Goal: Task Accomplishment & Management: Complete application form

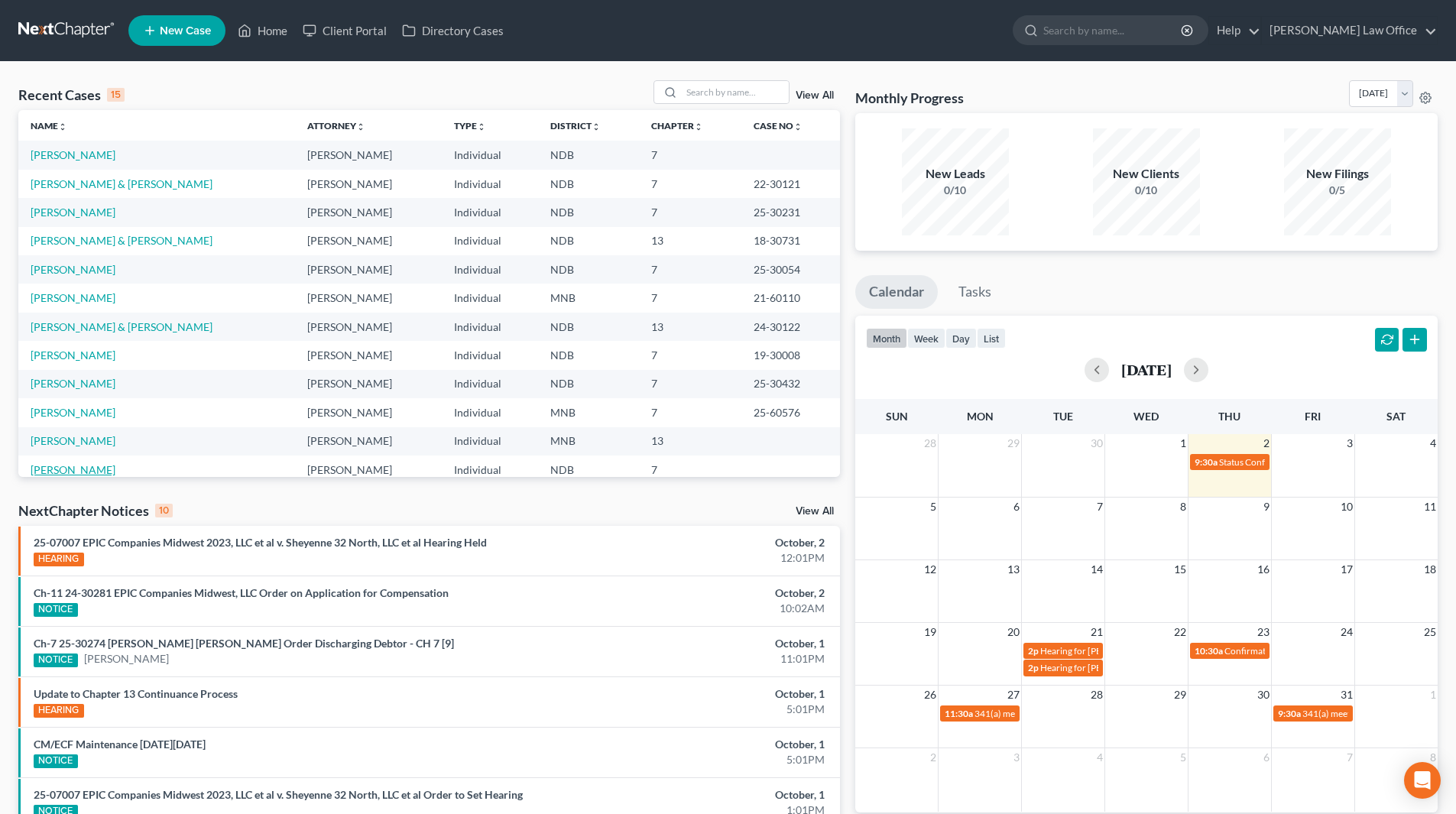
click at [64, 465] on link "[PERSON_NAME]" at bounding box center [73, 470] width 84 height 13
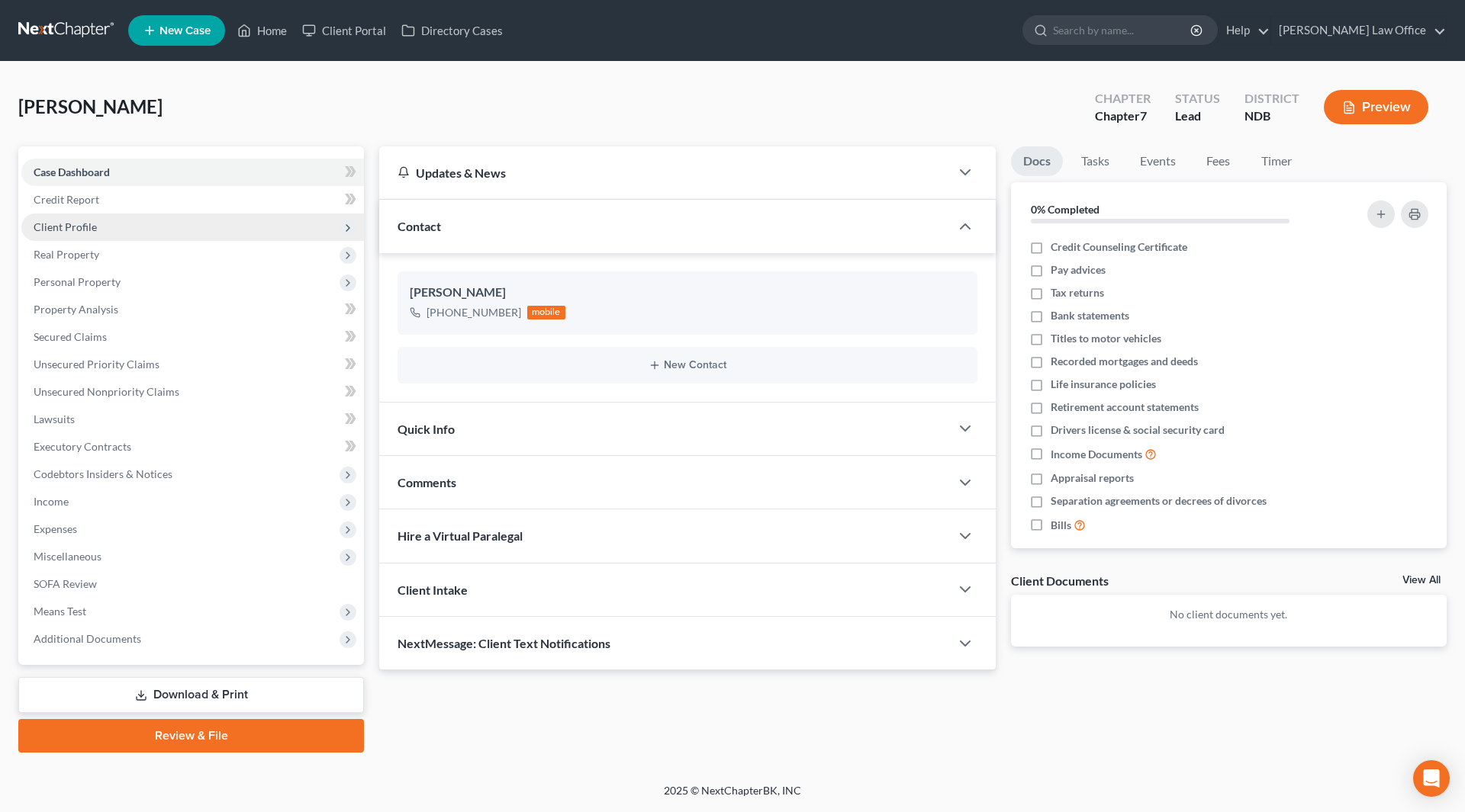
click at [76, 219] on span "Client Profile" at bounding box center [193, 227] width 342 height 28
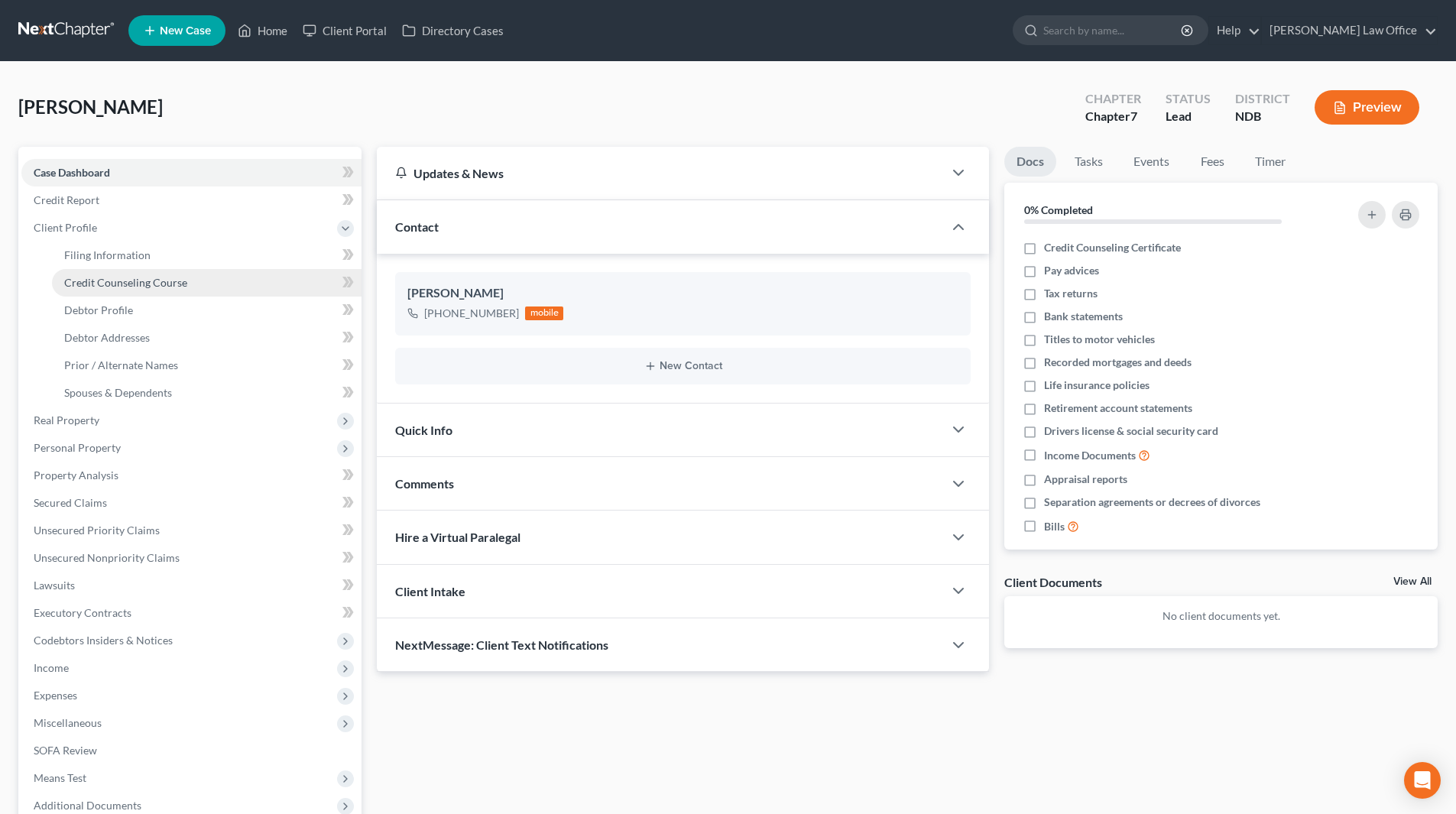
click at [89, 276] on span "Credit Counseling Course" at bounding box center [125, 283] width 123 height 13
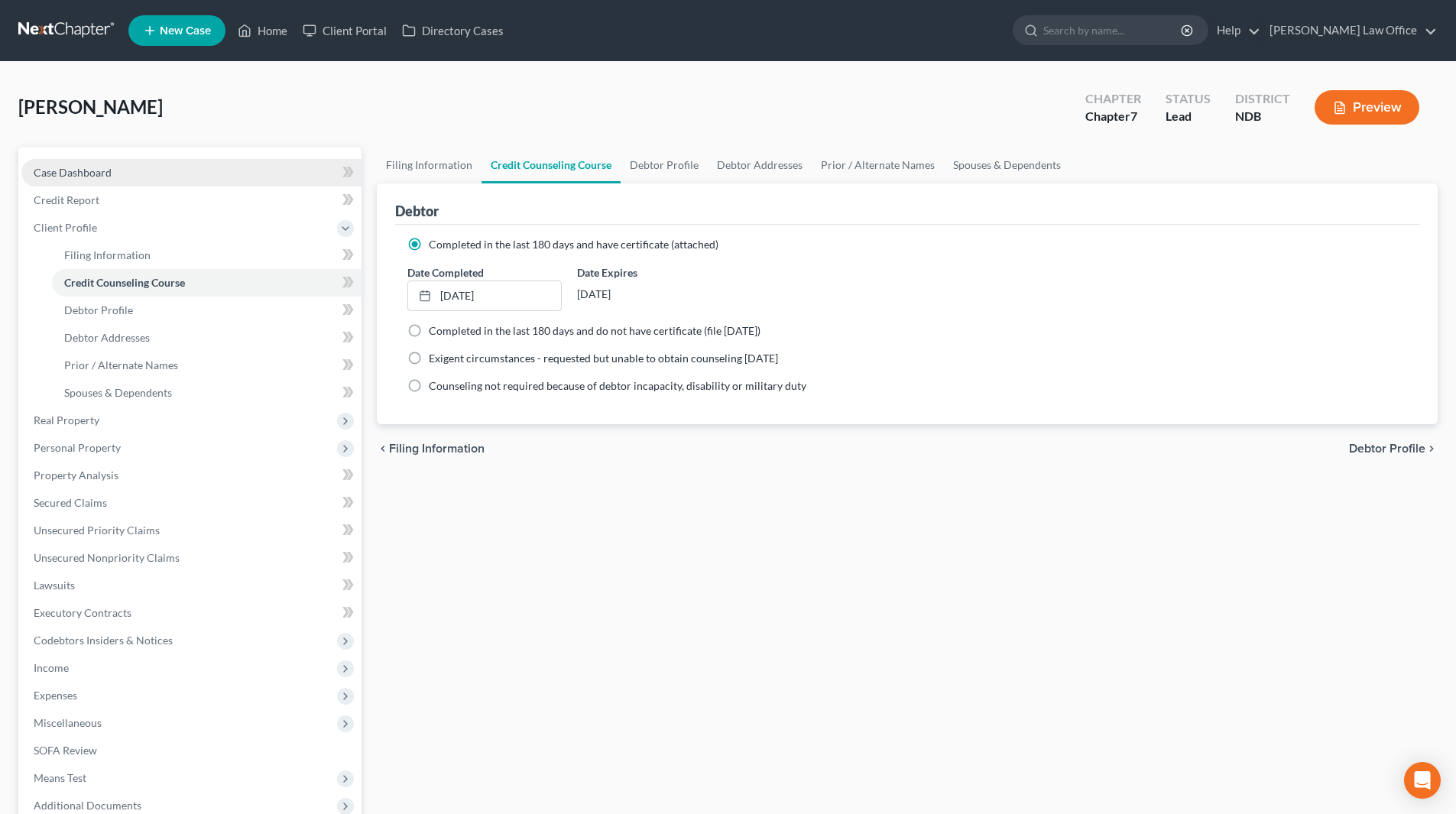
click at [75, 178] on span "Case Dashboard" at bounding box center [72, 172] width 78 height 13
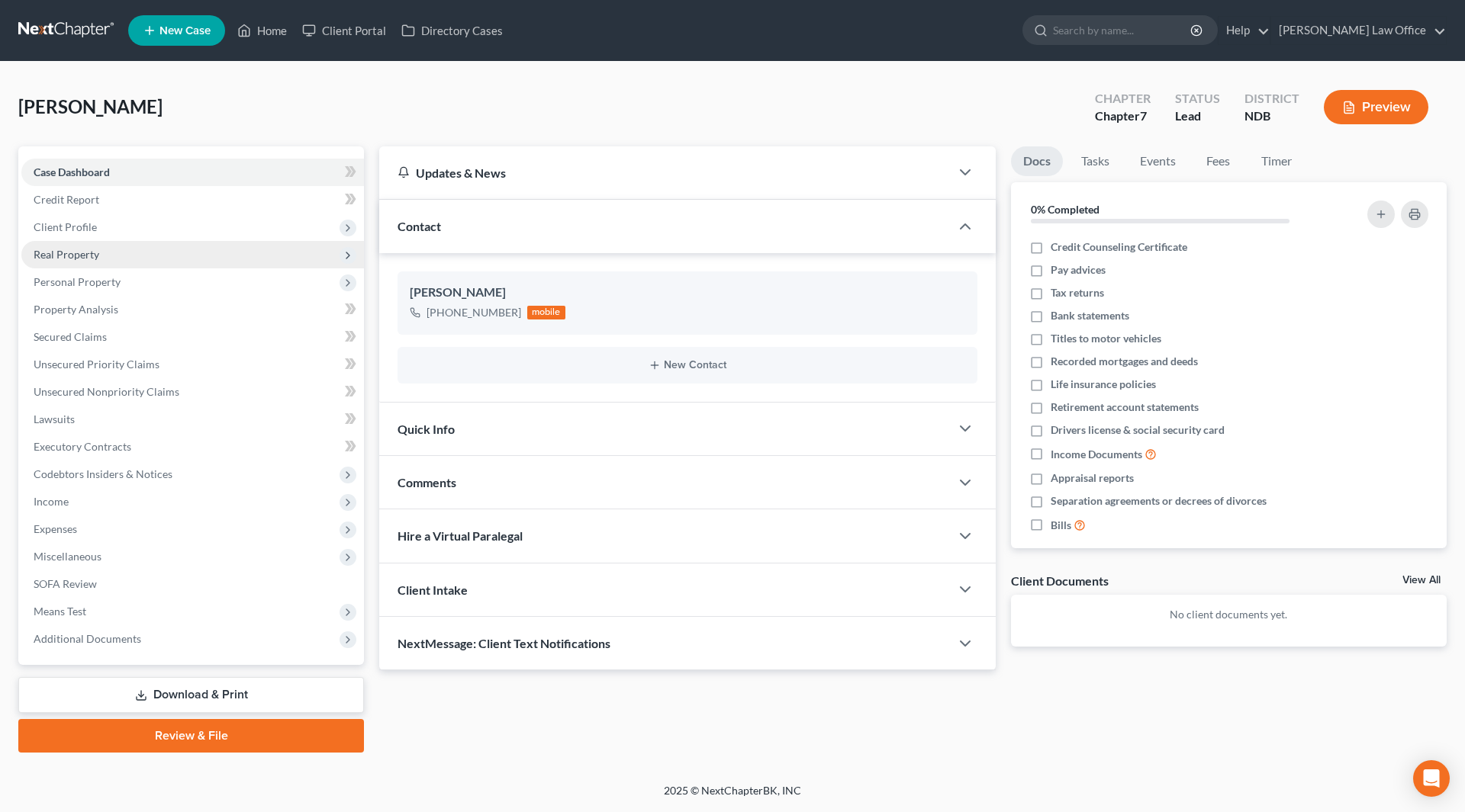
drag, startPoint x: 104, startPoint y: 280, endPoint x: 96, endPoint y: 260, distance: 21.5
click at [104, 280] on span "Personal Property" at bounding box center [77, 282] width 87 height 13
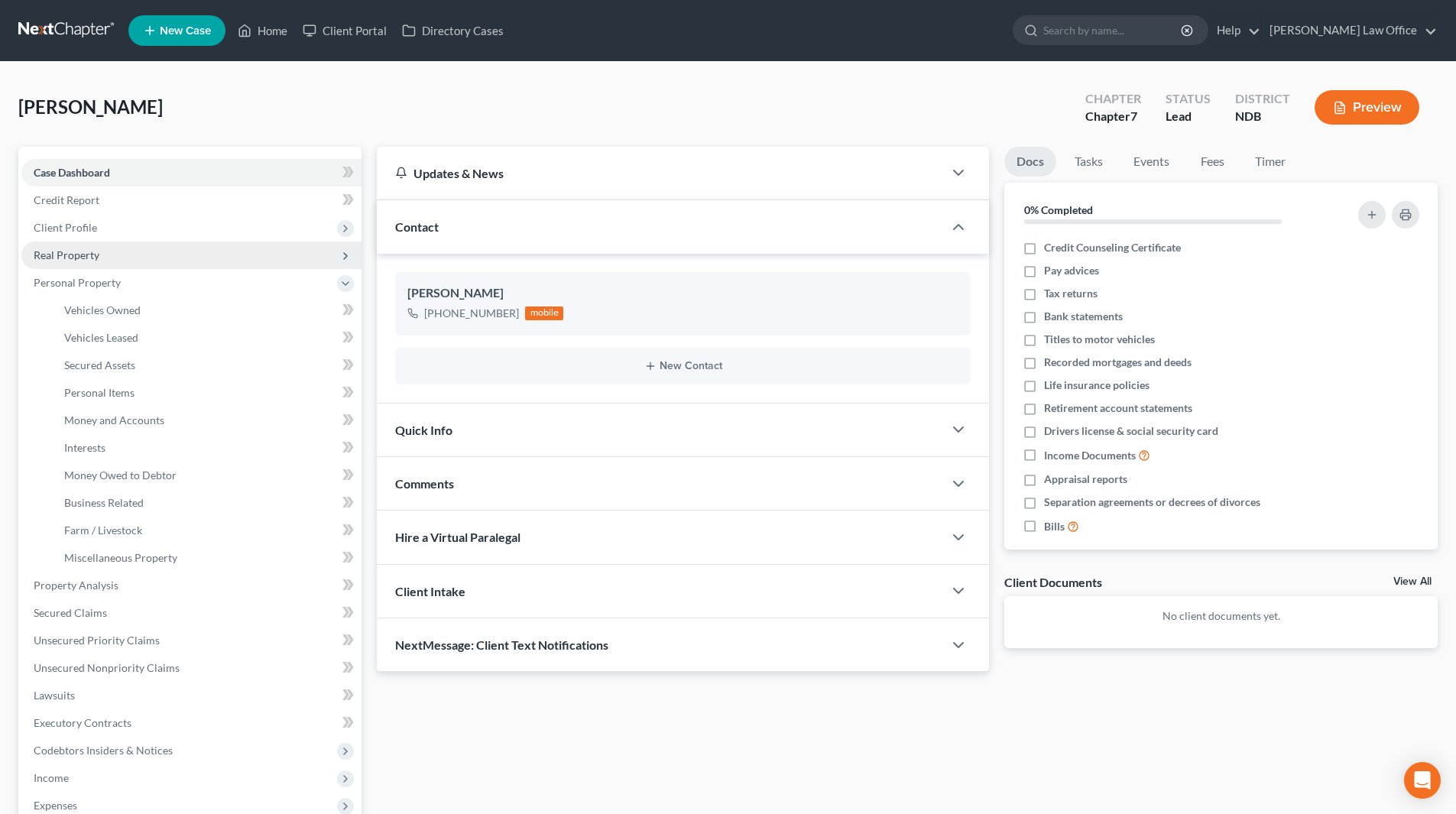
click at [86, 253] on span "Real Property" at bounding box center [66, 255] width 66 height 13
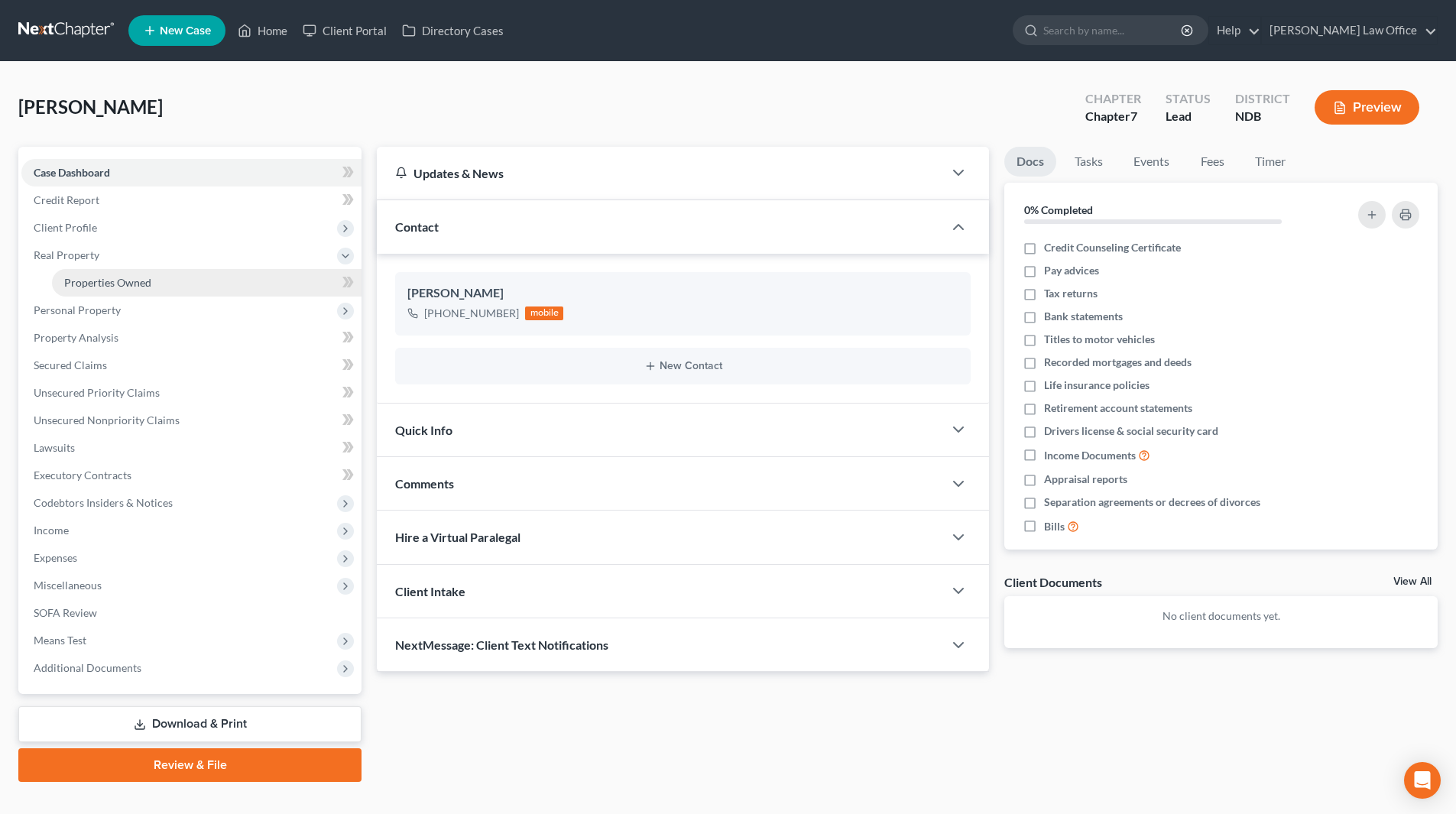
click at [138, 278] on span "Properties Owned" at bounding box center [108, 283] width 87 height 13
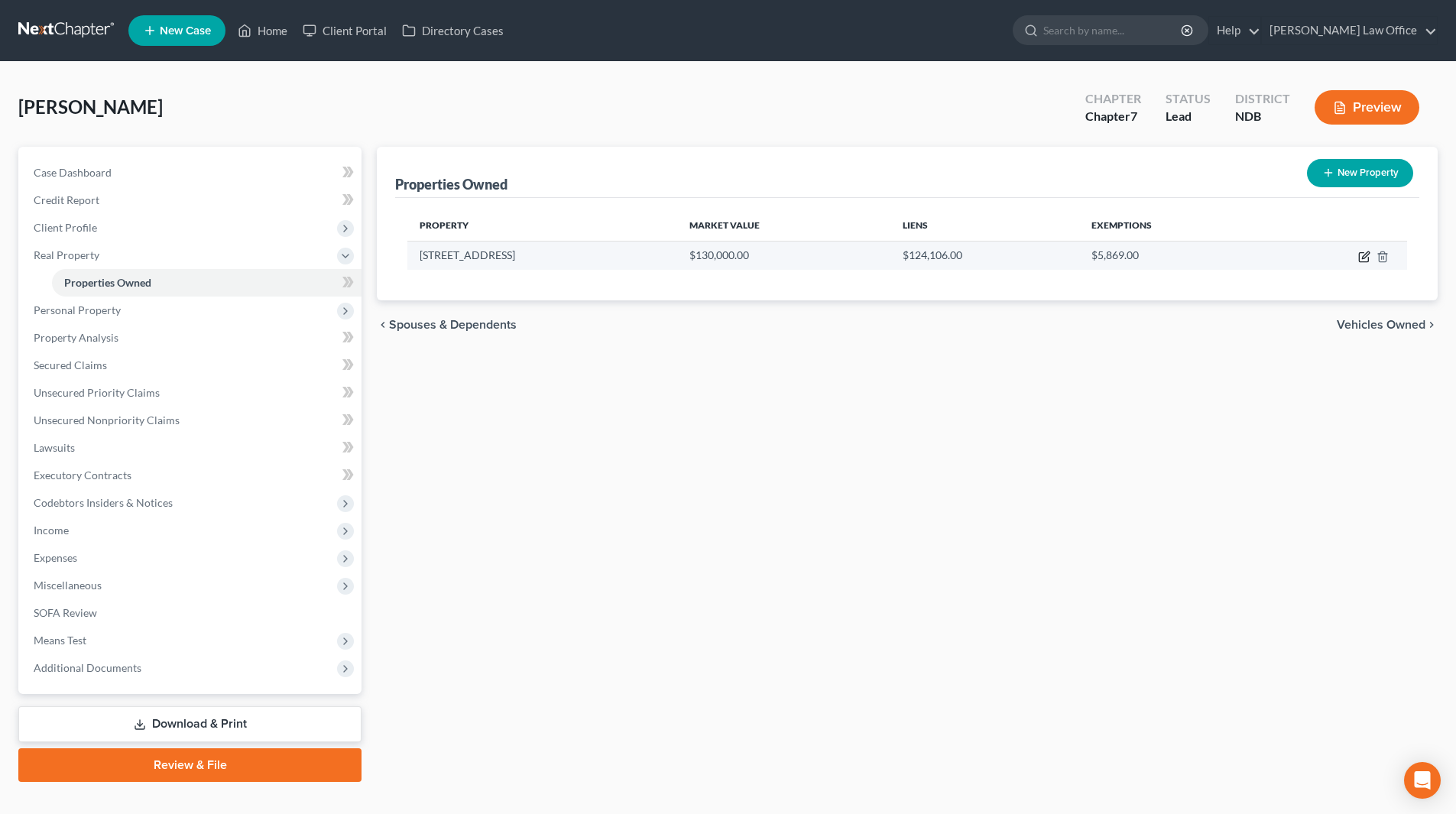
click at [1365, 259] on icon "button" at bounding box center [1366, 255] width 7 height 7
select select "29"
select select "0"
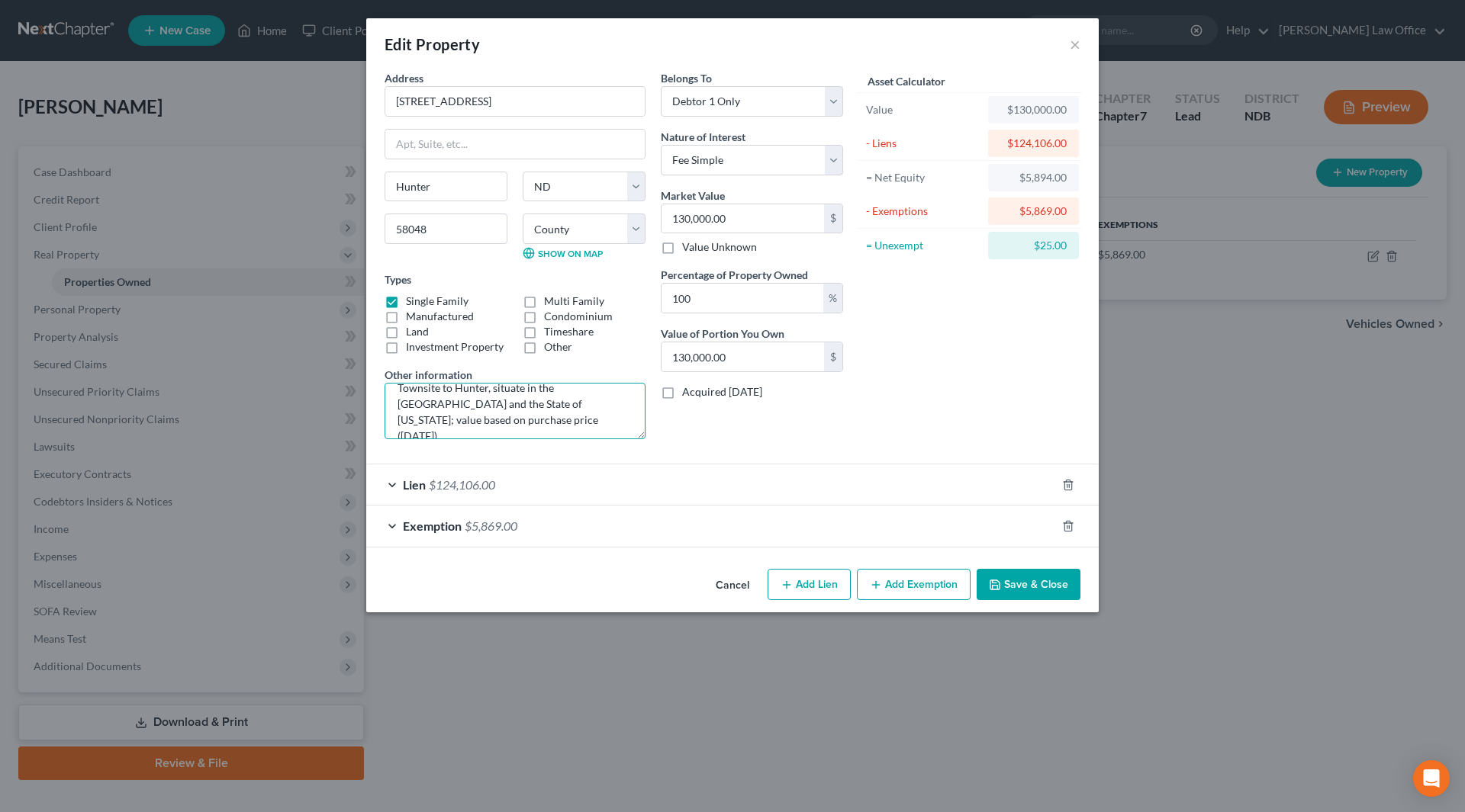
scroll to position [32, 0]
click at [568, 415] on textarea "Lots Three and Four, in Block Five, Original Townsite to Hunter, situate in the…" at bounding box center [515, 411] width 261 height 57
type textarea "Lots Three and Four, in Block Five, Original Townsite to Hunter, situate in the…"
click at [1050, 574] on button "Save & Close" at bounding box center [1028, 585] width 104 height 32
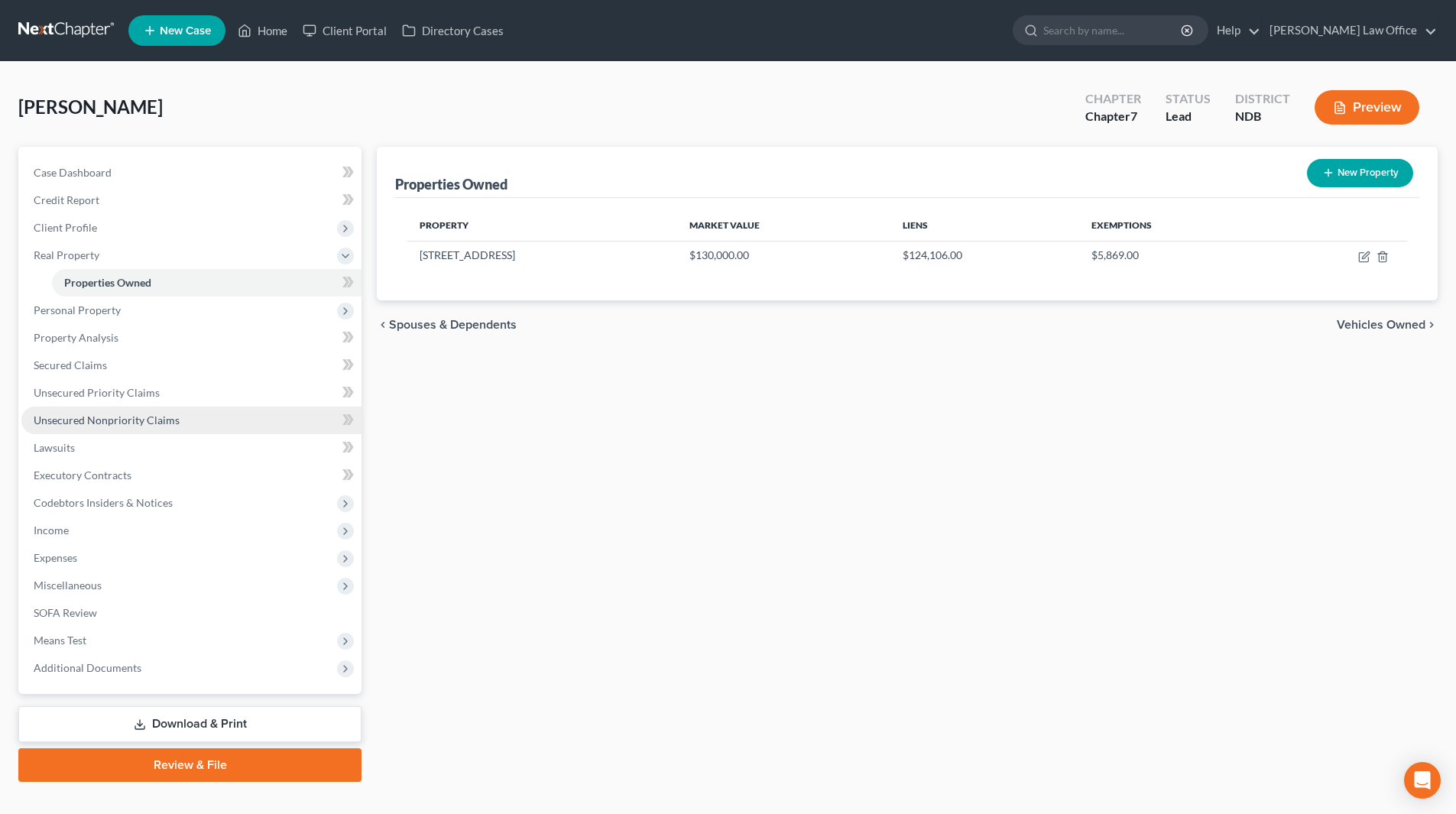
click at [165, 422] on span "Unsecured Nonpriority Claims" at bounding box center [106, 421] width 146 height 13
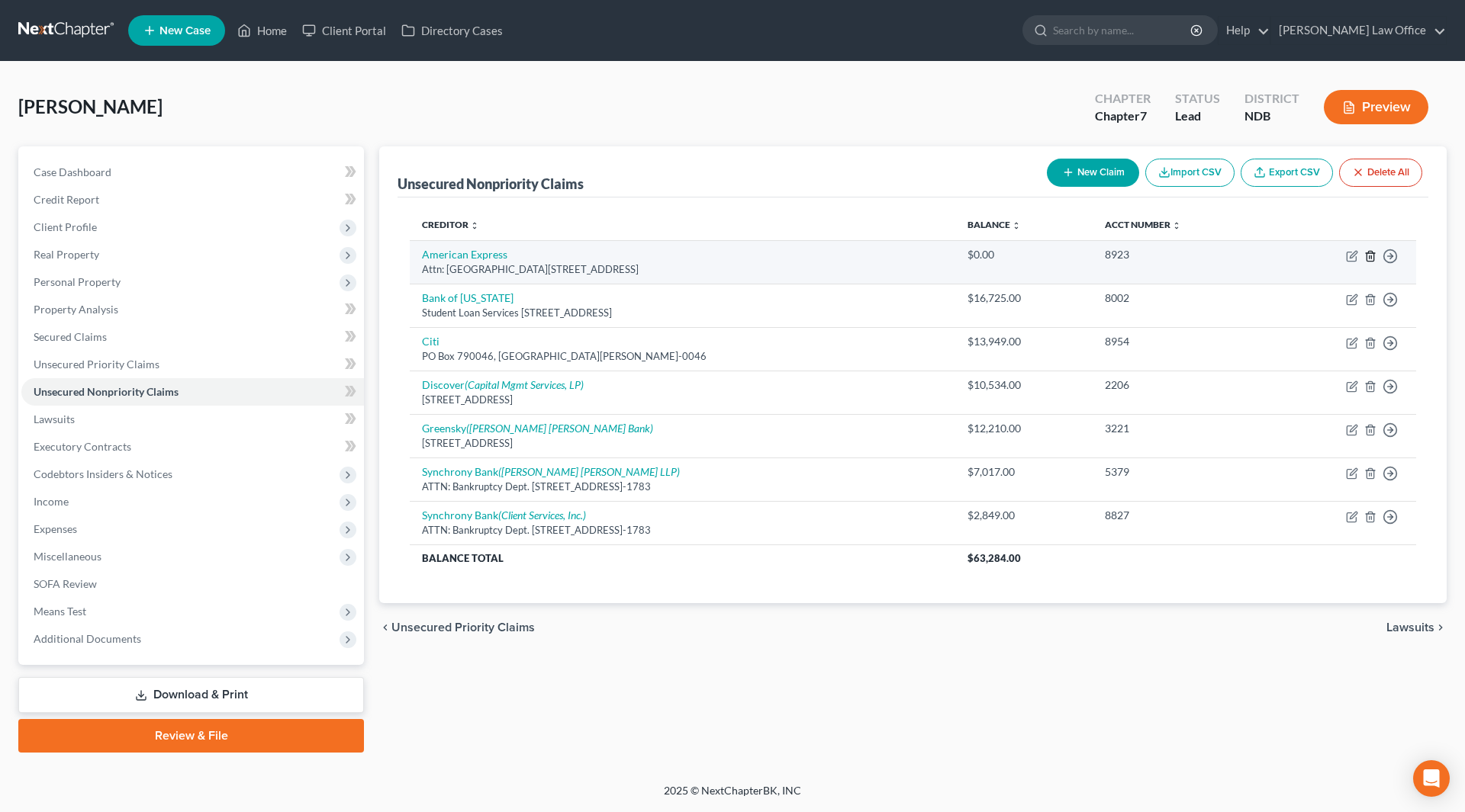
click at [1368, 256] on icon "button" at bounding box center [1370, 256] width 13 height 13
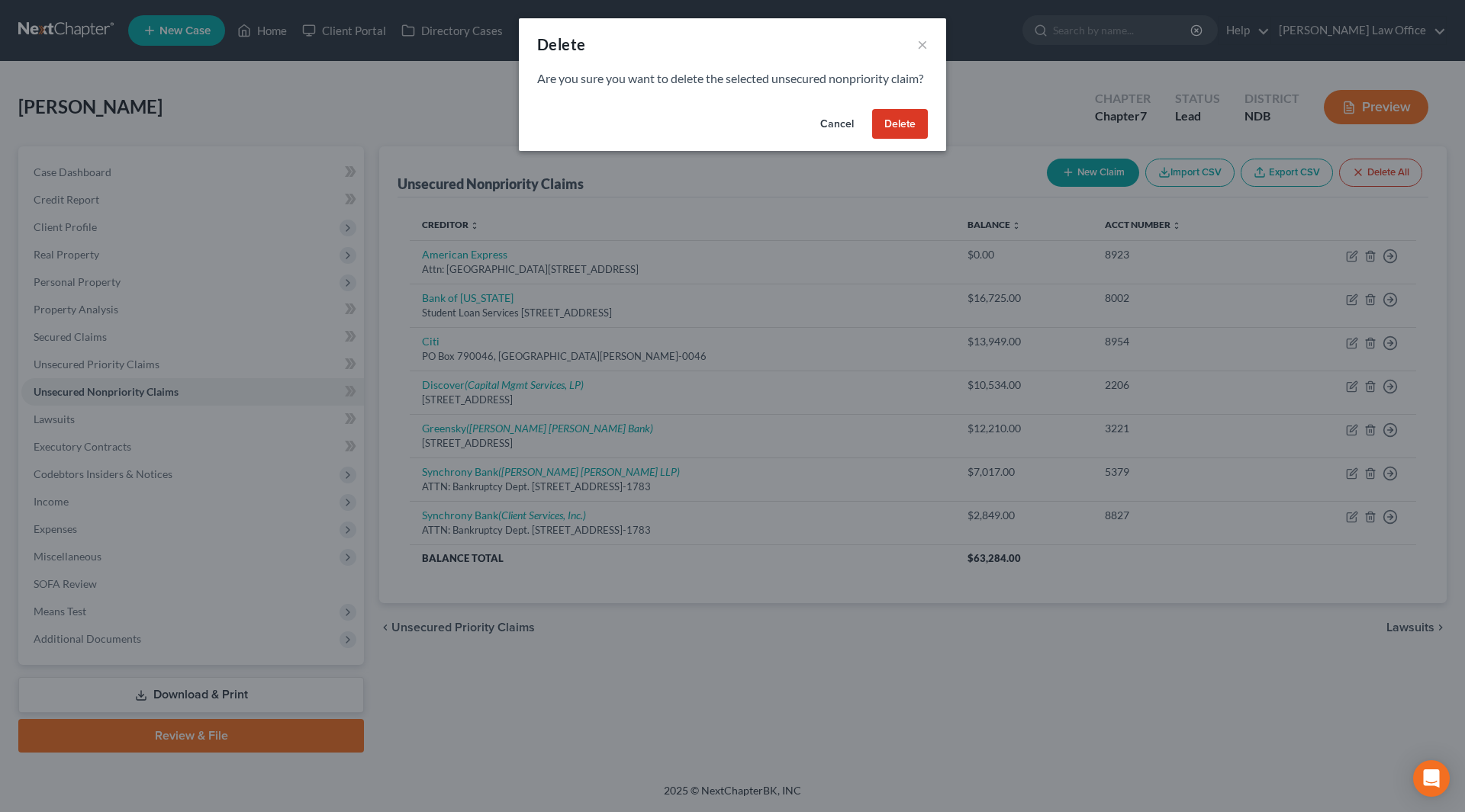
click at [912, 139] on button "Delete" at bounding box center [900, 124] width 56 height 31
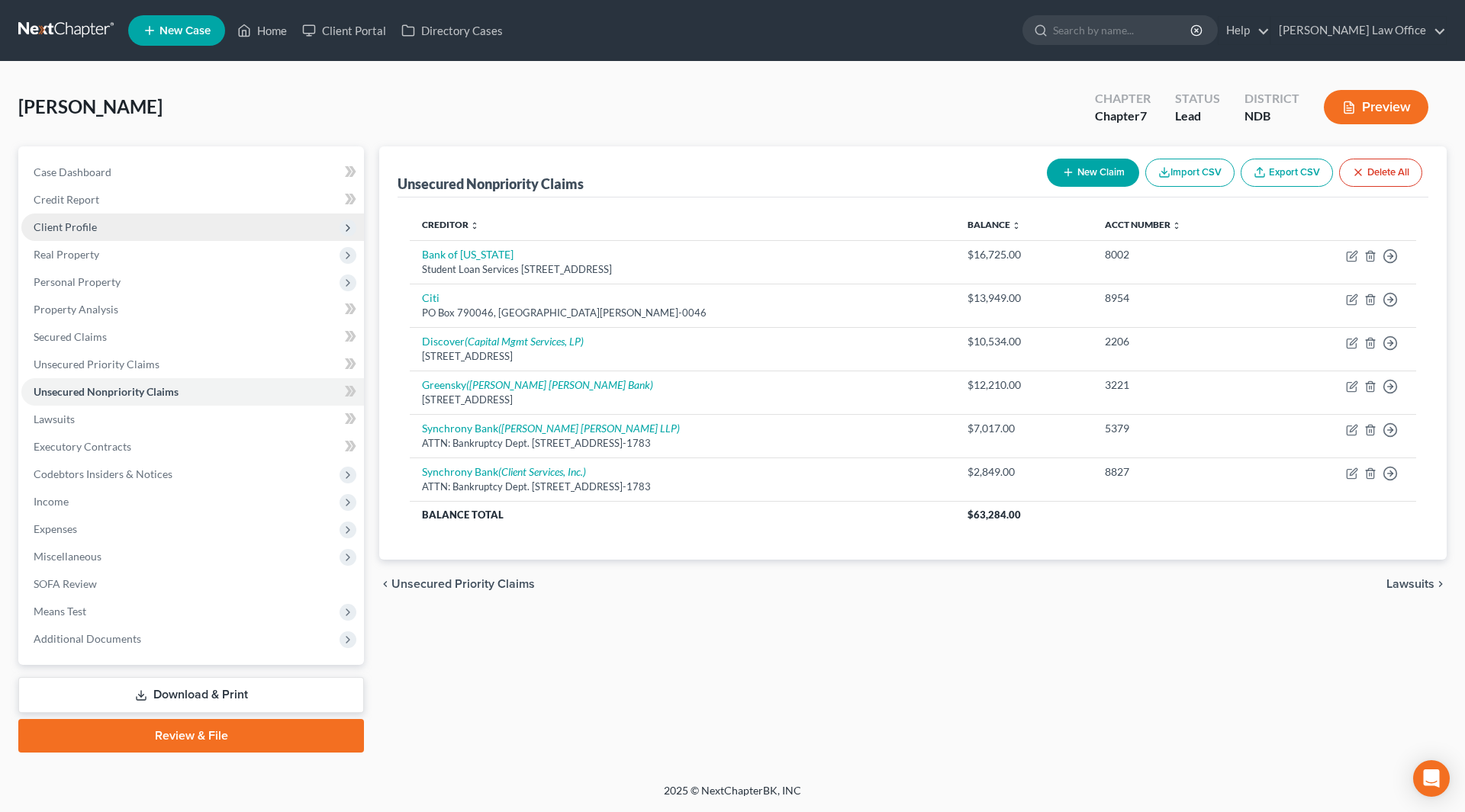
click at [104, 229] on span "Client Profile" at bounding box center [193, 227] width 342 height 28
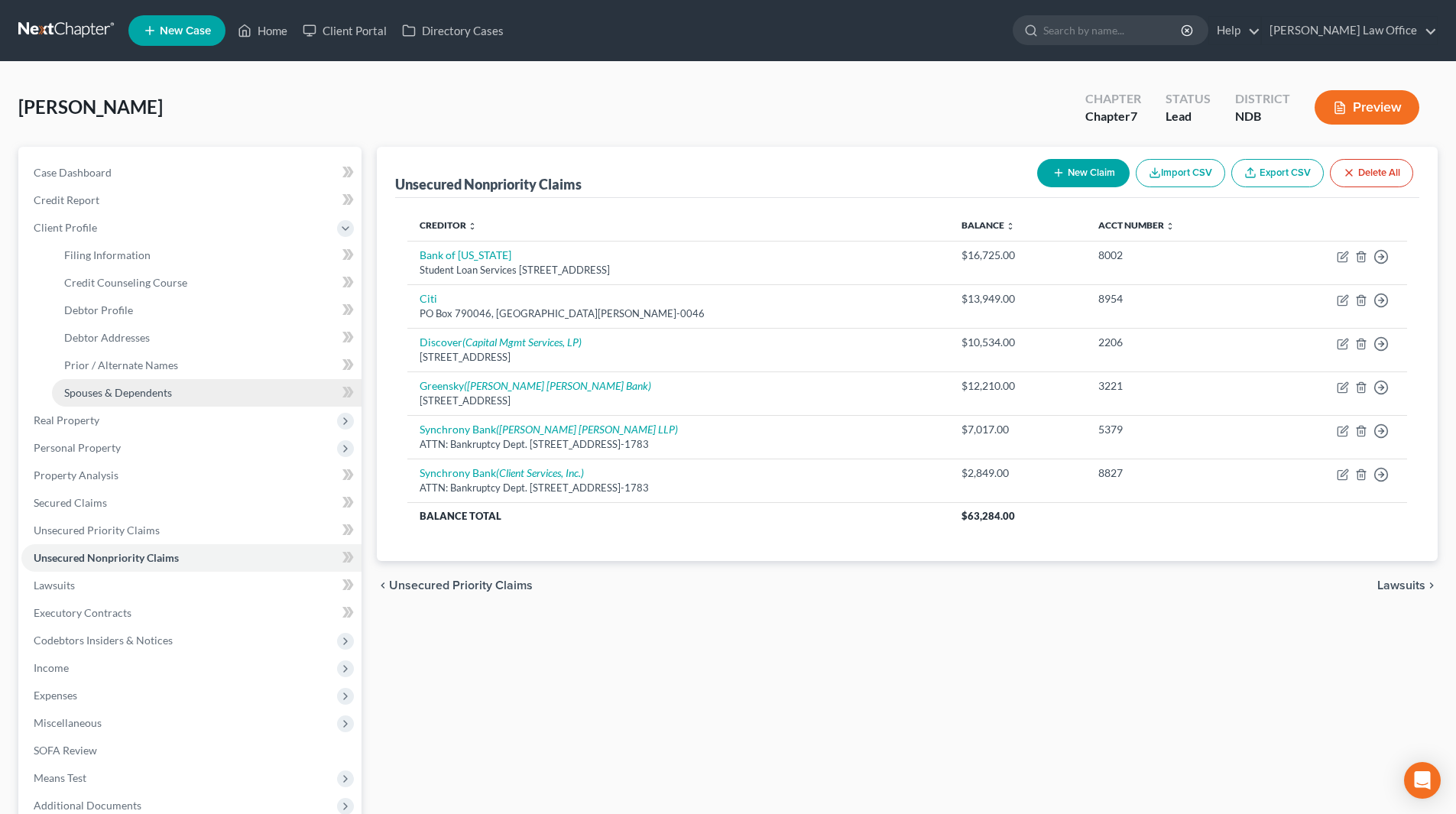
click at [110, 386] on link "Spouses & Dependents" at bounding box center [207, 392] width 309 height 28
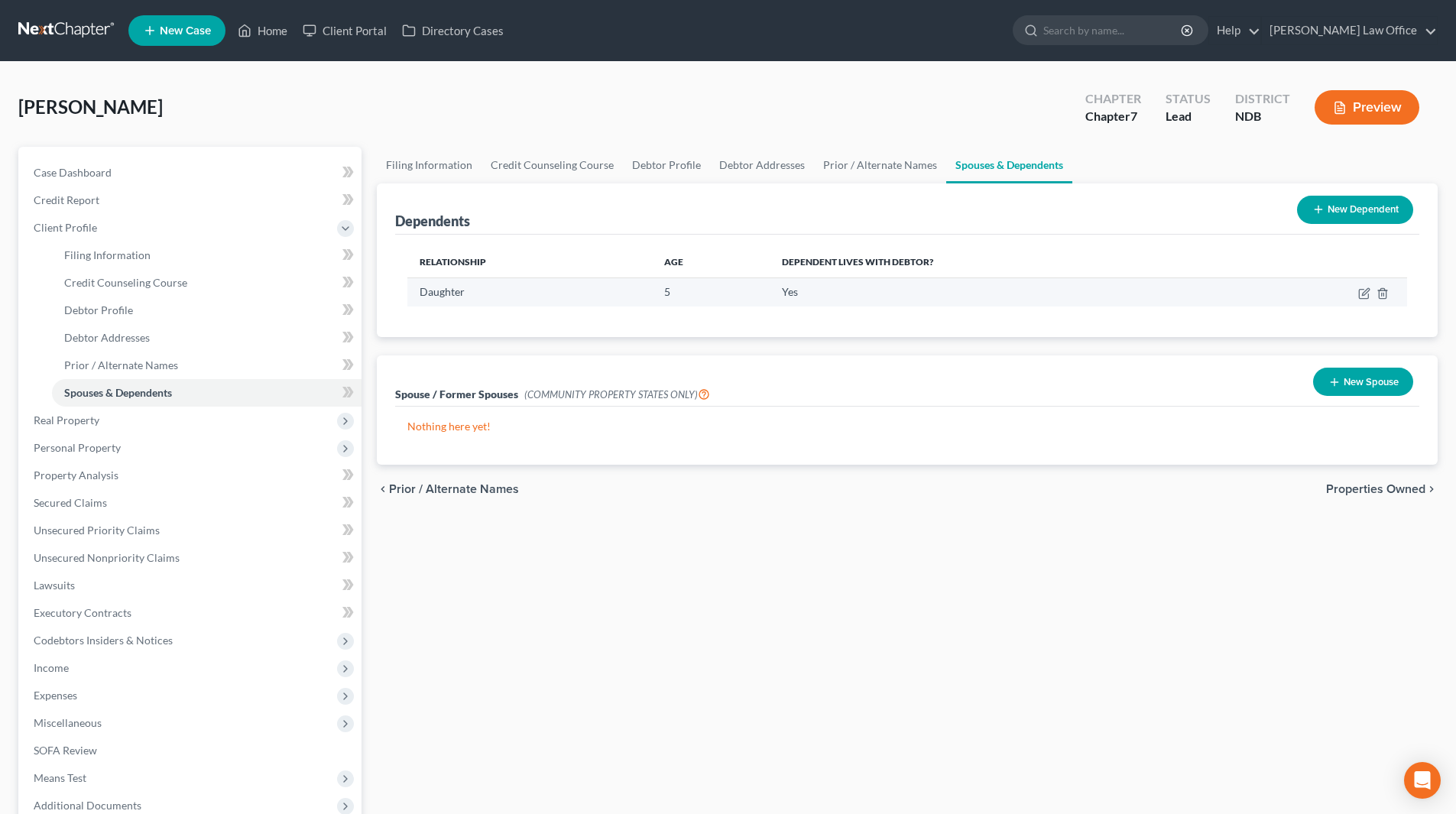
click at [1356, 294] on td at bounding box center [1325, 292] width 165 height 29
click at [1362, 294] on icon "button" at bounding box center [1364, 294] width 13 height 13
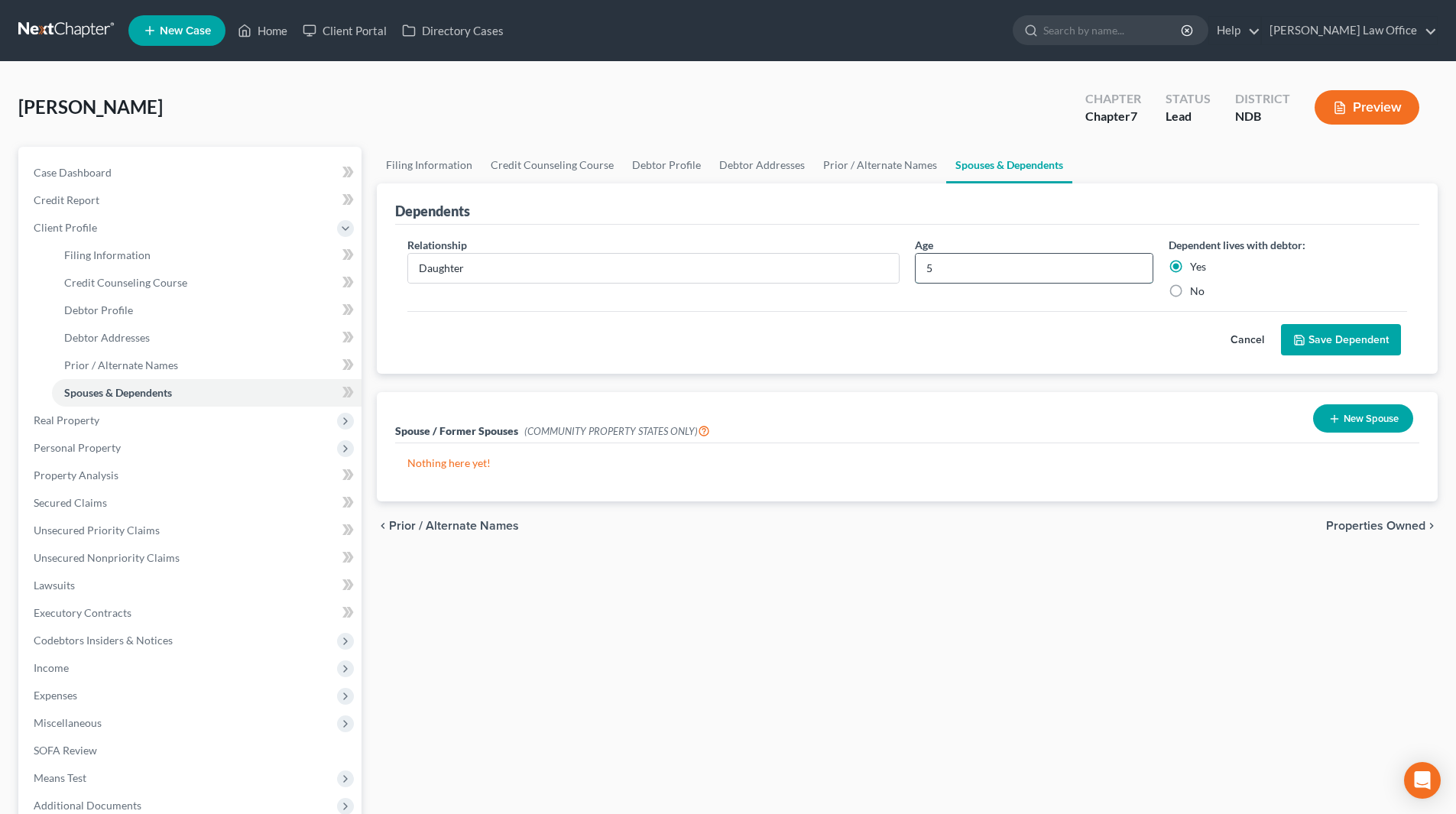
click at [984, 269] on input "5" at bounding box center [1034, 268] width 237 height 29
type input "4"
click at [1336, 341] on button "Save Dependent" at bounding box center [1341, 340] width 120 height 32
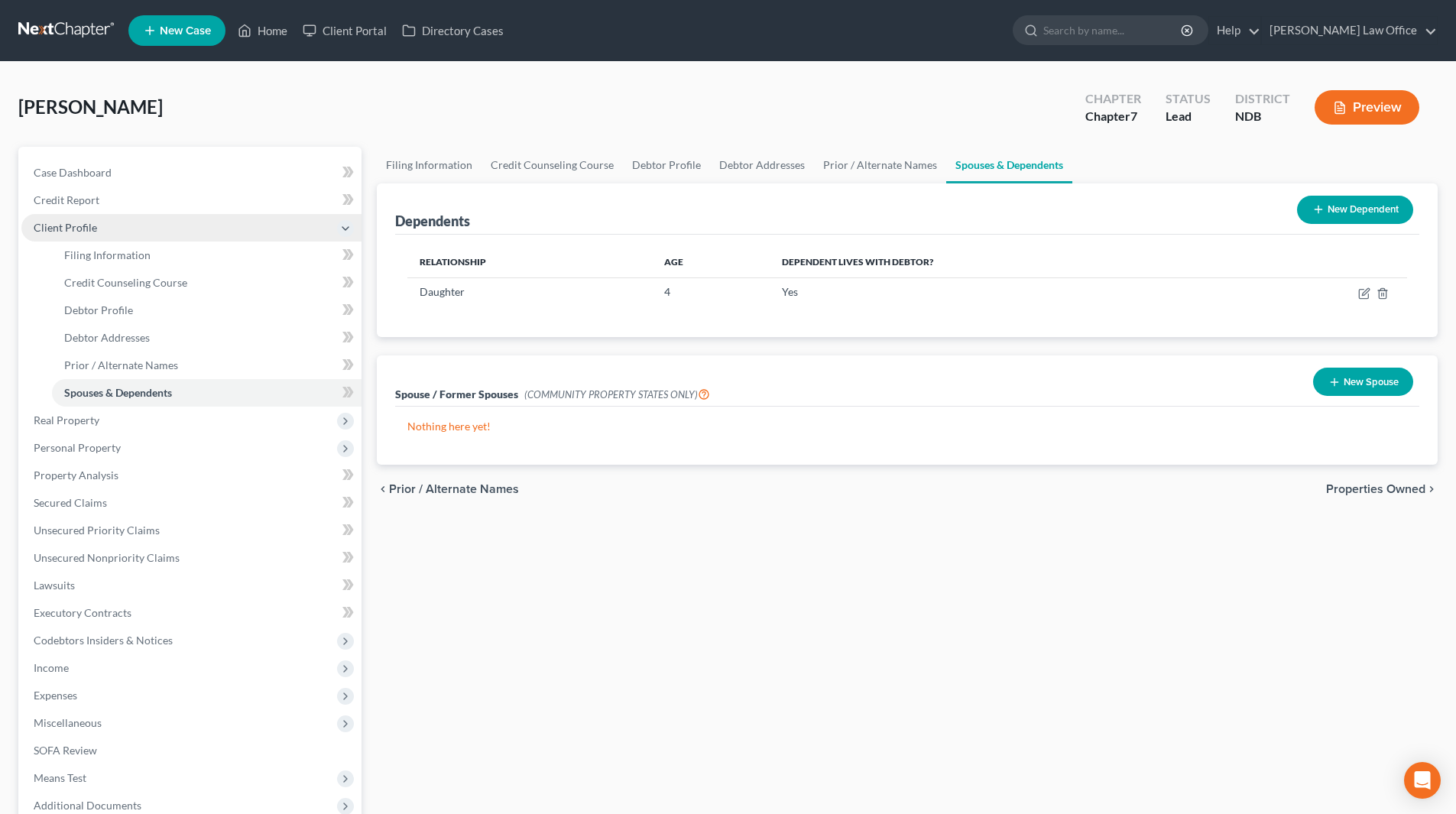
click at [52, 224] on span "Client Profile" at bounding box center [65, 228] width 64 height 13
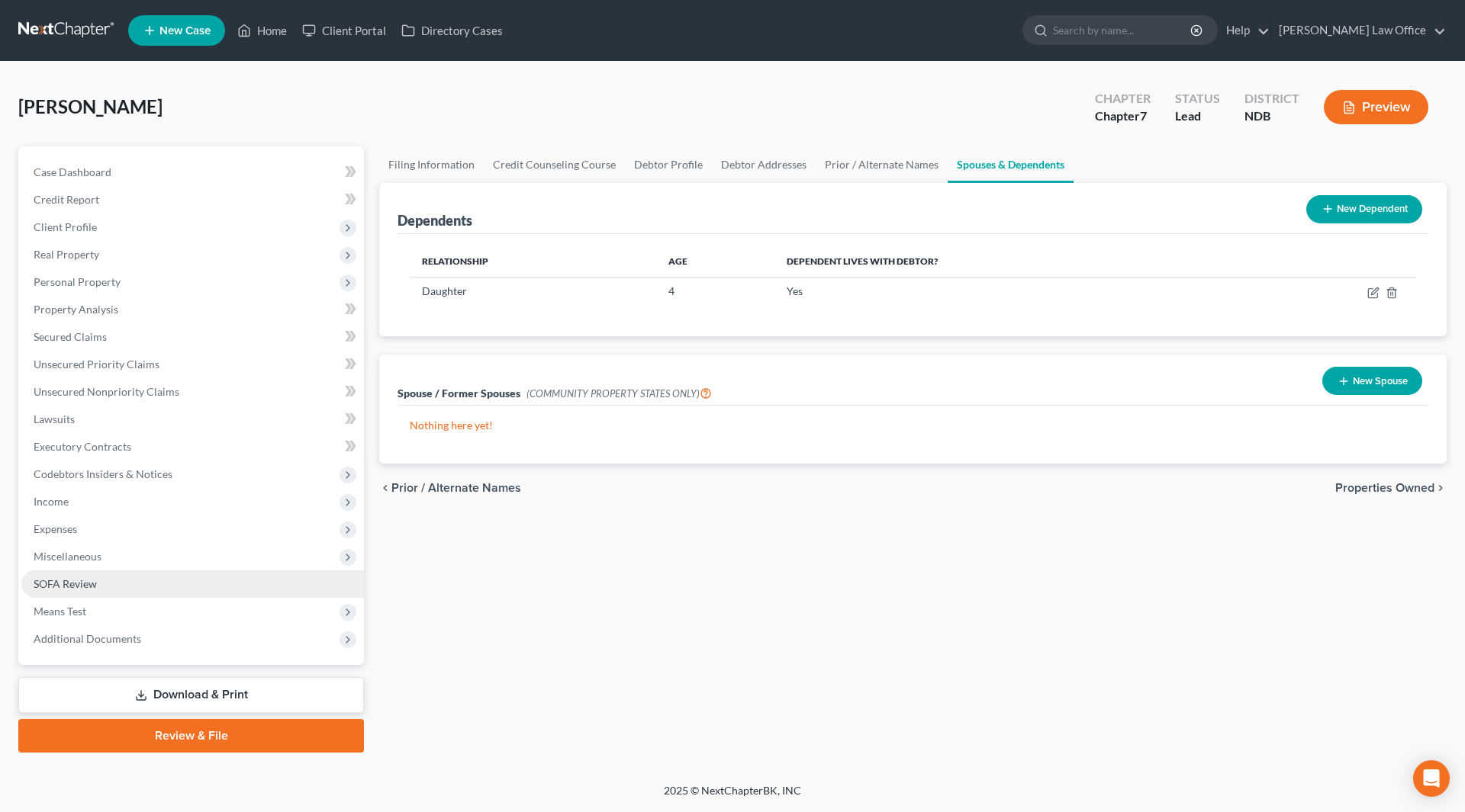
drag, startPoint x: 95, startPoint y: 583, endPoint x: 159, endPoint y: 571, distance: 65.1
click at [96, 584] on span "SOFA Review" at bounding box center [65, 584] width 63 height 13
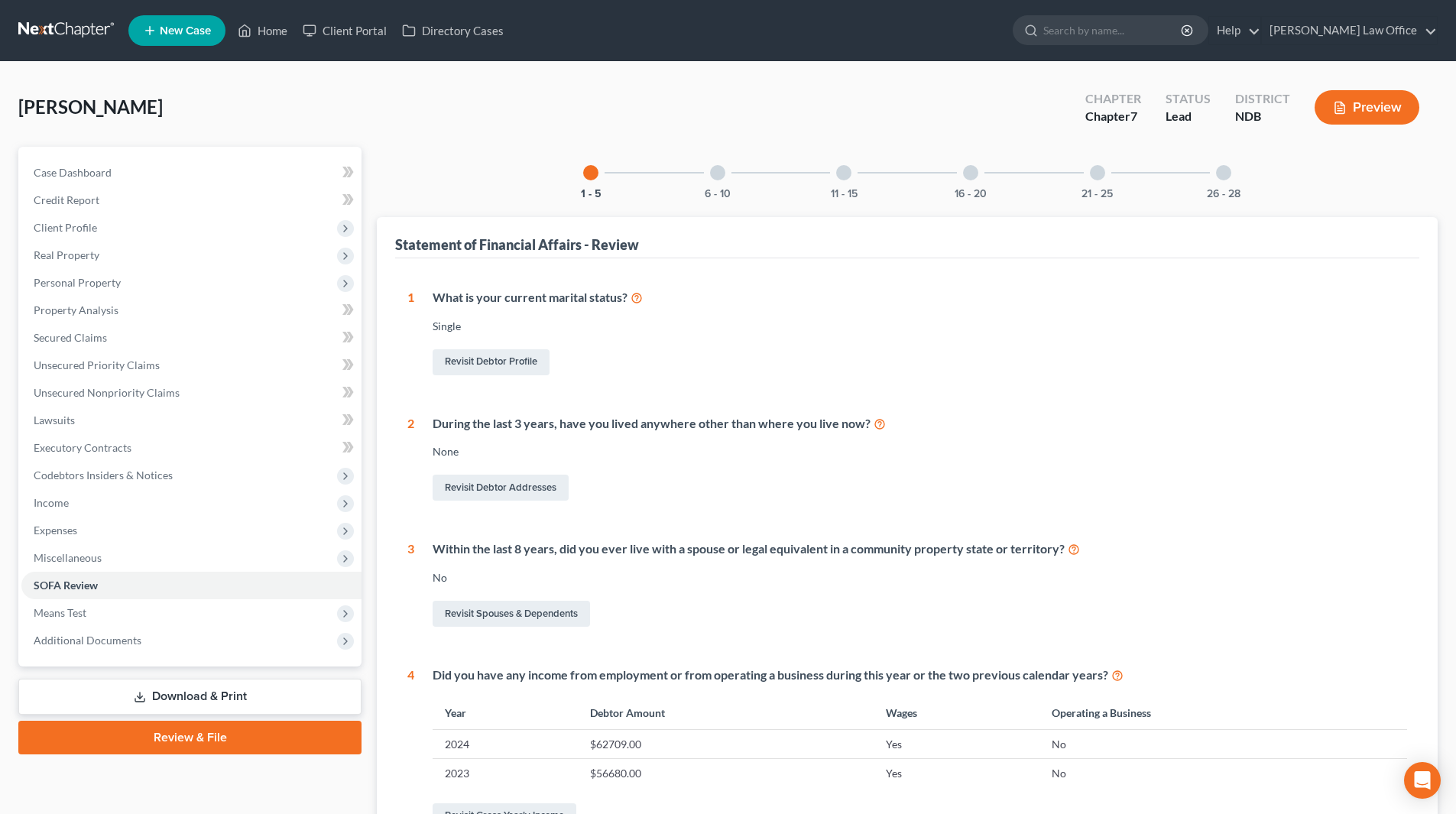
click at [973, 172] on div at bounding box center [971, 172] width 15 height 15
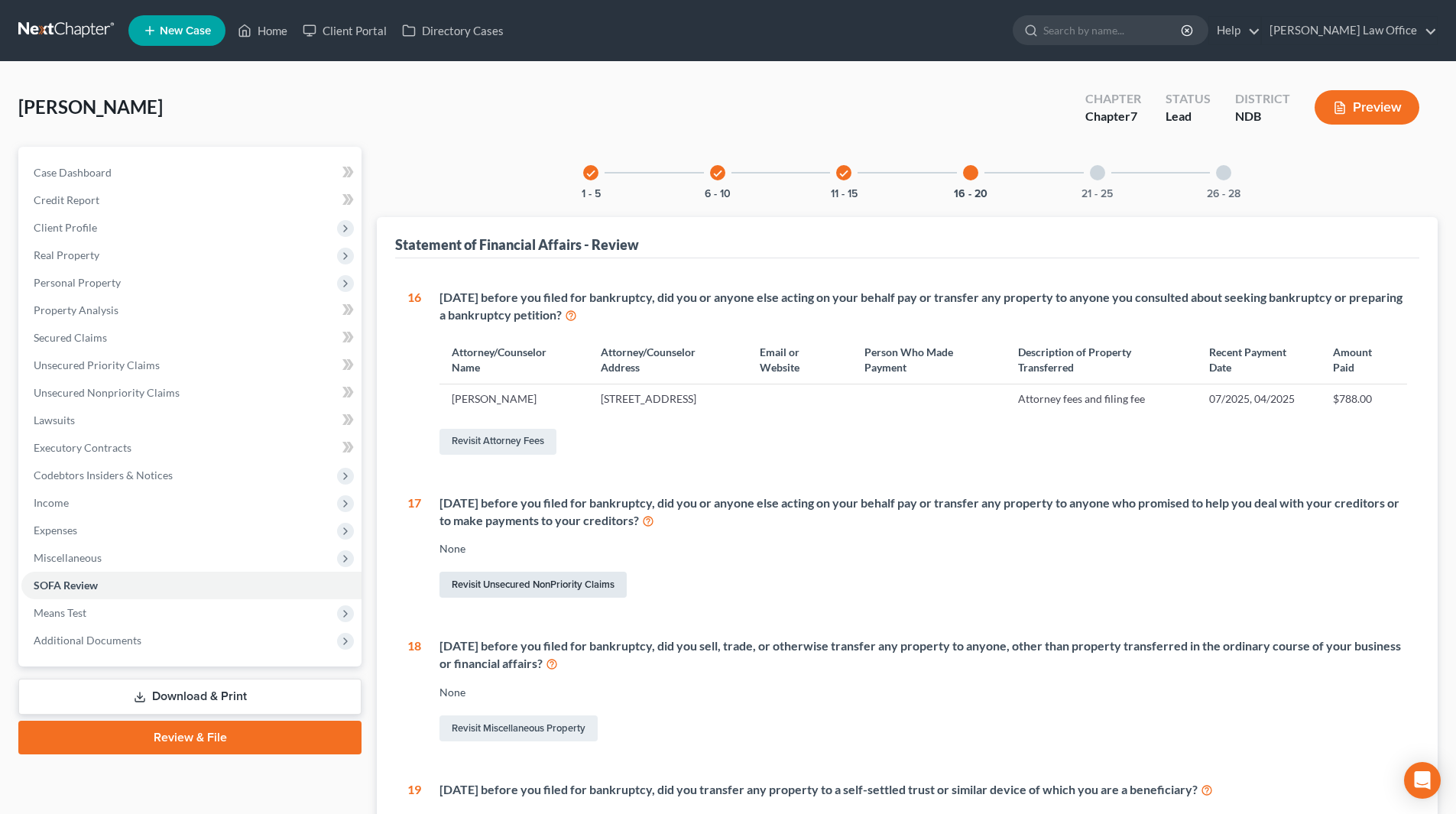
click at [544, 591] on link "Revisit Unsecured NonPriority Claims" at bounding box center [534, 585] width 187 height 26
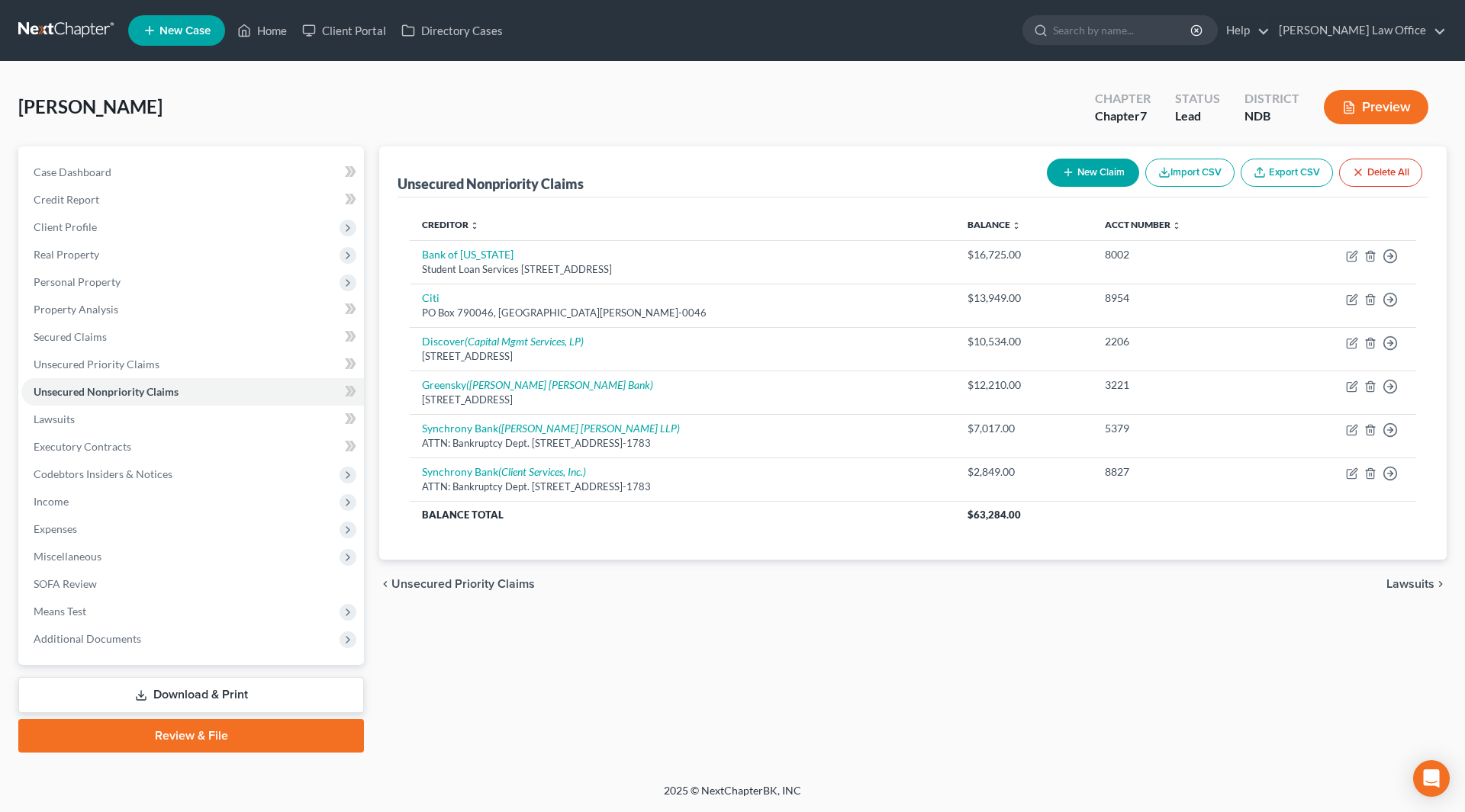
click at [1088, 169] on button "New Claim" at bounding box center [1093, 173] width 93 height 28
select select "0"
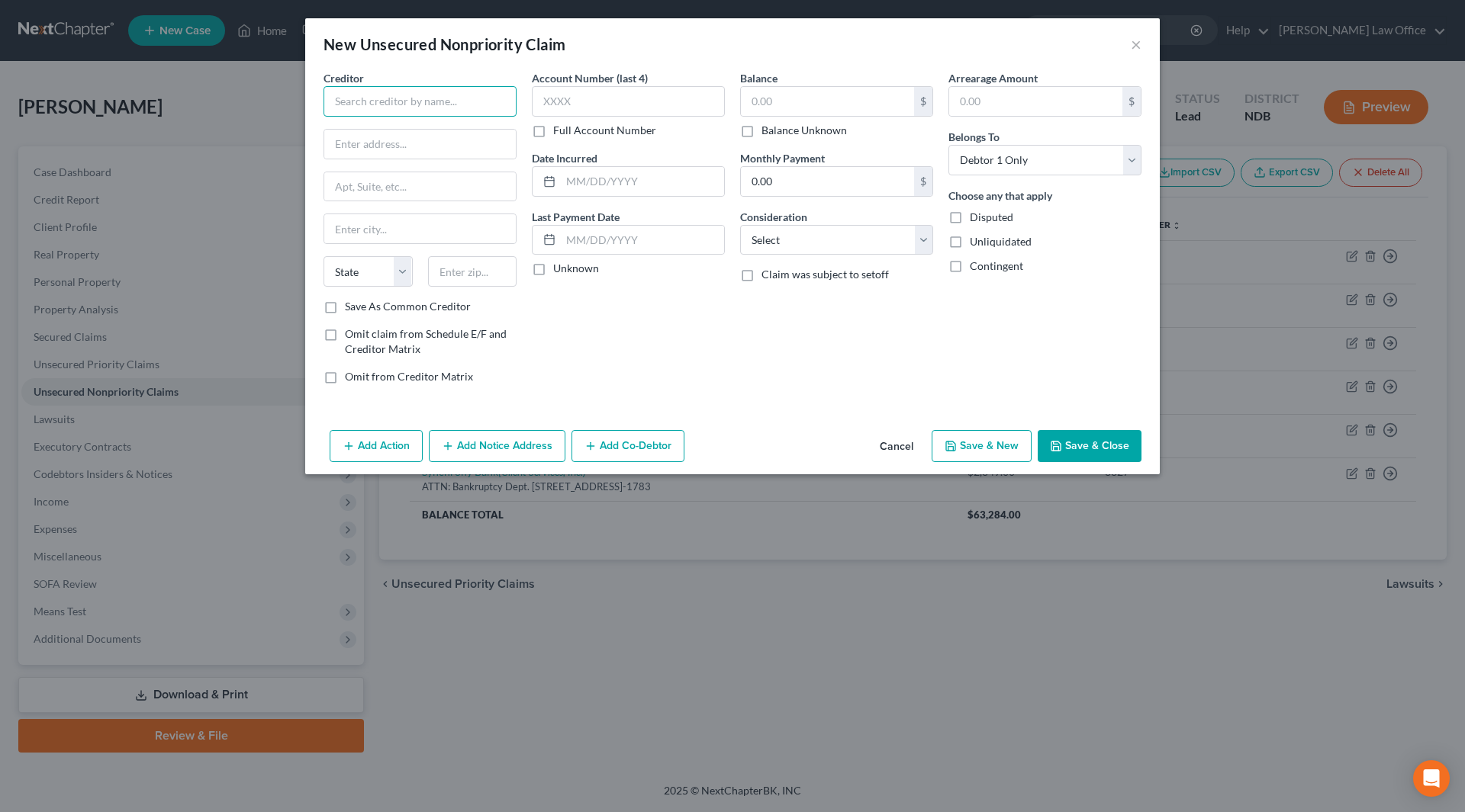
click at [459, 93] on input "text" at bounding box center [420, 101] width 193 height 31
type input "American Consumer Credit Counseling"
type input "130 Rumford Ave., Suite 202"
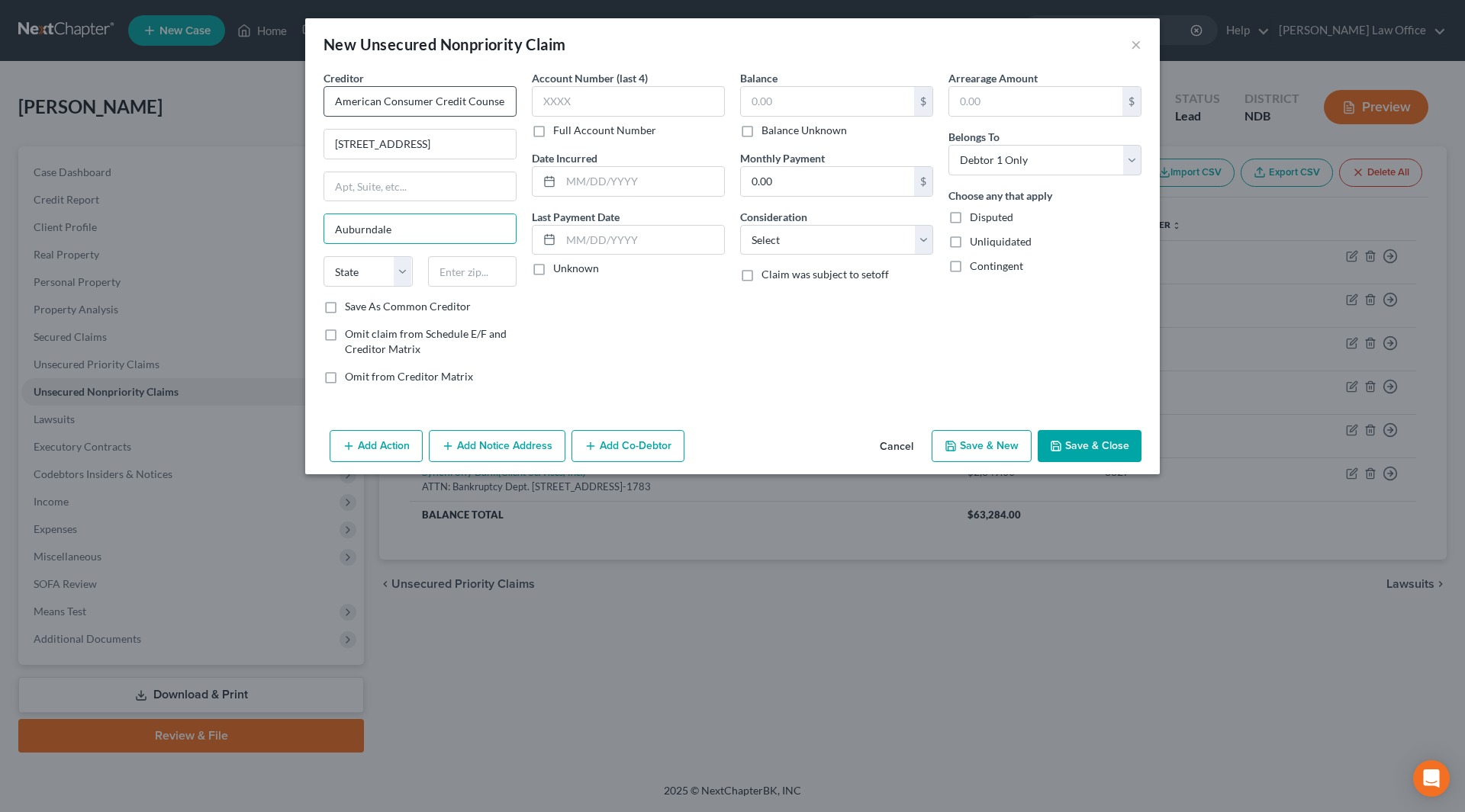
type input "Auburndale"
select select "22"
type input "02466-1371"
click at [345, 310] on label "Save As Common Creditor" at bounding box center [407, 306] width 126 height 15
click at [351, 309] on input "Save As Common Creditor" at bounding box center [356, 304] width 10 height 10
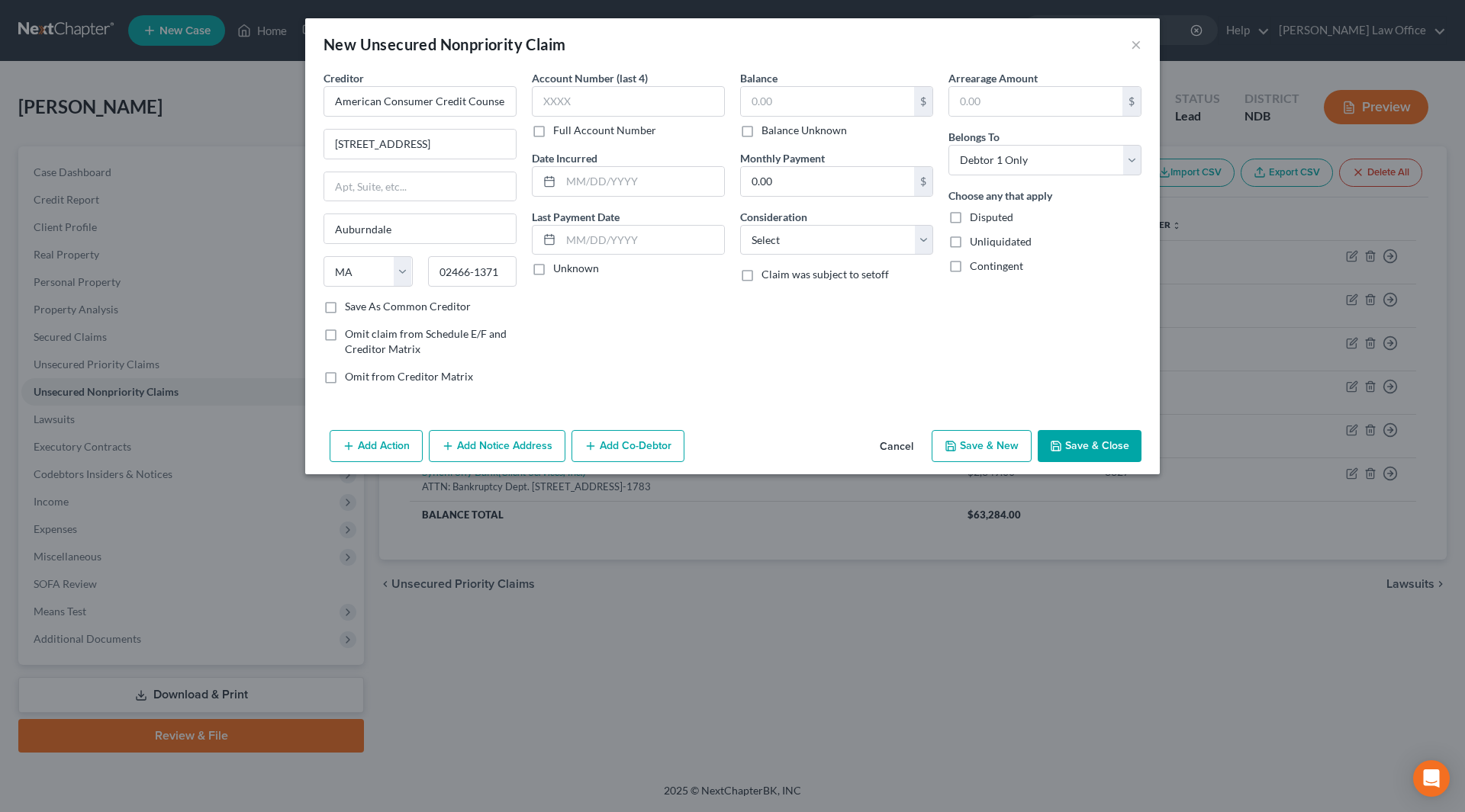
checkbox input "true"
click at [635, 101] on input "text" at bounding box center [628, 101] width 193 height 31
type input "3977"
click at [669, 179] on input "text" at bounding box center [643, 181] width 164 height 29
type input "11/2023"
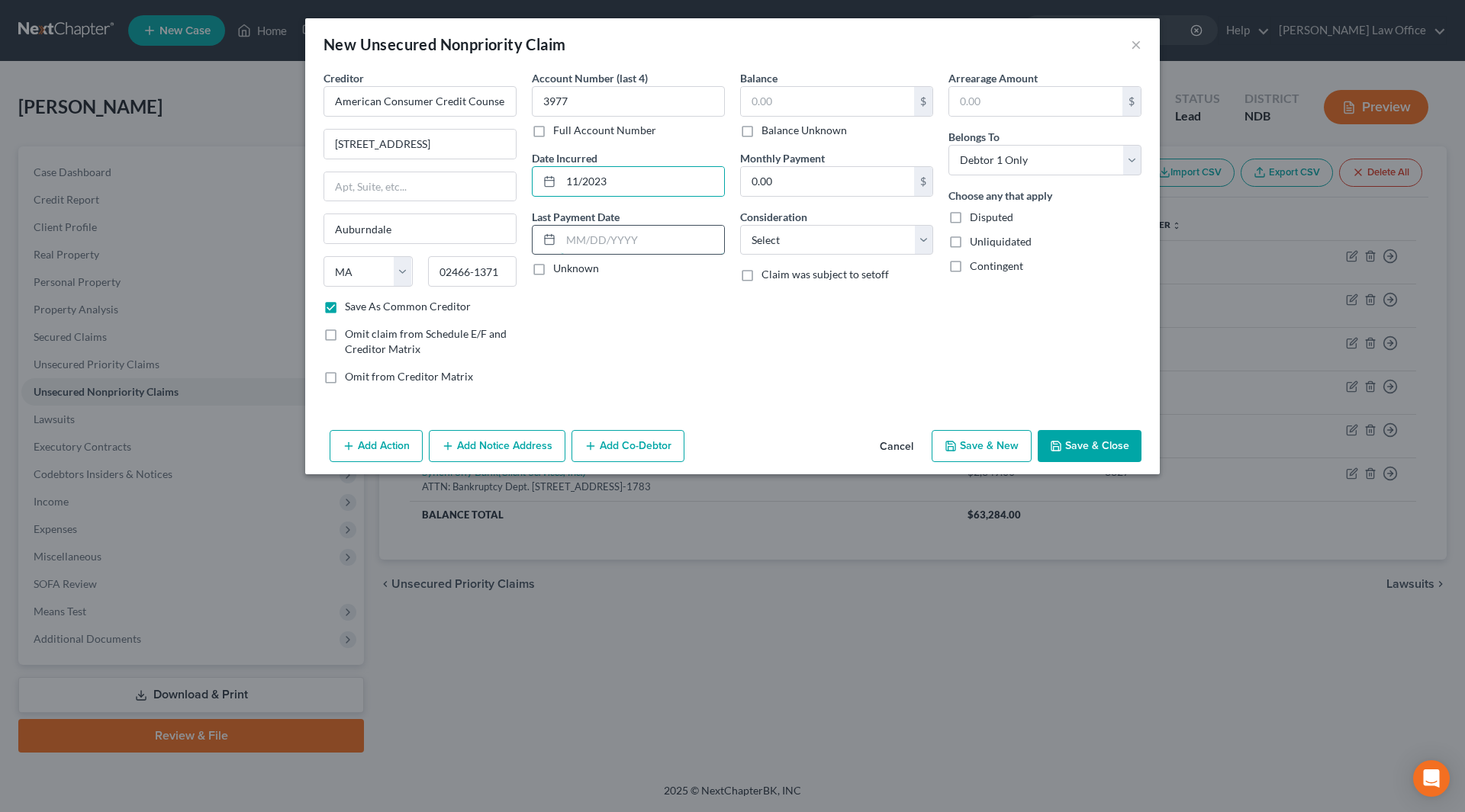
click at [655, 235] on input "text" at bounding box center [643, 240] width 164 height 29
type input "11/2024"
click at [834, 86] on div "$" at bounding box center [836, 101] width 193 height 31
click at [821, 91] on input "text" at bounding box center [827, 101] width 173 height 29
click at [920, 241] on select "Select Cable / Satellite Services Collection Agency Credit Card Debt Debt Couns…" at bounding box center [836, 240] width 193 height 31
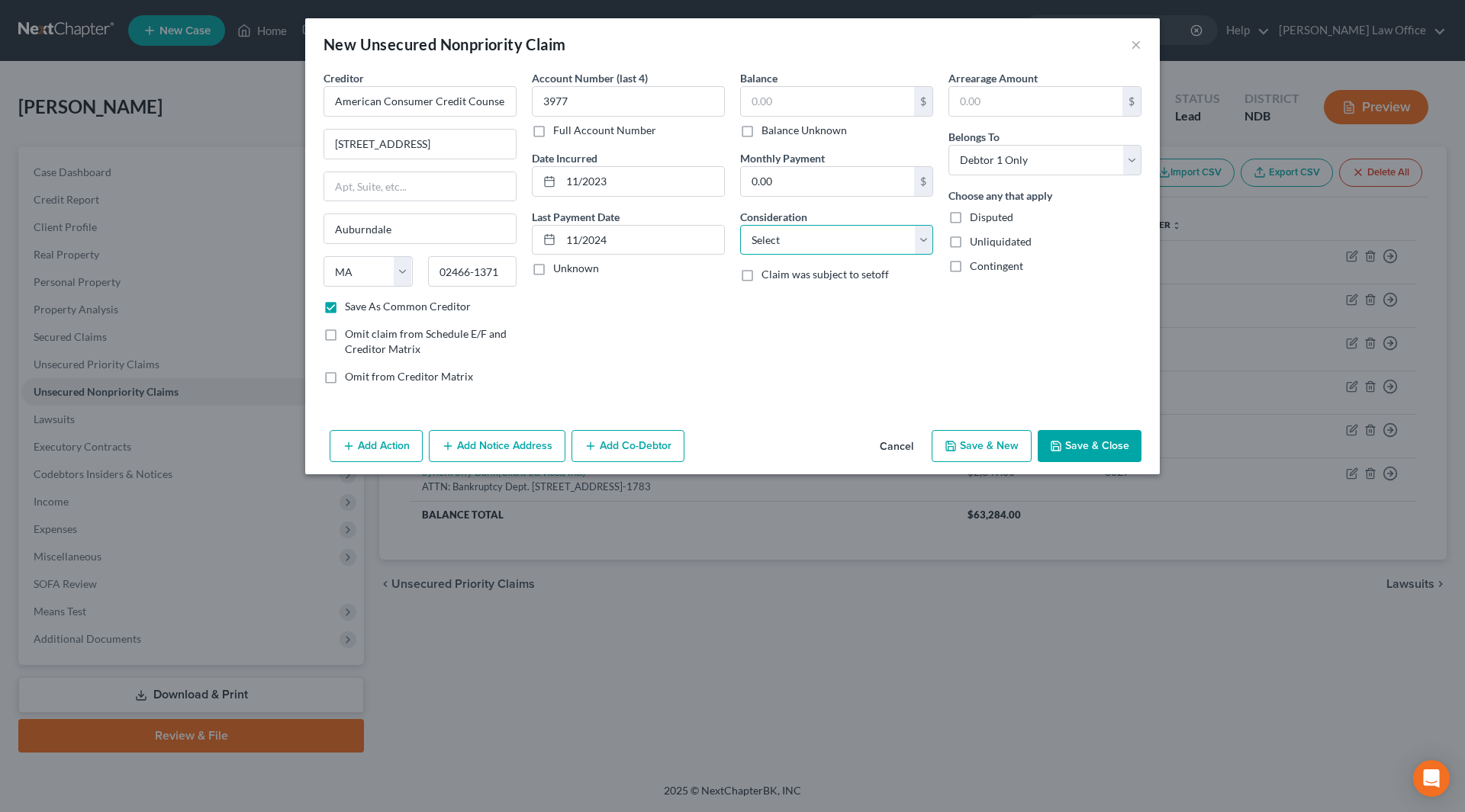
select select "16"
click at [740, 225] on select "Select Cable / Satellite Services Collection Agency Credit Card Debt Debt Couns…" at bounding box center [836, 240] width 193 height 31
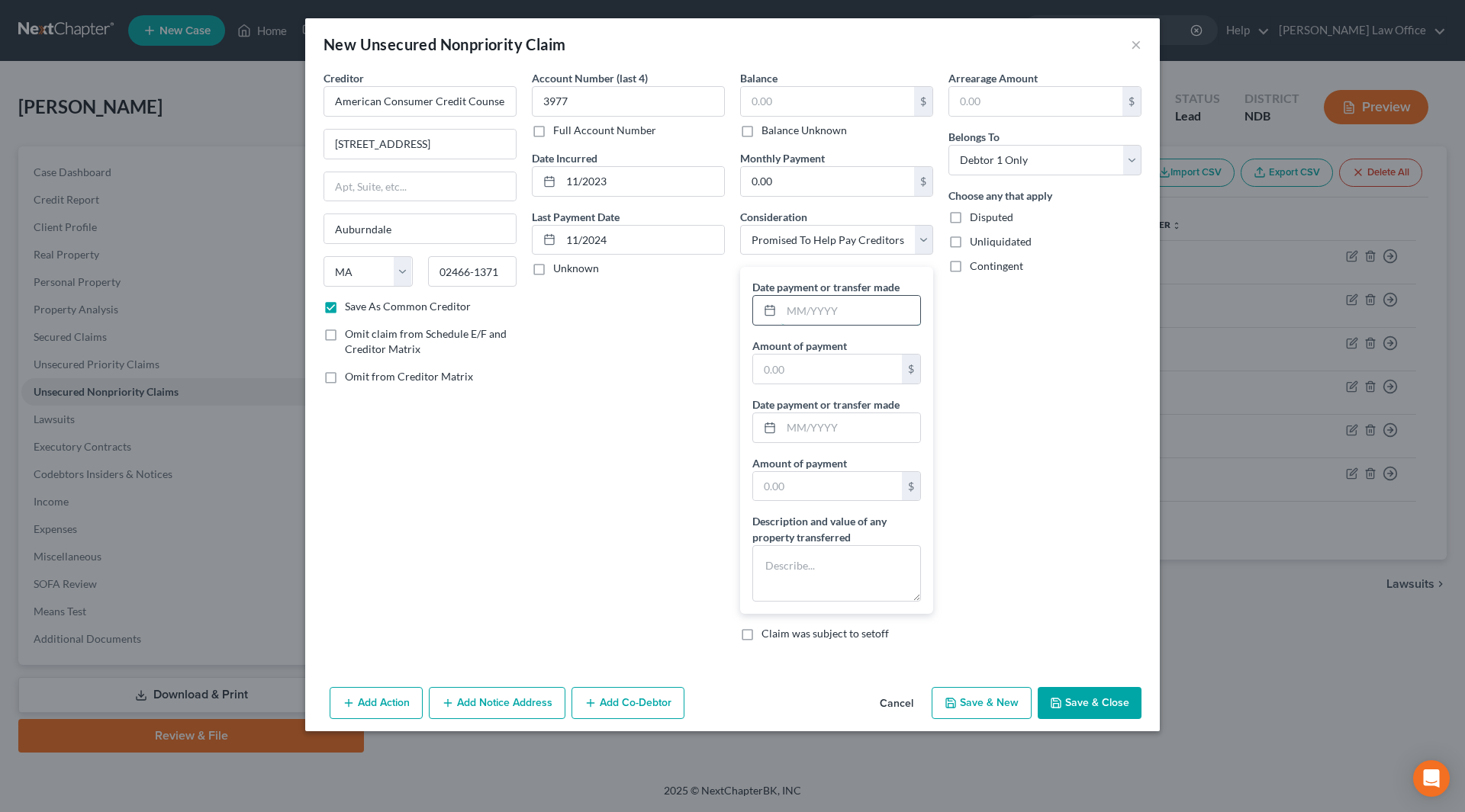
click at [880, 305] on input "text" at bounding box center [851, 310] width 139 height 29
click at [1070, 707] on button "Save & Close" at bounding box center [1089, 704] width 104 height 32
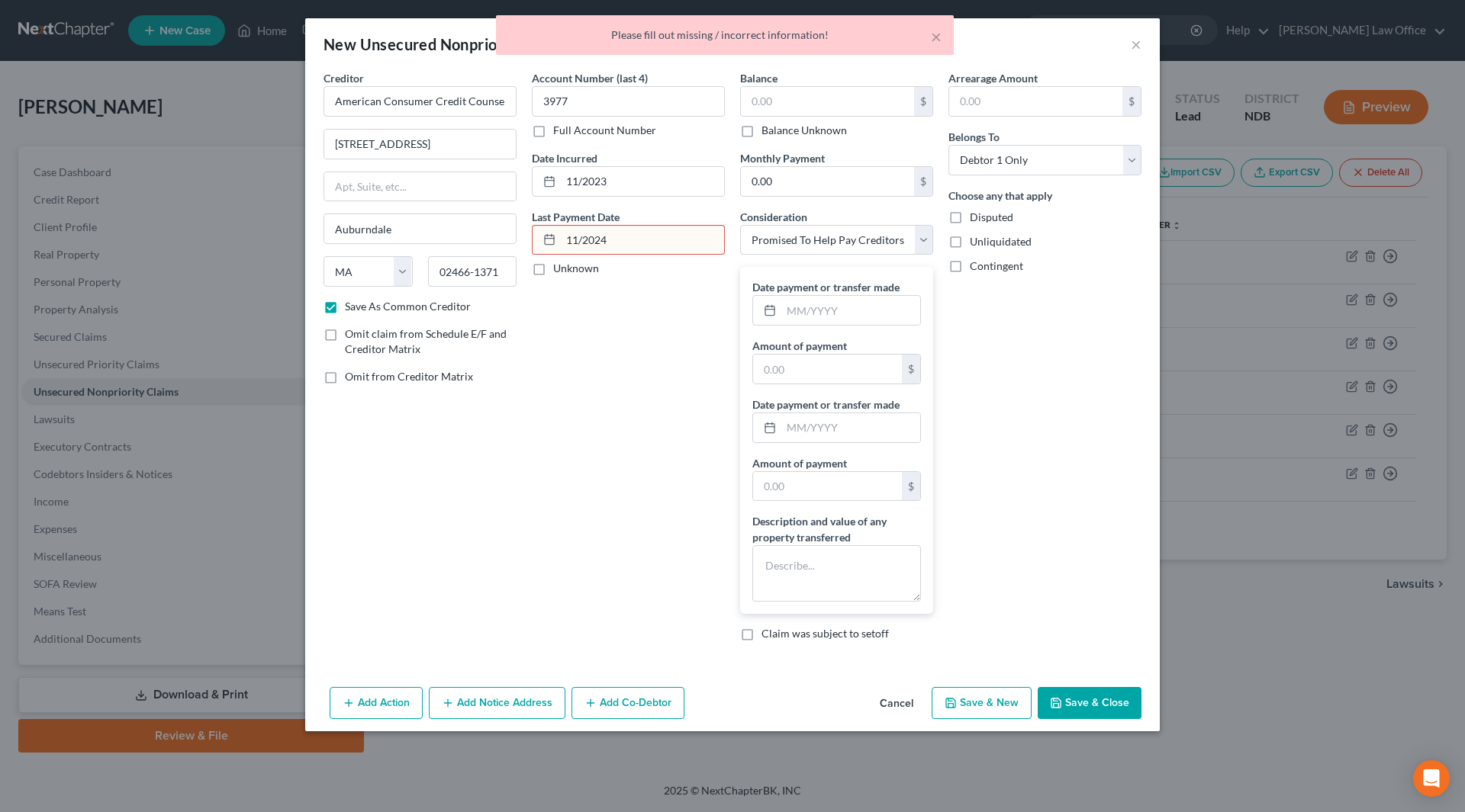
click at [583, 243] on input "11/2024" at bounding box center [643, 240] width 164 height 29
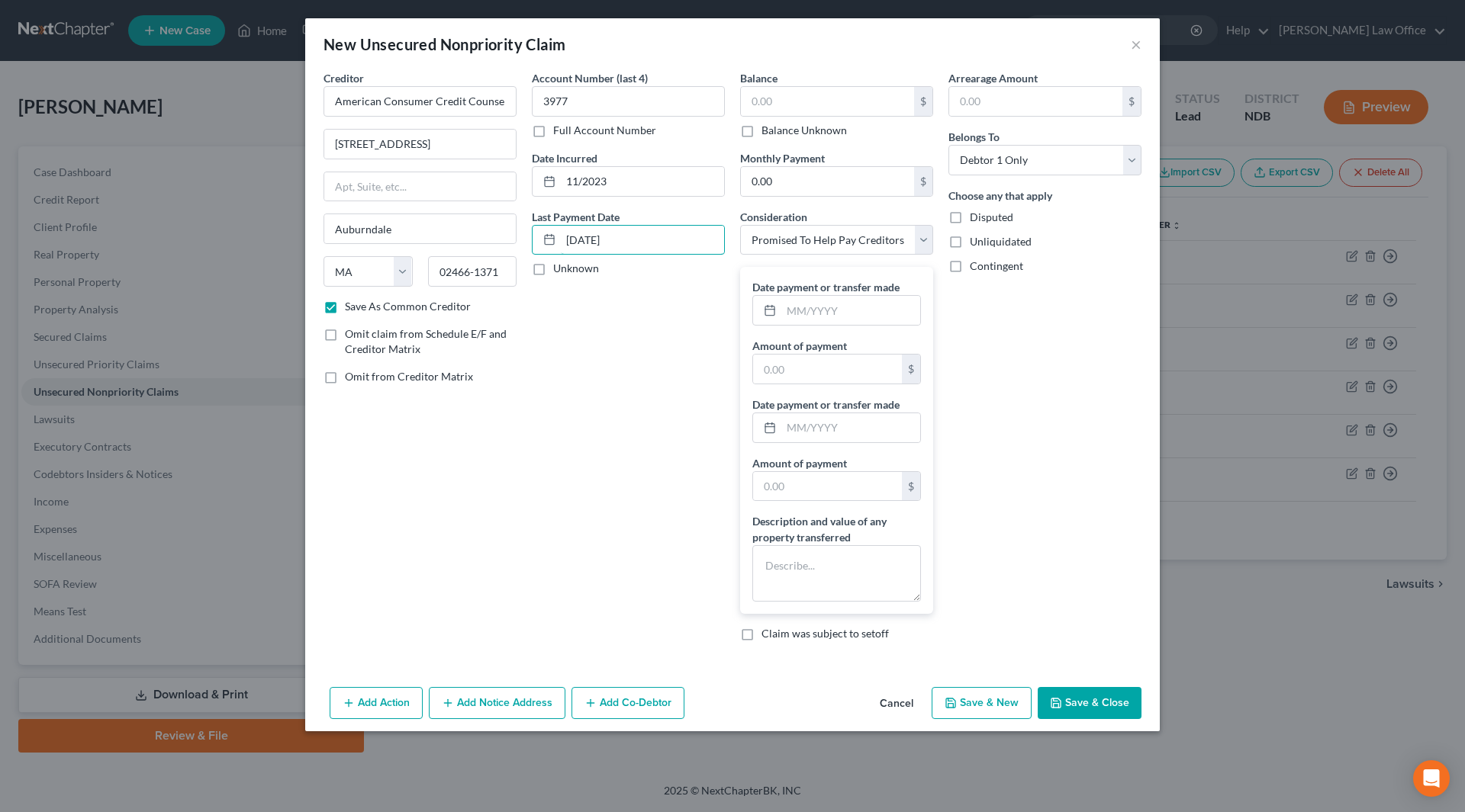
type input "11/28/2024"
click at [1110, 713] on button "Save & Close" at bounding box center [1089, 704] width 104 height 32
checkbox input "false"
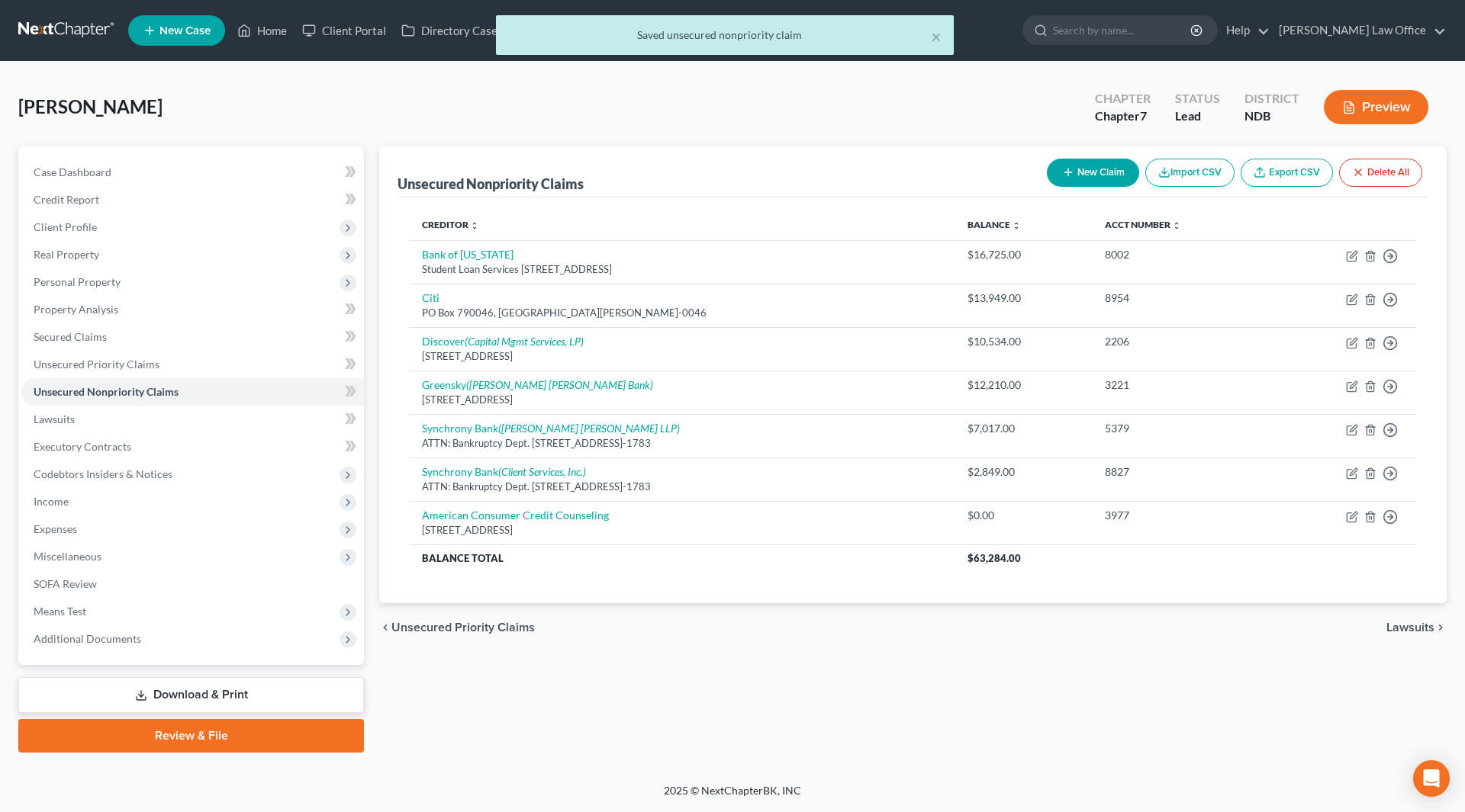
click at [270, 28] on div "× Saved unsecured nonpriority claim" at bounding box center [725, 38] width 1465 height 48
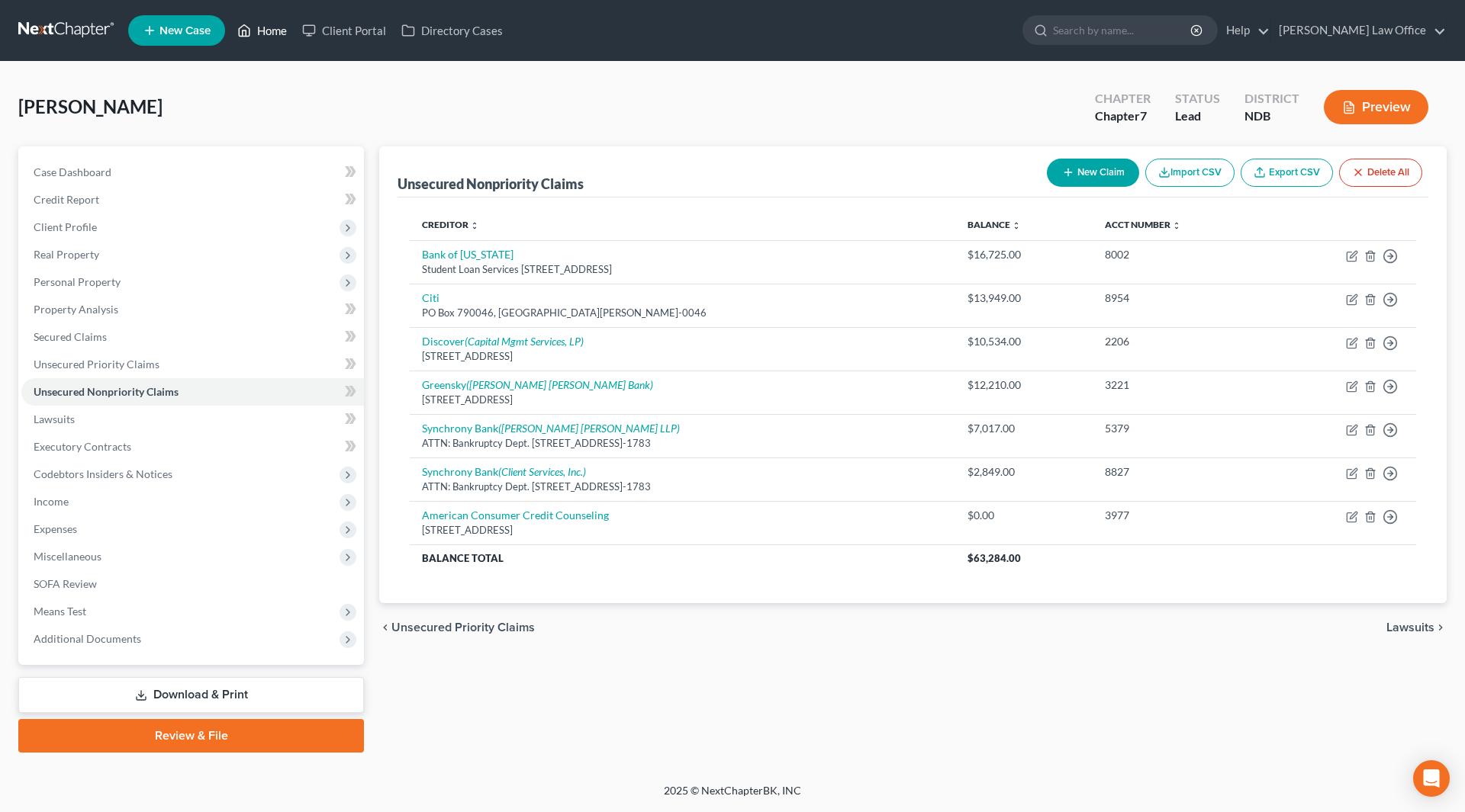
click at [274, 24] on link "Home" at bounding box center [262, 30] width 65 height 28
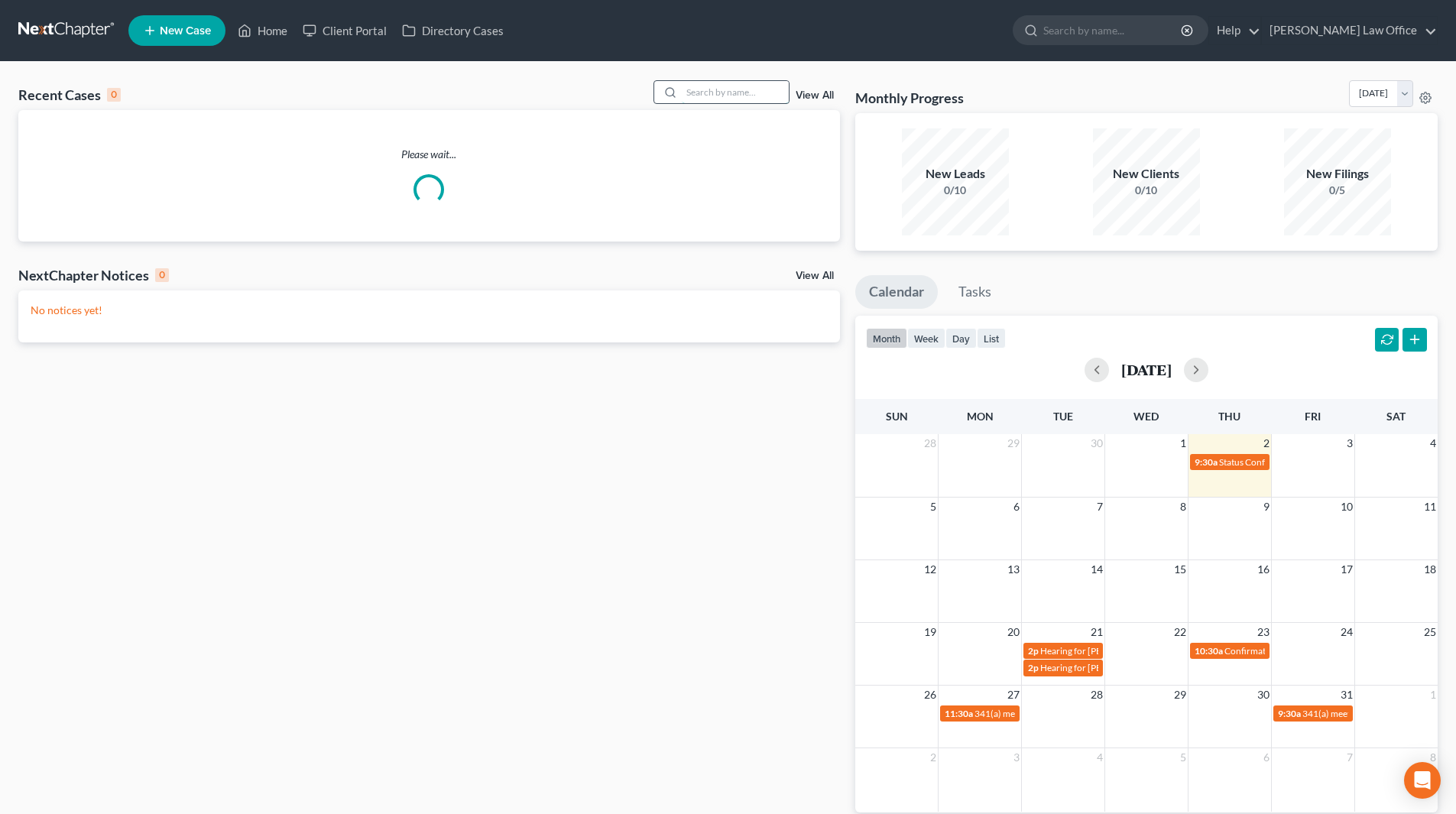
click at [746, 100] on input "search" at bounding box center [735, 92] width 107 height 23
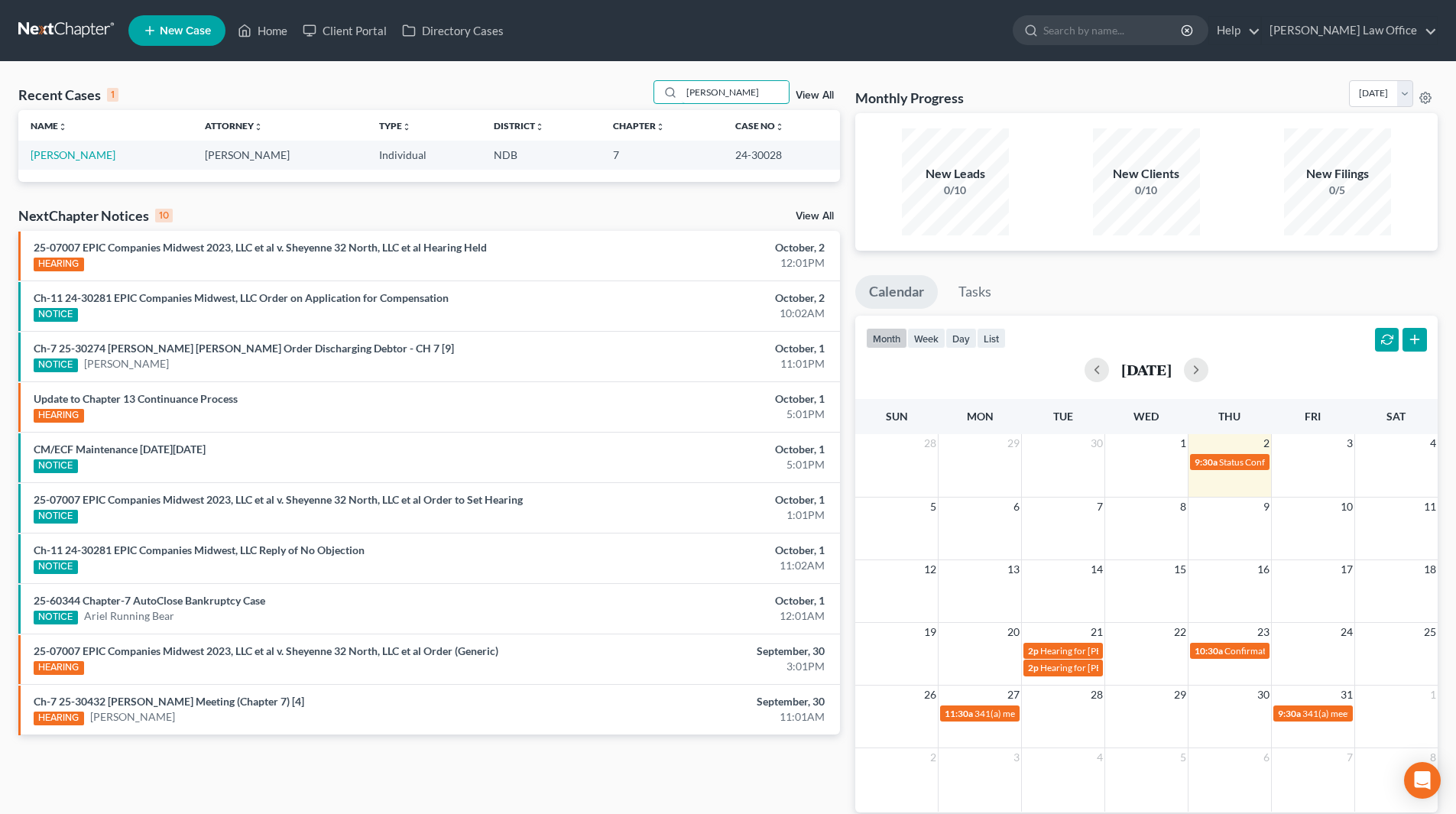
type input "crawford"
click at [805, 88] on div "crawford View All" at bounding box center [747, 92] width 186 height 23
click at [805, 99] on link "View All" at bounding box center [815, 95] width 38 height 11
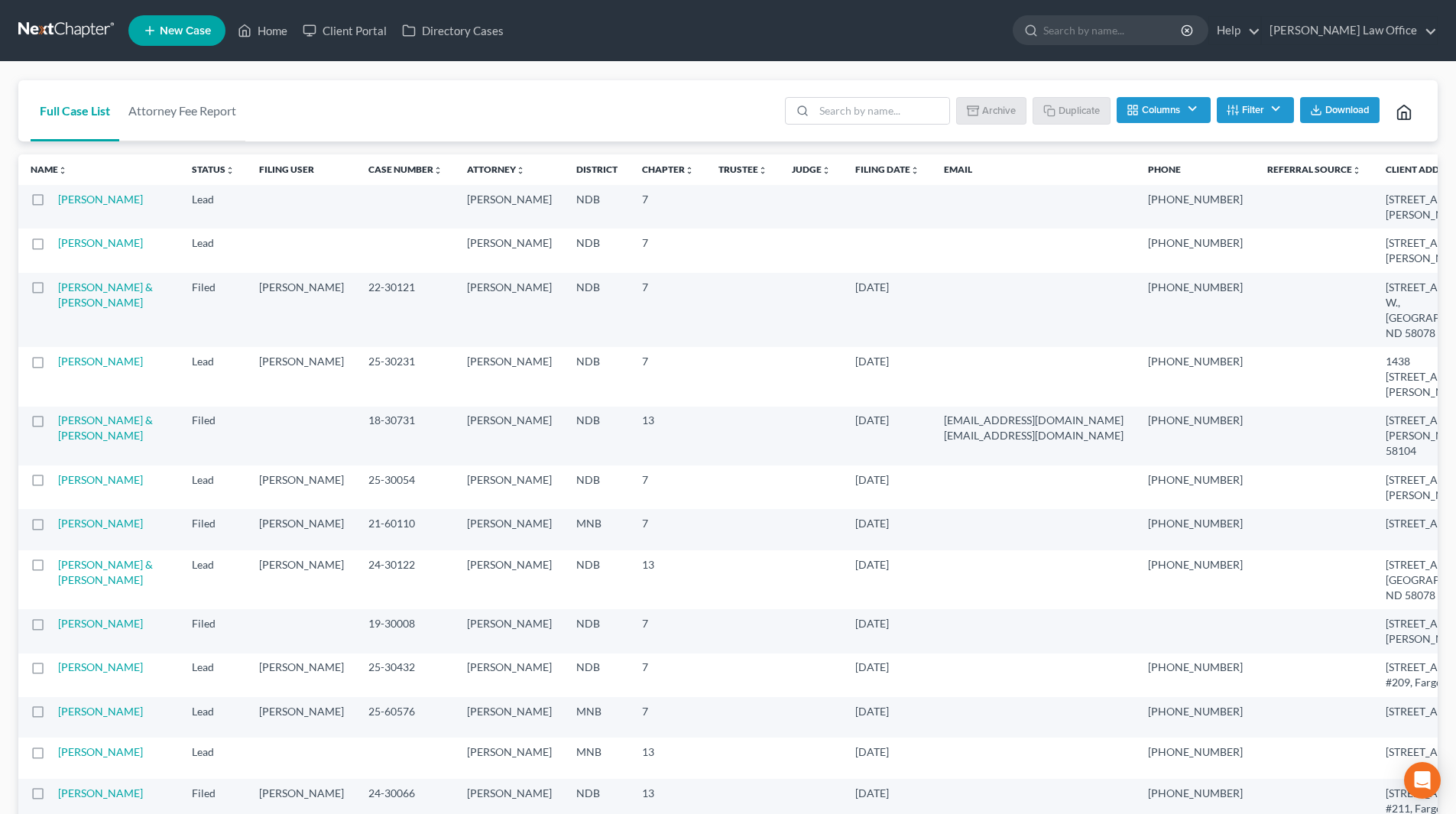
drag, startPoint x: 79, startPoint y: 211, endPoint x: 627, endPoint y: 371, distance: 570.9
click at [79, 206] on link "[PERSON_NAME]" at bounding box center [100, 199] width 84 height 13
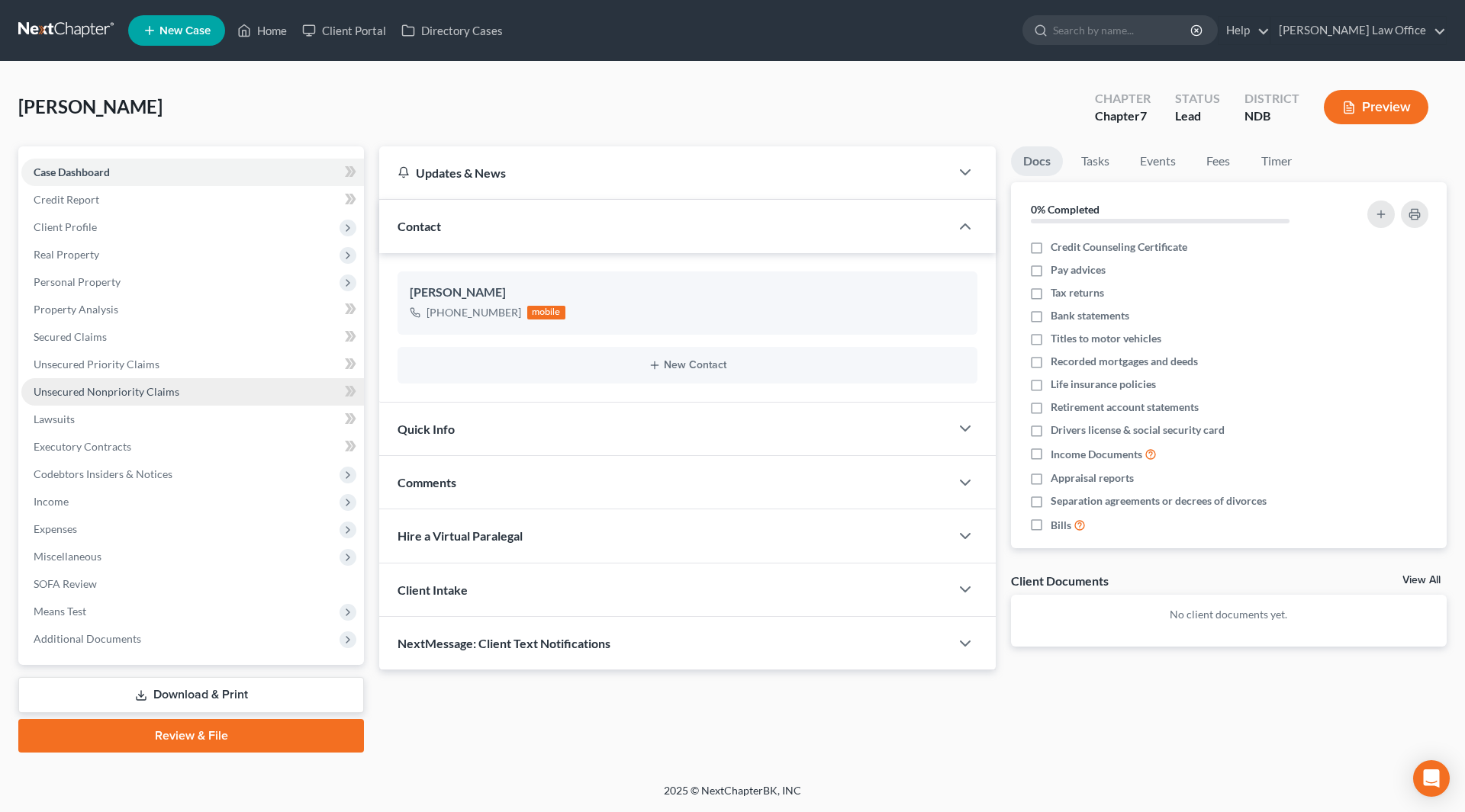
click at [105, 398] on link "Unsecured Nonpriority Claims" at bounding box center [193, 391] width 342 height 28
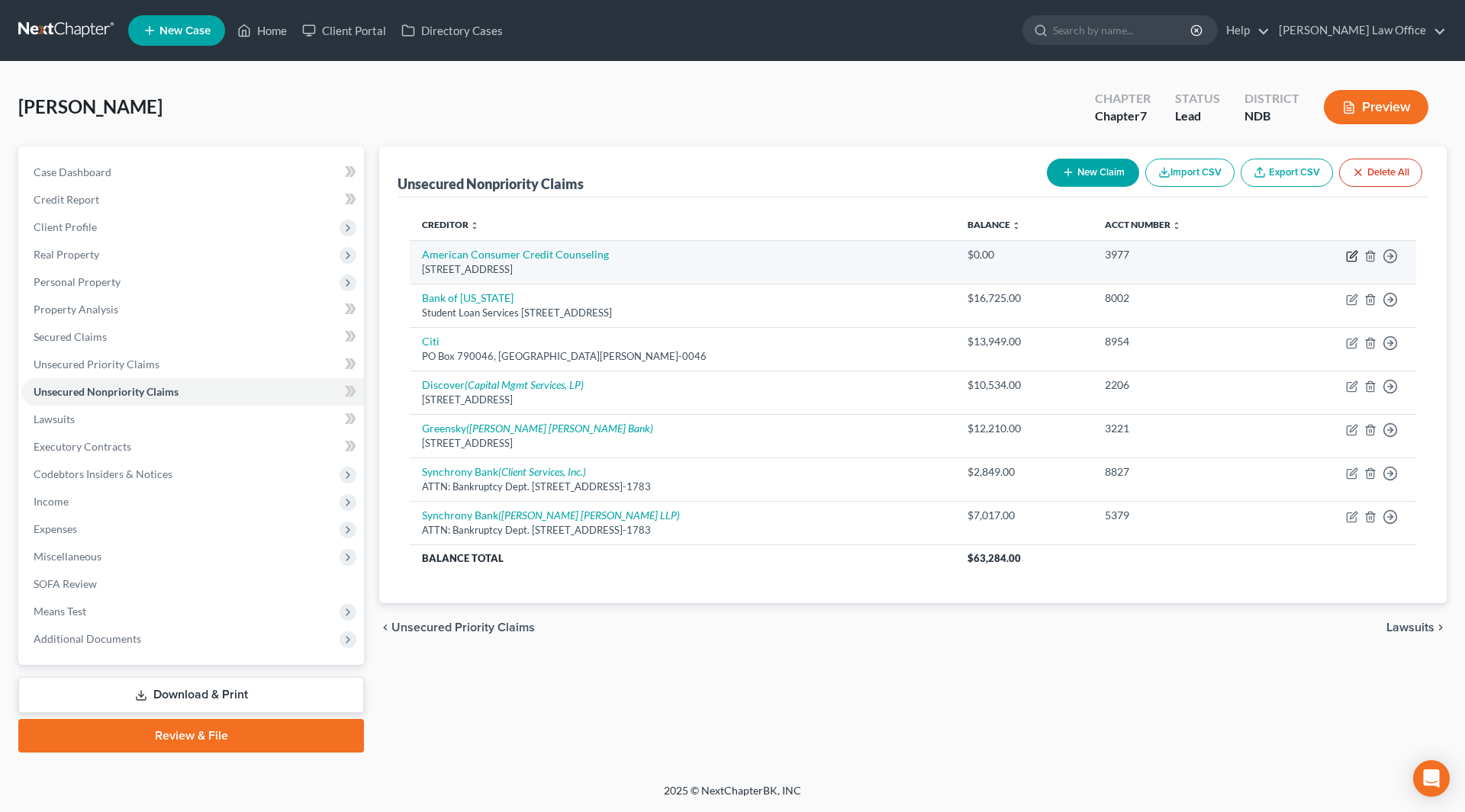
click at [1353, 254] on icon "button" at bounding box center [1353, 255] width 7 height 7
select select "22"
select select "16"
select select "0"
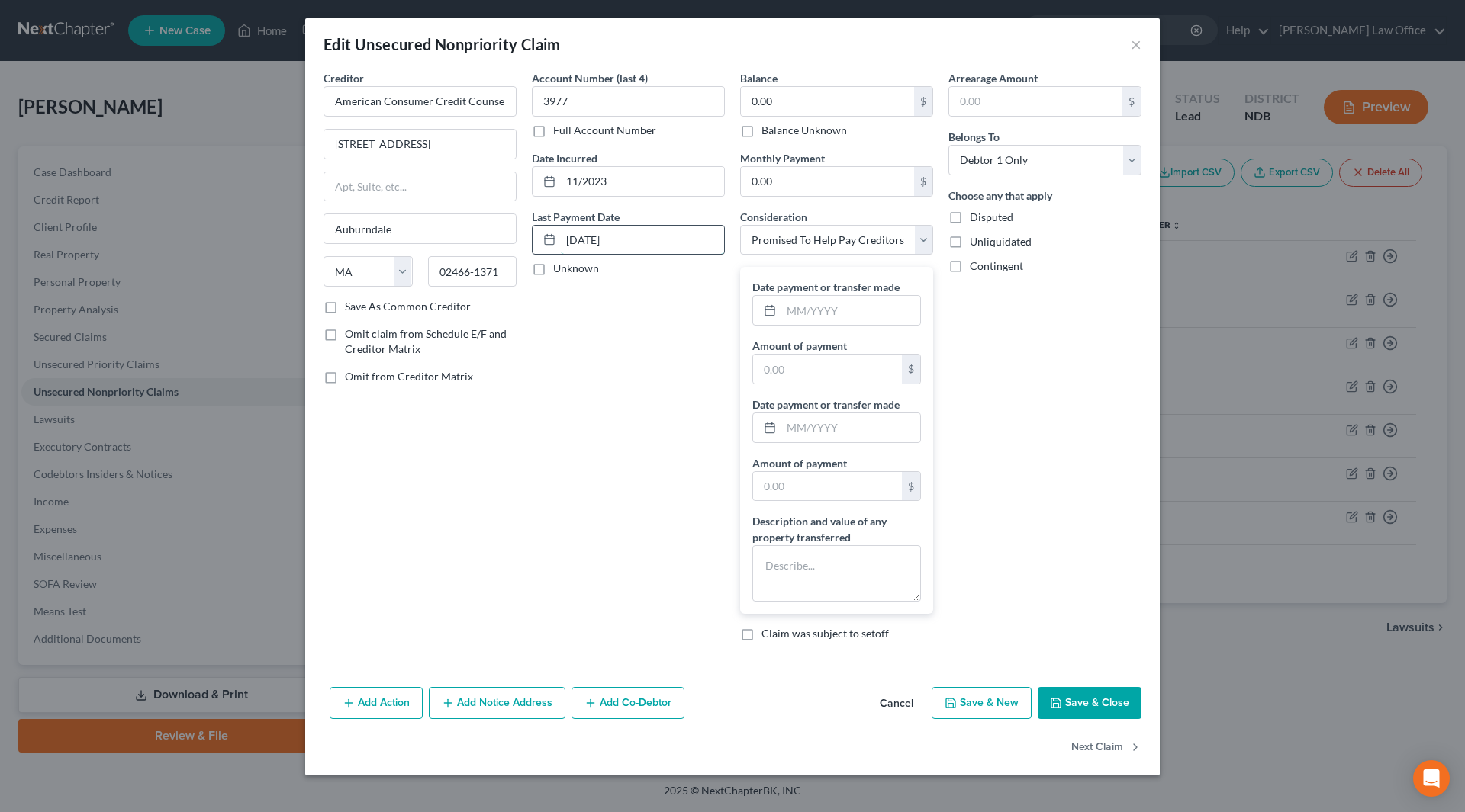
click at [589, 235] on input "11/28/2024" at bounding box center [643, 240] width 164 height 29
type input "11/05/2024"
click at [857, 311] on input "text" at bounding box center [851, 310] width 139 height 29
type input "11/2024"
click at [854, 364] on input "text" at bounding box center [827, 369] width 149 height 29
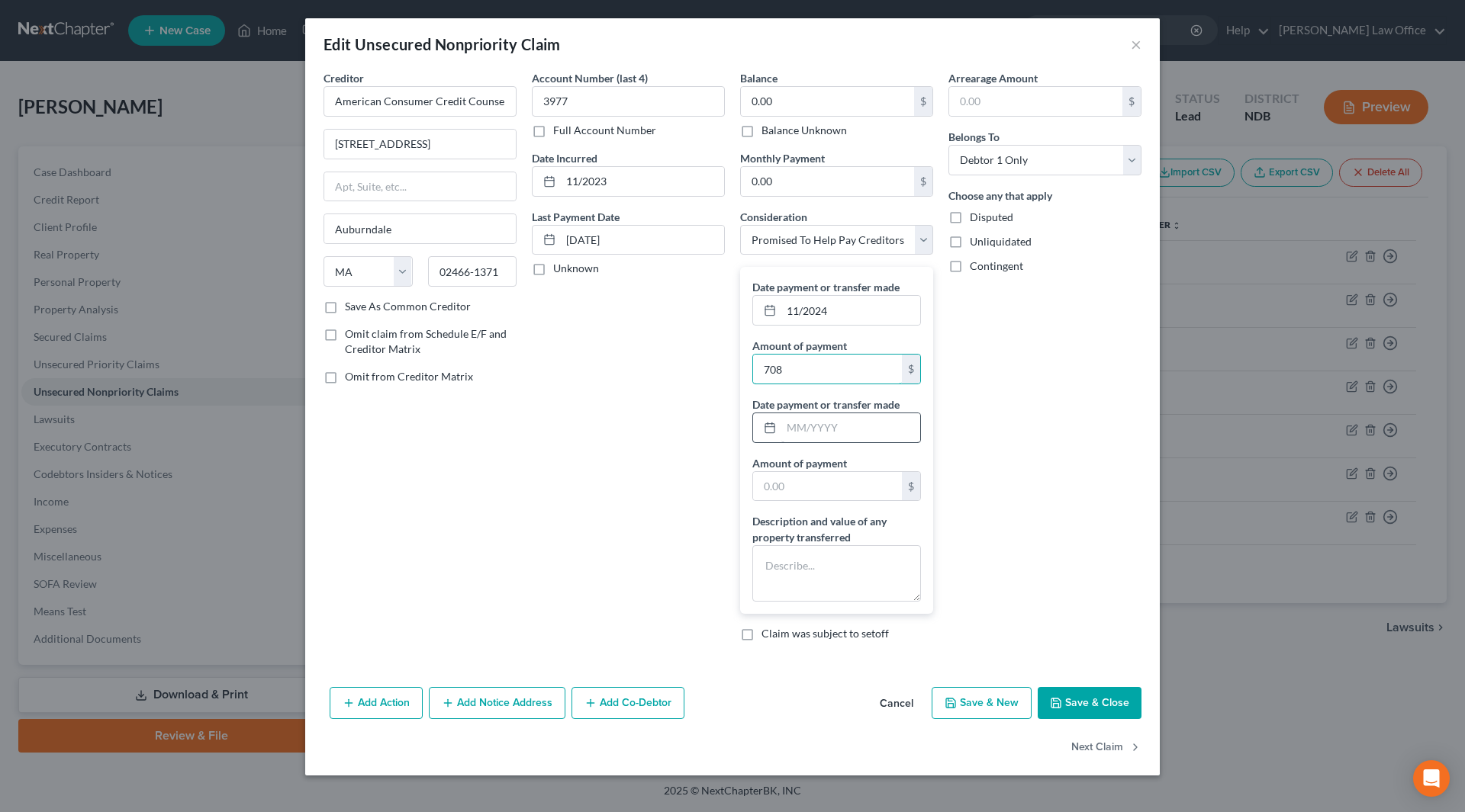
type input "708"
click at [883, 428] on input "text" at bounding box center [851, 427] width 139 height 29
type input "10/2024"
click at [850, 497] on input "text" at bounding box center [827, 487] width 149 height 29
type input "708"
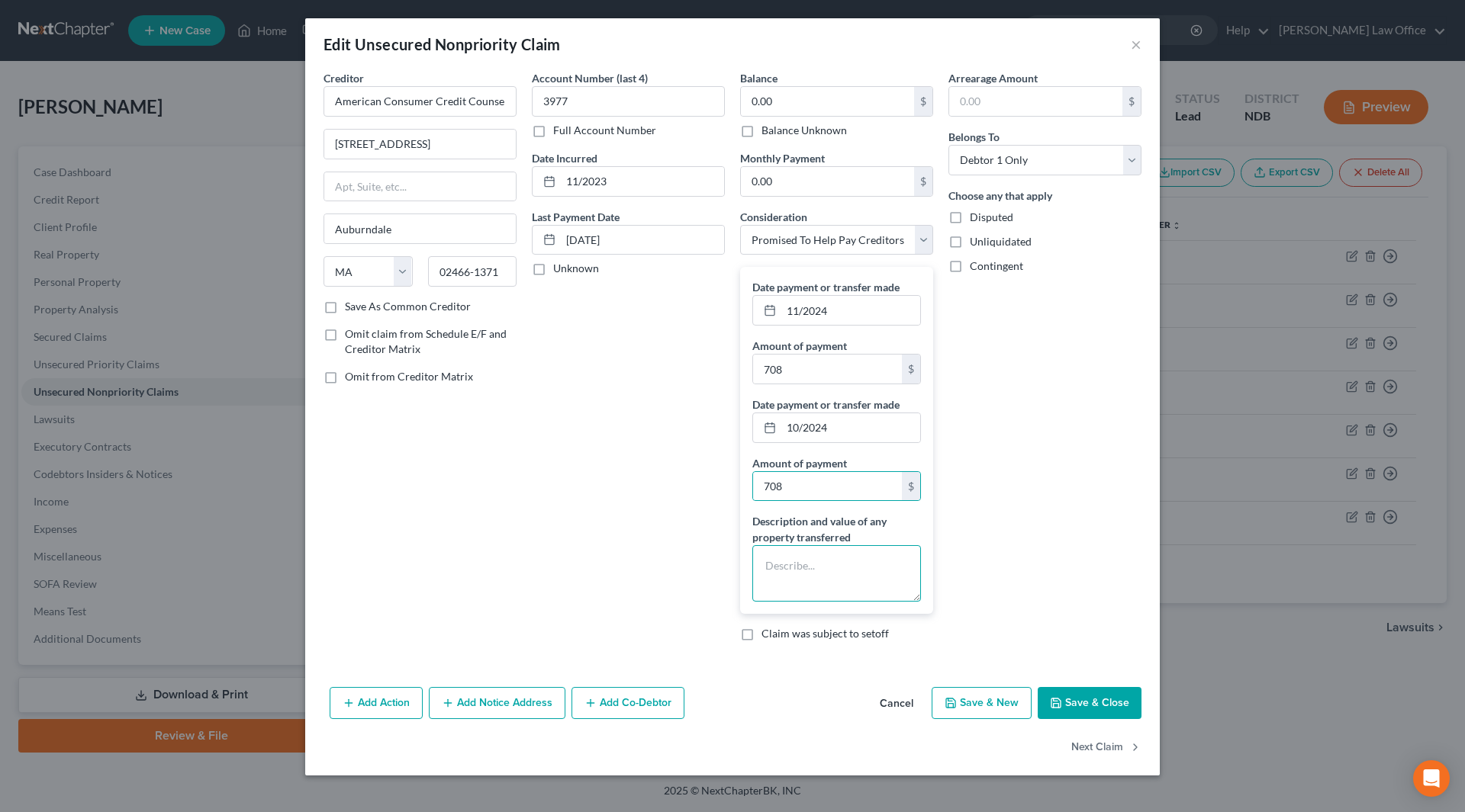
click at [856, 562] on textarea at bounding box center [836, 574] width 169 height 57
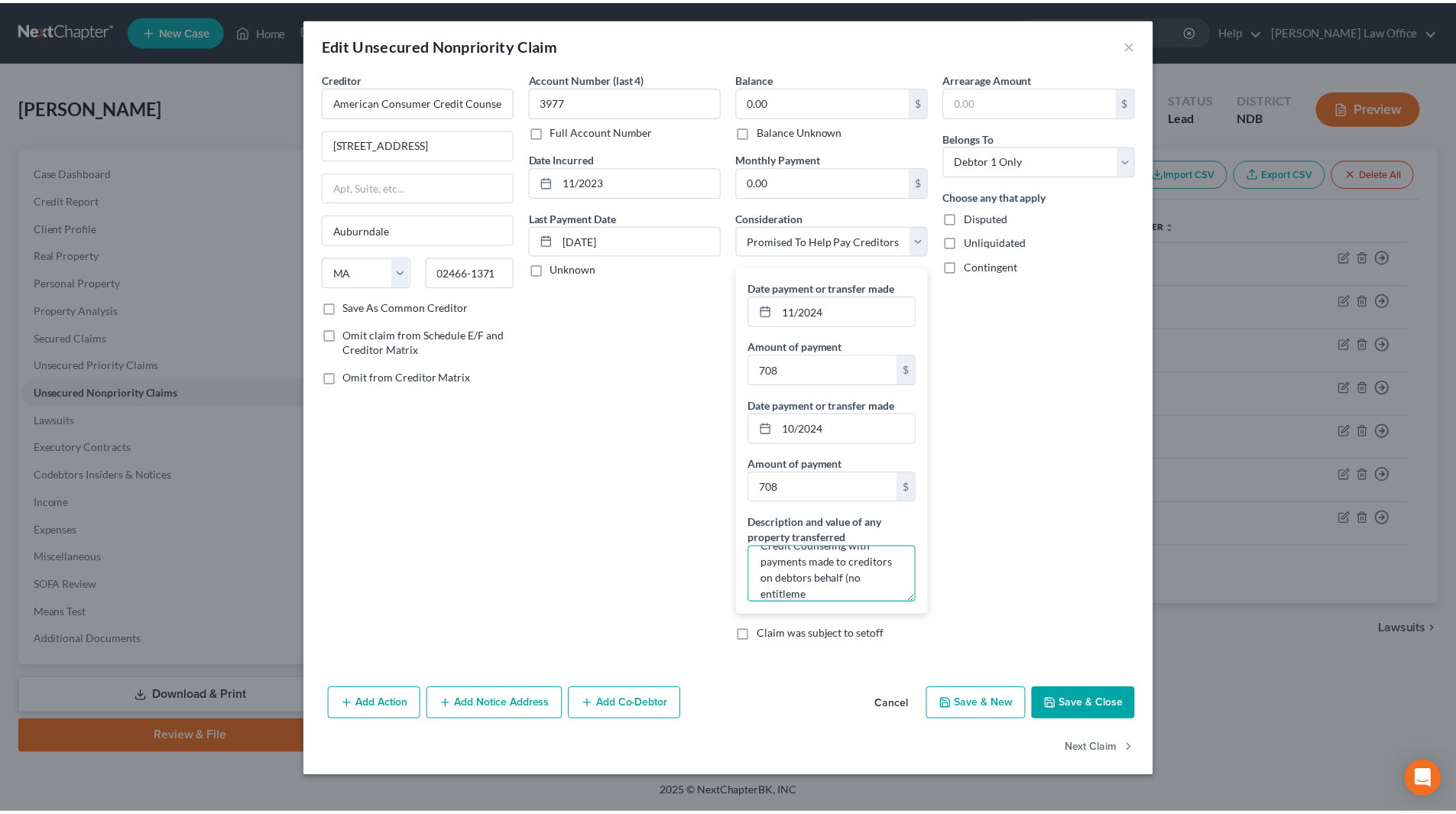
scroll to position [68, 0]
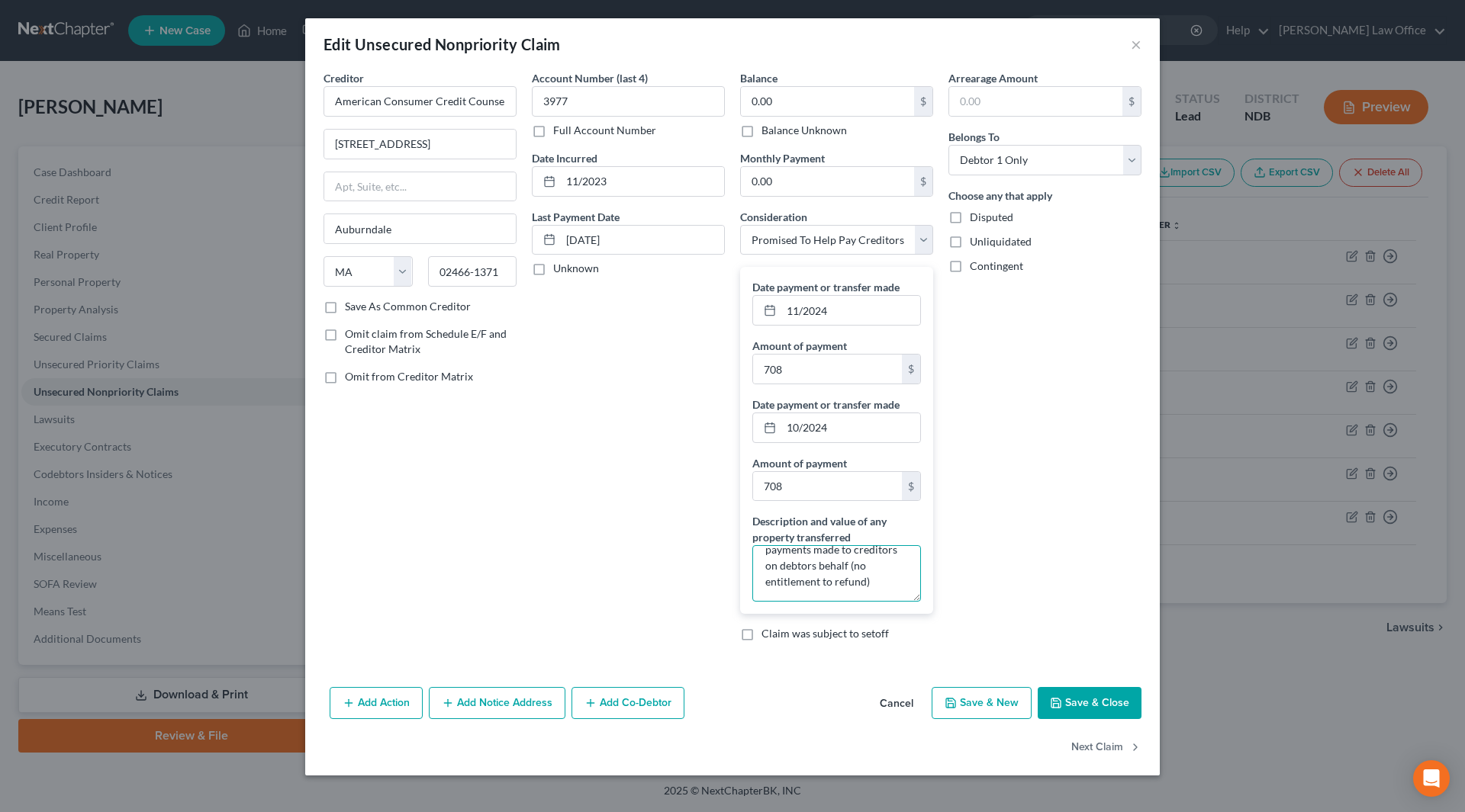
type textarea "Debt settlement payments made to American Consumer Credit Counseling with payme…"
click at [1043, 689] on button "Save & Close" at bounding box center [1089, 704] width 104 height 32
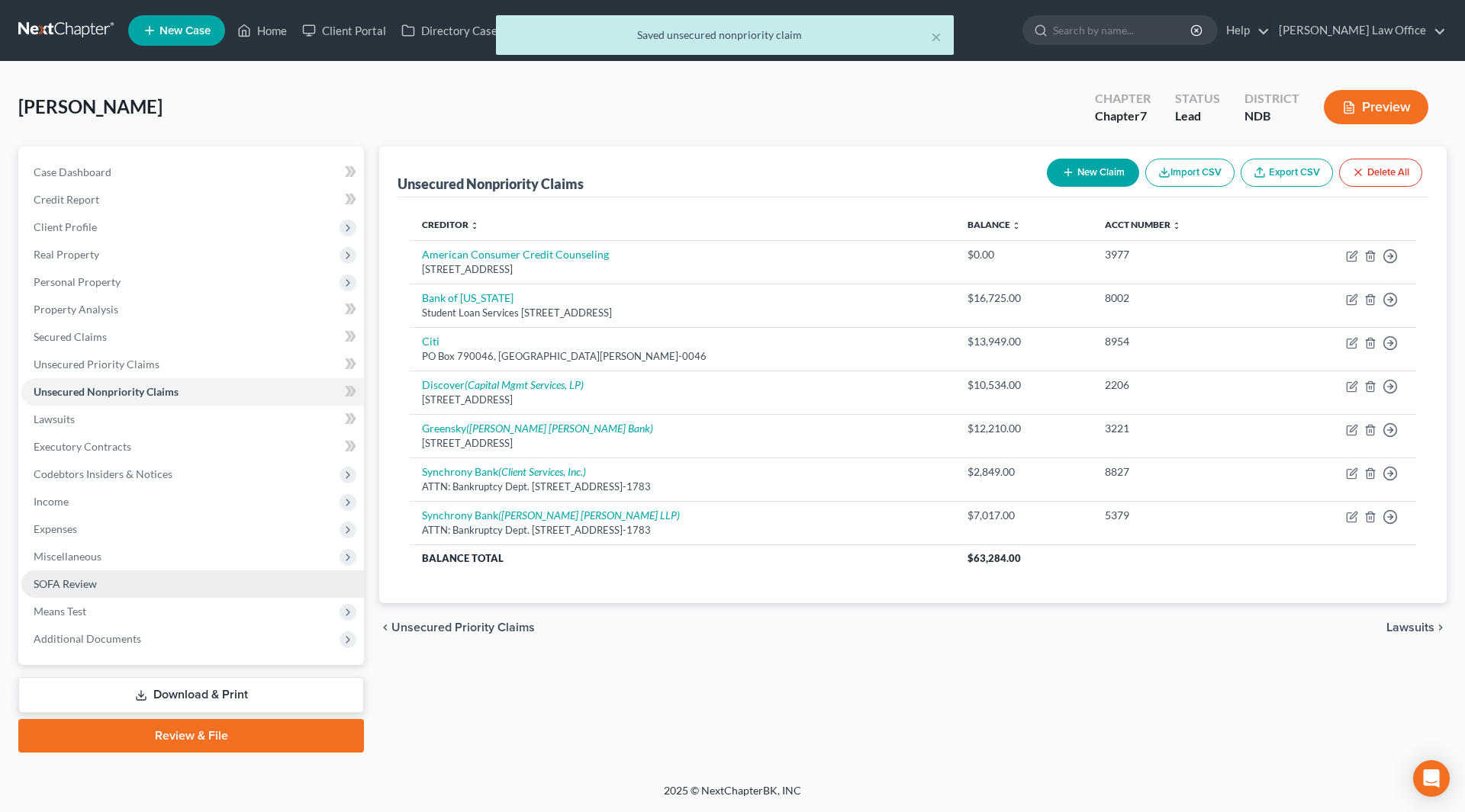
click at [78, 583] on span "SOFA Review" at bounding box center [65, 584] width 63 height 13
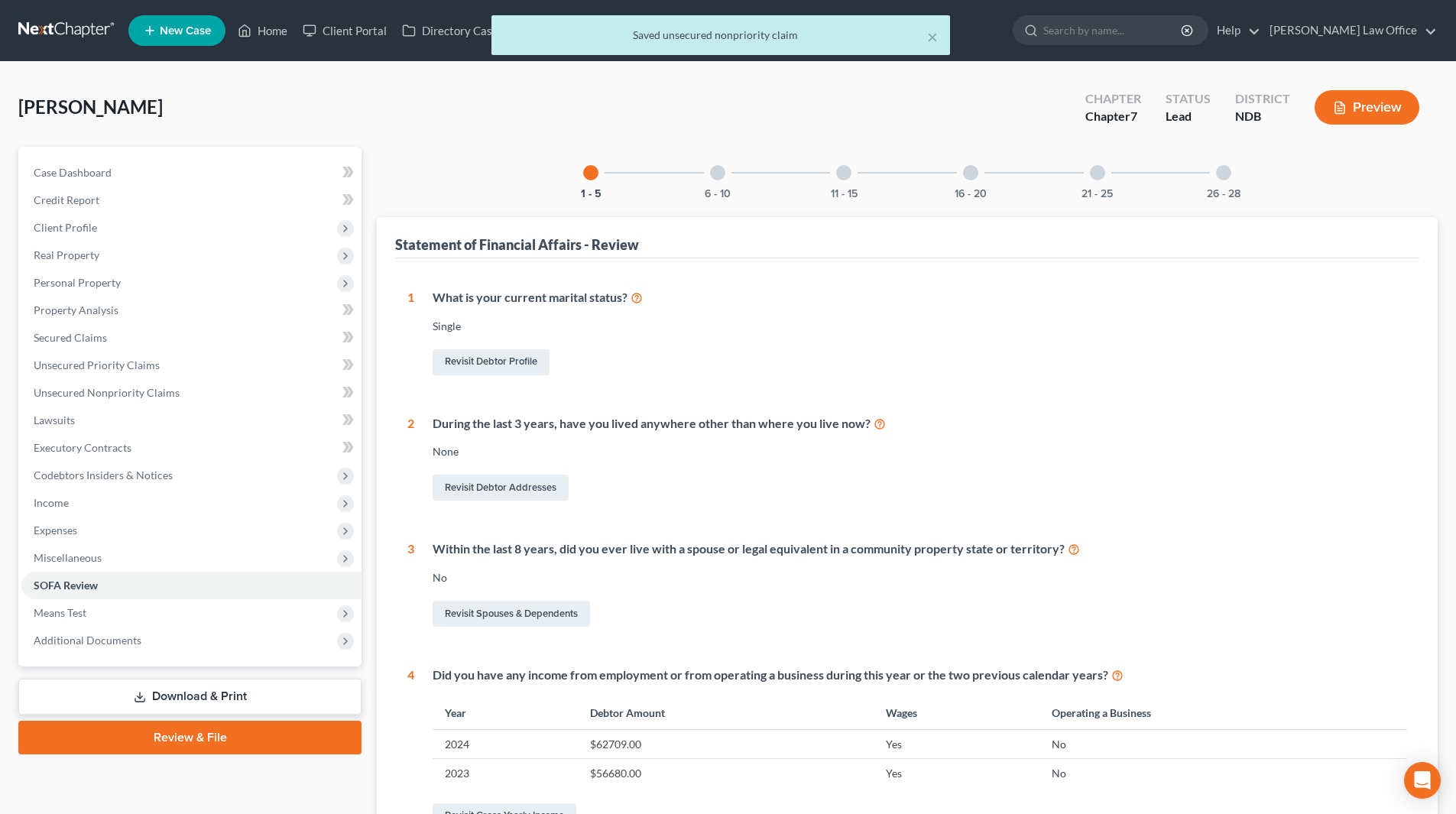
click at [967, 170] on div at bounding box center [971, 172] width 15 height 15
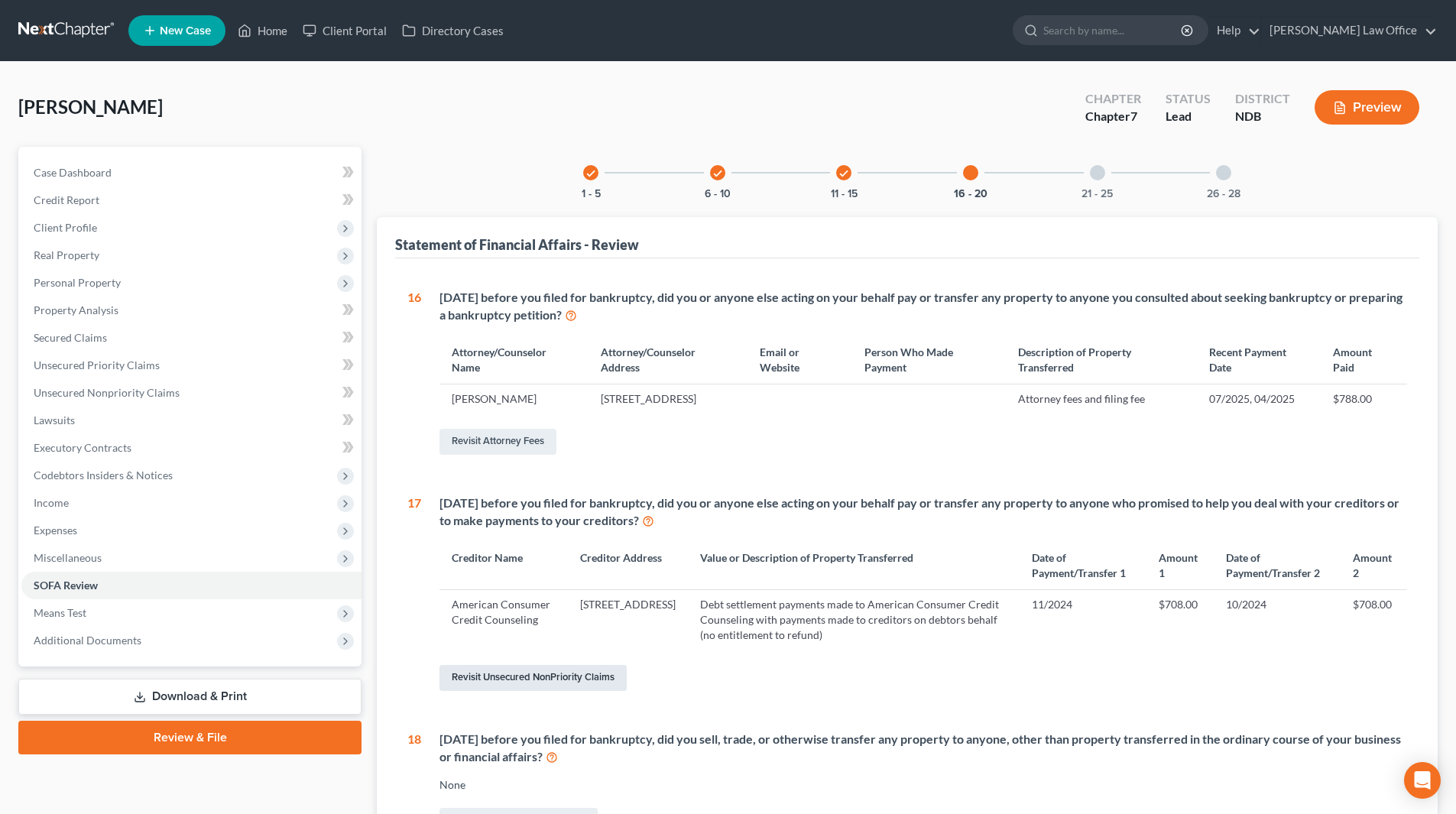
click at [547, 691] on link "Revisit Unsecured NonPriority Claims" at bounding box center [534, 678] width 187 height 26
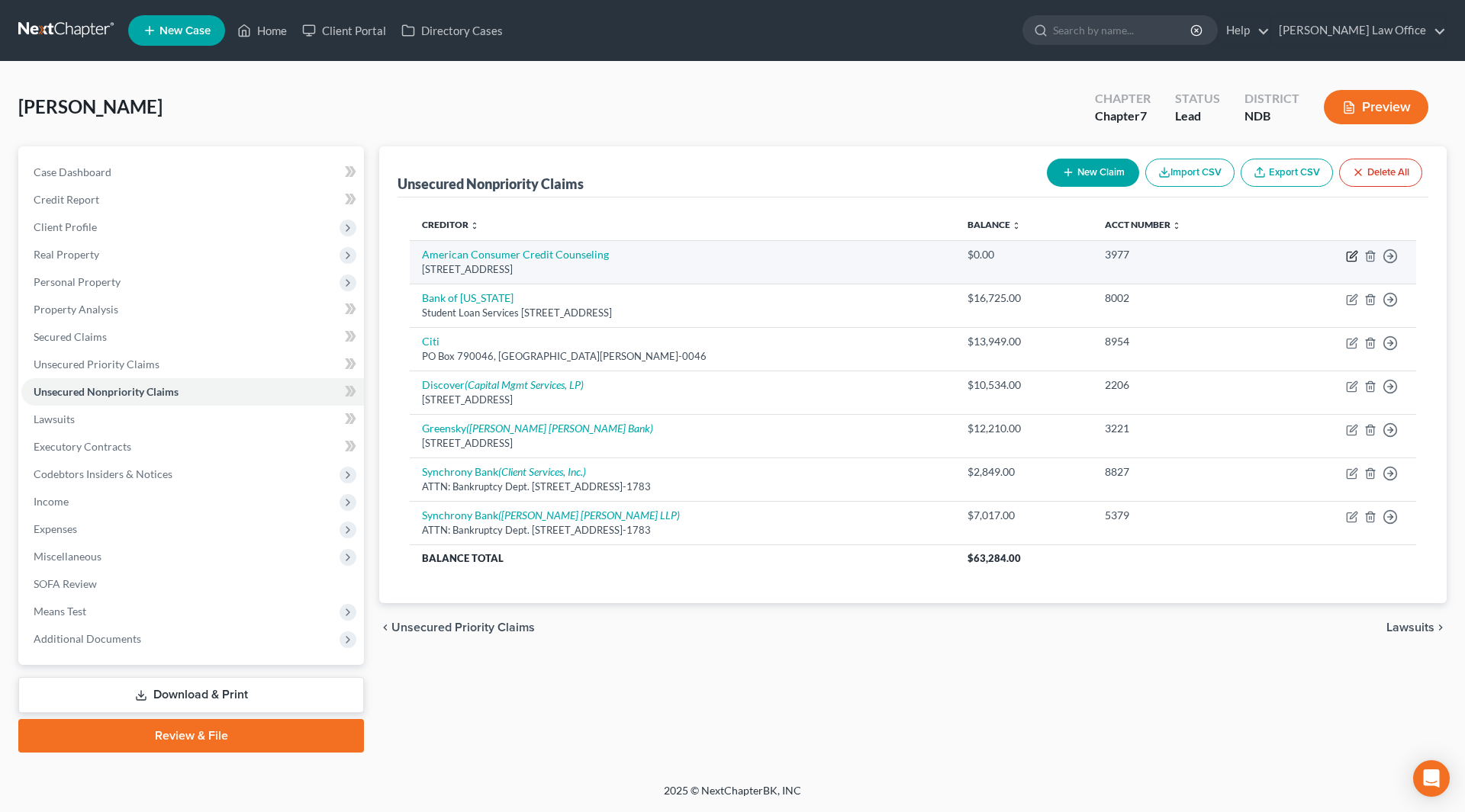
click at [1351, 257] on icon "button" at bounding box center [1351, 256] width 13 height 13
select select "22"
select select "16"
select select "0"
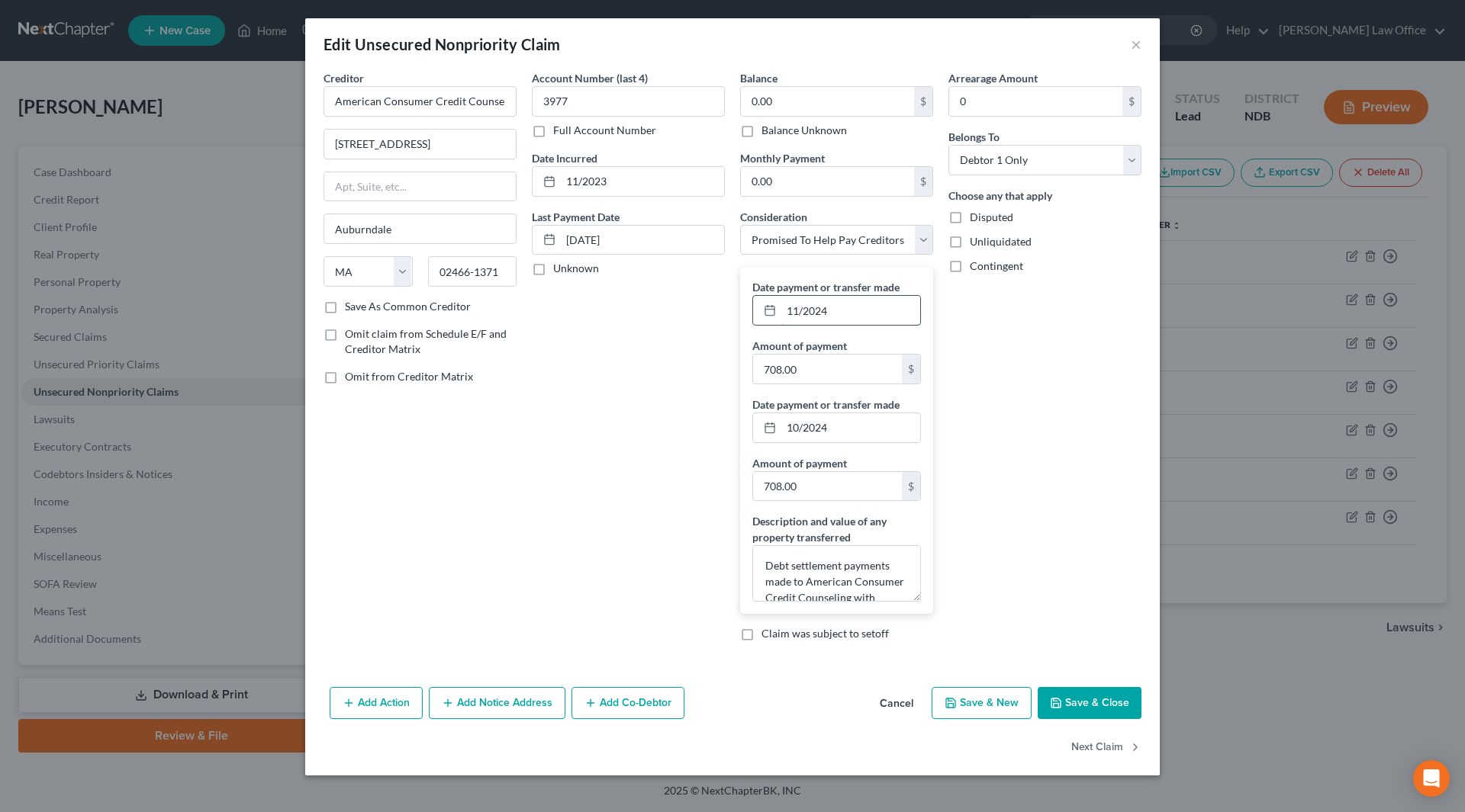
click at [842, 310] on input "11/2024" at bounding box center [851, 310] width 139 height 29
drag, startPoint x: 854, startPoint y: 432, endPoint x: 780, endPoint y: 431, distance: 74.0
click at [780, 431] on div "10/2024" at bounding box center [836, 428] width 169 height 31
click at [861, 432] on input "text" at bounding box center [851, 427] width 139 height 29
type input "10/2024"
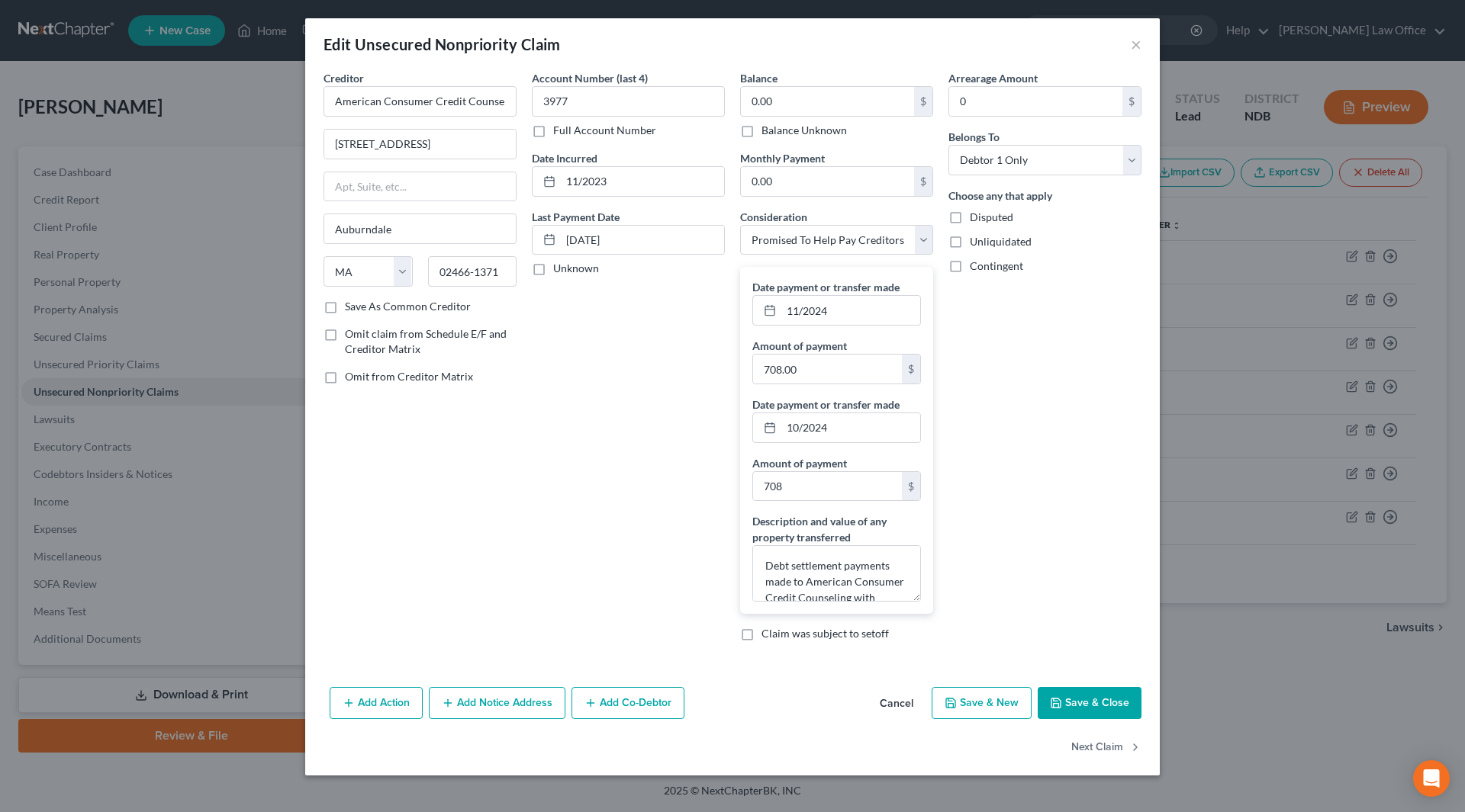
click at [1091, 713] on button "Save & Close" at bounding box center [1089, 704] width 104 height 32
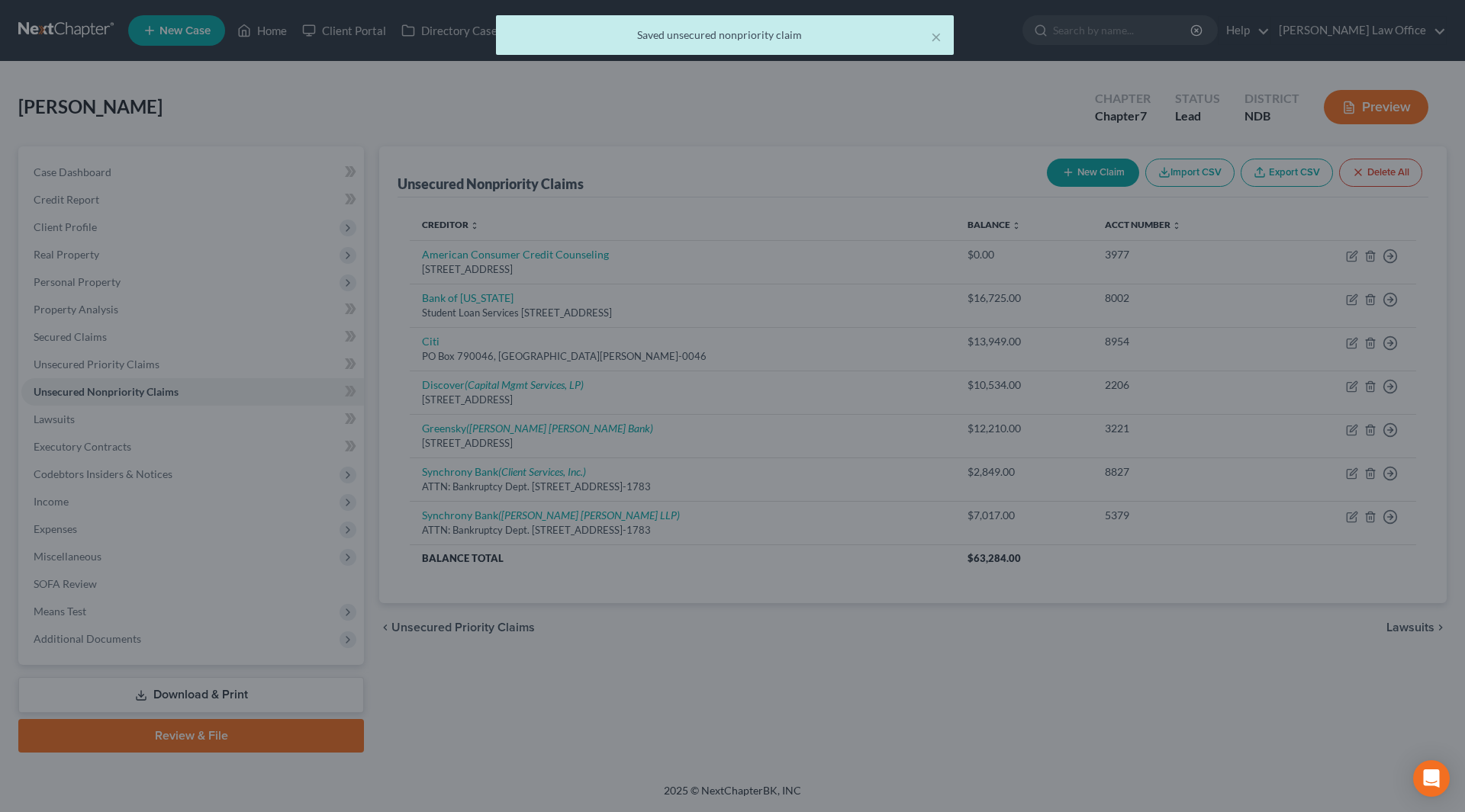
type input "708.00"
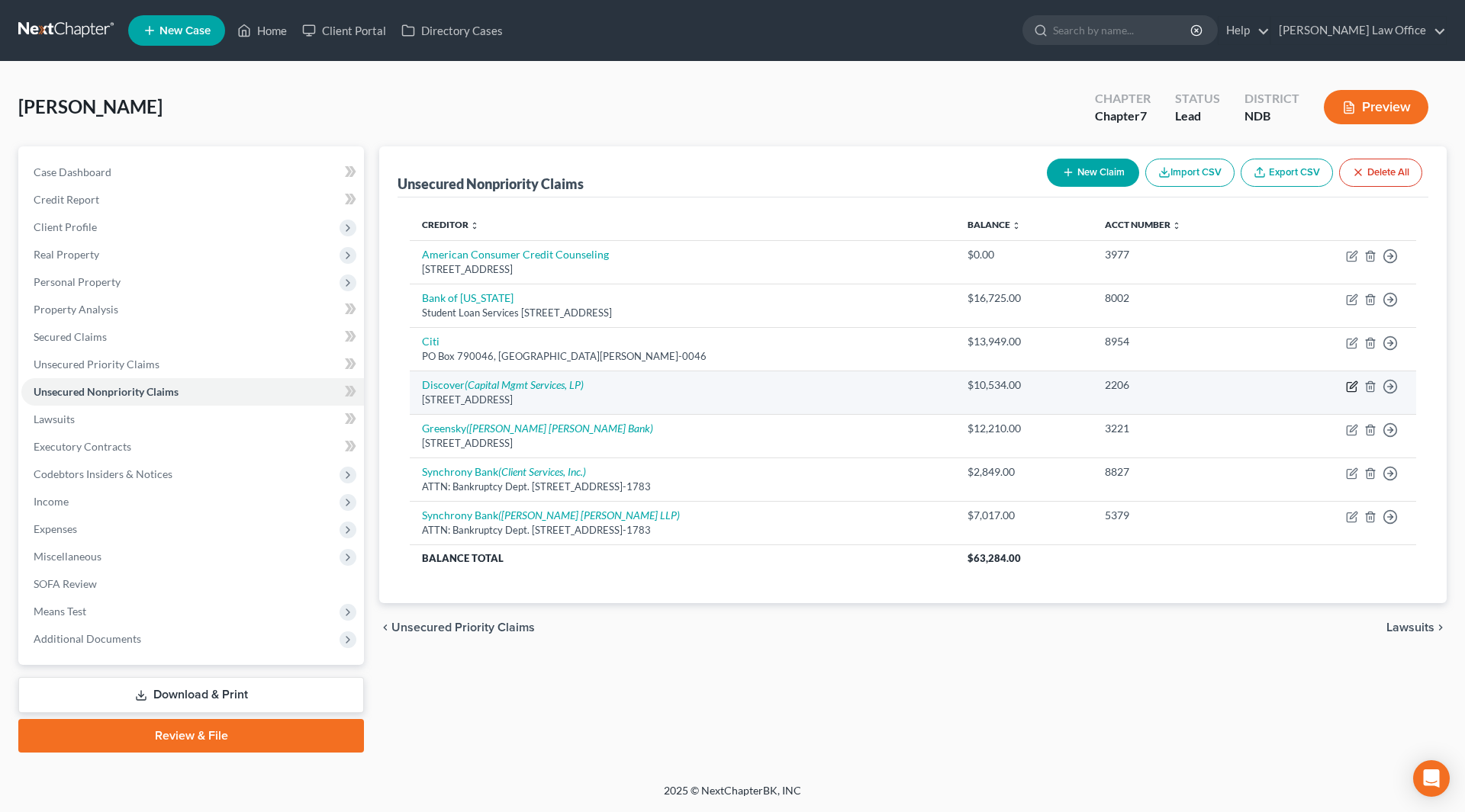
click at [1357, 381] on icon "button" at bounding box center [1351, 386] width 13 height 13
select select "46"
select select "2"
select select "0"
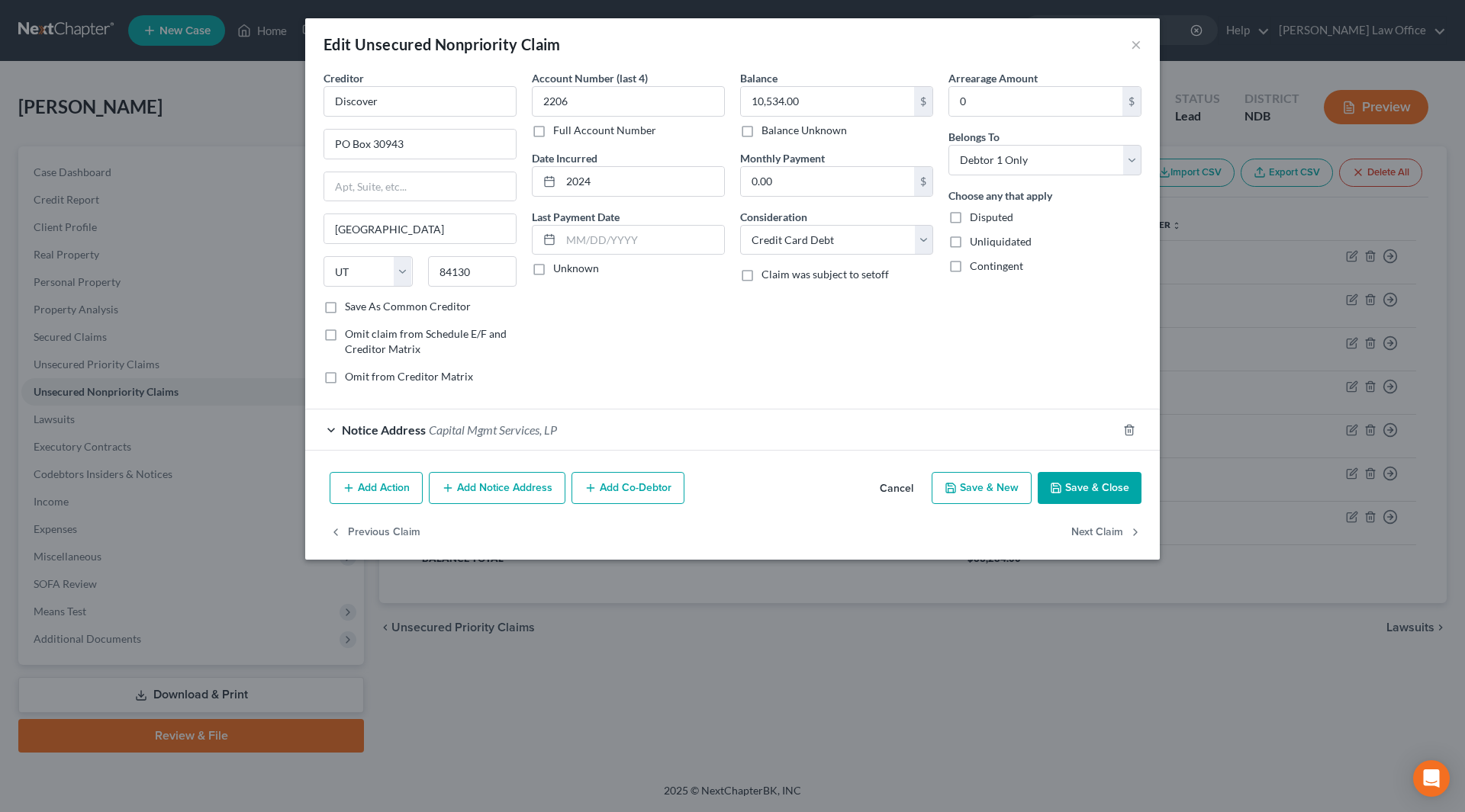
click at [462, 436] on span "Capital Mgmt Services, LP" at bounding box center [493, 429] width 129 height 14
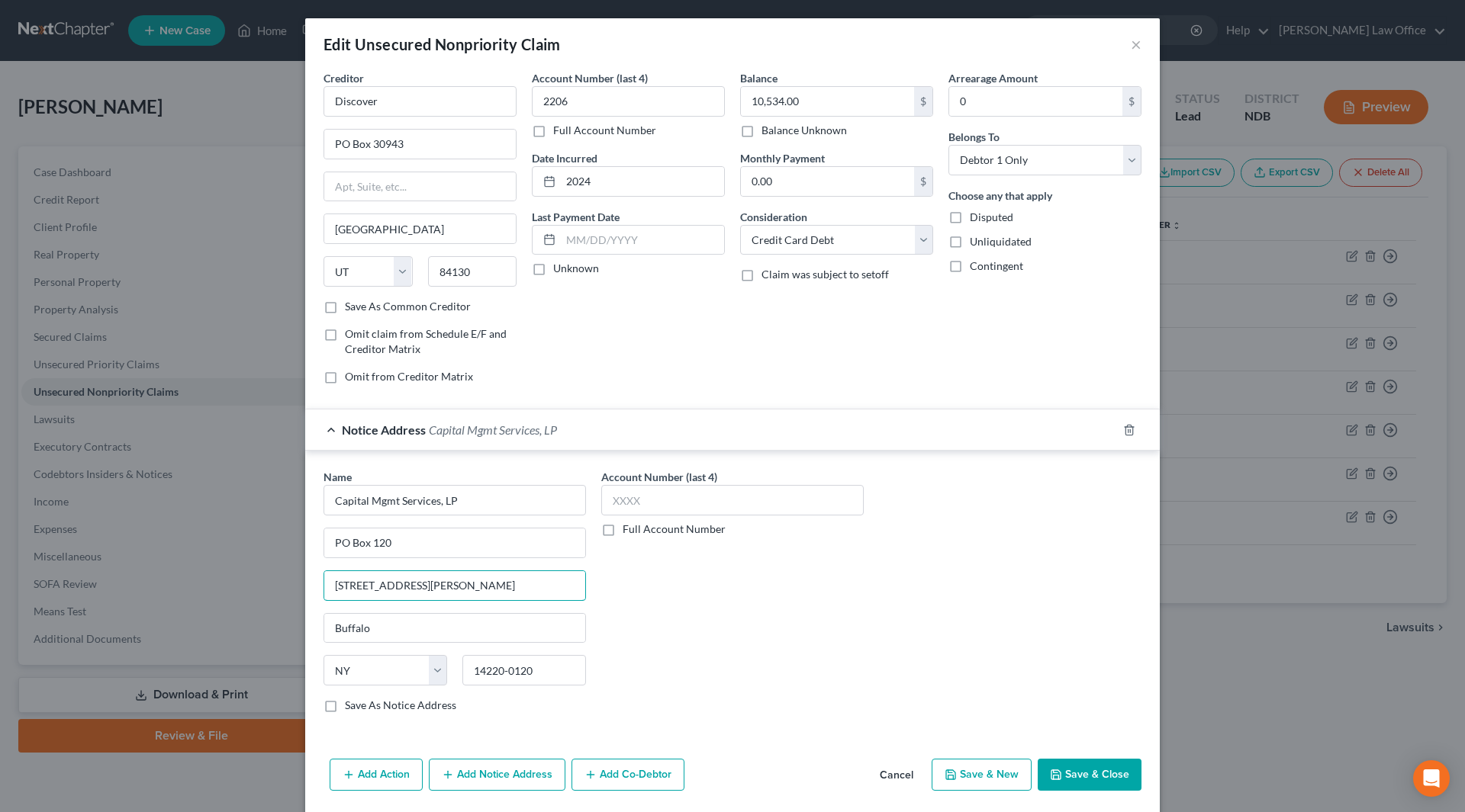
drag, startPoint x: 452, startPoint y: 582, endPoint x: 312, endPoint y: 587, distance: 140.1
click at [316, 587] on div "Name * Capital Mgmt Services, LP PO Box 120 698 1/2 S. Ogden Street Buffalo Sta…" at bounding box center [454, 597] width 278 height 256
click at [327, 536] on input "PO Box 120" at bounding box center [454, 542] width 261 height 29
paste input "698 1/2 S. Ogden Street"
drag, startPoint x: 444, startPoint y: 541, endPoint x: 502, endPoint y: 546, distance: 58.2
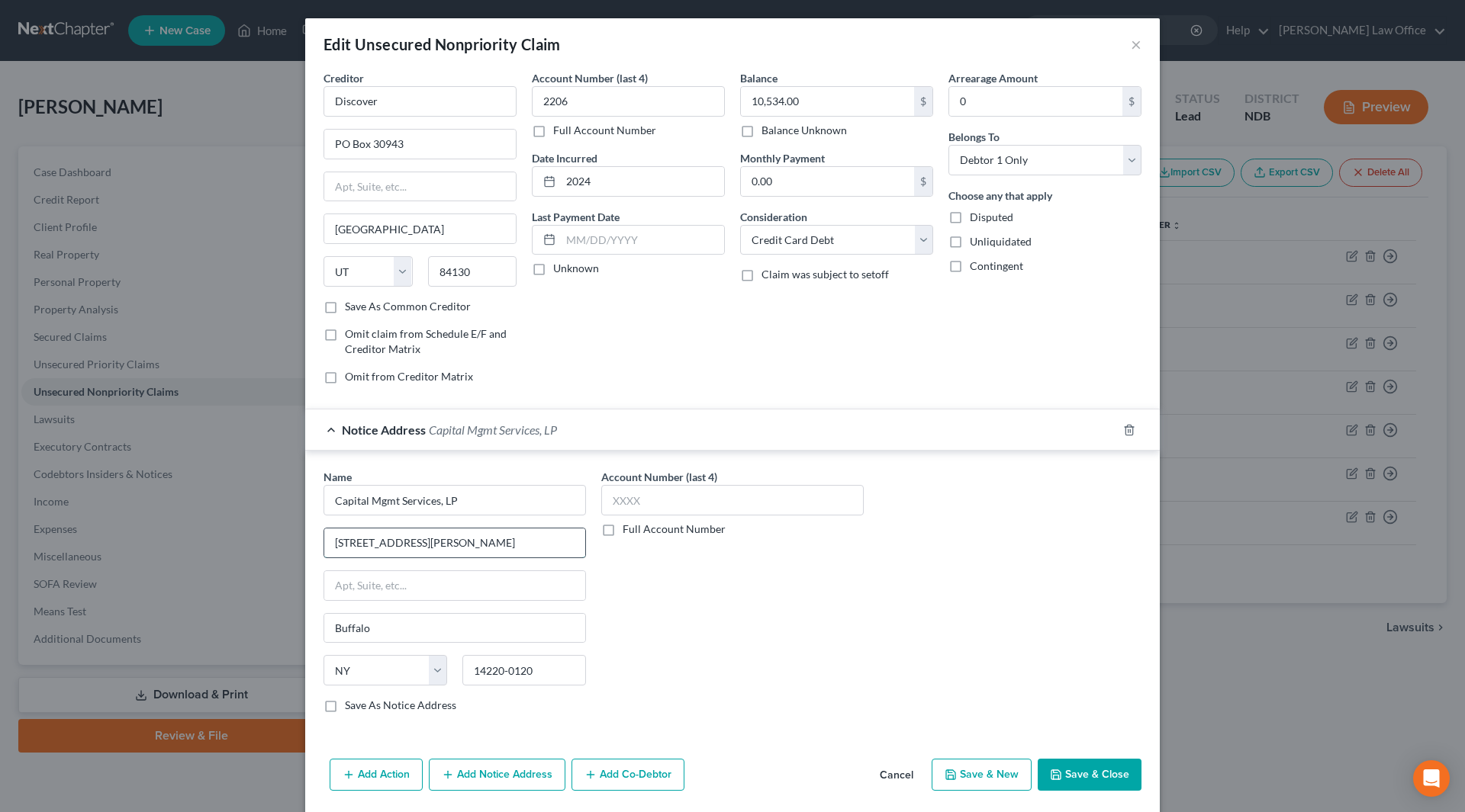
click at [502, 546] on input "698 1/2 S. Ogden Street PO Box 120" at bounding box center [454, 542] width 261 height 29
type input "698 1/2 S. Ogden Street"
click at [345, 576] on input "text" at bounding box center [454, 586] width 261 height 29
paste input "PO Box 120"
type input "PO Box 120"
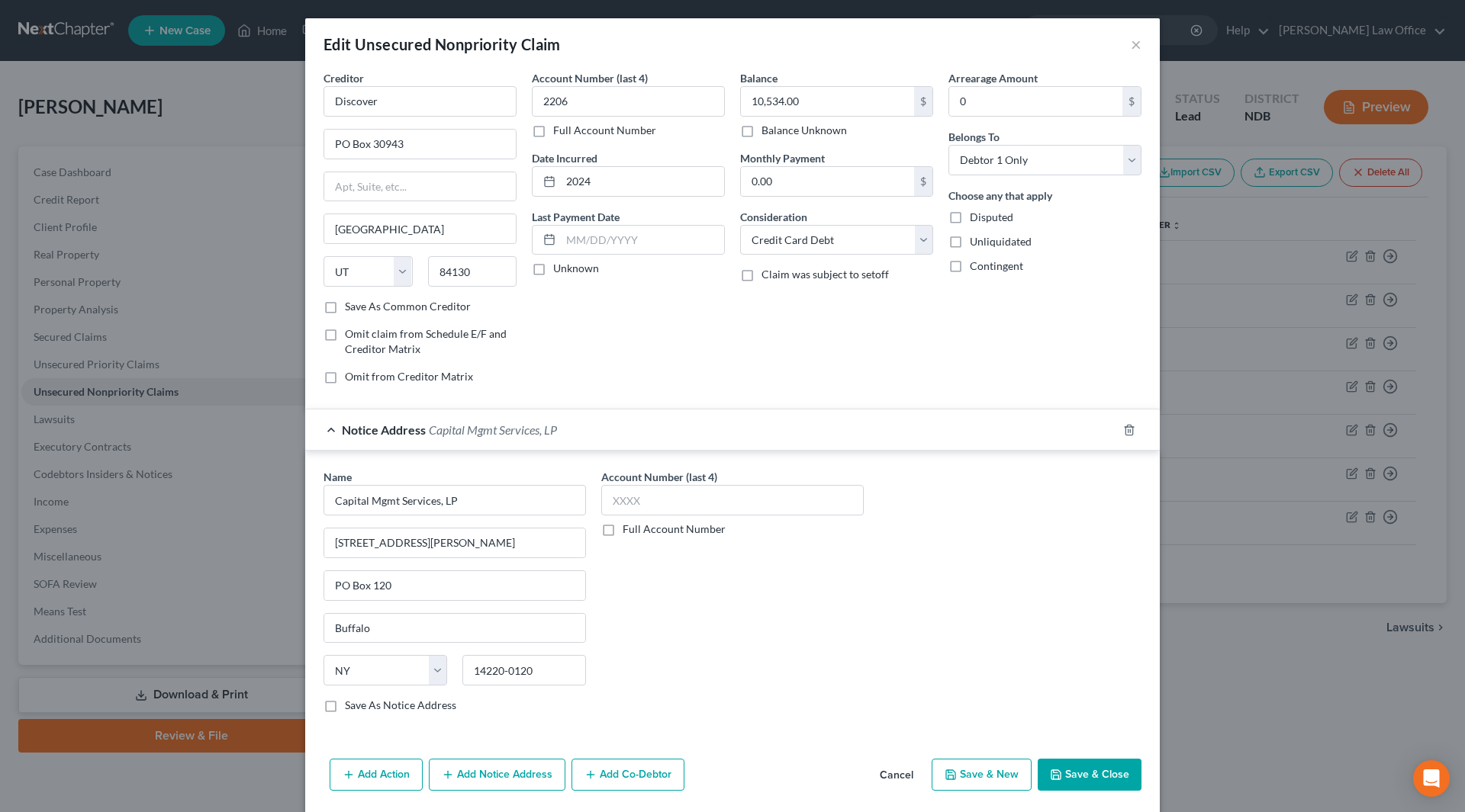
click at [1055, 774] on icon "button" at bounding box center [1056, 774] width 13 height 13
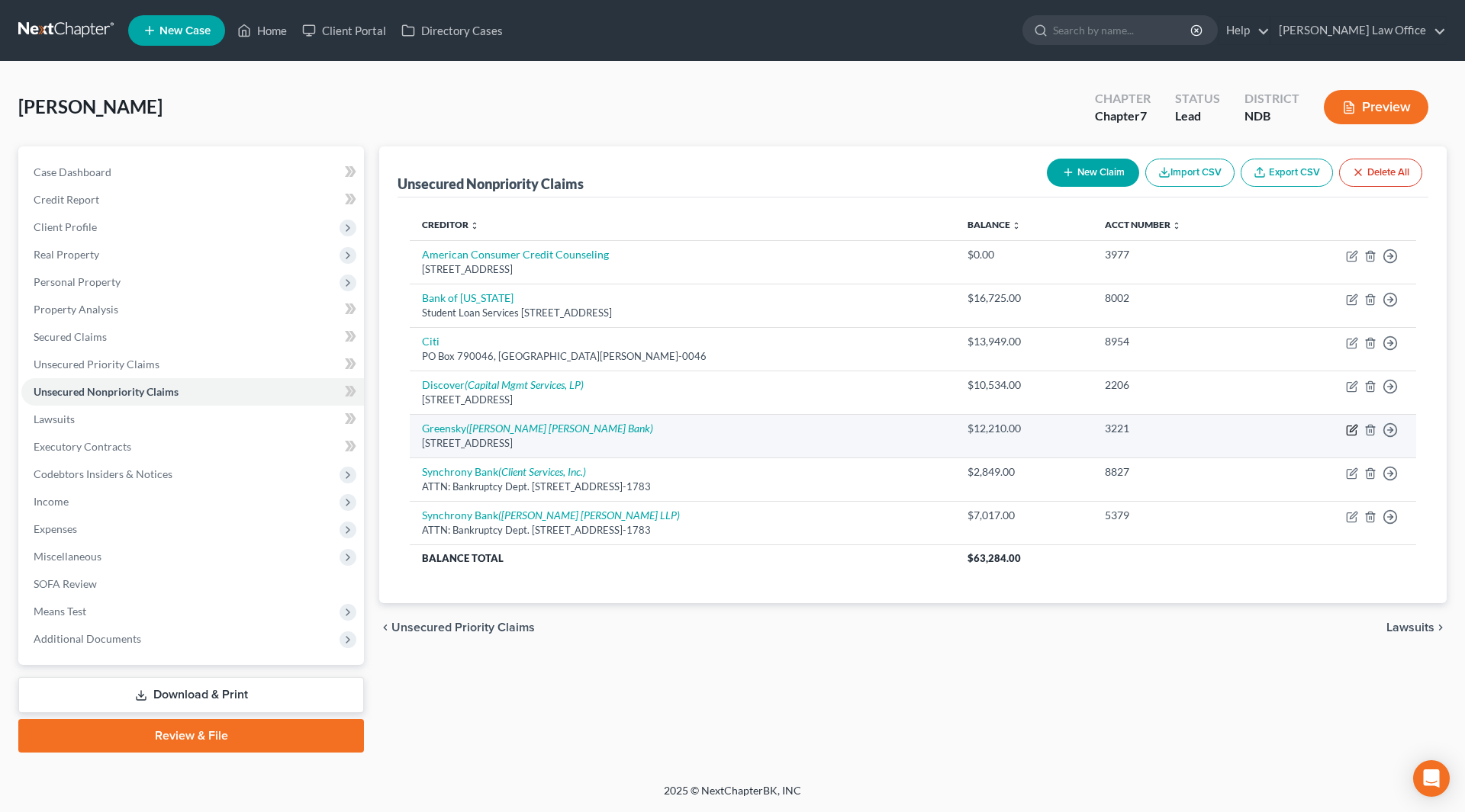
click at [1351, 431] on icon "button" at bounding box center [1351, 430] width 13 height 13
select select "10"
select select "14"
select select "0"
select select "46"
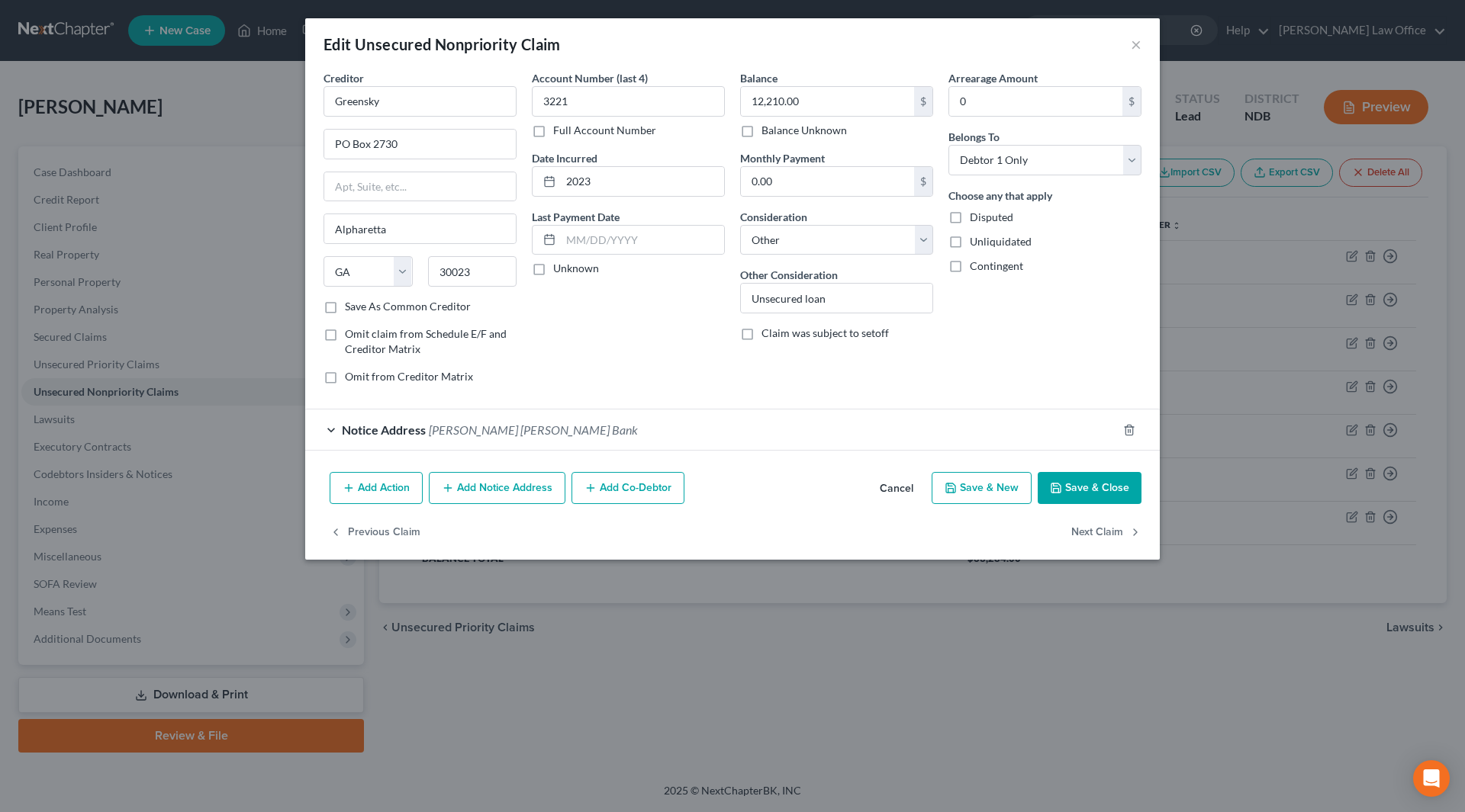
click at [465, 433] on span "Goldman Sachs Bank" at bounding box center [533, 429] width 209 height 14
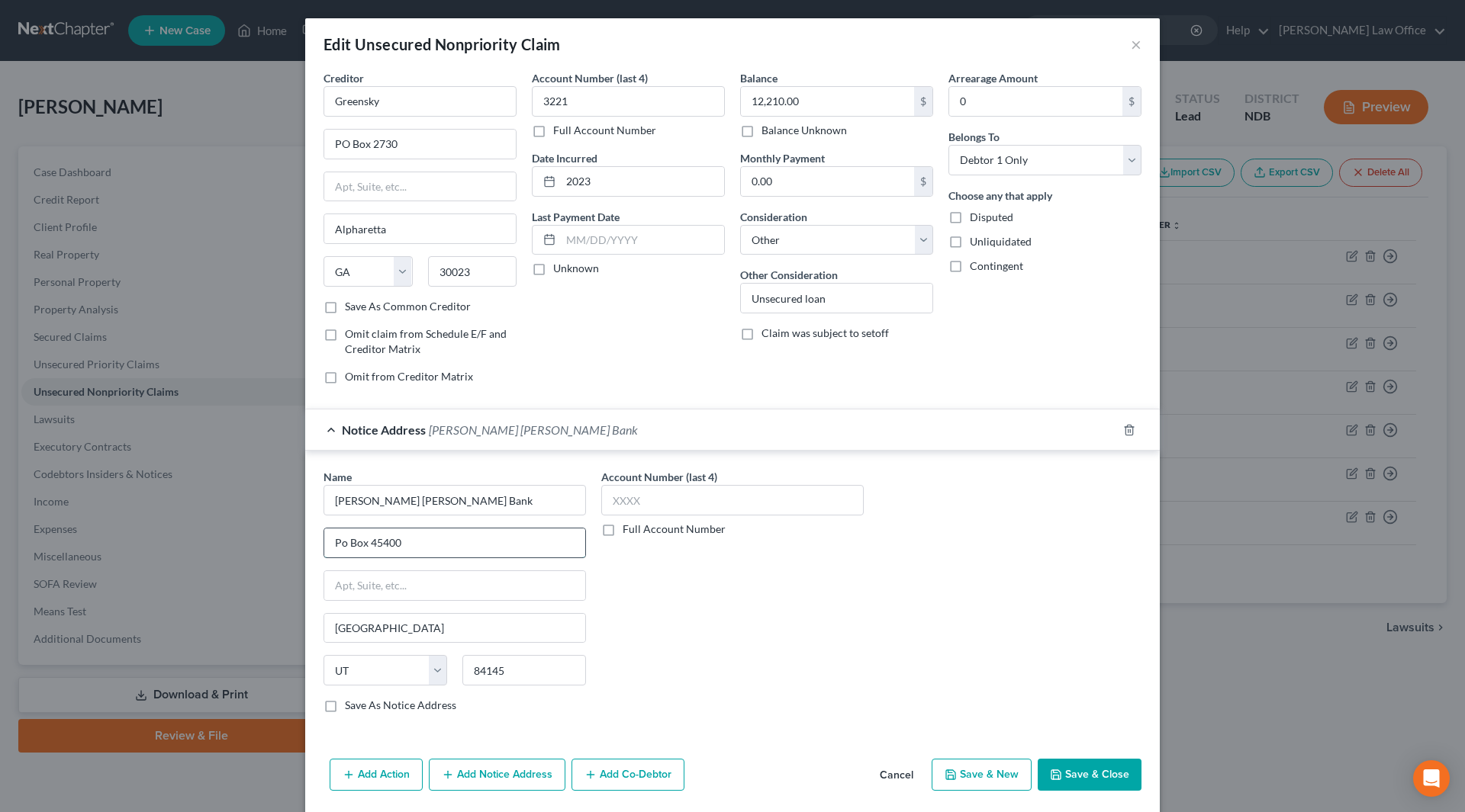
click at [336, 544] on input "Po Box 45400" at bounding box center [454, 542] width 261 height 29
type input "PO Box 45400"
click at [1069, 782] on button "Save & Close" at bounding box center [1089, 774] width 104 height 32
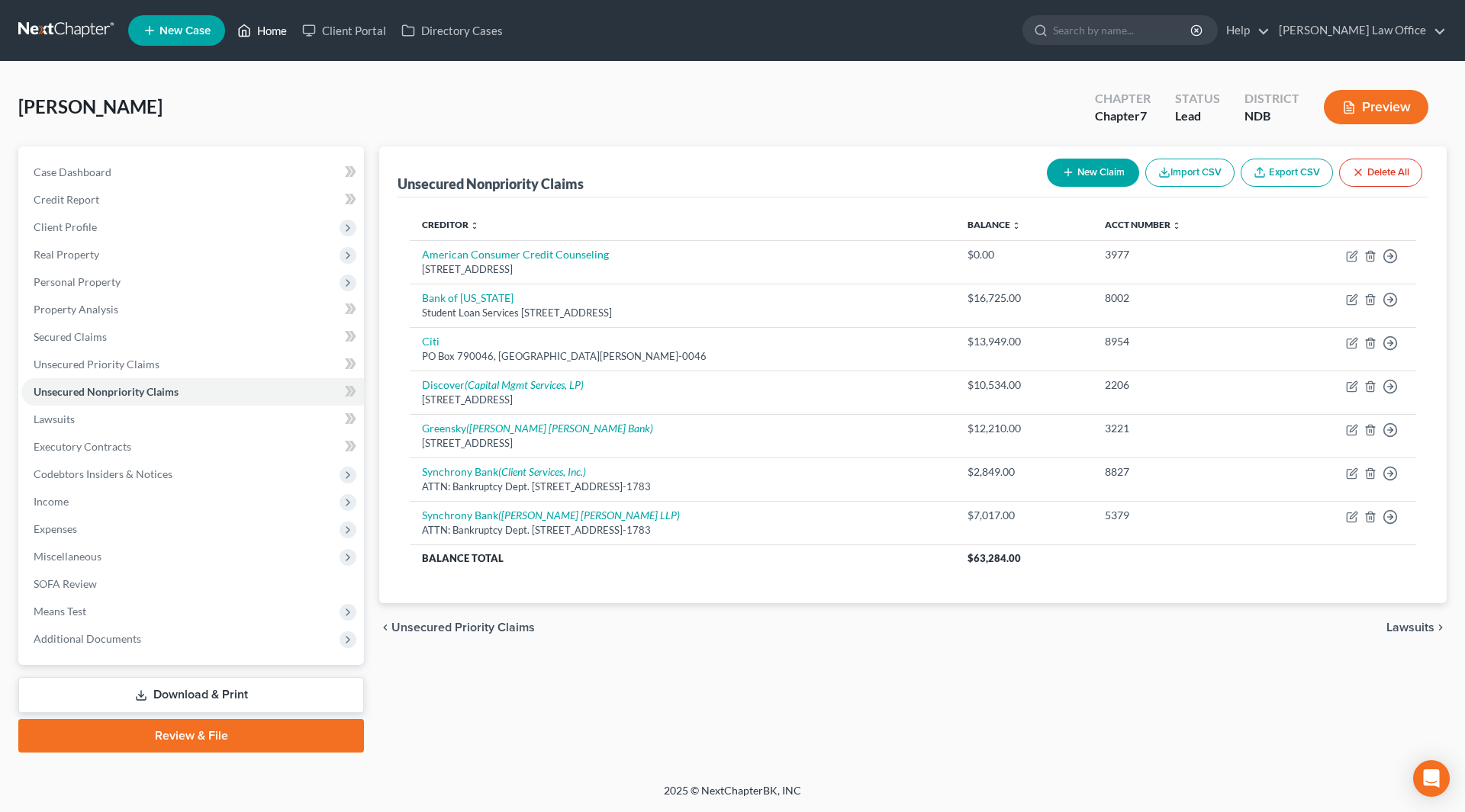
click at [260, 23] on link "Home" at bounding box center [262, 30] width 65 height 28
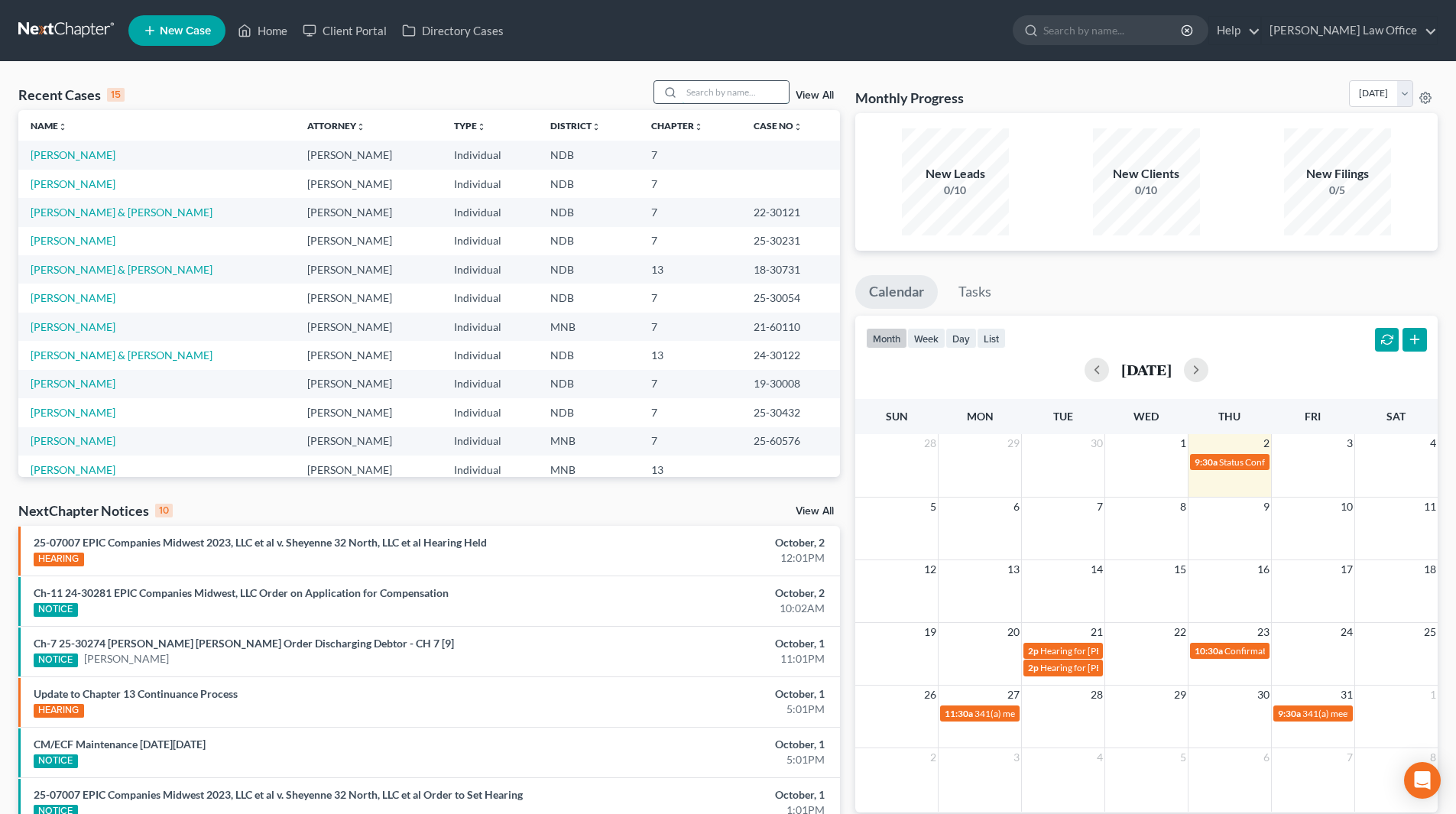
click at [720, 94] on input "search" at bounding box center [735, 92] width 107 height 23
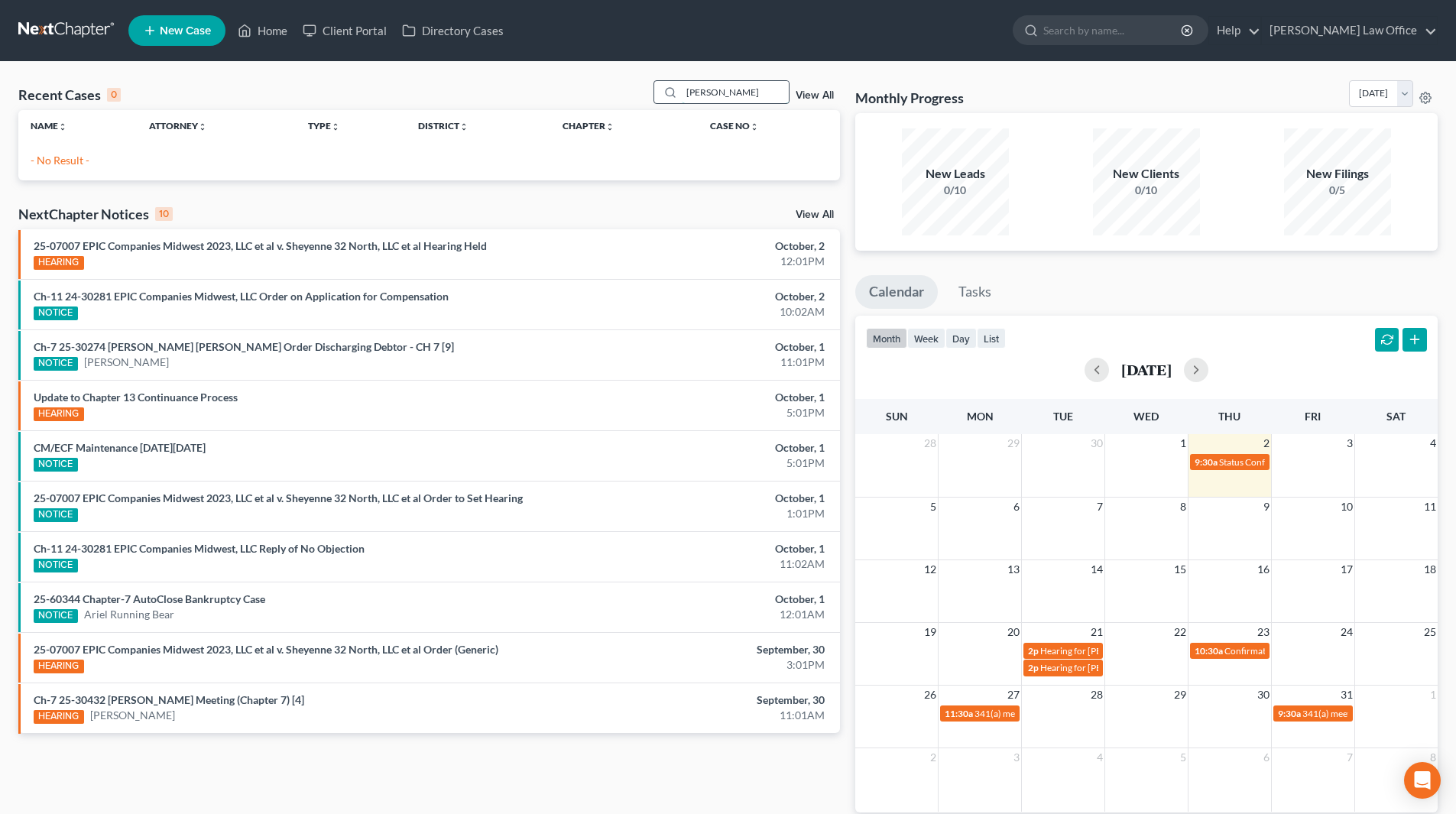
type input "meece"
click at [175, 14] on li "New Case" at bounding box center [180, 31] width 102 height 35
click at [176, 28] on span "New Case" at bounding box center [185, 31] width 51 height 12
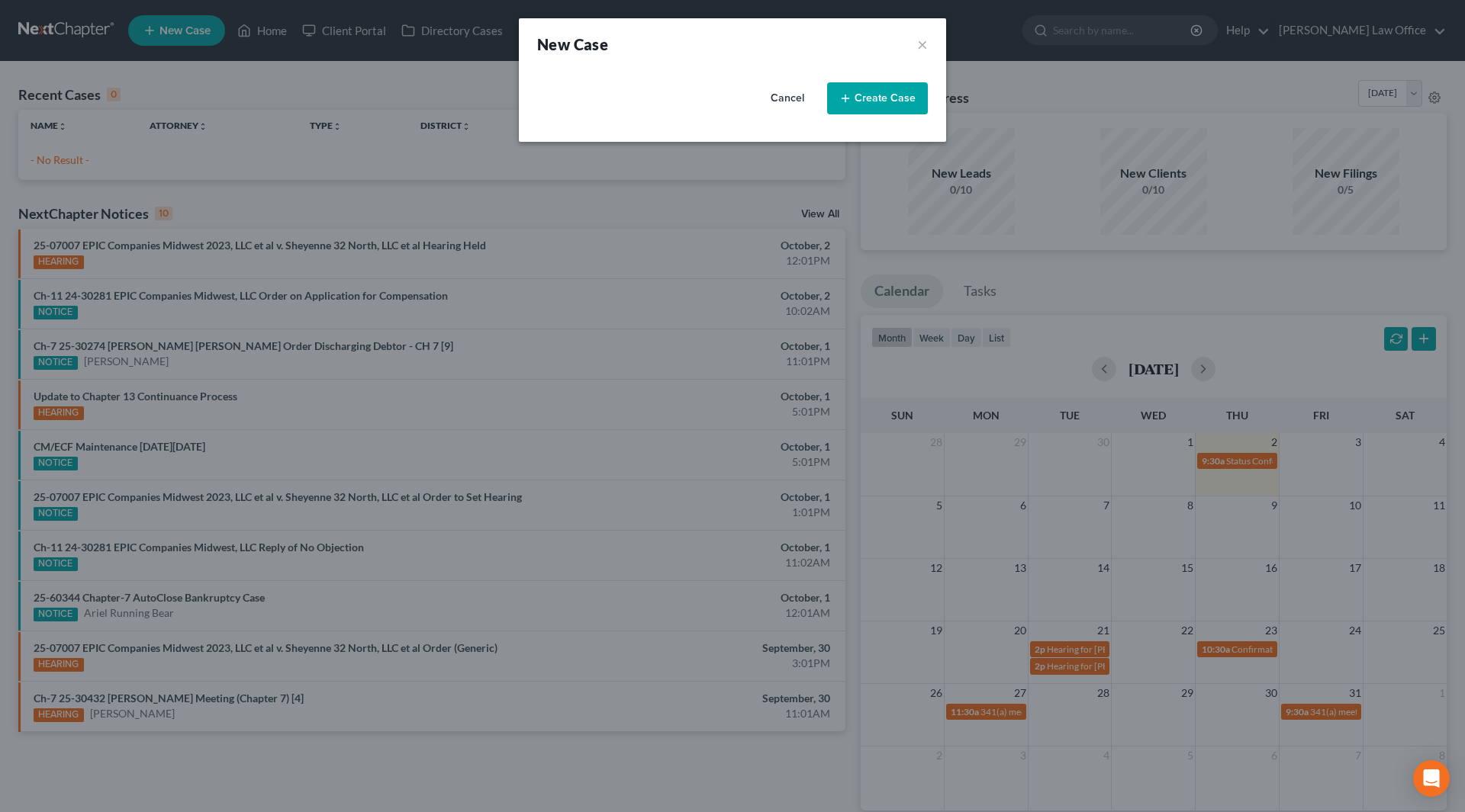
select select "60"
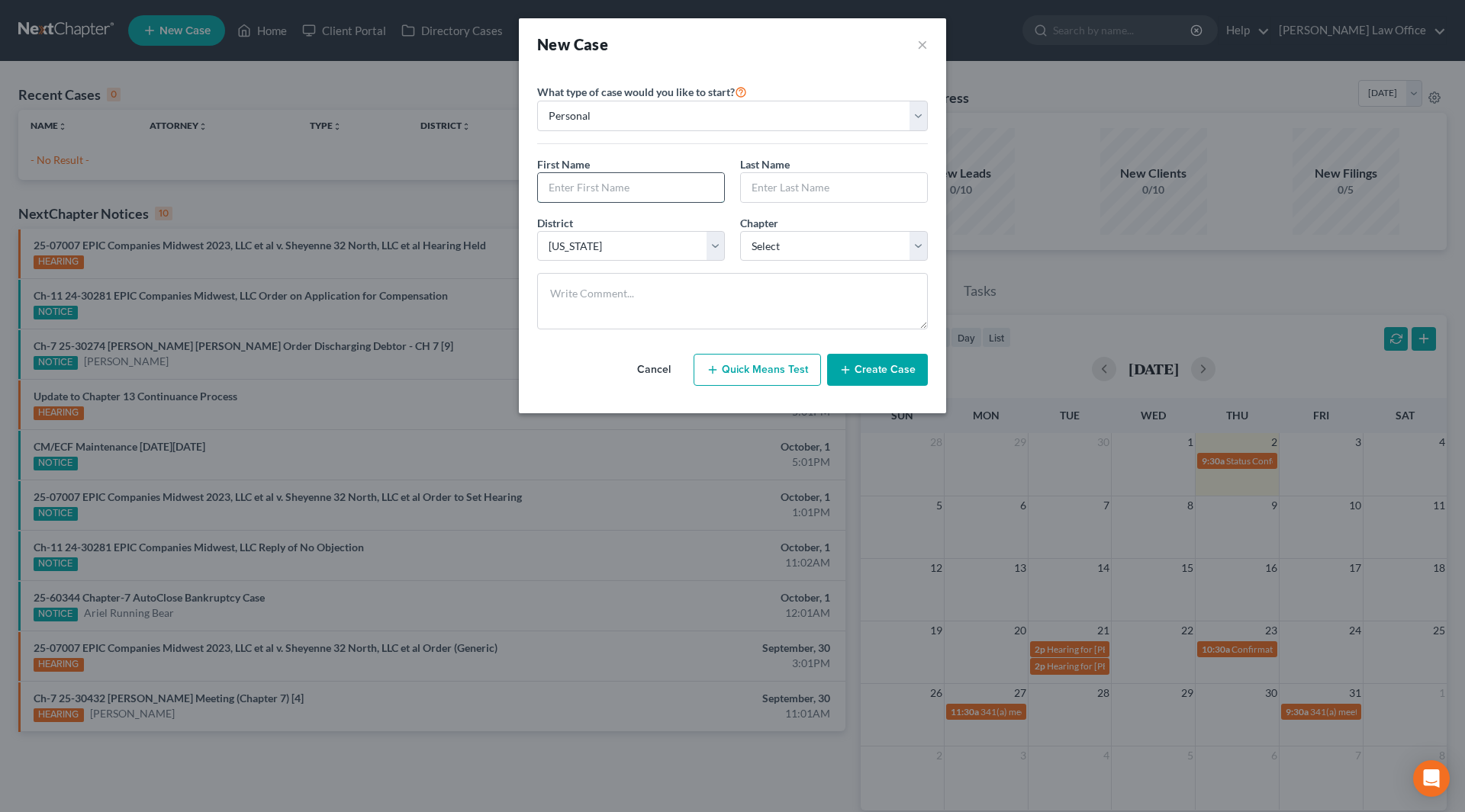
click at [628, 199] on input "text" at bounding box center [630, 187] width 186 height 29
type input "Ashley"
type input "Meece"
click at [816, 253] on select "Select 7 11 12 13" at bounding box center [834, 246] width 188 height 31
select select "0"
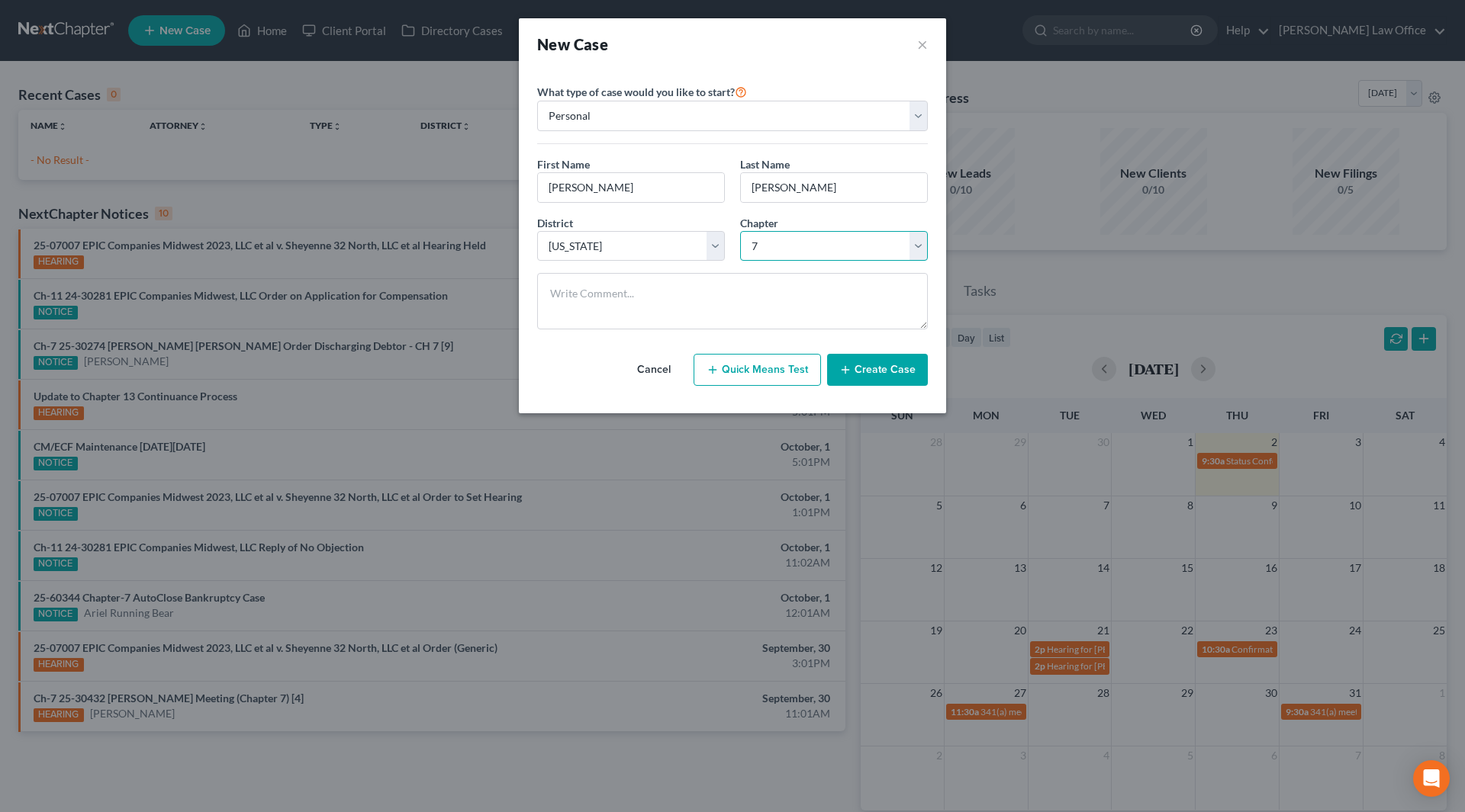
click at [740, 231] on select "Select 7 11 12 13" at bounding box center [834, 246] width 188 height 31
click at [892, 365] on button "Create Case" at bounding box center [877, 370] width 101 height 32
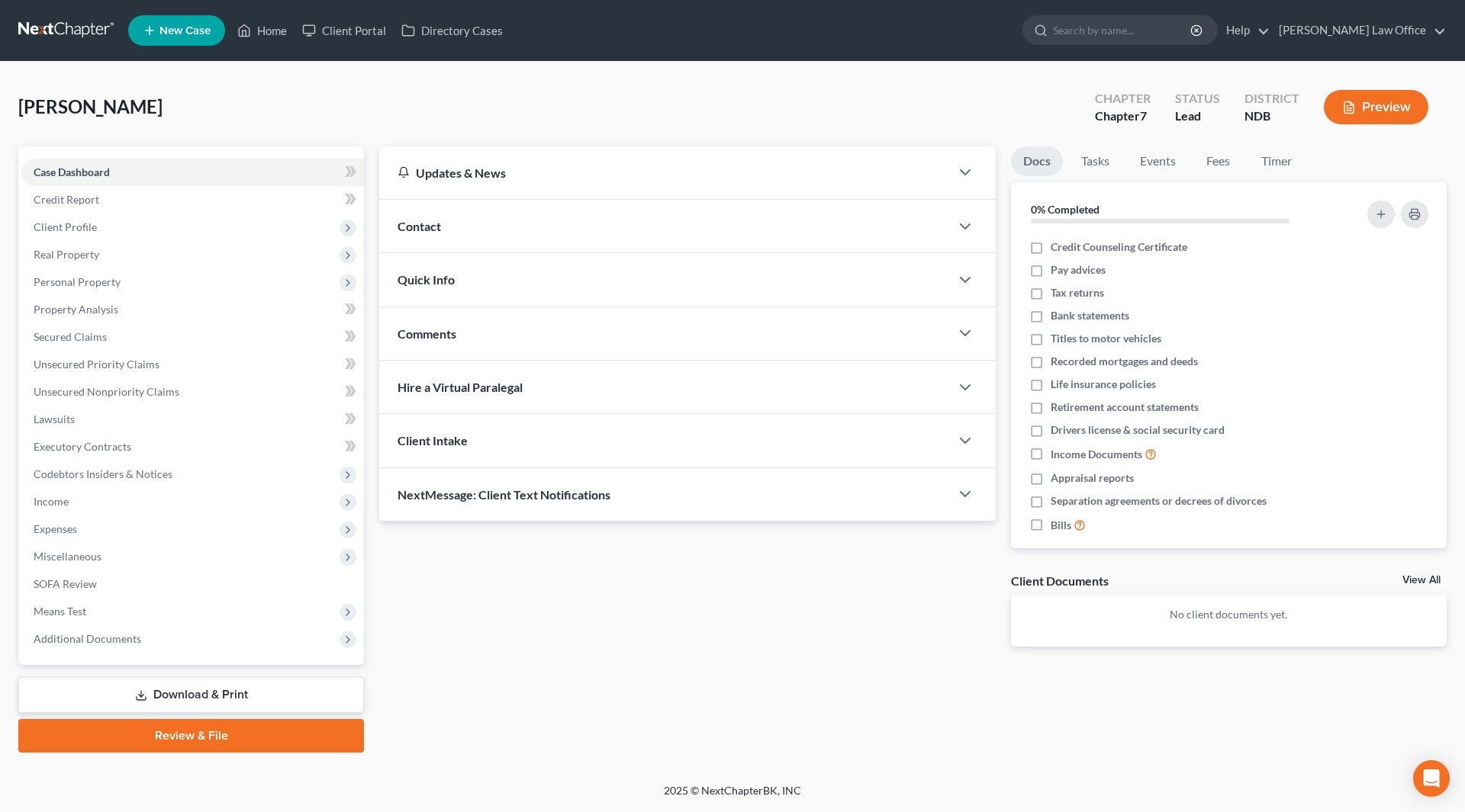
click at [431, 224] on span "Contact" at bounding box center [419, 225] width 43 height 14
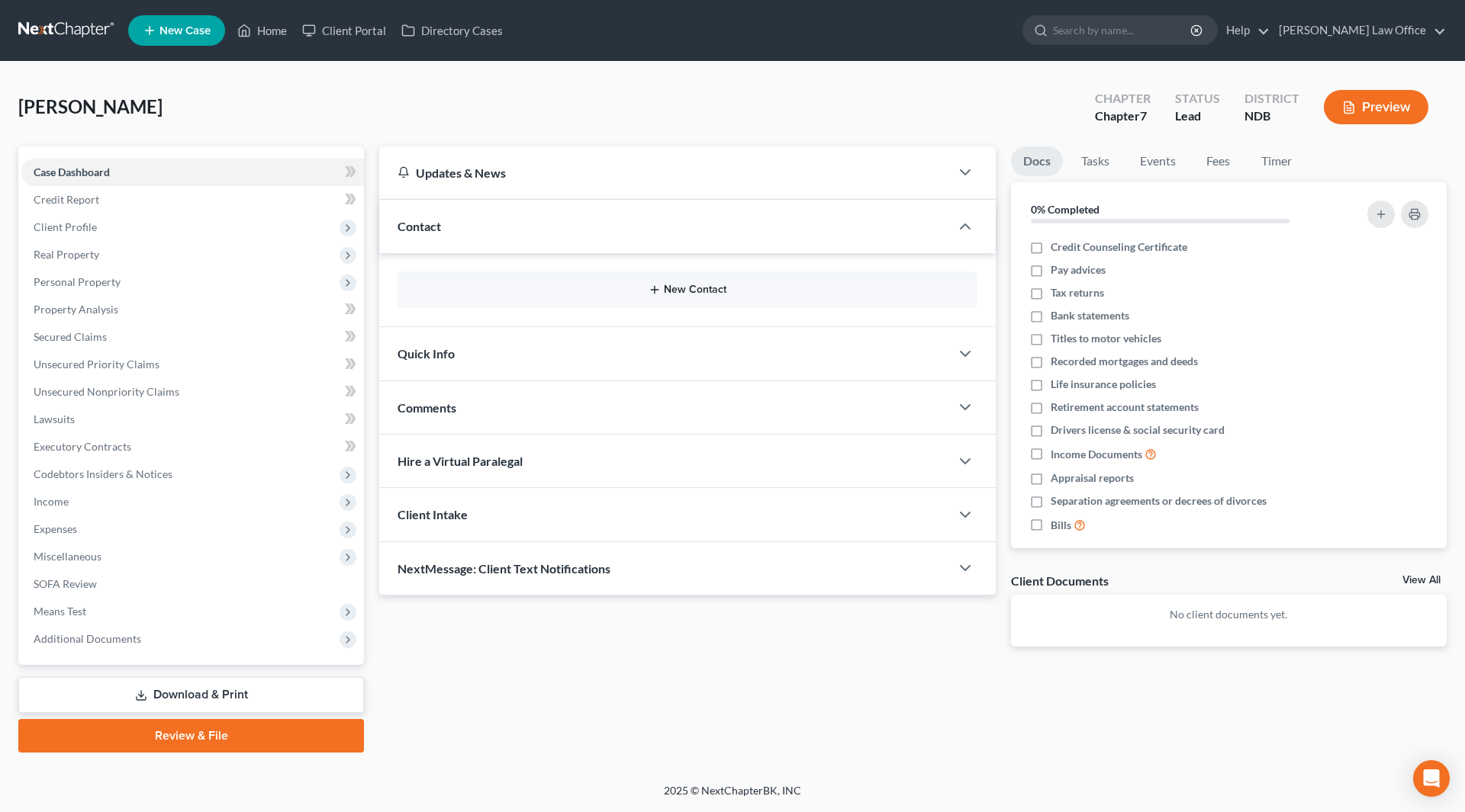
click at [693, 286] on button "New Contact" at bounding box center [687, 290] width 555 height 13
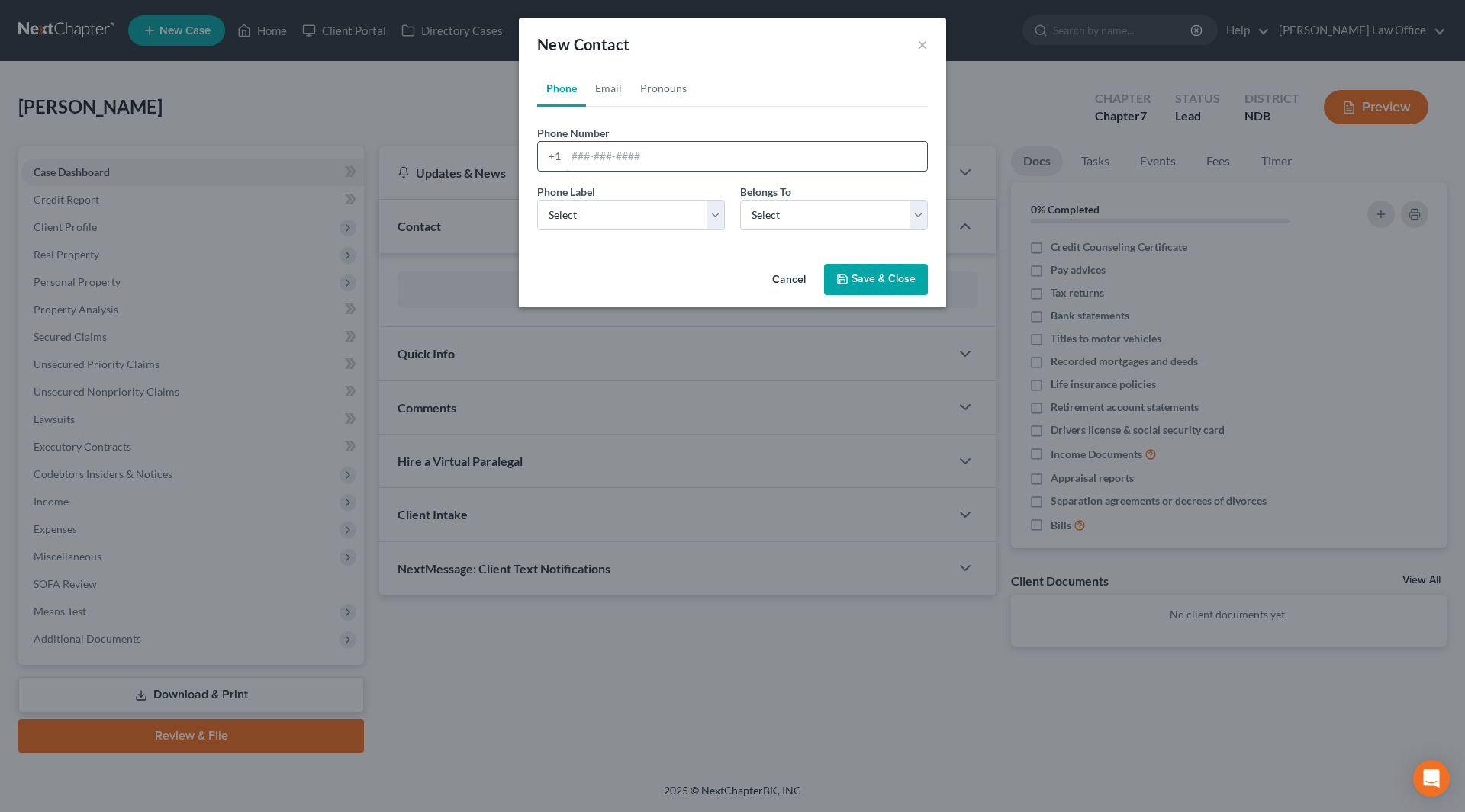
click at [617, 155] on input "tel" at bounding box center [746, 156] width 361 height 29
type input "7"
type input "307-752-4909"
drag, startPoint x: 705, startPoint y: 209, endPoint x: 695, endPoint y: 229, distance: 22.4
click at [705, 209] on select "Select Mobile Home Work Other" at bounding box center [630, 214] width 188 height 31
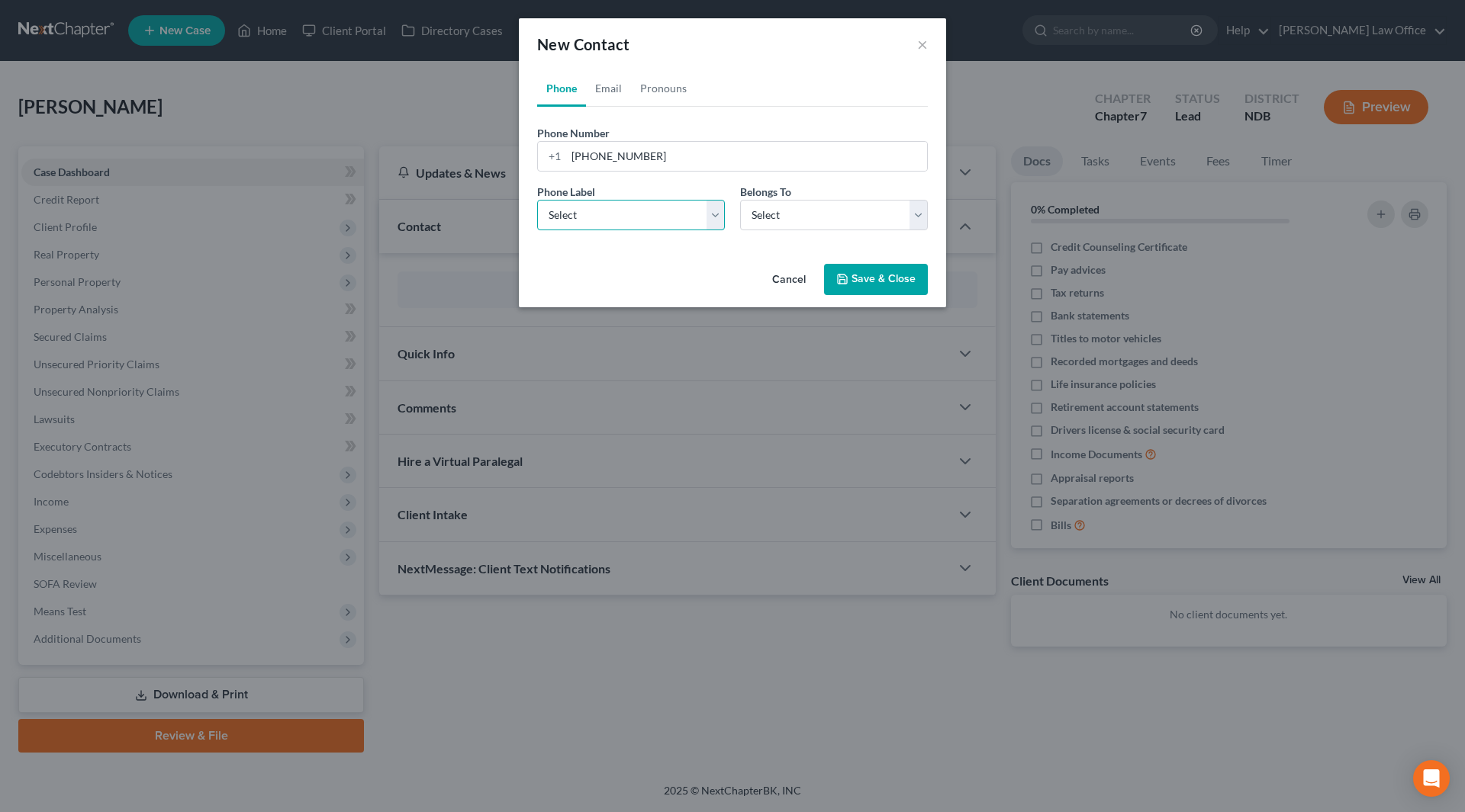
select select "0"
click at [537, 199] on select "Select Mobile Home Work Other" at bounding box center [630, 214] width 188 height 31
drag, startPoint x: 766, startPoint y: 221, endPoint x: 767, endPoint y: 229, distance: 8.1
click at [766, 221] on select "Select Client Other" at bounding box center [834, 214] width 188 height 31
select select "0"
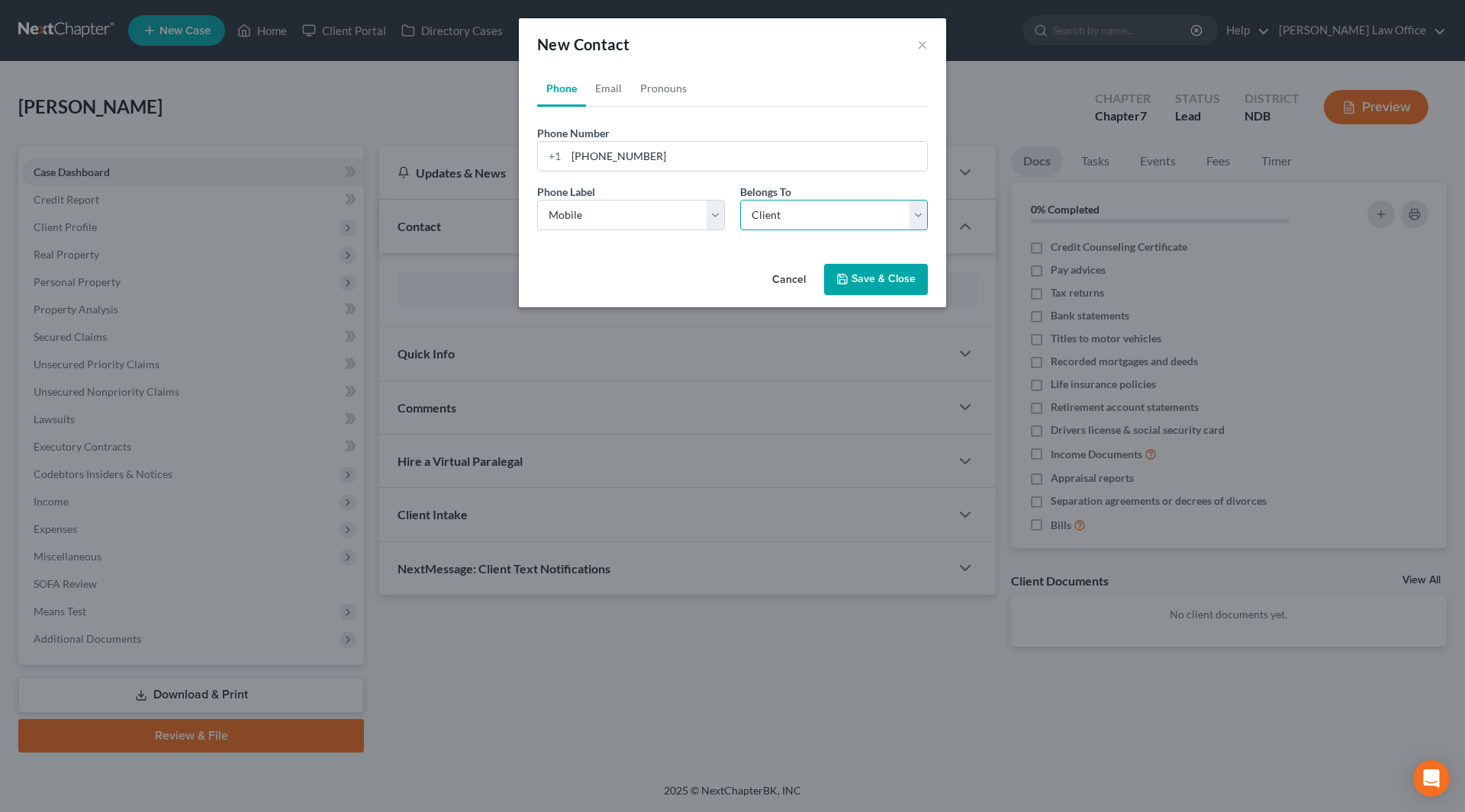
click at [740, 199] on select "Select Client Other" at bounding box center [834, 214] width 188 height 31
click at [879, 289] on button "Save & Close" at bounding box center [876, 280] width 104 height 32
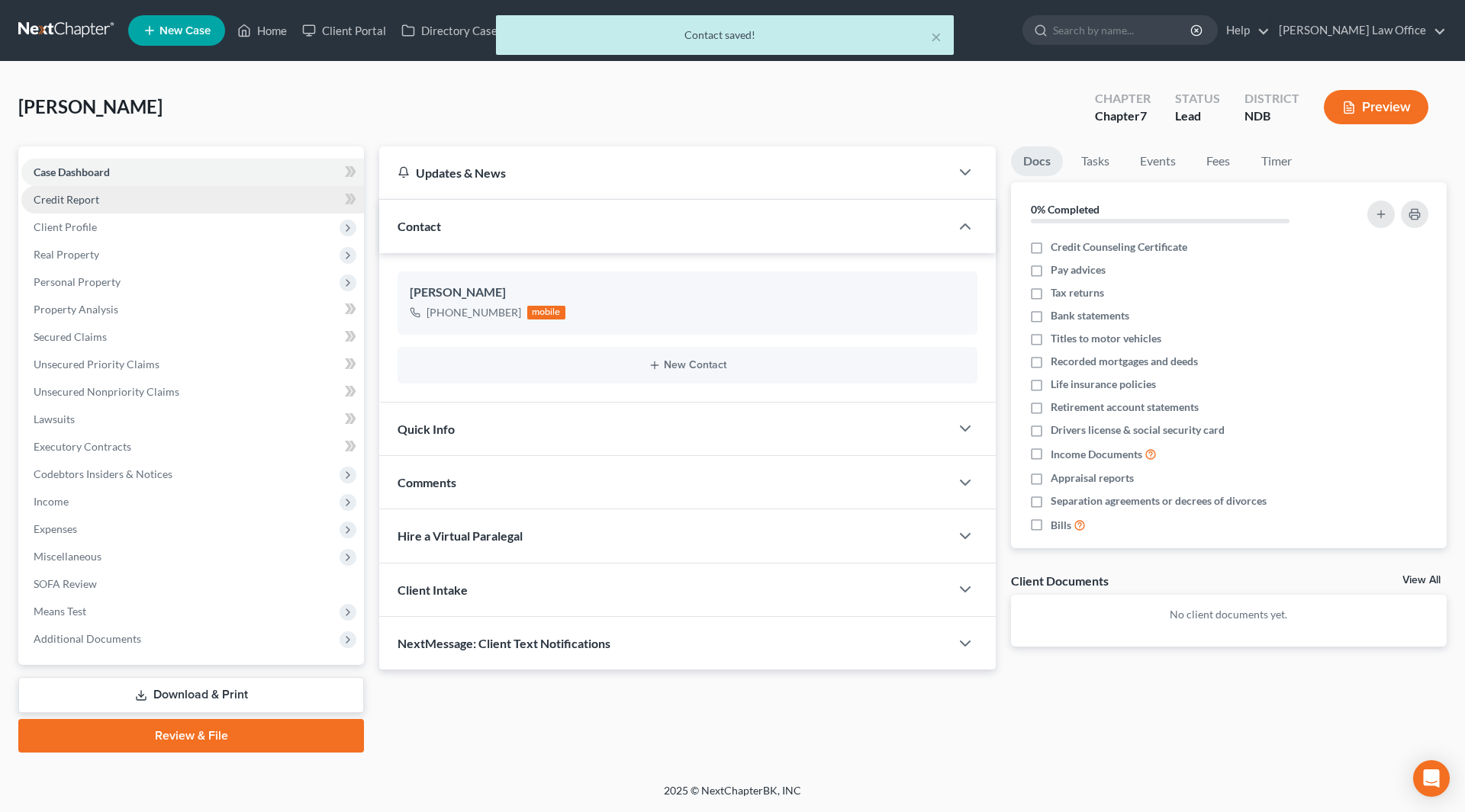
click at [84, 199] on span "Credit Report" at bounding box center [66, 199] width 66 height 13
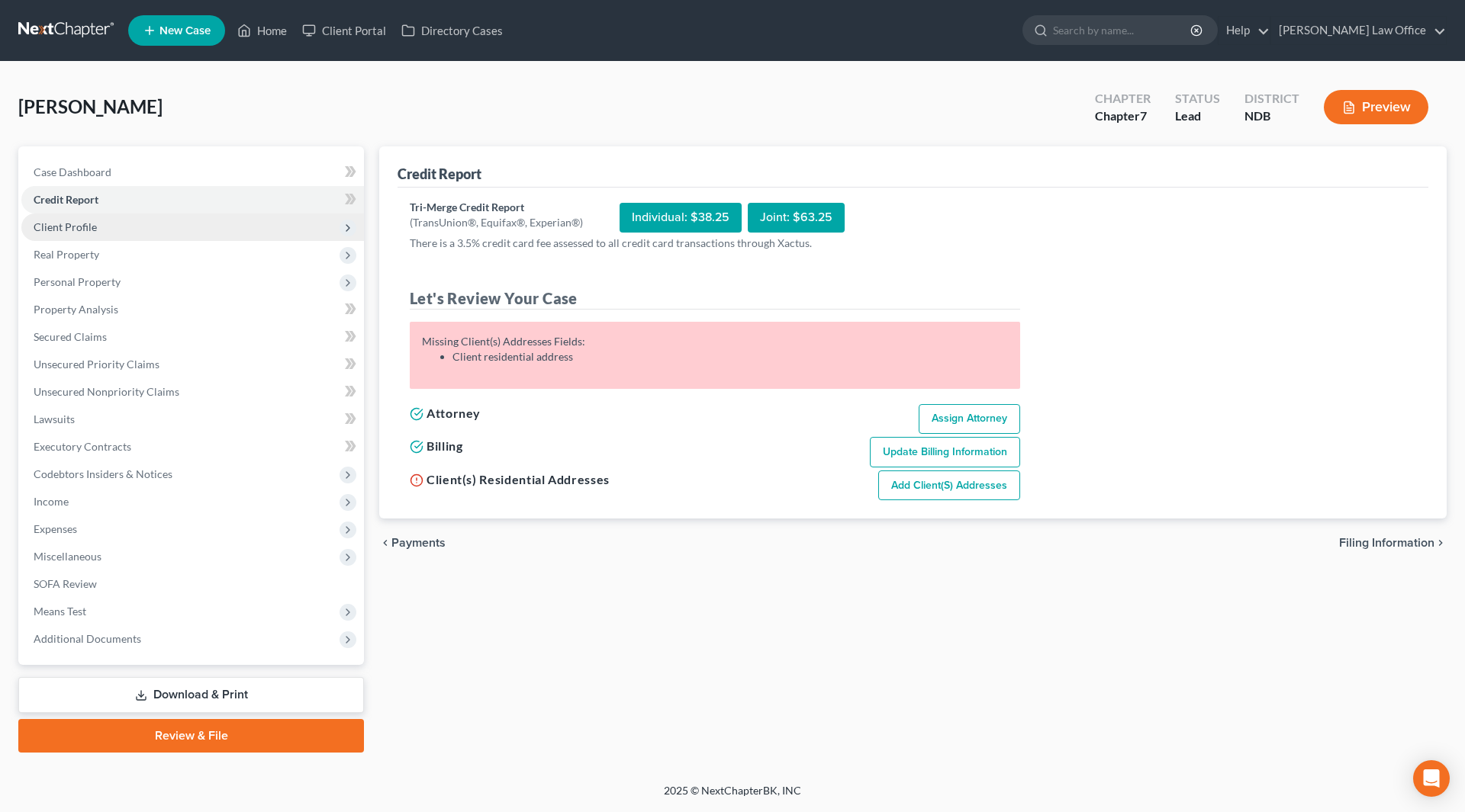
click at [121, 231] on span "Client Profile" at bounding box center [193, 227] width 342 height 28
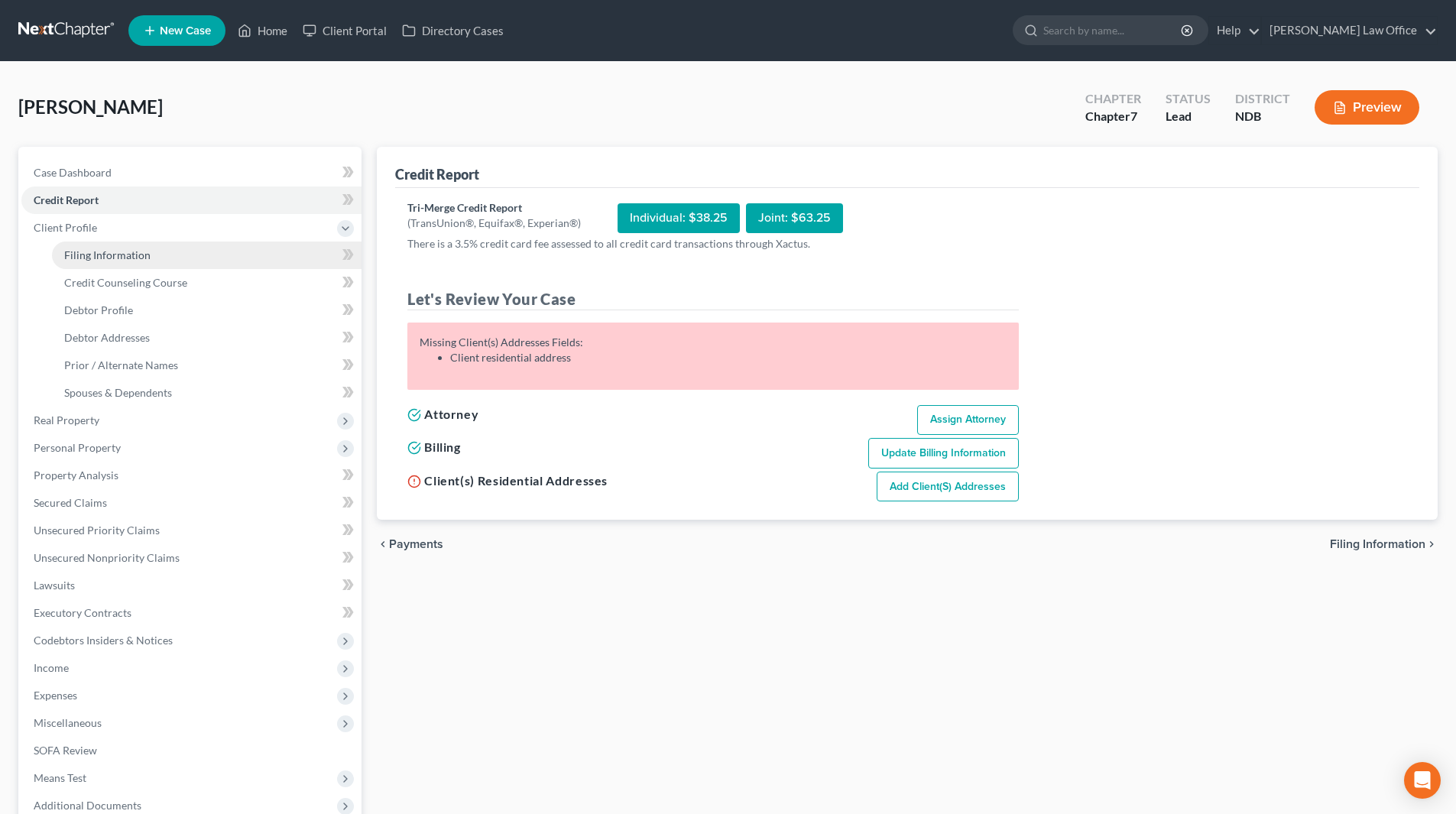
click at [121, 248] on span "Filing Information" at bounding box center [107, 255] width 86 height 13
select select "1"
select select "0"
select select "60"
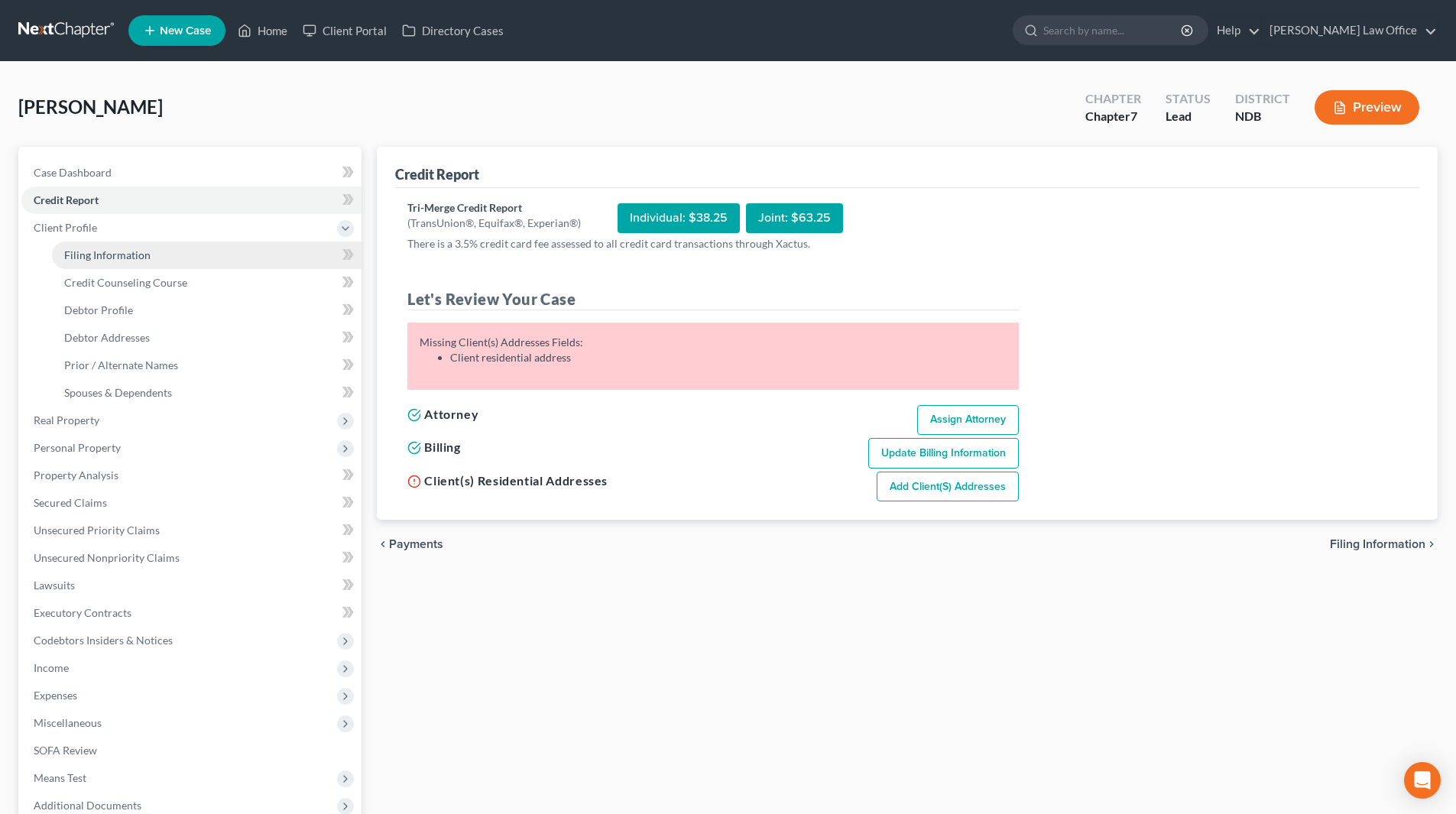
select select "0"
select select "29"
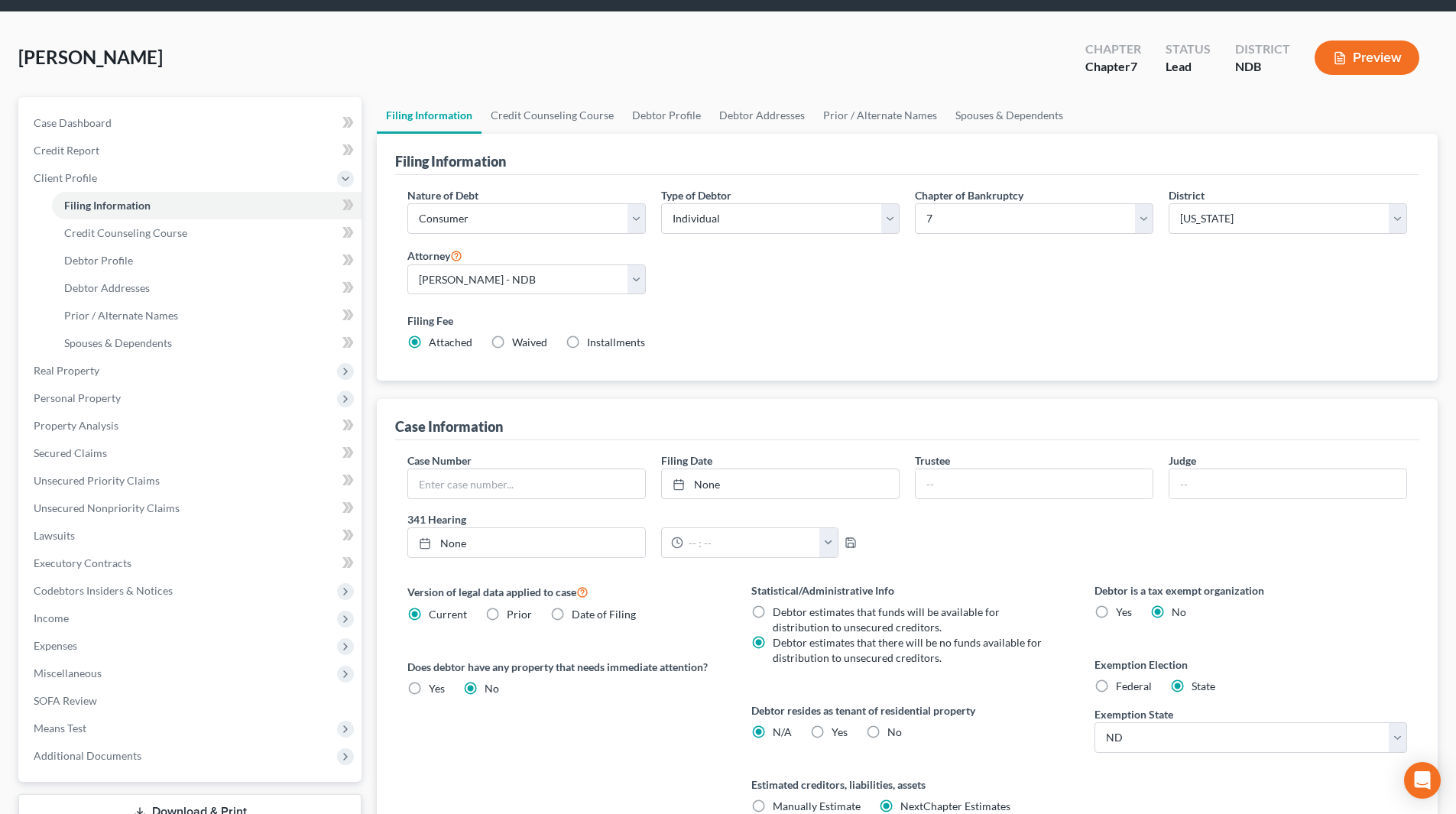
scroll to position [76, 0]
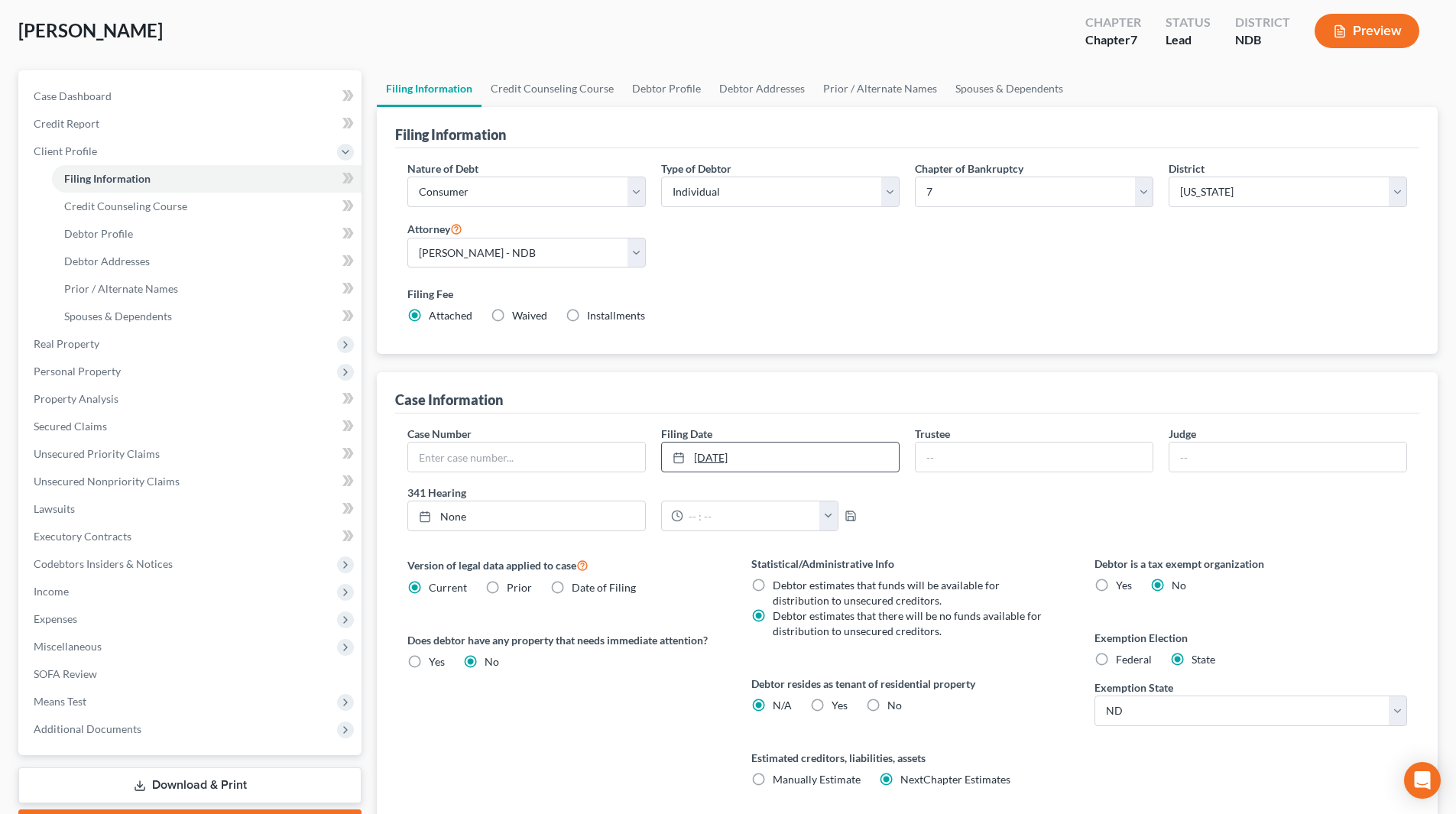
click at [703, 458] on link "10/2/2025" at bounding box center [780, 457] width 237 height 29
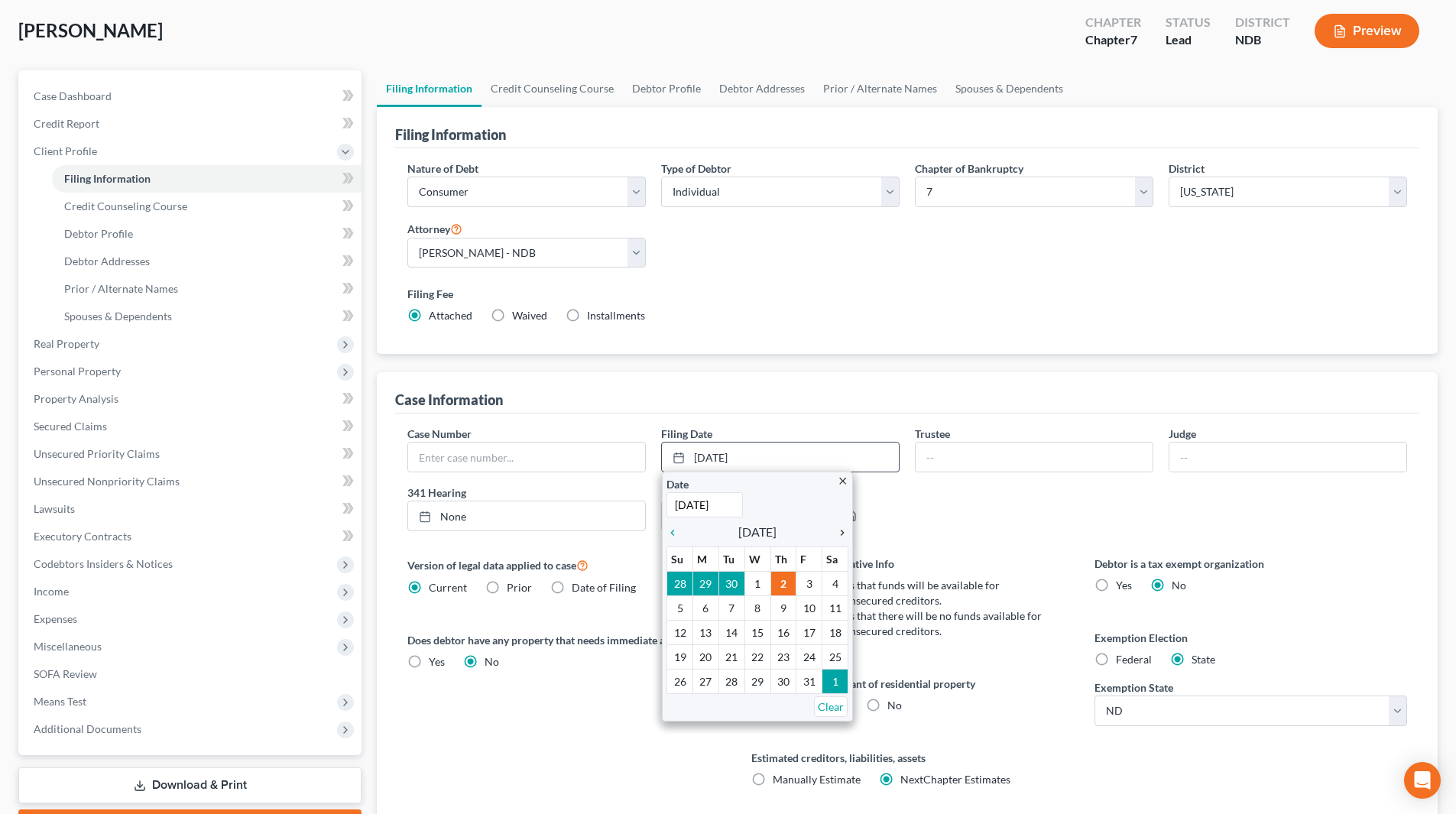
click at [843, 531] on icon "chevron_right" at bounding box center [839, 533] width 20 height 13
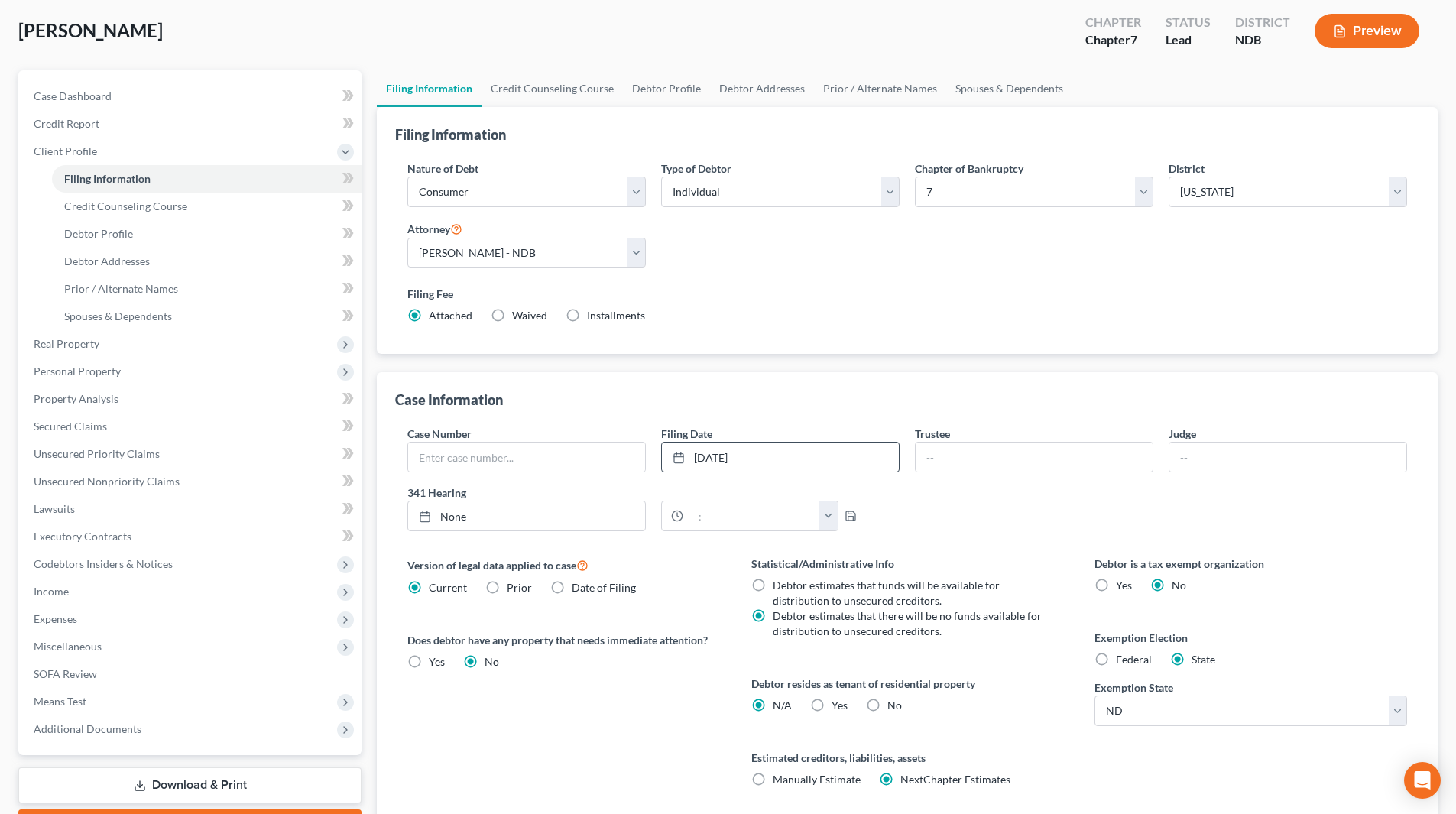
click at [942, 632] on label "Debtor estimates that there will be no funds available for distribution to unse…" at bounding box center [909, 624] width 273 height 31
click at [789, 618] on input "Debtor estimates that there will be no funds available for distribution to unse…" at bounding box center [784, 614] width 10 height 10
click at [948, 601] on label "Debtor estimates that funds will be available for distribution to unsecured cre…" at bounding box center [909, 593] width 273 height 31
click at [789, 588] on input "Debtor estimates that funds will be available for distribution to unsecured cre…" at bounding box center [784, 583] width 10 height 10
radio input "true"
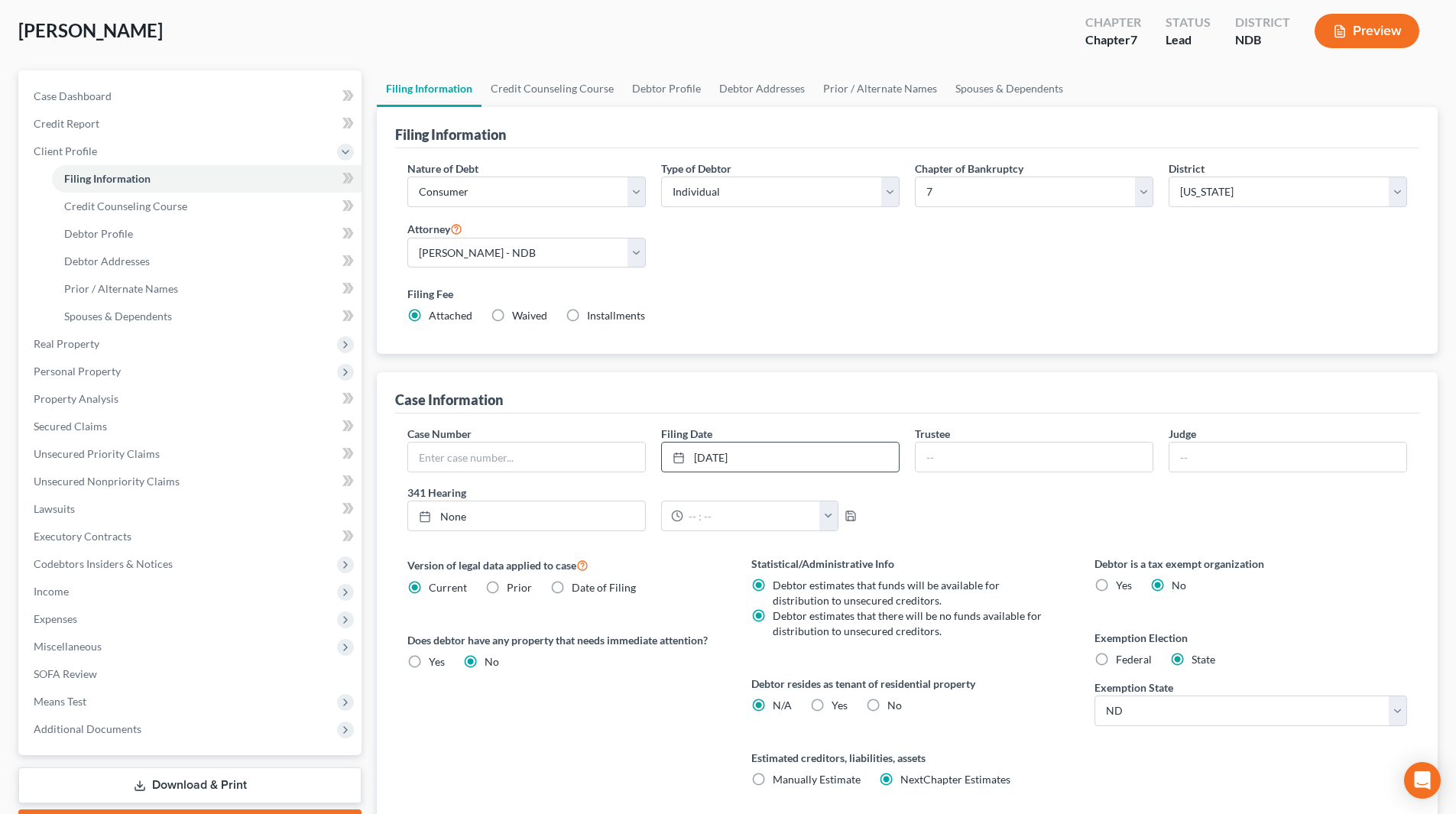
radio input "false"
click at [831, 706] on label "Yes Yes" at bounding box center [839, 706] width 16 height 15
click at [838, 706] on input "Yes Yes" at bounding box center [843, 704] width 10 height 10
radio input "true"
radio input "false"
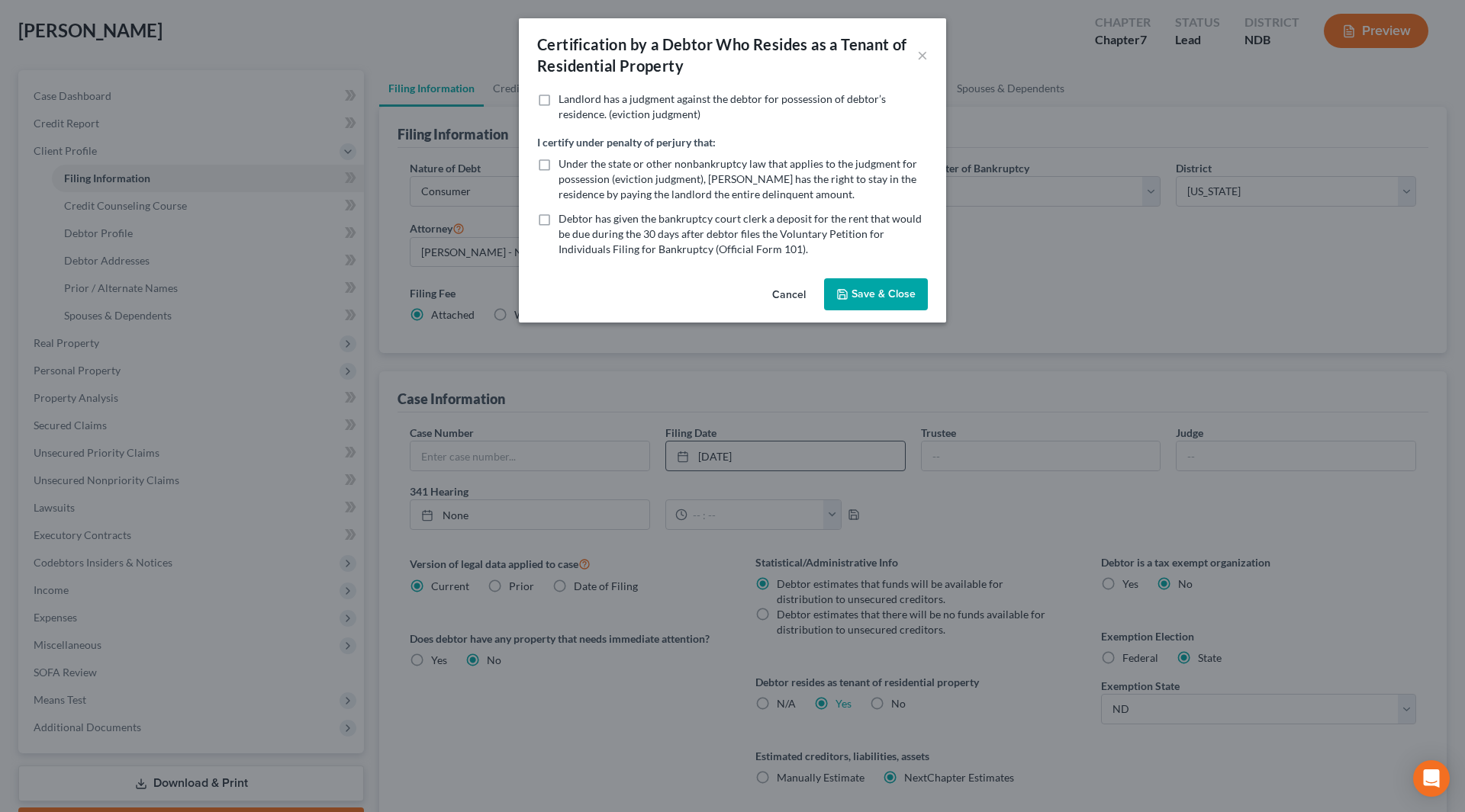
click at [859, 292] on button "Save & Close" at bounding box center [876, 295] width 104 height 32
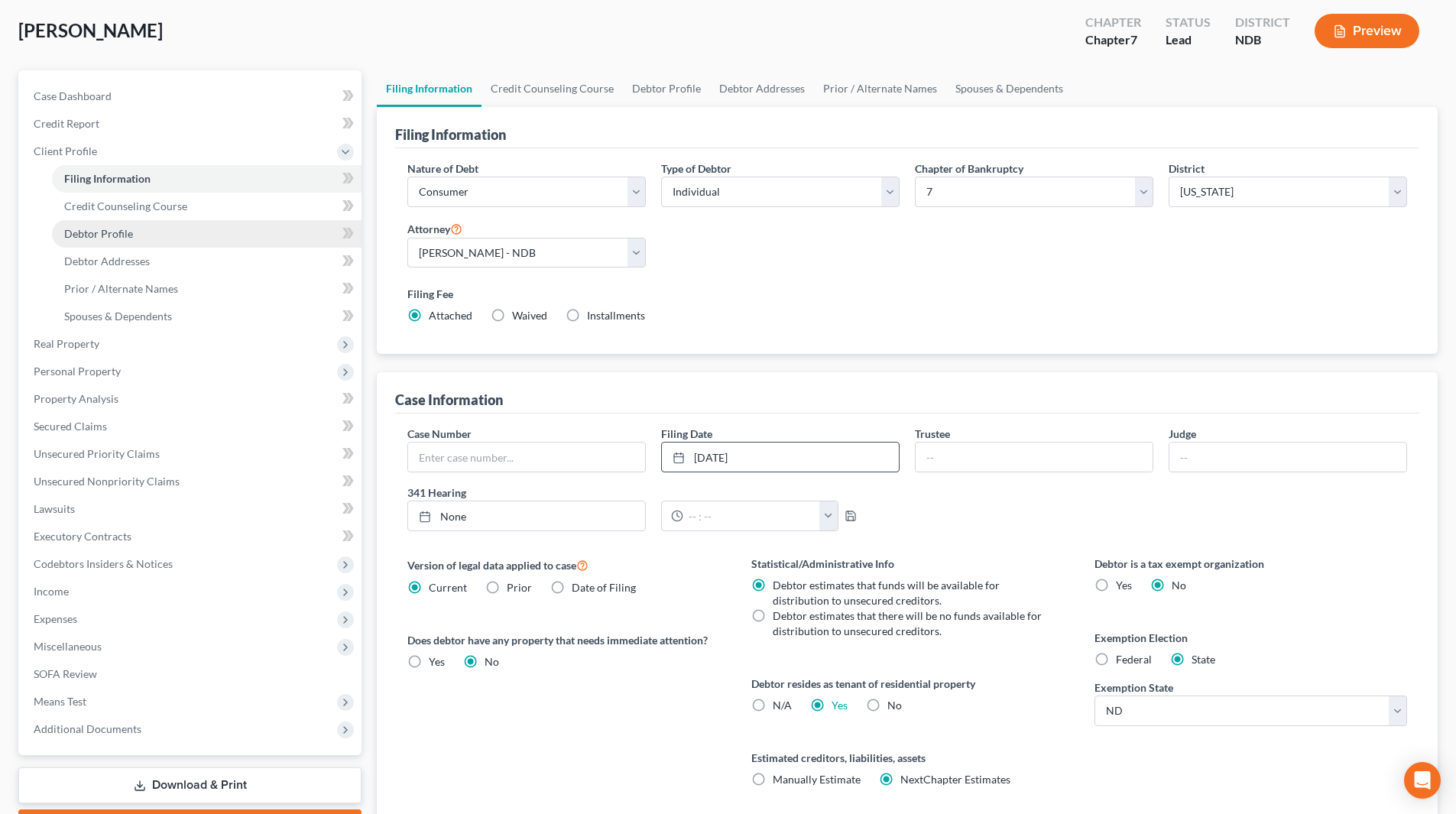
click at [116, 228] on span "Debtor Profile" at bounding box center [99, 233] width 69 height 13
select select "0"
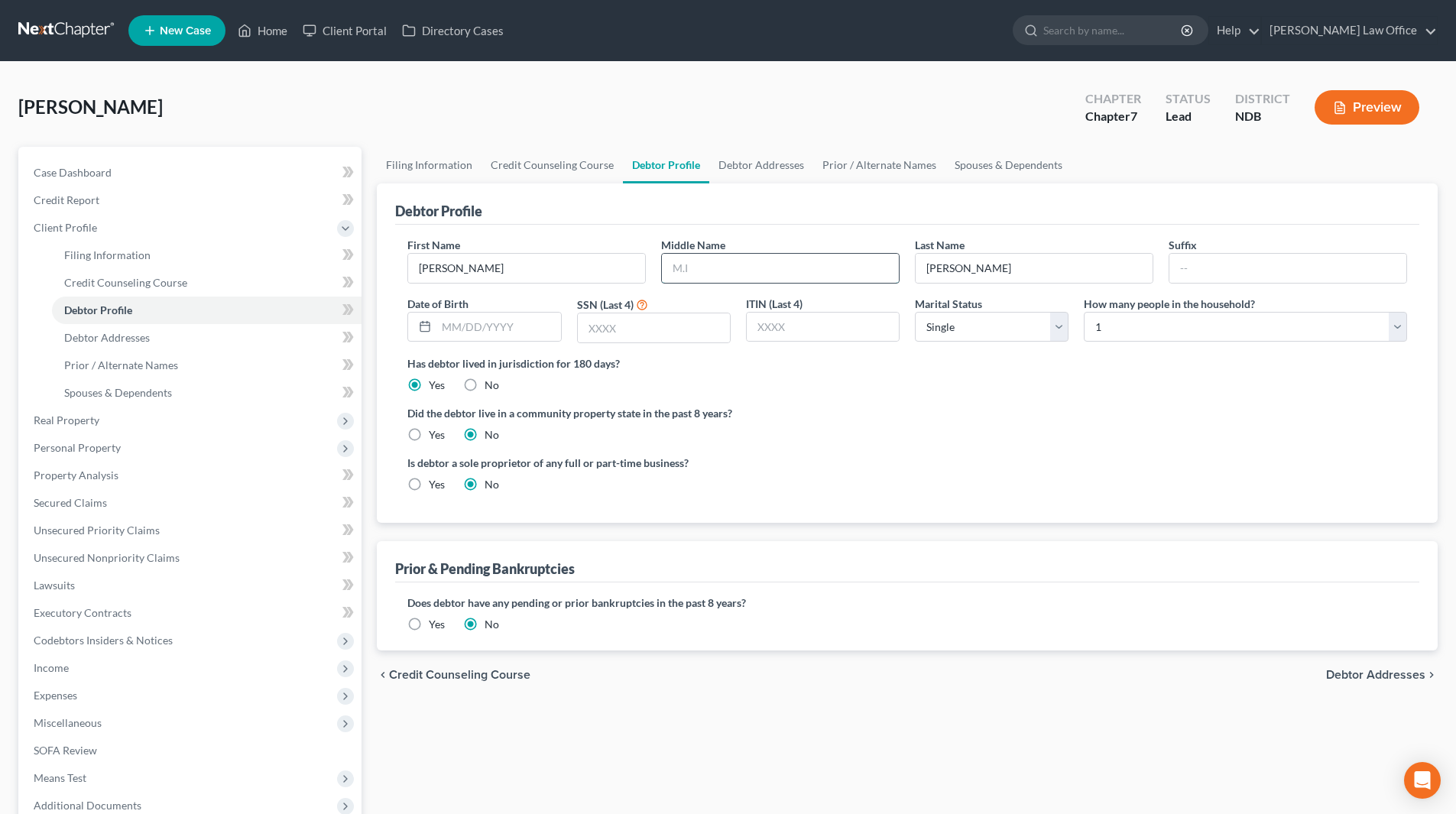
click at [753, 266] on input "text" at bounding box center [780, 268] width 237 height 29
type input "M."
click at [519, 334] on input "text" at bounding box center [498, 327] width 124 height 29
type input "12/01/1985"
click at [631, 318] on input "text" at bounding box center [654, 328] width 152 height 29
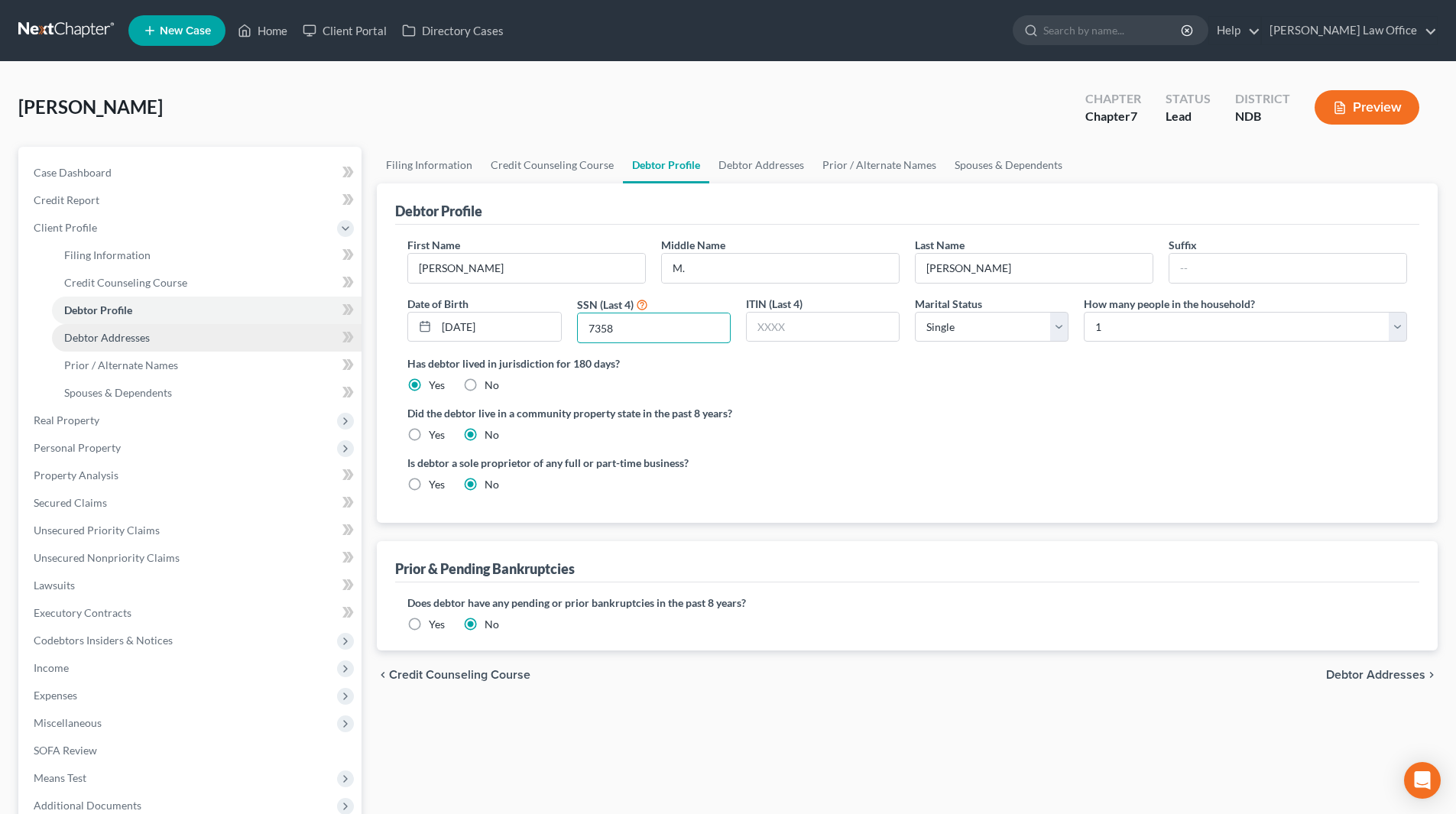
type input "7358"
click at [135, 334] on span "Debtor Addresses" at bounding box center [107, 338] width 85 height 13
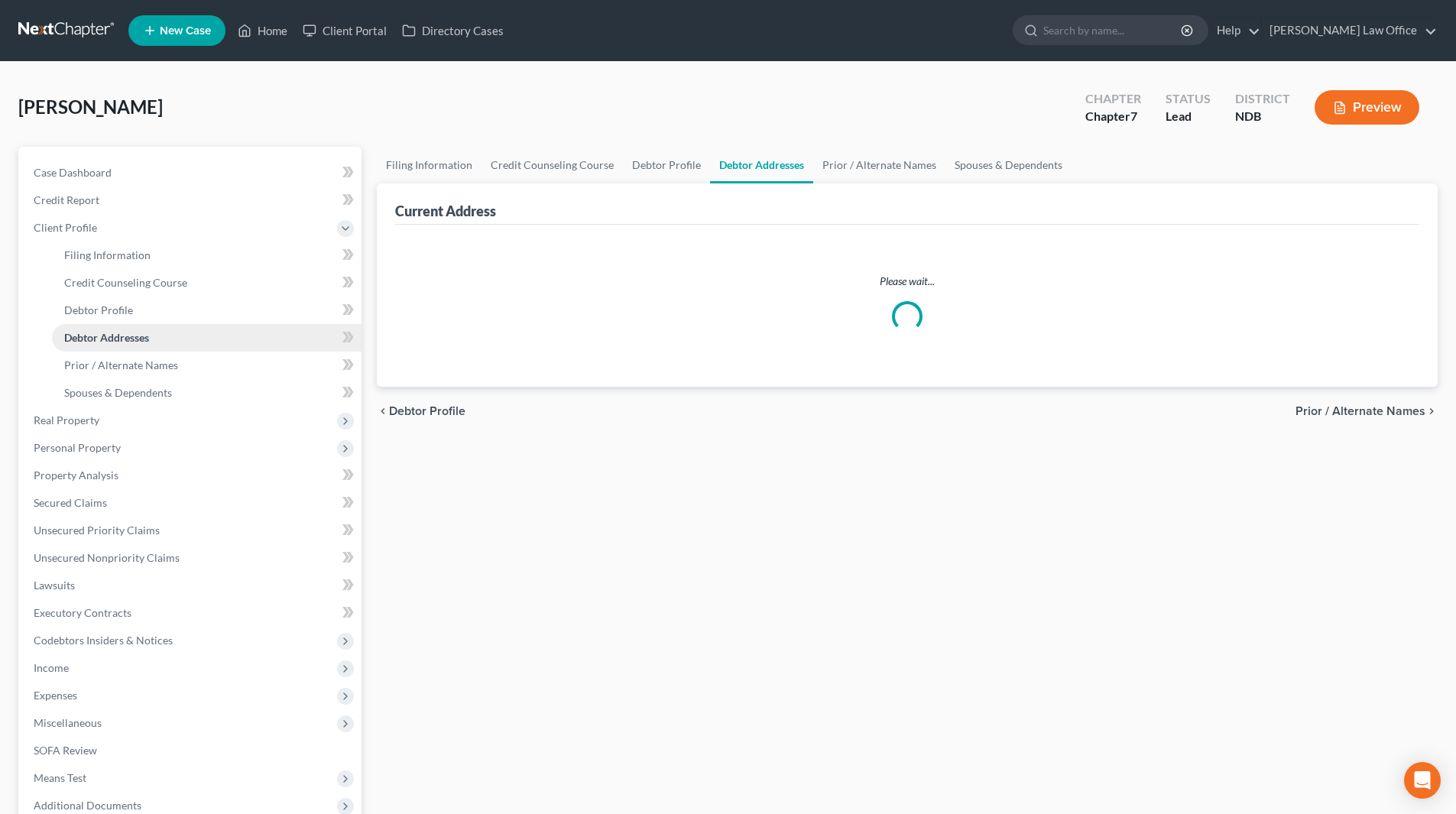
select select "0"
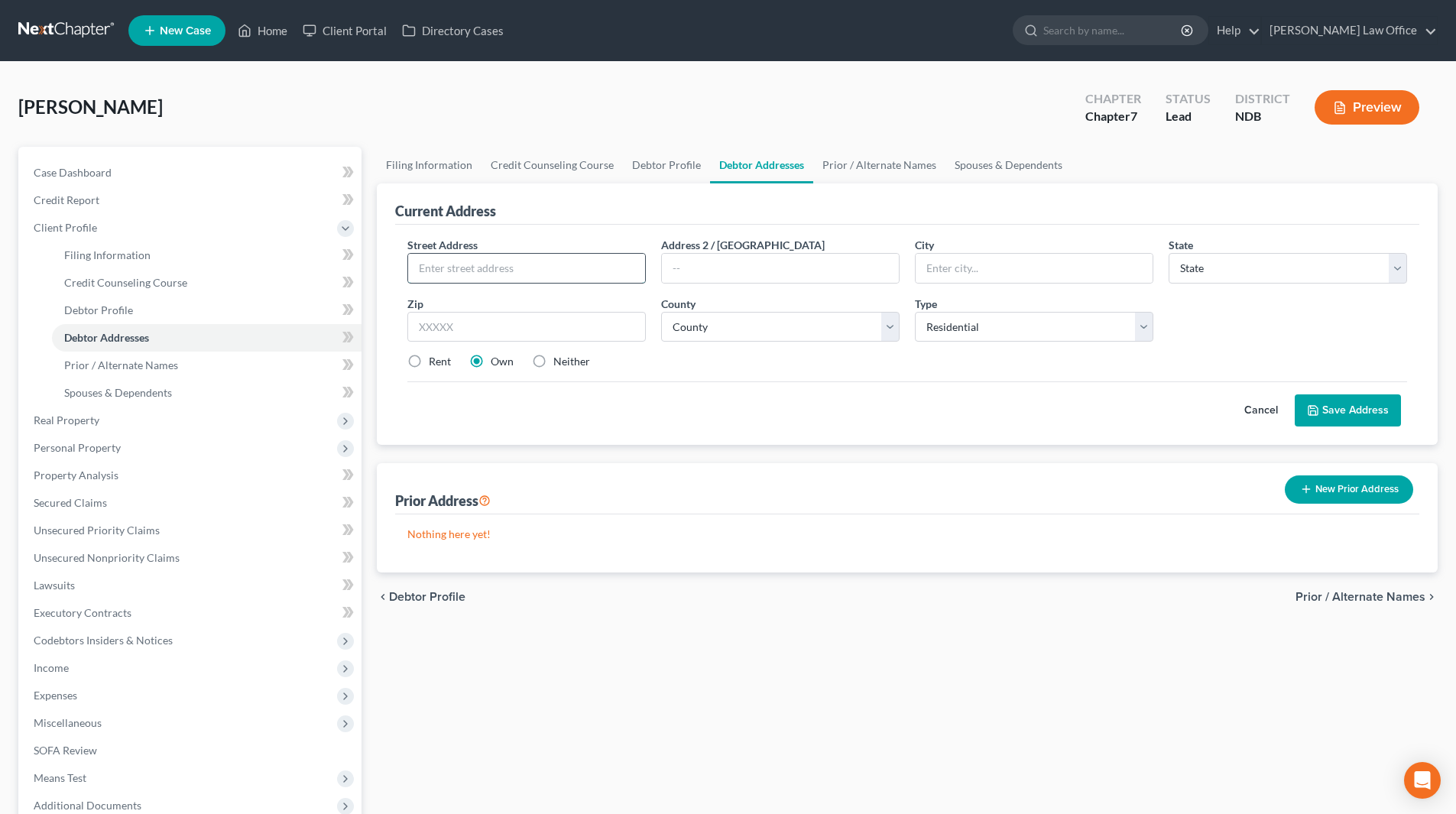
click at [484, 275] on input "text" at bounding box center [526, 268] width 237 height 29
type input "243 Divide Dr."
type input "Horace"
select select "29"
type input "58047"
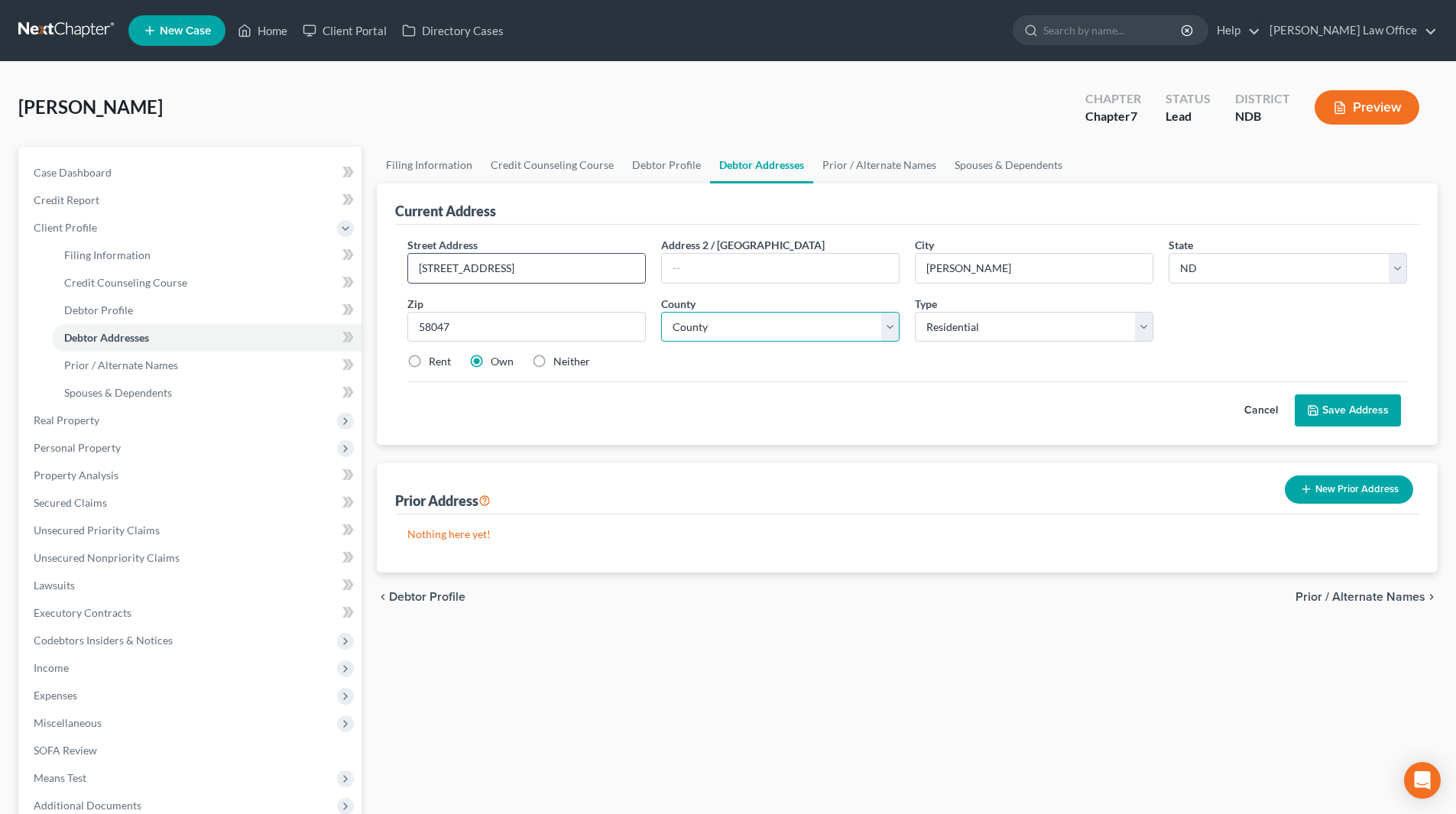
select select "8"
click at [429, 361] on label "Rent" at bounding box center [440, 361] width 23 height 15
click at [435, 361] on input "Rent" at bounding box center [440, 359] width 10 height 10
radio input "true"
click at [1382, 412] on button "Save Address" at bounding box center [1347, 411] width 106 height 32
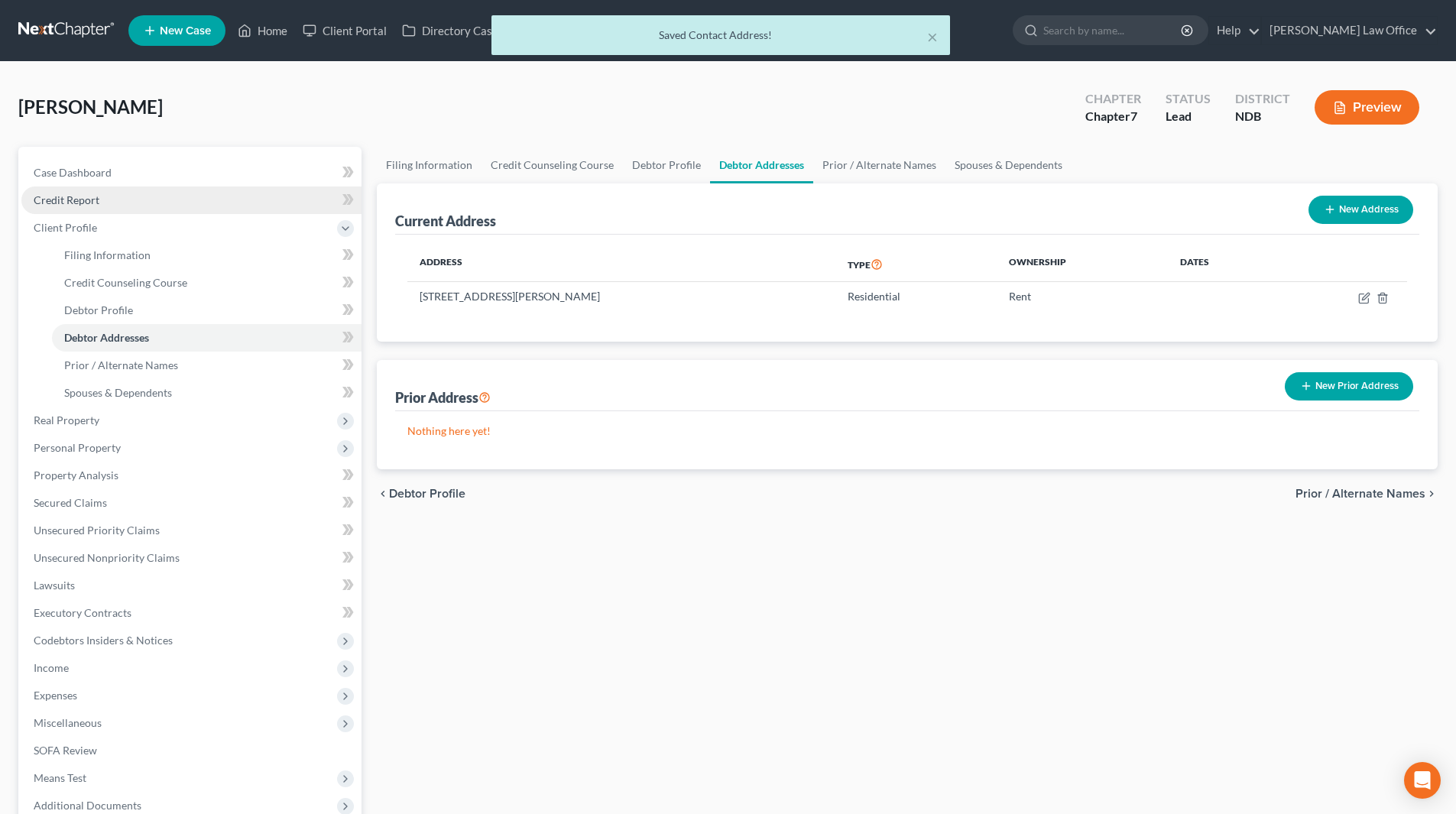
click at [90, 201] on span "Credit Report" at bounding box center [66, 200] width 66 height 13
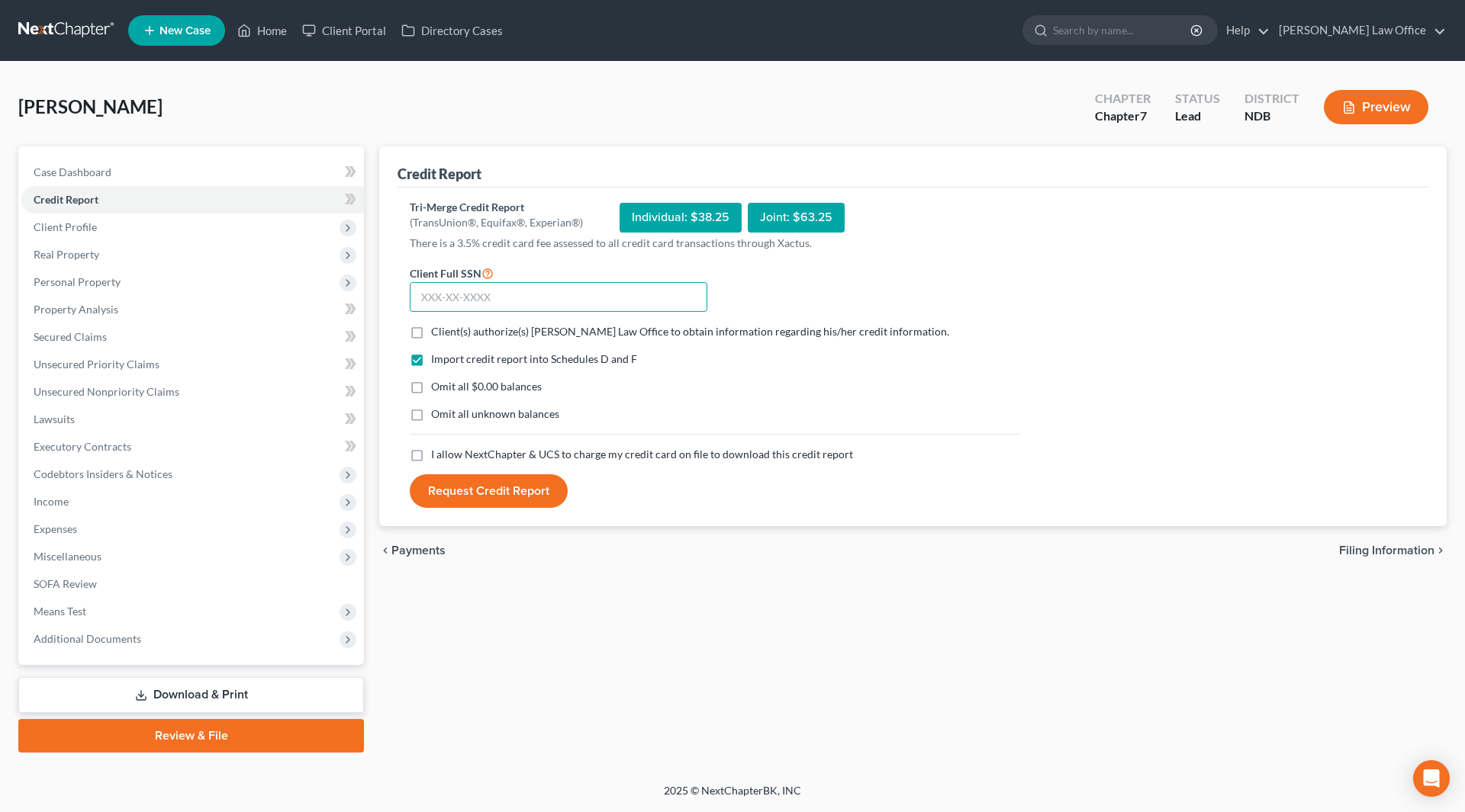
click at [453, 304] on input "text" at bounding box center [558, 297] width 297 height 31
type input "520-15-7358"
click at [431, 326] on label "Client(s) authorize(s) Cheryl Bergian Law Office to obtain information regardin…" at bounding box center [690, 331] width 518 height 15
click at [437, 326] on input "Client(s) authorize(s) Cheryl Bergian Law Office to obtain information regardin…" at bounding box center [442, 329] width 10 height 10
checkbox input "true"
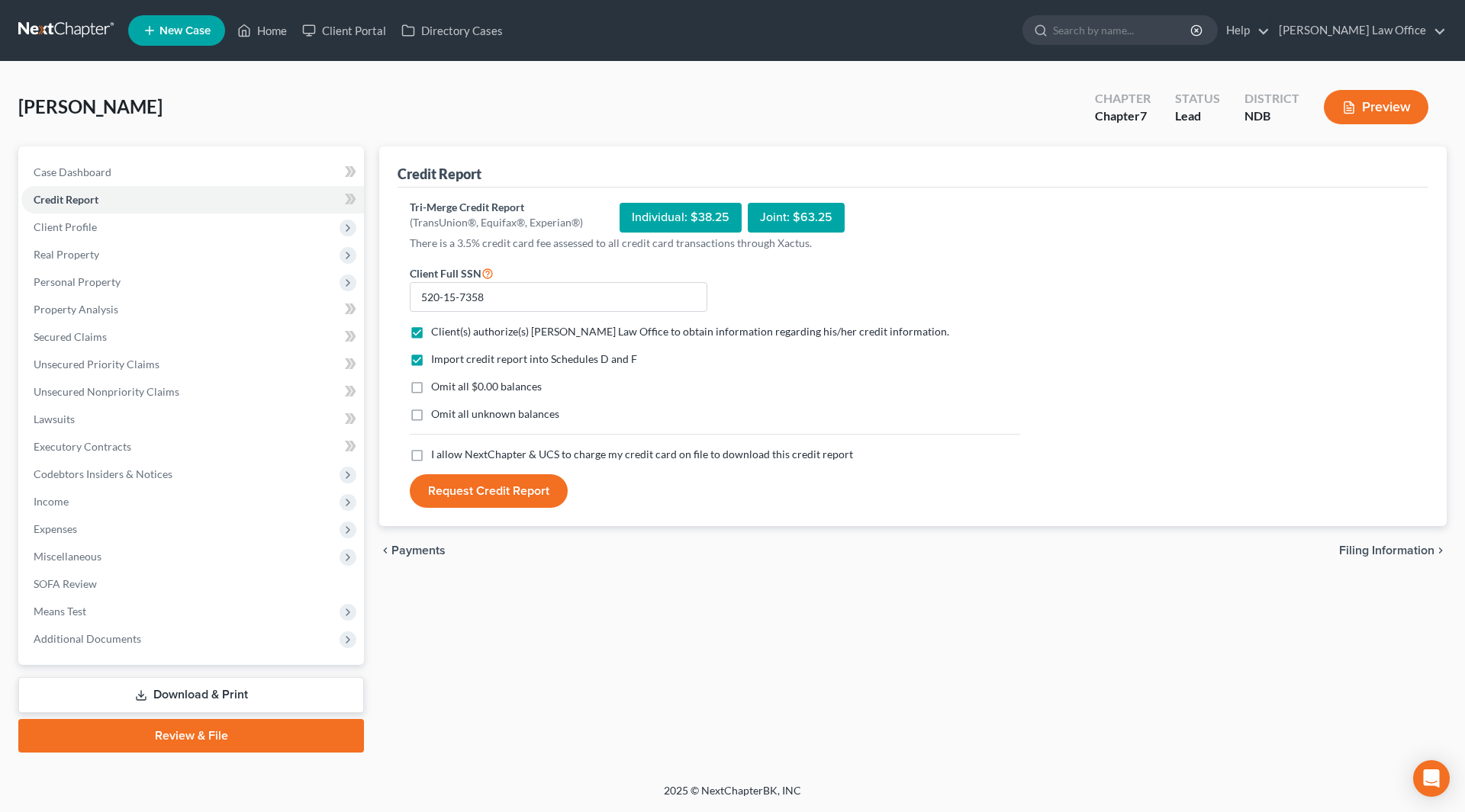
click at [431, 452] on label "I allow NextChapter & UCS to charge my credit card on file to download this cre…" at bounding box center [641, 455] width 422 height 15
click at [437, 452] on input "I allow NextChapter & UCS to charge my credit card on file to download this cre…" at bounding box center [442, 452] width 10 height 10
checkbox input "true"
click at [506, 489] on button "Request Credit Report" at bounding box center [488, 492] width 158 height 33
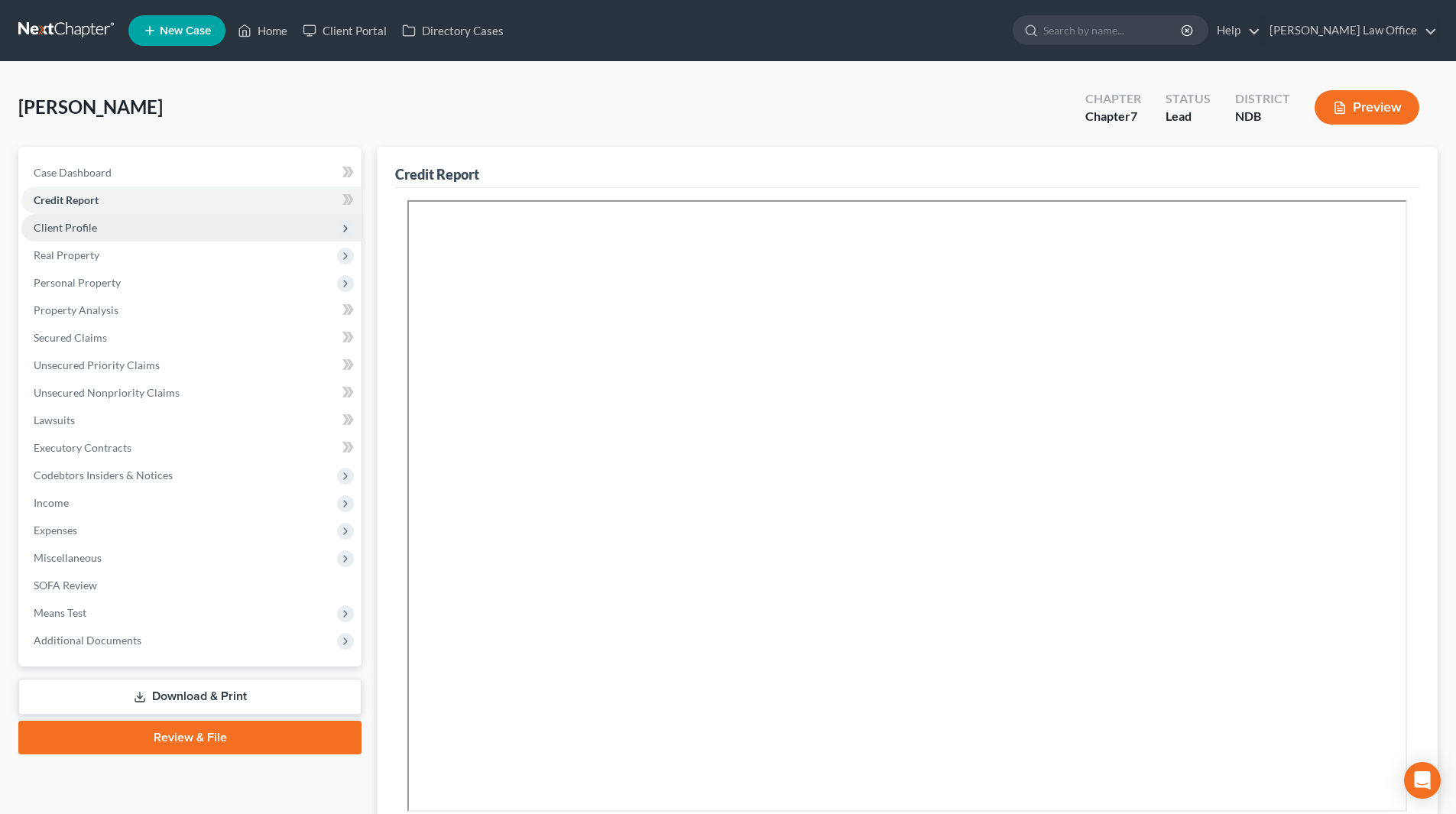
click at [58, 225] on span "Client Profile" at bounding box center [65, 228] width 64 height 13
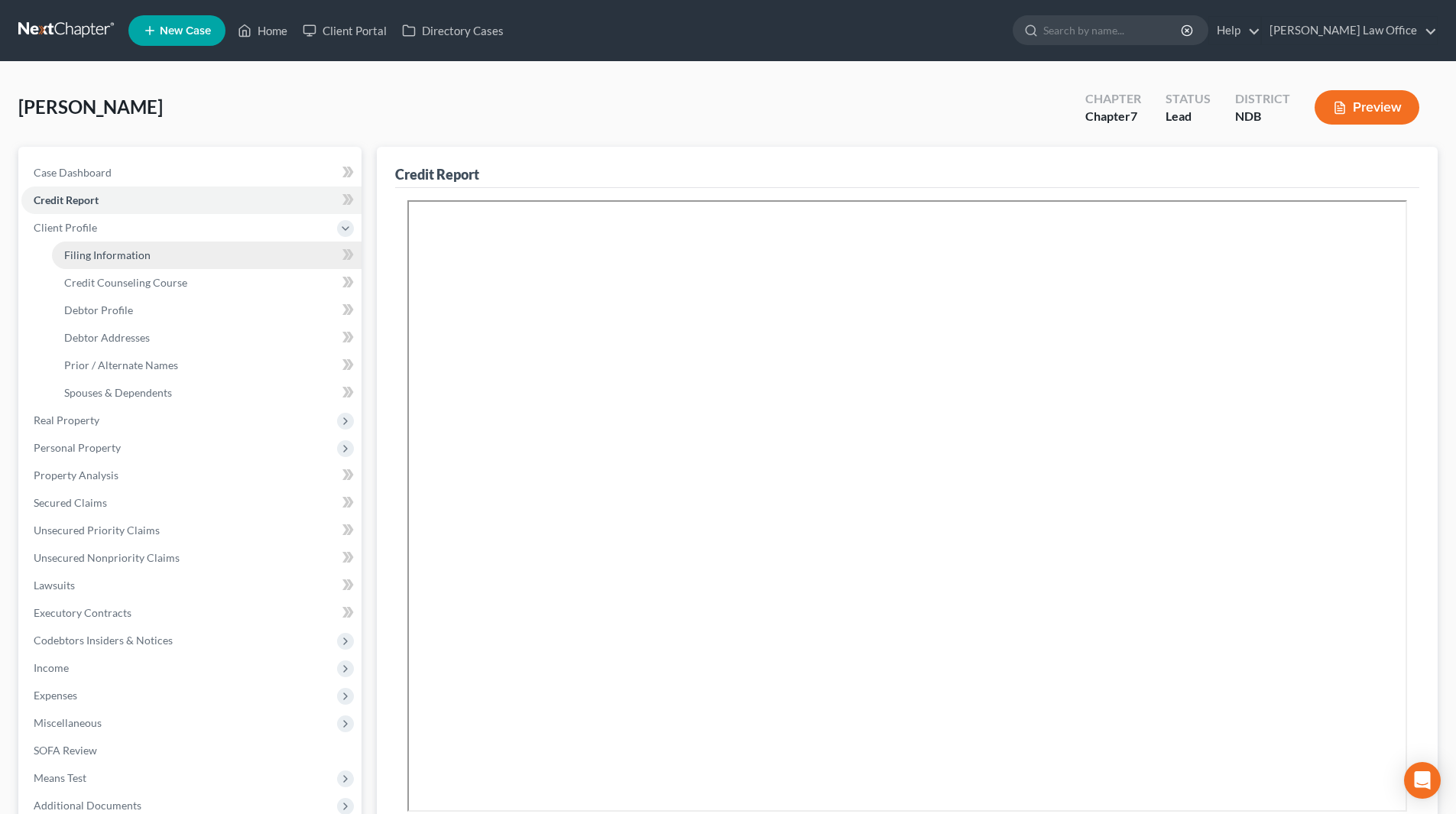
click at [102, 248] on span "Filing Information" at bounding box center [107, 255] width 86 height 13
select select "1"
select select "0"
select select "60"
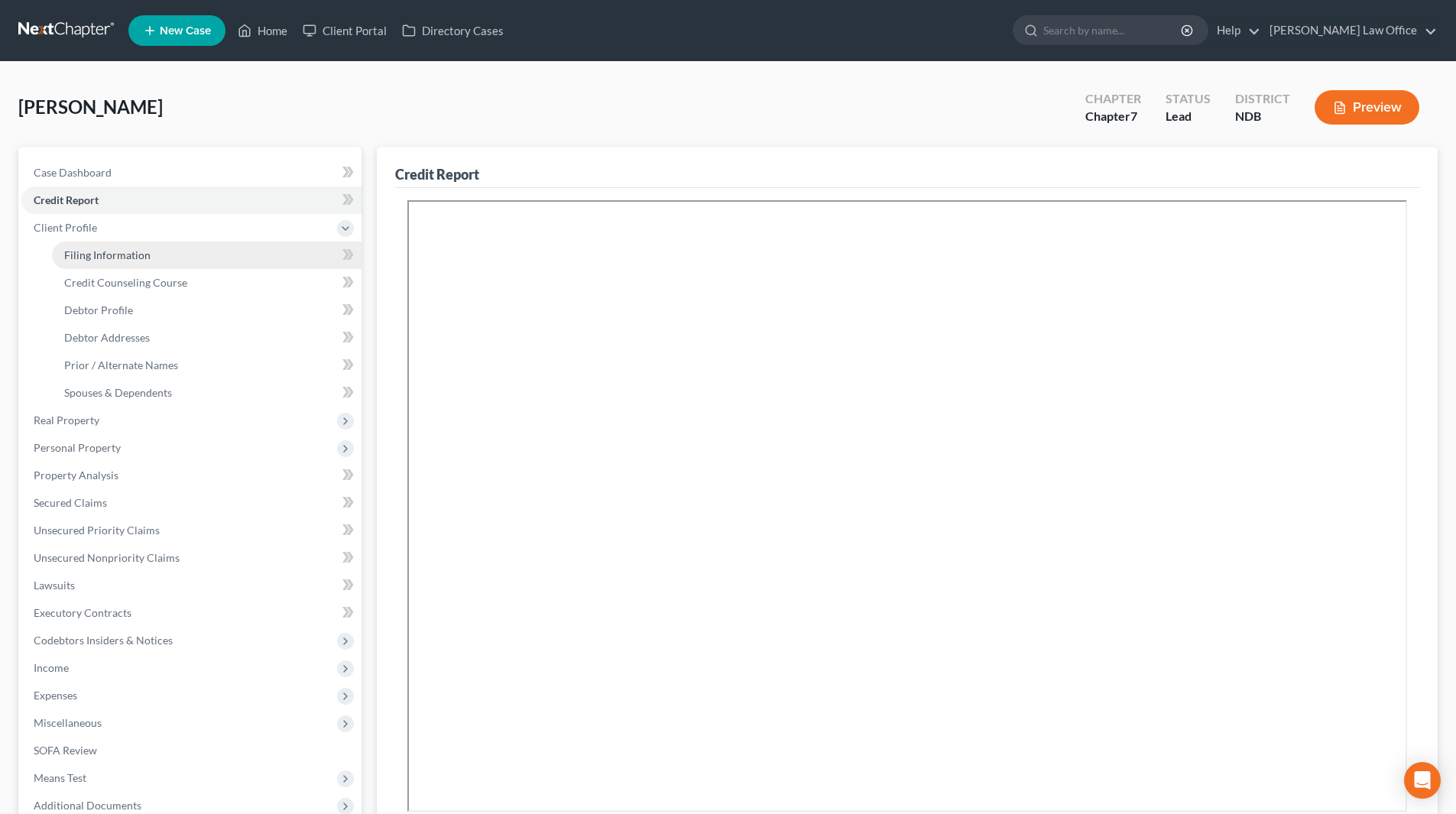
select select "0"
select select "29"
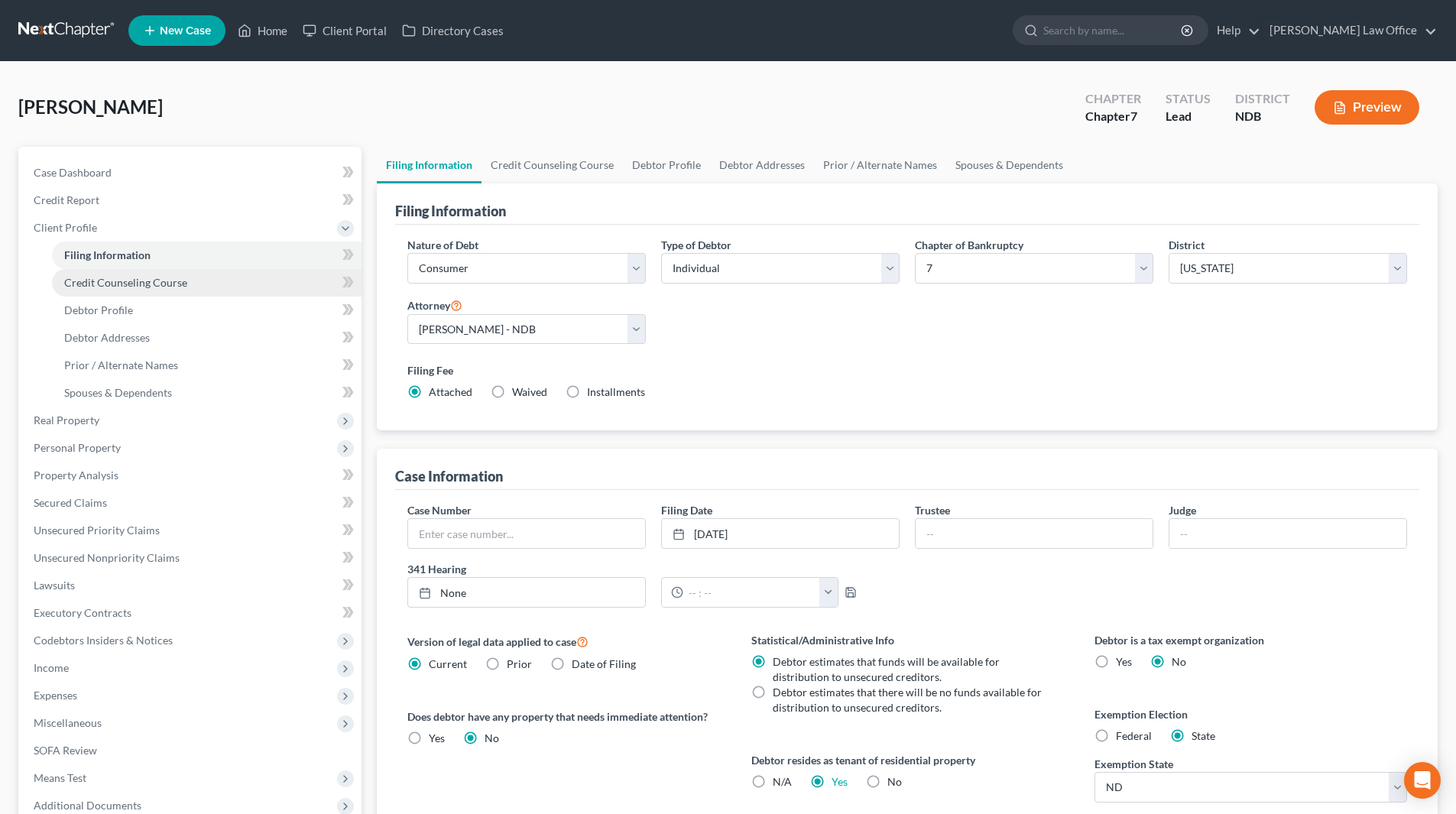
click at [103, 280] on span "Credit Counseling Course" at bounding box center [125, 283] width 123 height 13
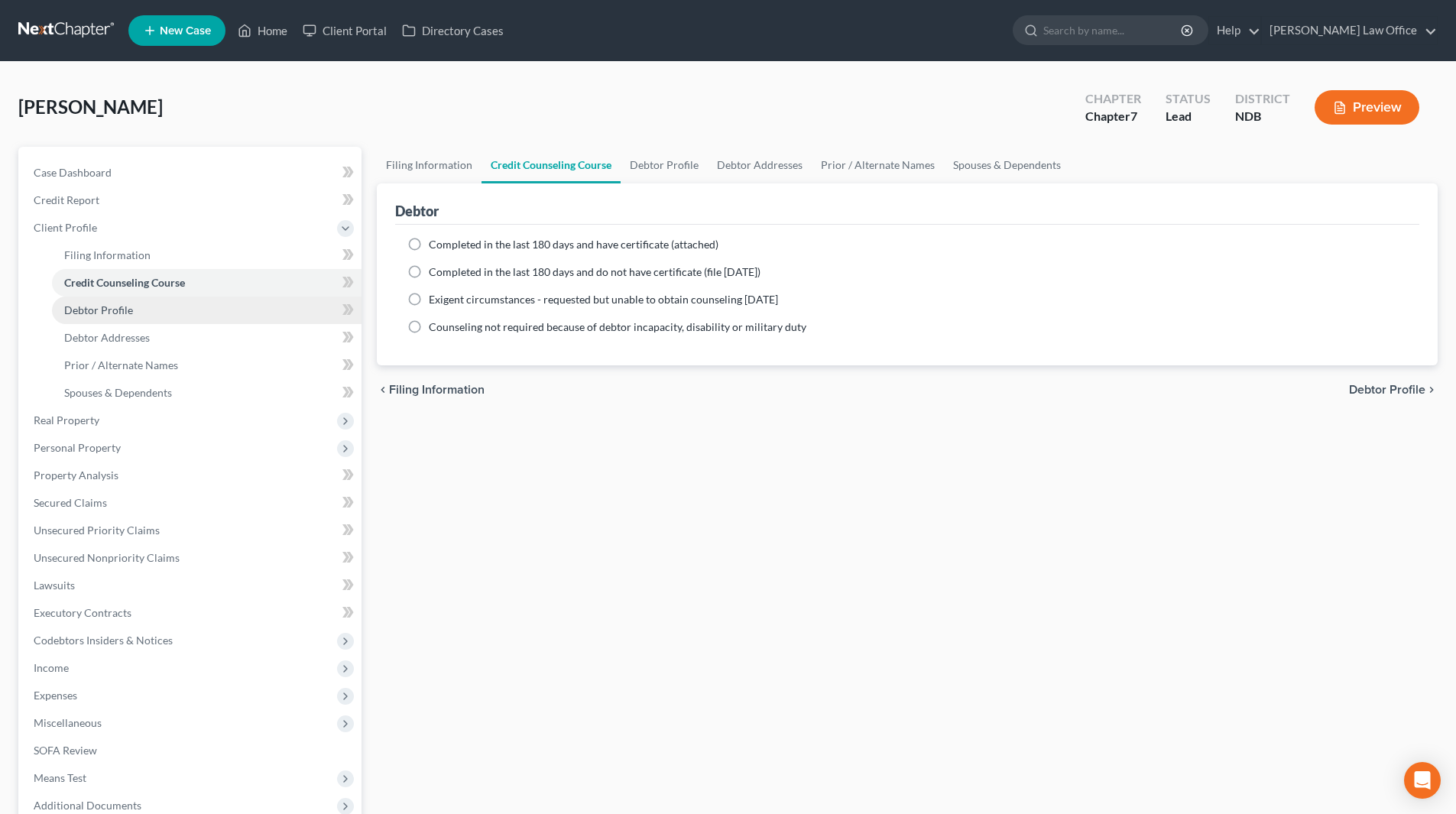
click at [105, 310] on span "Debtor Profile" at bounding box center [99, 310] width 69 height 13
select select "0"
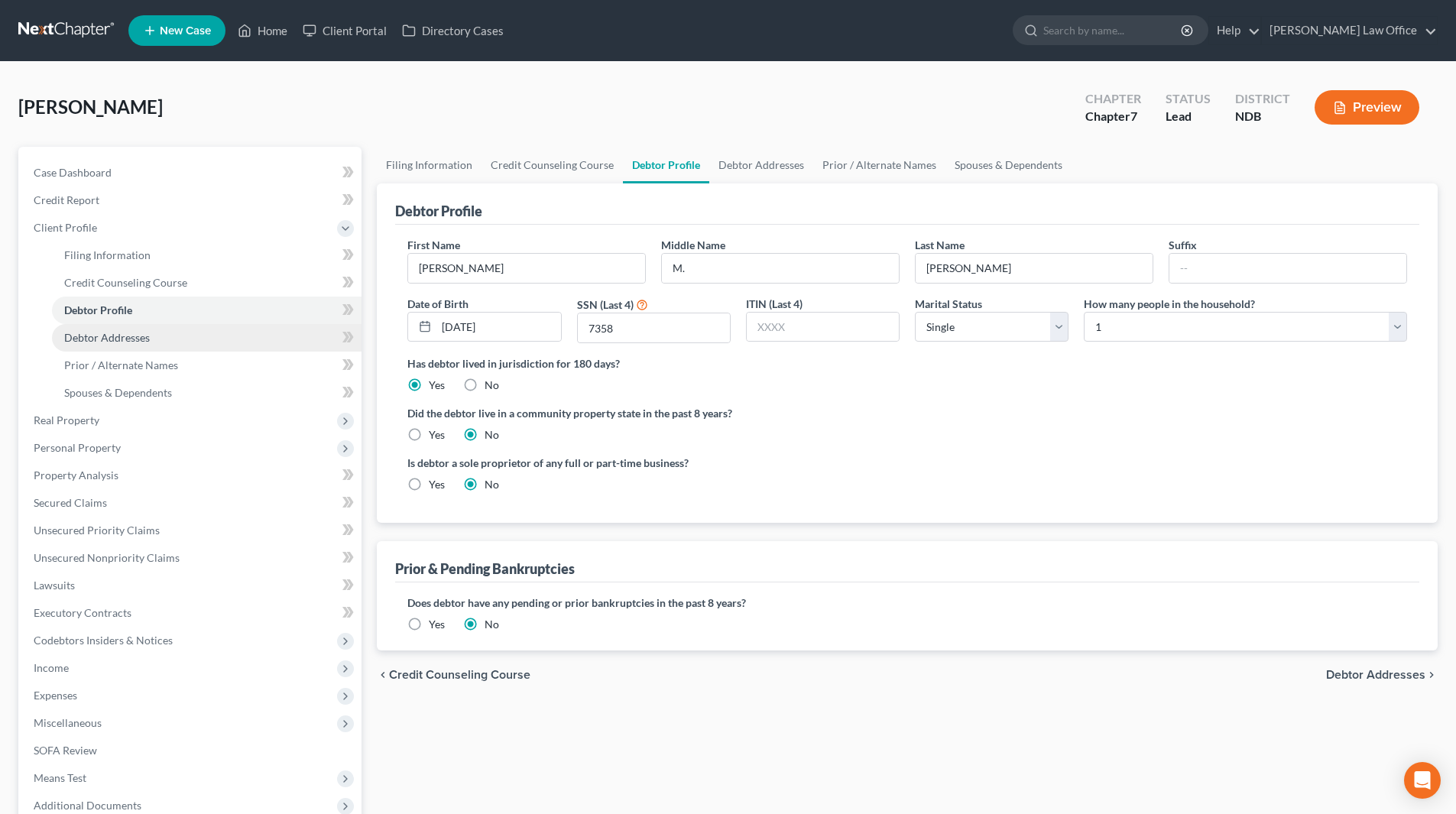
click at [116, 333] on span "Debtor Addresses" at bounding box center [107, 338] width 85 height 13
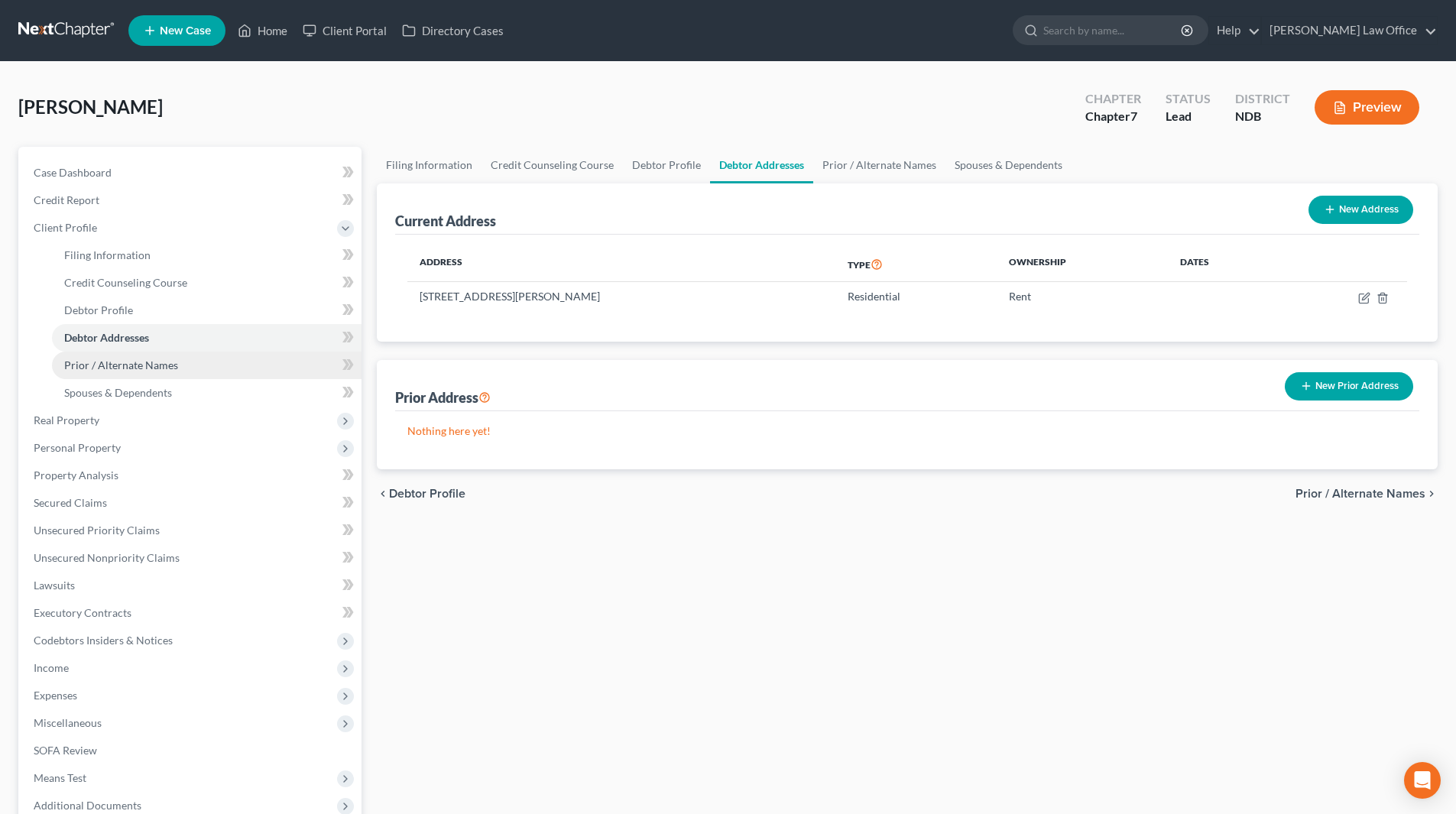
click at [123, 364] on span "Prior / Alternate Names" at bounding box center [121, 366] width 114 height 13
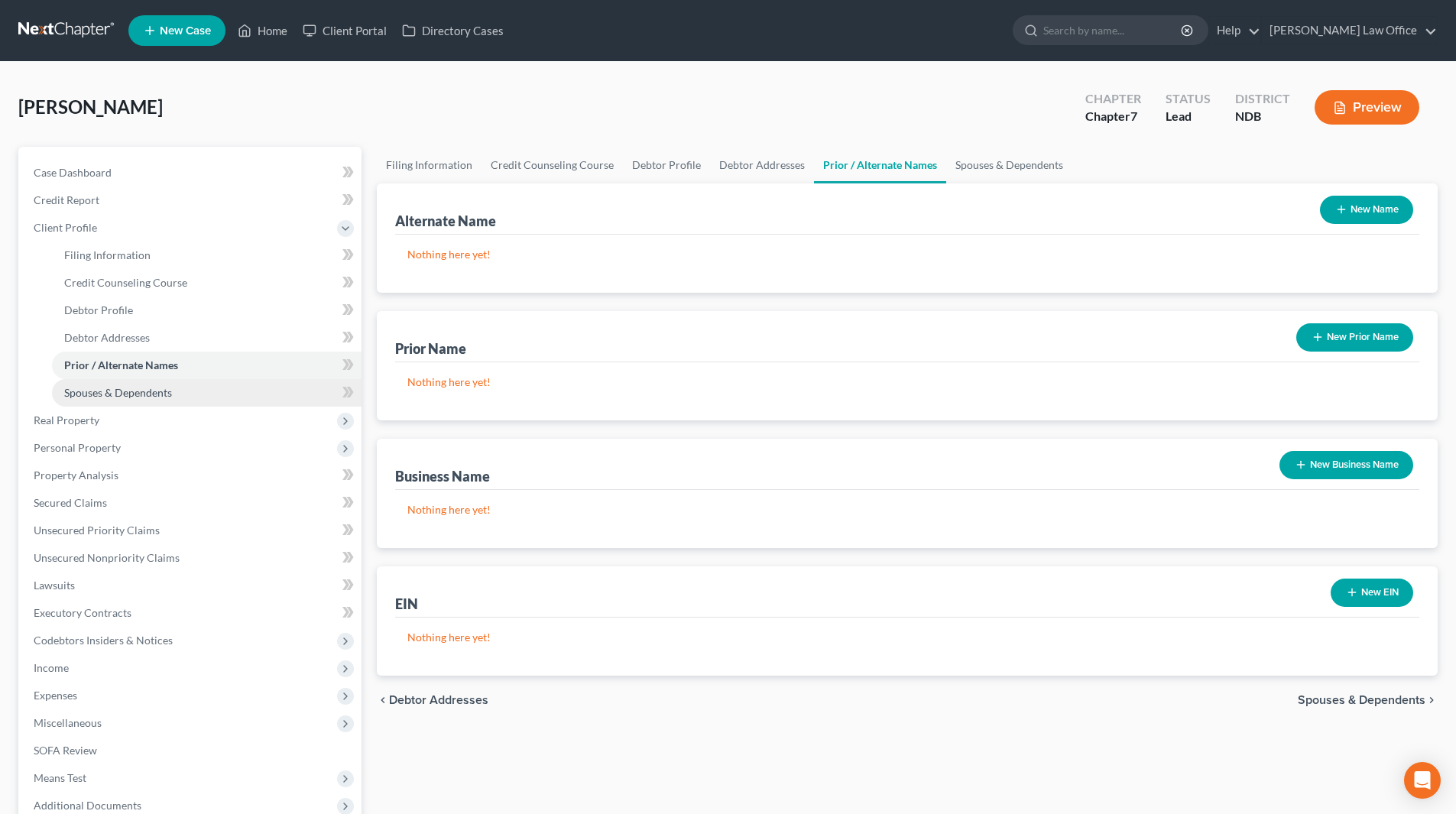
click at [124, 388] on span "Spouses & Dependents" at bounding box center [118, 393] width 108 height 13
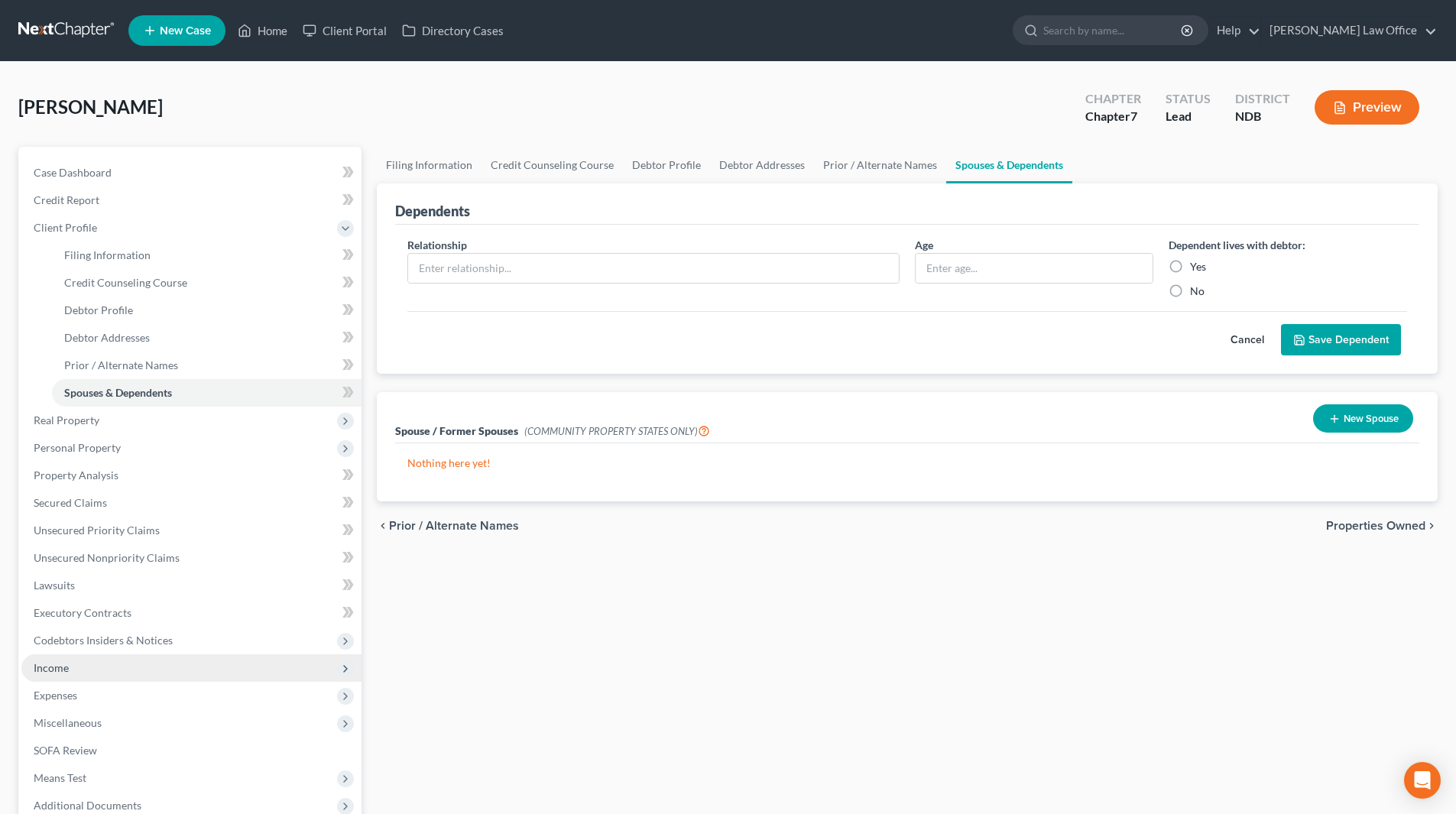
click at [59, 663] on span "Income" at bounding box center [51, 668] width 35 height 13
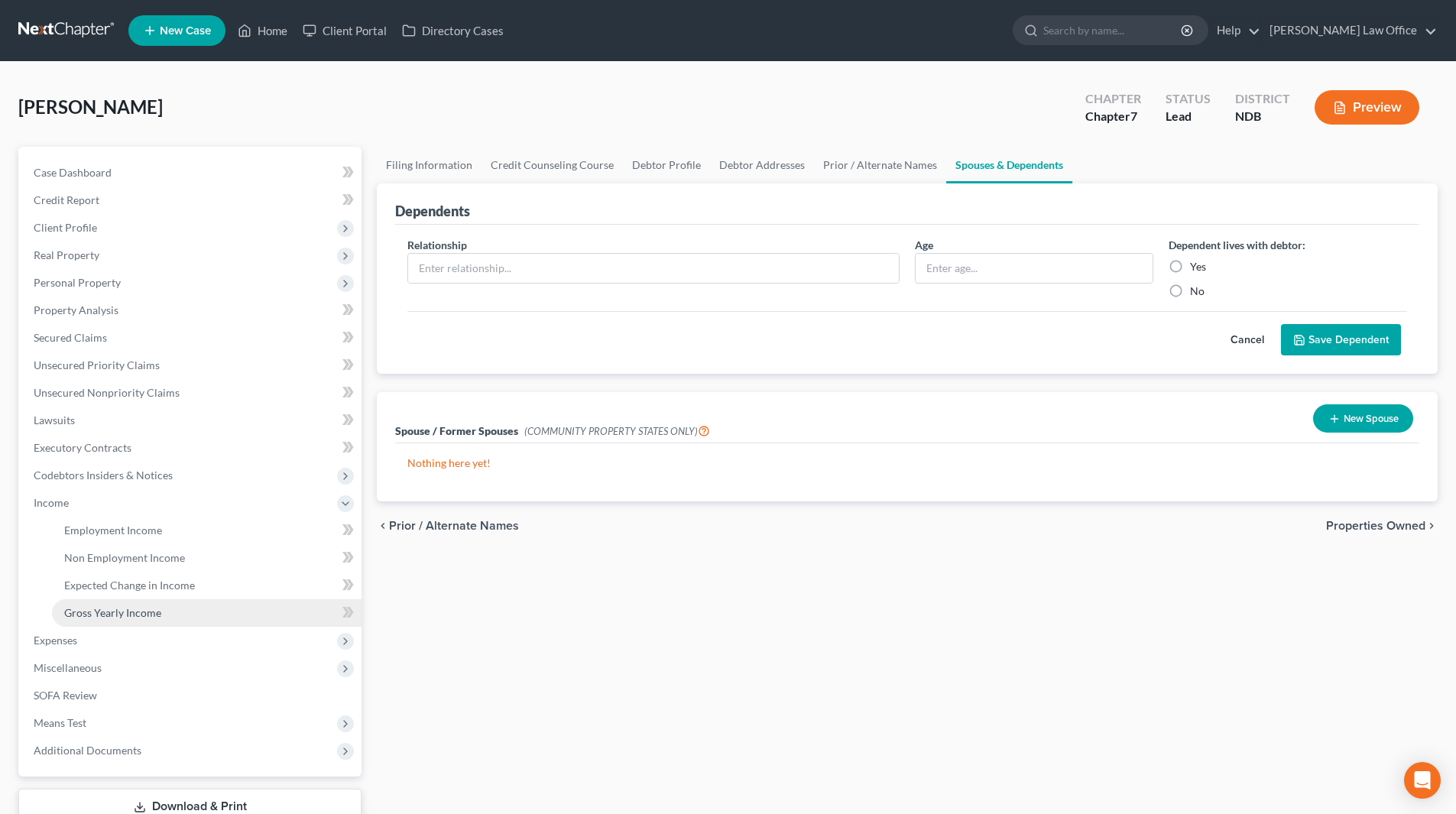
click at [110, 610] on span "Gross Yearly Income" at bounding box center [113, 613] width 97 height 13
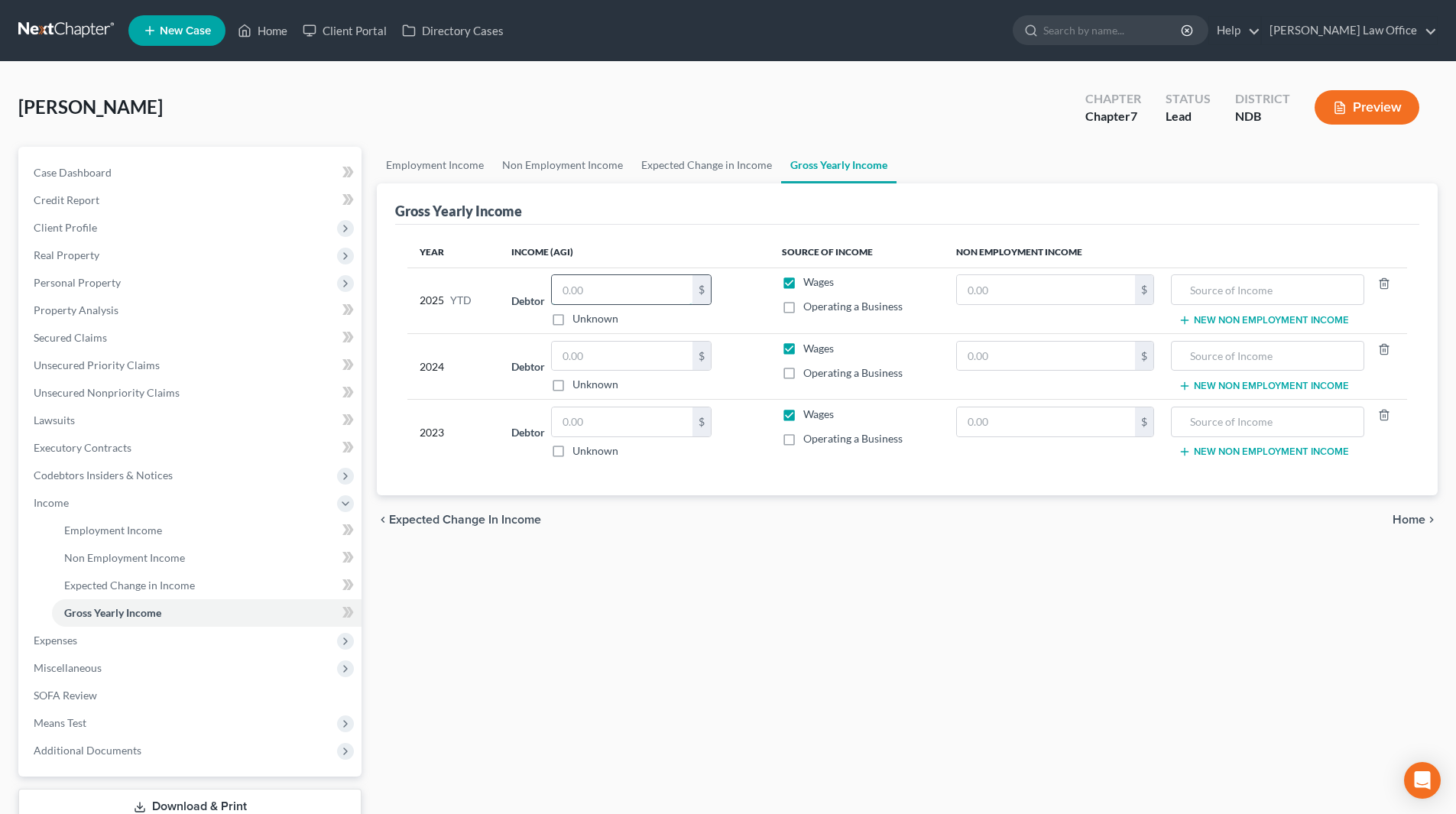
click at [627, 290] on input "text" at bounding box center [622, 289] width 140 height 29
click at [627, 413] on input "text" at bounding box center [622, 422] width 140 height 29
type input "109,853"
click at [624, 359] on input "text" at bounding box center [622, 356] width 140 height 29
type input "88,938"
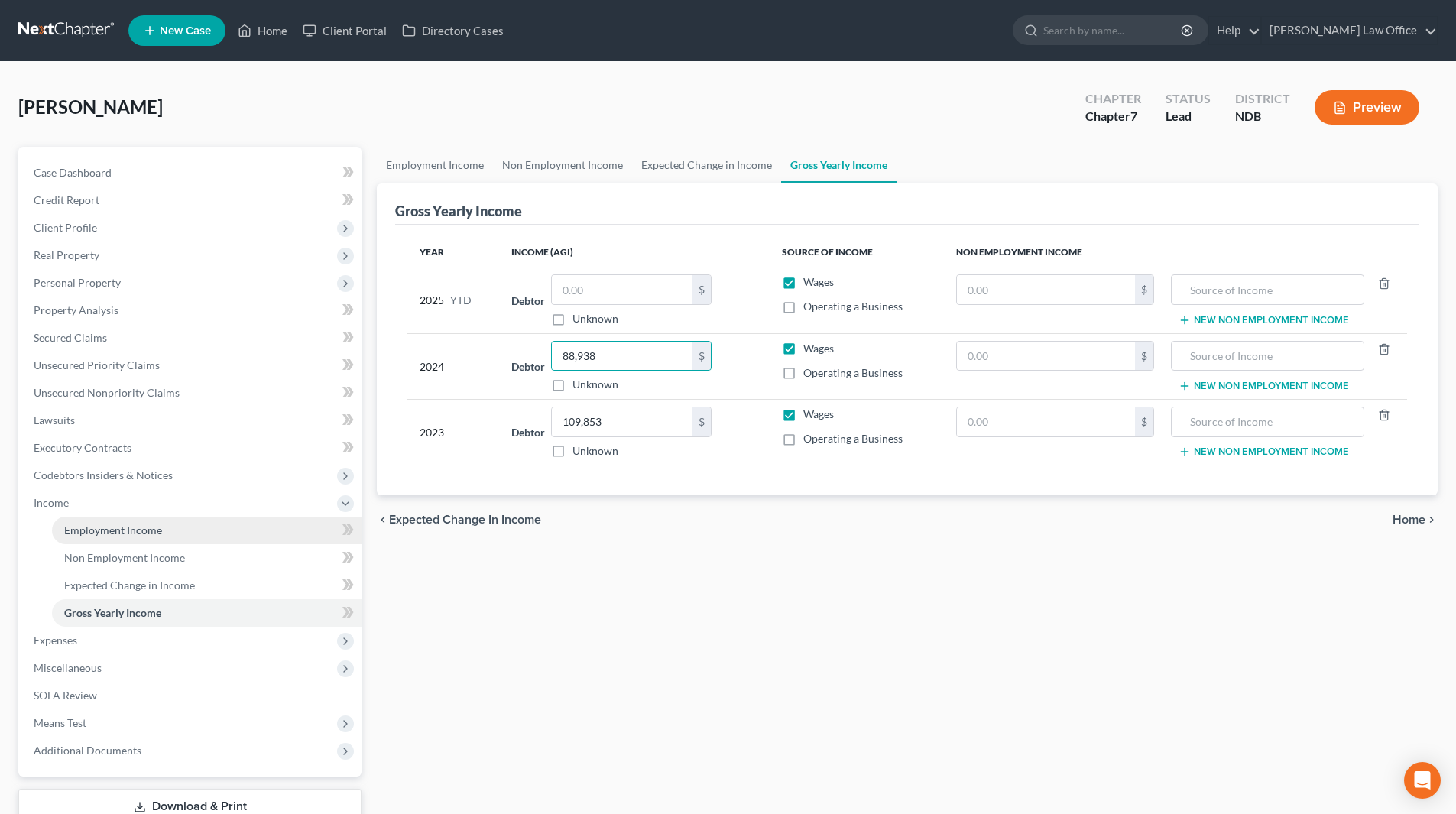
click at [102, 526] on span "Employment Income" at bounding box center [113, 530] width 98 height 13
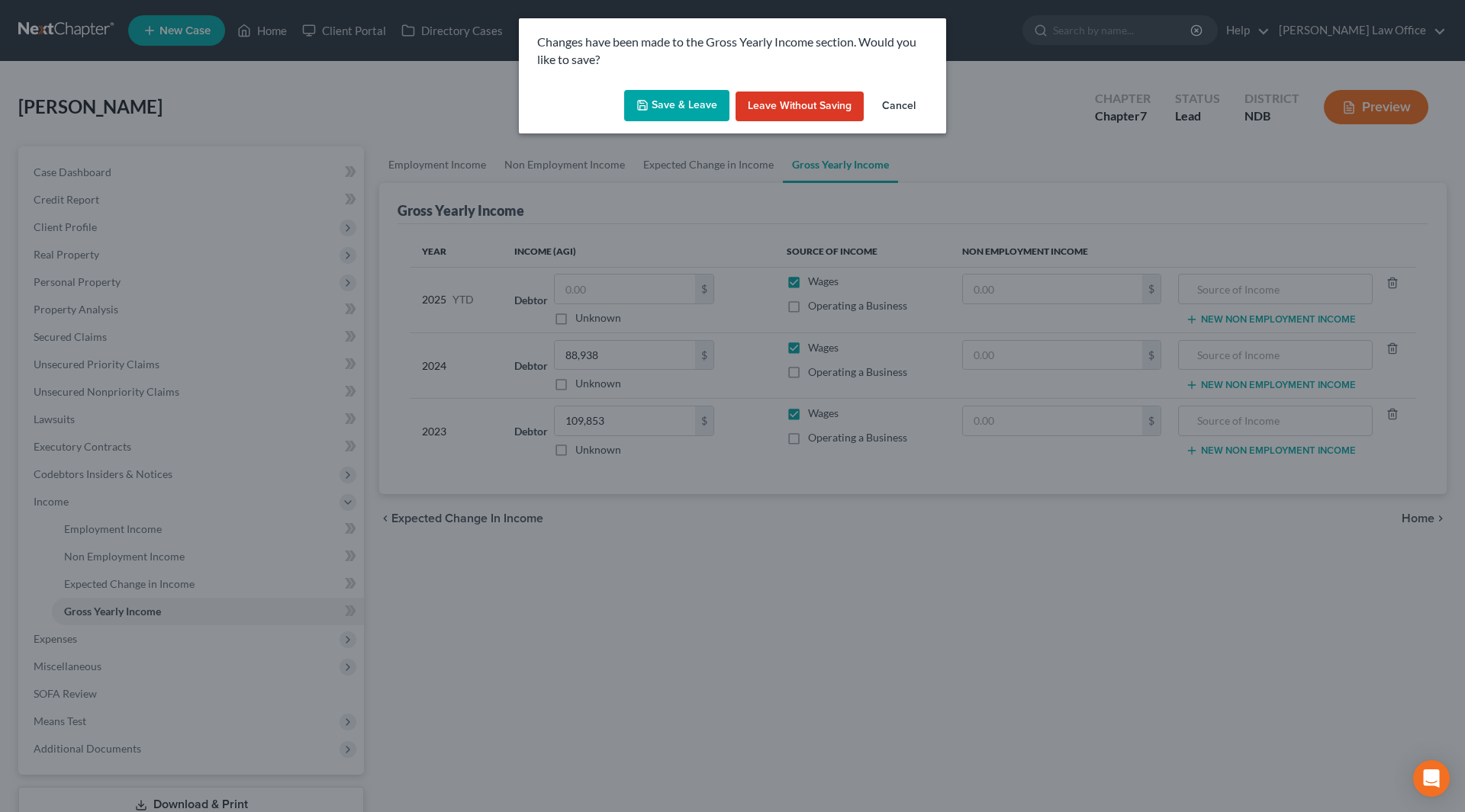
click at [678, 98] on button "Save & Leave" at bounding box center [677, 106] width 105 height 32
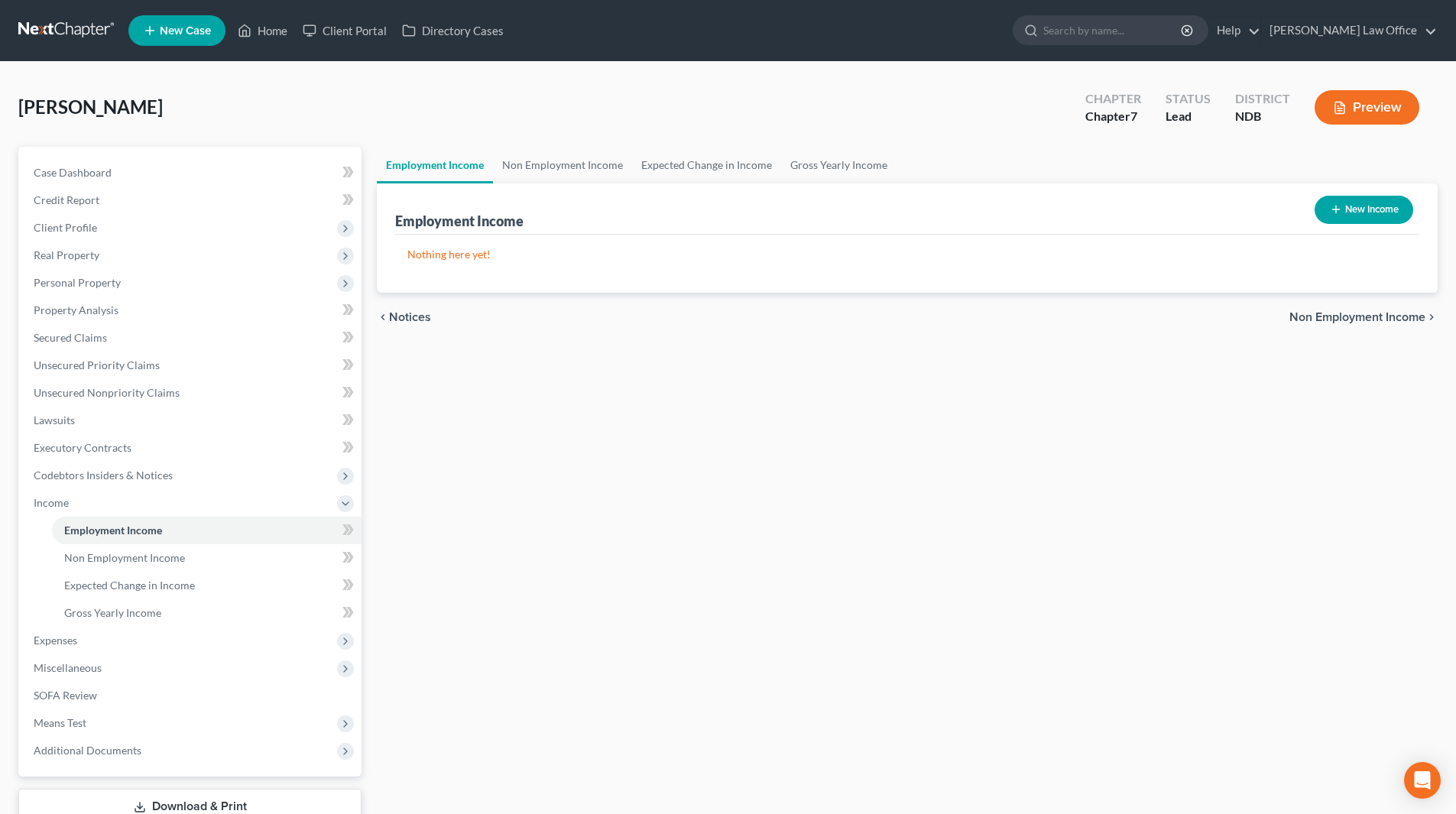
click at [1356, 207] on button "New Income" at bounding box center [1364, 210] width 99 height 28
select select "0"
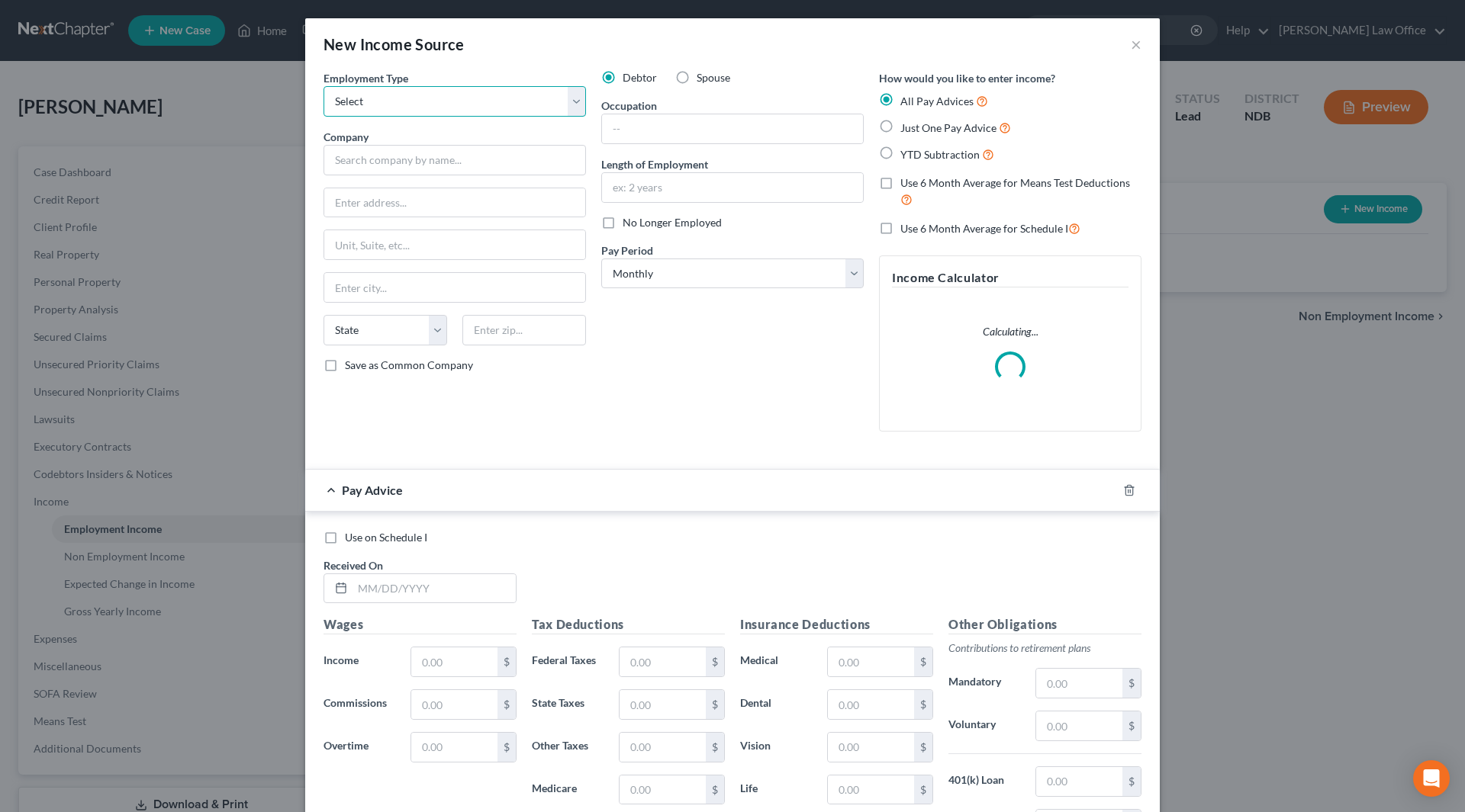
click at [476, 103] on select "Select Full or Part Time Employment Self Employment" at bounding box center [455, 101] width 262 height 31
select select "0"
click at [324, 86] on select "Select Full or Part Time Employment Self Employment" at bounding box center [455, 101] width 262 height 31
click at [413, 164] on input "text" at bounding box center [455, 160] width 262 height 31
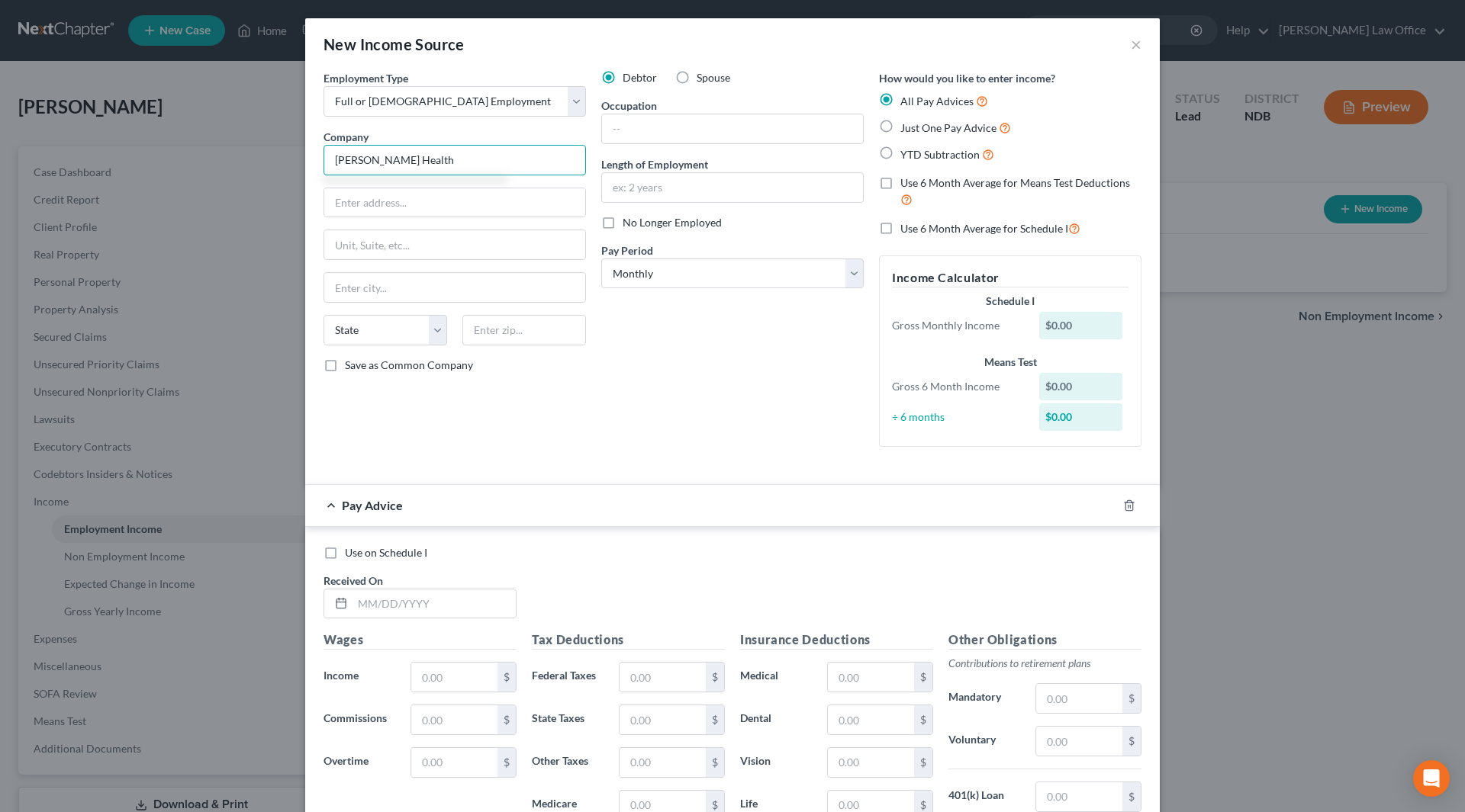
type input "Sanford Health"
type input "801 Broadway"
type input "a"
type input "Fargo"
drag, startPoint x: 415, startPoint y: 209, endPoint x: 431, endPoint y: 191, distance: 24.1
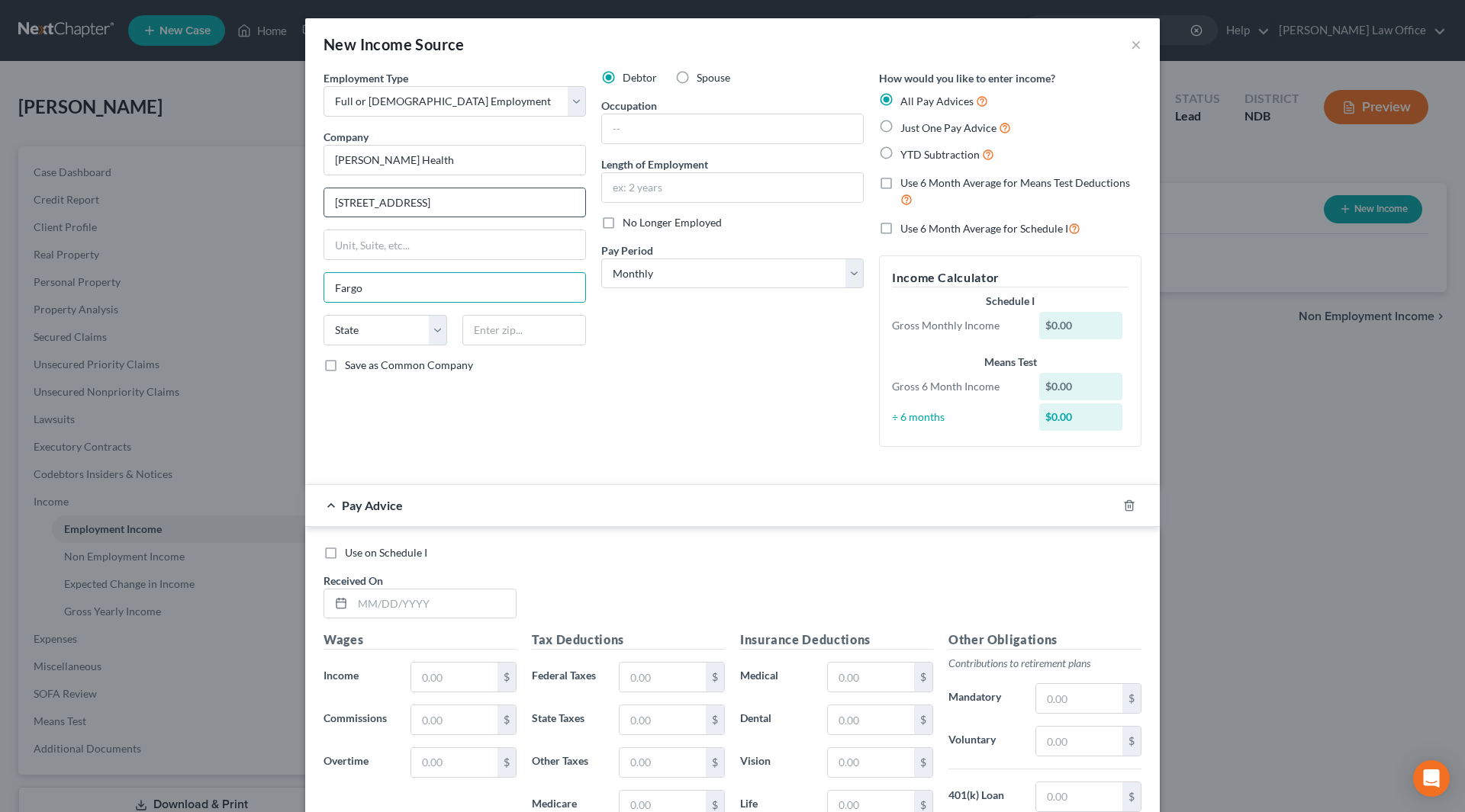
click at [415, 210] on input "801 Broadway" at bounding box center [454, 203] width 261 height 29
type input "801 Broadway N."
select select "21"
click at [404, 272] on div "Fargo" at bounding box center [455, 287] width 262 height 31
click at [377, 285] on input "Fargo" at bounding box center [454, 287] width 261 height 29
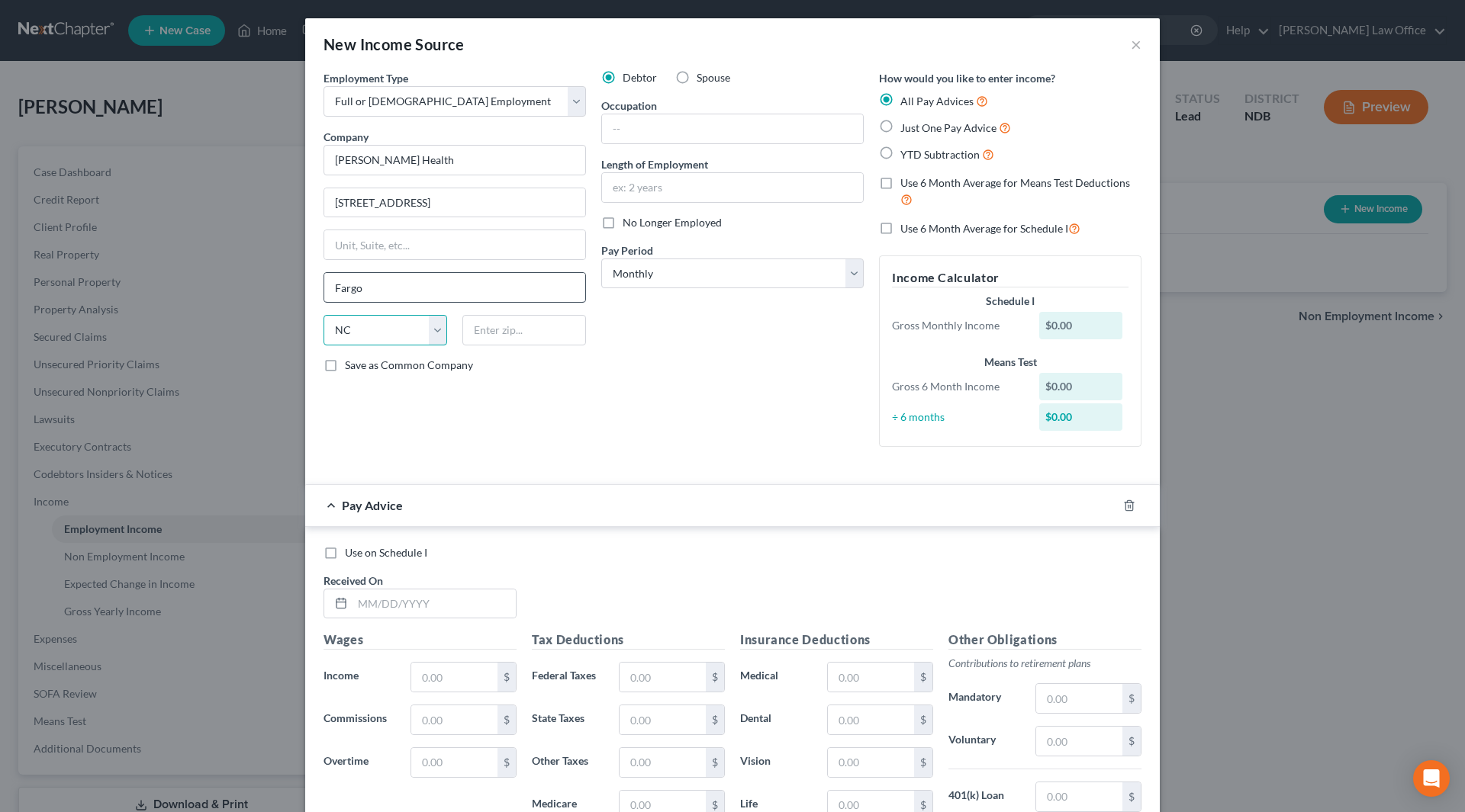
select select "29"
type input "58122"
click at [679, 132] on input "text" at bounding box center [732, 129] width 261 height 29
type input "Registered Nurse"
click at [709, 183] on input "text" at bounding box center [732, 187] width 261 height 29
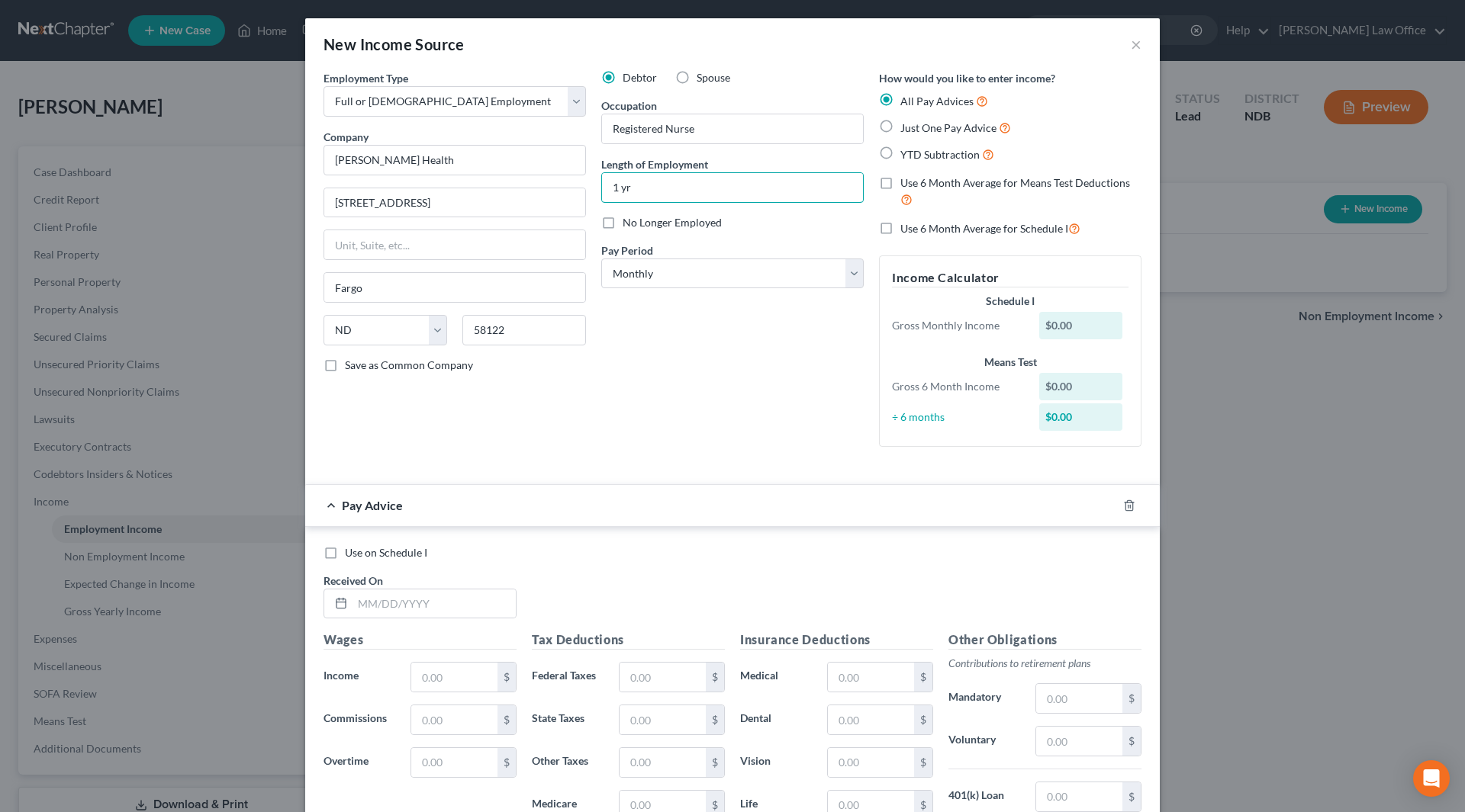
type input "1 yr"
click at [695, 255] on div "Pay Period * Select Monthly Twice Monthly Every Other Week Weekly" at bounding box center [732, 266] width 262 height 47
click at [676, 270] on select "Select Monthly Twice Monthly Every Other Week Weekly" at bounding box center [732, 274] width 262 height 31
select select "2"
click at [601, 259] on select "Select Monthly Twice Monthly Every Other Week Weekly" at bounding box center [732, 274] width 262 height 31
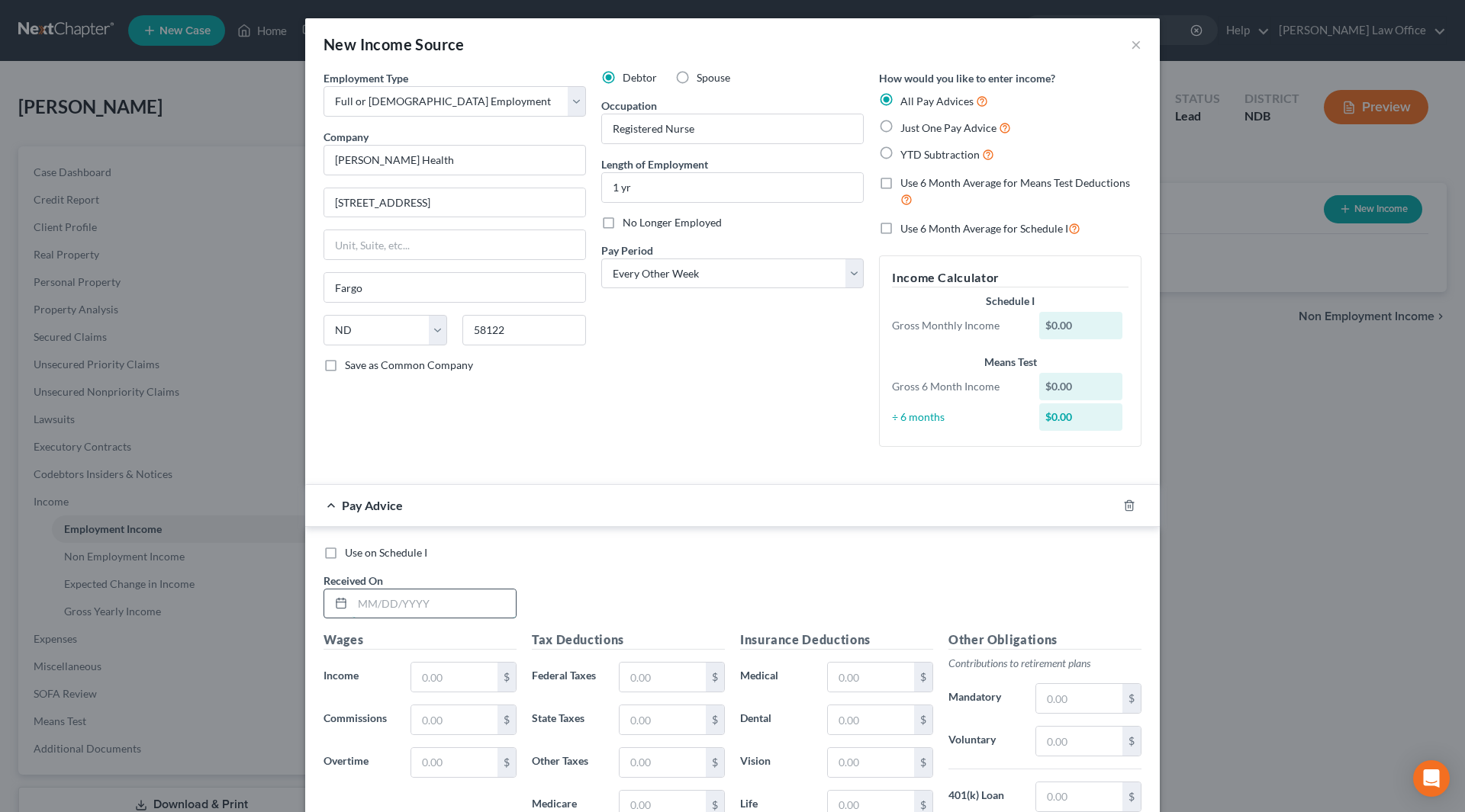
click at [422, 602] on input "text" at bounding box center [434, 604] width 164 height 29
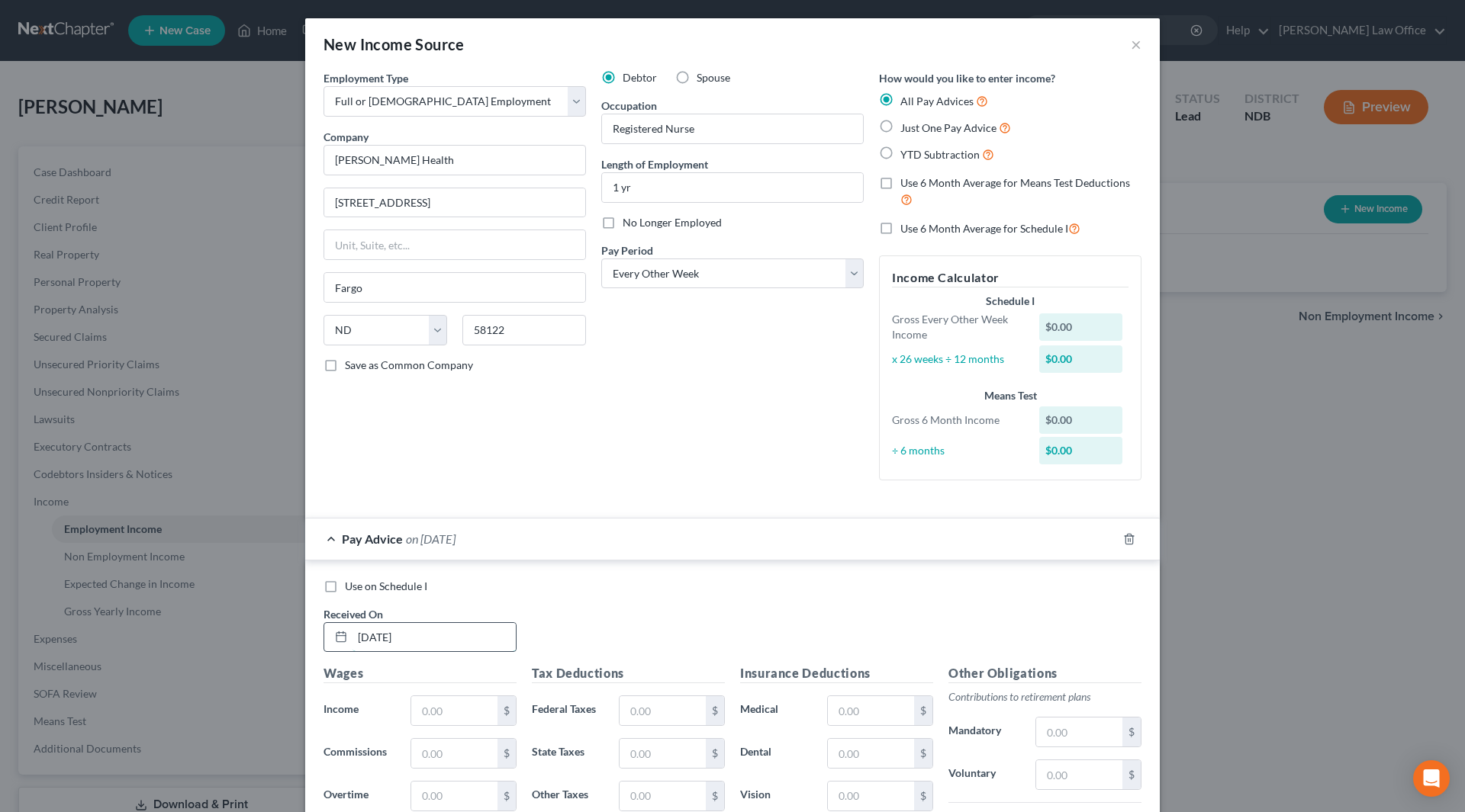
type input "3/14/25"
type input "2,309.41"
click at [1105, 541] on icon "button" at bounding box center [1109, 537] width 7 height 7
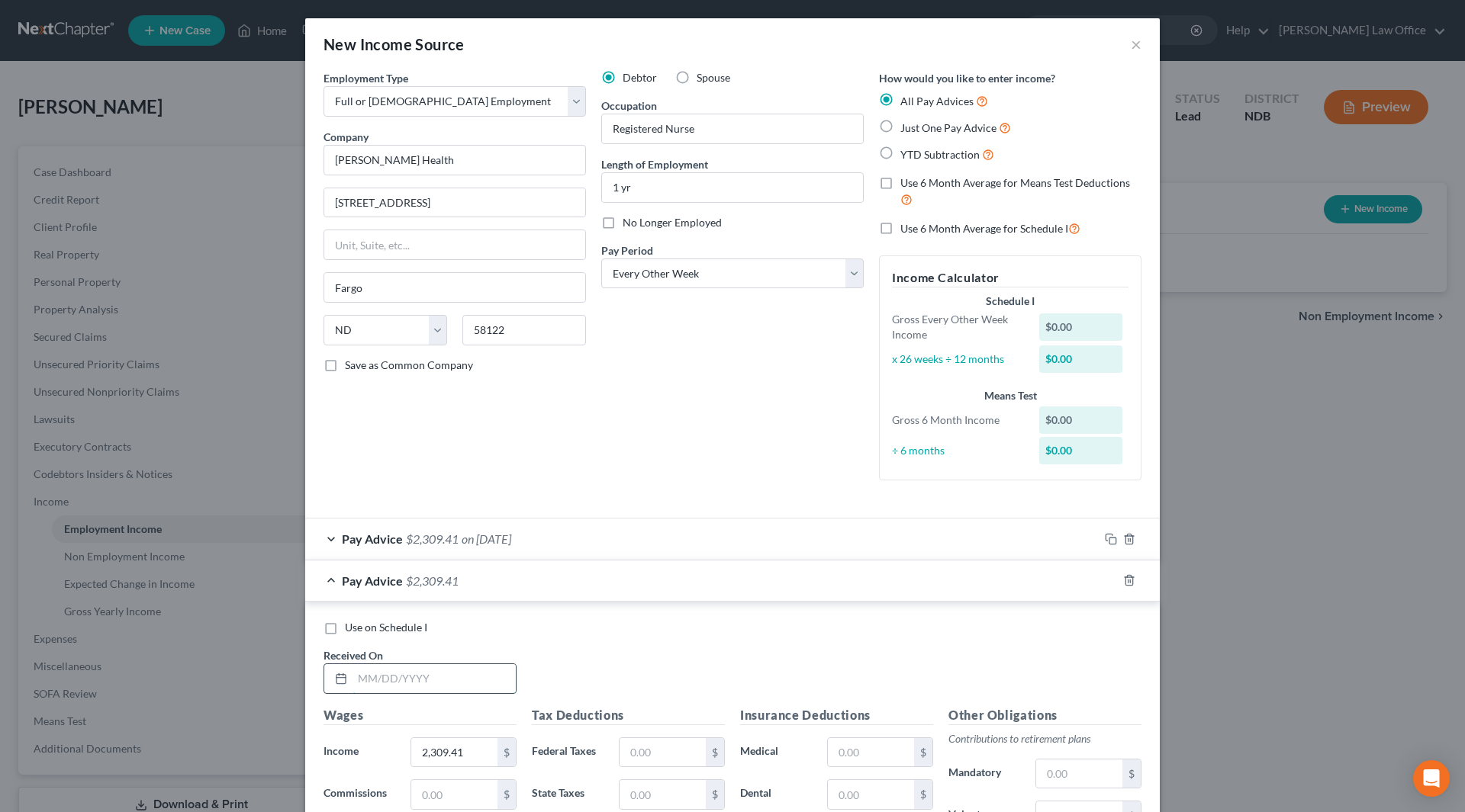
click at [432, 682] on input "text" at bounding box center [434, 678] width 164 height 29
type input "3/28/25"
type input "1,915.53"
click at [1108, 581] on icon "button" at bounding box center [1111, 580] width 13 height 13
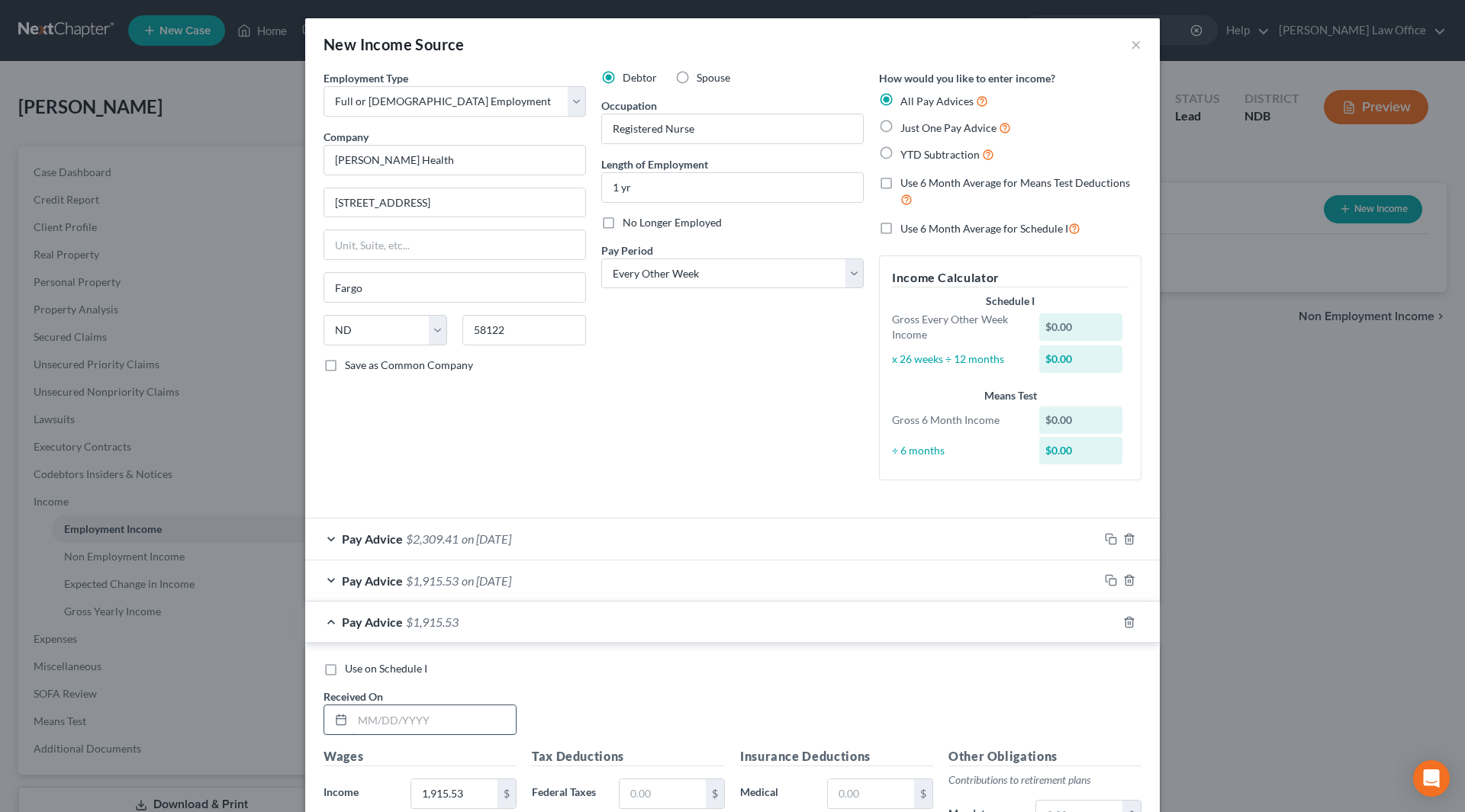
click at [408, 719] on input "text" at bounding box center [434, 719] width 164 height 29
type input "4/11/25"
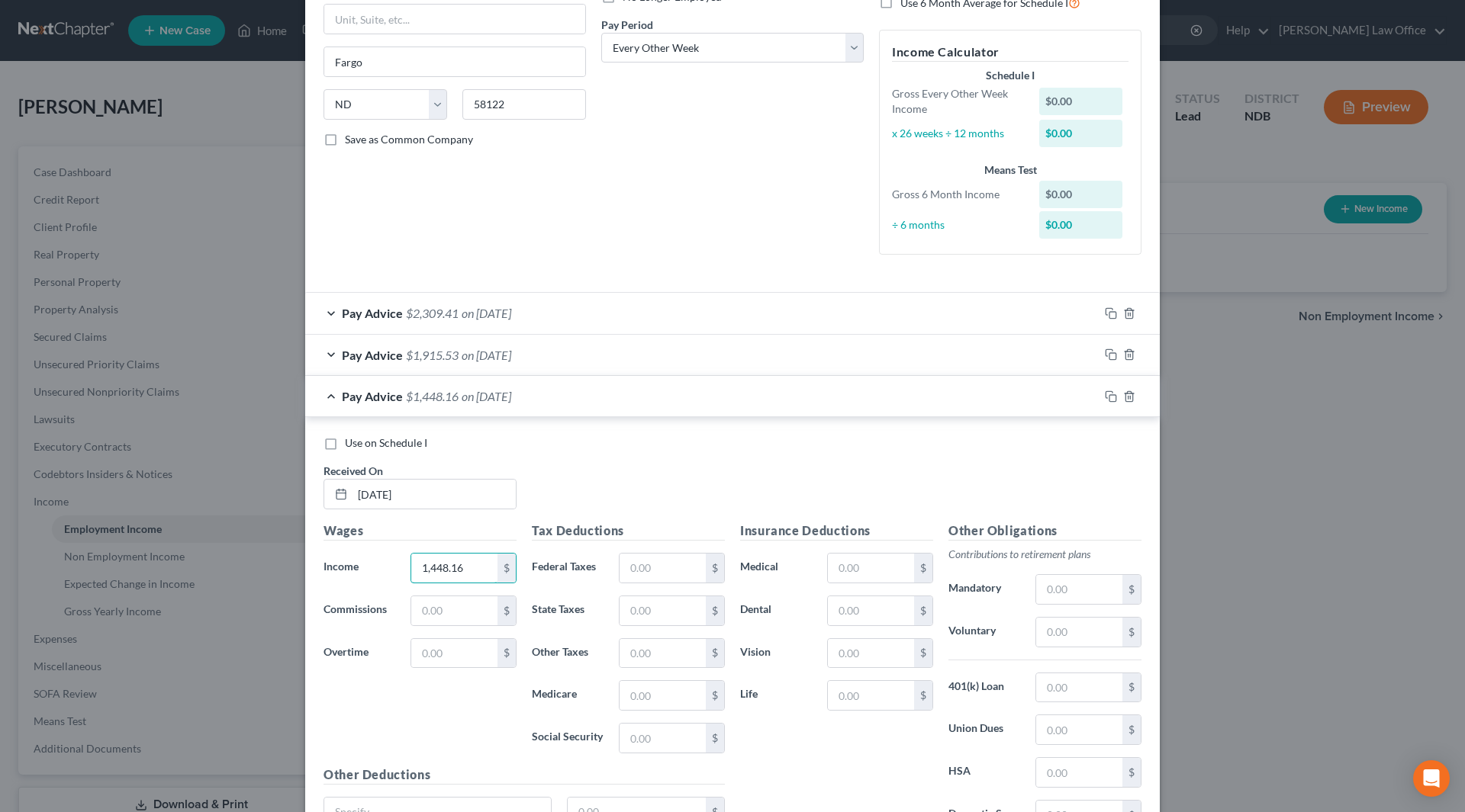
scroll to position [229, 0]
type input "1,448.16"
click at [1105, 399] on icon "button" at bounding box center [1111, 393] width 13 height 13
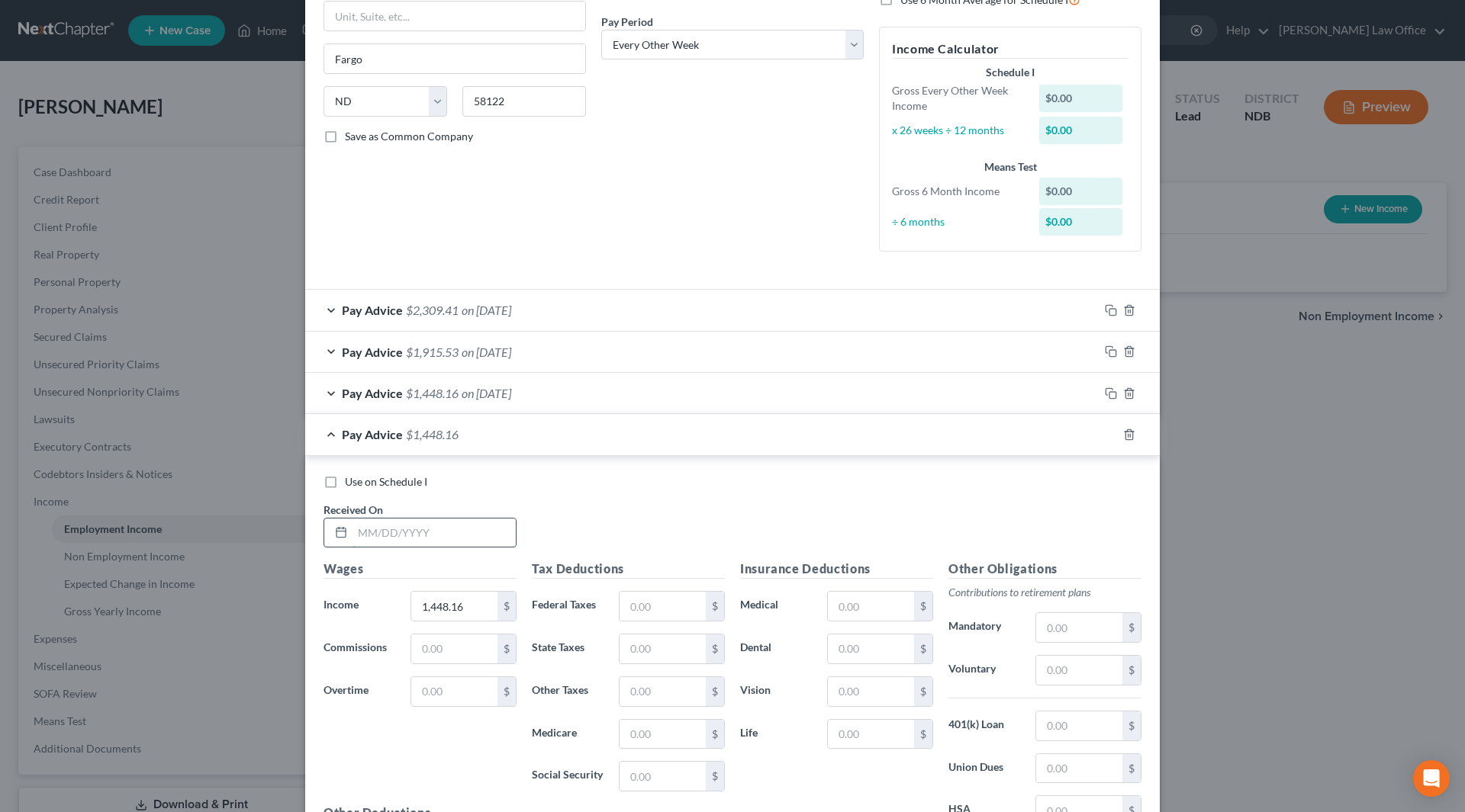
click at [492, 530] on input "text" at bounding box center [434, 533] width 164 height 29
type input "4/25/25"
type input "1,449.85"
click at [1105, 436] on icon "button" at bounding box center [1111, 435] width 13 height 13
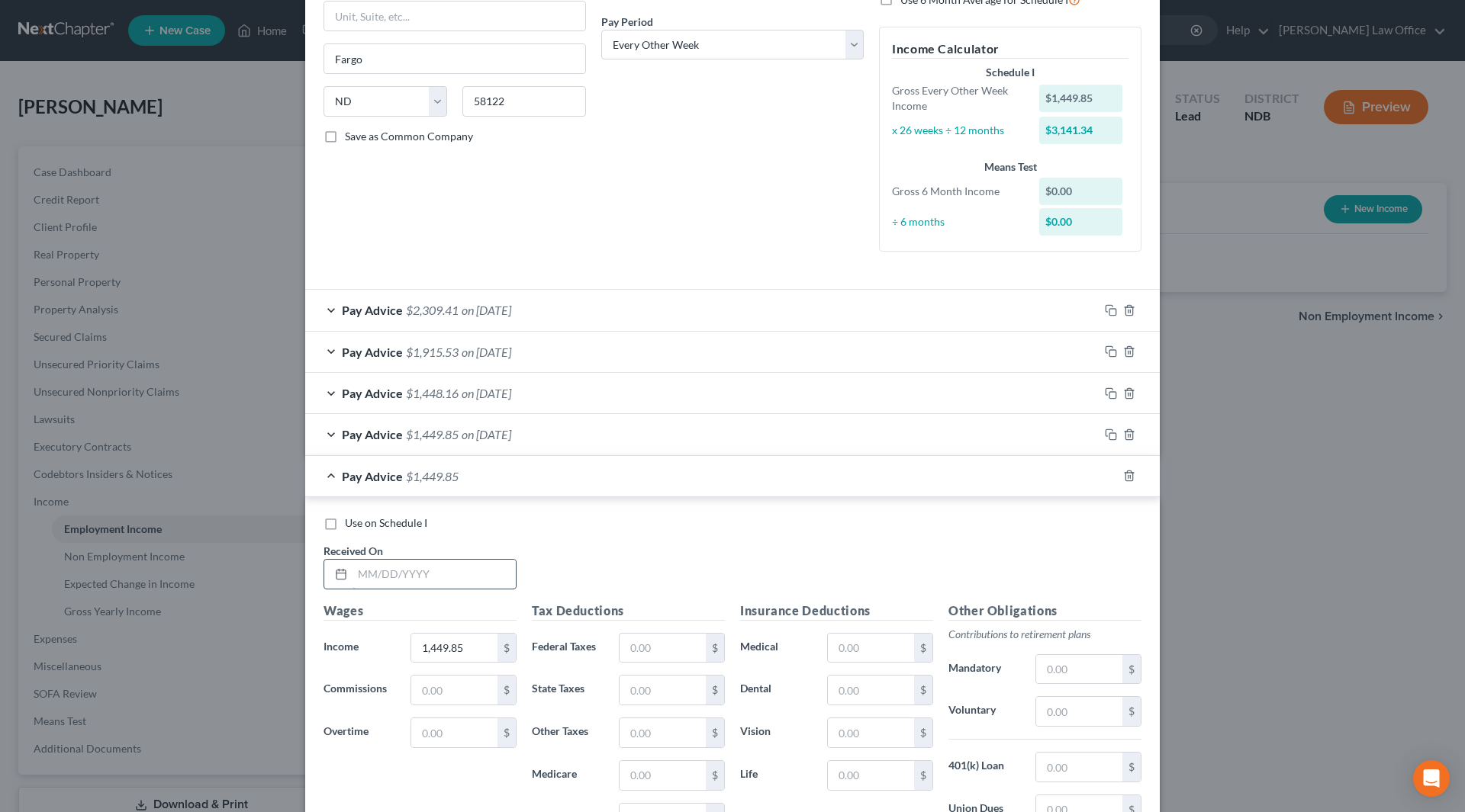
click at [452, 563] on input "text" at bounding box center [434, 574] width 164 height 29
type input "5/9/25"
type input "2,709.14"
click at [1105, 474] on icon "button" at bounding box center [1111, 476] width 13 height 13
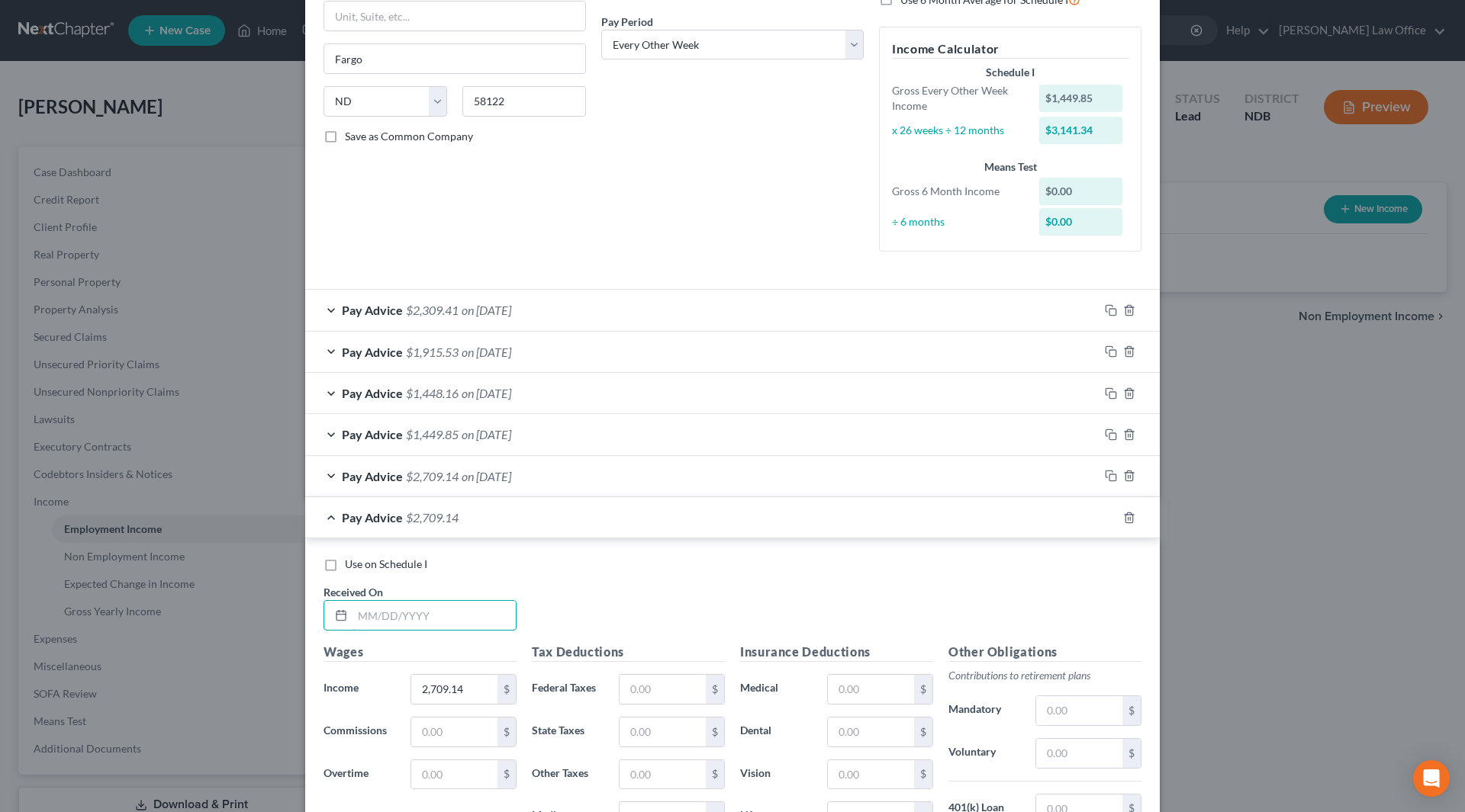
drag, startPoint x: 503, startPoint y: 608, endPoint x: 520, endPoint y: 594, distance: 22.0
click at [503, 608] on input "text" at bounding box center [434, 615] width 164 height 29
type input "5/23/25"
type input "1,997.68"
click at [1109, 519] on rect "button" at bounding box center [1113, 520] width 7 height 7
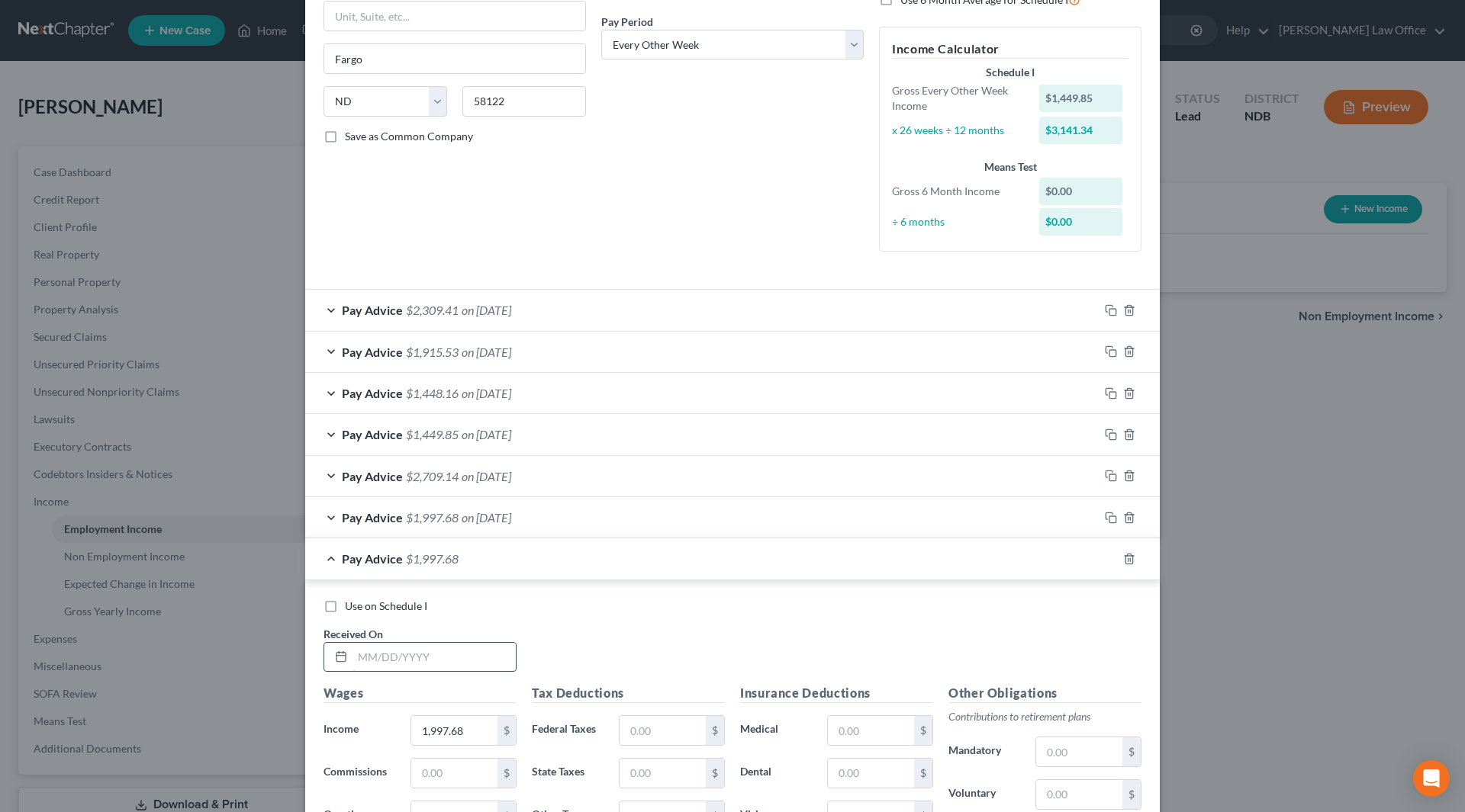
drag, startPoint x: 479, startPoint y: 658, endPoint x: 484, endPoint y: 643, distance: 15.8
click at [479, 658] on input "text" at bounding box center [434, 658] width 164 height 29
type input "6/6/25"
type input "2,222.41"
click at [1105, 558] on icon "button" at bounding box center [1111, 559] width 13 height 13
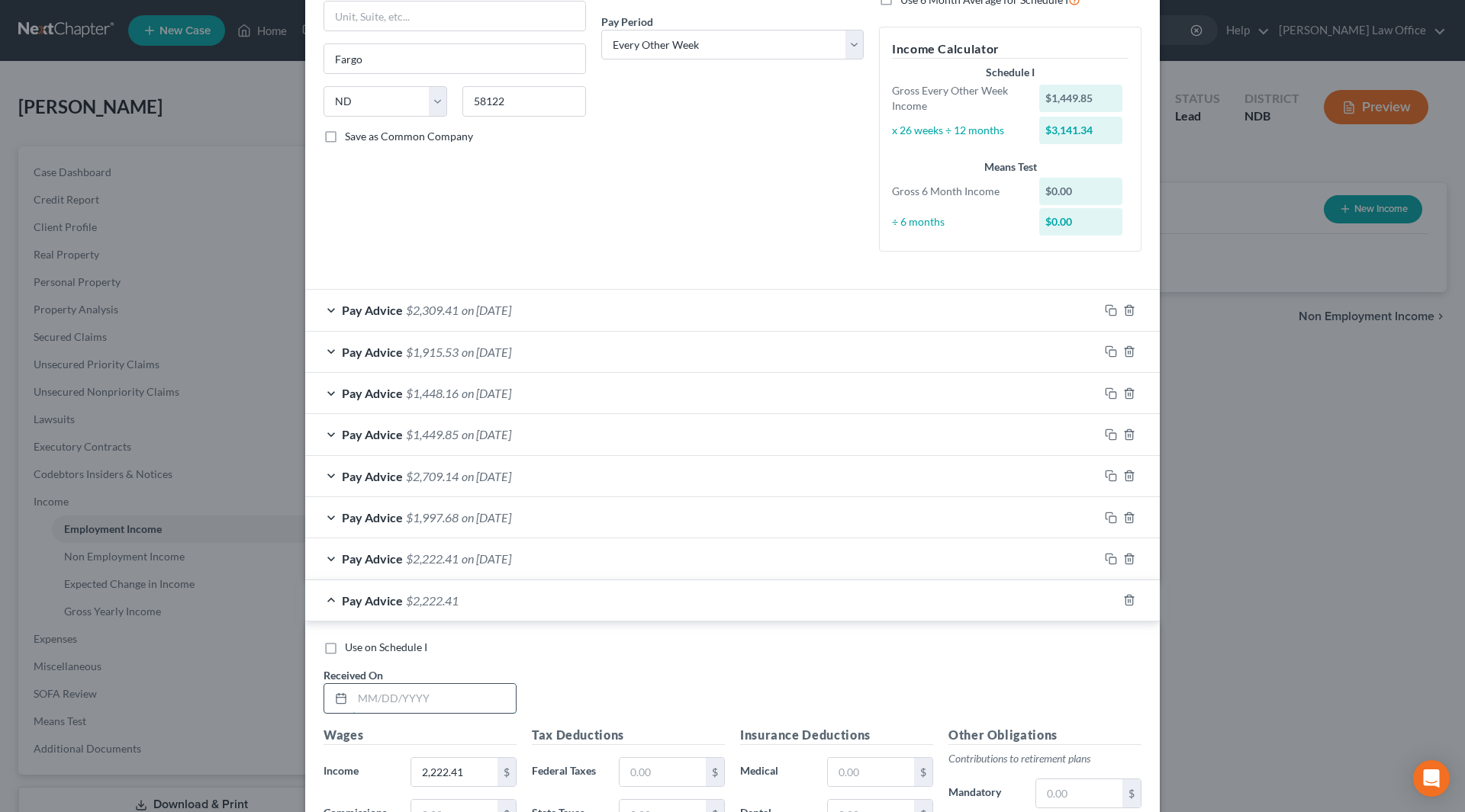
click at [395, 697] on input "text" at bounding box center [434, 699] width 164 height 29
type input "6/20/25"
type input "1,281.39"
click at [1105, 600] on icon "button" at bounding box center [1111, 600] width 13 height 13
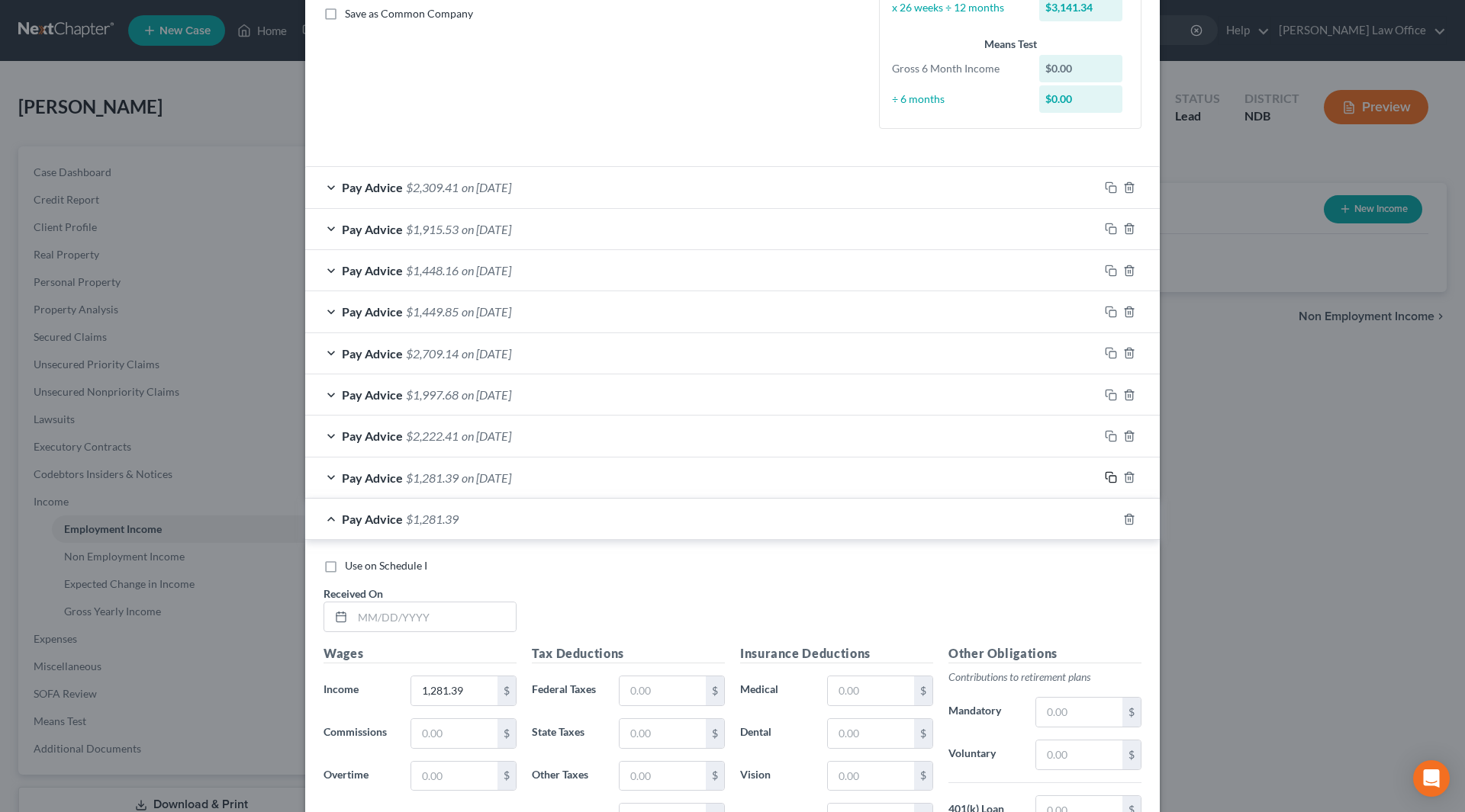
scroll to position [381, 0]
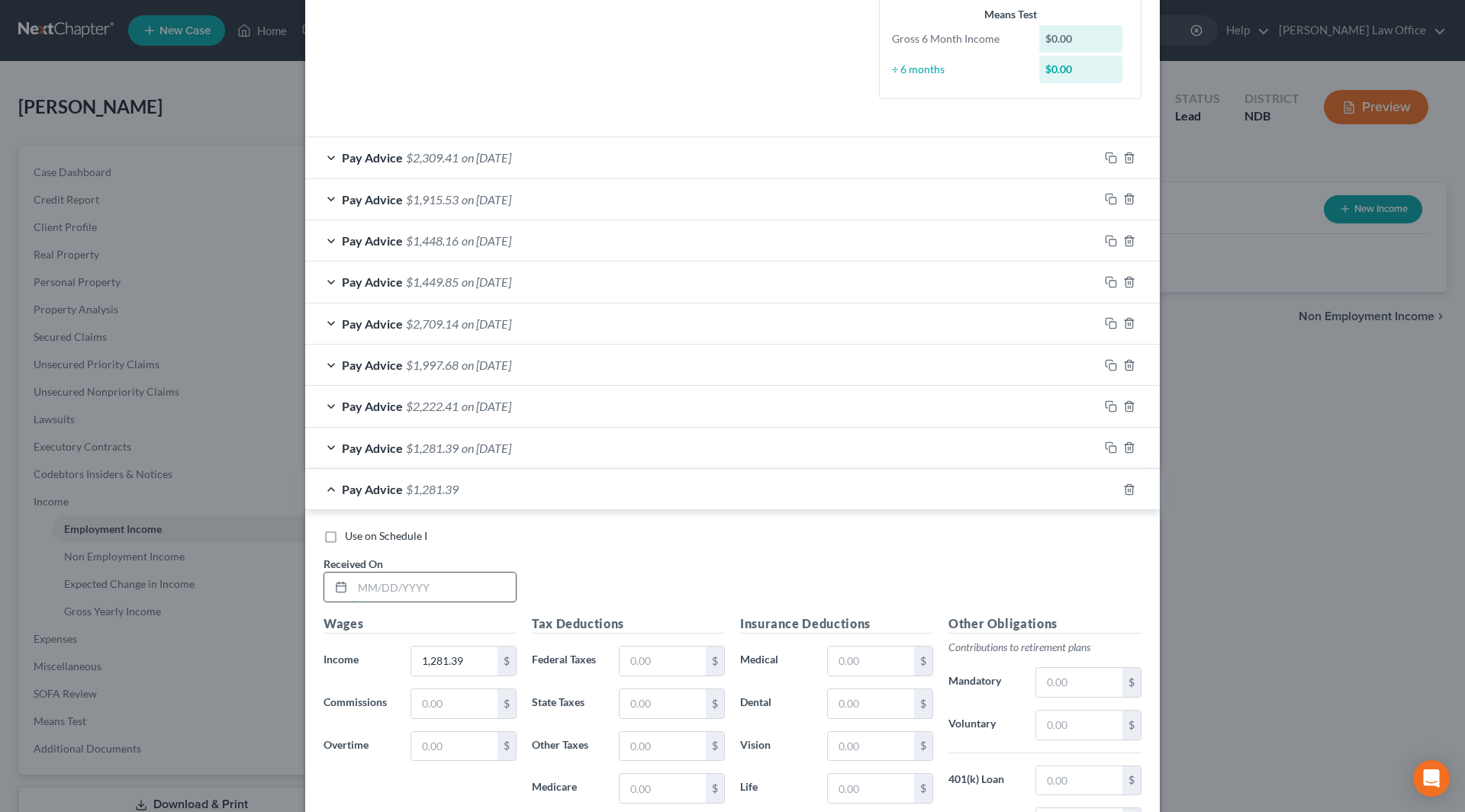
click at [459, 588] on input "text" at bounding box center [434, 587] width 164 height 29
type input "7/3/25"
type input "1,741.59"
click at [1105, 492] on icon "button" at bounding box center [1111, 490] width 13 height 13
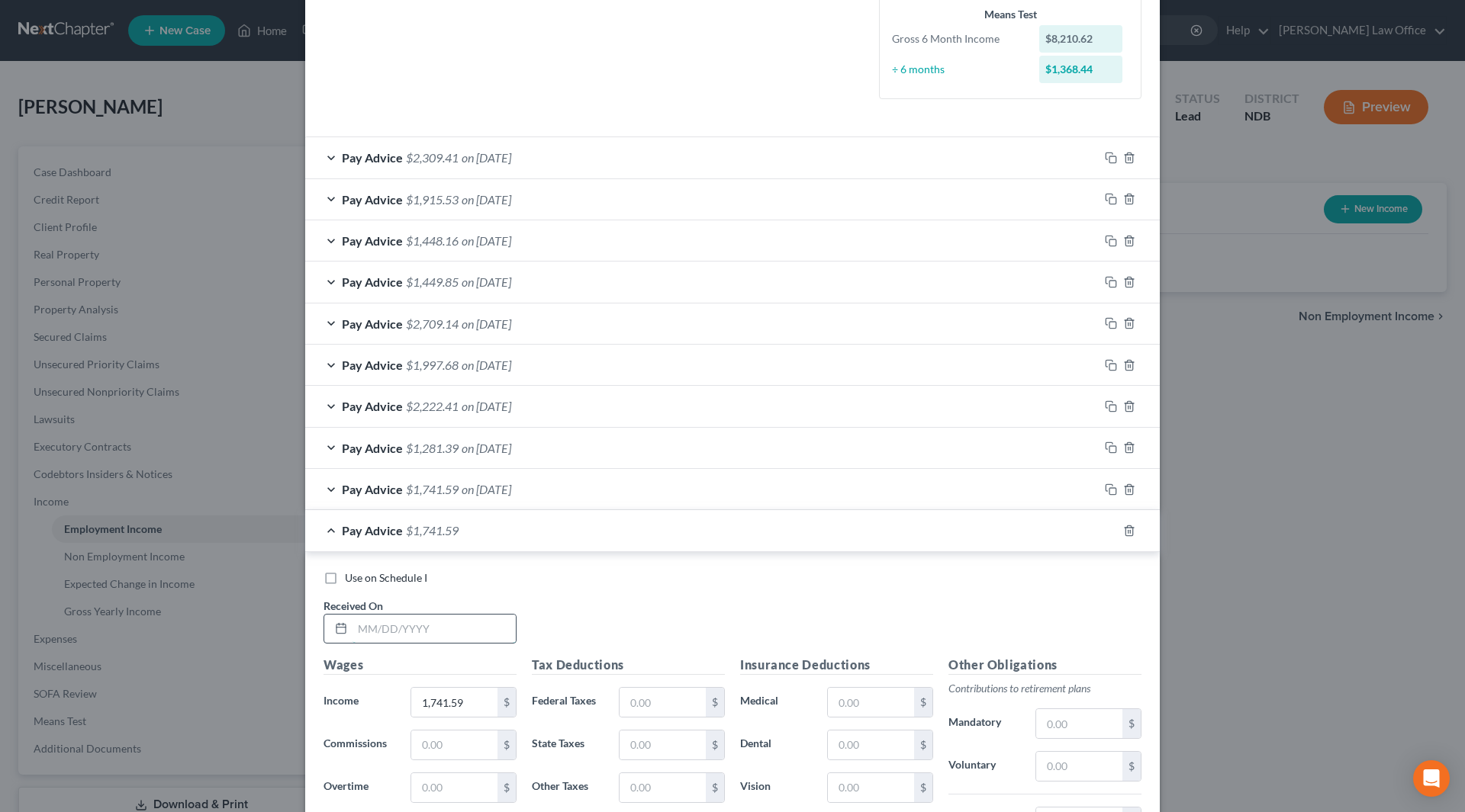
click at [487, 626] on input "text" at bounding box center [434, 629] width 164 height 29
type input "7/18/25"
type input "1,511.28"
click at [1107, 532] on icon "button" at bounding box center [1111, 531] width 13 height 13
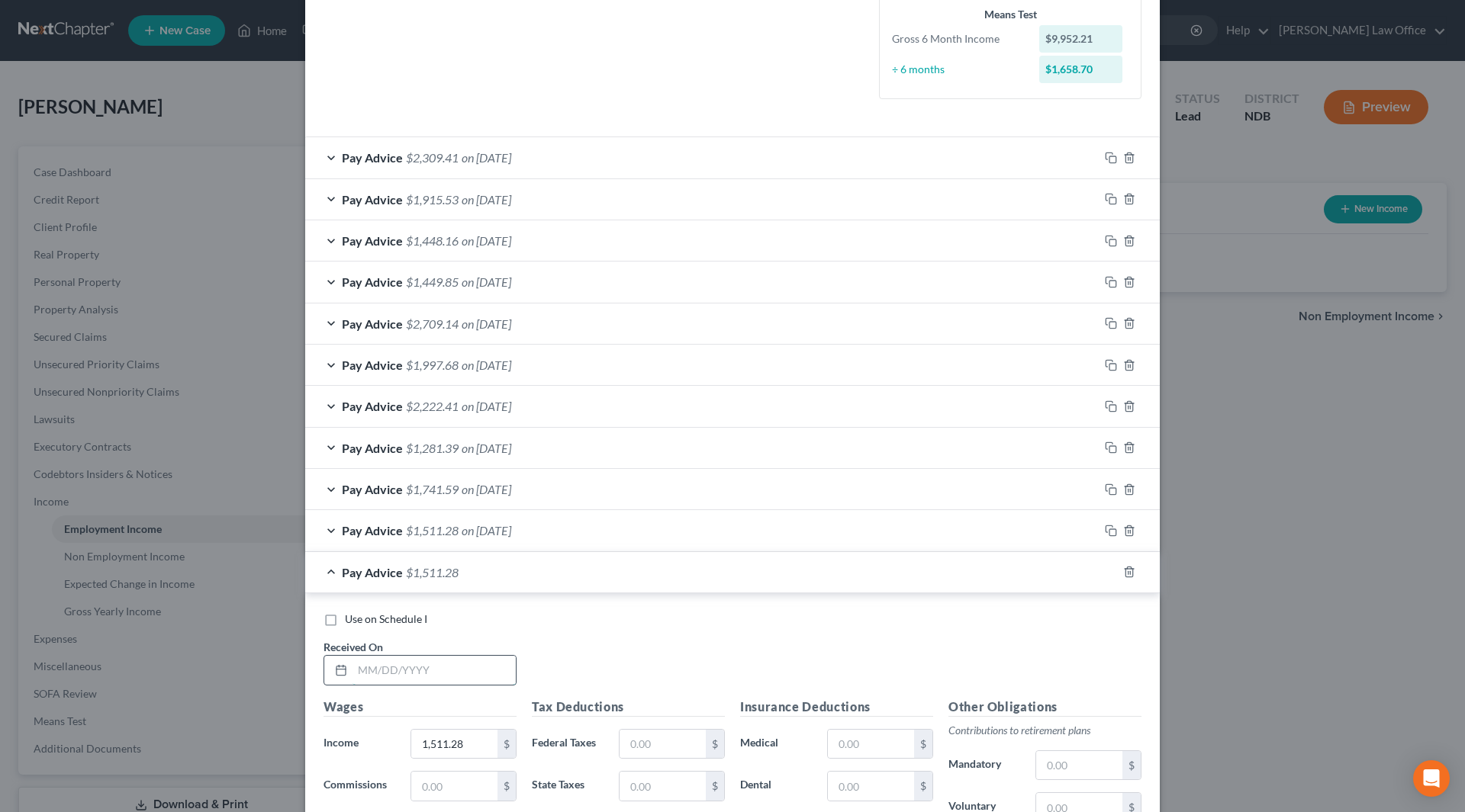
click at [468, 674] on input "text" at bounding box center [434, 670] width 164 height 29
type input "8/1/25"
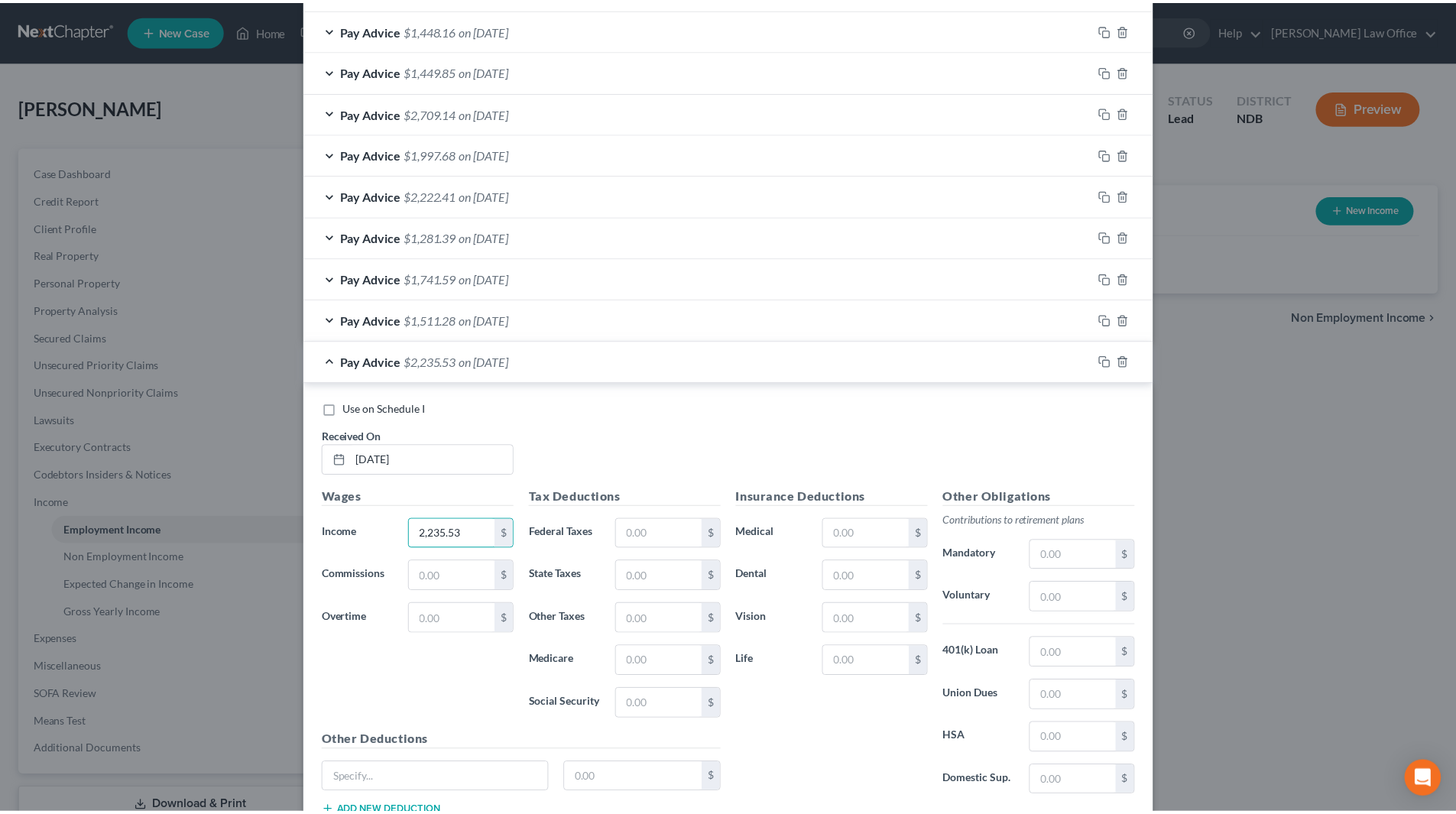
scroll to position [707, 0]
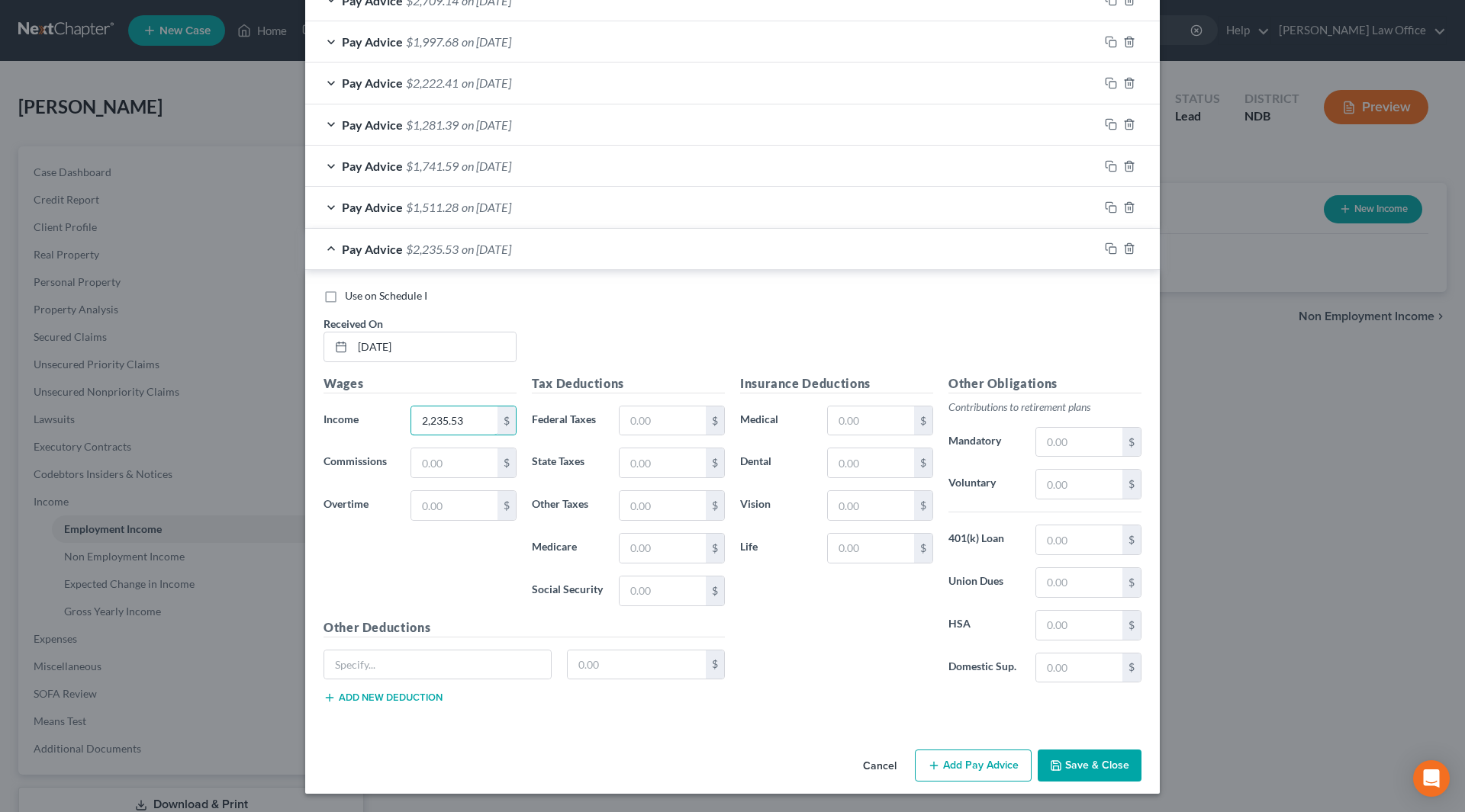
type input "2,235.53"
click at [1079, 766] on button "Save & Close" at bounding box center [1089, 766] width 104 height 32
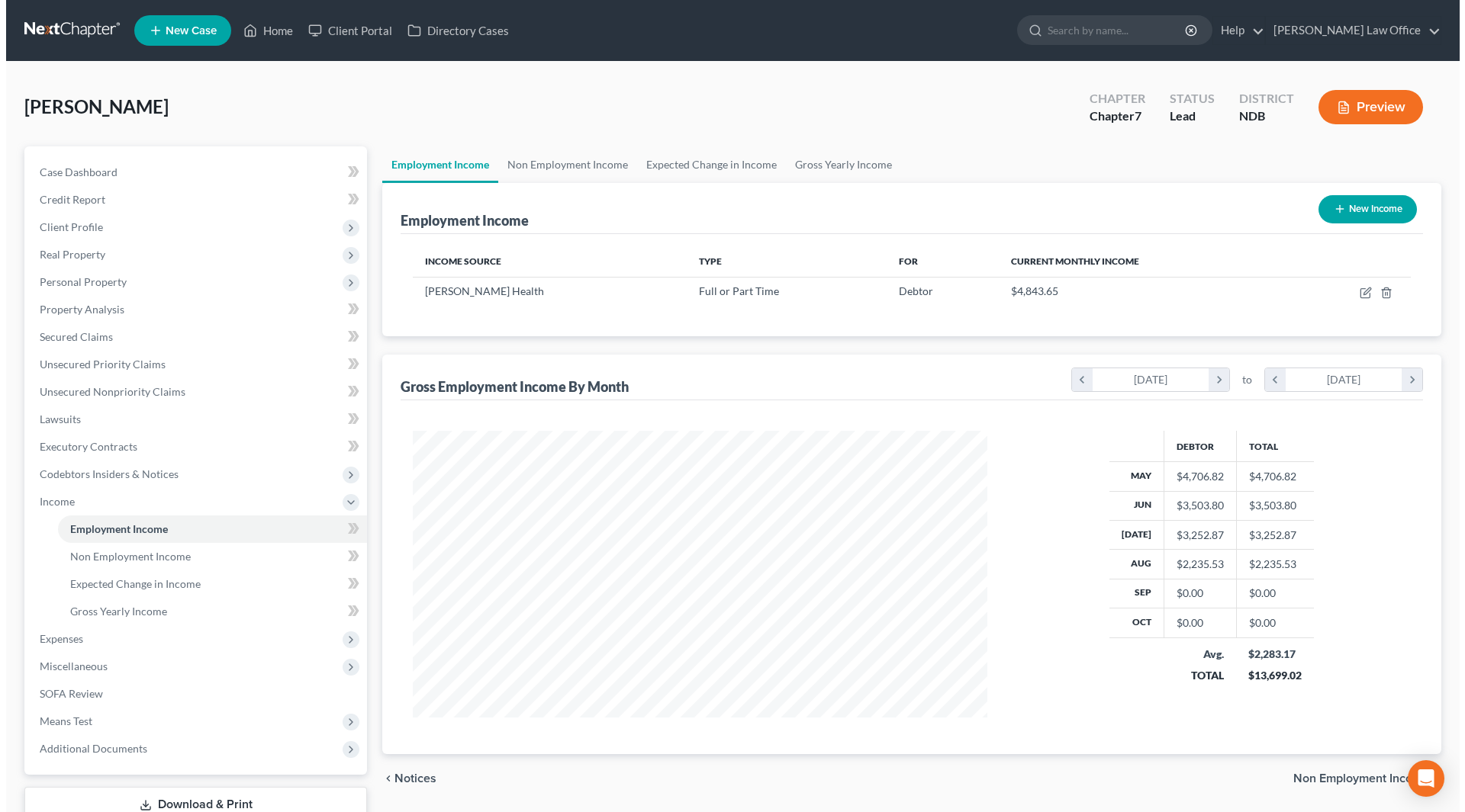
scroll to position [762521, 762412]
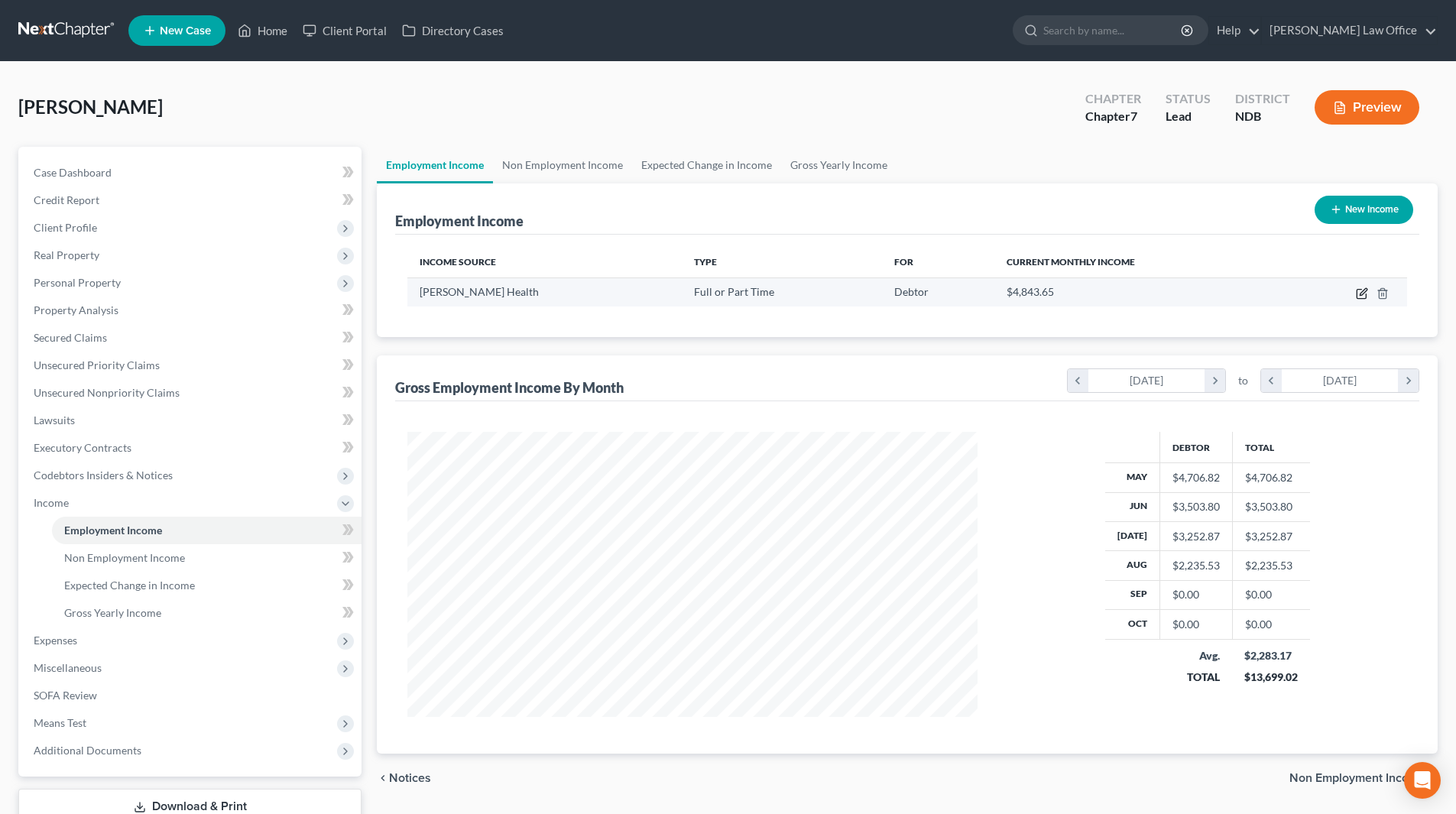
click at [1364, 298] on icon "button" at bounding box center [1361, 294] width 9 height 9
select select "0"
select select "29"
select select "2"
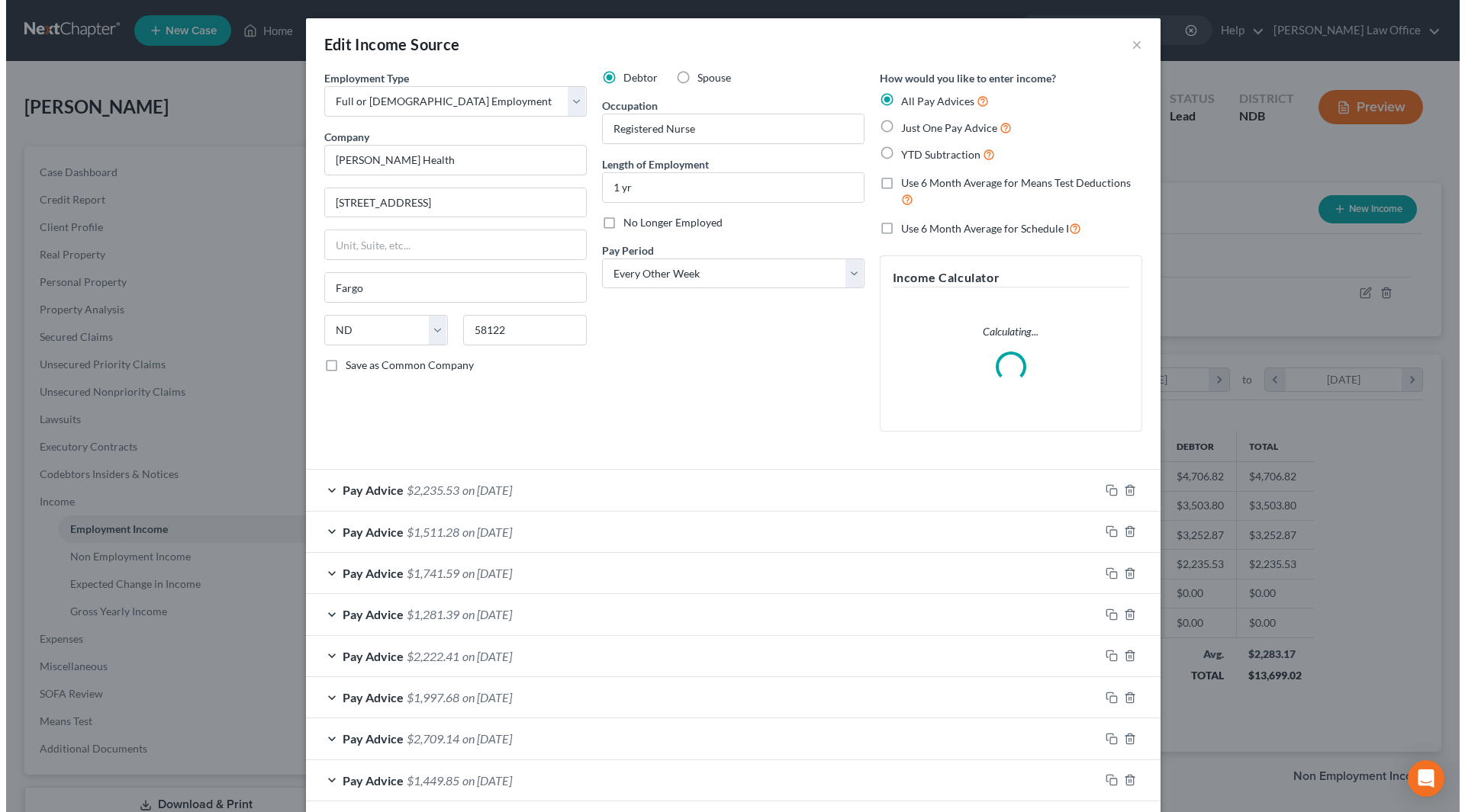
scroll to position [287, 605]
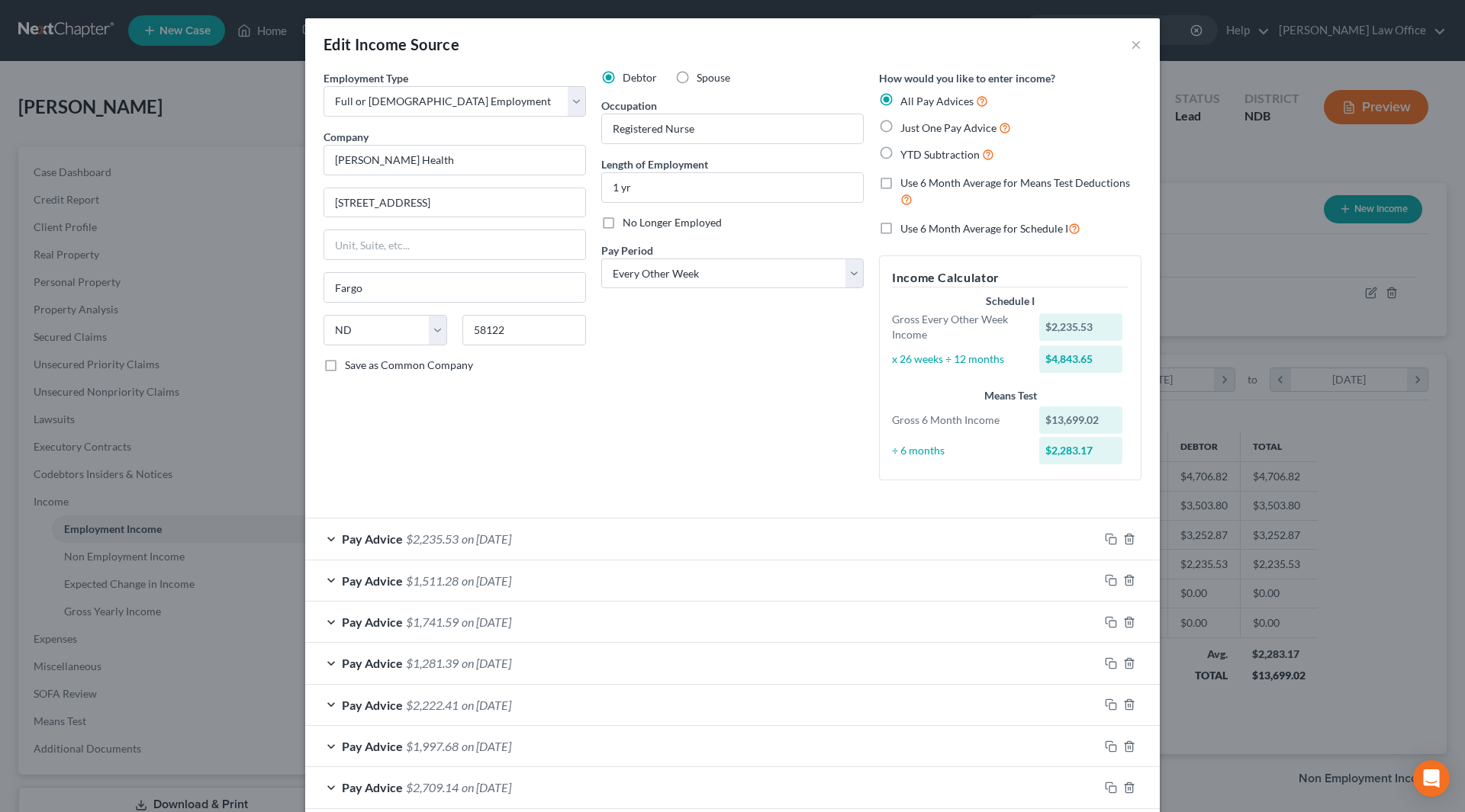
click at [455, 573] on div "Pay Advice $1,511.28 on 07/18/2025" at bounding box center [702, 581] width 794 height 40
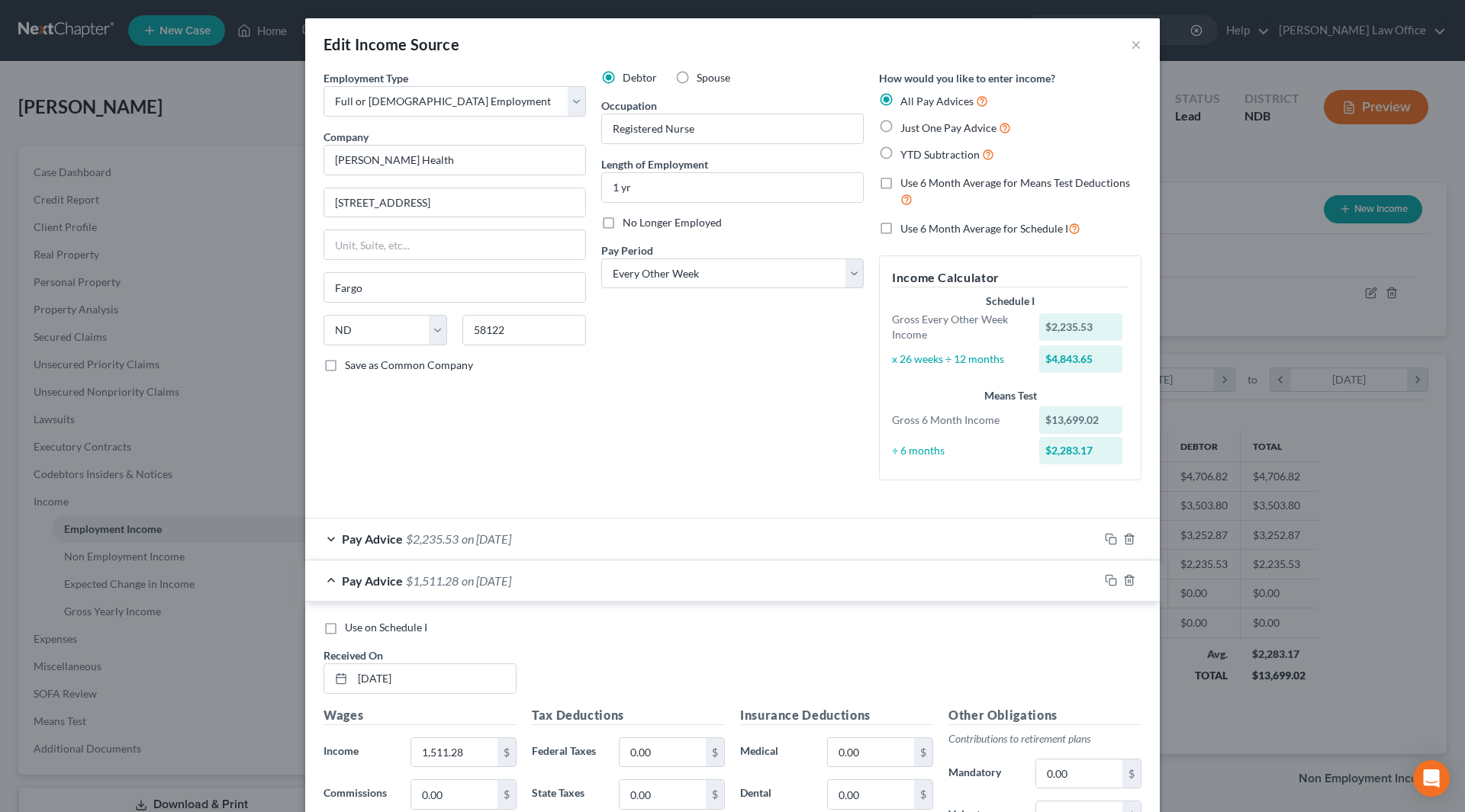
click at [455, 573] on div "Pay Advice $1,511.28 on 07/18/2025" at bounding box center [702, 581] width 794 height 40
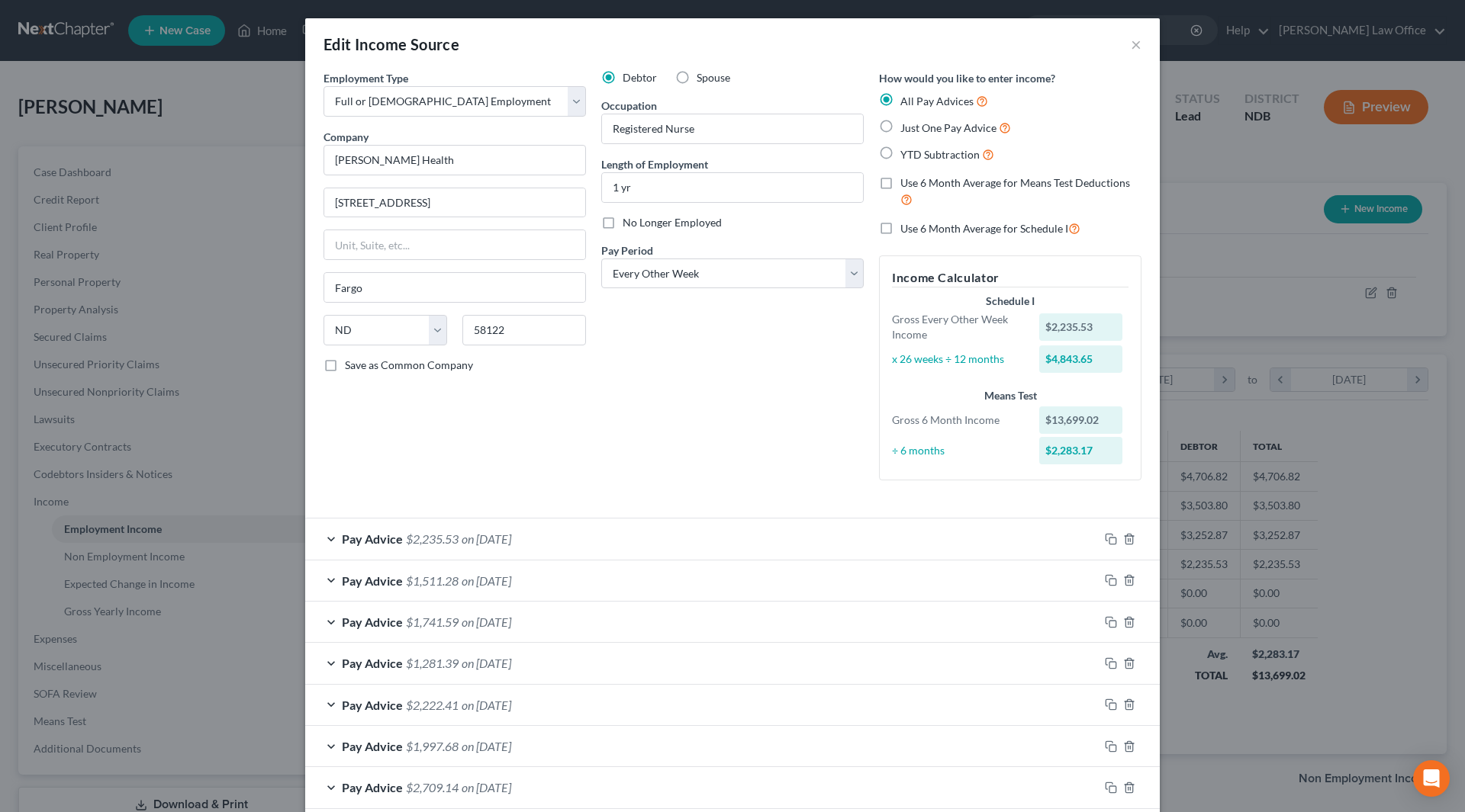
click at [455, 619] on div "Pay Advice $1,741.59 on 07/03/2025" at bounding box center [702, 622] width 794 height 40
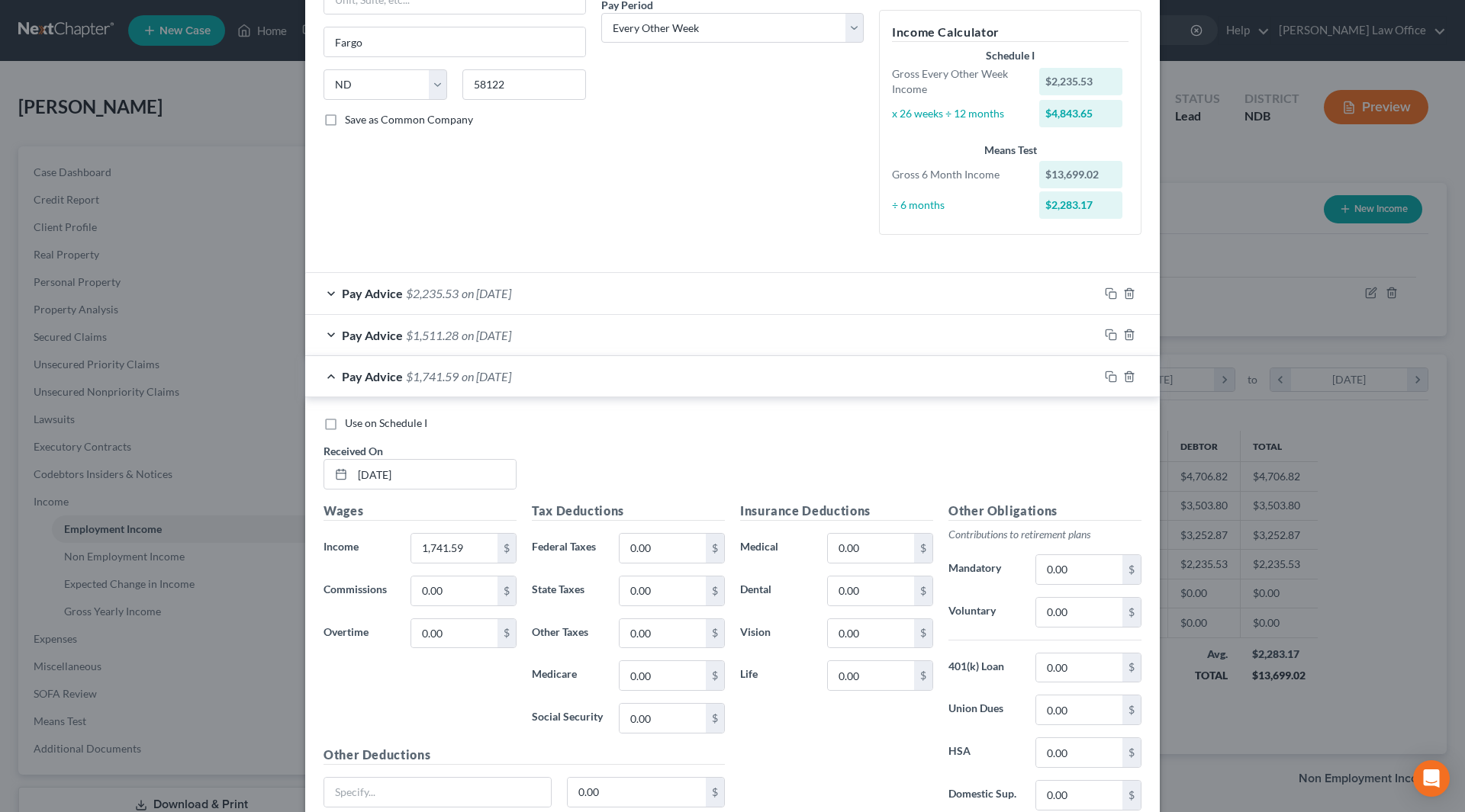
scroll to position [305, 0]
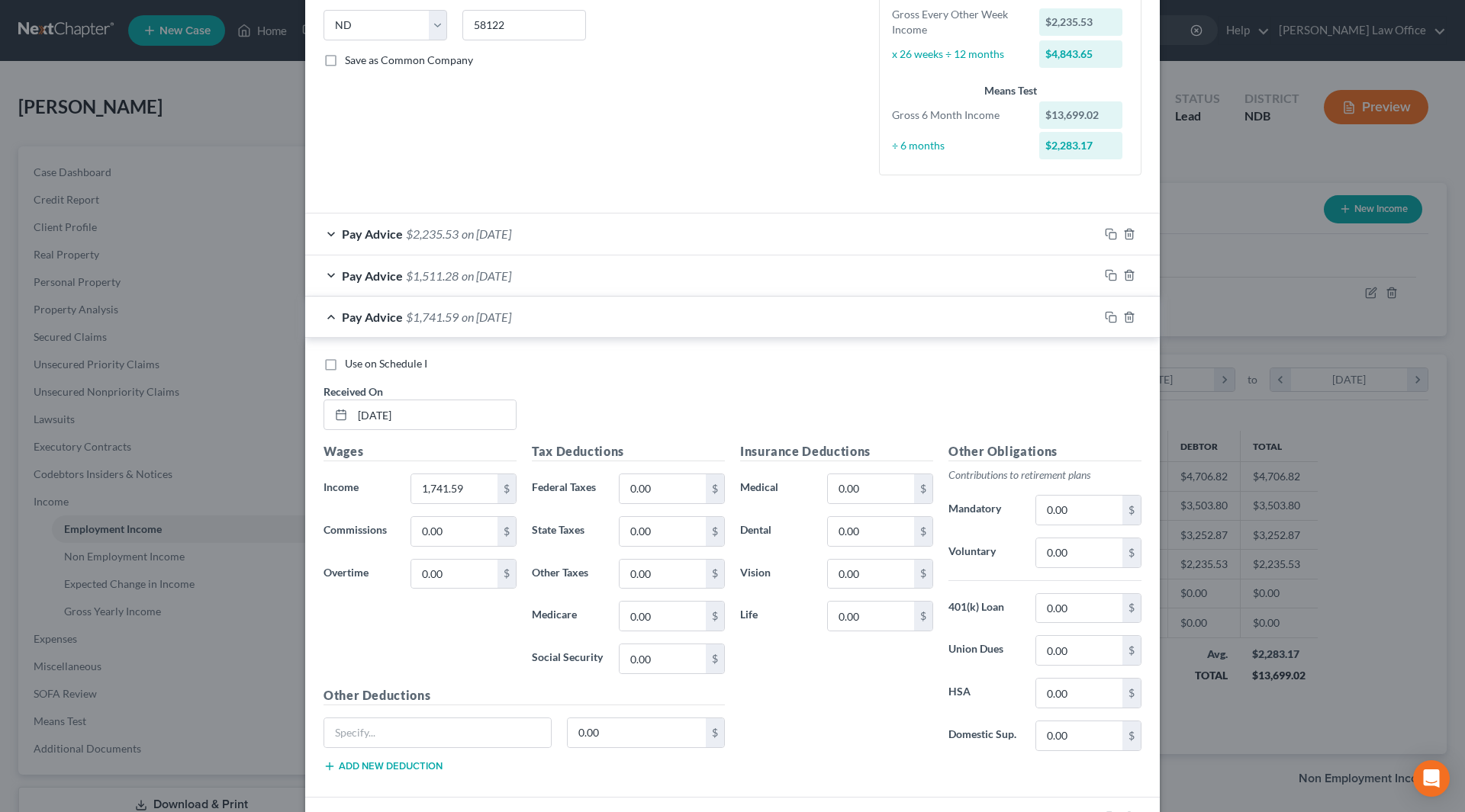
click at [345, 366] on label "Use on Schedule I" at bounding box center [386, 364] width 83 height 15
click at [351, 366] on input "Use on Schedule I" at bounding box center [356, 361] width 10 height 10
checkbox input "true"
click at [661, 496] on input "0.00" at bounding box center [662, 489] width 86 height 29
type input "137.05"
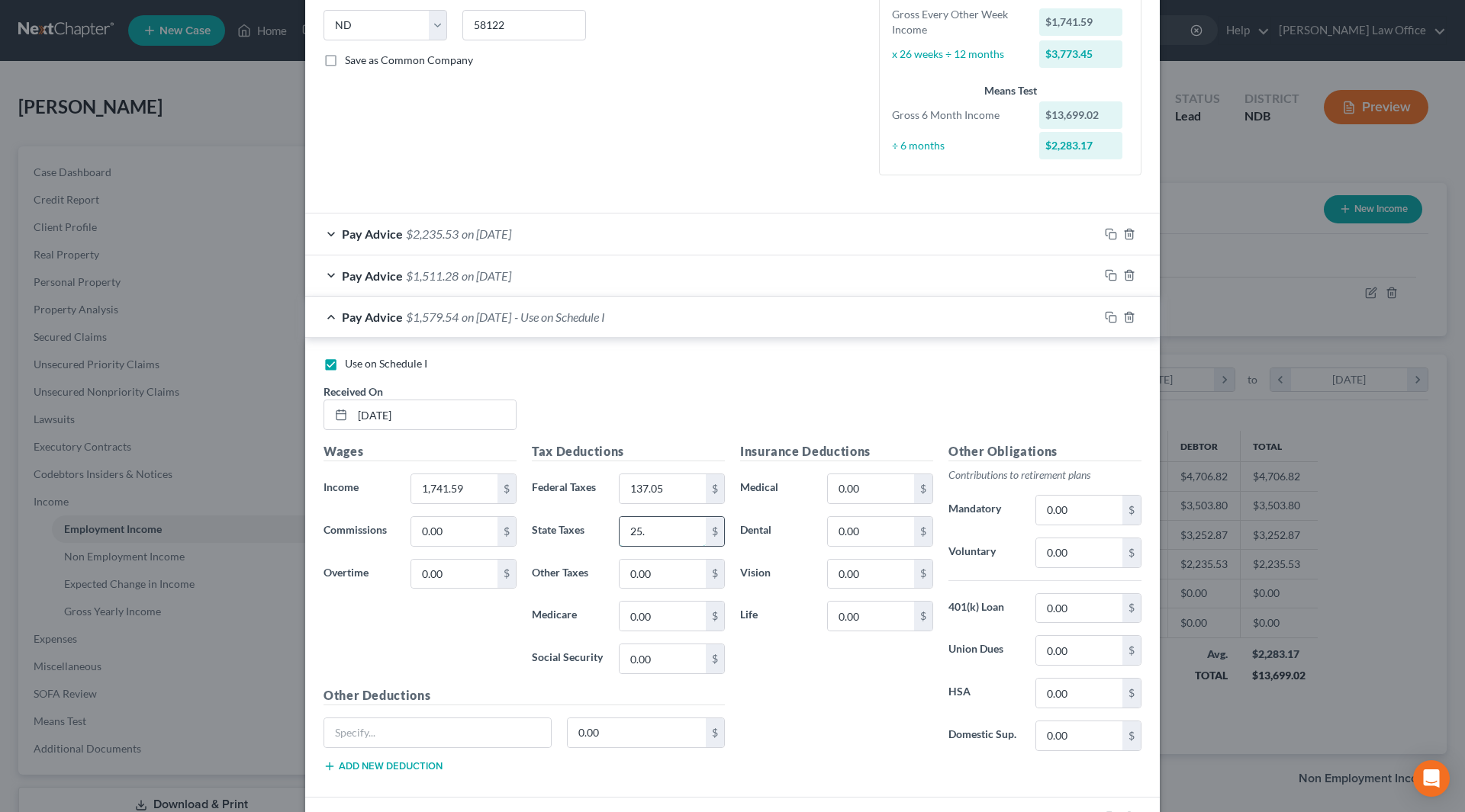
click at [669, 528] on input "25." at bounding box center [662, 532] width 86 height 29
type input "25.00"
click at [670, 611] on input "0.00" at bounding box center [662, 616] width 86 height 29
type input "24.02"
type input "102.72"
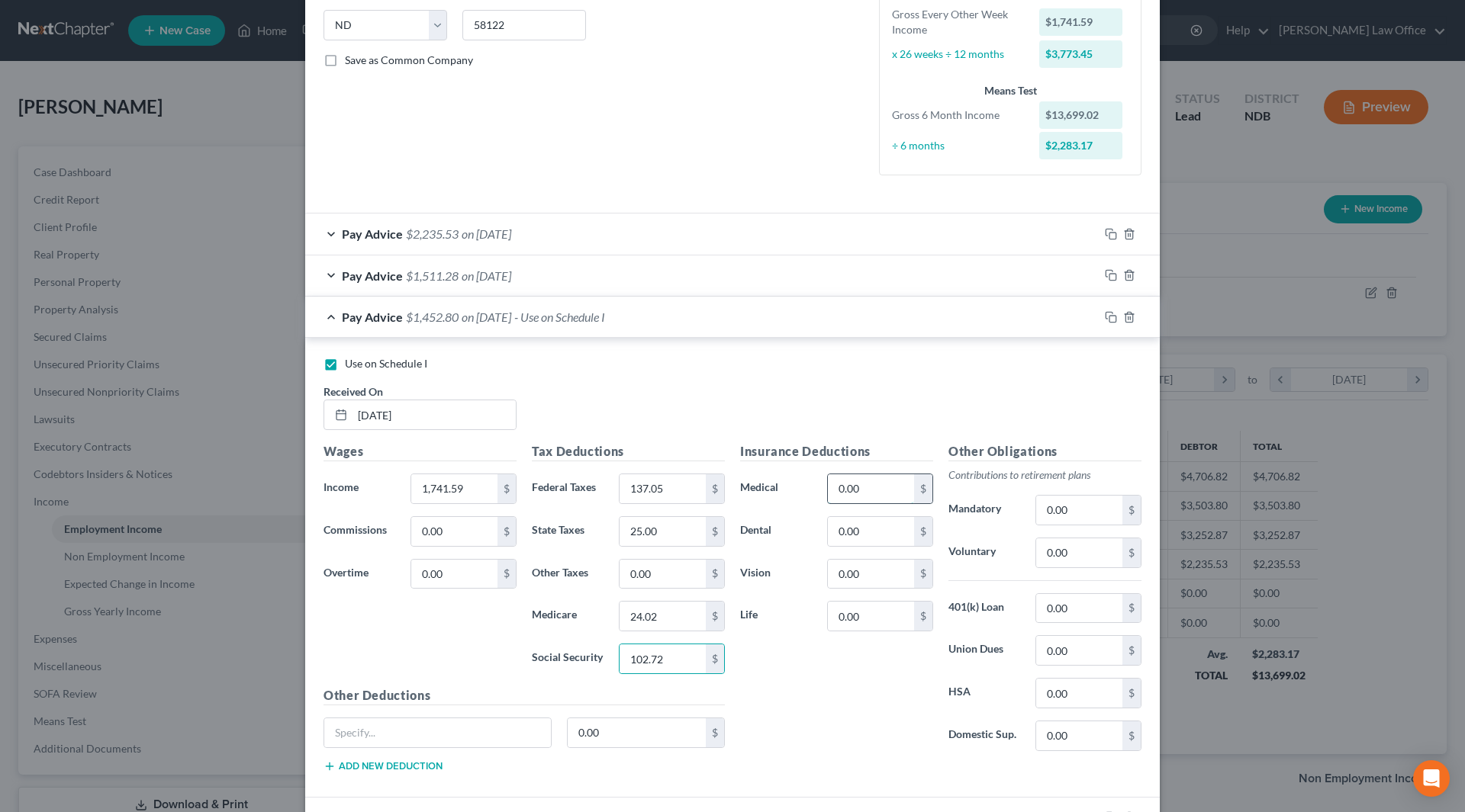
click at [881, 495] on input "0.00" at bounding box center [871, 489] width 86 height 29
type input "69.25"
click at [876, 537] on input "0.00" at bounding box center [871, 532] width 86 height 29
type input "12.25"
click at [892, 574] on input "0.00" at bounding box center [871, 574] width 86 height 29
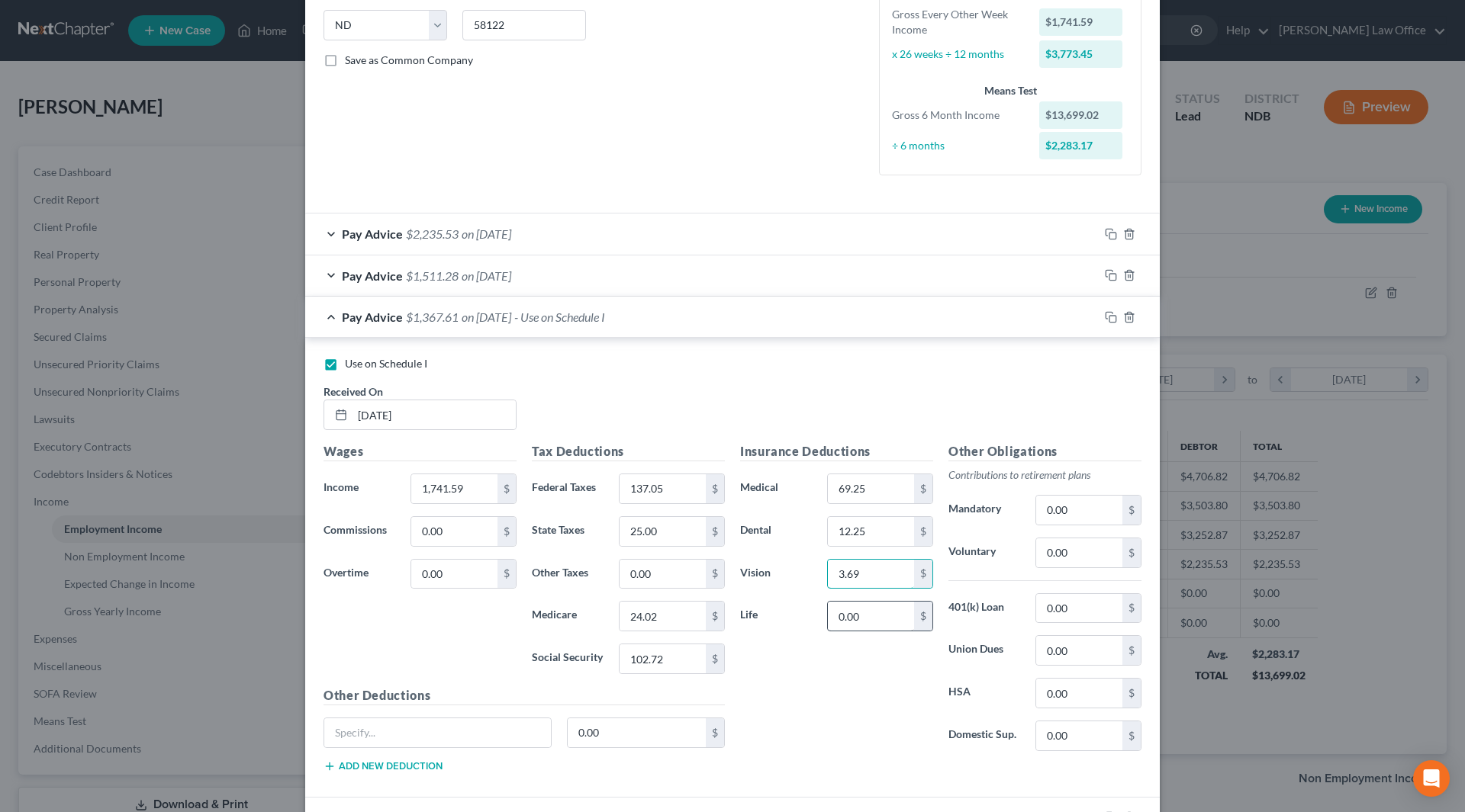
type input "3.69"
click at [875, 611] on input "0.00" at bounding box center [871, 616] width 86 height 29
type input "15.78"
click at [1072, 557] on input "0.00" at bounding box center [1079, 552] width 86 height 29
type input "69.67"
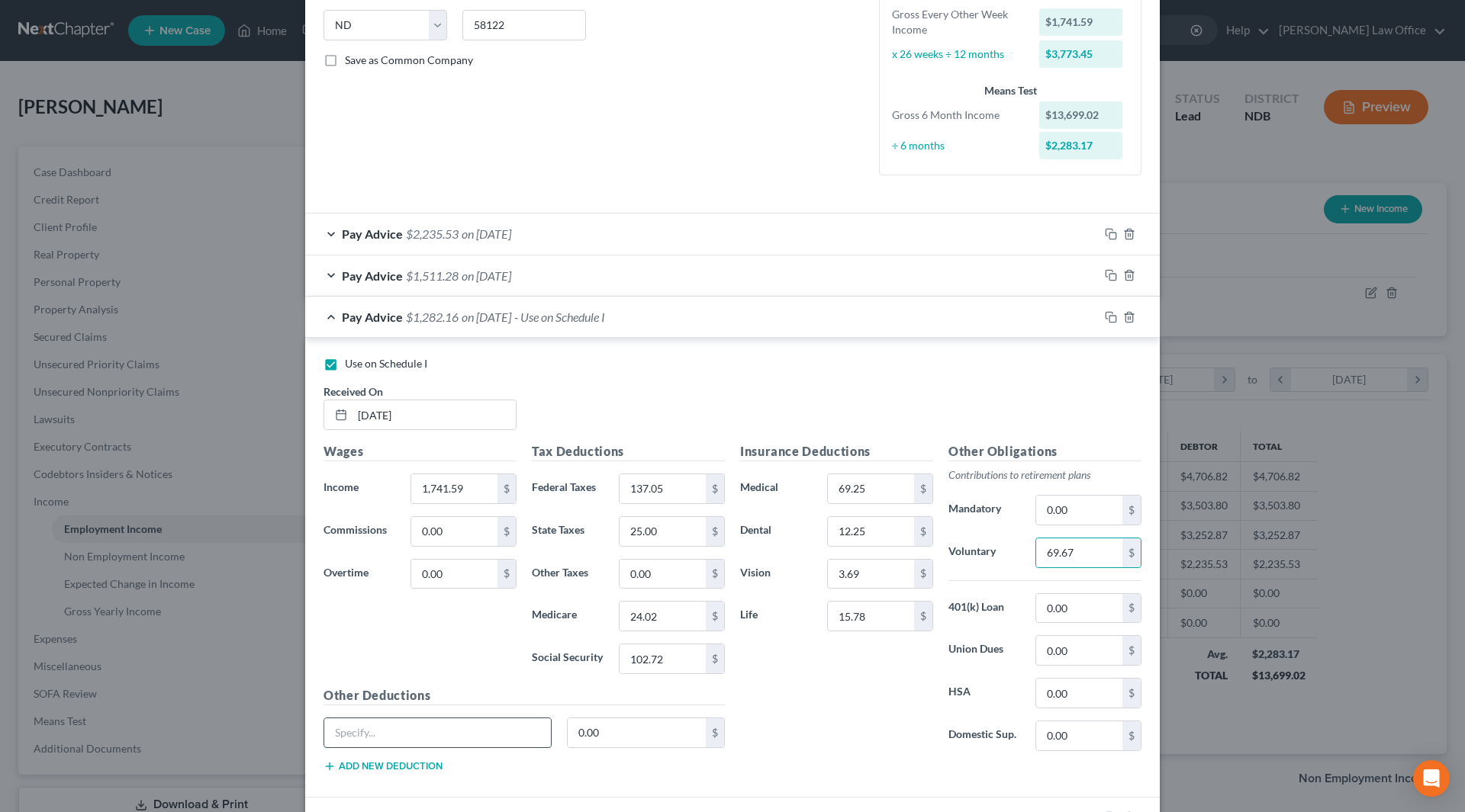
click at [480, 741] on input "text" at bounding box center [437, 733] width 226 height 29
type input "Accident Ins."
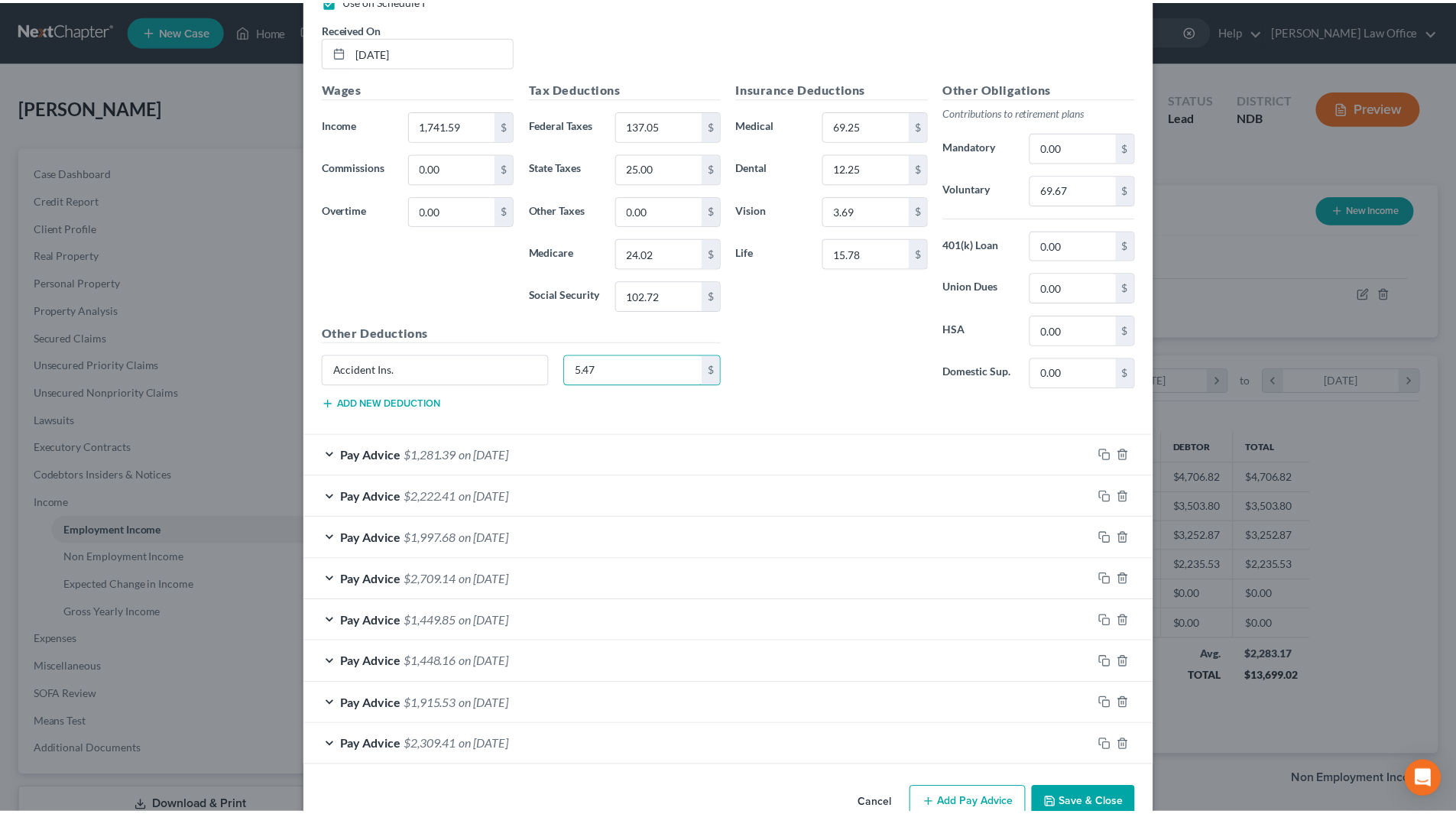
scroll to position [689, 0]
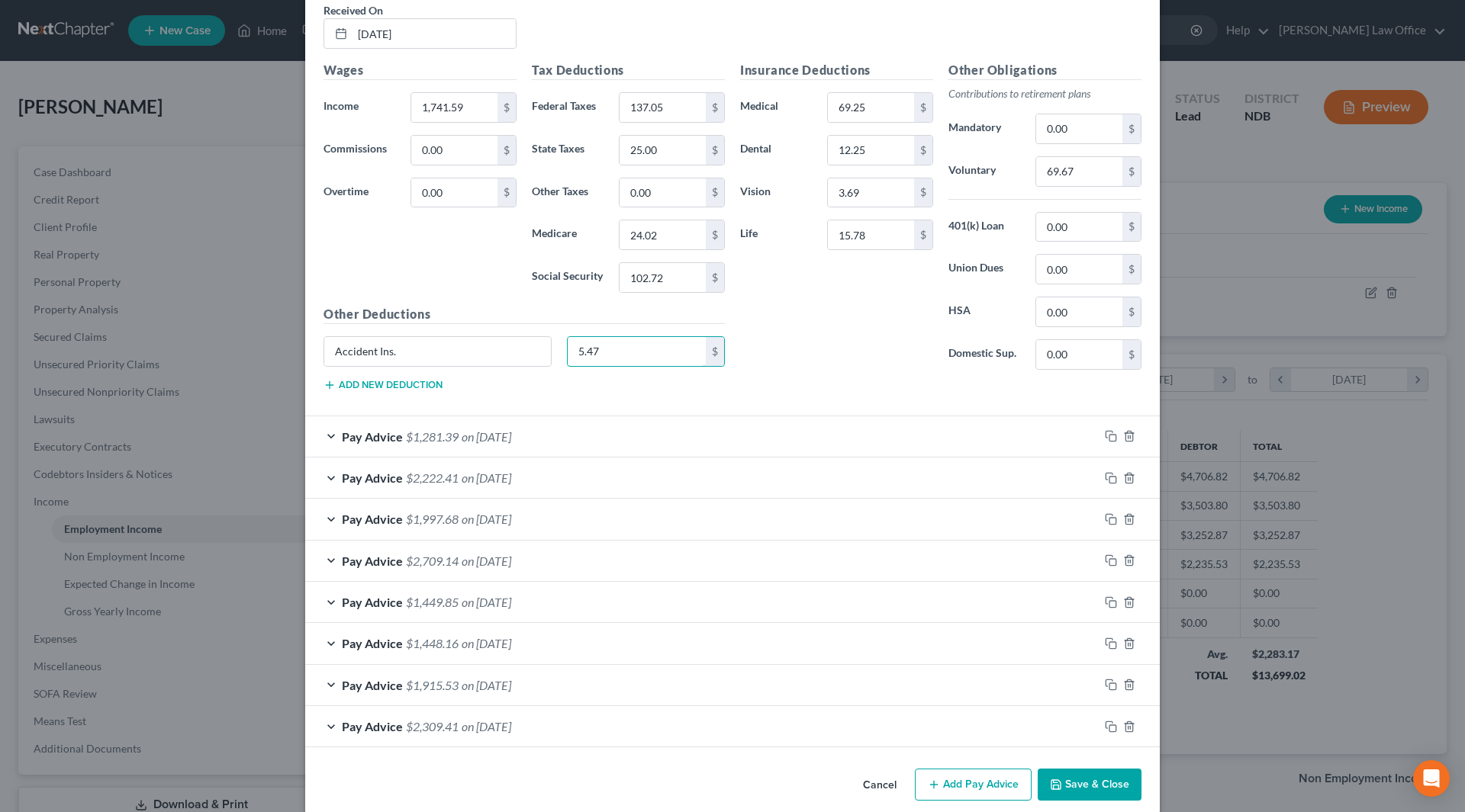
type input "5.47"
click at [1092, 777] on button "Save & Close" at bounding box center [1089, 784] width 104 height 32
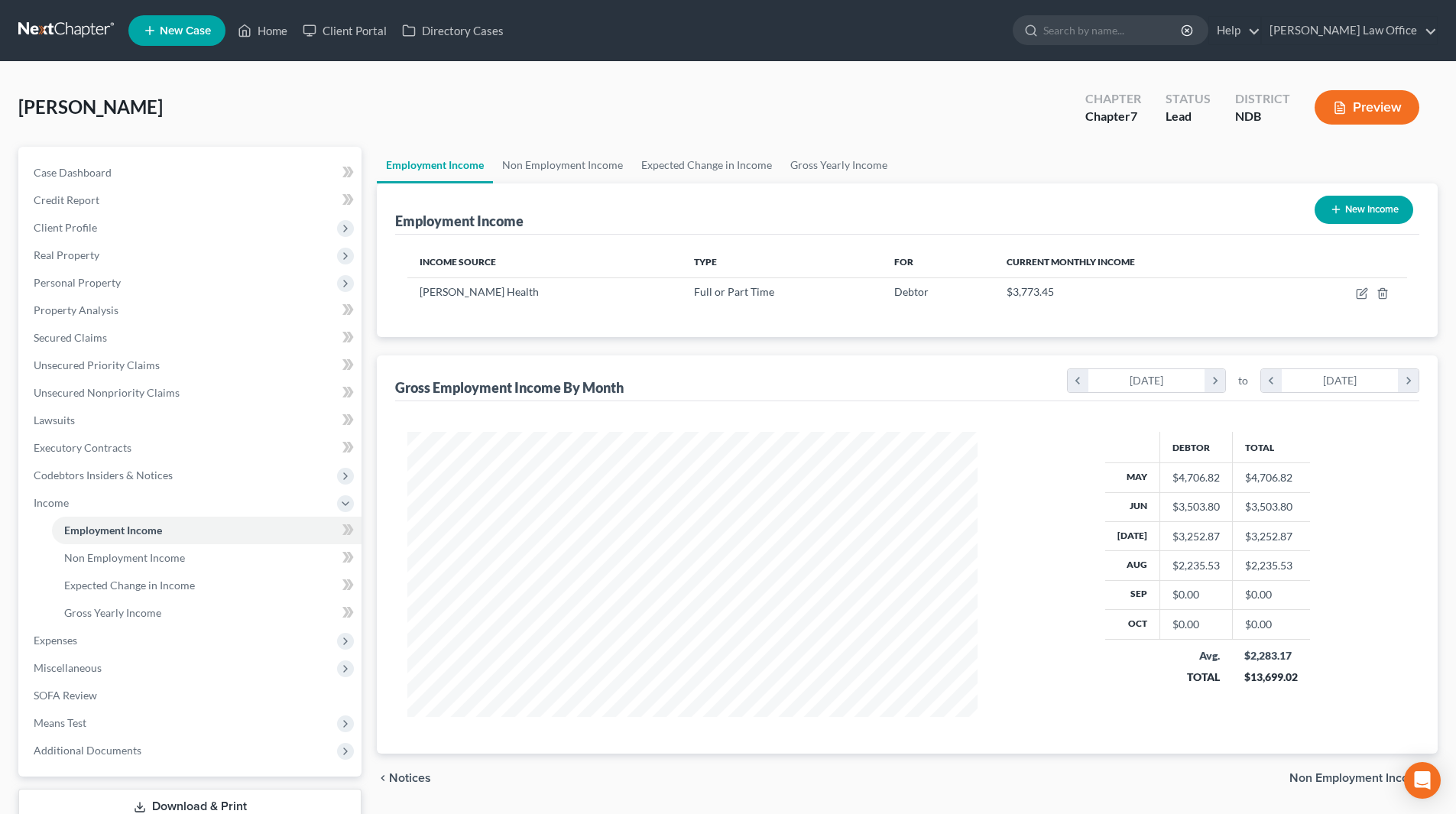
scroll to position [764399, 763821]
click at [59, 641] on span "Expenses" at bounding box center [55, 641] width 43 height 13
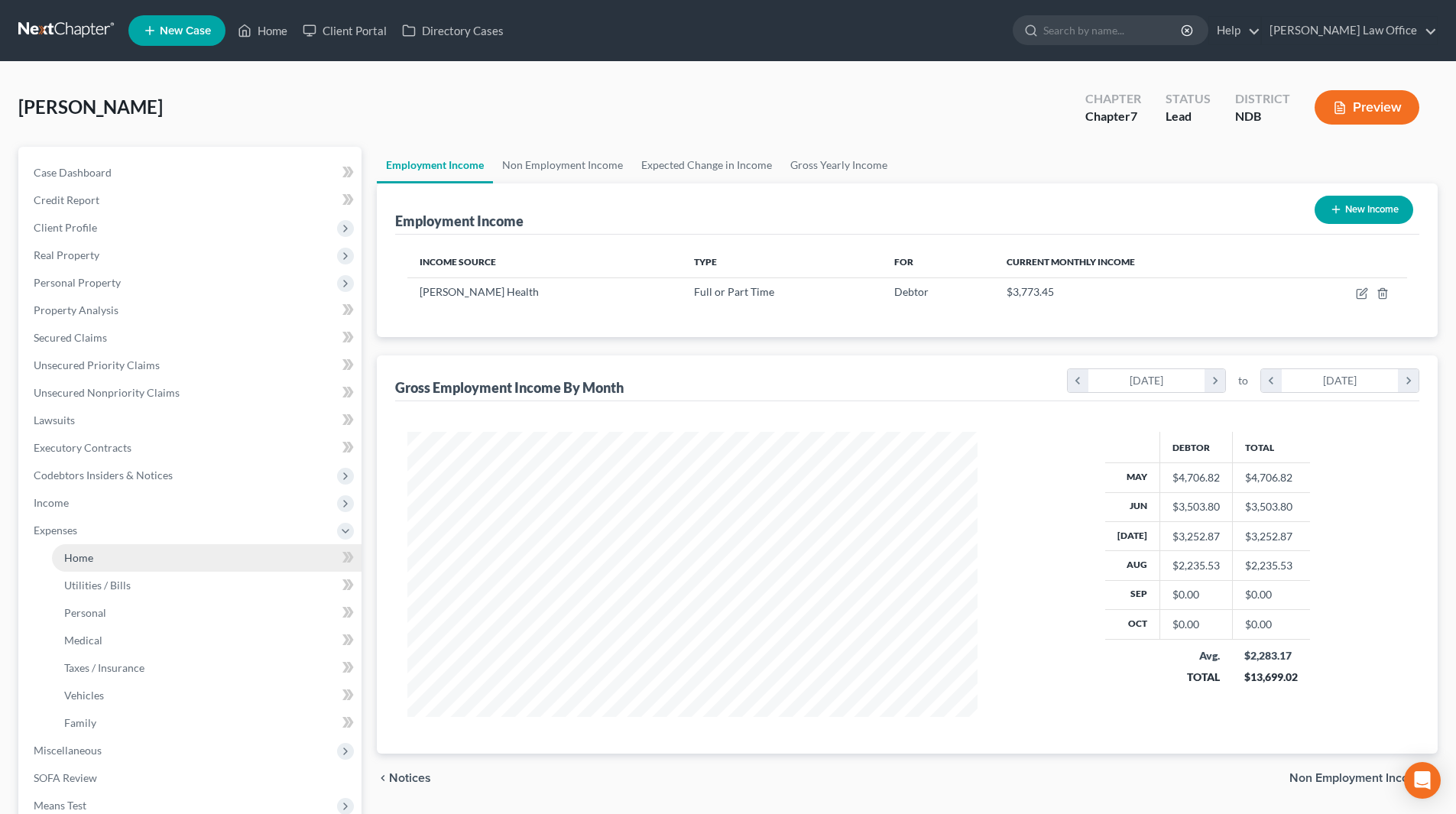
click at [88, 555] on span "Home" at bounding box center [79, 558] width 29 height 13
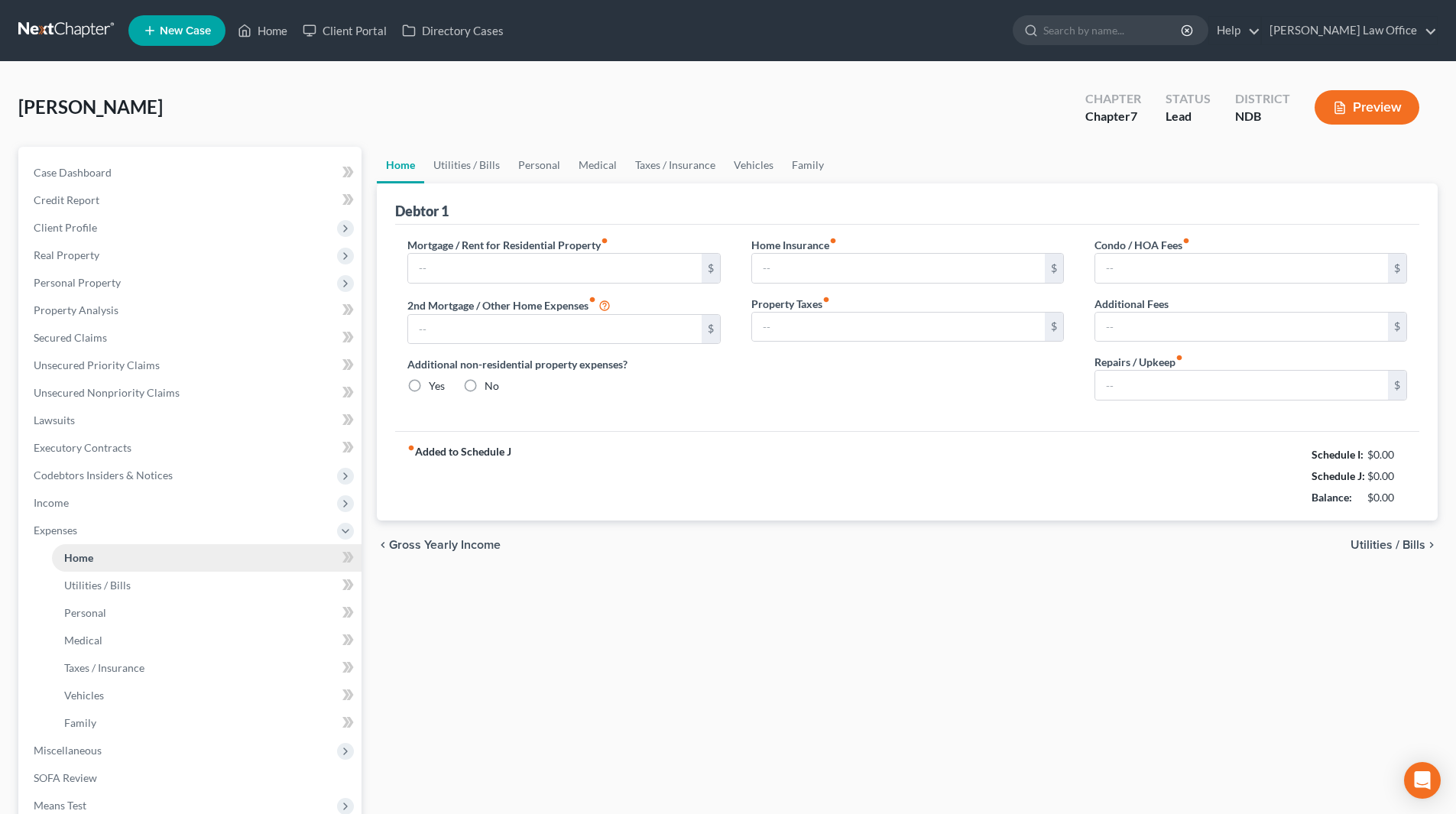
type input "0.00"
radio input "true"
type input "0.00"
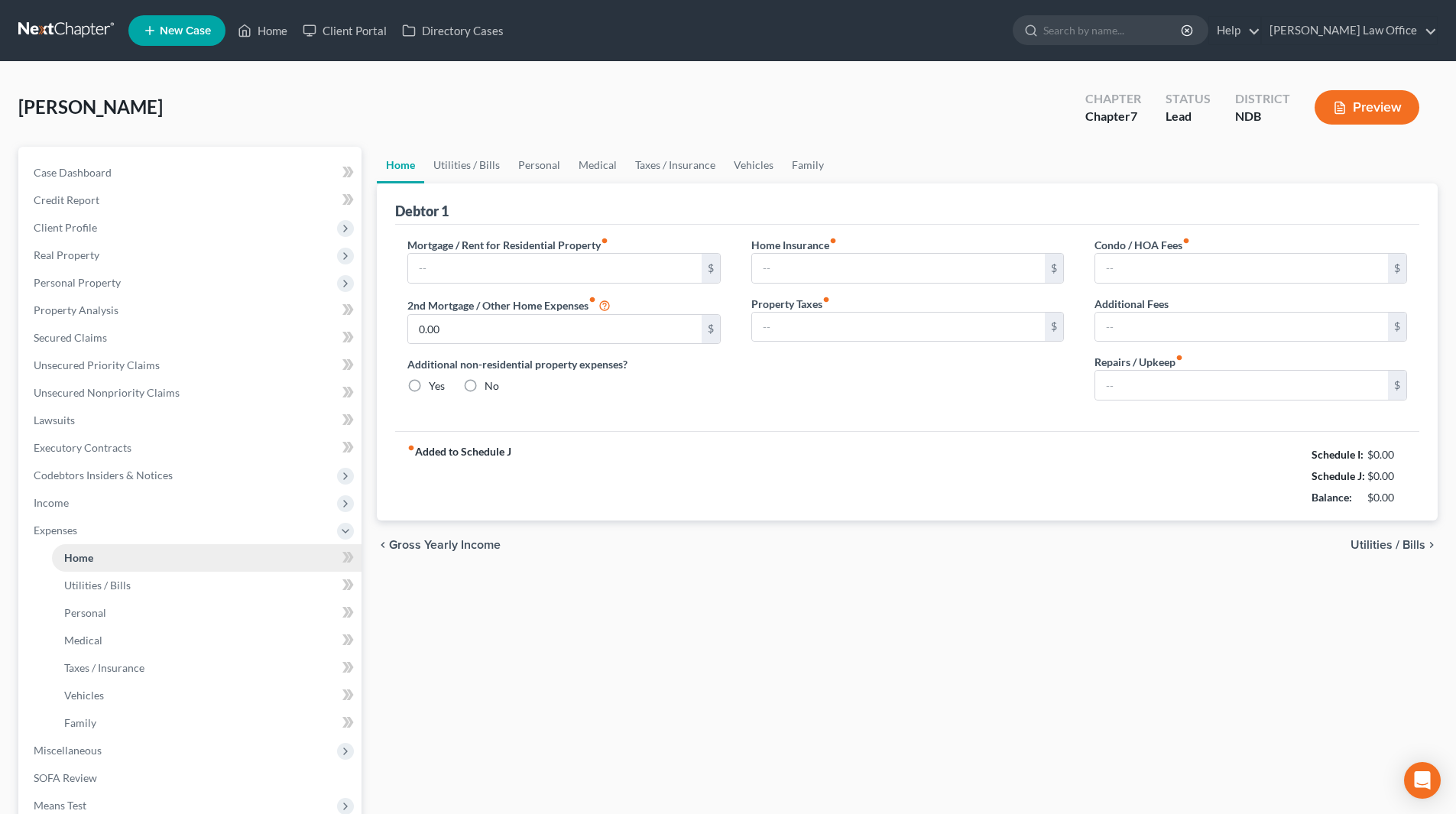
type input "0.00"
click at [427, 259] on input "text" at bounding box center [554, 268] width 293 height 29
type input "800"
click at [1178, 386] on input "0.00" at bounding box center [1242, 385] width 293 height 29
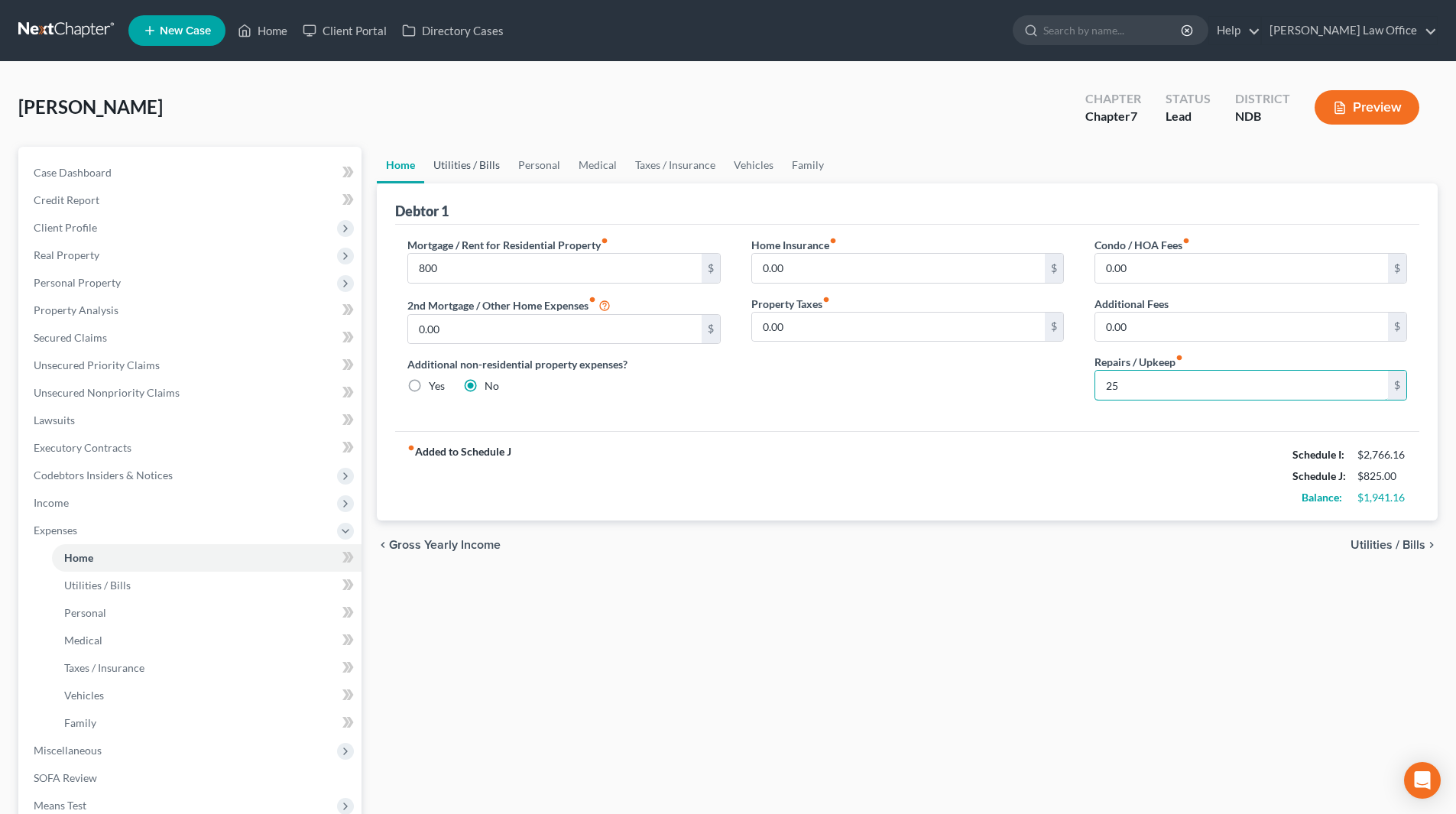
type input "25"
click at [485, 156] on link "Utilities / Bills" at bounding box center [466, 165] width 84 height 37
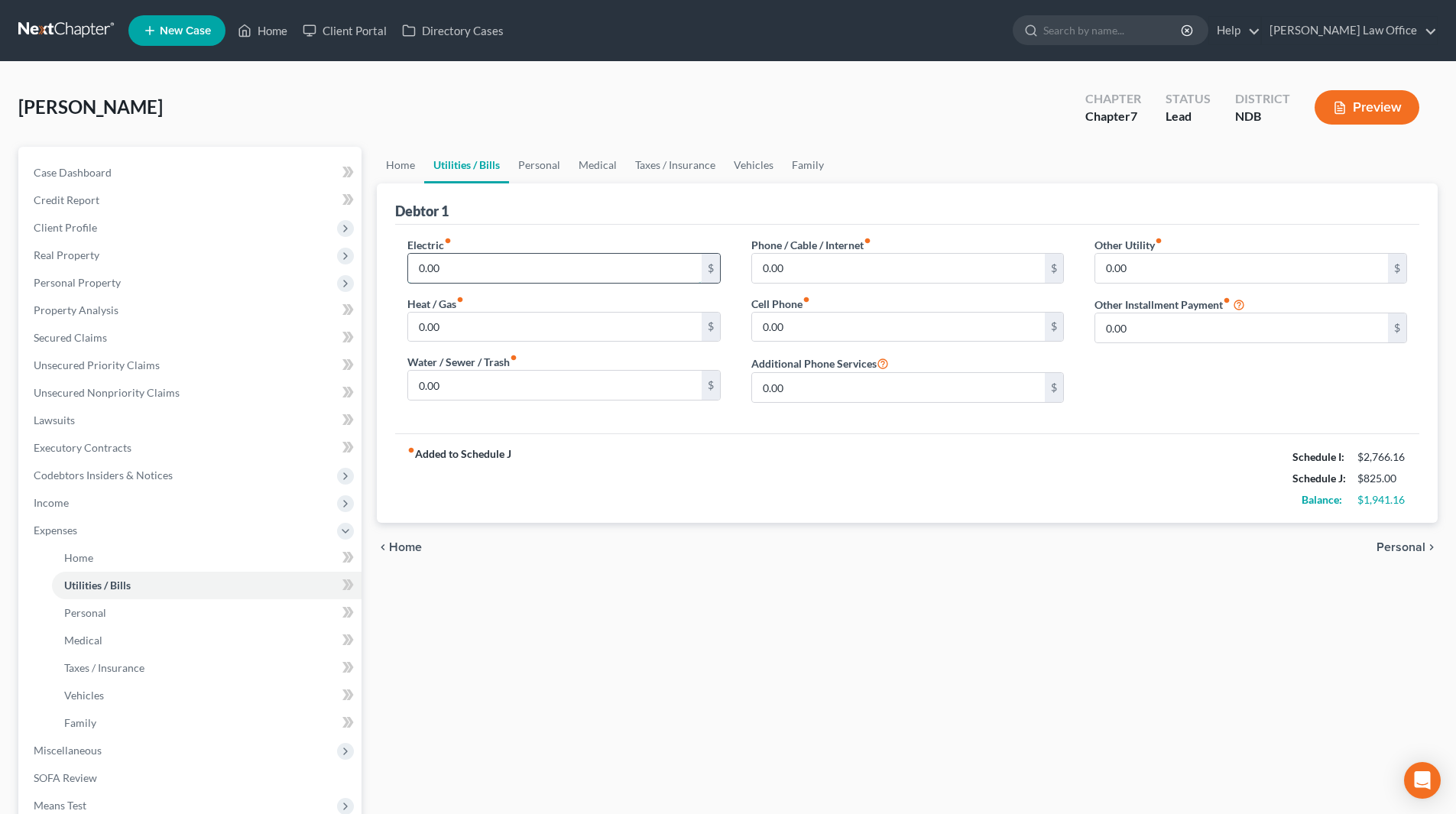
click at [476, 265] on input "0.00" at bounding box center [554, 268] width 293 height 29
type input "50"
click at [455, 333] on input "0.00" at bounding box center [554, 327] width 293 height 29
type input "25"
click at [823, 320] on input "0.00" at bounding box center [898, 327] width 293 height 29
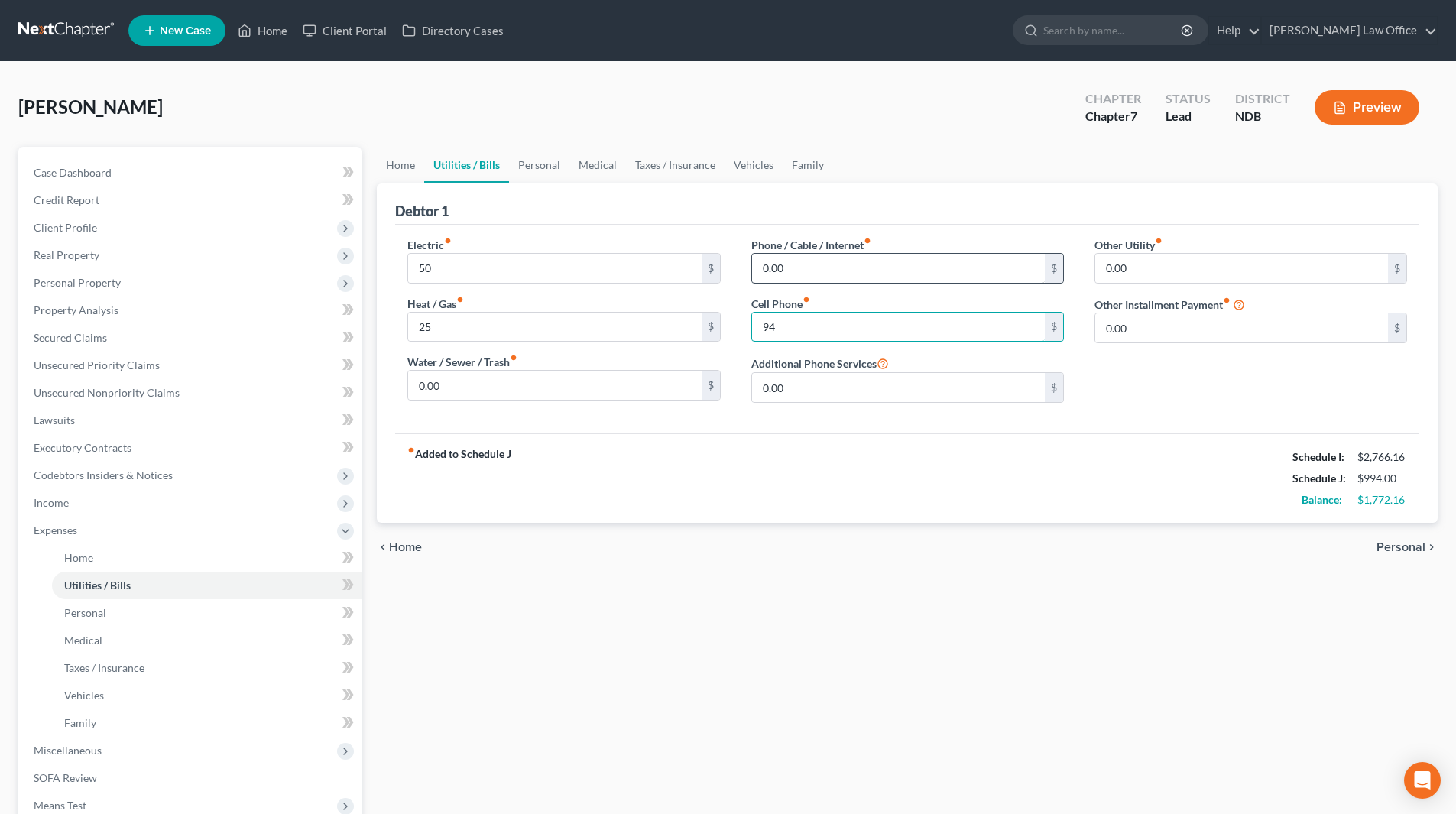
type input "94"
click at [845, 271] on input "0.00" at bounding box center [898, 268] width 293 height 29
type input "98"
click at [835, 322] on input "94" at bounding box center [898, 327] width 293 height 29
type input "95"
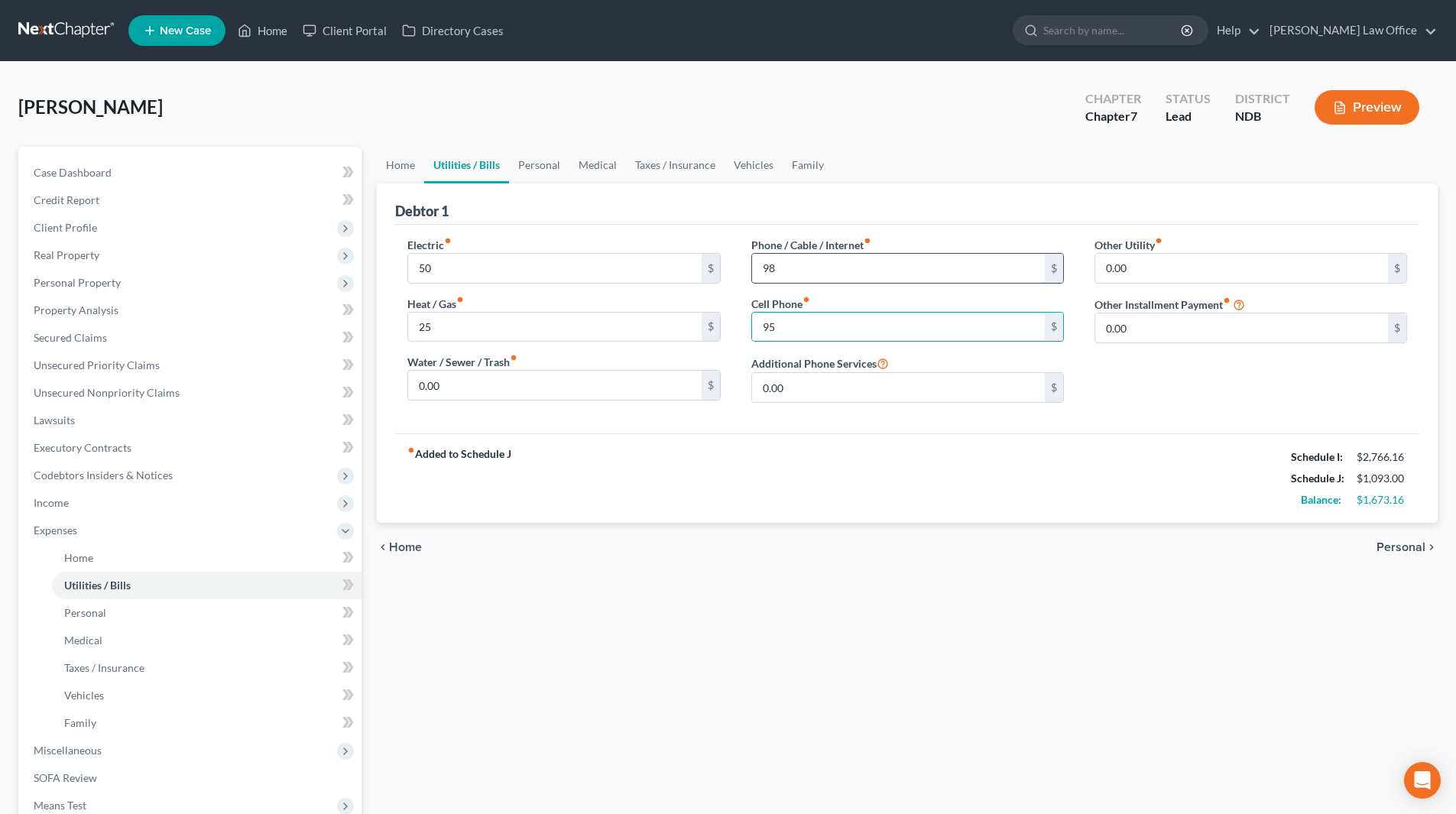
click at [833, 272] on input "98" at bounding box center [898, 268] width 293 height 29
type input "45"
click at [547, 171] on link "Personal" at bounding box center [539, 165] width 60 height 37
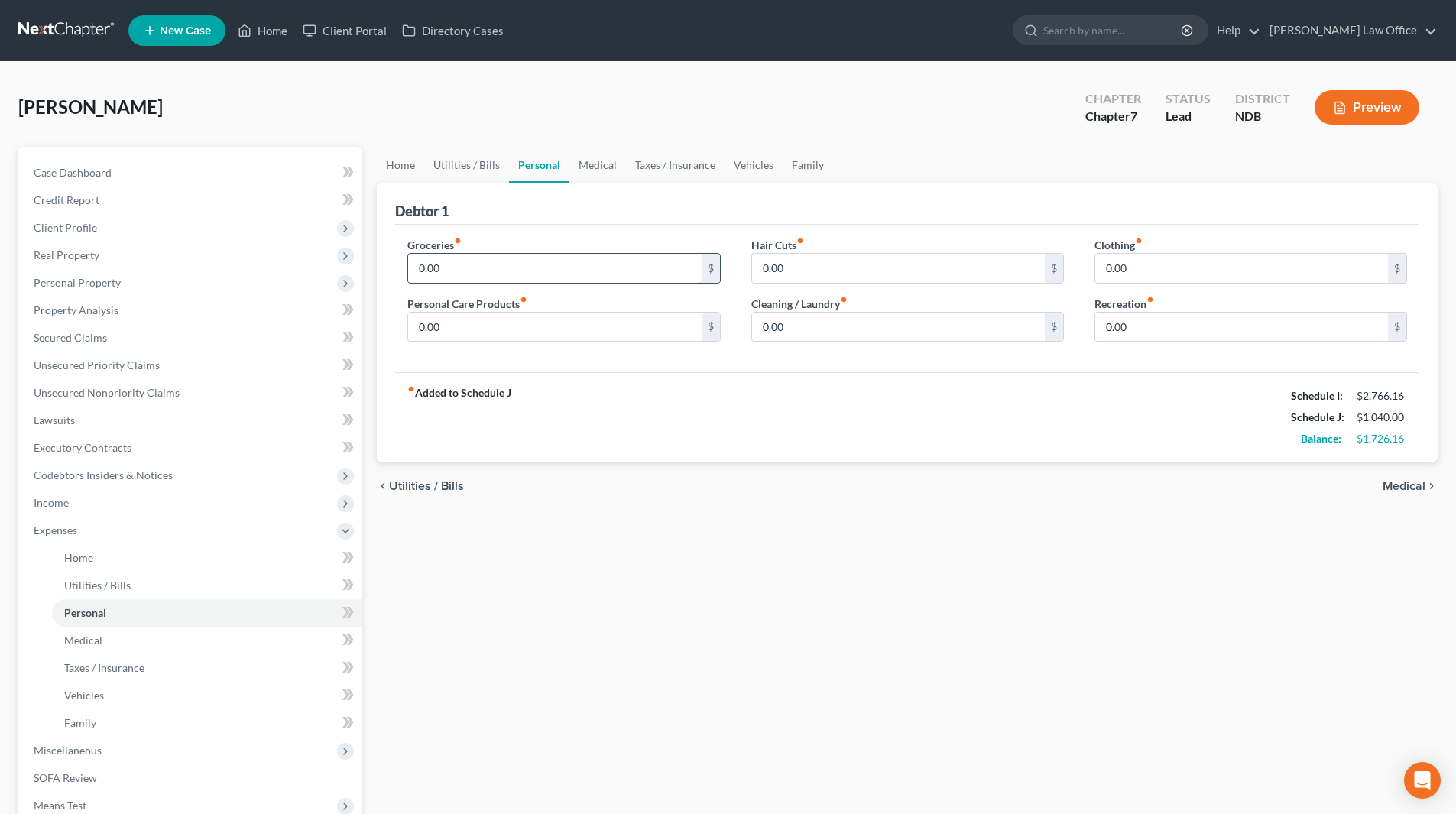
click at [481, 268] on input "0.00" at bounding box center [554, 268] width 293 height 29
type input "300"
click at [809, 324] on input "0.00" at bounding box center [898, 327] width 293 height 29
click at [1147, 265] on input "0.00" at bounding box center [1242, 268] width 293 height 29
type input "50"
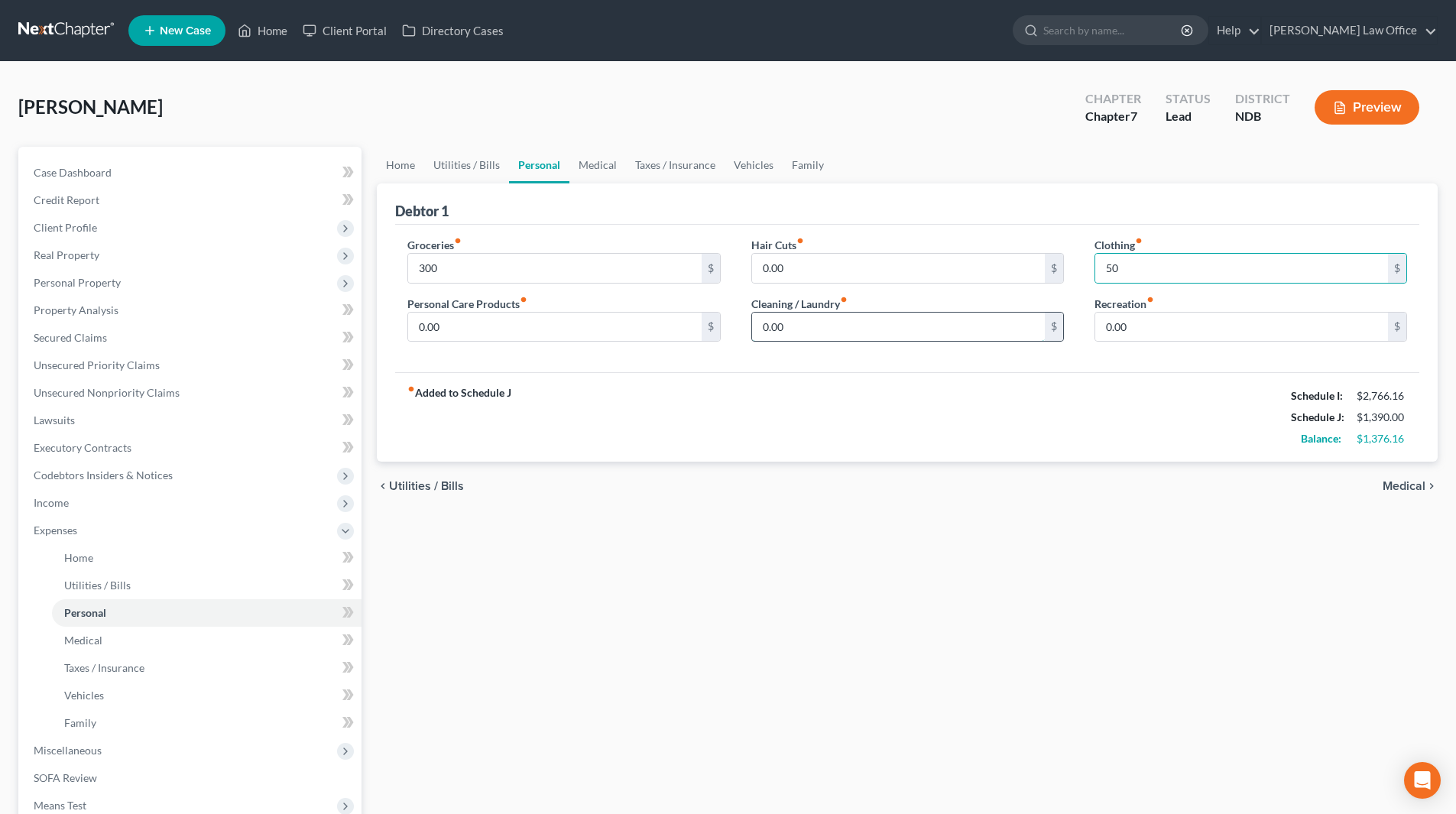
click at [805, 334] on input "0.00" at bounding box center [898, 327] width 293 height 29
type input "25"
click at [496, 323] on input "0.00" at bounding box center [554, 327] width 293 height 29
type input "50"
click at [744, 166] on link "Vehicles" at bounding box center [754, 165] width 58 height 37
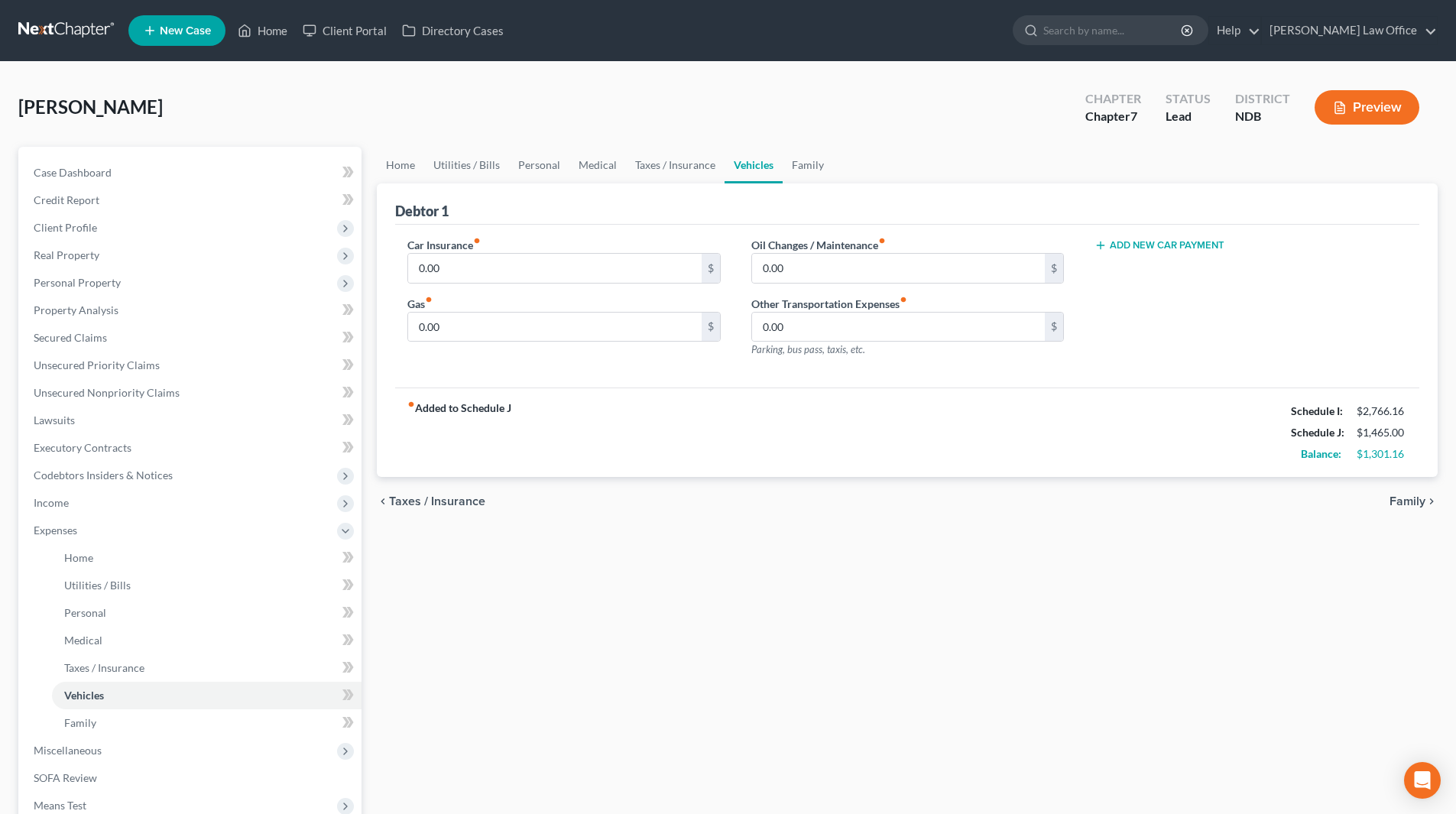
click at [487, 343] on div "Car Insurance fiber_manual_record 0.00 $ Gas fiber_manual_record 0.00 $" at bounding box center [564, 303] width 343 height 133
click at [478, 332] on input "0.00" at bounding box center [554, 327] width 293 height 29
type input "150"
click at [475, 270] on input "0.00" at bounding box center [554, 268] width 293 height 29
type input "212"
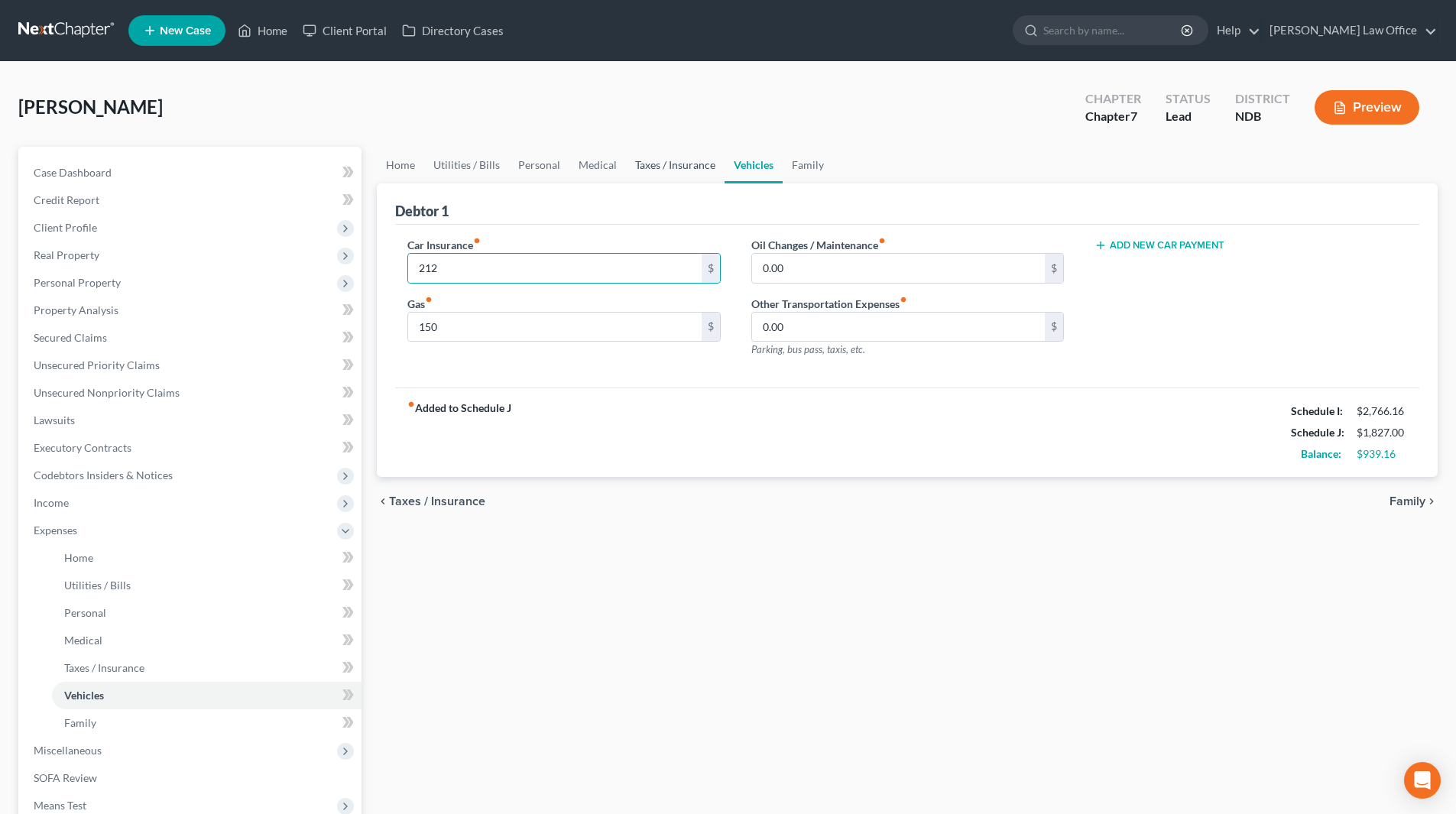
click at [646, 166] on link "Taxes / Insurance" at bounding box center [676, 165] width 99 height 37
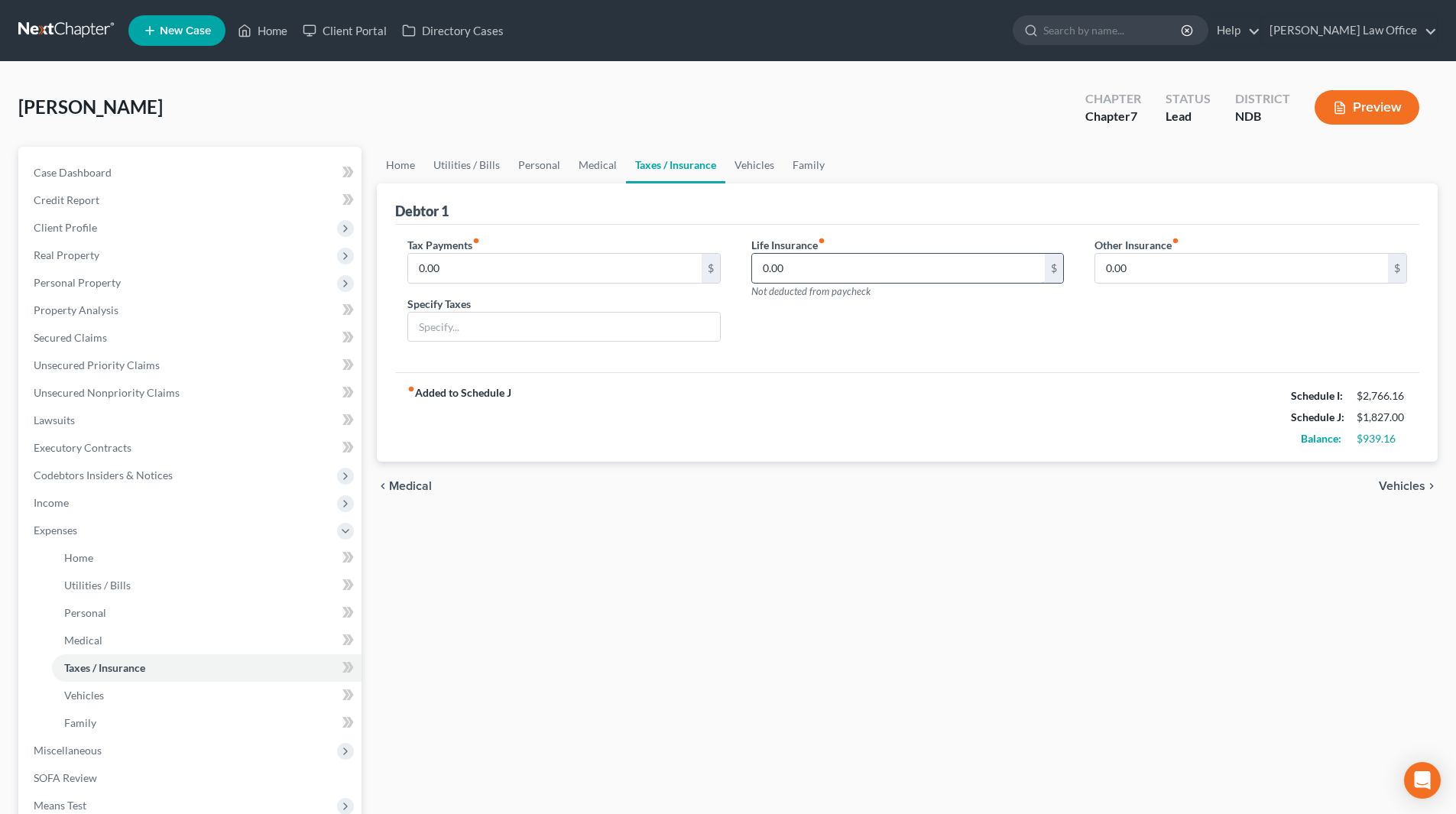
click at [820, 264] on input "0.00" at bounding box center [898, 268] width 293 height 29
type input "212"
click at [534, 165] on link "Personal" at bounding box center [539, 165] width 60 height 37
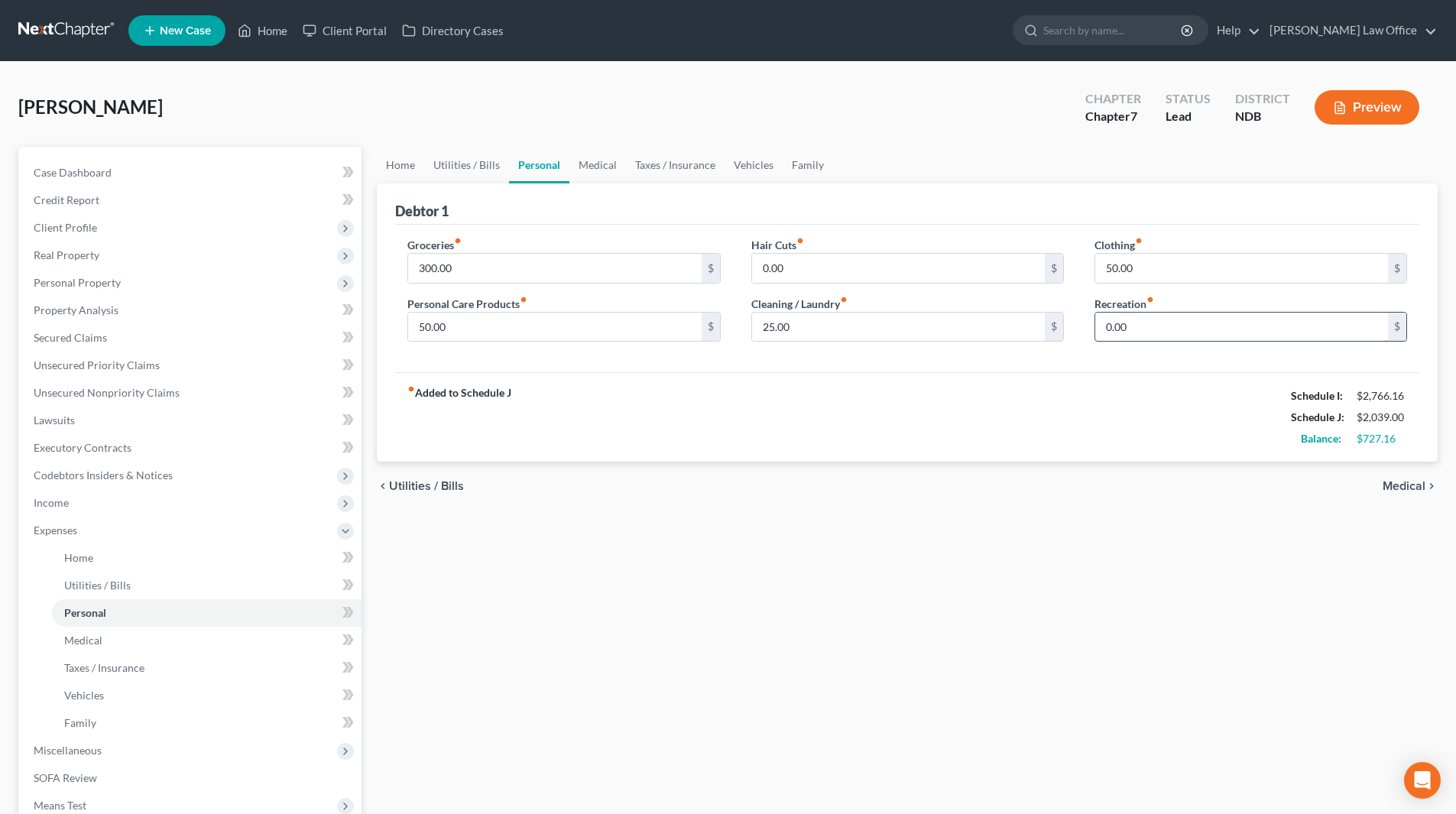
click at [1167, 336] on input "0.00" at bounding box center [1242, 327] width 293 height 29
type input "150"
click at [799, 158] on link "Family" at bounding box center [808, 165] width 50 height 37
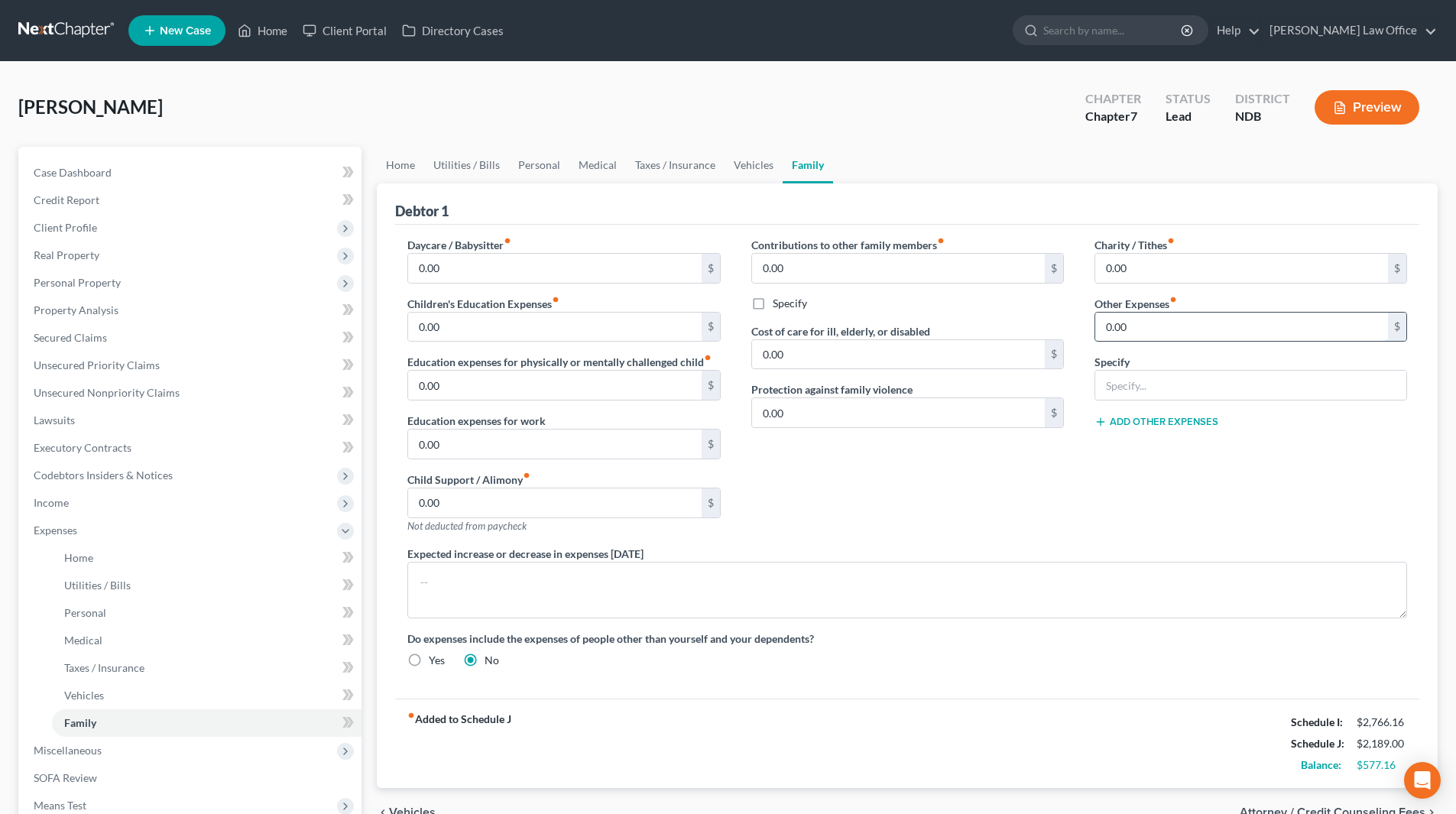
click at [1142, 330] on input "0.00" at bounding box center [1242, 327] width 293 height 29
type input "102"
click at [1176, 376] on input "text" at bounding box center [1251, 385] width 311 height 29
type input "Student loan"
click at [1173, 419] on button "Add Other Expenses" at bounding box center [1157, 422] width 124 height 13
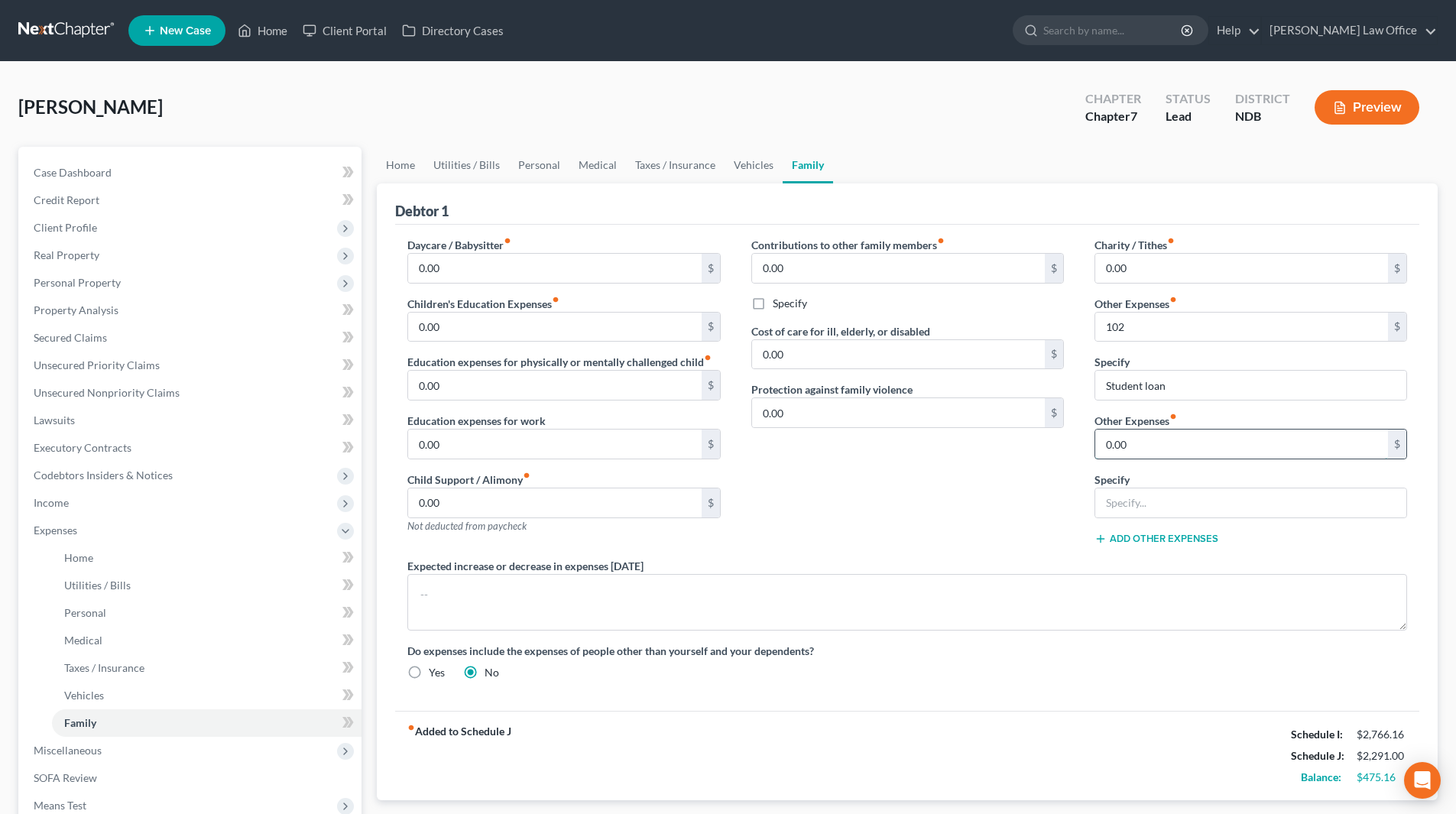
click at [1167, 446] on input "0.00" at bounding box center [1242, 444] width 293 height 29
type input "316"
click at [1184, 494] on input "text" at bounding box center [1251, 503] width 311 height 29
type input "Miscellaneous (pets)"
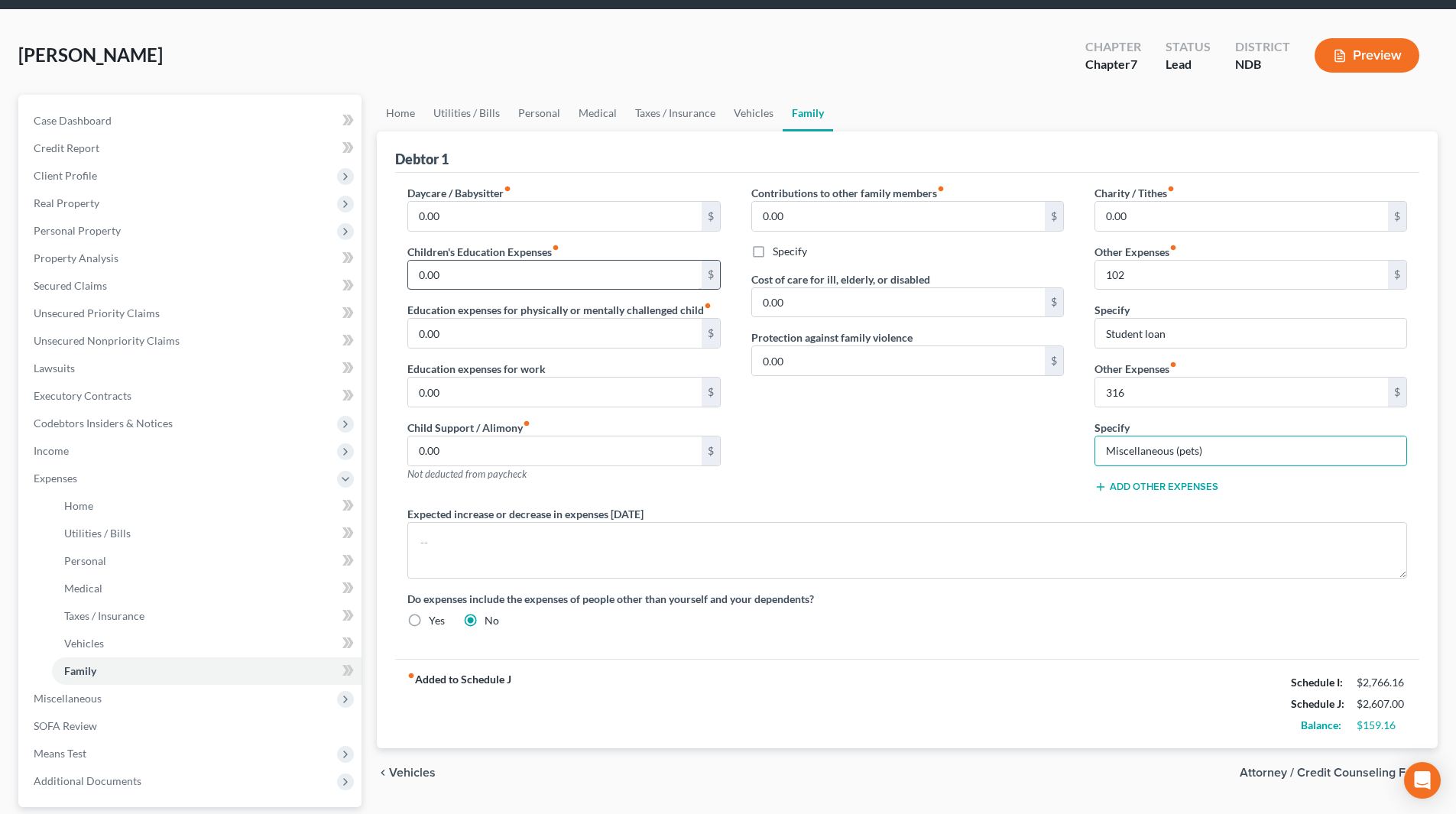
scroll to position [76, 0]
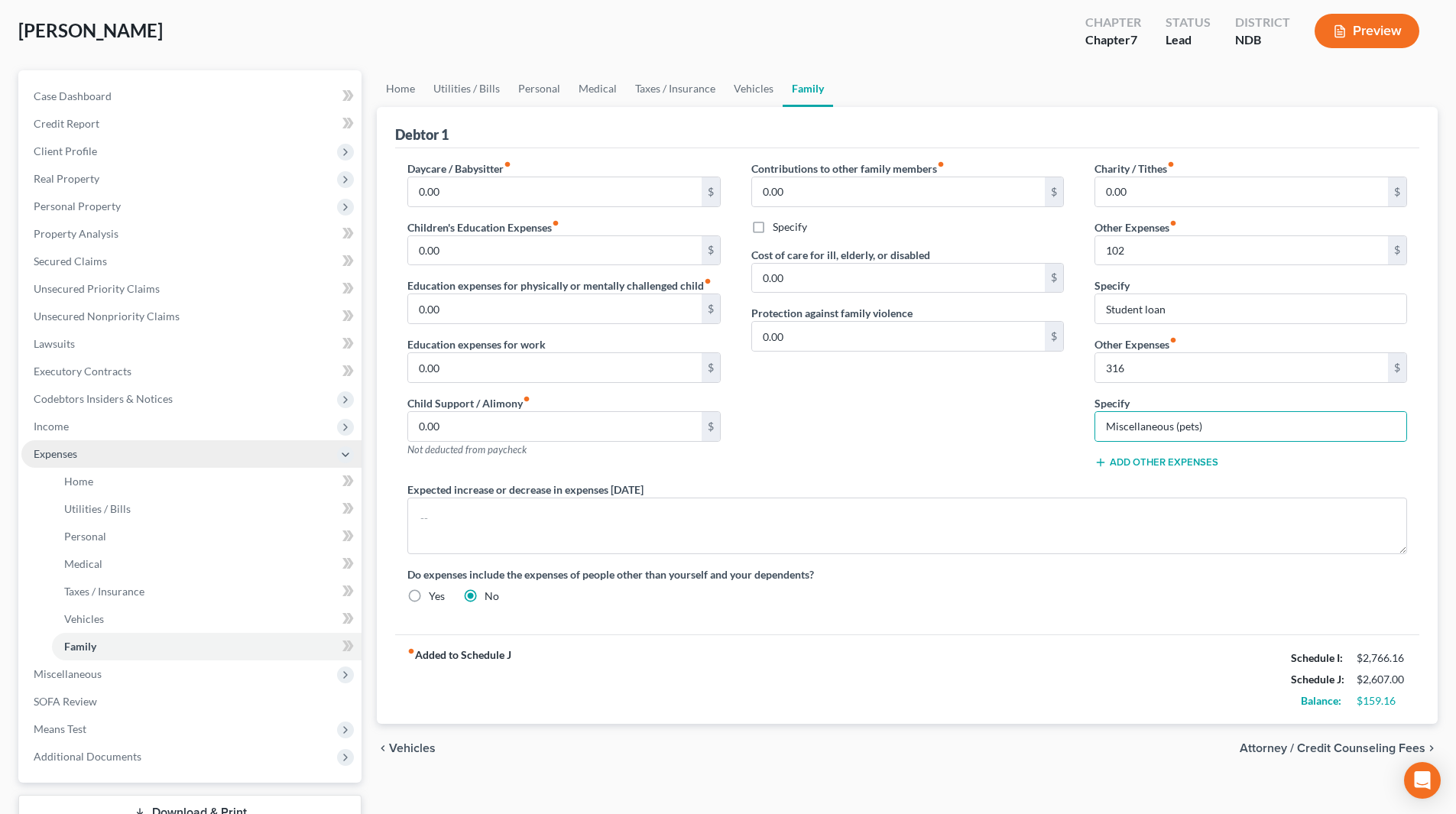
click at [68, 448] on span "Expenses" at bounding box center [55, 454] width 43 height 13
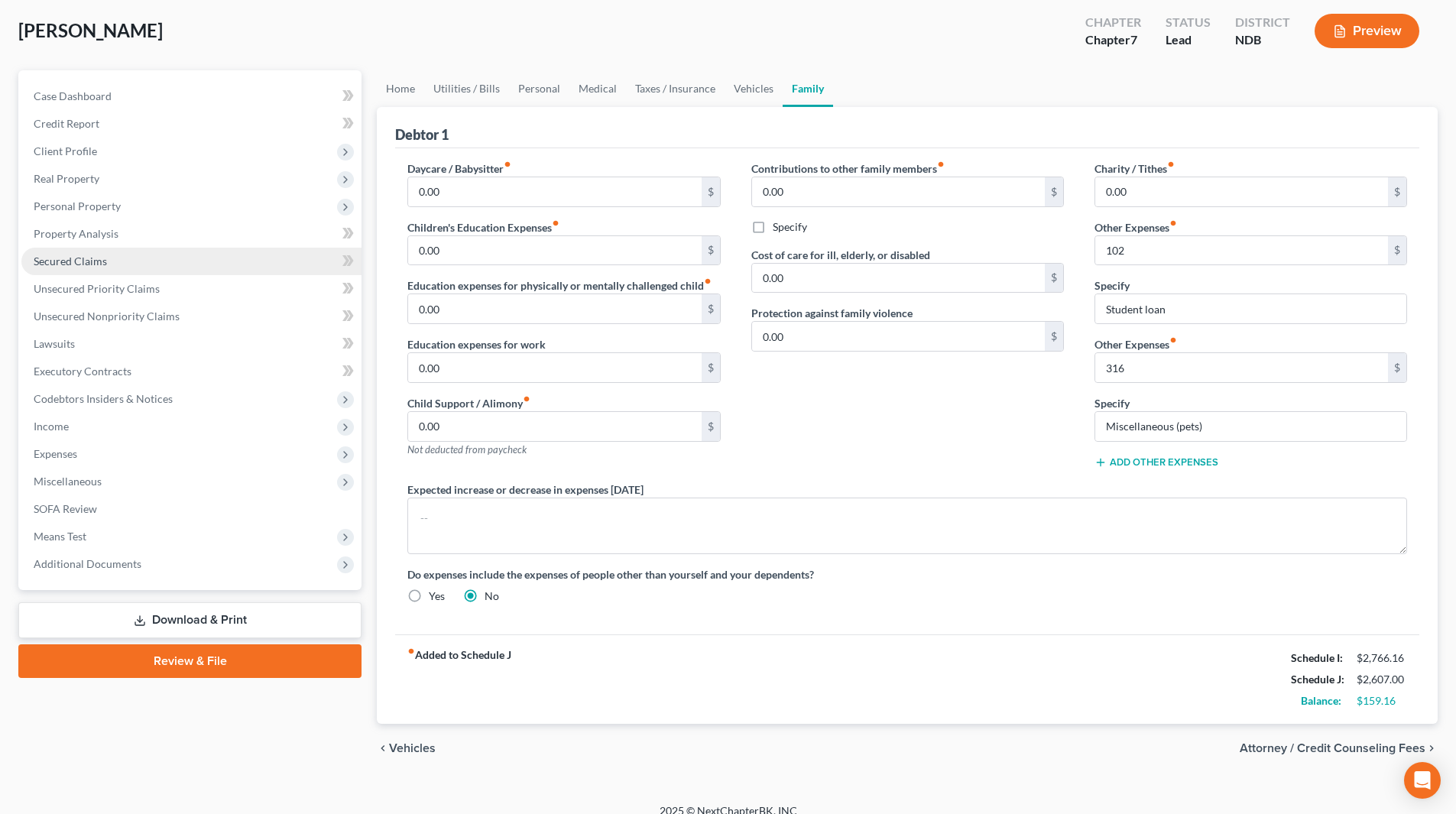
click at [89, 259] on span "Secured Claims" at bounding box center [70, 261] width 74 height 13
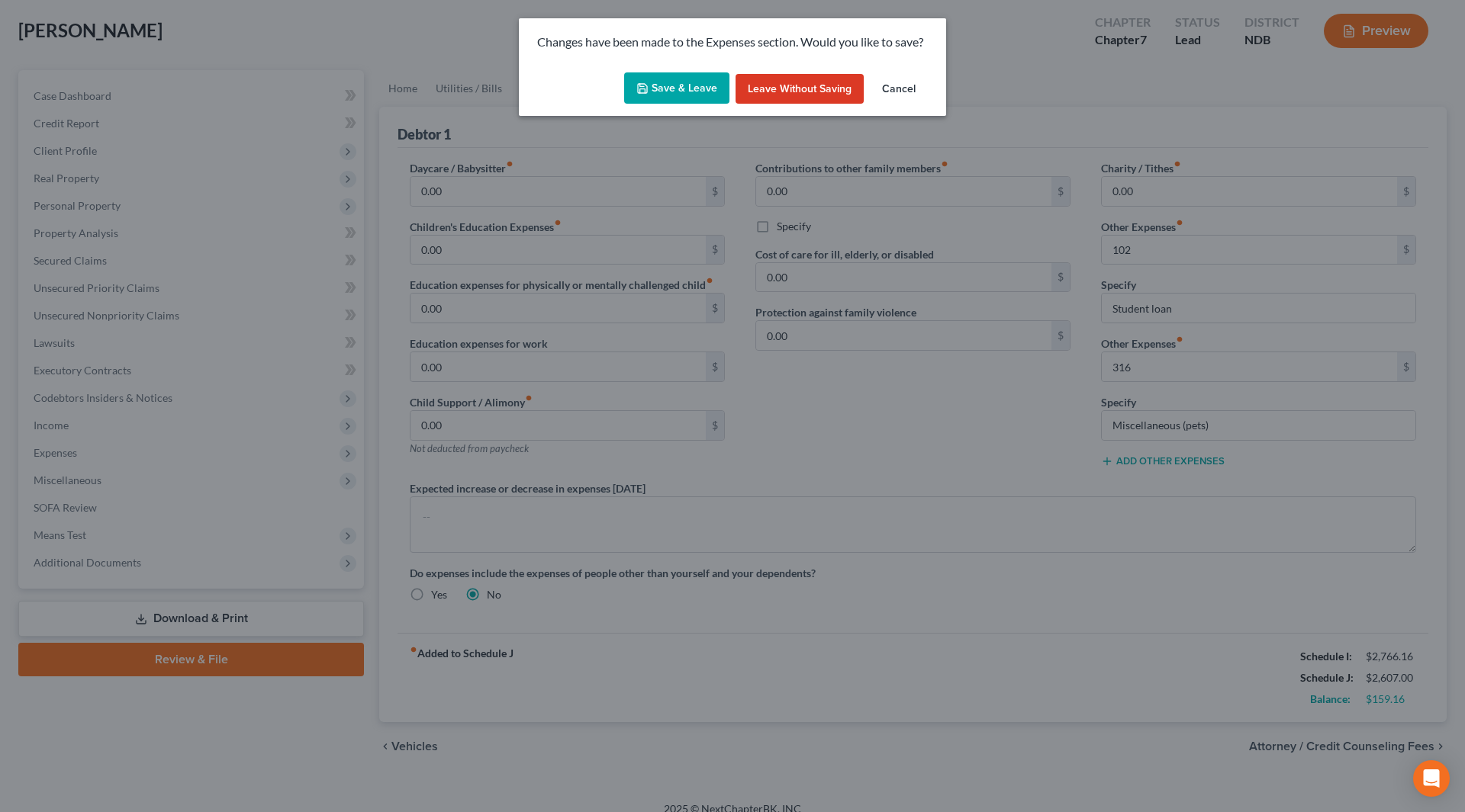
click at [666, 85] on button "Save & Leave" at bounding box center [677, 88] width 105 height 32
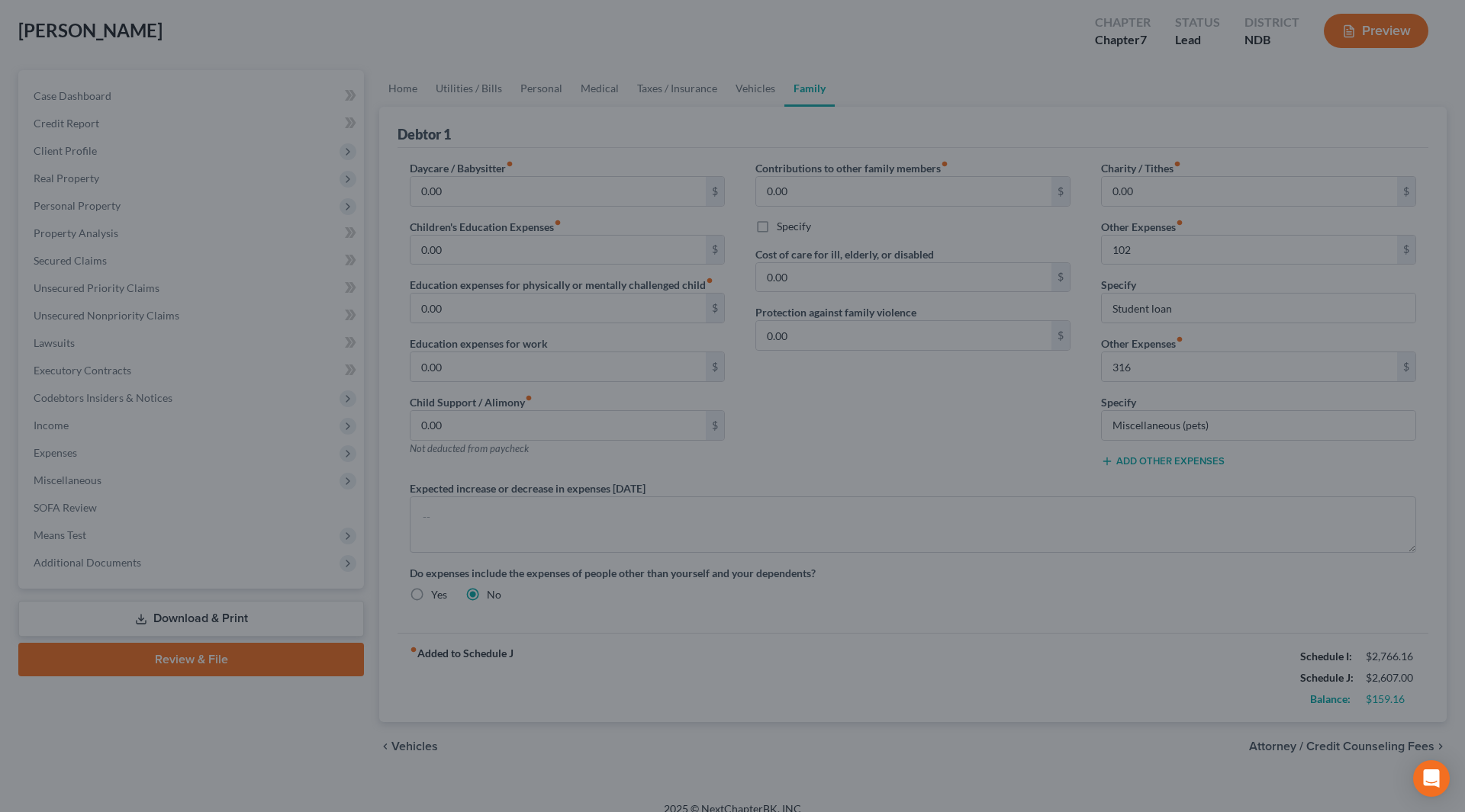
type input "102.00"
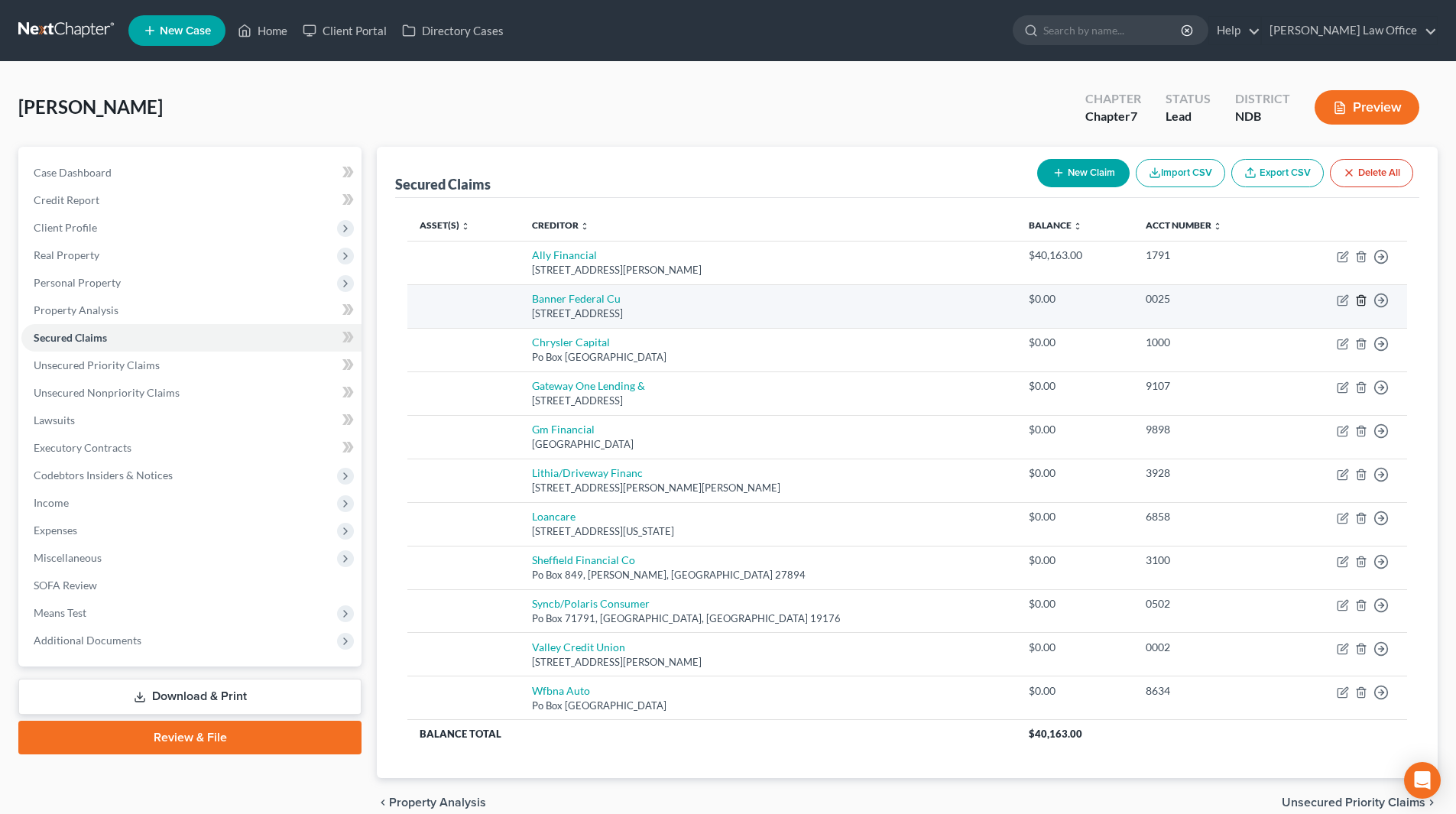
click at [1359, 299] on icon "button" at bounding box center [1361, 300] width 13 height 13
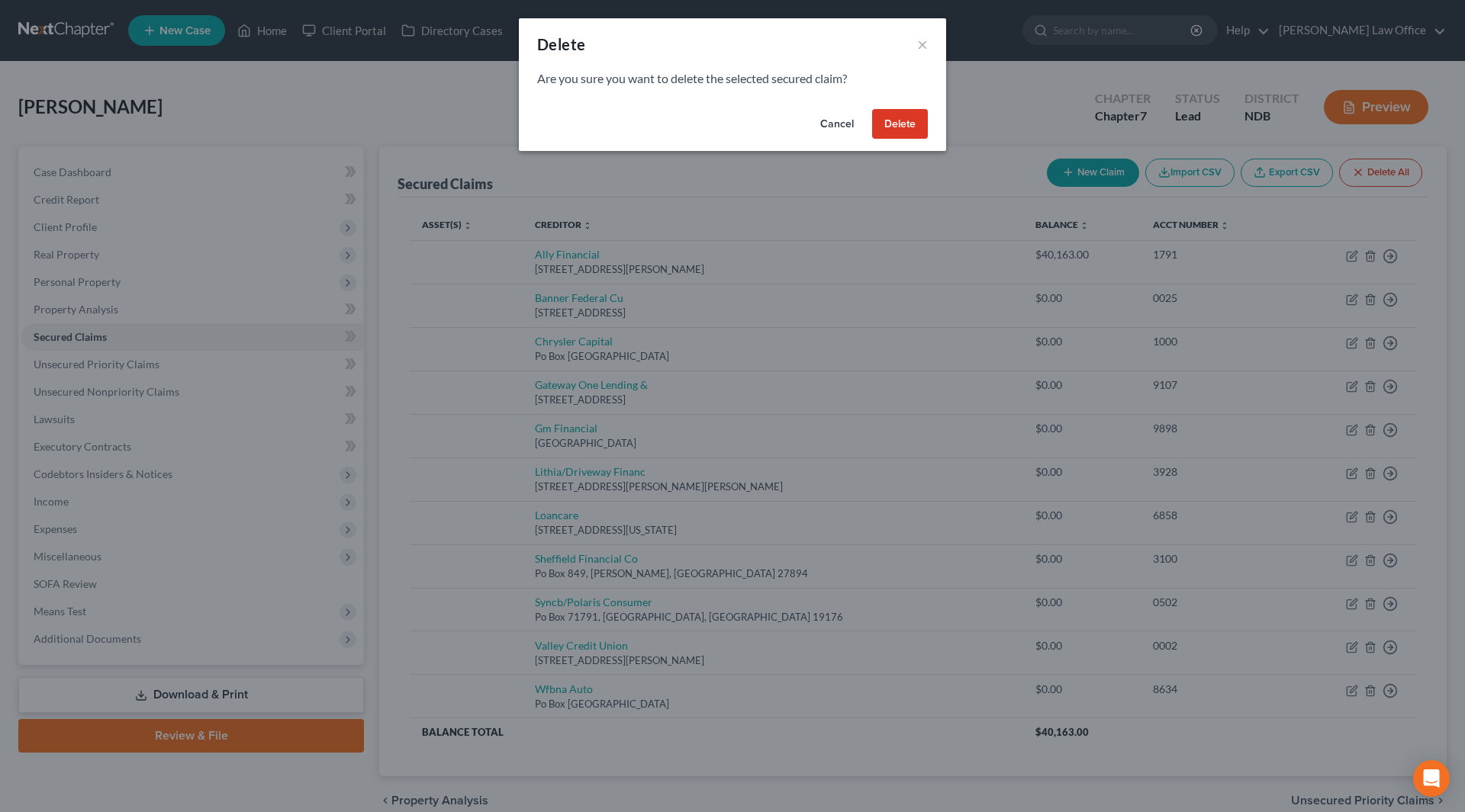
click at [897, 120] on button "Delete" at bounding box center [900, 124] width 56 height 31
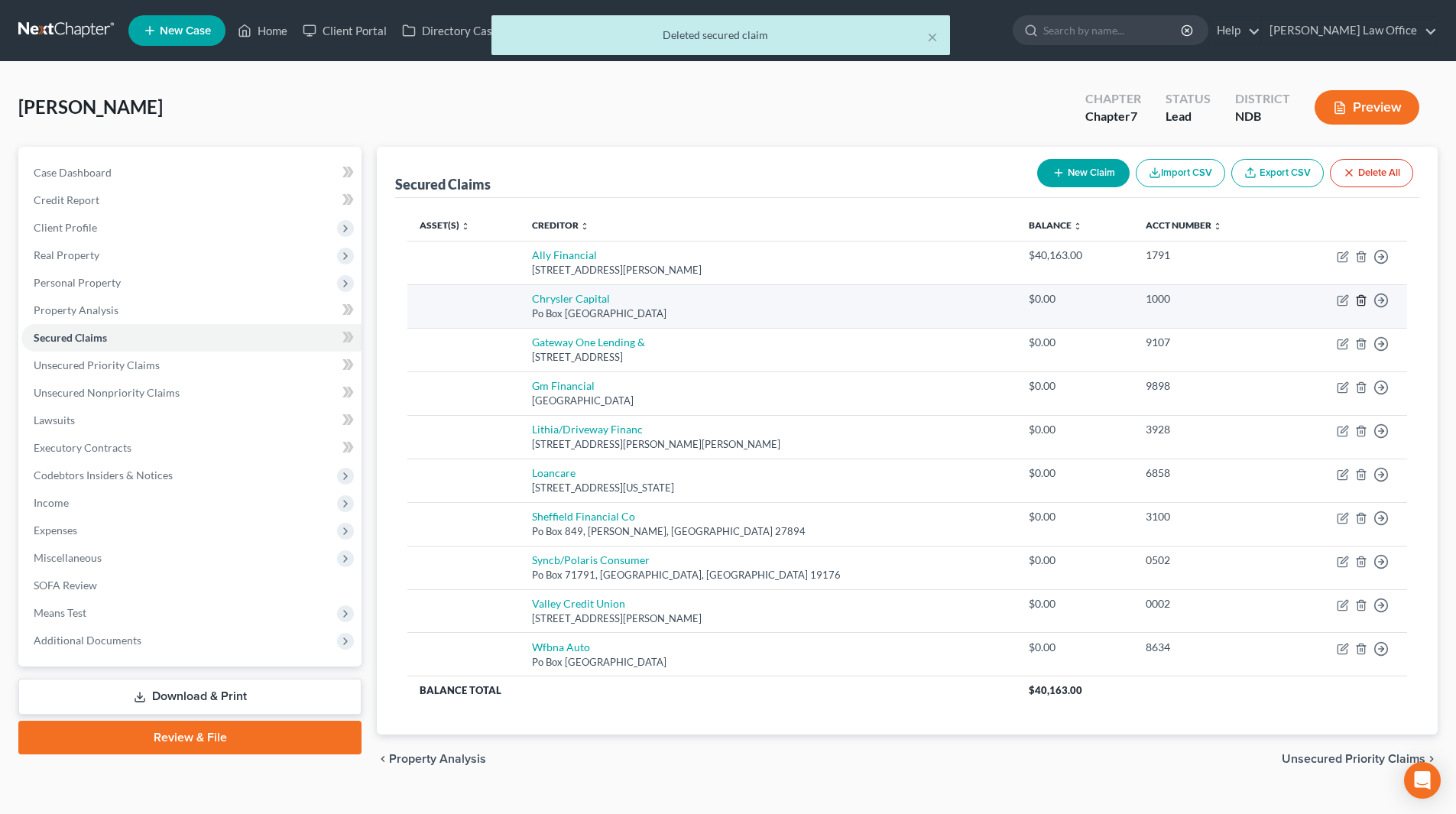
click at [1365, 297] on icon "button" at bounding box center [1361, 300] width 13 height 13
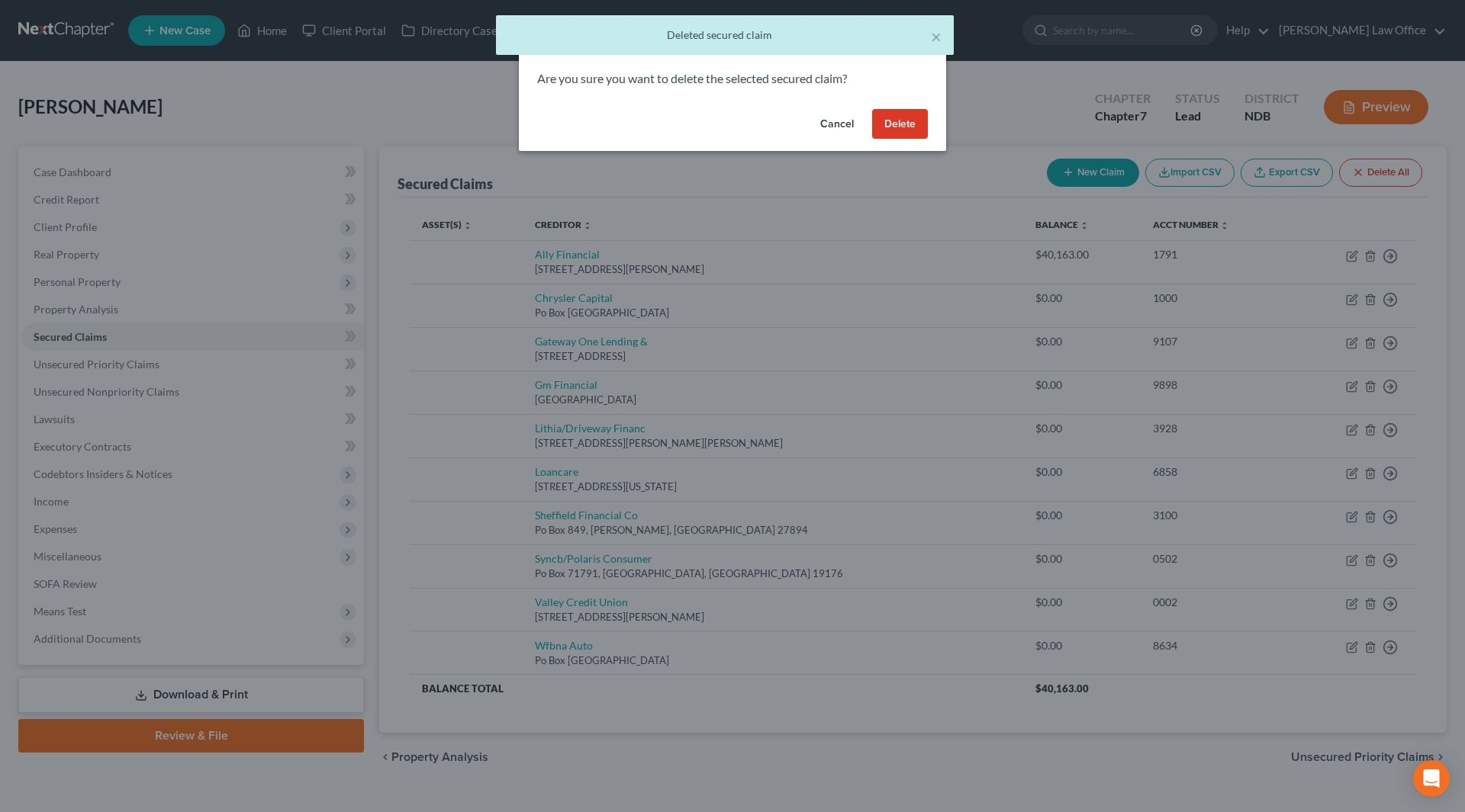
click at [919, 118] on button "Delete" at bounding box center [900, 124] width 56 height 31
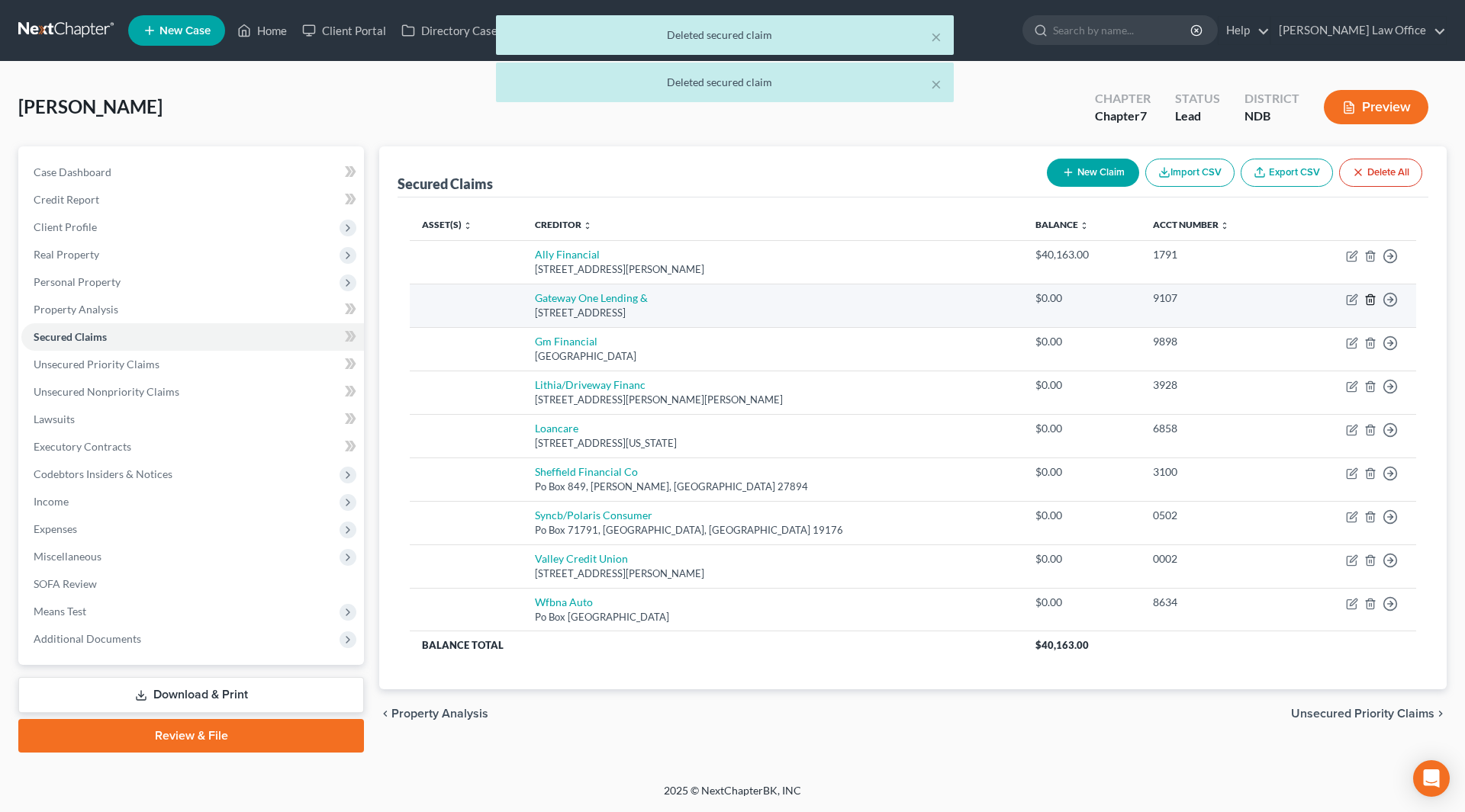
click at [1366, 299] on icon "button" at bounding box center [1370, 300] width 13 height 13
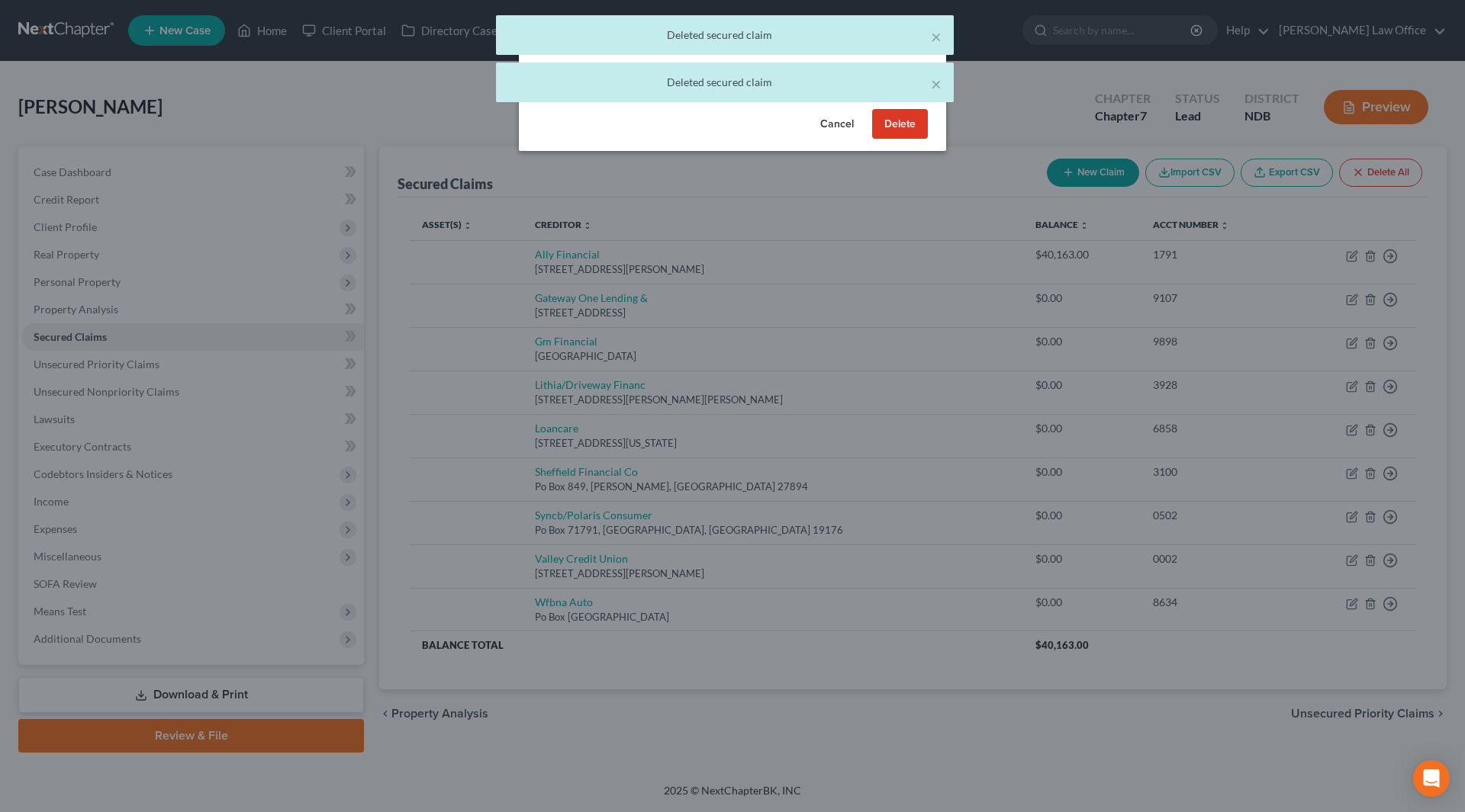
click at [894, 121] on button "Delete" at bounding box center [900, 124] width 56 height 31
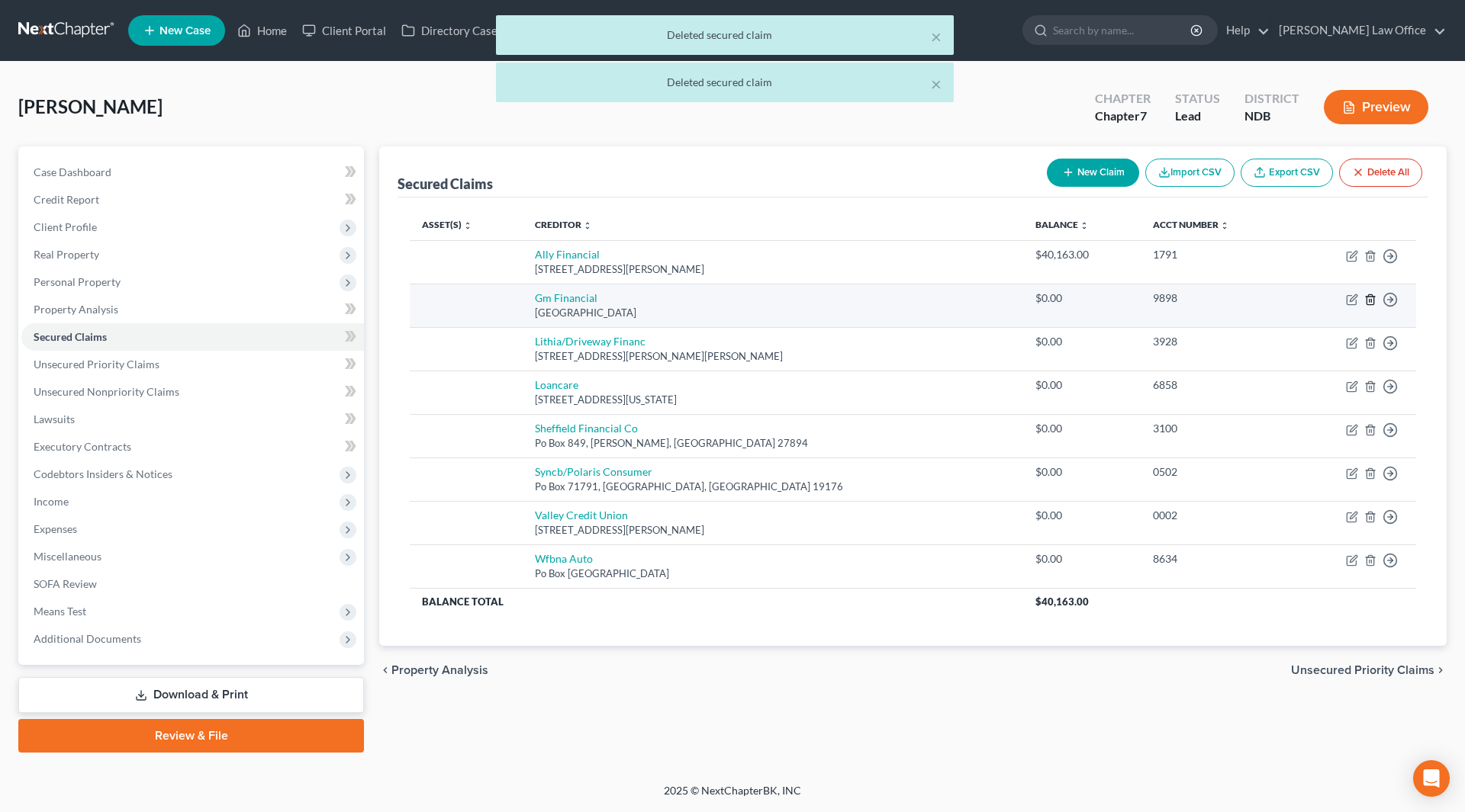
click at [1368, 302] on icon "button" at bounding box center [1370, 300] width 13 height 13
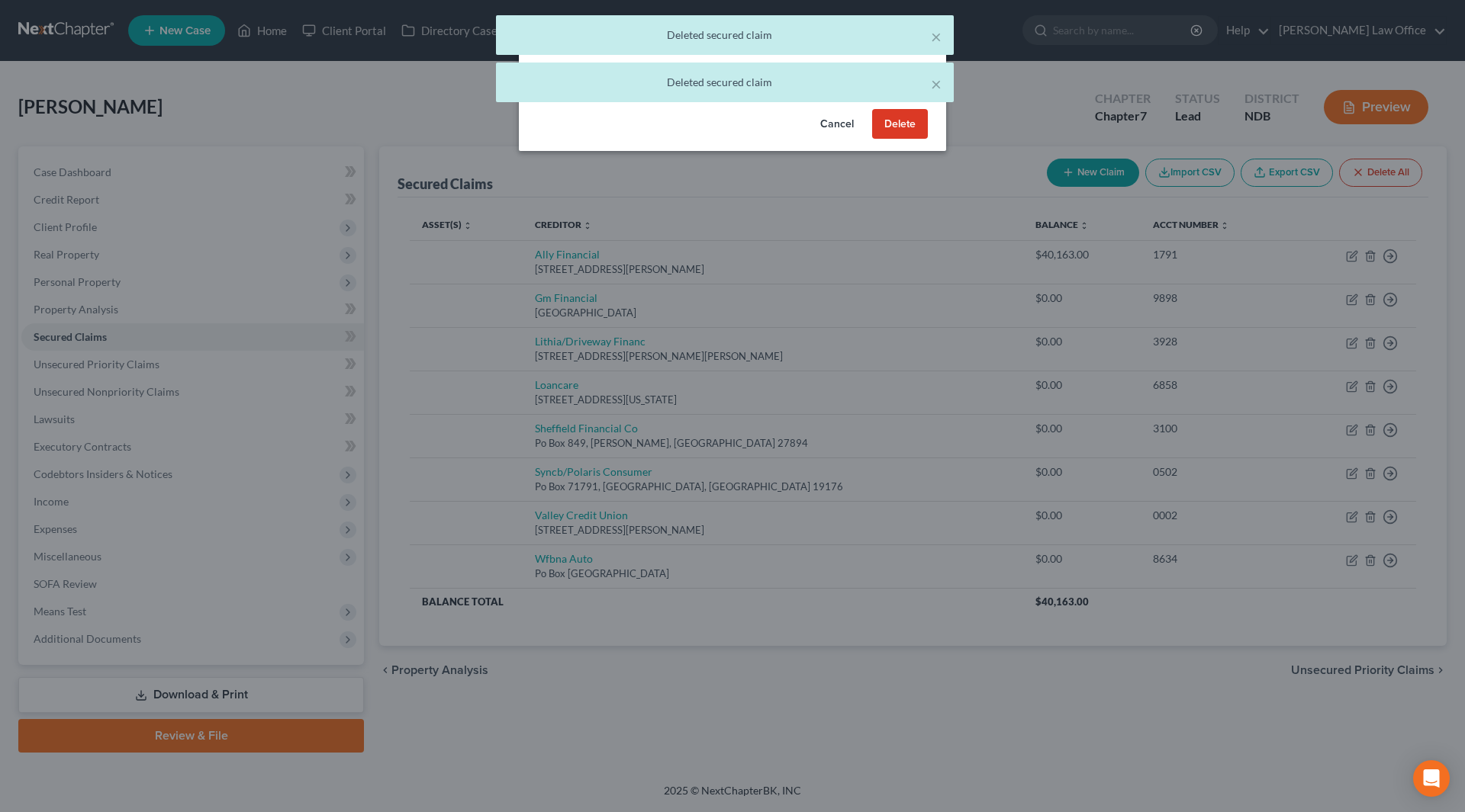
click at [911, 131] on button "Delete" at bounding box center [900, 124] width 56 height 31
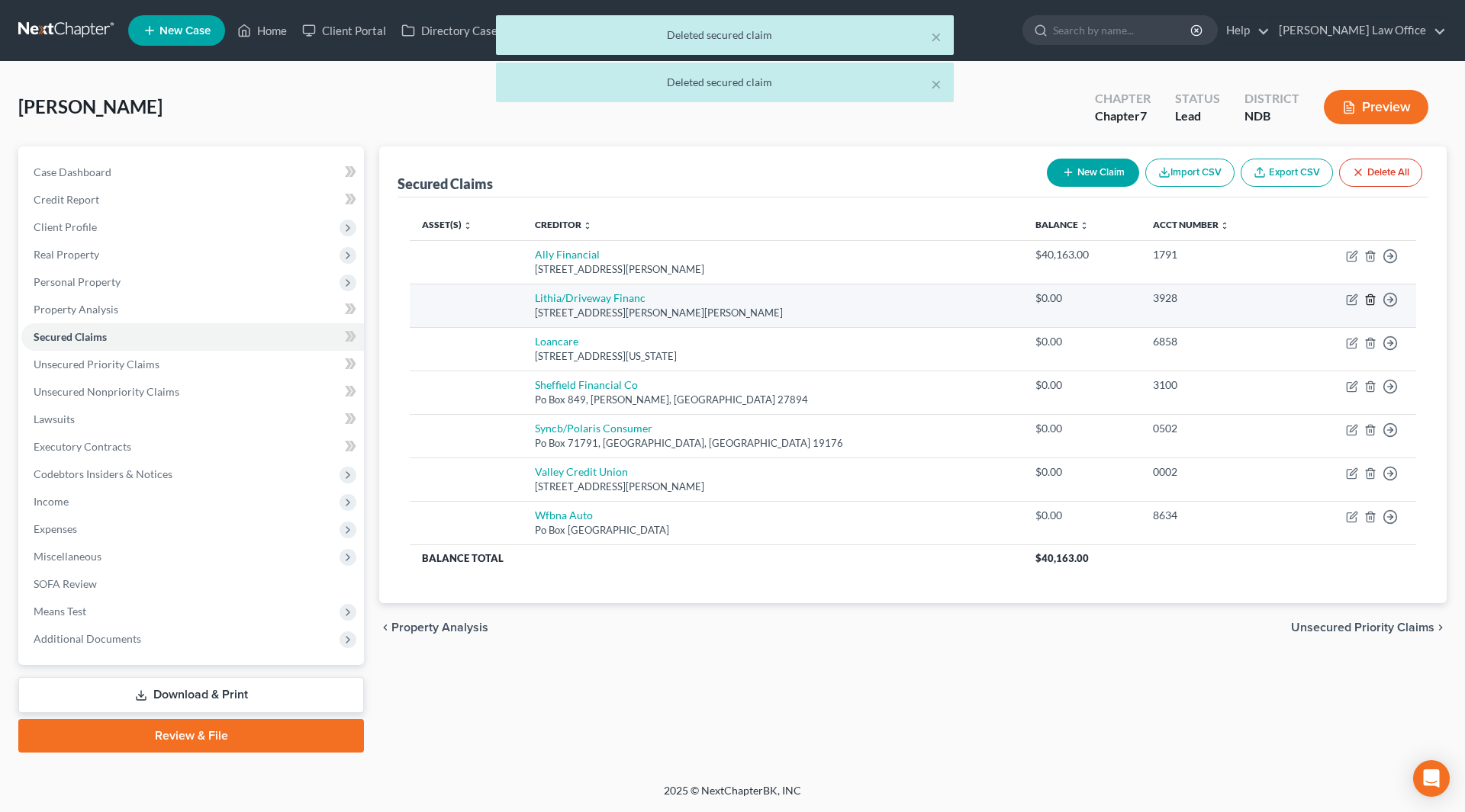
click at [1372, 303] on icon "button" at bounding box center [1370, 300] width 13 height 13
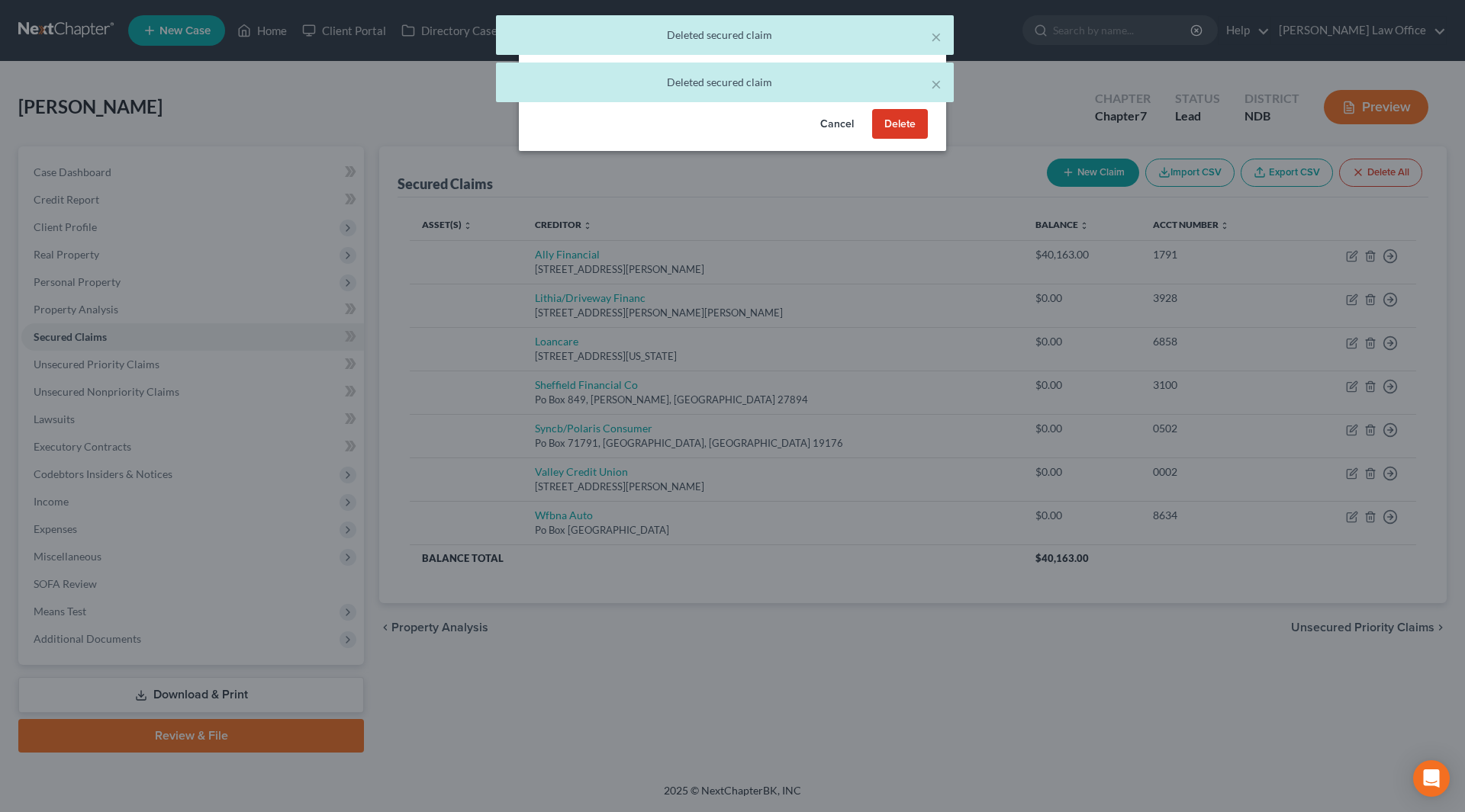
click at [904, 129] on button "Delete" at bounding box center [900, 124] width 56 height 31
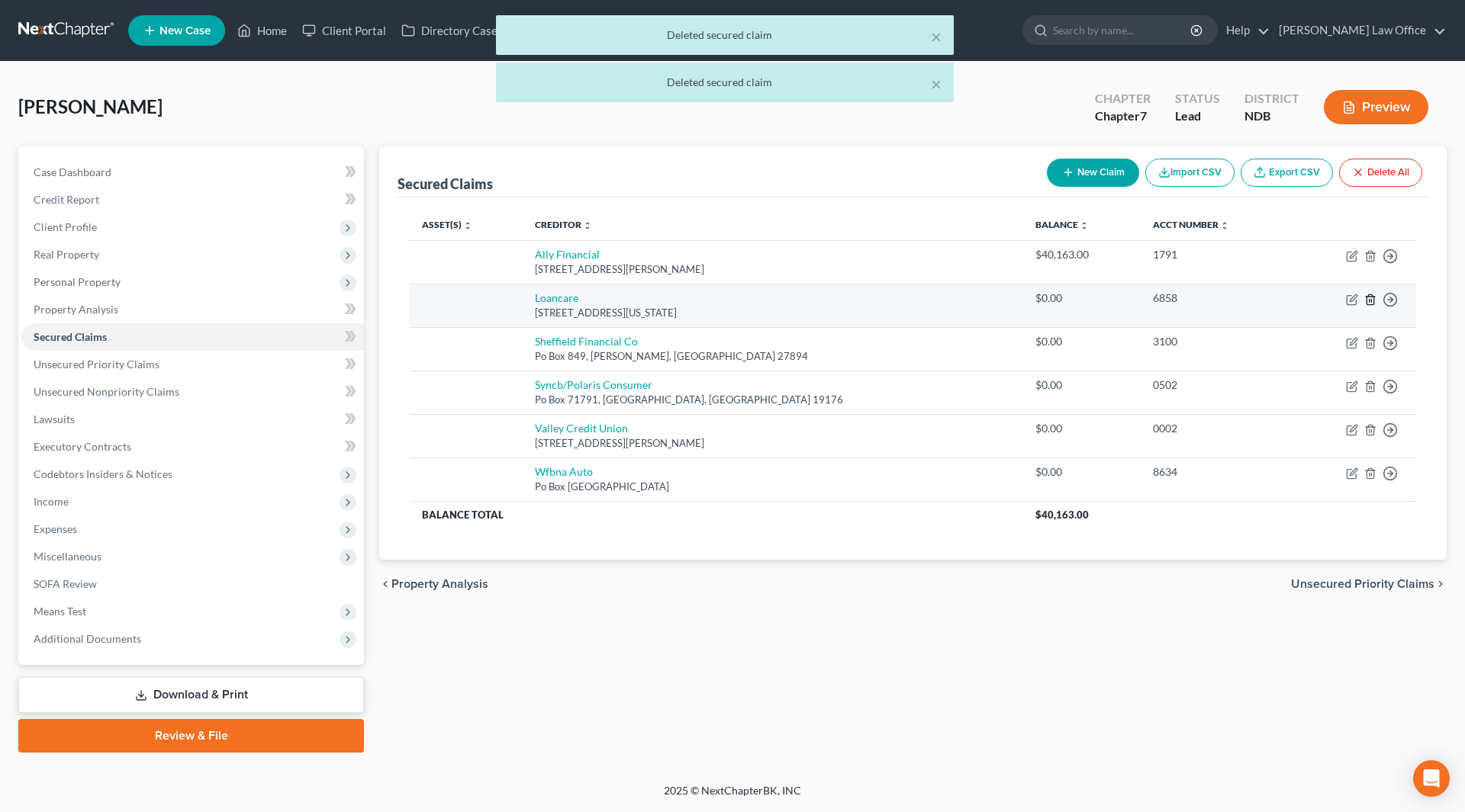
click at [1368, 300] on icon "button" at bounding box center [1370, 300] width 13 height 13
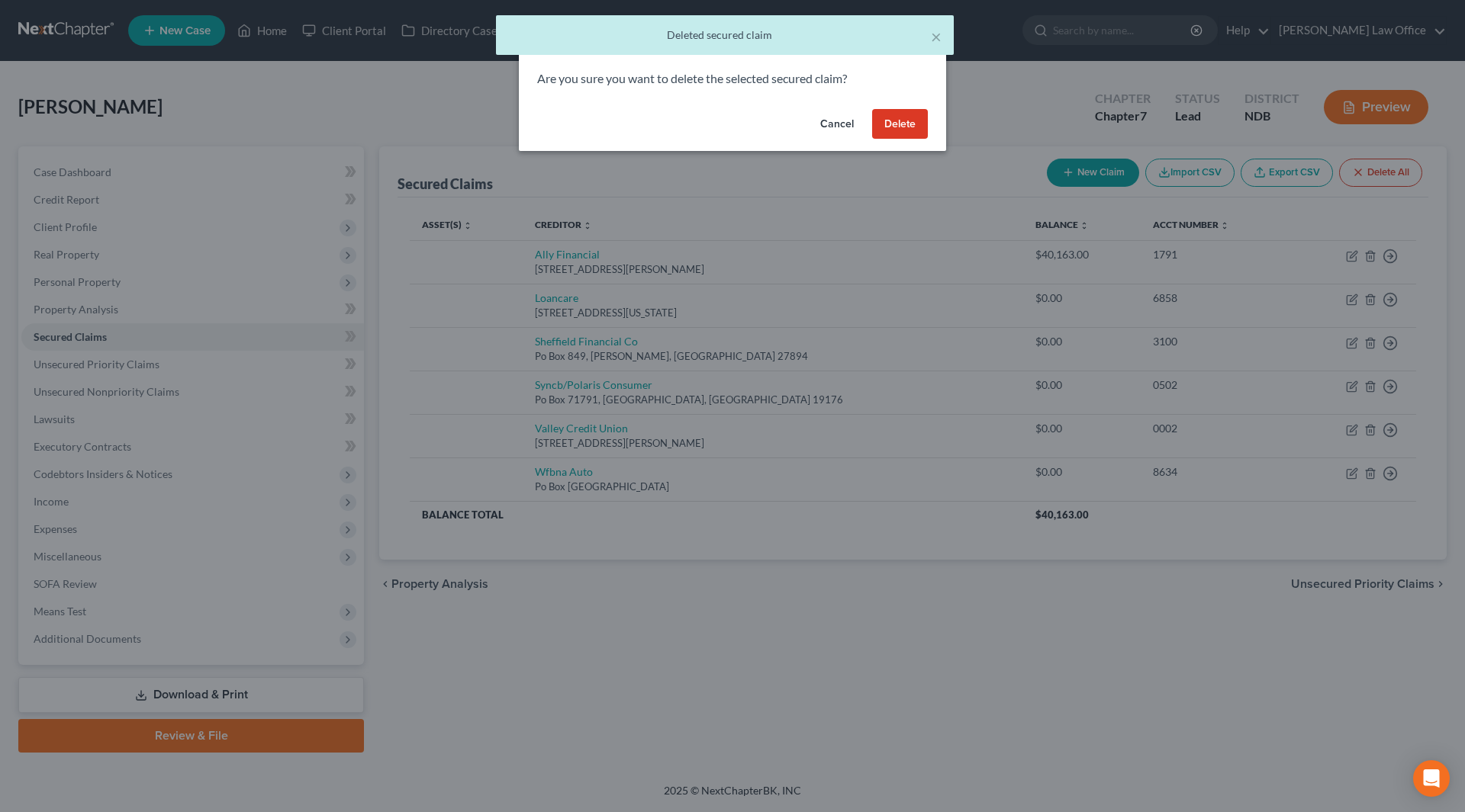
click at [888, 129] on button "Delete" at bounding box center [900, 124] width 56 height 31
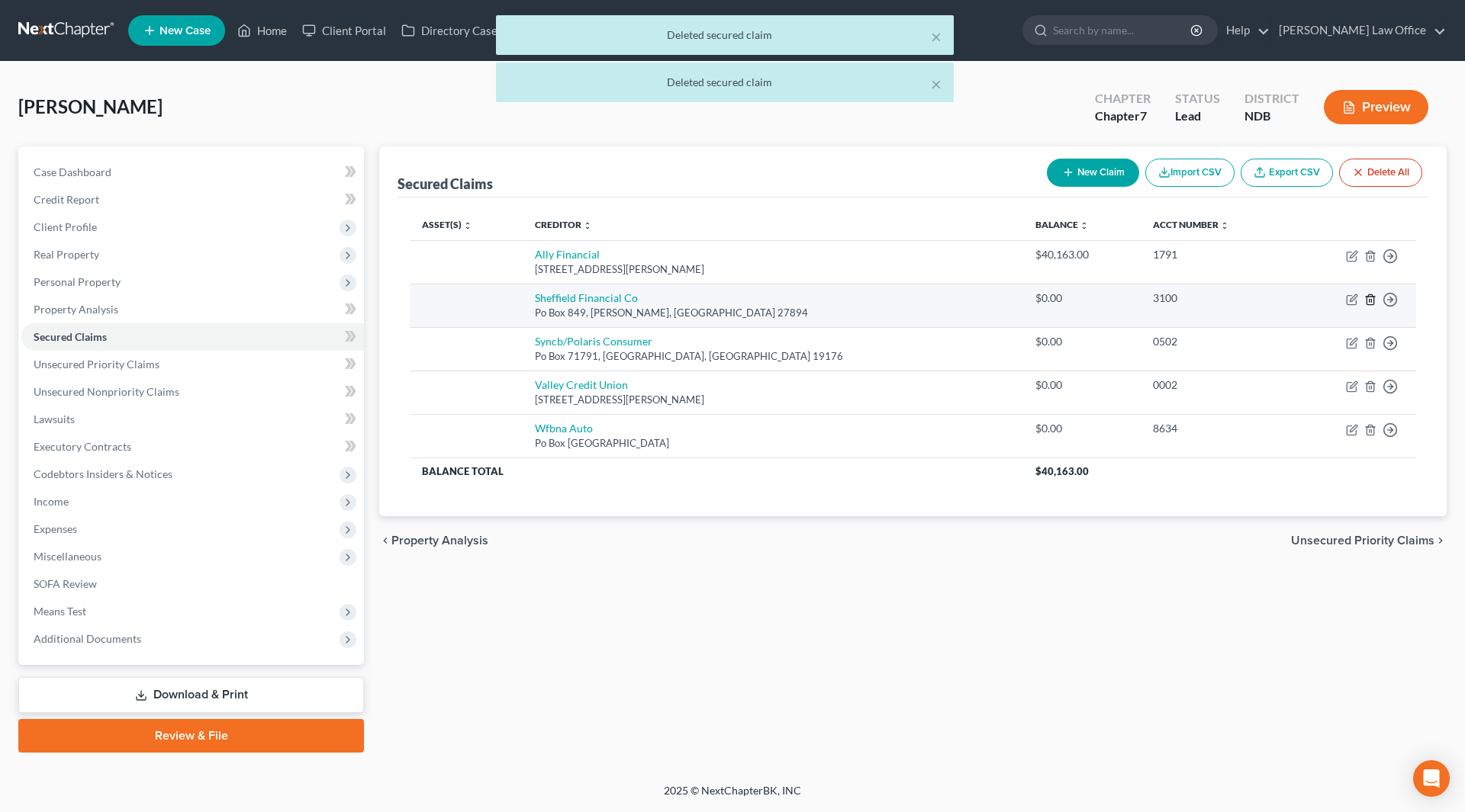
click at [1367, 302] on icon "button" at bounding box center [1370, 300] width 7 height 10
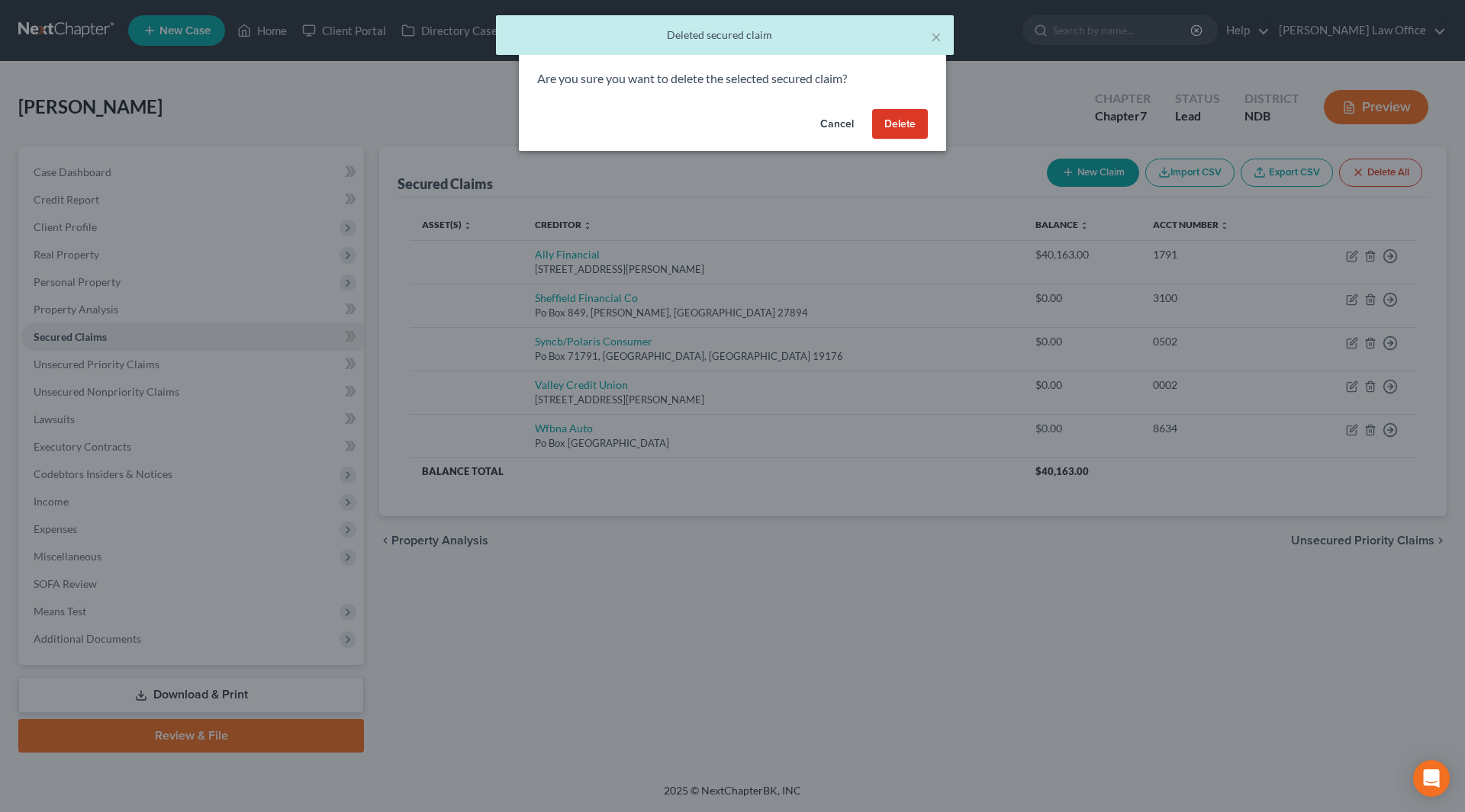
click at [919, 131] on button "Delete" at bounding box center [900, 124] width 56 height 31
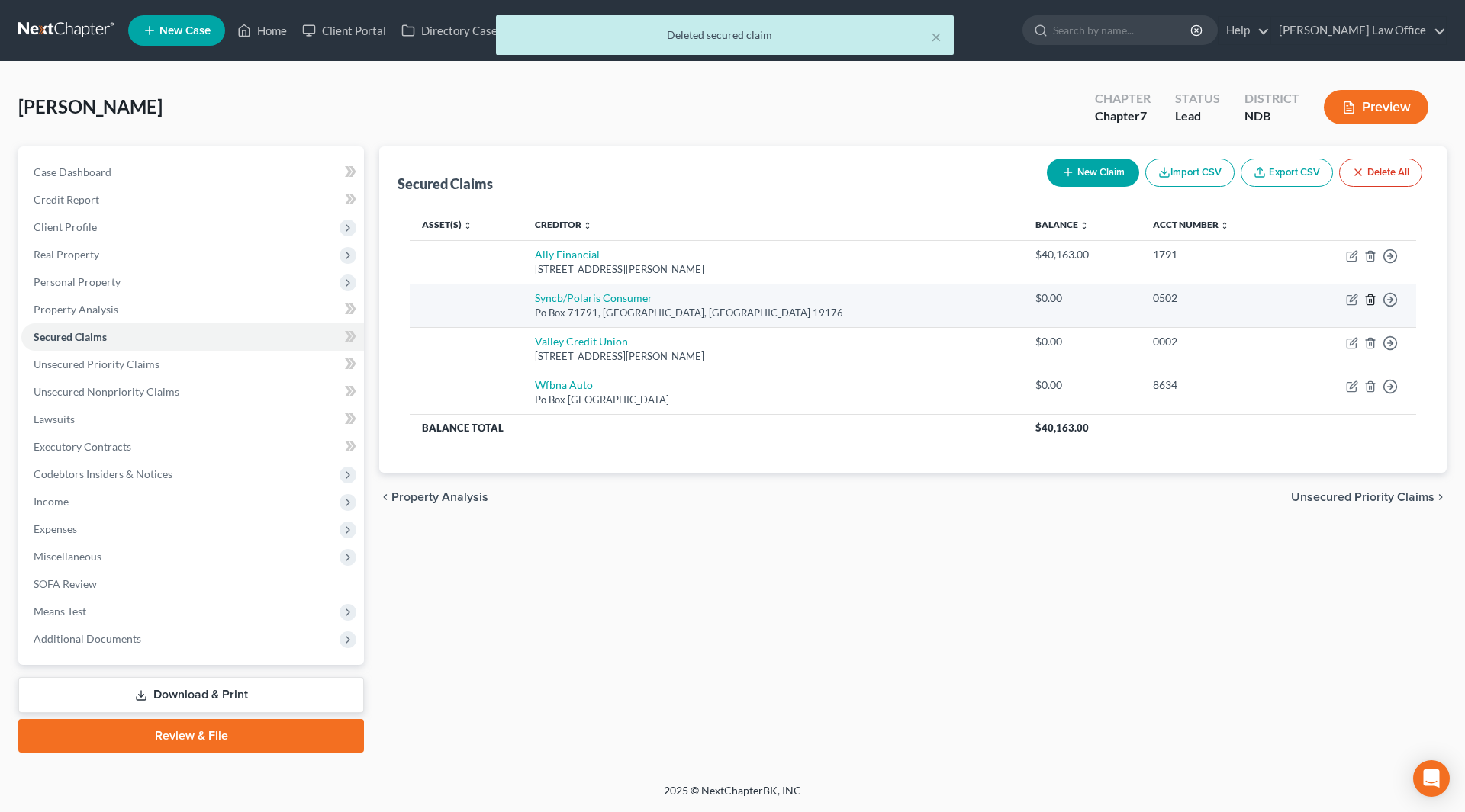
click at [1368, 300] on icon "button" at bounding box center [1370, 300] width 13 height 13
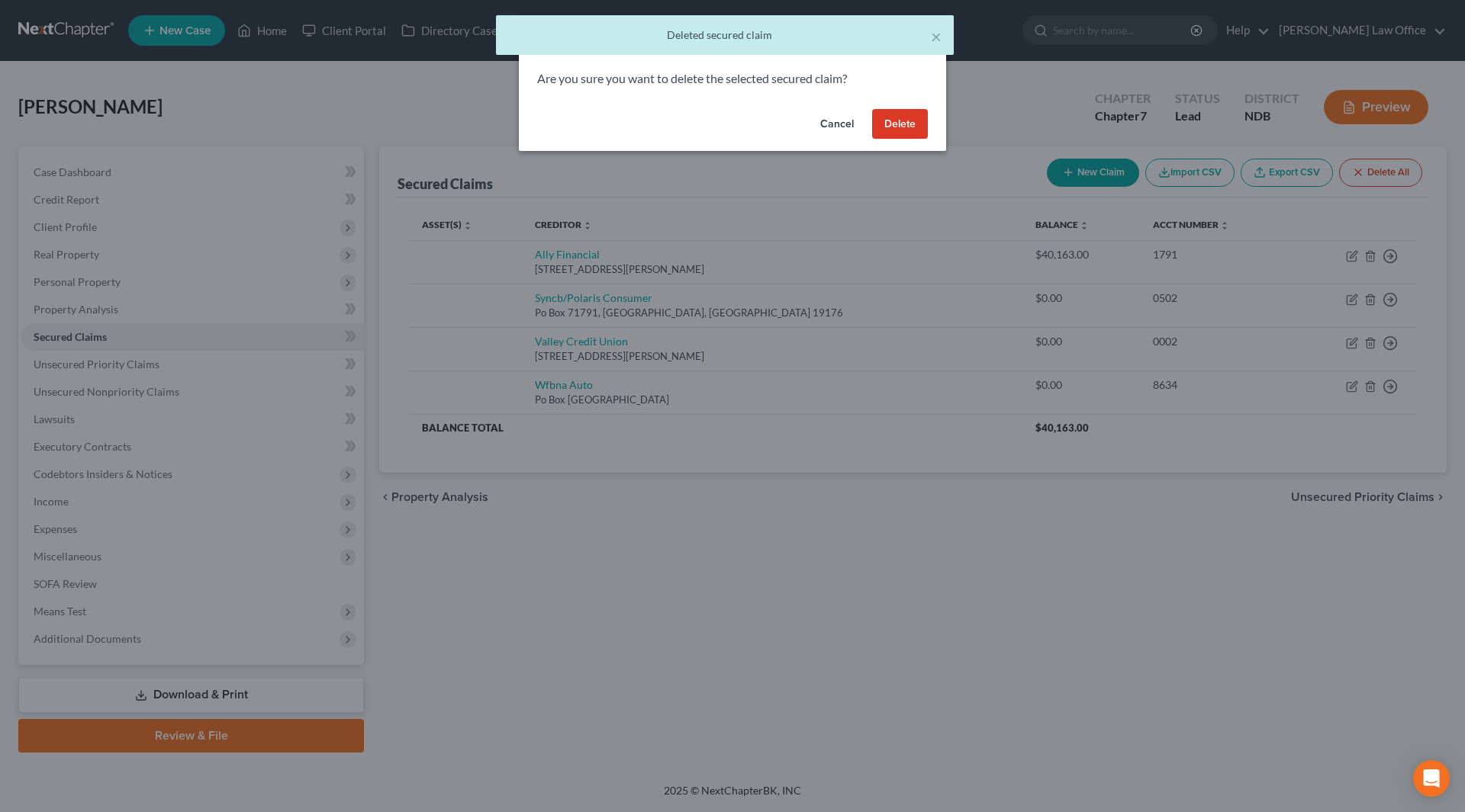
click at [905, 134] on button "Delete" at bounding box center [900, 124] width 56 height 31
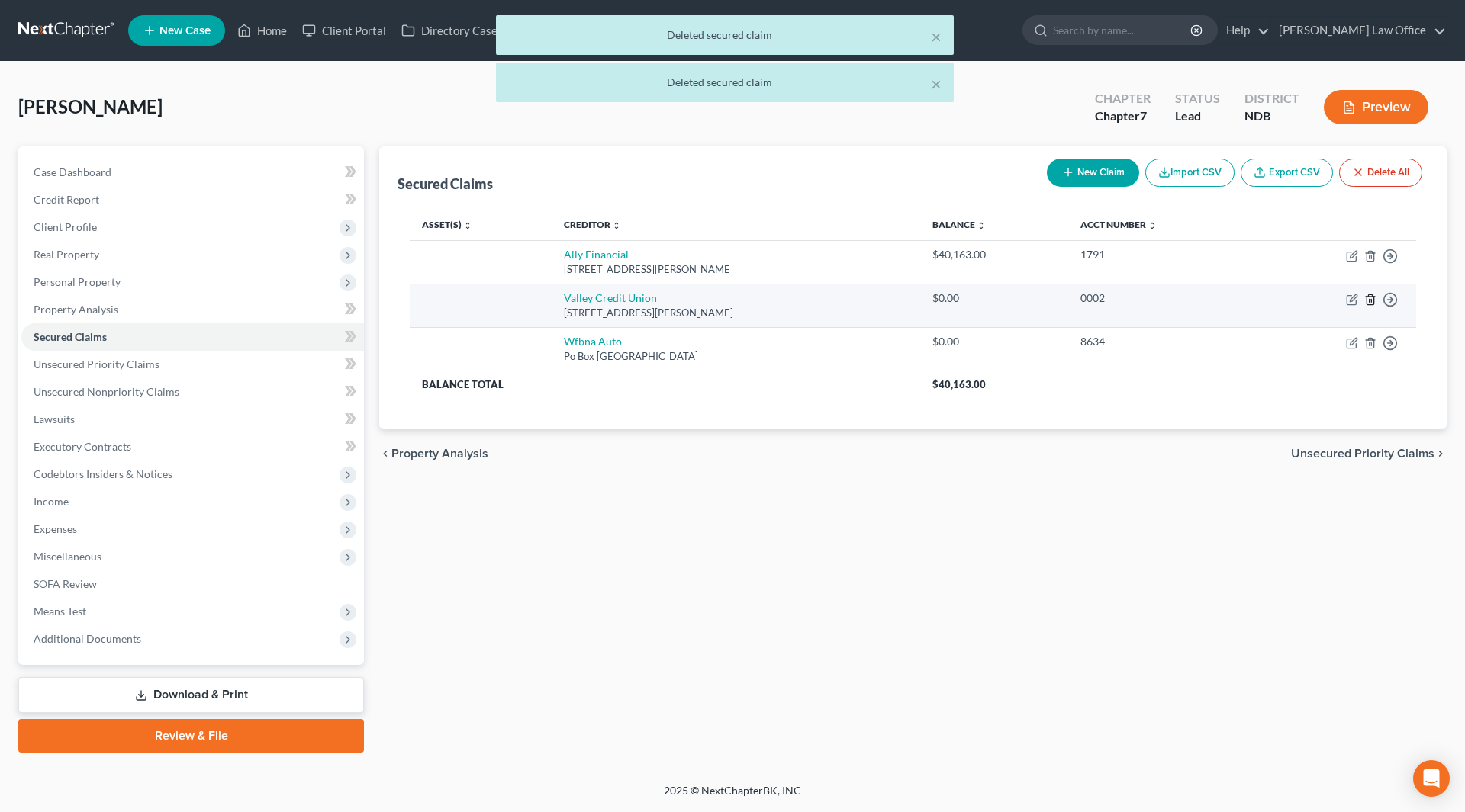
click at [1366, 298] on icon "button" at bounding box center [1370, 300] width 7 height 10
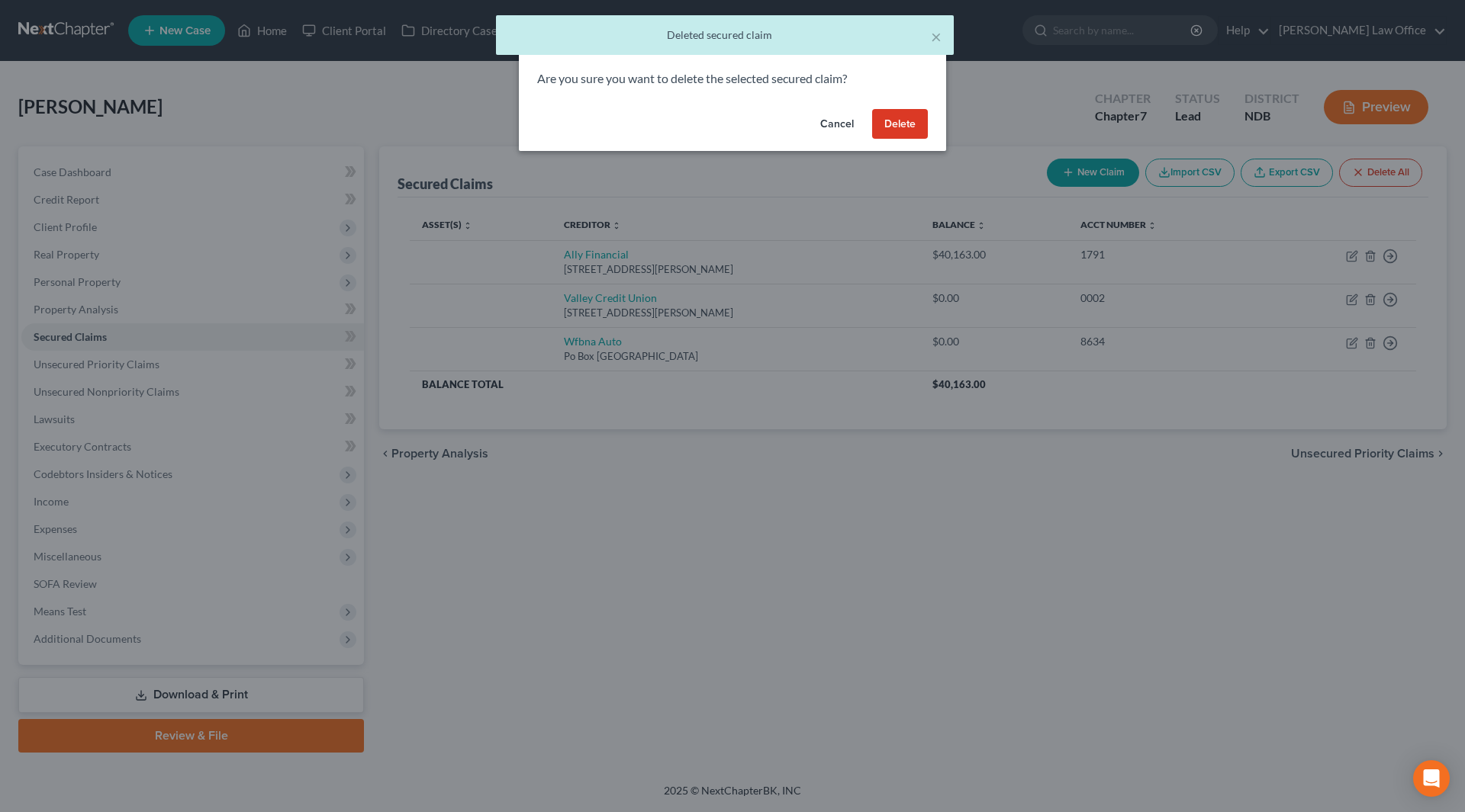
click at [901, 129] on button "Delete" at bounding box center [900, 124] width 56 height 31
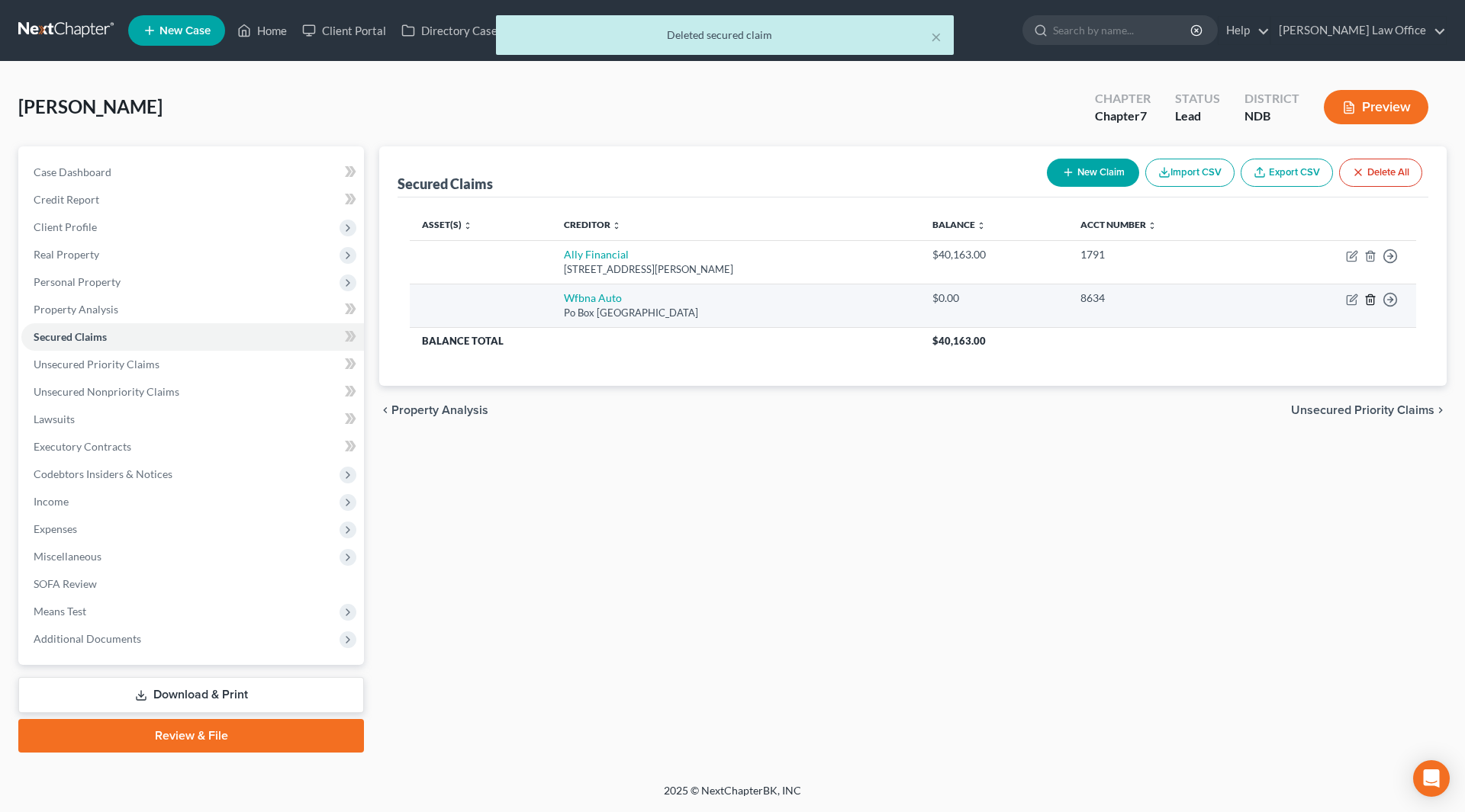
click at [1369, 297] on polyline "button" at bounding box center [1370, 297] width 9 height 0
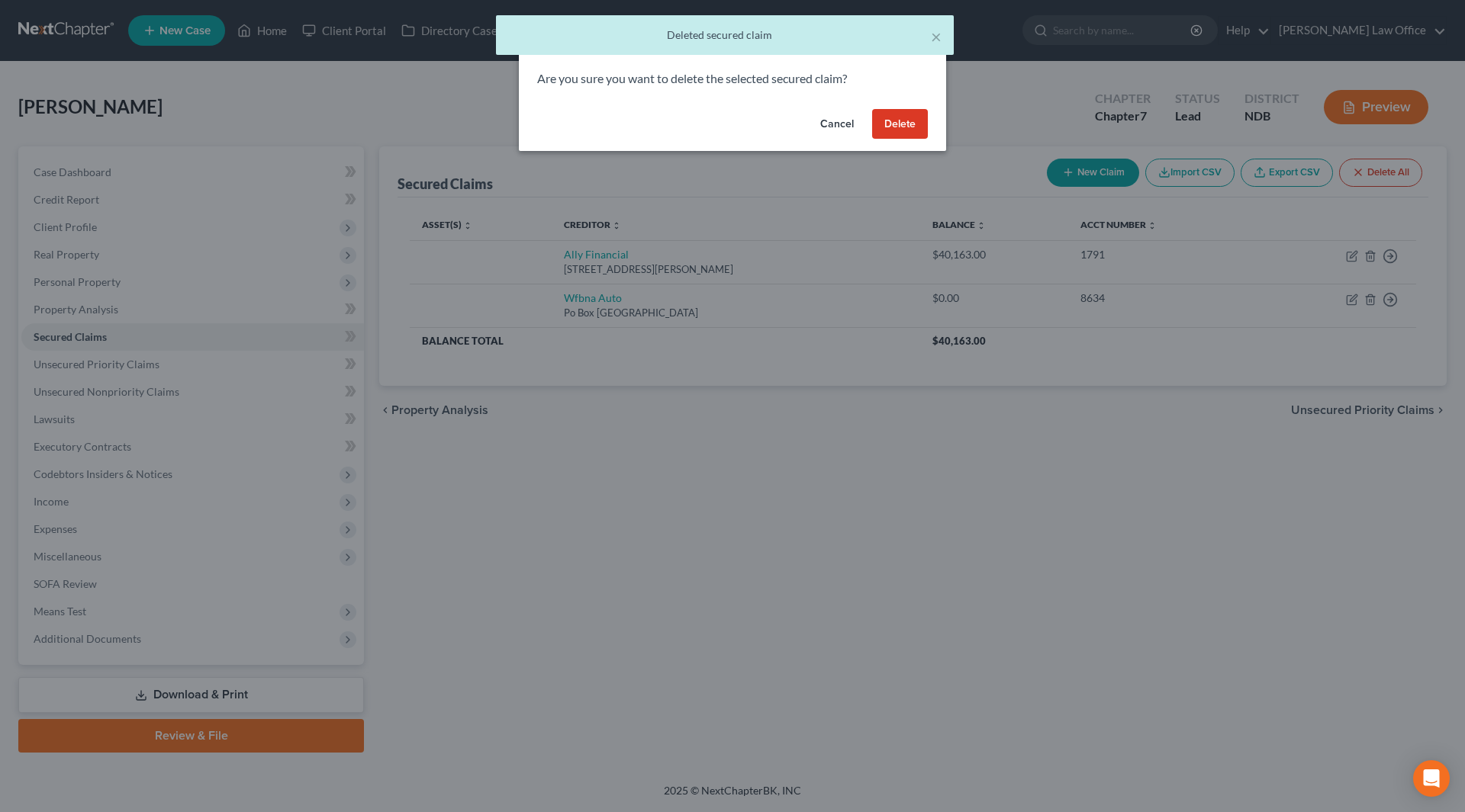
click at [892, 129] on button "Delete" at bounding box center [900, 124] width 56 height 31
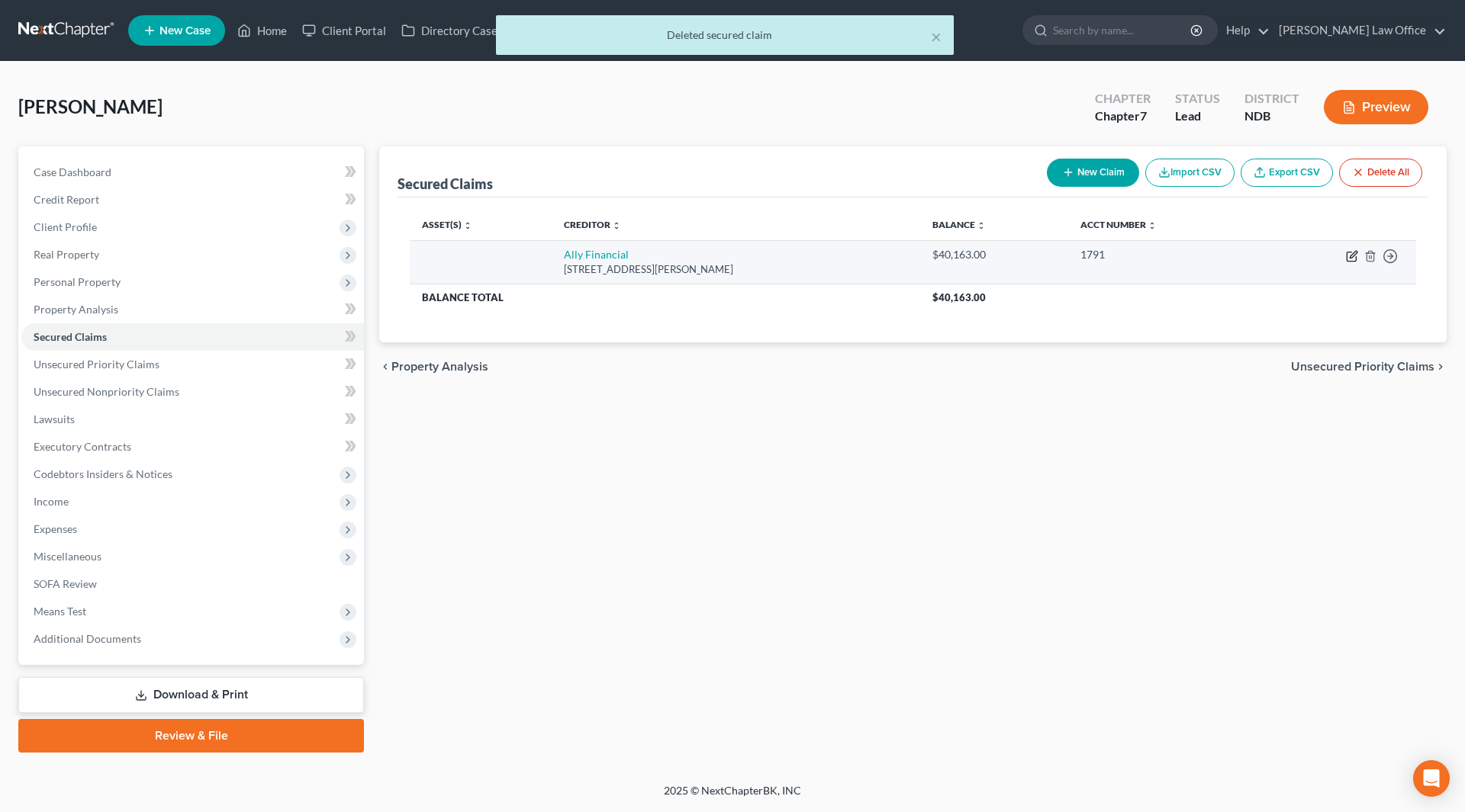
click at [1351, 260] on icon "button" at bounding box center [1351, 256] width 13 height 13
select select "23"
select select "0"
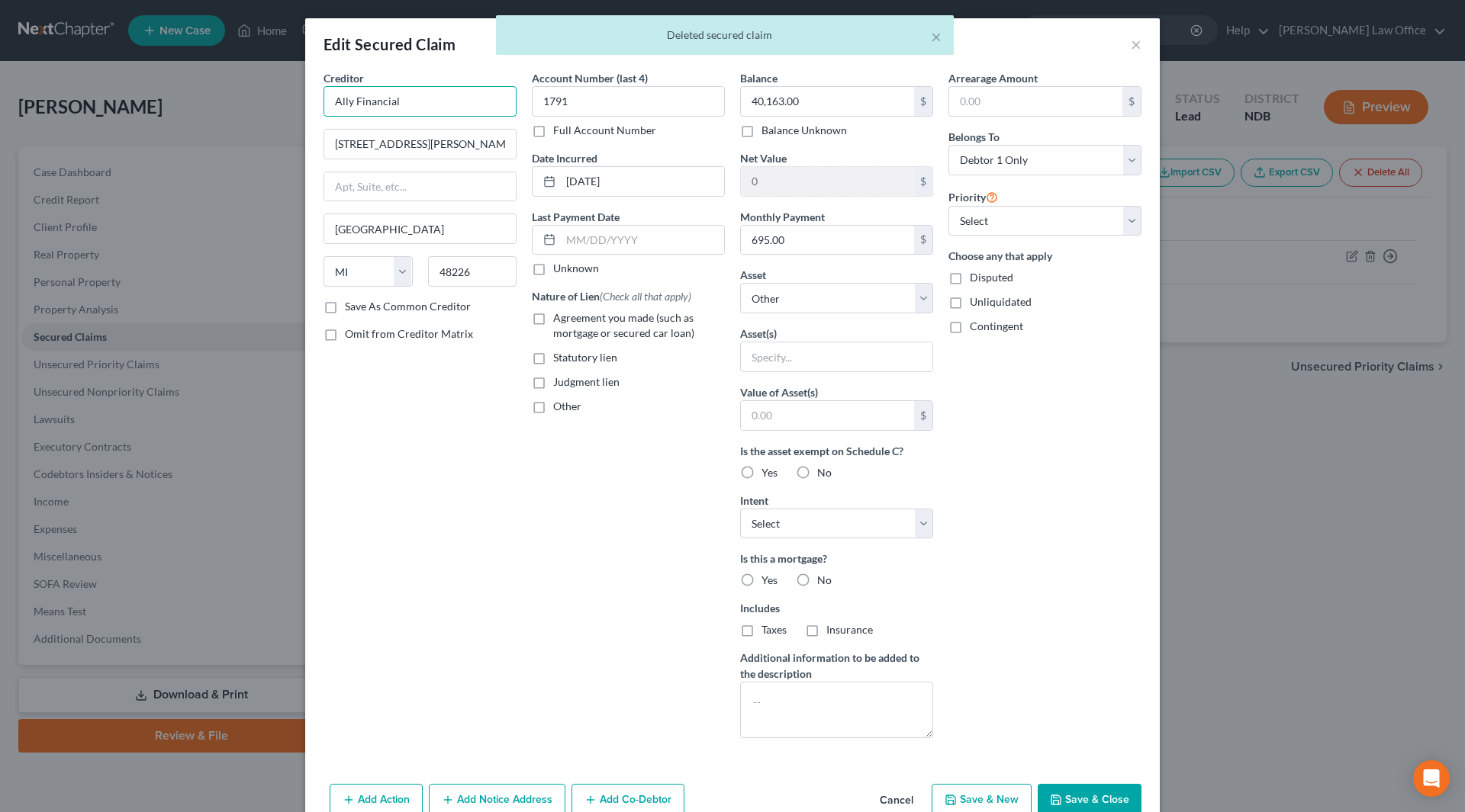
drag, startPoint x: 437, startPoint y: 97, endPoint x: 318, endPoint y: 98, distance: 119.0
click at [324, 98] on input "Ally Financial" at bounding box center [420, 101] width 193 height 31
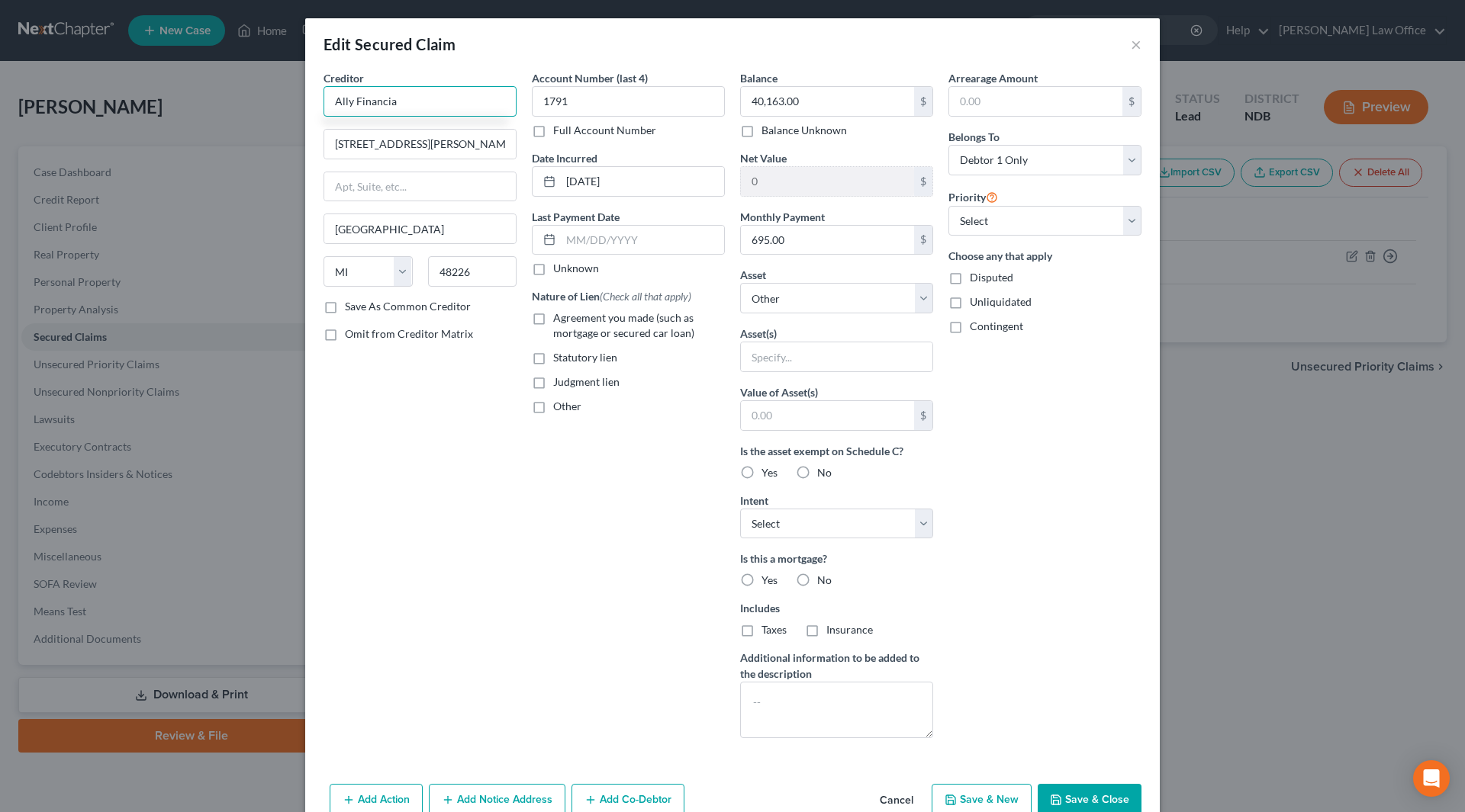
type input "Ally Financial"
click at [363, 137] on div "PO Box 380901, Bloomington, MN 55438-0901" at bounding box center [415, 143] width 159 height 13
type input "PO Box 380901"
type input "Bloomington"
select select "24"
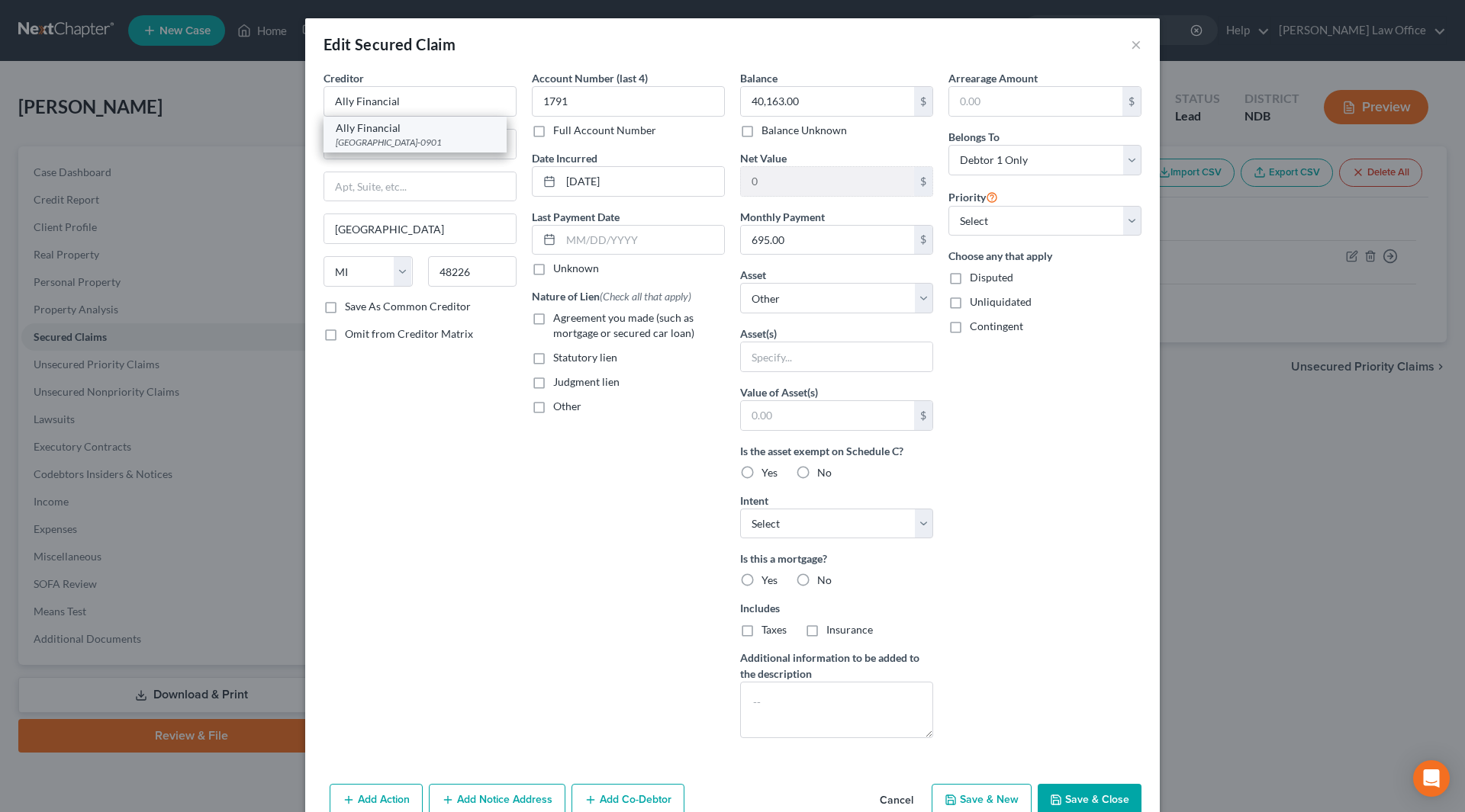
type input "55438-0901"
click at [630, 179] on input "10-19-2024" at bounding box center [643, 181] width 164 height 29
drag, startPoint x: 630, startPoint y: 179, endPoint x: 553, endPoint y: 180, distance: 77.0
click at [553, 180] on div "10-19-2024" at bounding box center [628, 181] width 193 height 31
type input "2024"
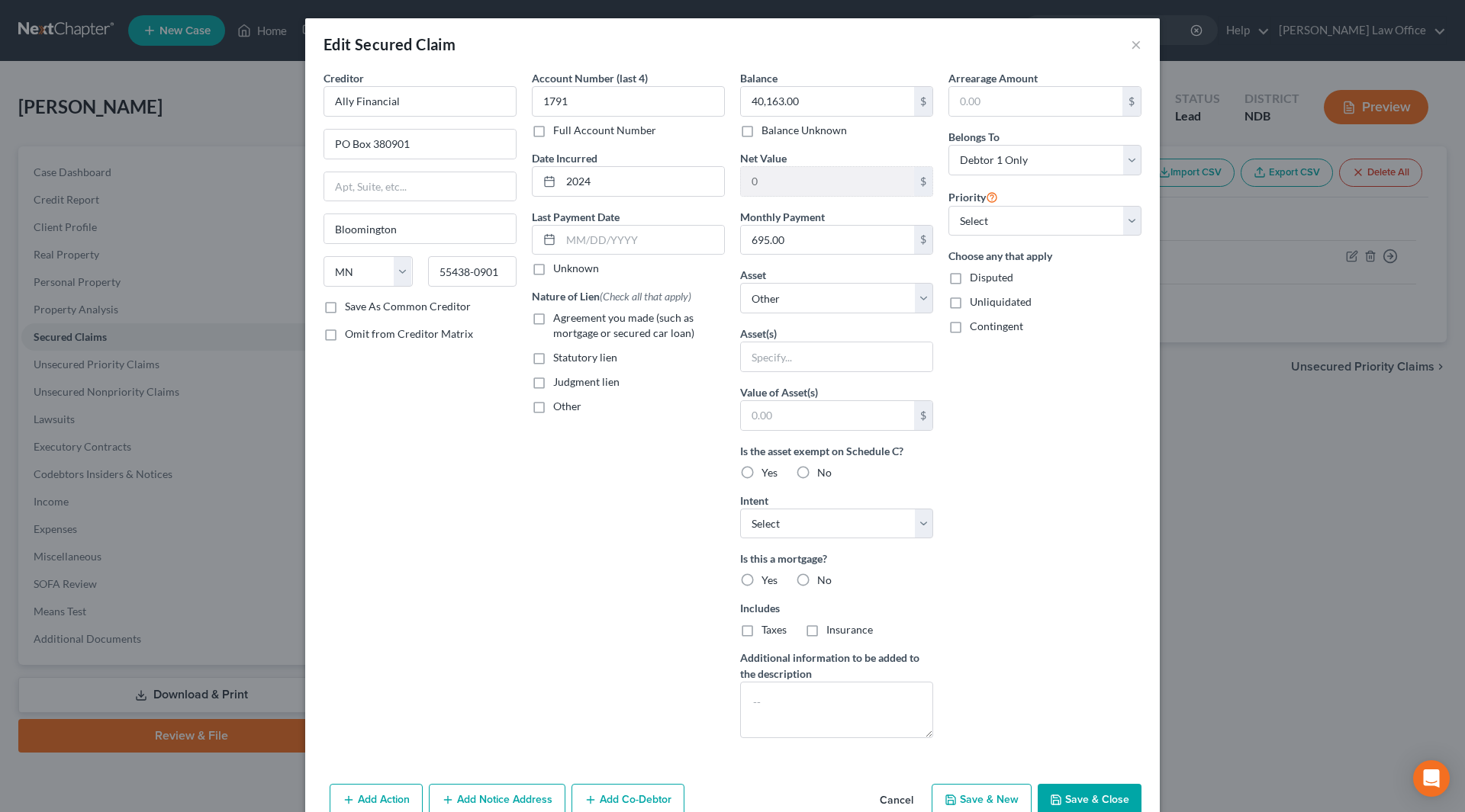
click at [553, 318] on label "Agreement you made (such as mortgage or secured car loan)" at bounding box center [639, 325] width 172 height 31
click at [559, 318] on input "Agreement you made (such as mortgage or secured car loan)" at bounding box center [564, 315] width 10 height 10
checkbox input "true"
click at [629, 235] on input "text" at bounding box center [643, 240] width 164 height 29
type input "1"
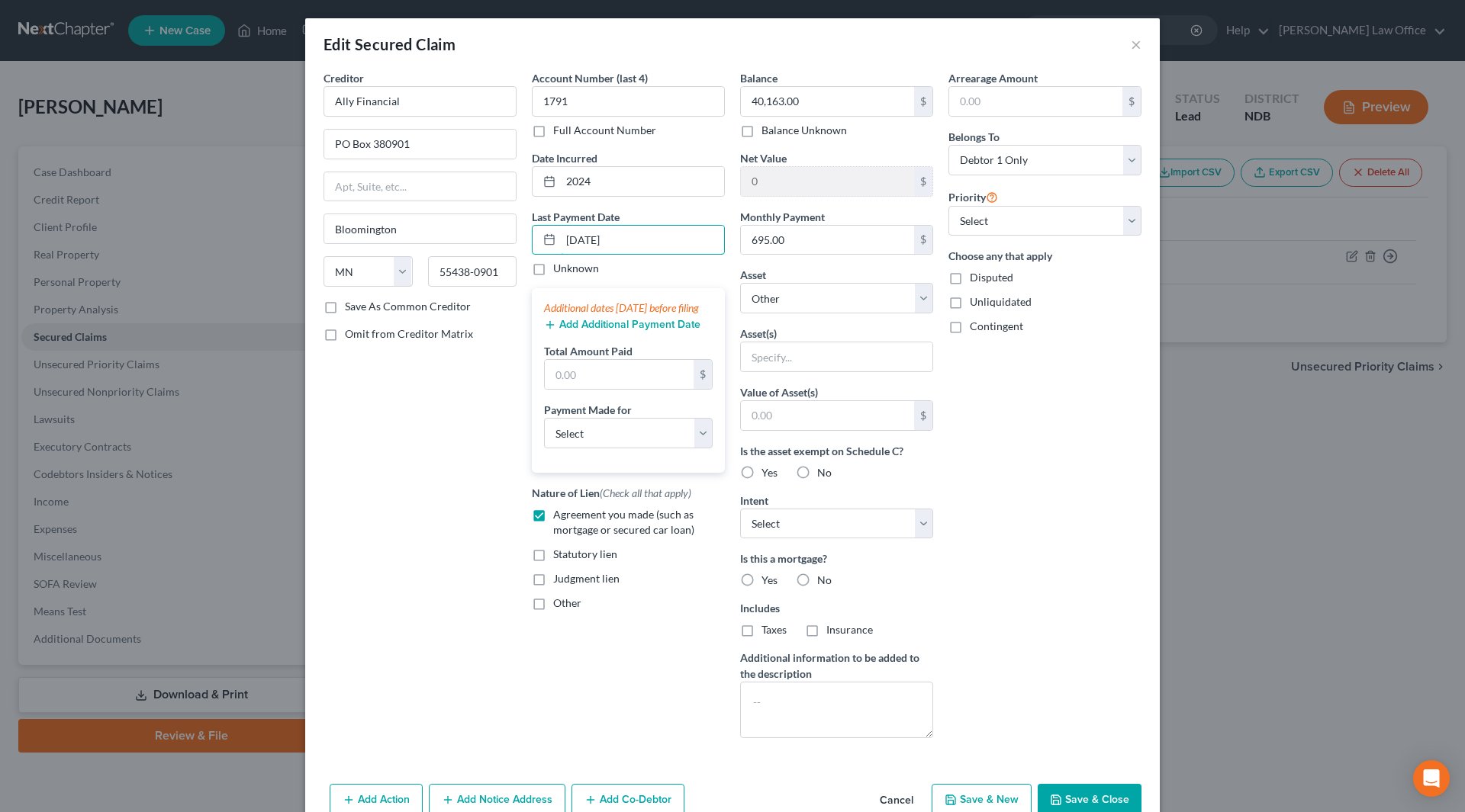
type input "10/03/2025"
click at [586, 331] on button "Add Additional Payment Date" at bounding box center [622, 325] width 156 height 13
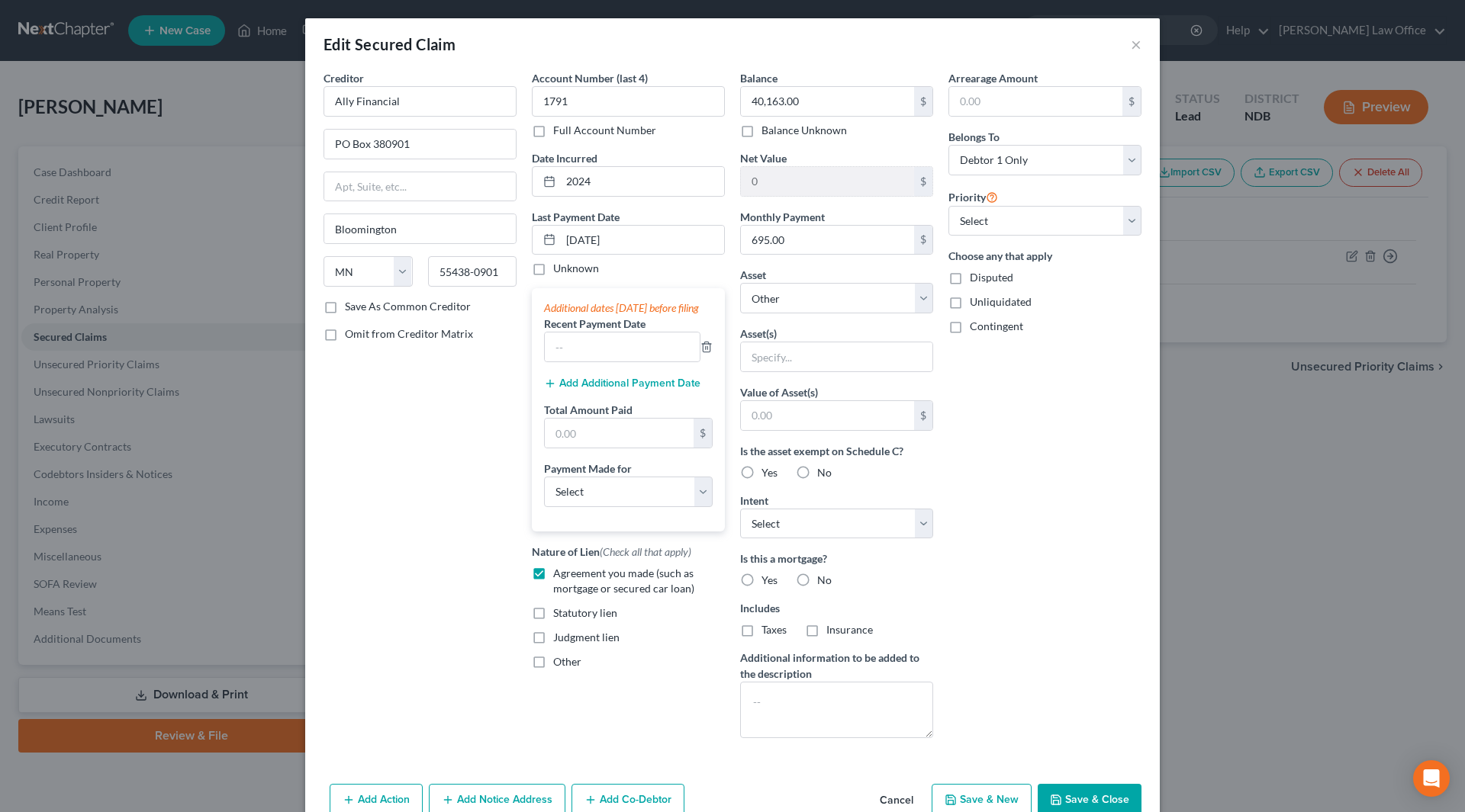
click at [588, 390] on button "Add Additional Payment Date" at bounding box center [622, 383] width 156 height 13
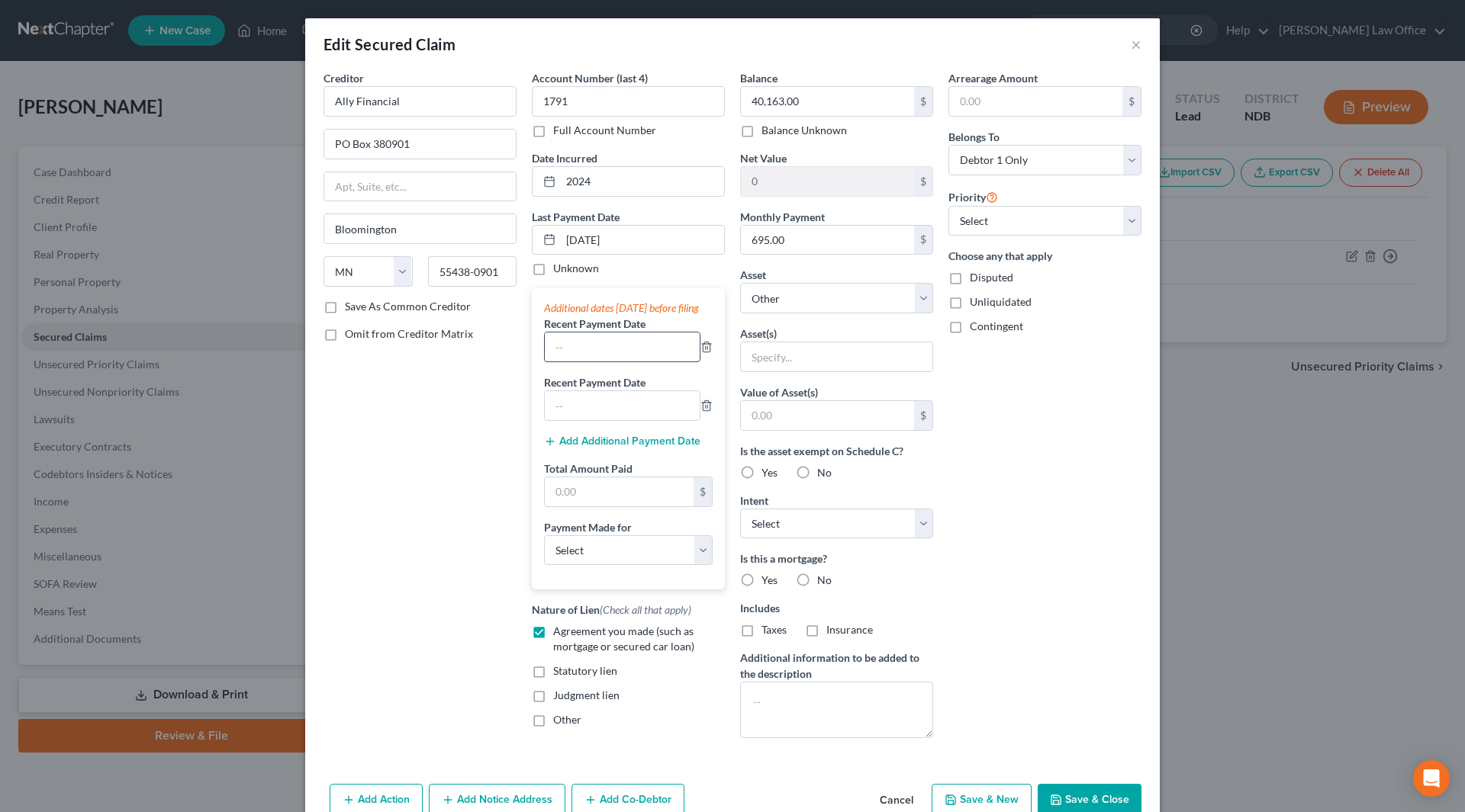
click at [578, 358] on input "text" at bounding box center [623, 347] width 155 height 29
type input "9/3/25"
click at [581, 421] on input "text" at bounding box center [623, 406] width 155 height 29
type input "8/3/25"
click at [578, 507] on input "text" at bounding box center [619, 492] width 149 height 29
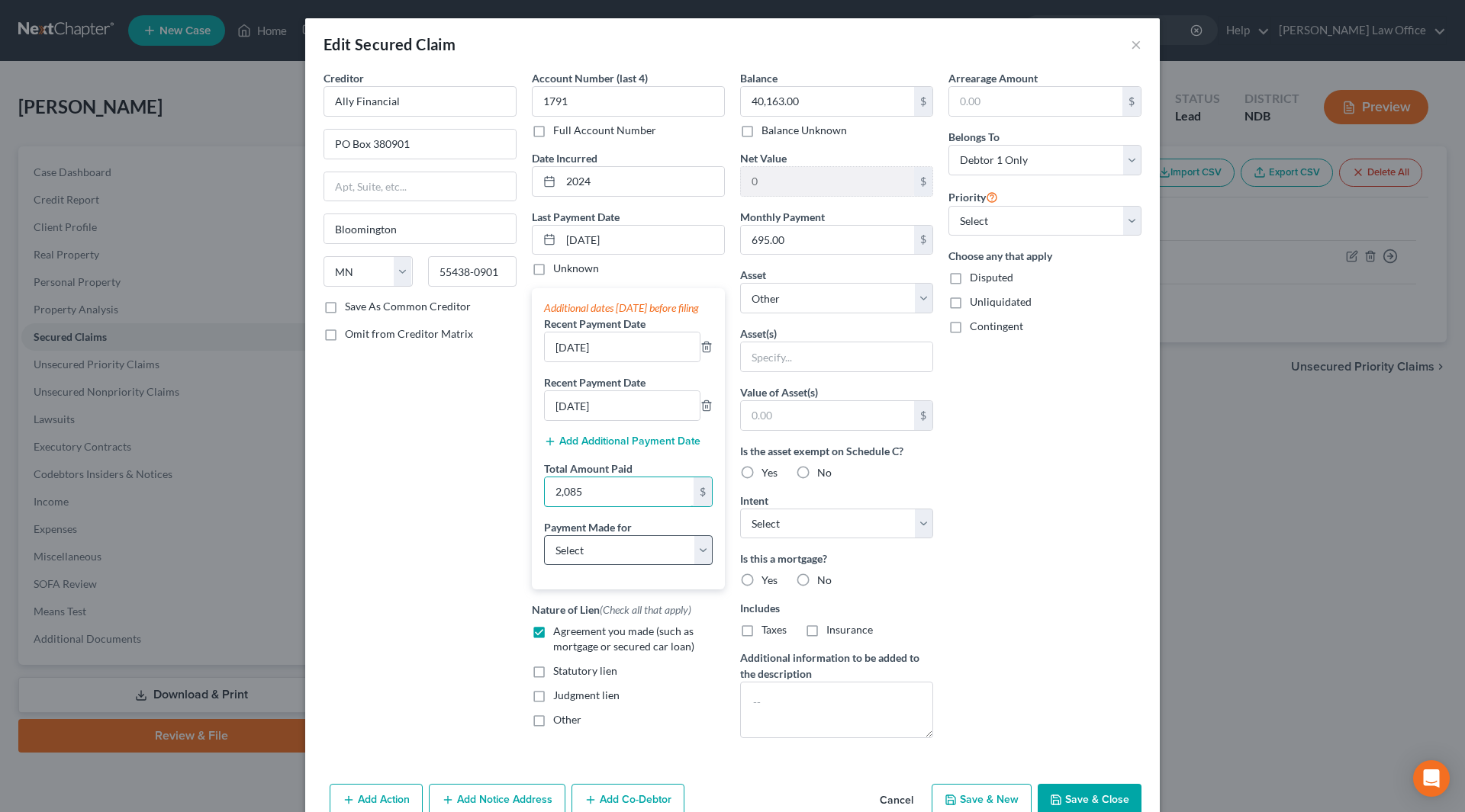
type input "2,085"
click at [590, 566] on select "Select Car Credit Card Loan Repayment Mortgage Other Suppliers Or Vendors" at bounding box center [629, 551] width 169 height 31
select select "0"
click at [544, 550] on select "Select Car Credit Card Loan Repayment Mortgage Other Suppliers Or Vendors" at bounding box center [629, 551] width 169 height 31
click at [884, 301] on select "Select Other Multiple Assets" at bounding box center [836, 298] width 193 height 31
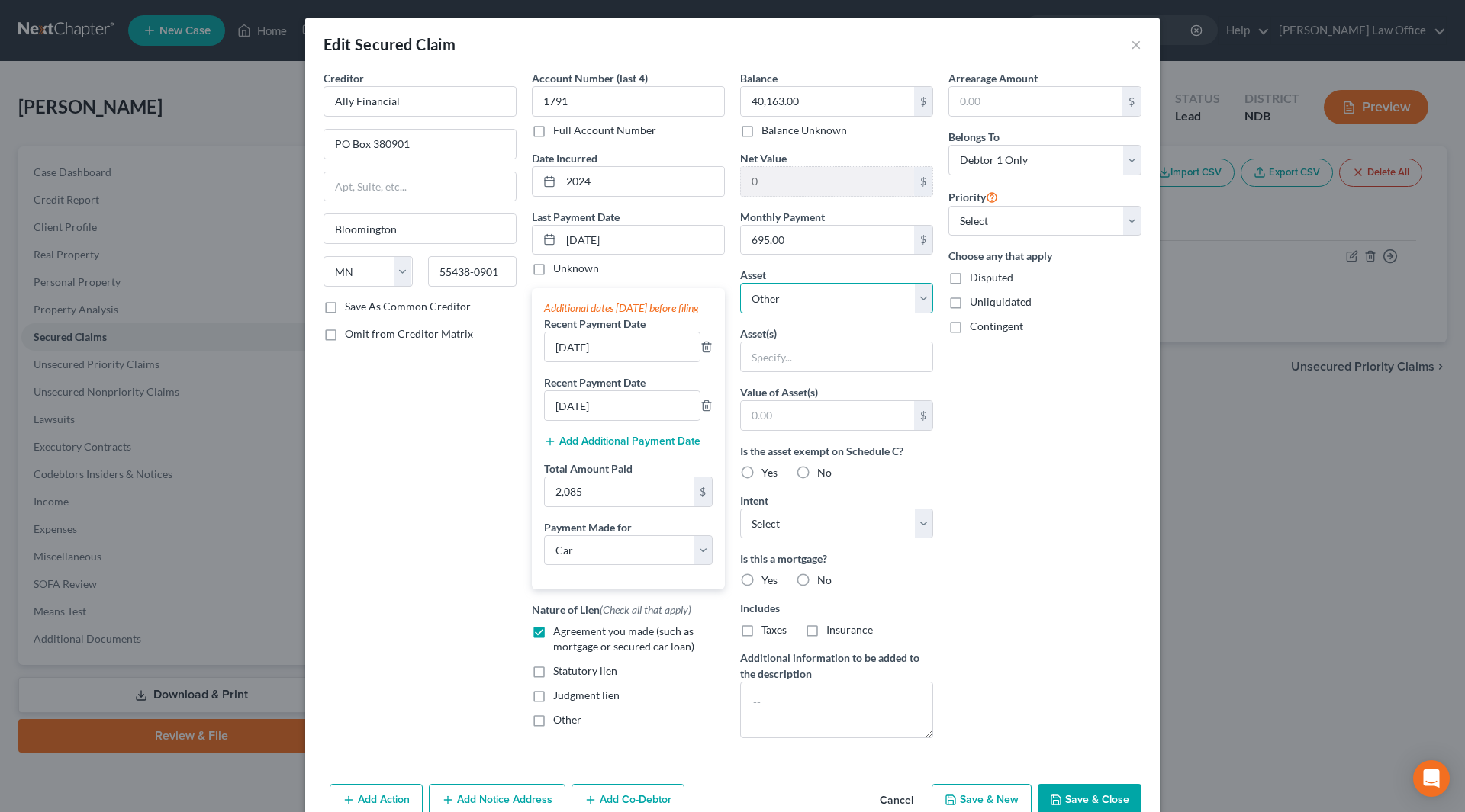
drag, startPoint x: 884, startPoint y: 301, endPoint x: 910, endPoint y: 315, distance: 29.5
click at [884, 301] on select "Select Other Multiple Assets" at bounding box center [836, 298] width 193 height 31
click at [1050, 799] on icon "button" at bounding box center [1056, 800] width 13 height 13
select select
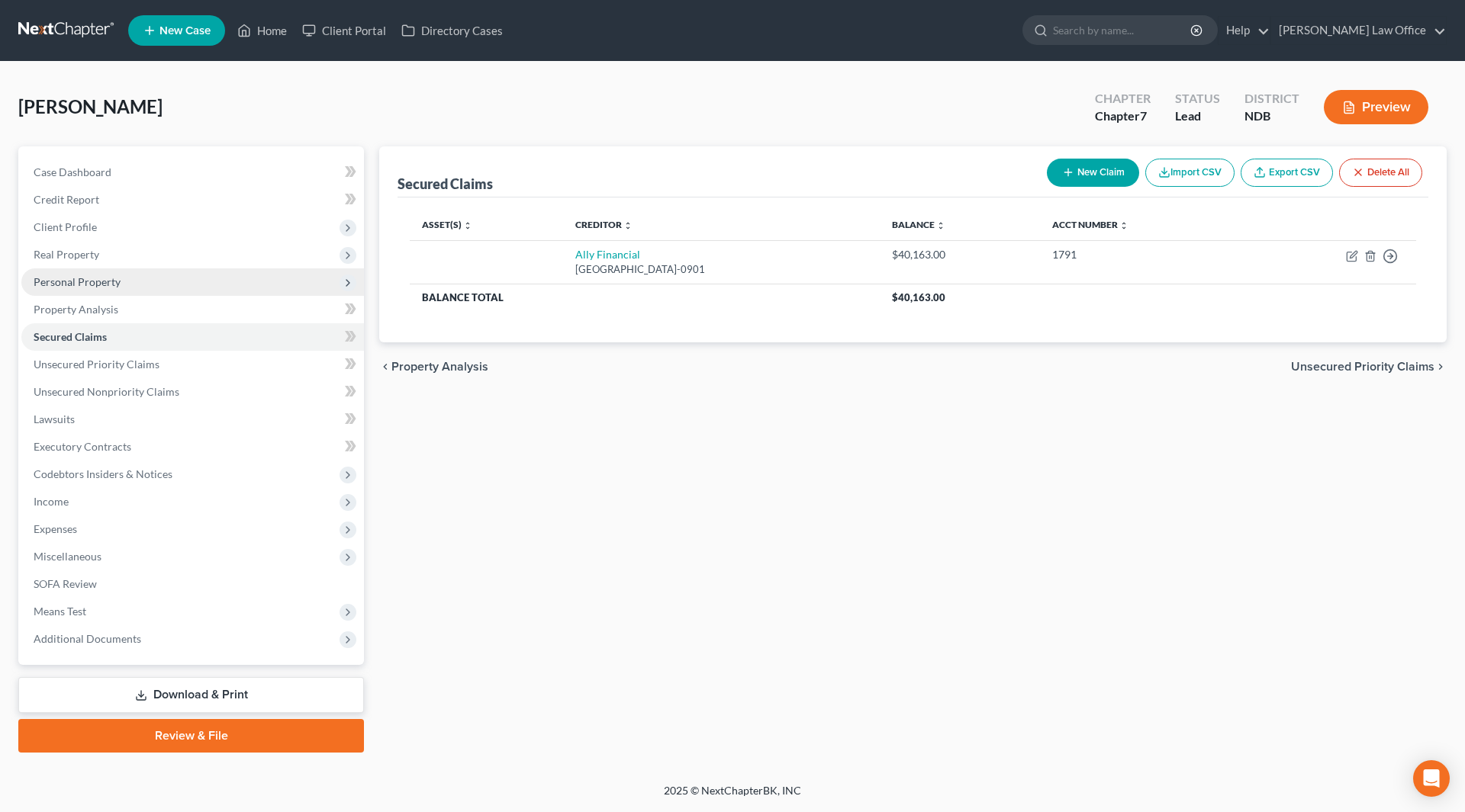
click at [84, 273] on span "Personal Property" at bounding box center [193, 282] width 342 height 28
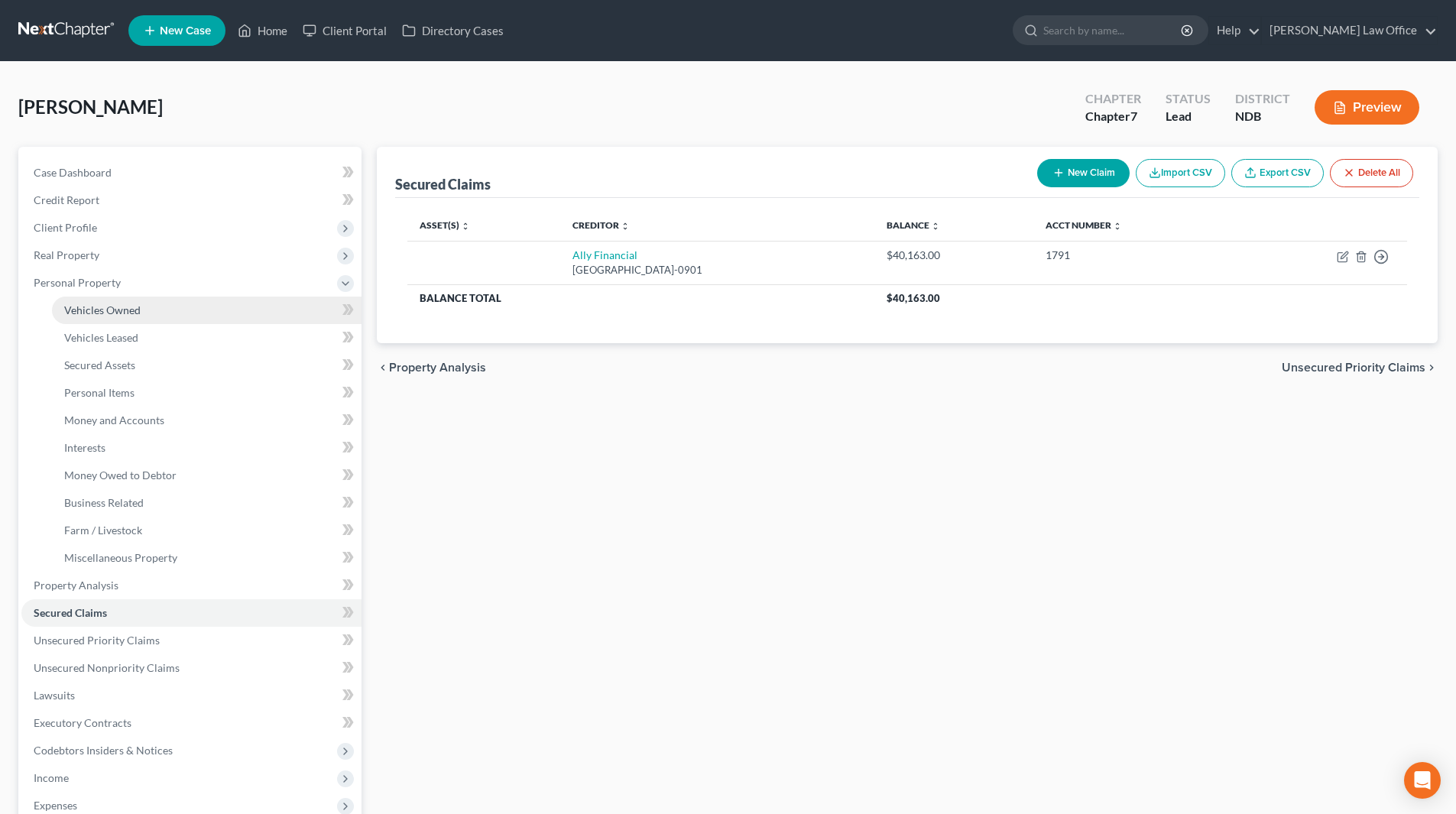
click at [100, 316] on link "Vehicles Owned" at bounding box center [207, 310] width 309 height 28
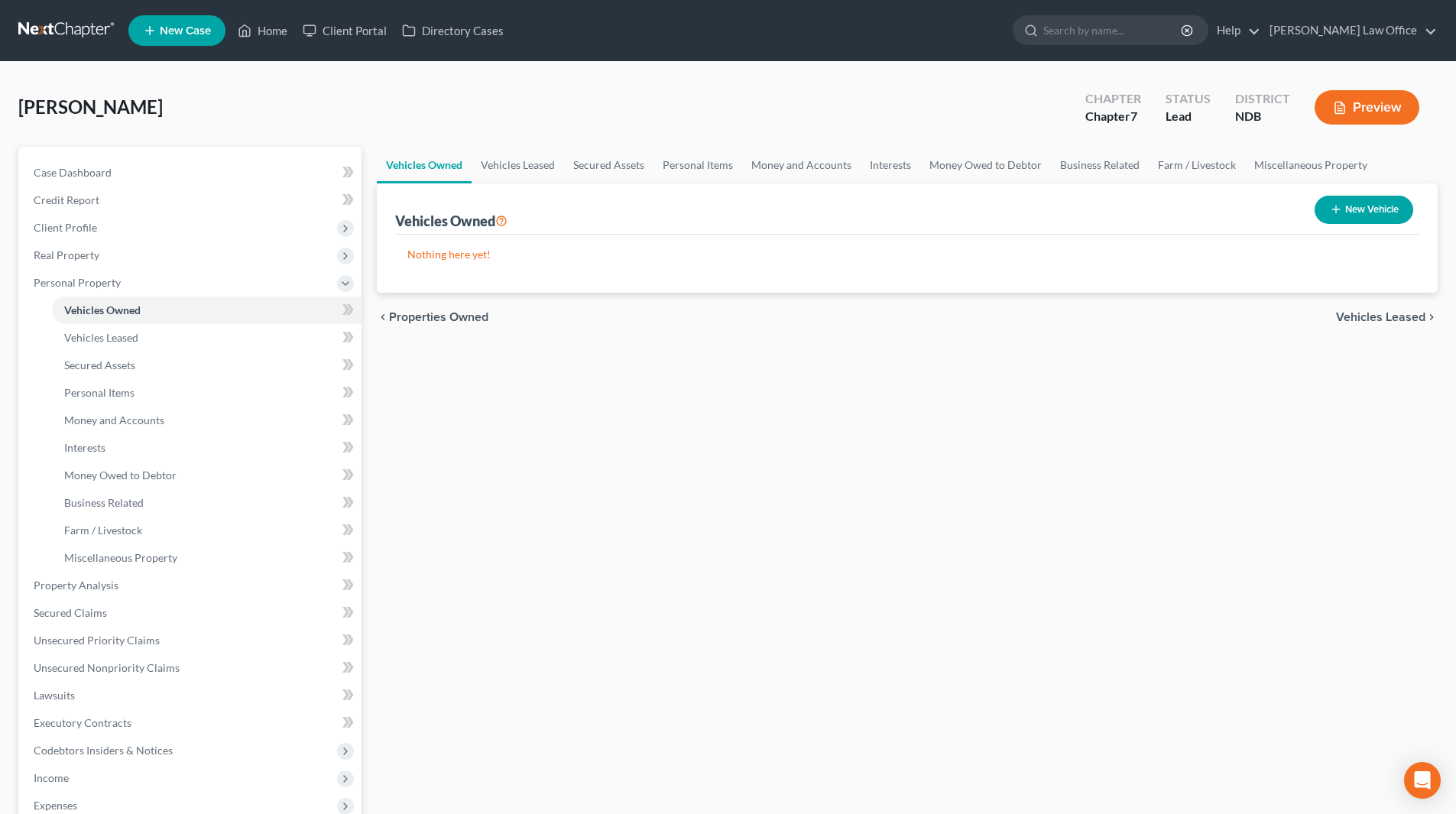
click at [1356, 211] on button "New Vehicle" at bounding box center [1364, 210] width 99 height 28
select select "0"
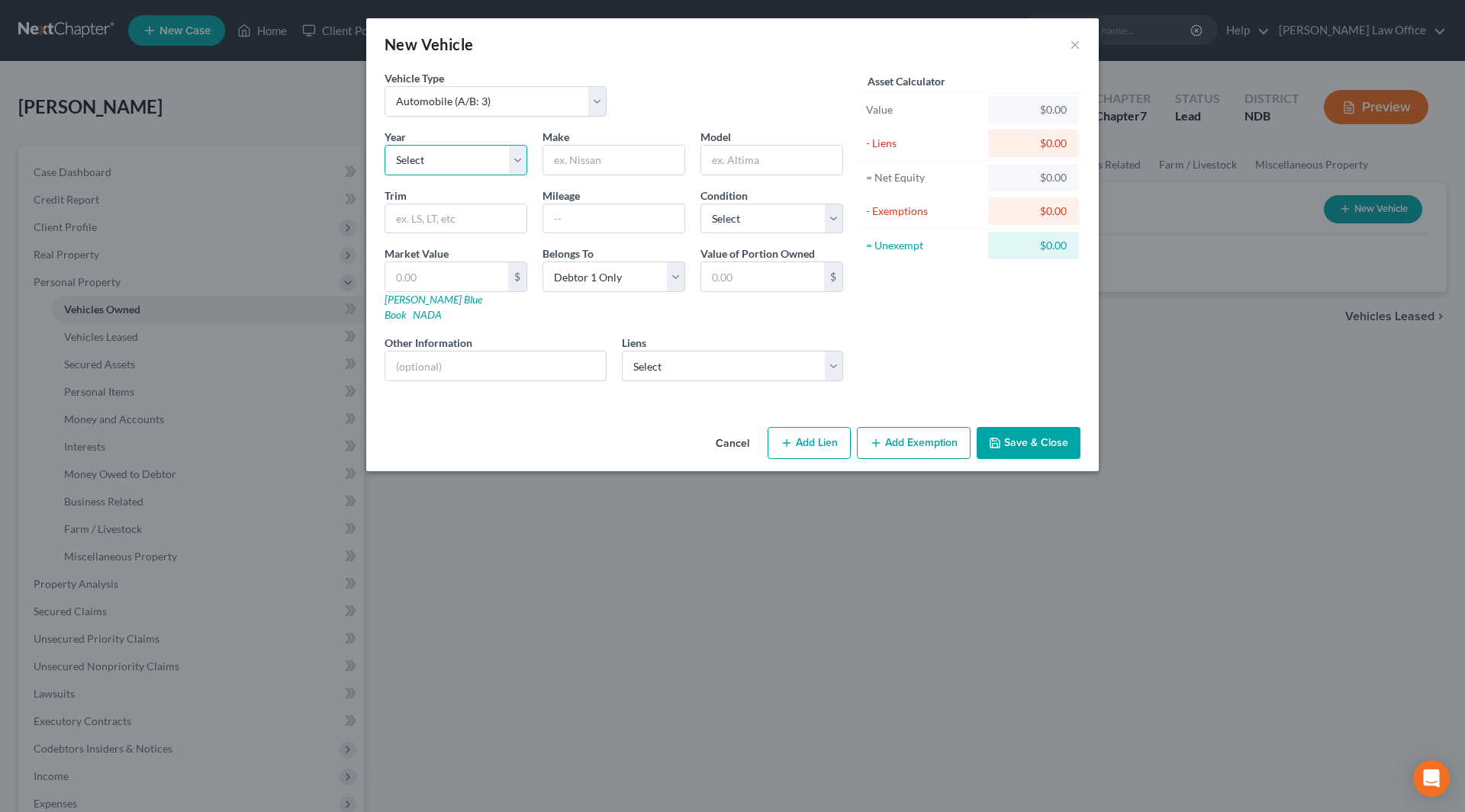
click at [516, 158] on select "Select 2026 2025 2024 2023 2022 2021 2020 2019 2018 2017 2016 2015 2014 2013 20…" at bounding box center [456, 160] width 143 height 31
select select "2"
click at [385, 145] on select "Select 2026 2025 2024 2023 2022 2021 2020 2019 2018 2017 2016 2015 2014 2013 20…" at bounding box center [456, 160] width 143 height 31
click at [582, 161] on input "text" at bounding box center [614, 160] width 141 height 29
type input "Jeep"
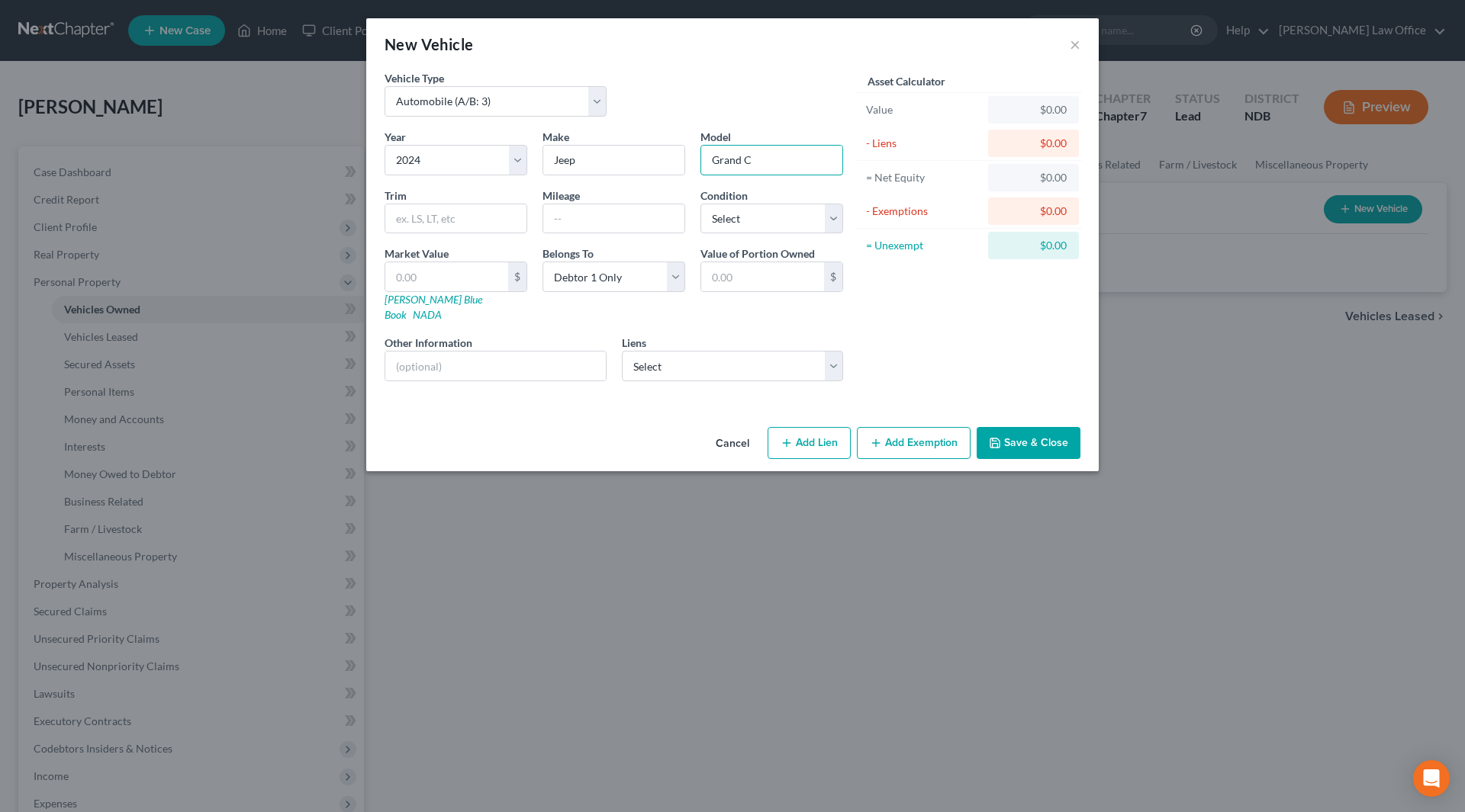
type input "Grand Cherokee"
type input "Limited"
type input "10700"
click at [777, 223] on select "Select Excellent Very Good Good Fair Poor" at bounding box center [771, 219] width 143 height 31
select select "1"
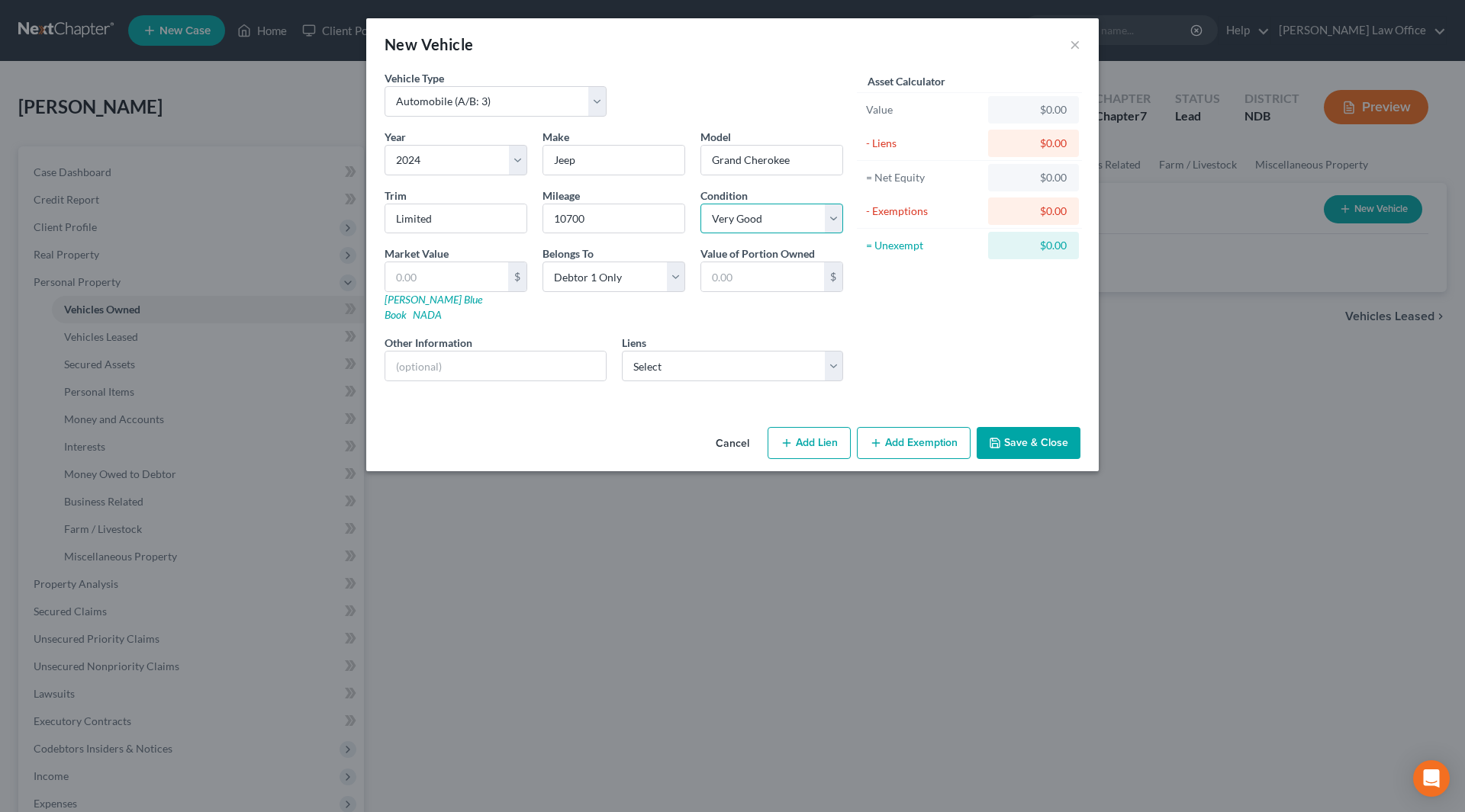
click at [700, 204] on select "Select Excellent Very Good Good Fair Poor" at bounding box center [771, 219] width 143 height 31
click at [420, 303] on link "Kelly Blue Book" at bounding box center [433, 307] width 98 height 28
click at [459, 272] on input "text" at bounding box center [447, 276] width 123 height 29
type input "3"
type input "3.00"
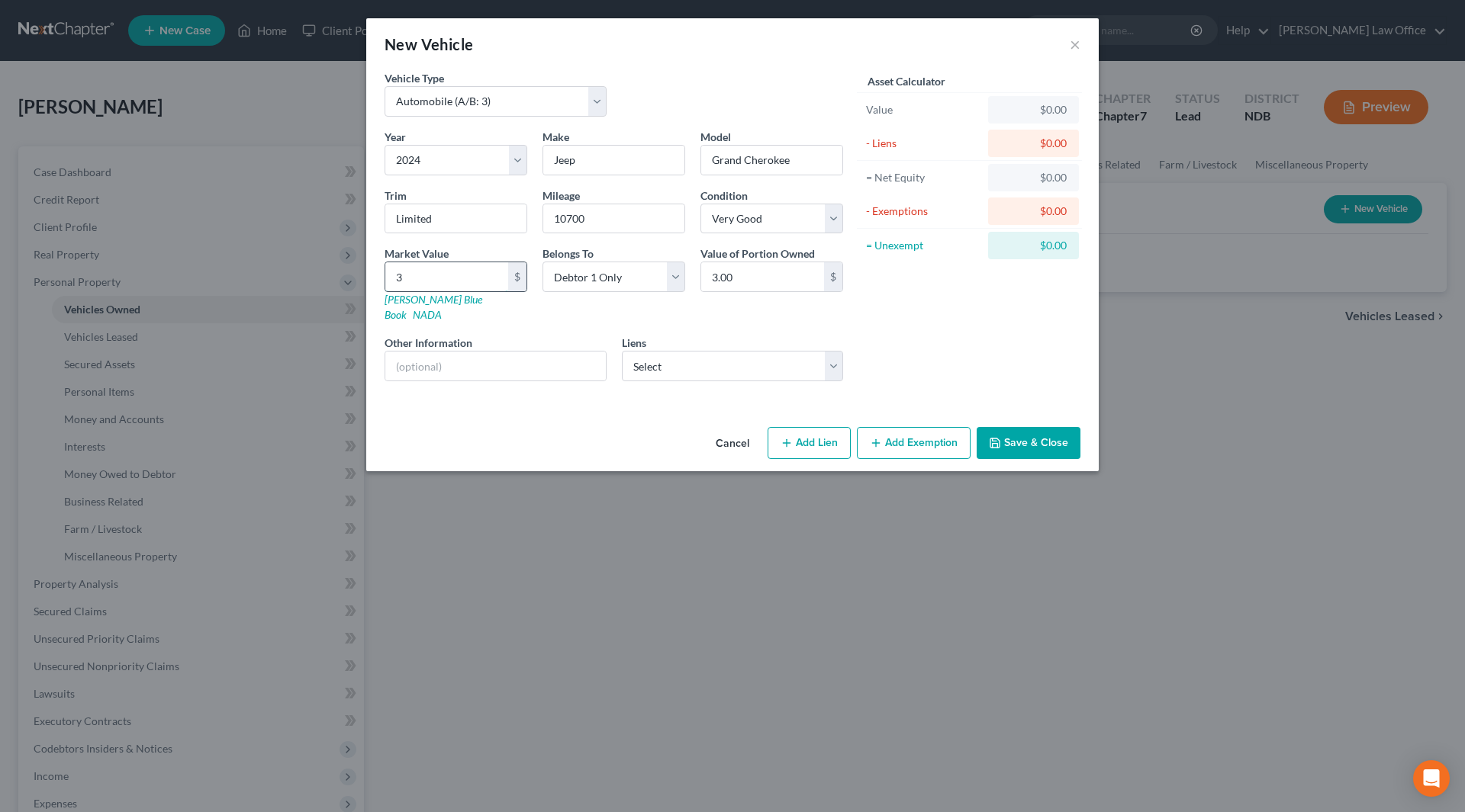
type input "35"
type input "35.00"
type input "355"
click at [551, 351] on input "text" at bounding box center [496, 366] width 220 height 29
click at [684, 356] on select "Select Ally Financial - $40,163.00" at bounding box center [733, 366] width 222 height 31
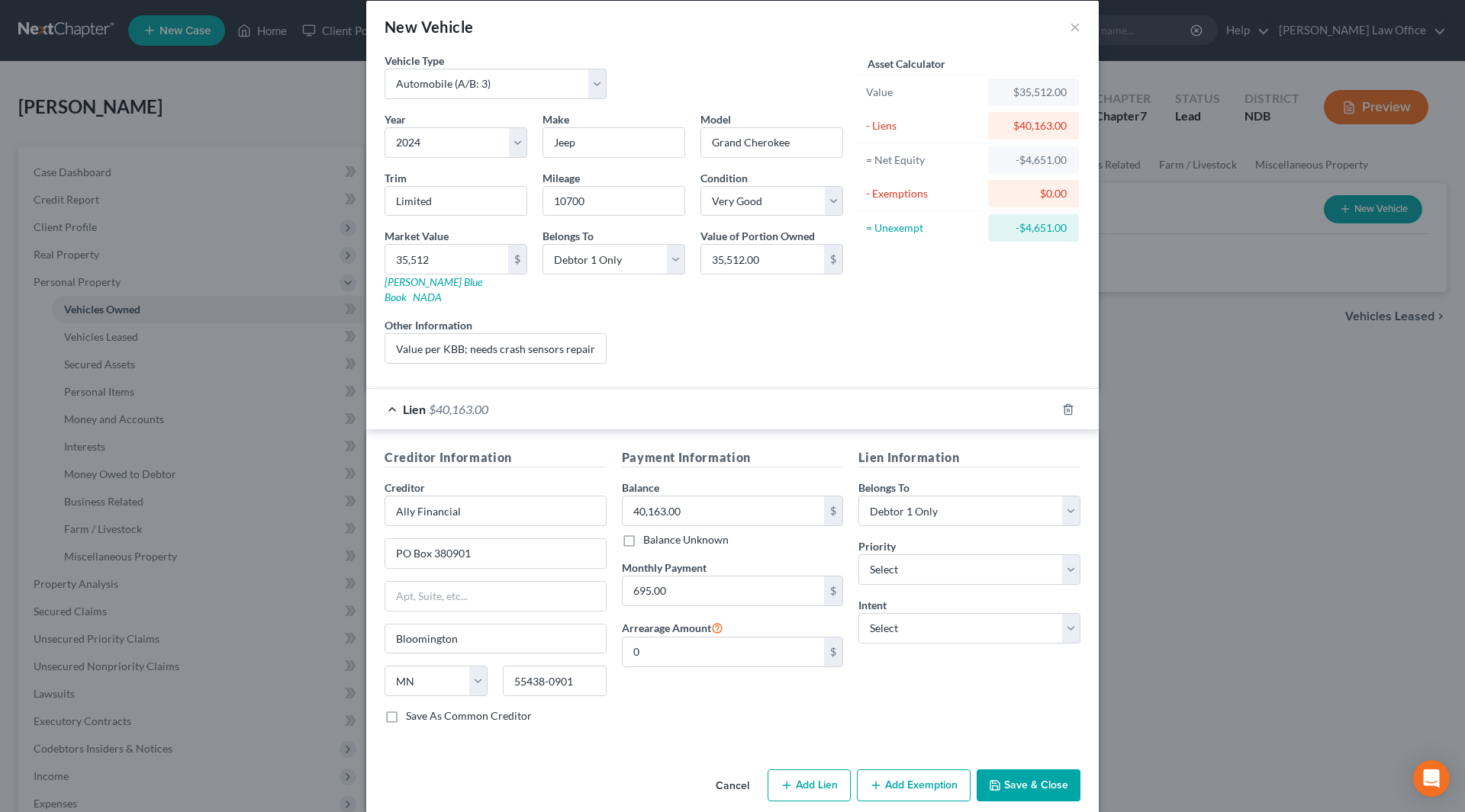
scroll to position [23, 0]
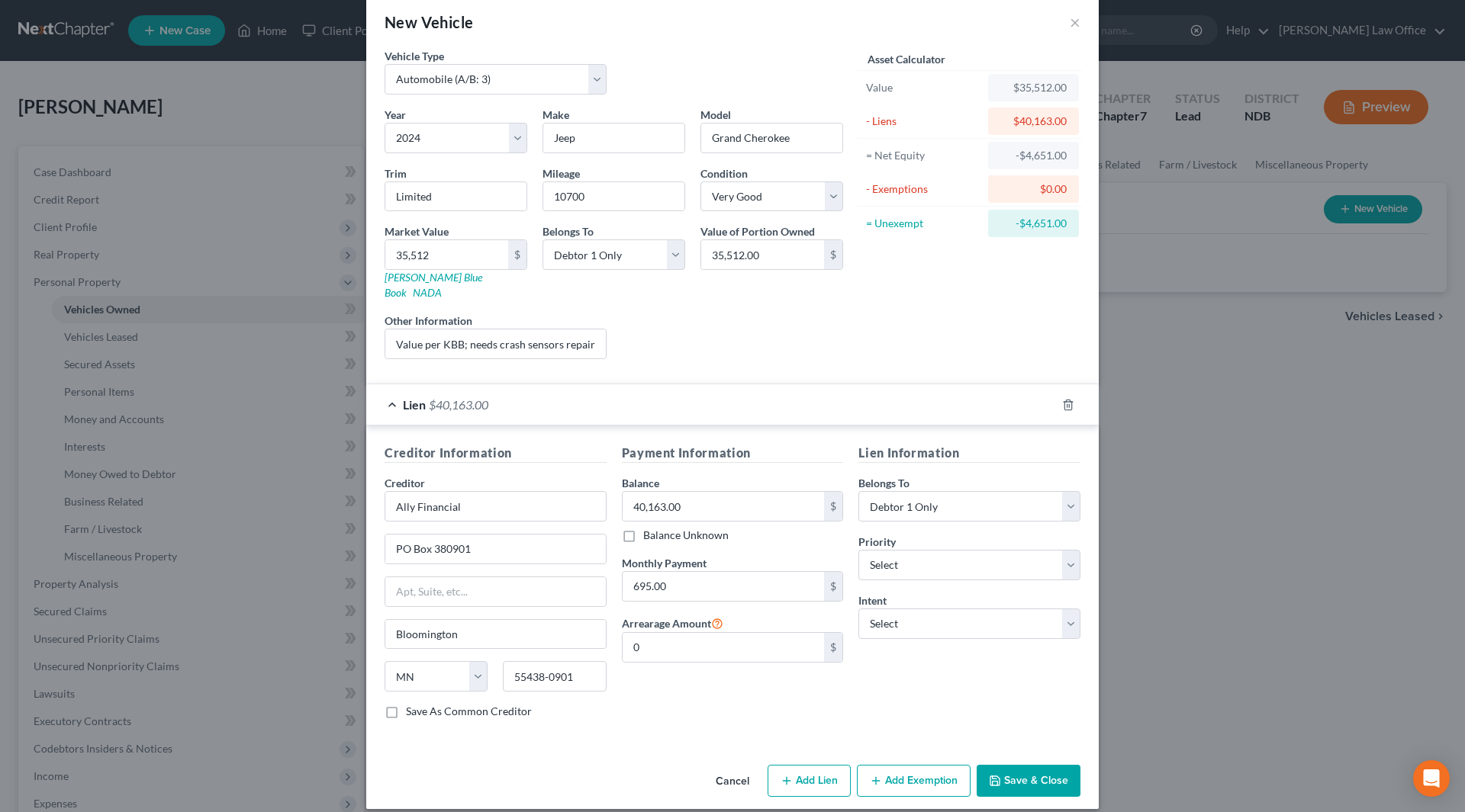
click at [887, 765] on button "Add Exemption" at bounding box center [913, 781] width 114 height 32
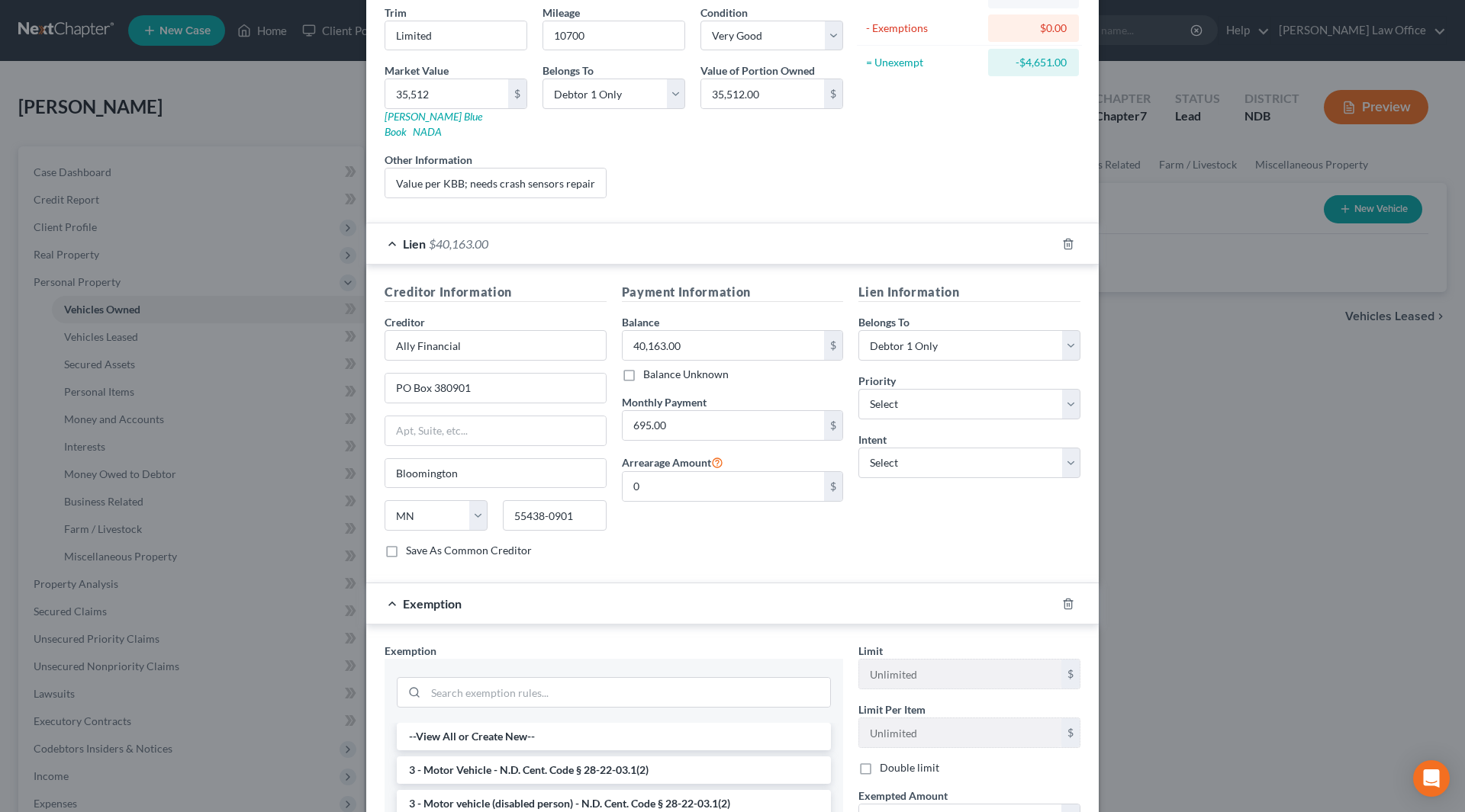
scroll to position [251, 0]
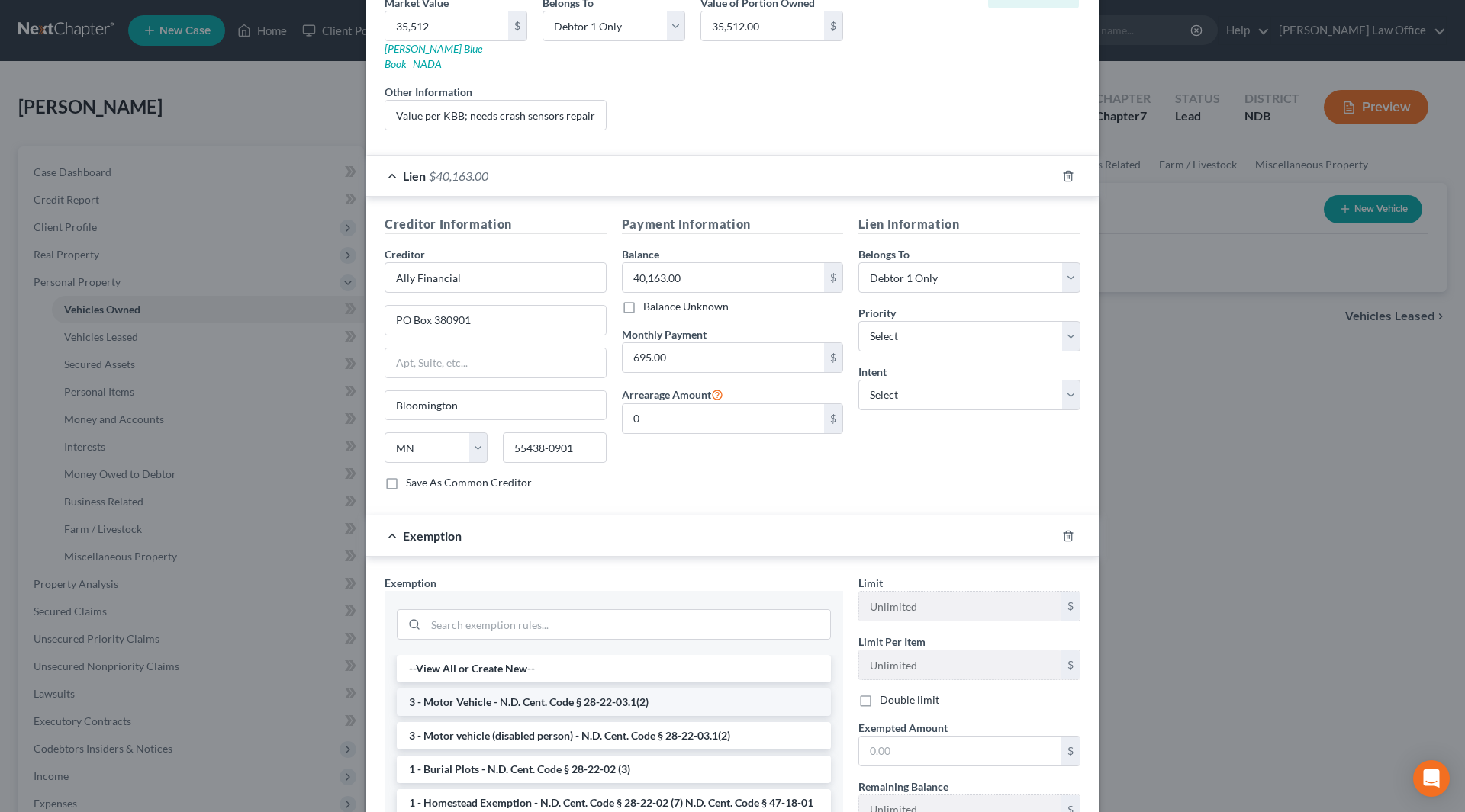
click at [513, 688] on li "3 - Motor Vehicle - N.D. Cent. Code § 28-22-03.1(2)" at bounding box center [614, 702] width 434 height 28
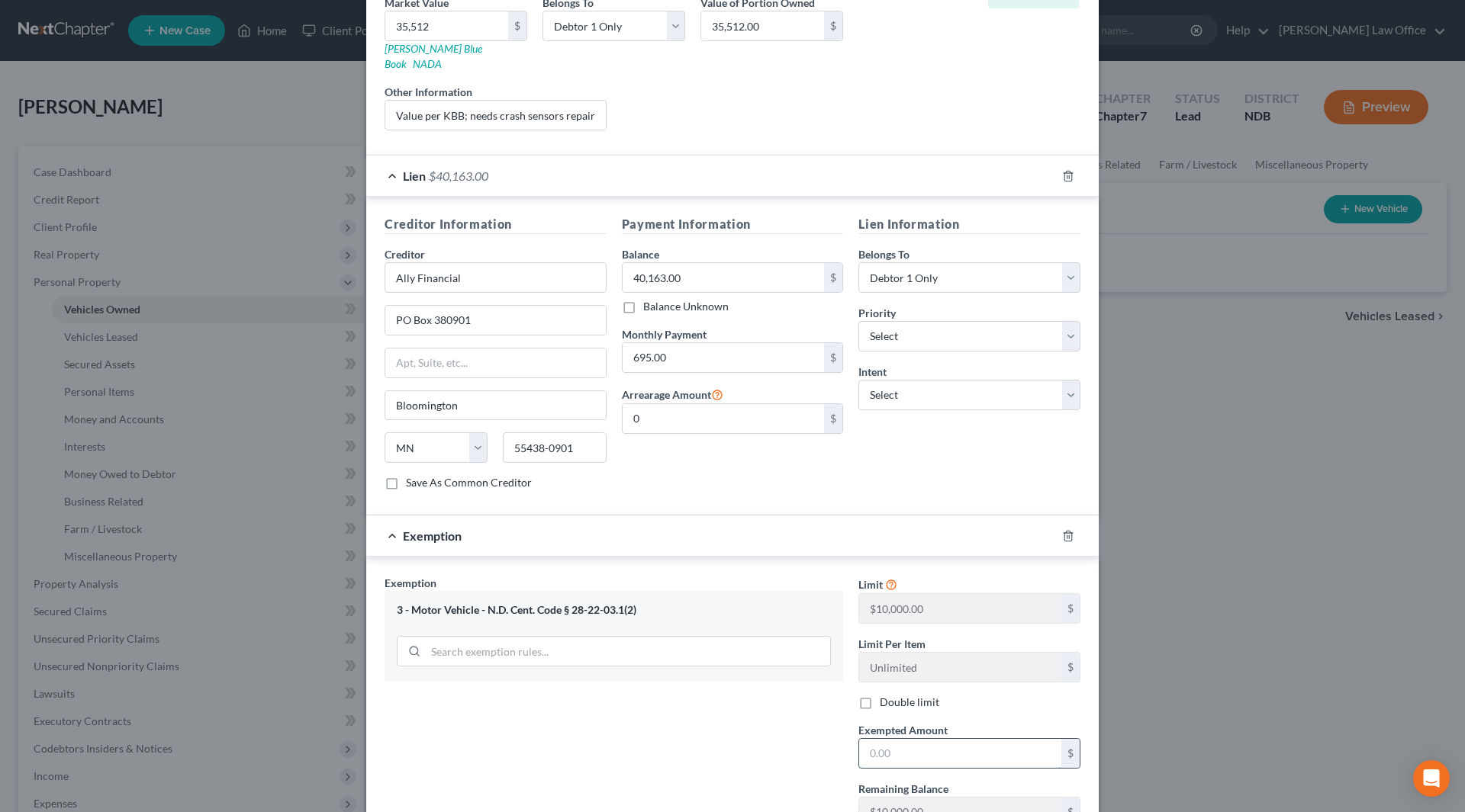
click at [970, 739] on input "text" at bounding box center [960, 754] width 202 height 29
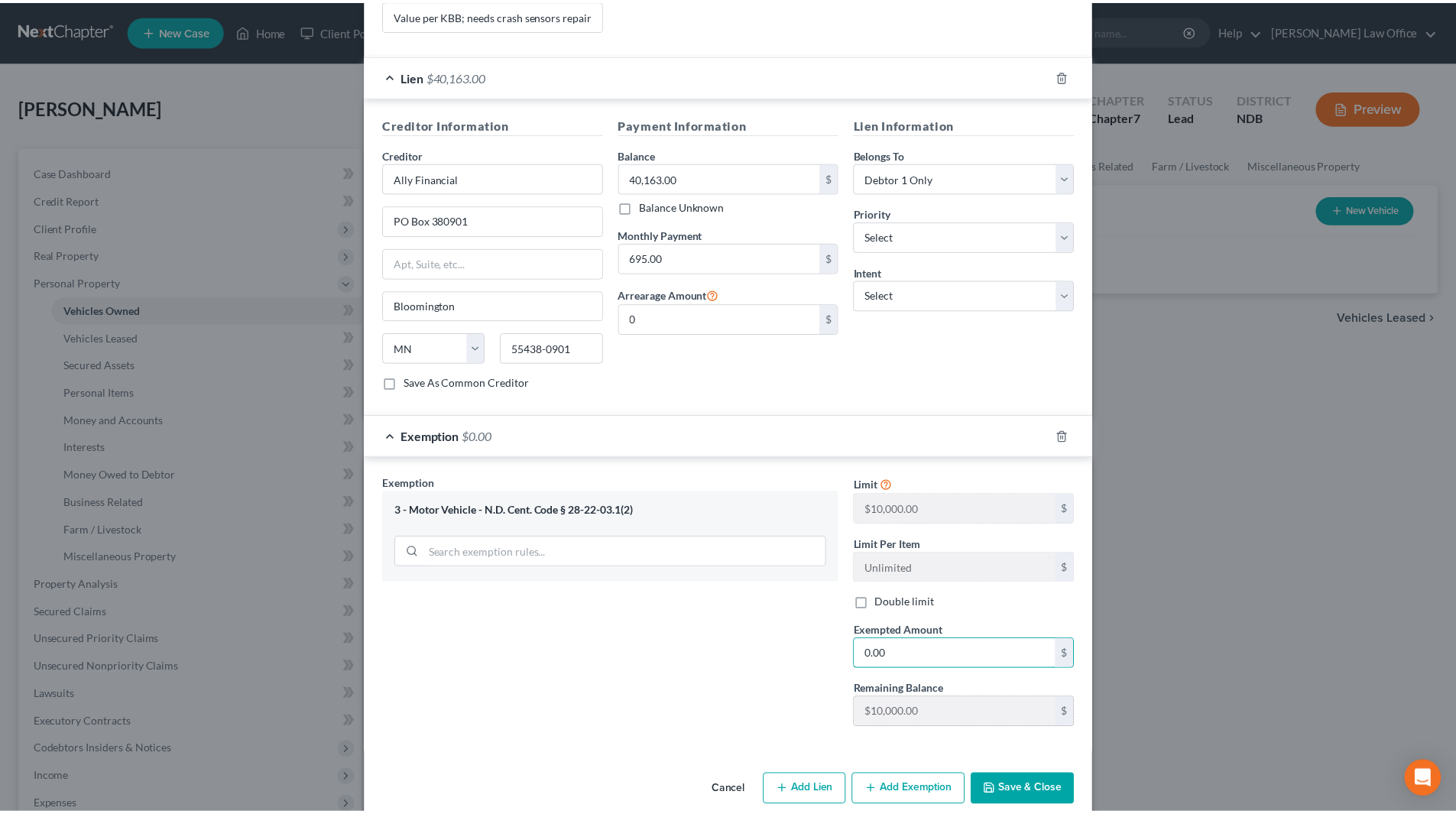
scroll to position [361, 0]
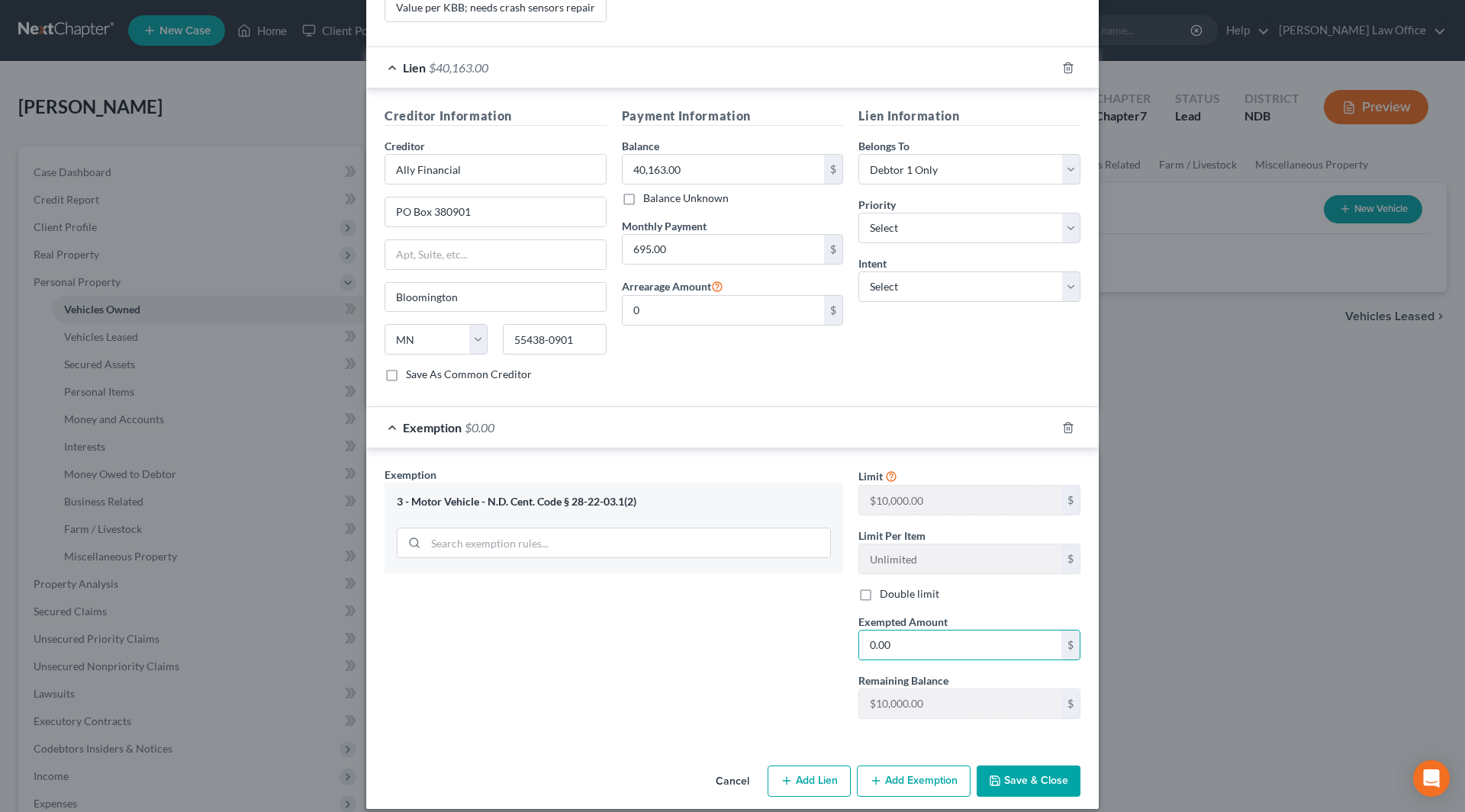
click at [1011, 766] on button "Save & Close" at bounding box center [1028, 782] width 104 height 32
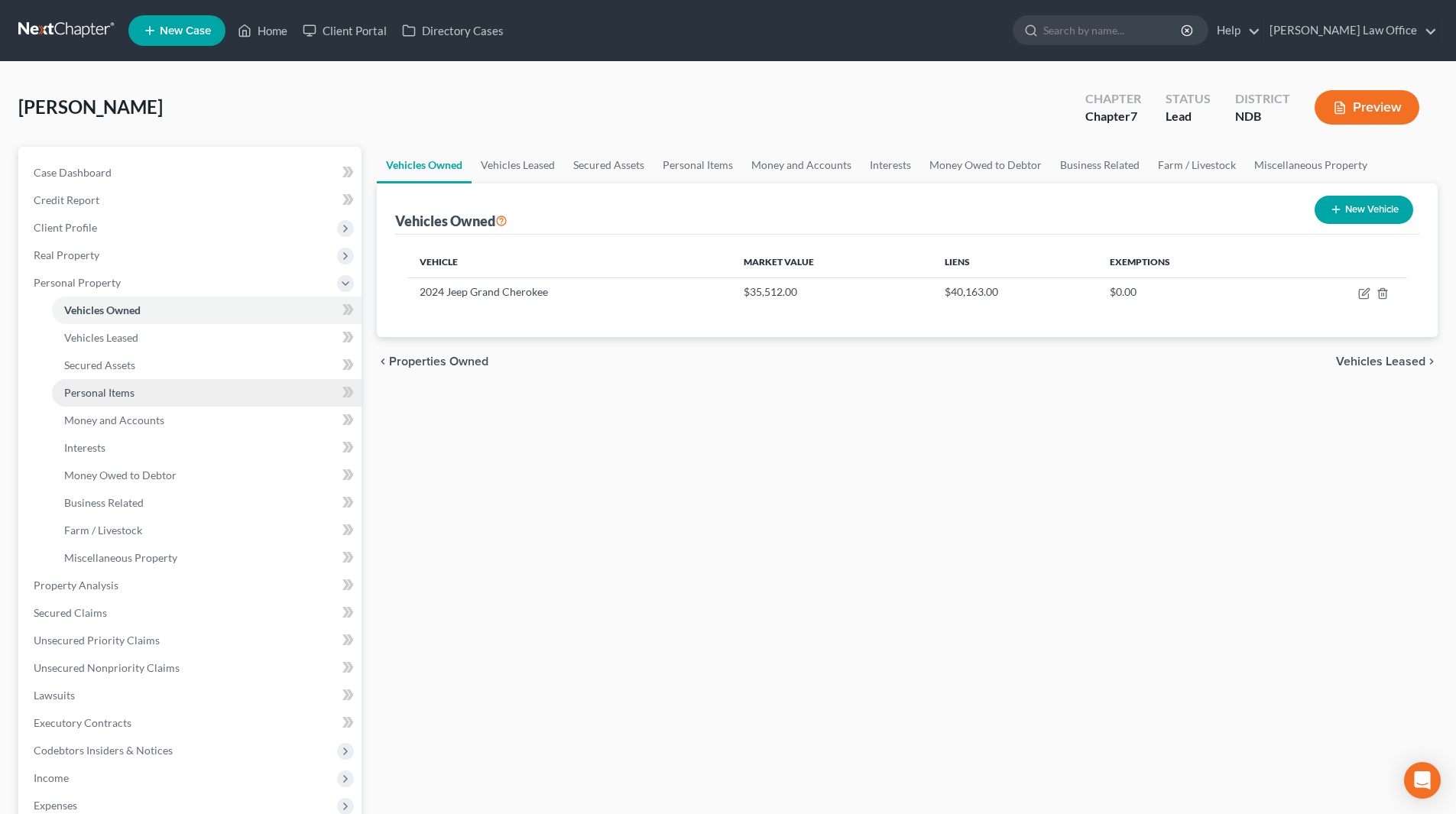
click at [93, 387] on span "Personal Items" at bounding box center [100, 393] width 70 height 13
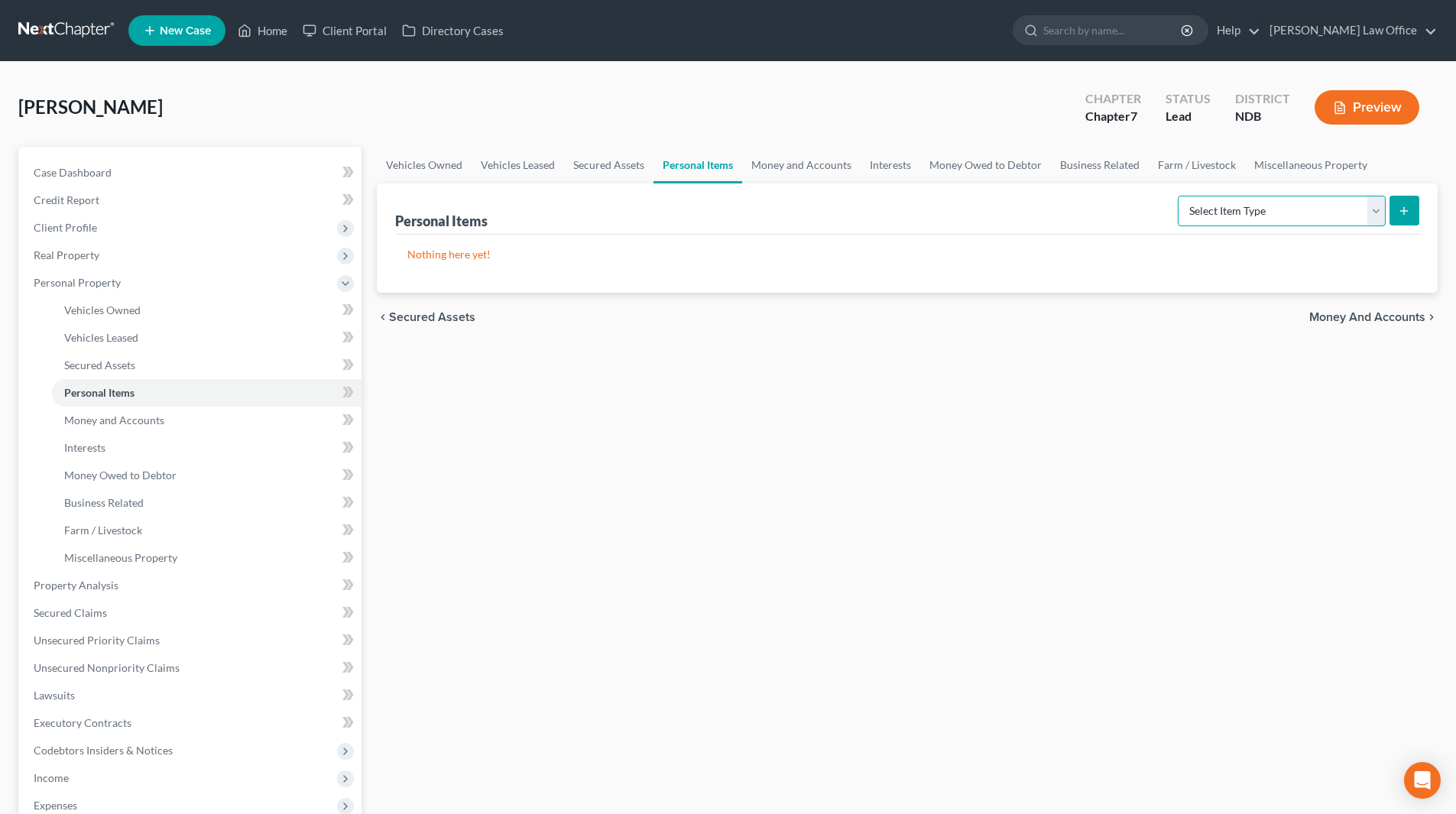
drag, startPoint x: 1378, startPoint y: 209, endPoint x: 1355, endPoint y: 213, distance: 23.3
click at [1378, 209] on select "Select Item Type Clothing (A/B: 11) Collectibles Of Value (A/B: 8) Electronics …" at bounding box center [1282, 211] width 208 height 31
click at [1180, 196] on select "Select Item Type Clothing (A/B: 11) Collectibles Of Value (A/B: 8) Electronics …" at bounding box center [1282, 211] width 208 height 31
click at [1407, 209] on icon "submit" at bounding box center [1404, 211] width 13 height 13
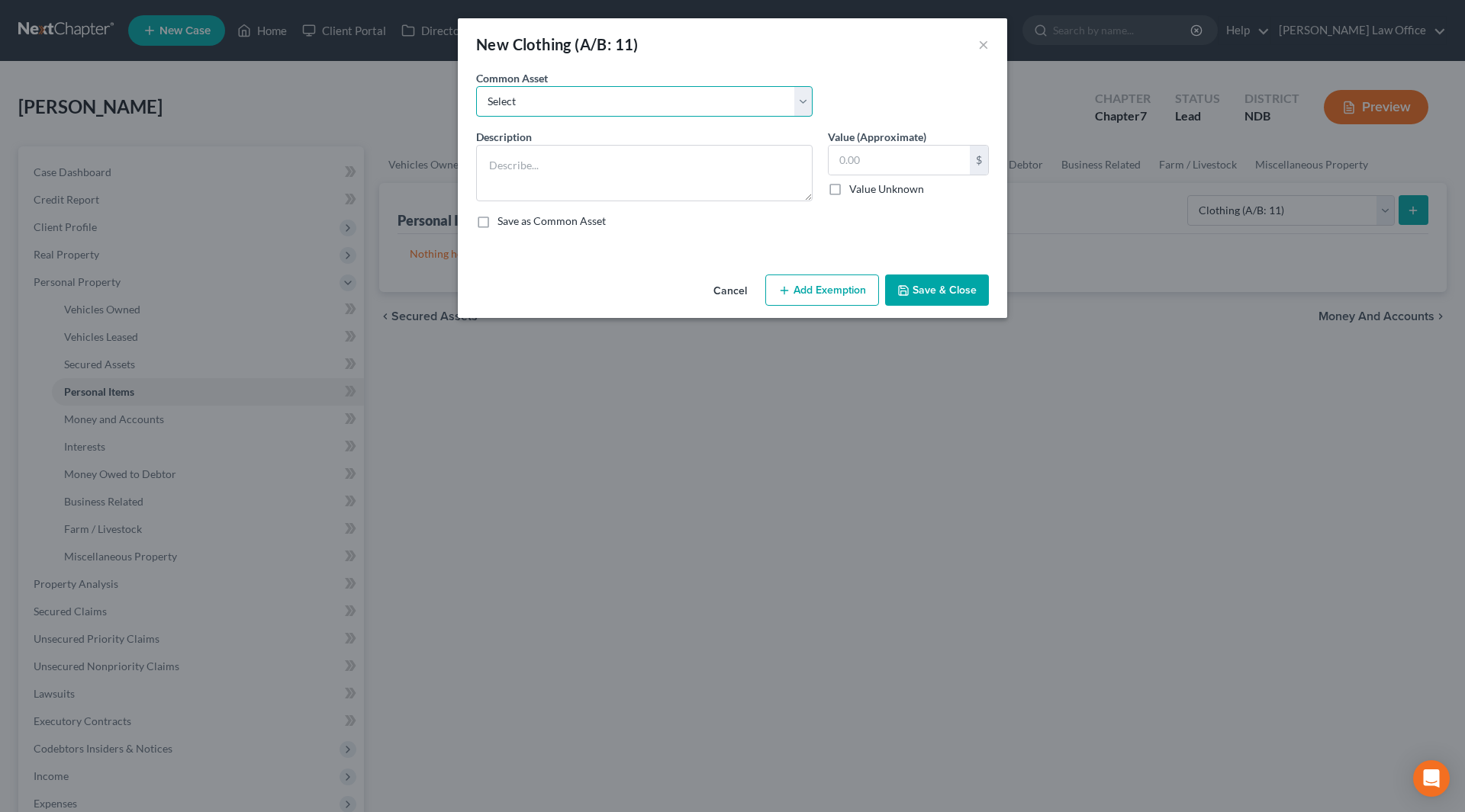
click at [645, 108] on select "Select Clothes, shoes & accessories" at bounding box center [644, 101] width 336 height 31
click at [476, 86] on select "Select Clothes, shoes & accessories" at bounding box center [644, 101] width 336 height 31
click at [943, 288] on button "Save & Close" at bounding box center [937, 290] width 104 height 32
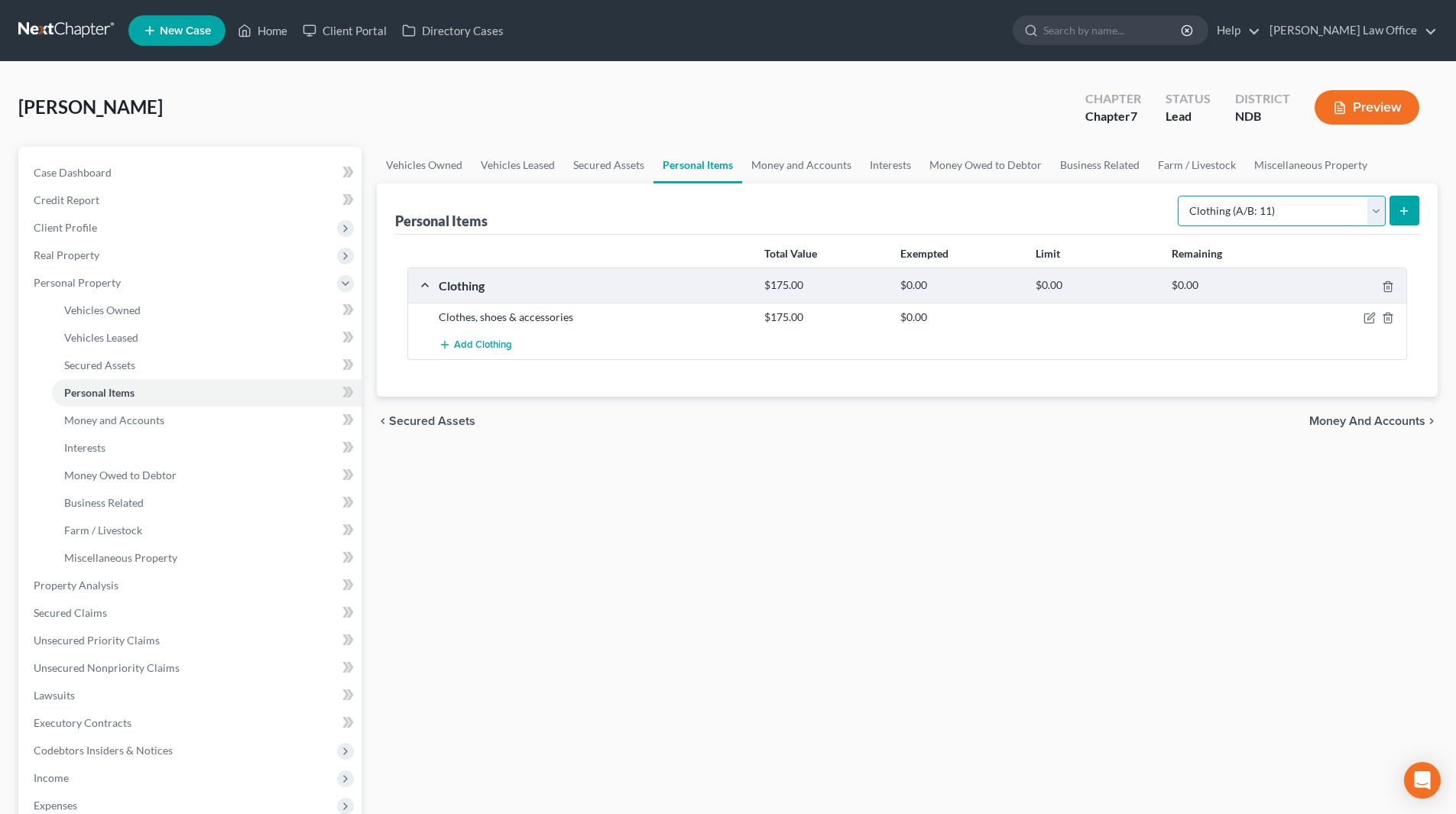
click at [1382, 211] on select "Select Item Type Clothing (A/B: 11) Collectibles Of Value (A/B: 8) Electronics …" at bounding box center [1282, 211] width 208 height 31
click at [1180, 196] on select "Select Item Type Clothing (A/B: 11) Collectibles Of Value (A/B: 8) Electronics …" at bounding box center [1282, 211] width 208 height 31
click at [1410, 210] on icon "submit" at bounding box center [1404, 211] width 13 height 13
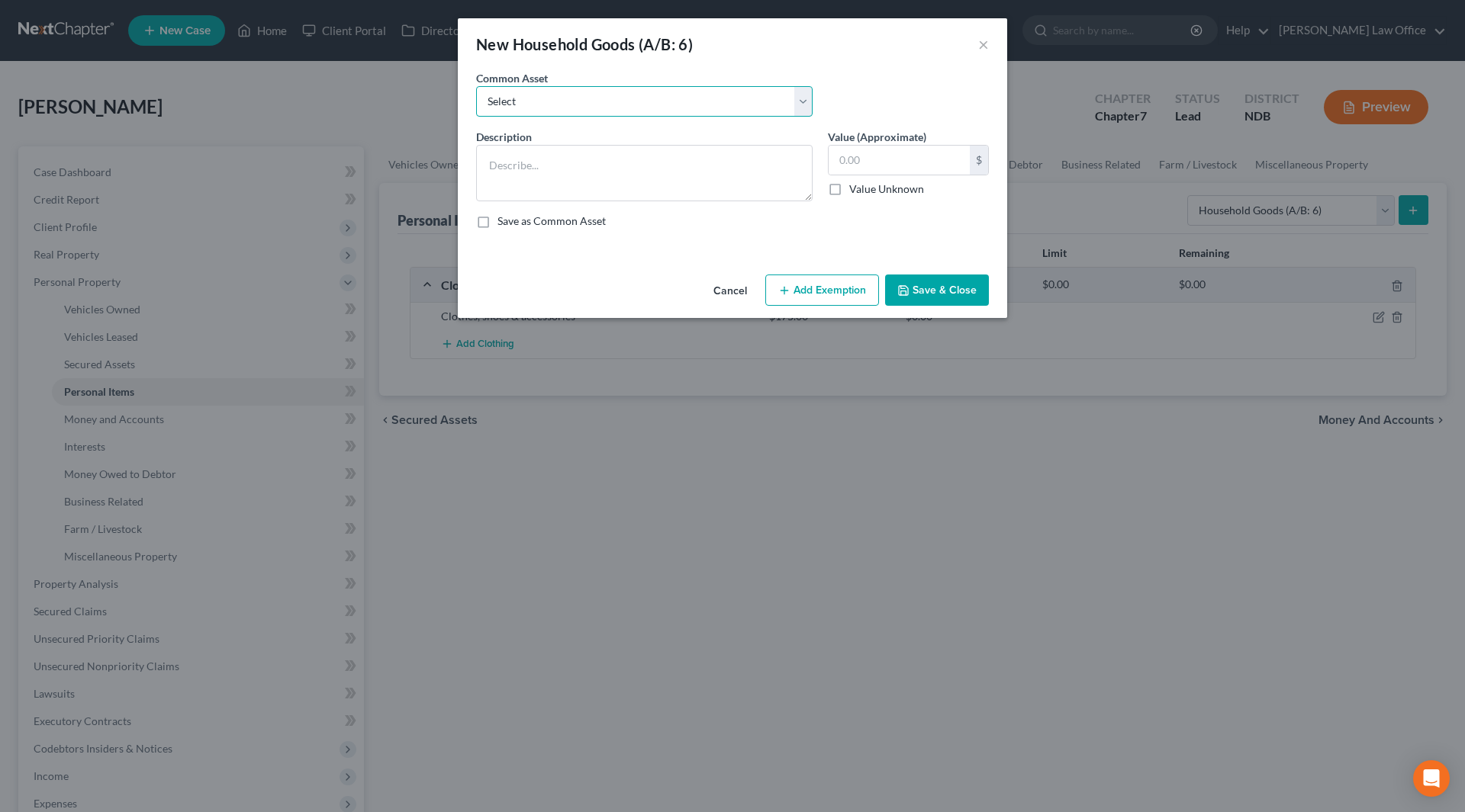
click at [587, 96] on select "Select Household goods & furnishings, including furniture & appliances" at bounding box center [644, 101] width 336 height 31
click at [476, 86] on select "Select Household goods & furnishings, including furniture & appliances" at bounding box center [644, 101] width 336 height 31
click at [957, 295] on button "Save & Close" at bounding box center [937, 290] width 104 height 32
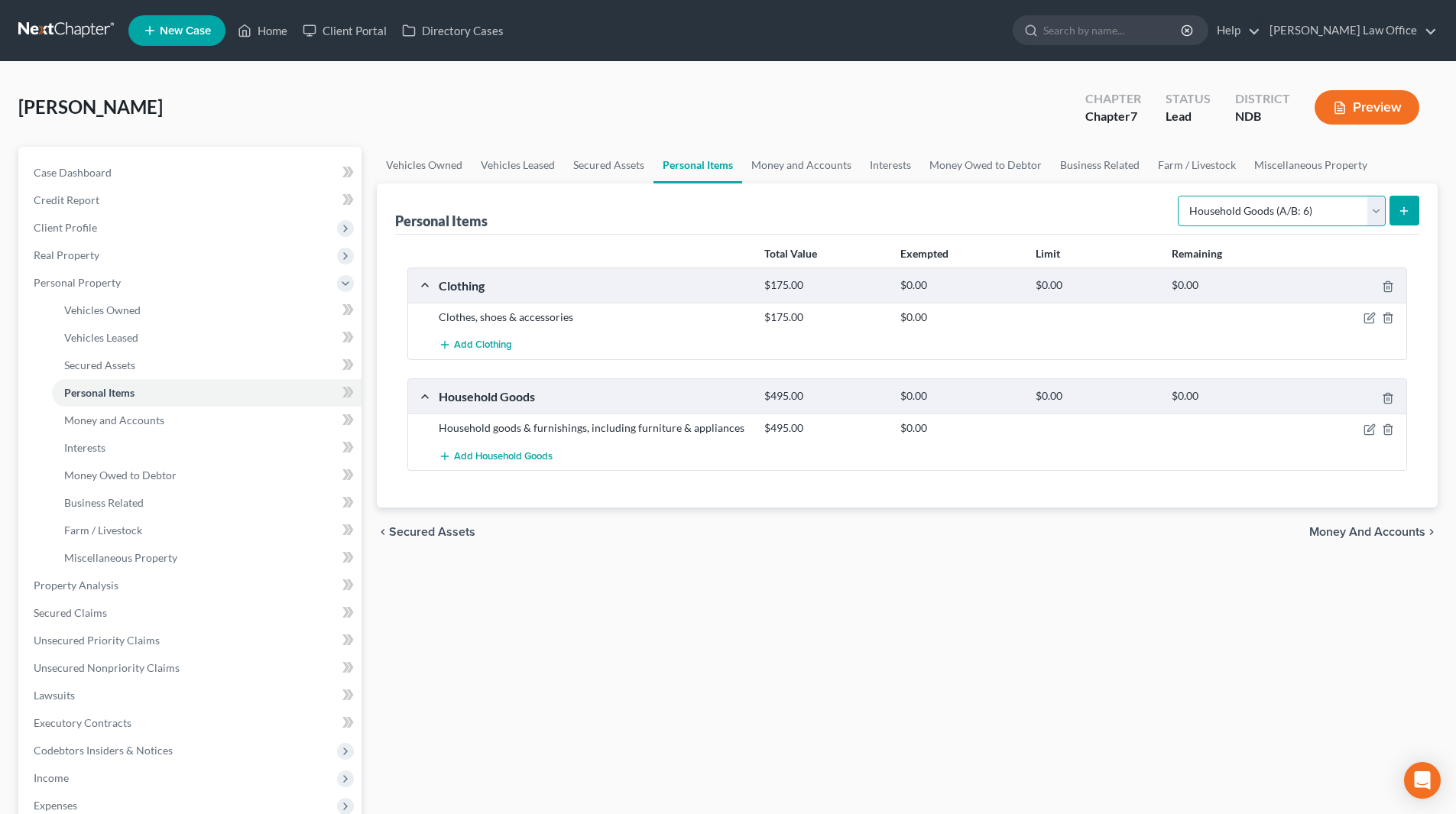
click at [1369, 207] on select "Select Item Type Clothing (A/B: 11) Collectibles Of Value (A/B: 8) Electronics …" at bounding box center [1282, 211] width 208 height 31
click at [1180, 196] on select "Select Item Type Clothing (A/B: 11) Collectibles Of Value (A/B: 8) Electronics …" at bounding box center [1282, 211] width 208 height 31
click at [1402, 207] on icon "submit" at bounding box center [1404, 211] width 13 height 13
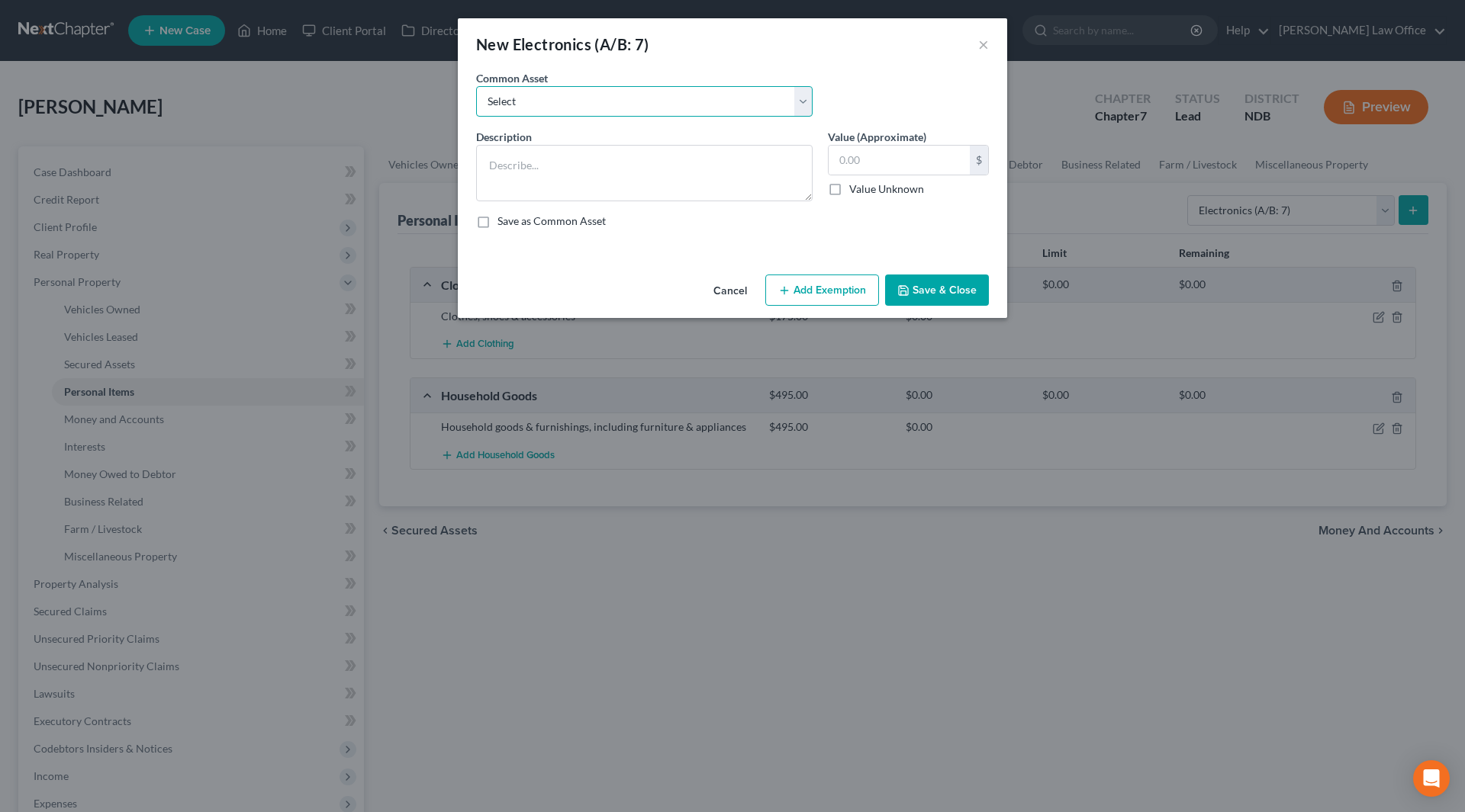
click at [584, 107] on select "Select Household electronics" at bounding box center [644, 101] width 336 height 31
click at [476, 86] on select "Select Household electronics" at bounding box center [644, 101] width 336 height 31
click at [885, 165] on input "560.00" at bounding box center [899, 160] width 141 height 29
click at [934, 297] on button "Save & Close" at bounding box center [937, 290] width 104 height 32
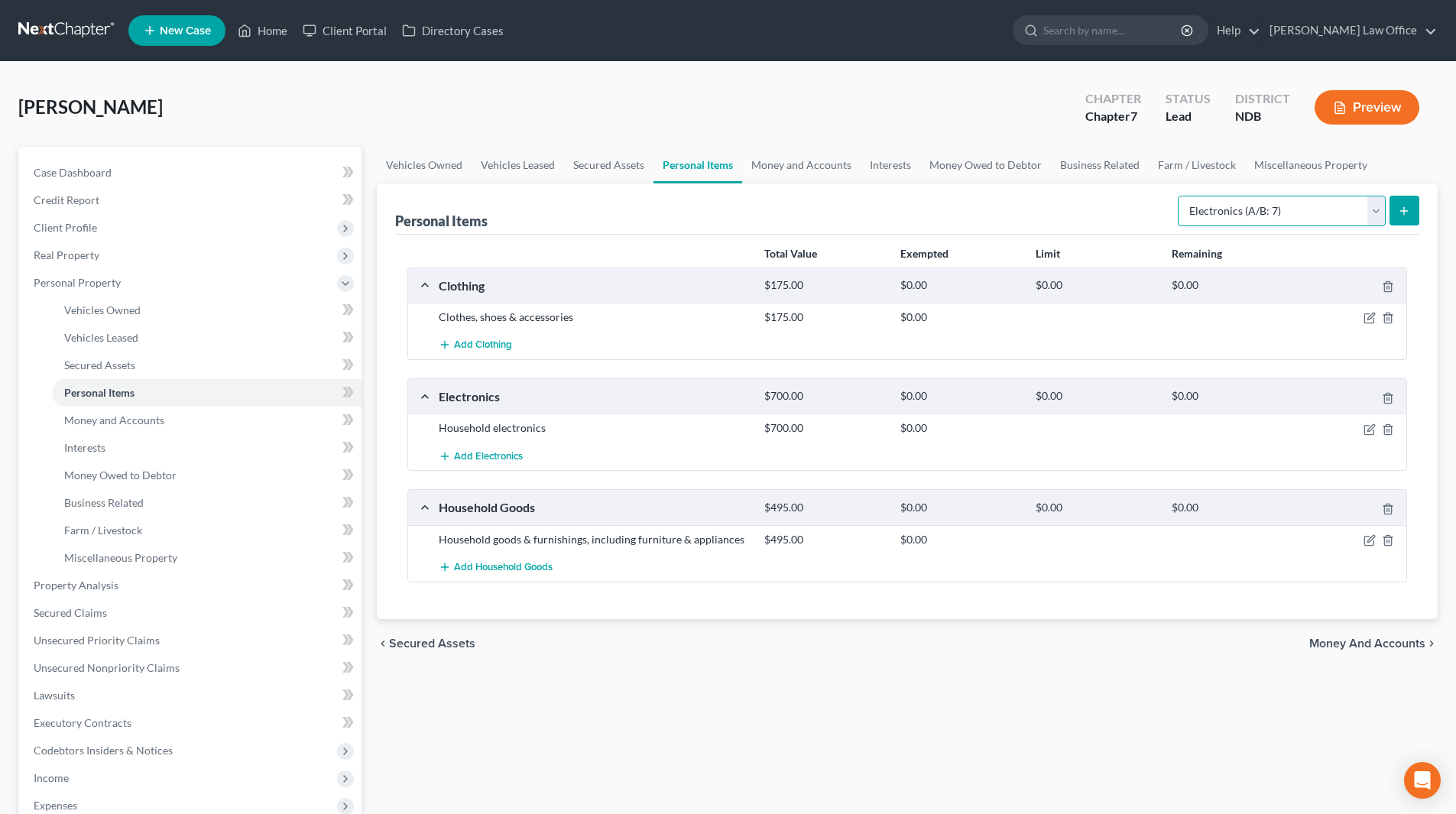
click at [1379, 211] on select "Select Item Type Clothing (A/B: 11) Collectibles Of Value (A/B: 8) Electronics …" at bounding box center [1282, 211] width 208 height 31
click at [1180, 196] on select "Select Item Type Clothing (A/B: 11) Collectibles Of Value (A/B: 8) Electronics …" at bounding box center [1282, 211] width 208 height 31
click at [1402, 211] on line "submit" at bounding box center [1404, 211] width 7 height 0
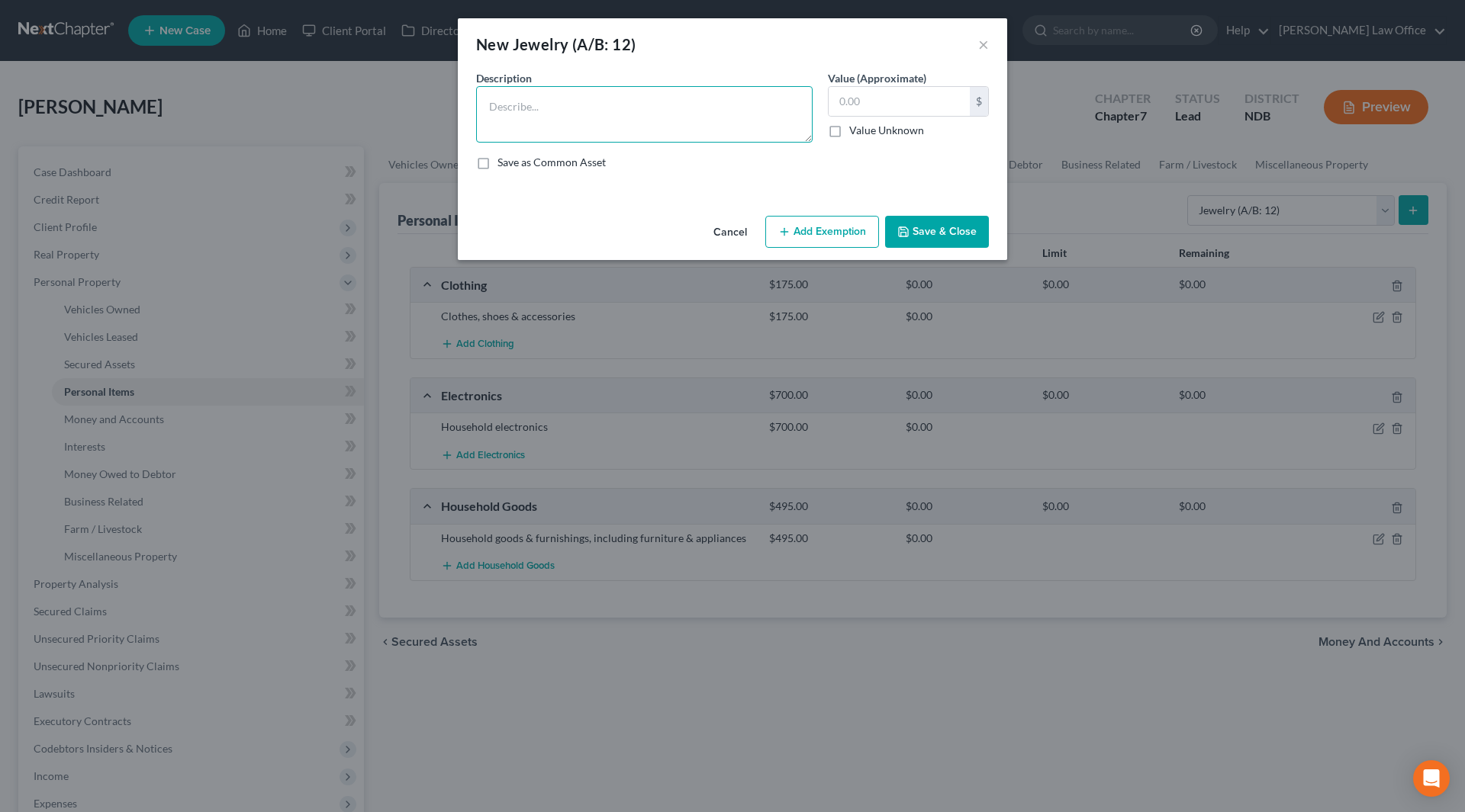
click at [698, 129] on textarea at bounding box center [644, 114] width 336 height 57
click at [695, 126] on textarea "14k diamond ring" at bounding box center [644, 114] width 336 height 57
click at [921, 229] on button "Save & Close" at bounding box center [937, 232] width 104 height 32
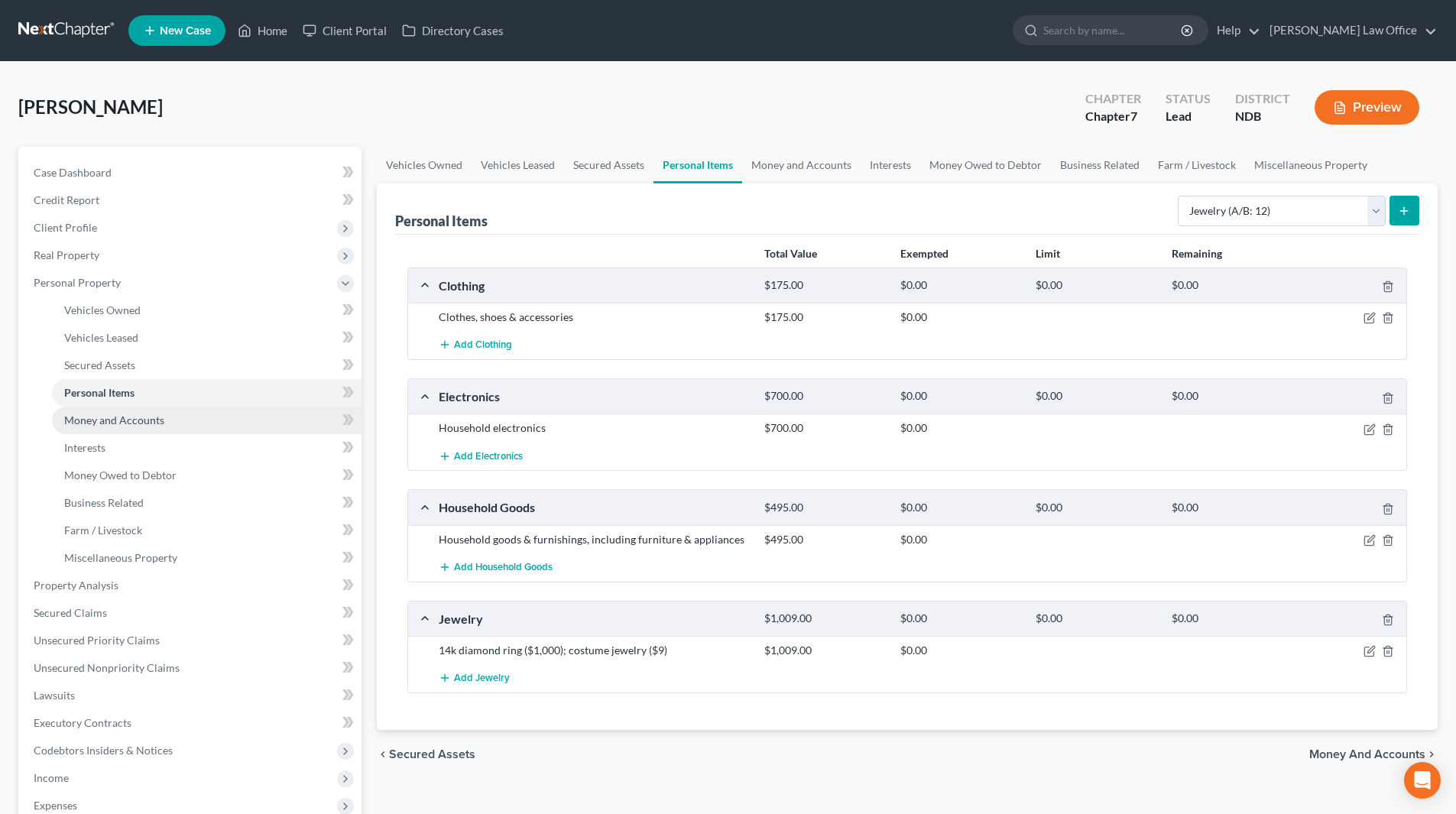
click at [115, 422] on span "Money and Accounts" at bounding box center [115, 421] width 100 height 13
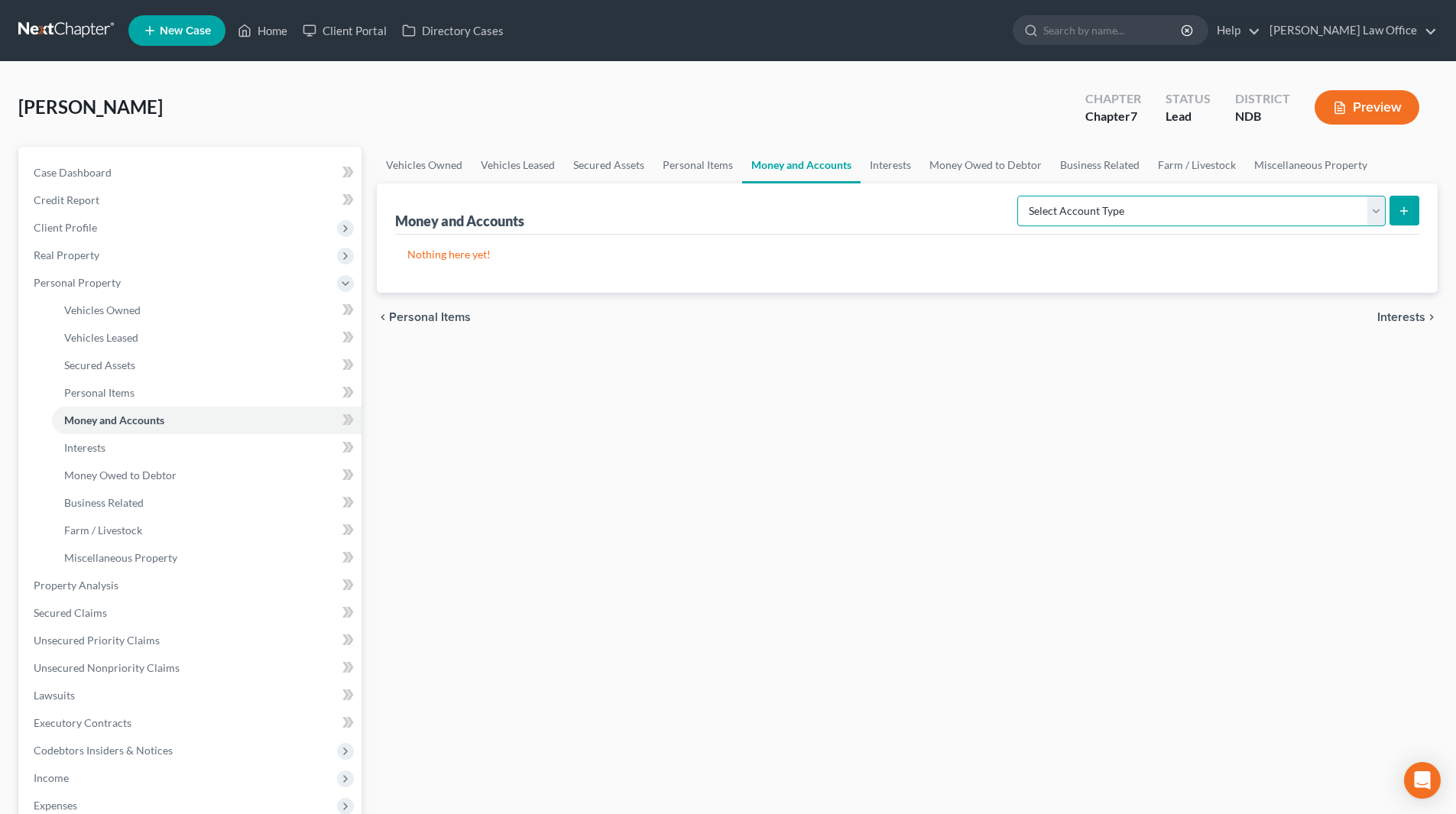
click at [1374, 207] on select "Select Account Type Brokerage (A/B: 18, SOFA: 20) Cash on Hand (A/B: 16) Certif…" at bounding box center [1202, 211] width 369 height 31
click at [1021, 196] on select "Select Account Type Brokerage (A/B: 18, SOFA: 20) Cash on Hand (A/B: 16) Certif…" at bounding box center [1202, 211] width 369 height 31
click at [1407, 217] on icon "submit" at bounding box center [1404, 211] width 13 height 13
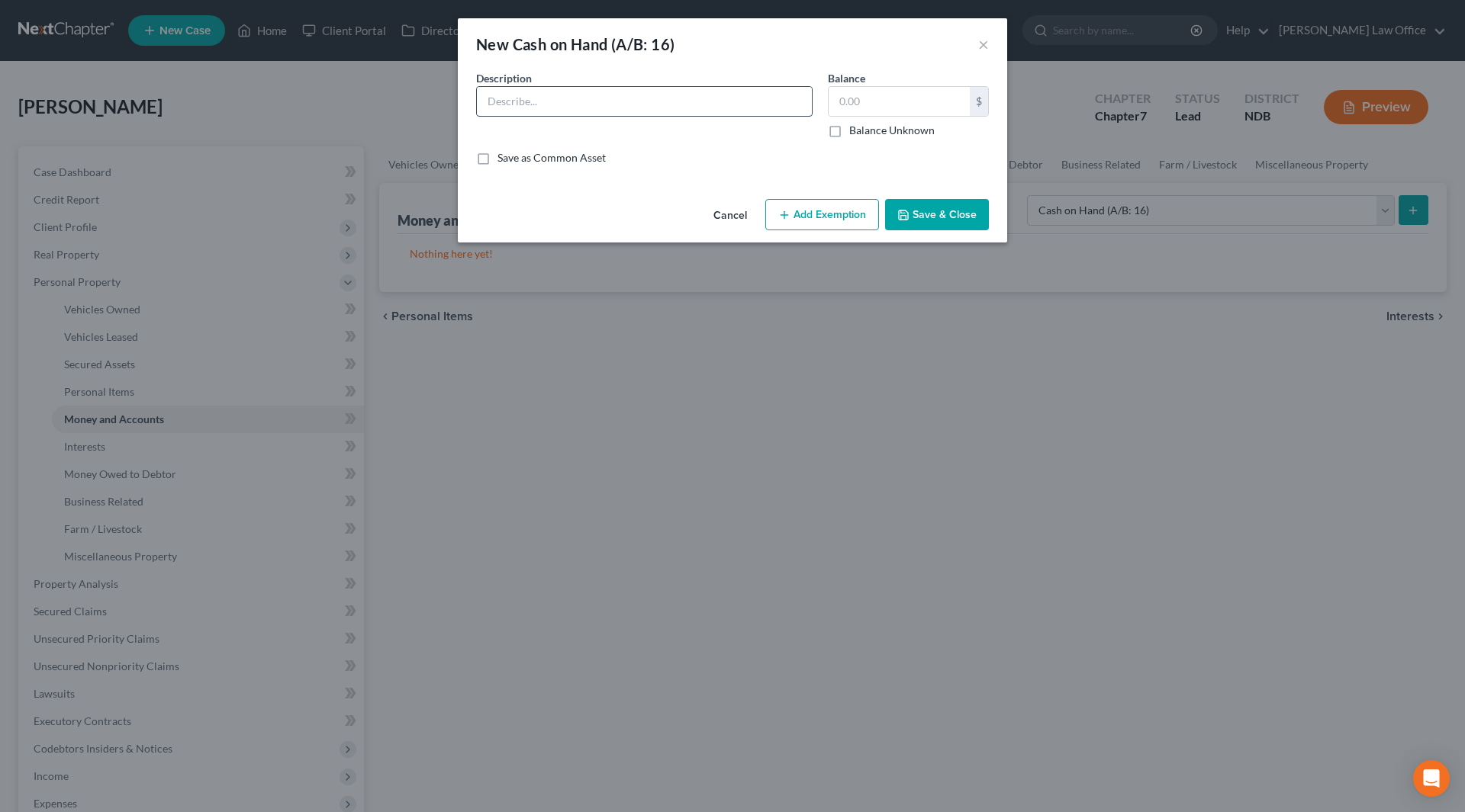
click at [544, 102] on input "text" at bounding box center [644, 101] width 335 height 29
click at [877, 103] on input "text" at bounding box center [899, 101] width 141 height 29
click at [932, 218] on button "Save & Close" at bounding box center [937, 215] width 104 height 32
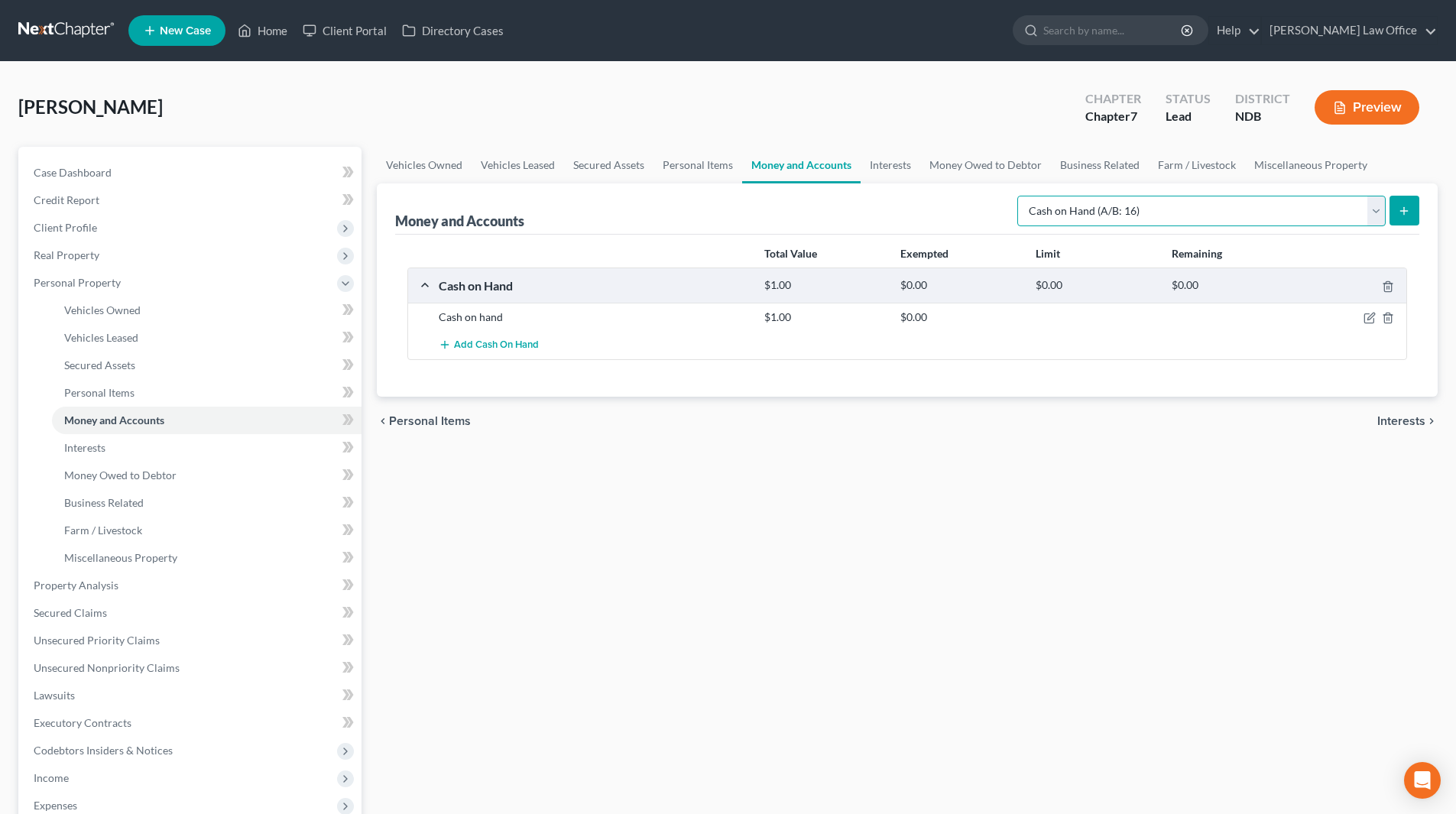
click at [1369, 209] on select "Select Account Type Brokerage (A/B: 18, SOFA: 20) Cash on Hand (A/B: 16) Certif…" at bounding box center [1202, 211] width 369 height 31
click at [1021, 196] on select "Select Account Type Brokerage (A/B: 18, SOFA: 20) Cash on Hand (A/B: 16) Certif…" at bounding box center [1202, 211] width 369 height 31
click at [1409, 209] on icon "submit" at bounding box center [1404, 211] width 13 height 13
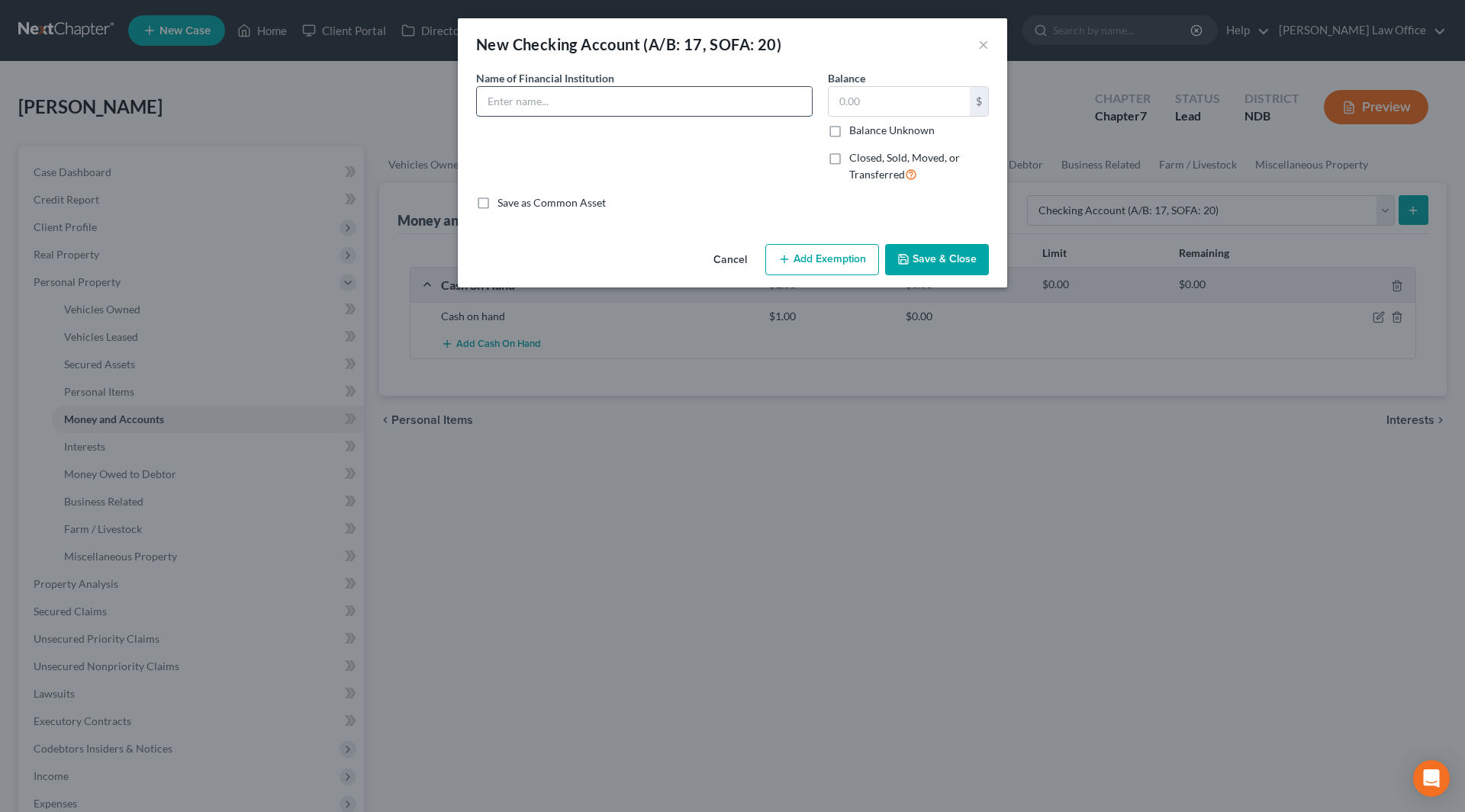
click at [542, 101] on input "text" at bounding box center [644, 101] width 335 height 29
click at [935, 269] on button "Save & Close" at bounding box center [937, 260] width 104 height 32
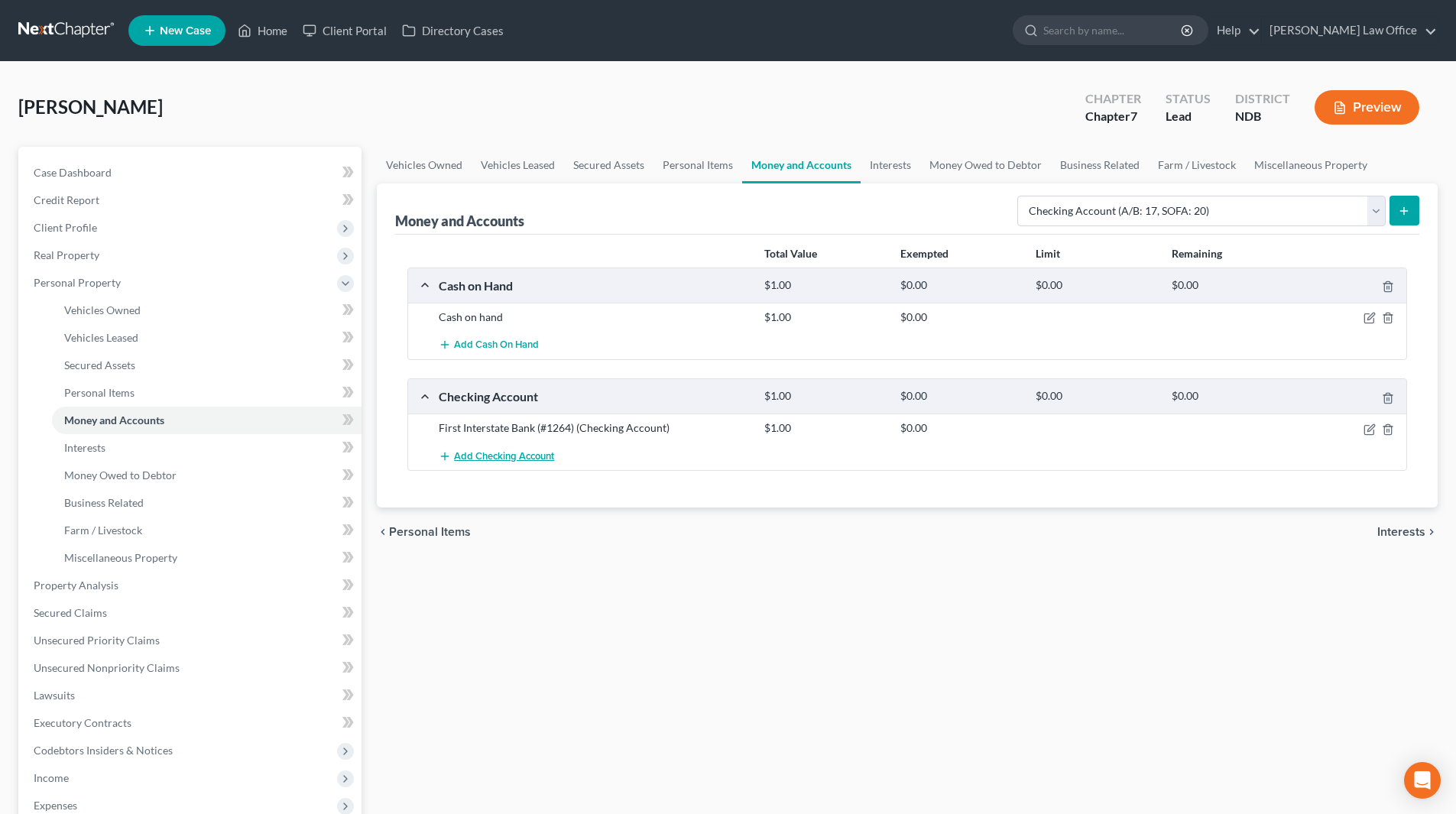
click at [495, 452] on span "Add Checking Account" at bounding box center [504, 456] width 100 height 13
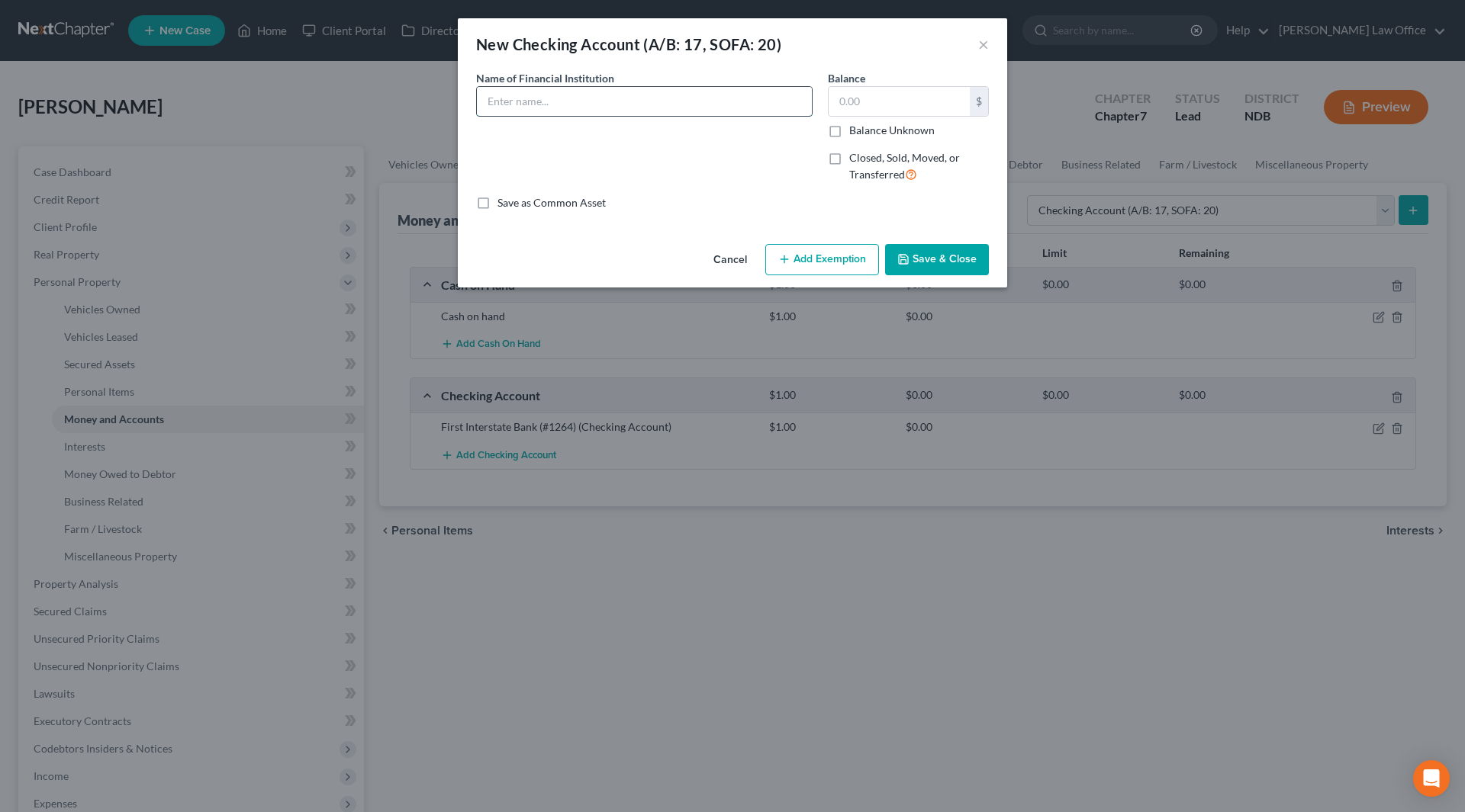
click at [551, 100] on input "text" at bounding box center [644, 101] width 335 height 29
click at [926, 256] on button "Save & Close" at bounding box center [937, 260] width 104 height 32
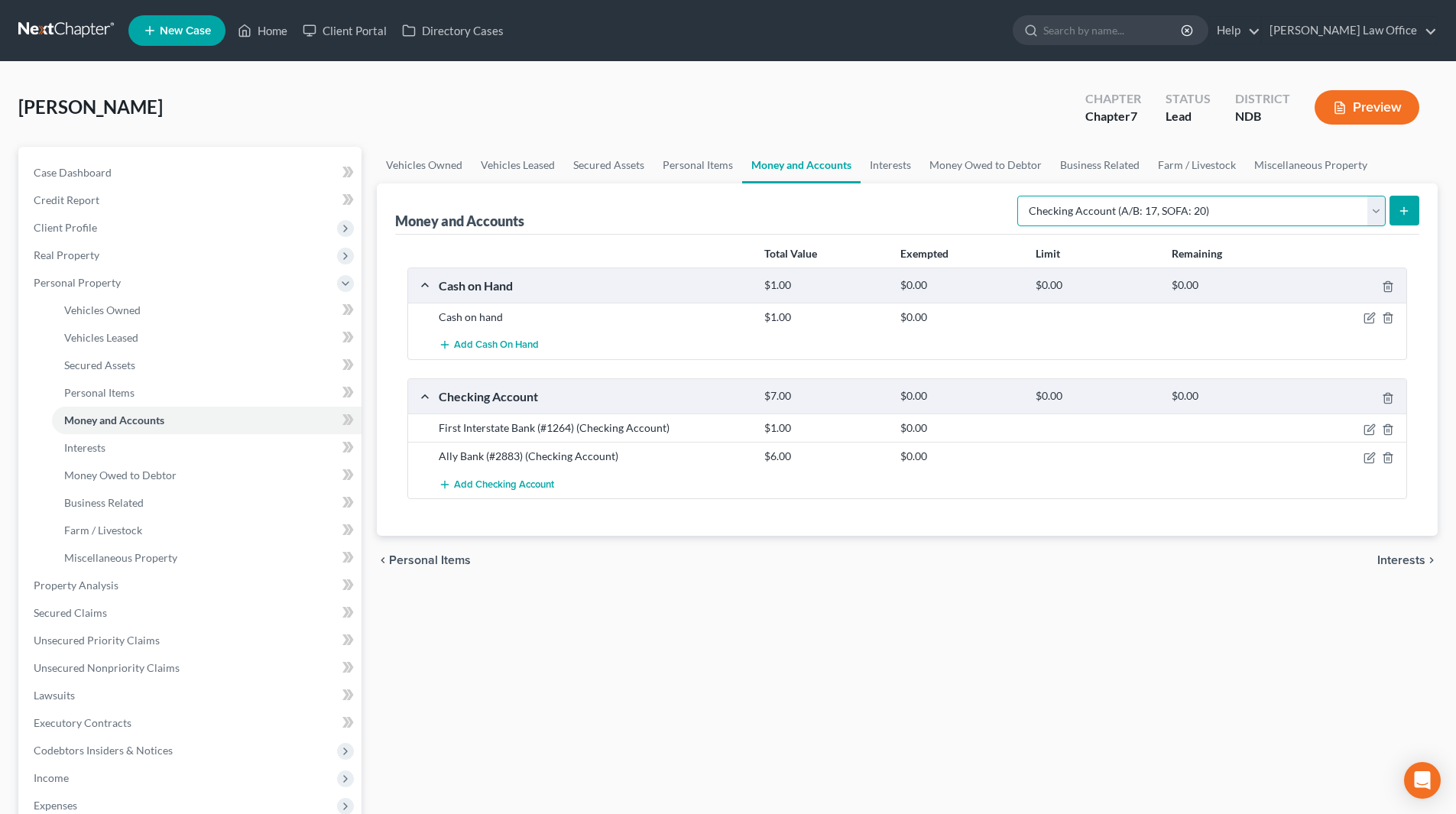
click at [1377, 212] on select "Select Account Type Brokerage (A/B: 18, SOFA: 20) Cash on Hand (A/B: 16) Certif…" at bounding box center [1202, 211] width 369 height 31
click at [1021, 196] on select "Select Account Type Brokerage (A/B: 18, SOFA: 20) Cash on Hand (A/B: 16) Certif…" at bounding box center [1202, 211] width 369 height 31
click at [1401, 221] on button "submit" at bounding box center [1405, 211] width 30 height 30
click at [1380, 203] on select "Select Account Type Brokerage (A/B: 18, SOFA: 20) Cash on Hand (A/B: 16) Certif…" at bounding box center [1202, 211] width 369 height 31
select select "savings"
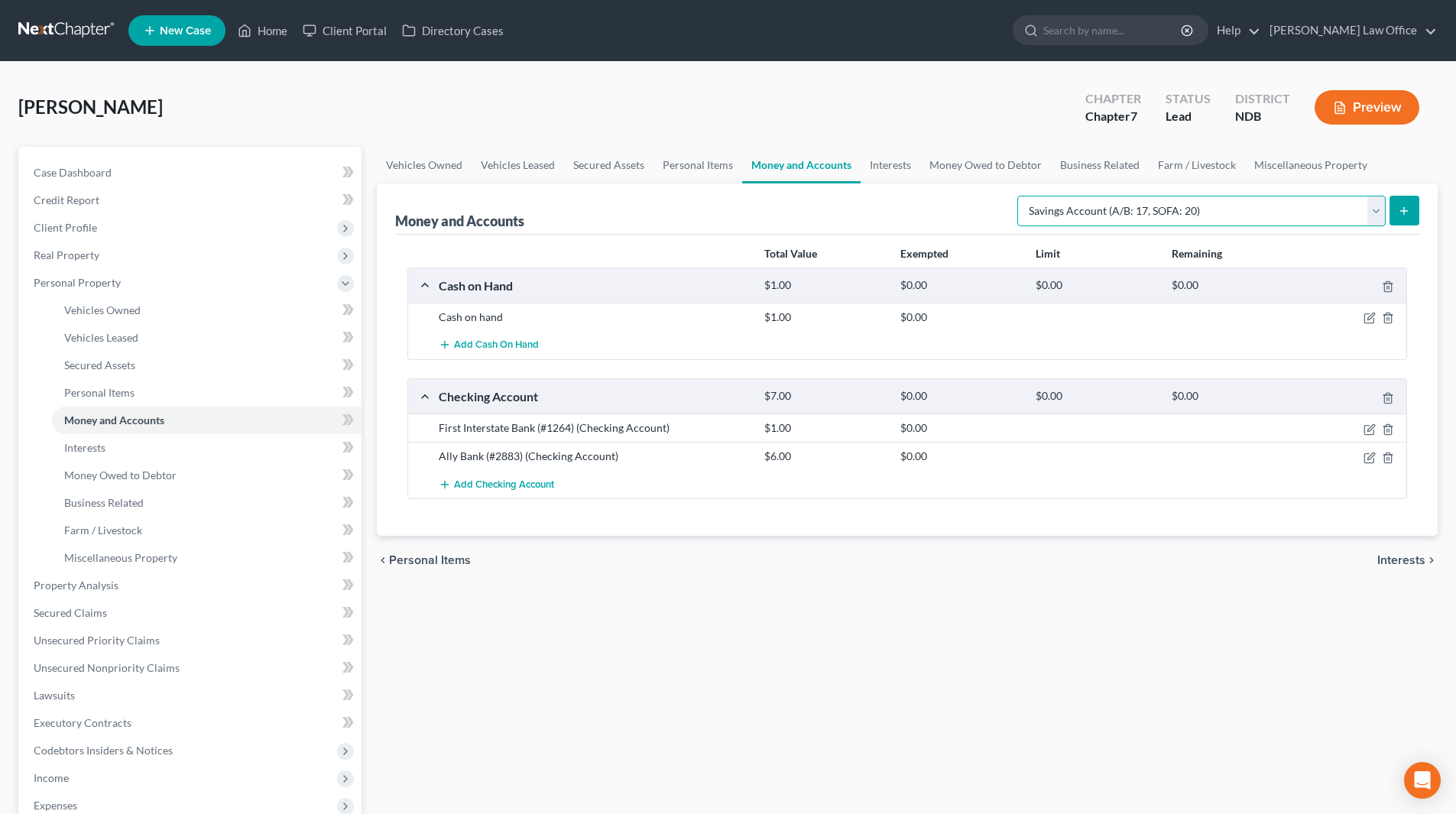
click at [1021, 196] on select "Select Account Type Brokerage (A/B: 18, SOFA: 20) Cash on Hand (A/B: 16) Certif…" at bounding box center [1202, 211] width 369 height 31
click at [1402, 207] on icon "submit" at bounding box center [1404, 211] width 13 height 13
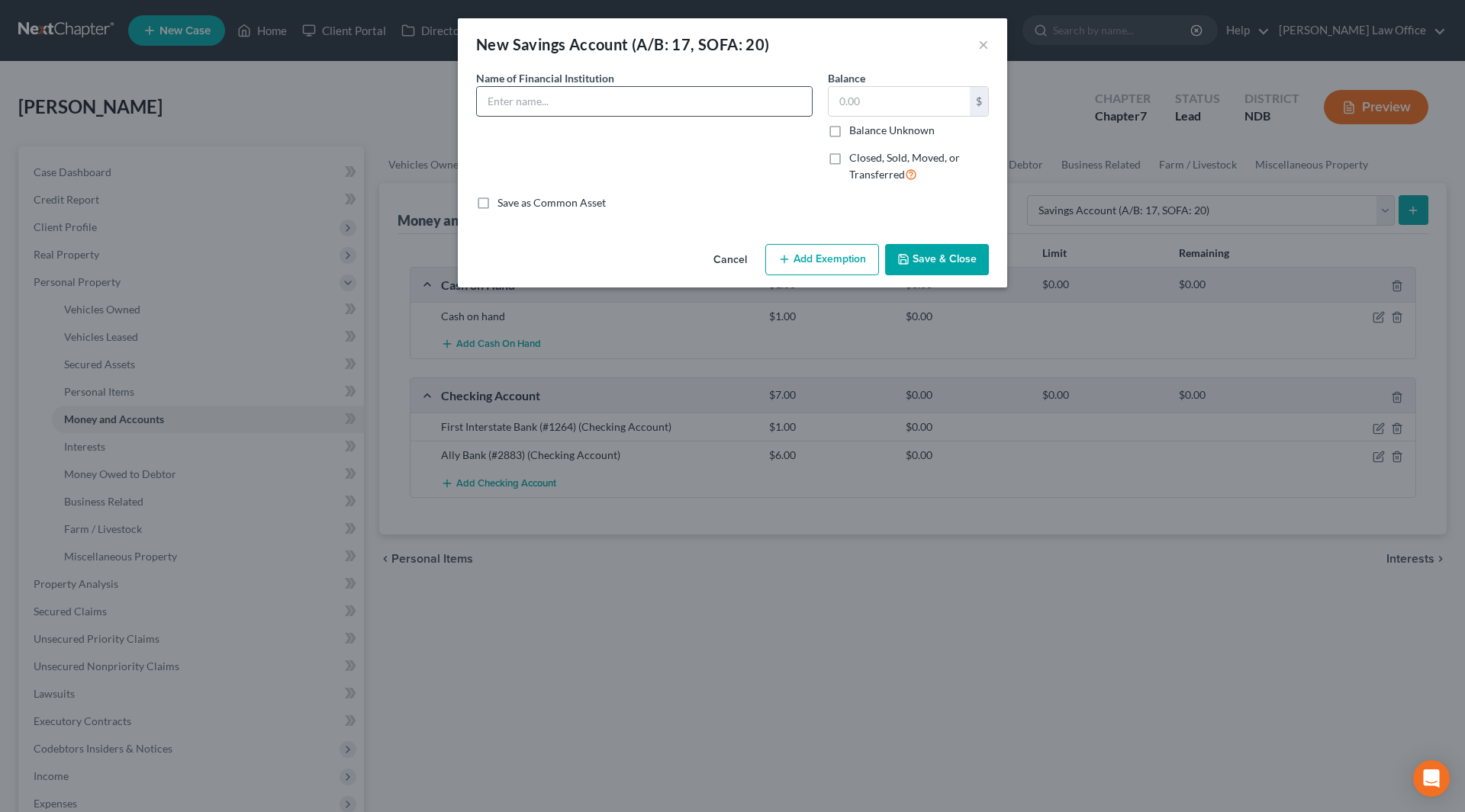
click at [654, 111] on input "text" at bounding box center [644, 101] width 335 height 29
type input "Ally Bank (#4782)"
type input "7"
type input "6.00"
click at [942, 259] on button "Save & Close" at bounding box center [937, 260] width 104 height 32
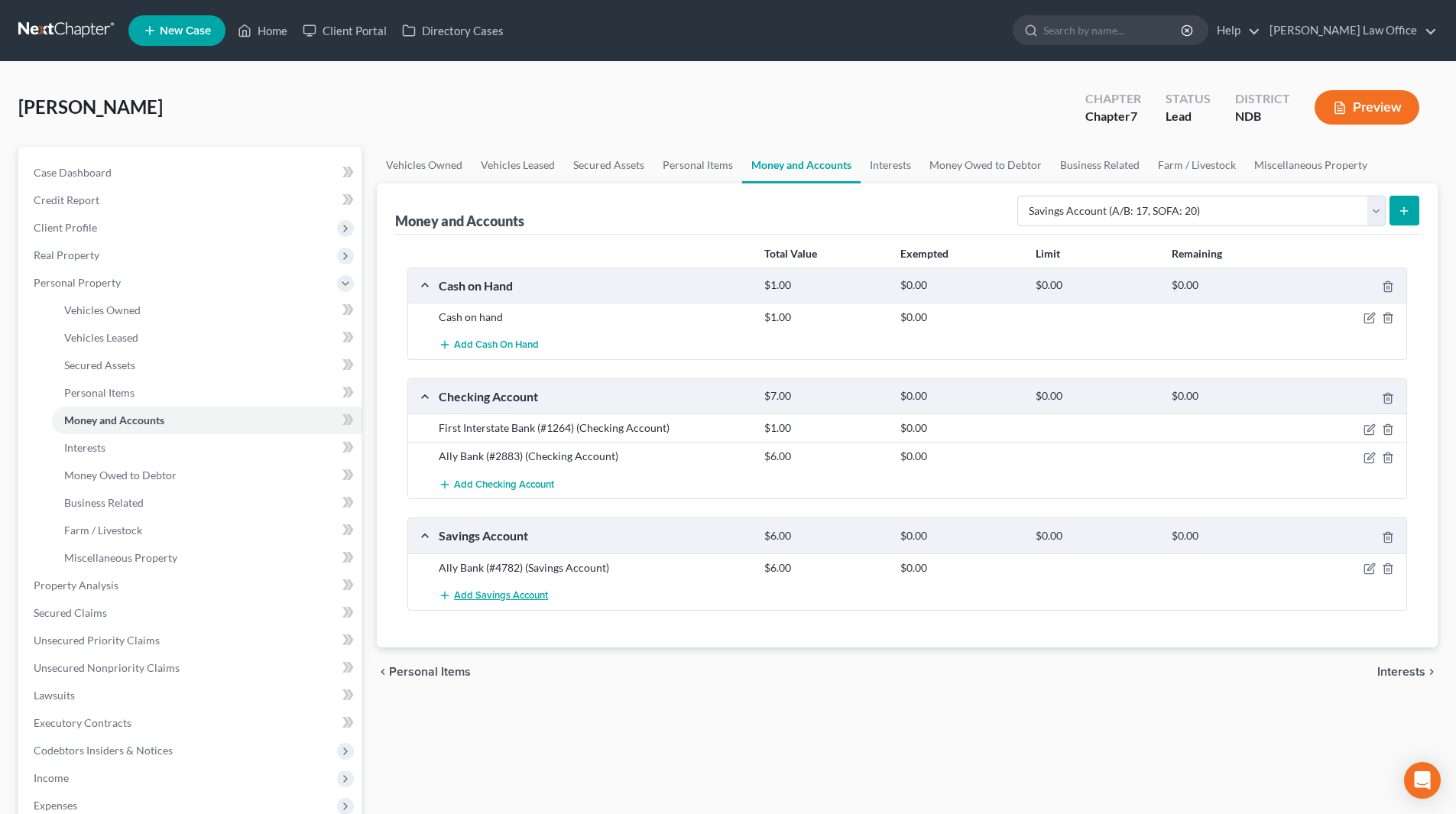
click at [482, 596] on span "Add Savings Account" at bounding box center [501, 596] width 94 height 13
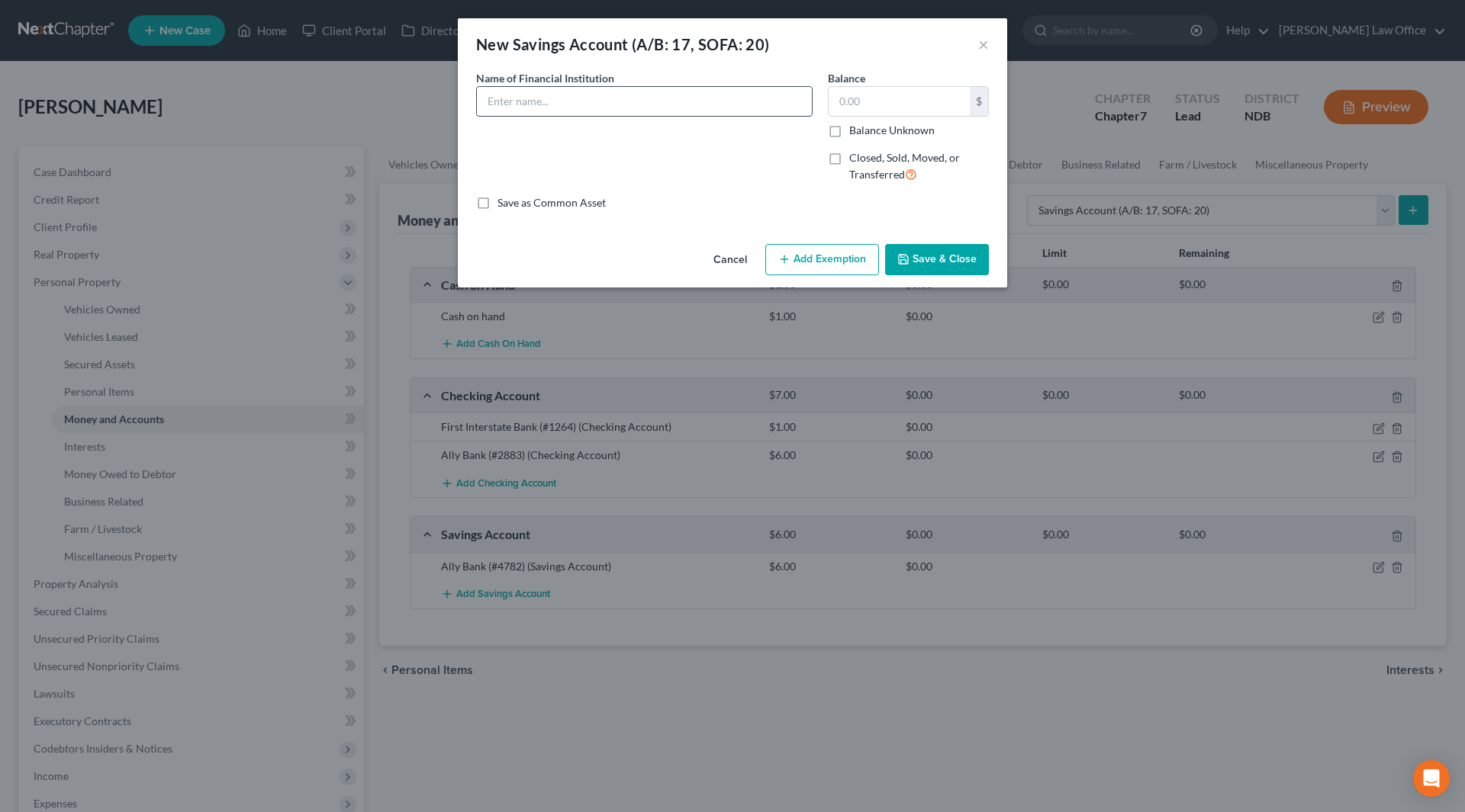
click at [607, 98] on input "text" at bounding box center [644, 101] width 335 height 29
type input "Alliant (#1340-01)"
type input "110.00"
click at [964, 255] on button "Save & Close" at bounding box center [937, 260] width 104 height 32
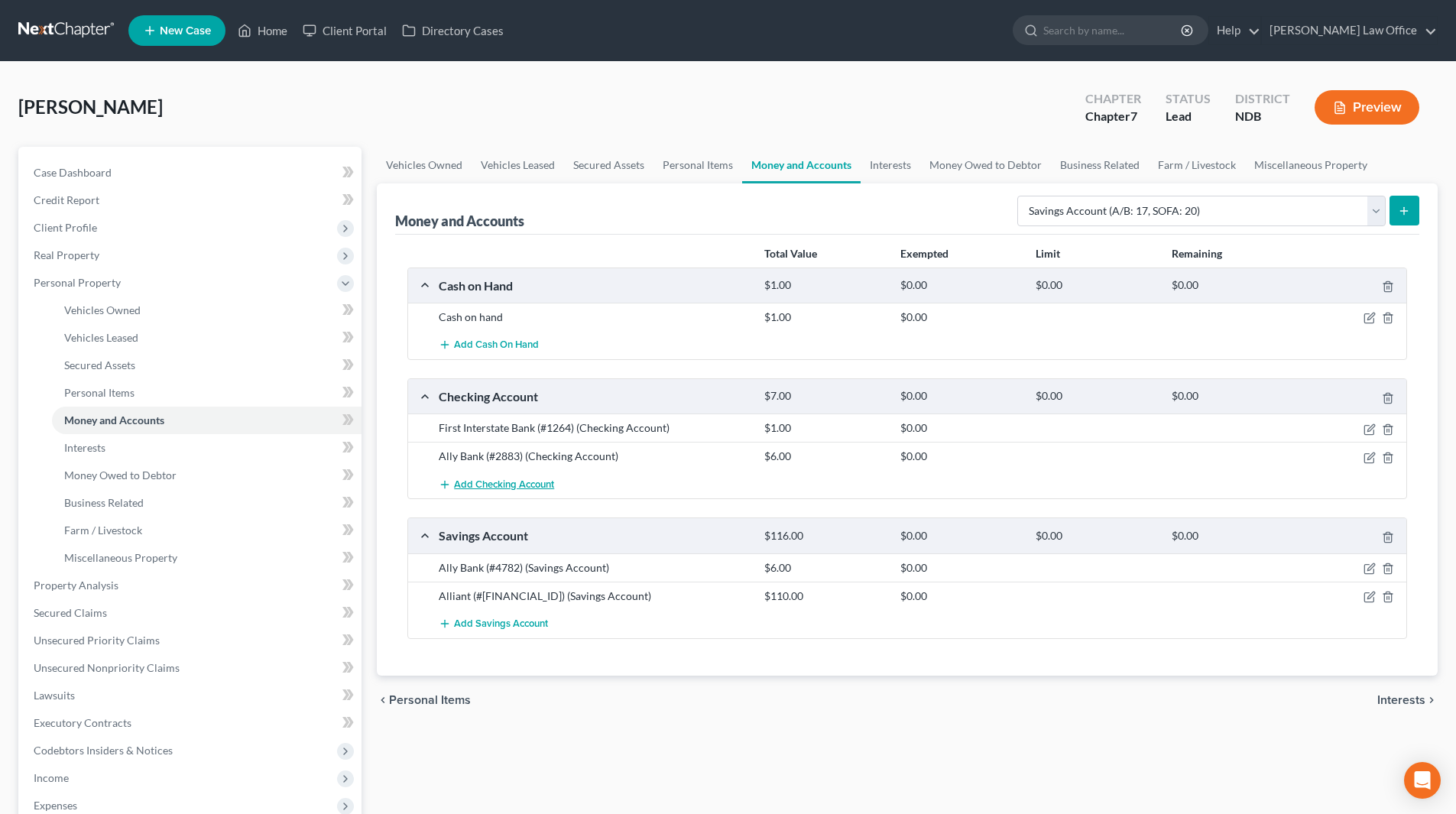
click at [506, 489] on span "Add Checking Account" at bounding box center [504, 484] width 100 height 13
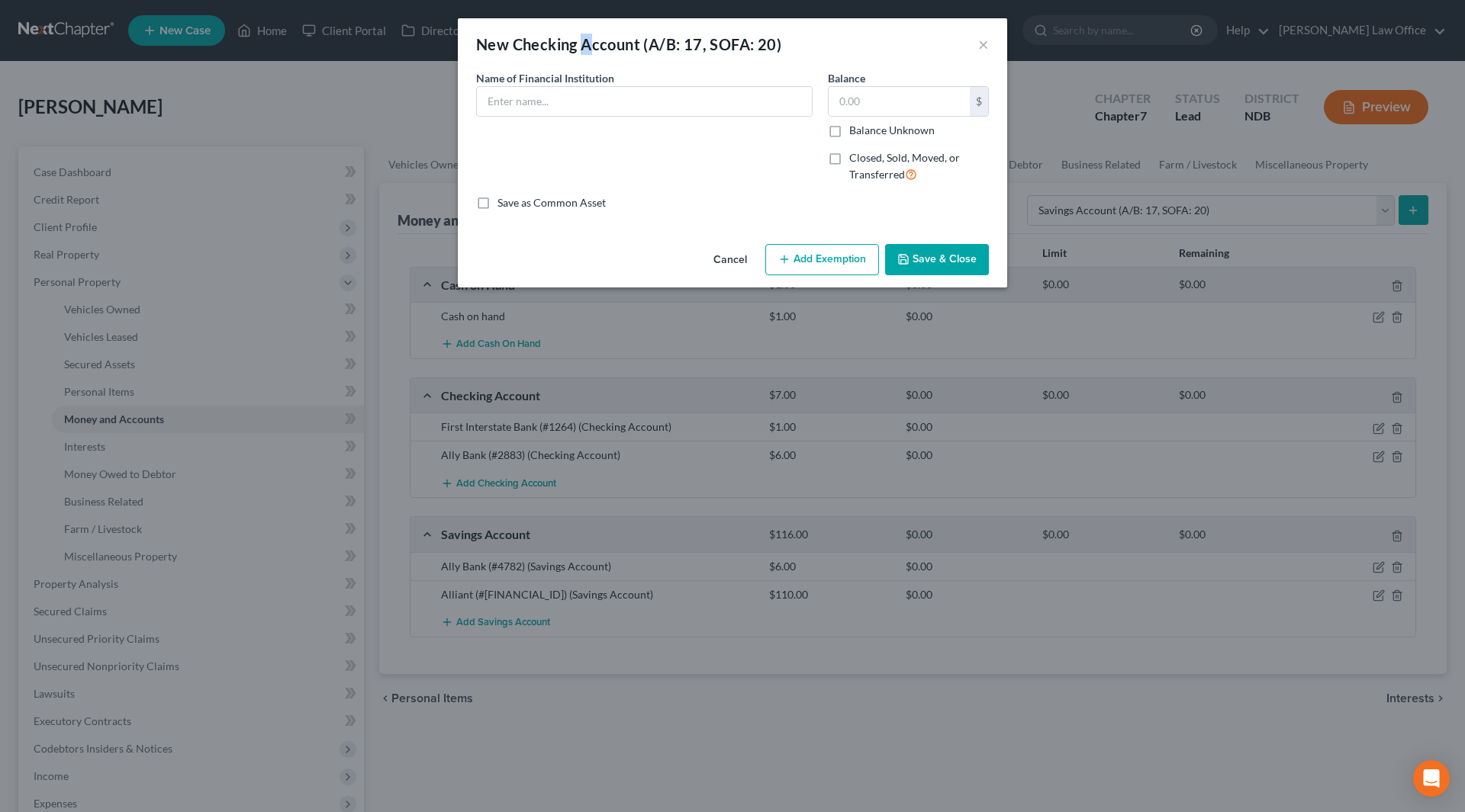
drag, startPoint x: 590, startPoint y: 56, endPoint x: 587, endPoint y: 72, distance: 16.3
click at [587, 72] on div "New Checking Account (A/B: 17, SOFA: 20) × An exemption set must first be selec…" at bounding box center [732, 153] width 549 height 270
click at [578, 107] on input "text" at bounding box center [644, 101] width 335 height 29
type input "Venmo"
click at [857, 96] on input "text" at bounding box center [899, 101] width 141 height 29
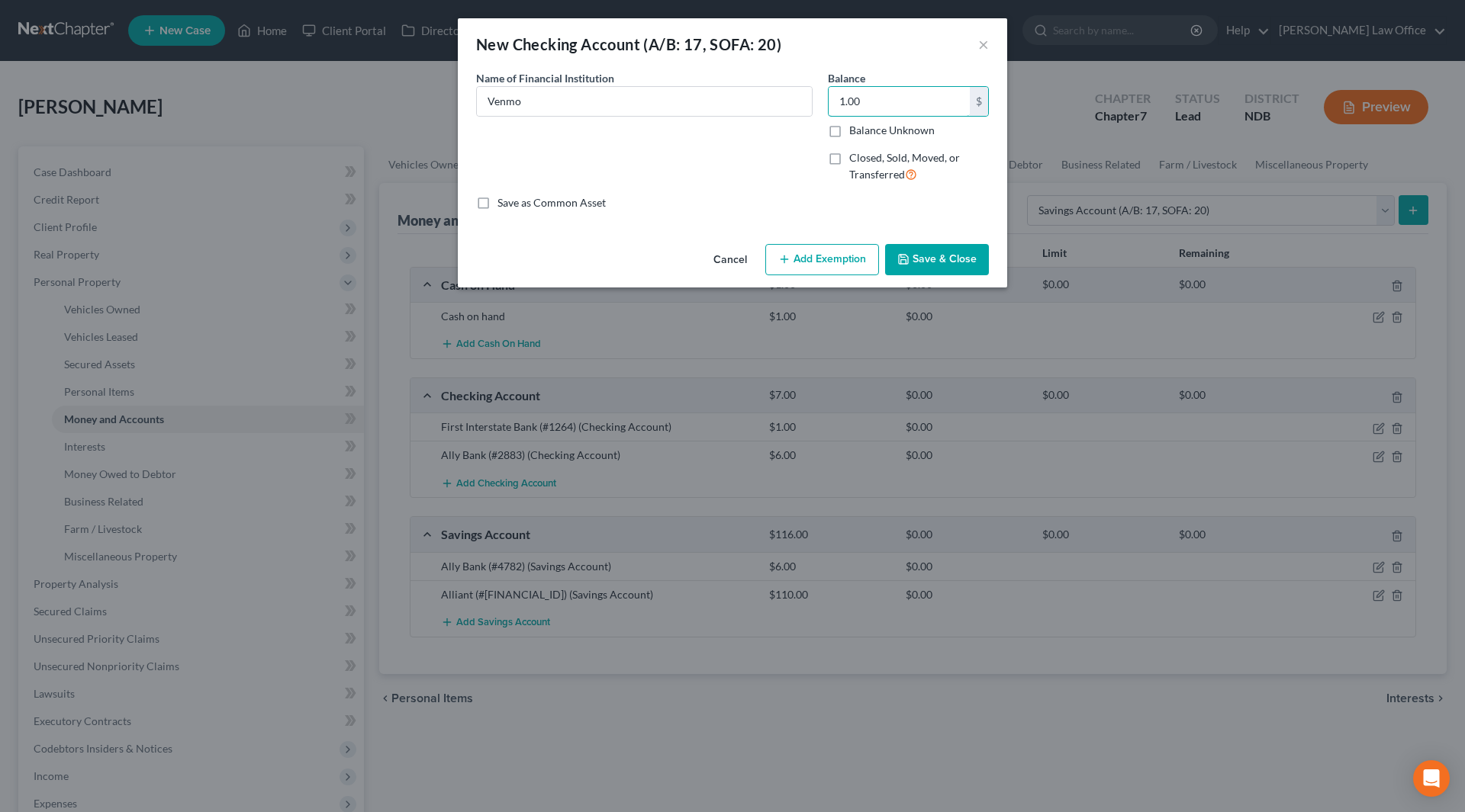
type input "1.00"
click at [947, 259] on button "Save & Close" at bounding box center [937, 260] width 104 height 32
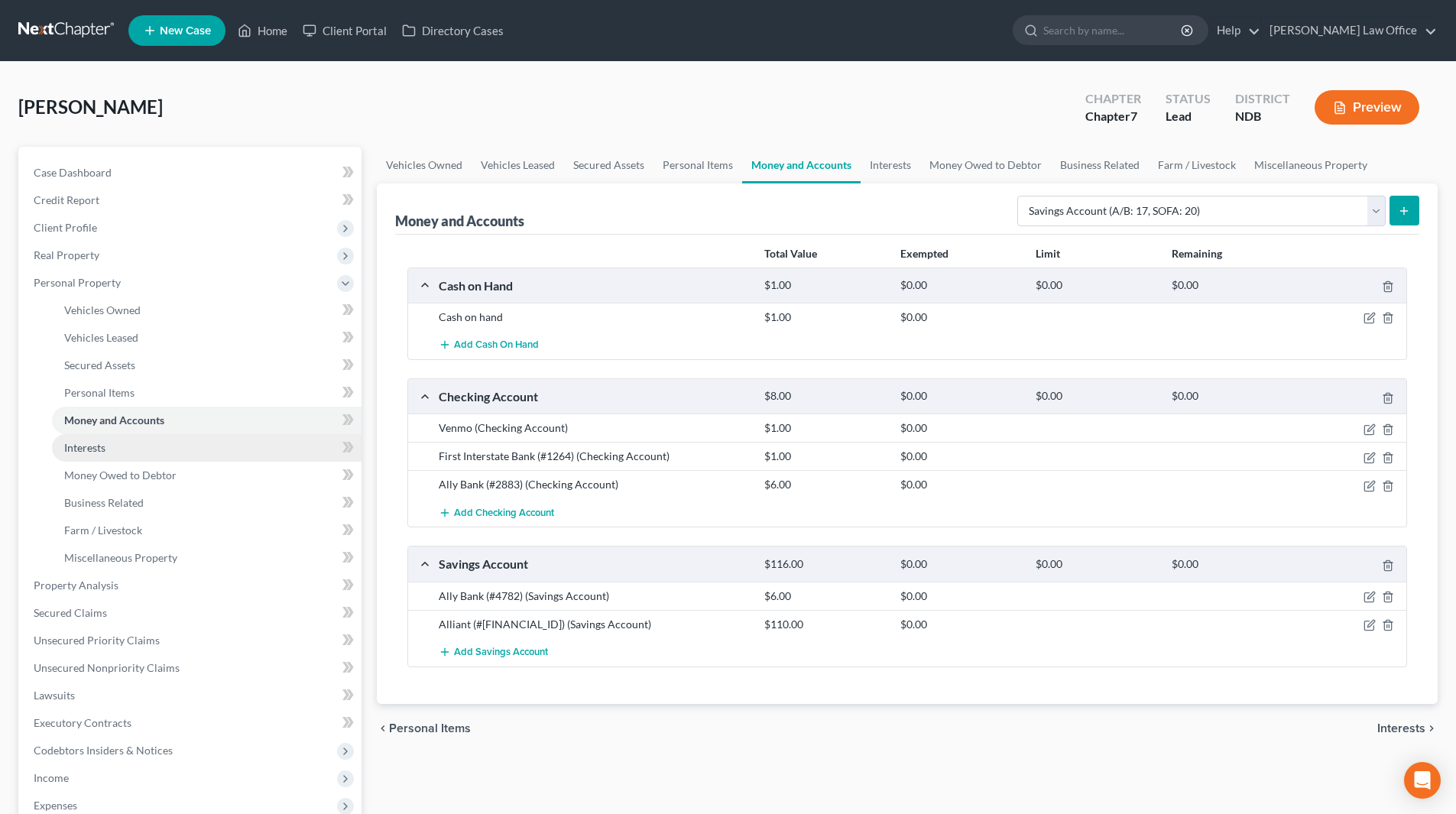
click at [94, 450] on span "Interests" at bounding box center [84, 448] width 41 height 13
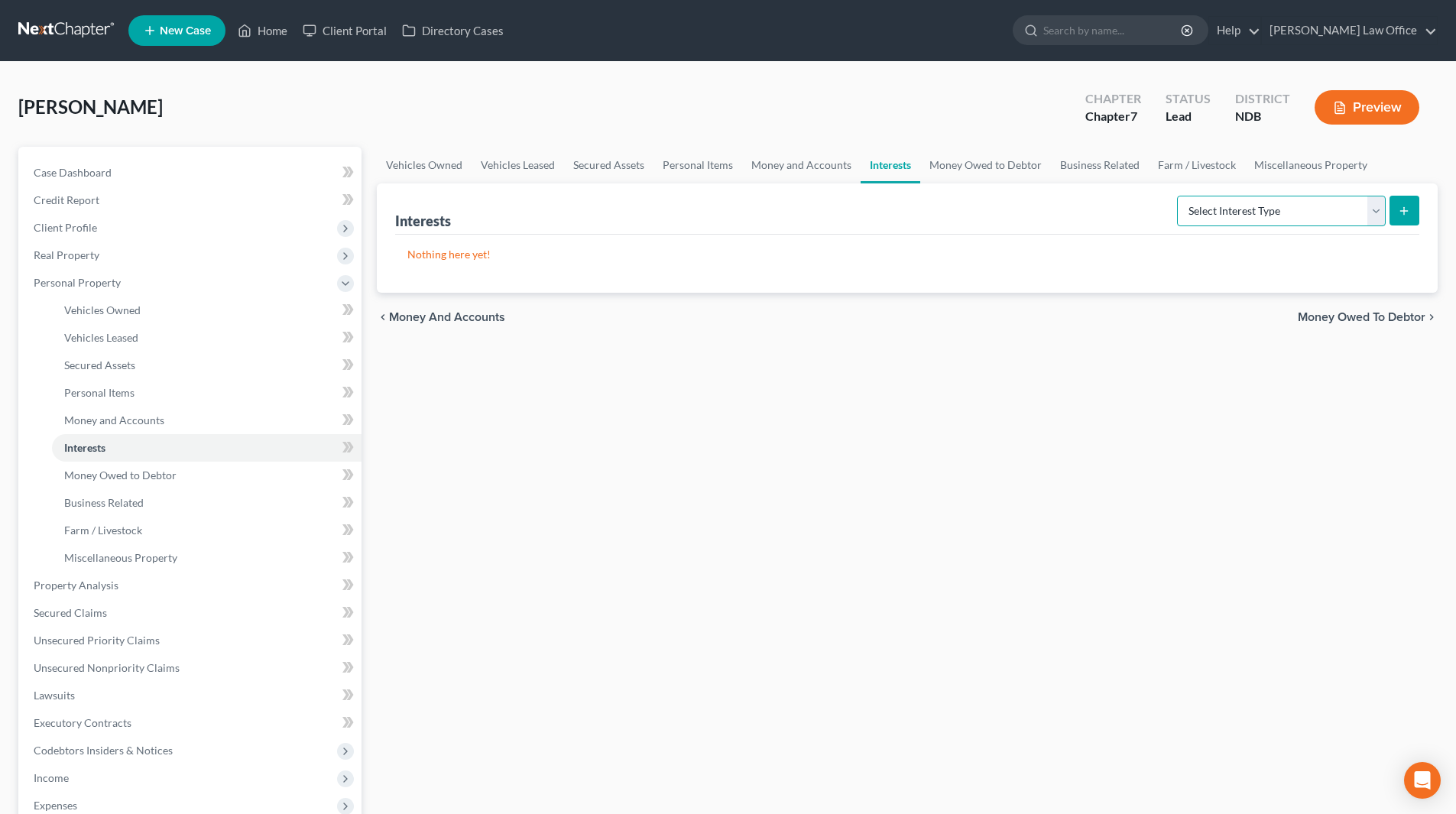
click at [1369, 211] on select "Select Interest Type 401K (A/B: 21) Annuity (A/B: 23) Bond (A/B: 18) Education …" at bounding box center [1282, 211] width 209 height 31
click at [260, 29] on link "Home" at bounding box center [263, 30] width 65 height 28
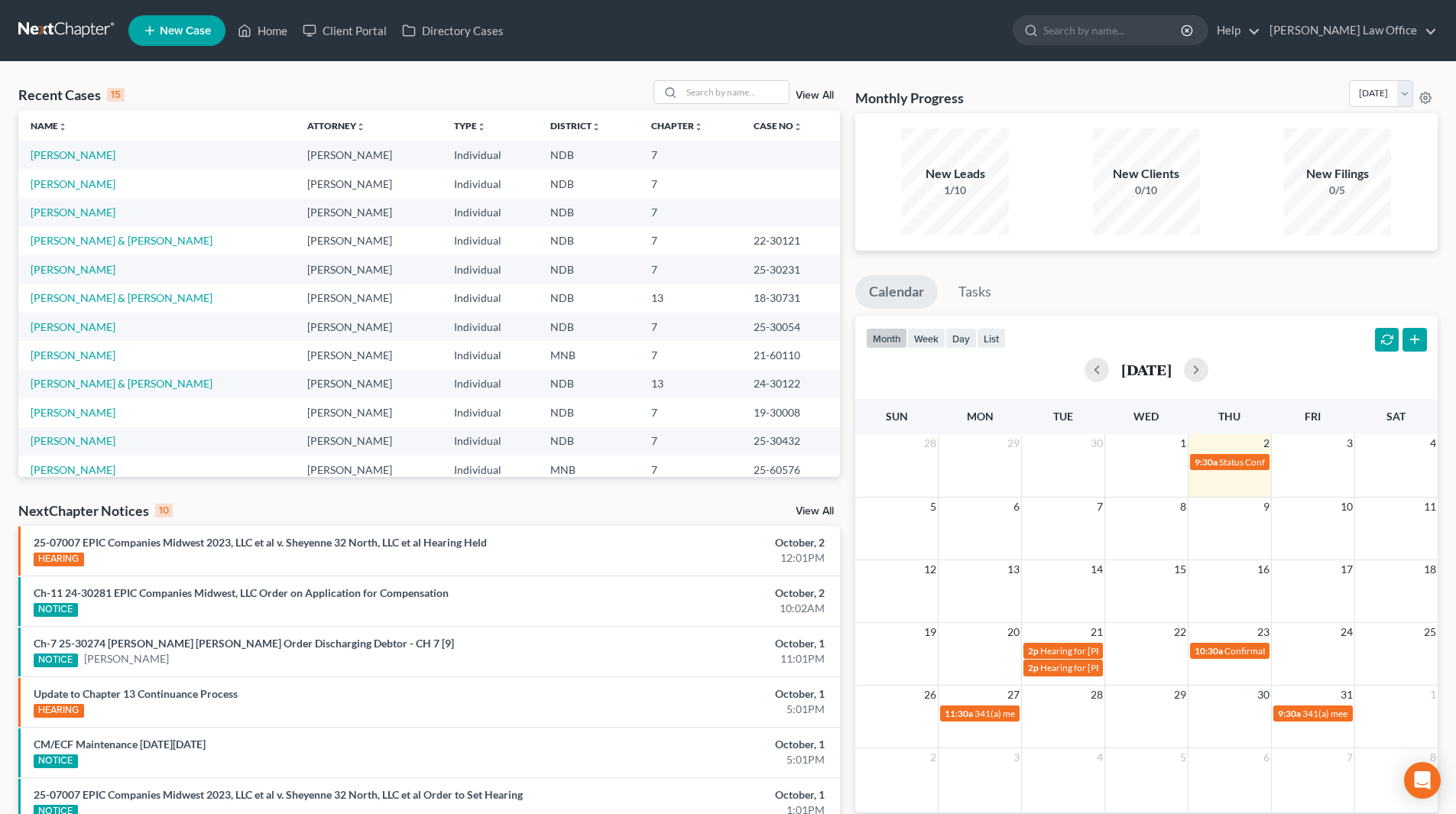
click at [75, 261] on td "[PERSON_NAME]" at bounding box center [156, 269] width 277 height 28
click at [72, 267] on link "[PERSON_NAME]" at bounding box center [73, 269] width 84 height 13
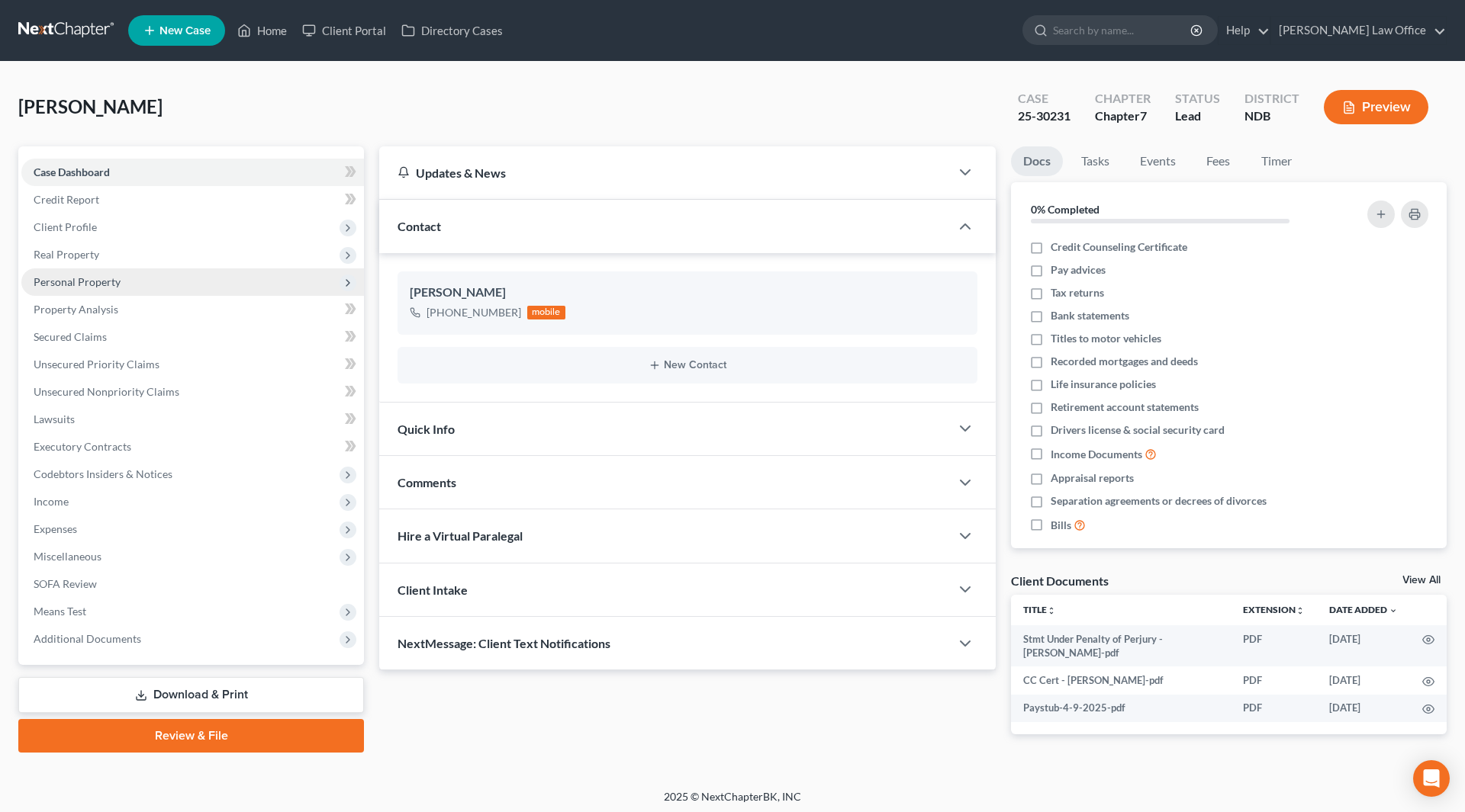
click at [91, 280] on span "Personal Property" at bounding box center [77, 282] width 87 height 13
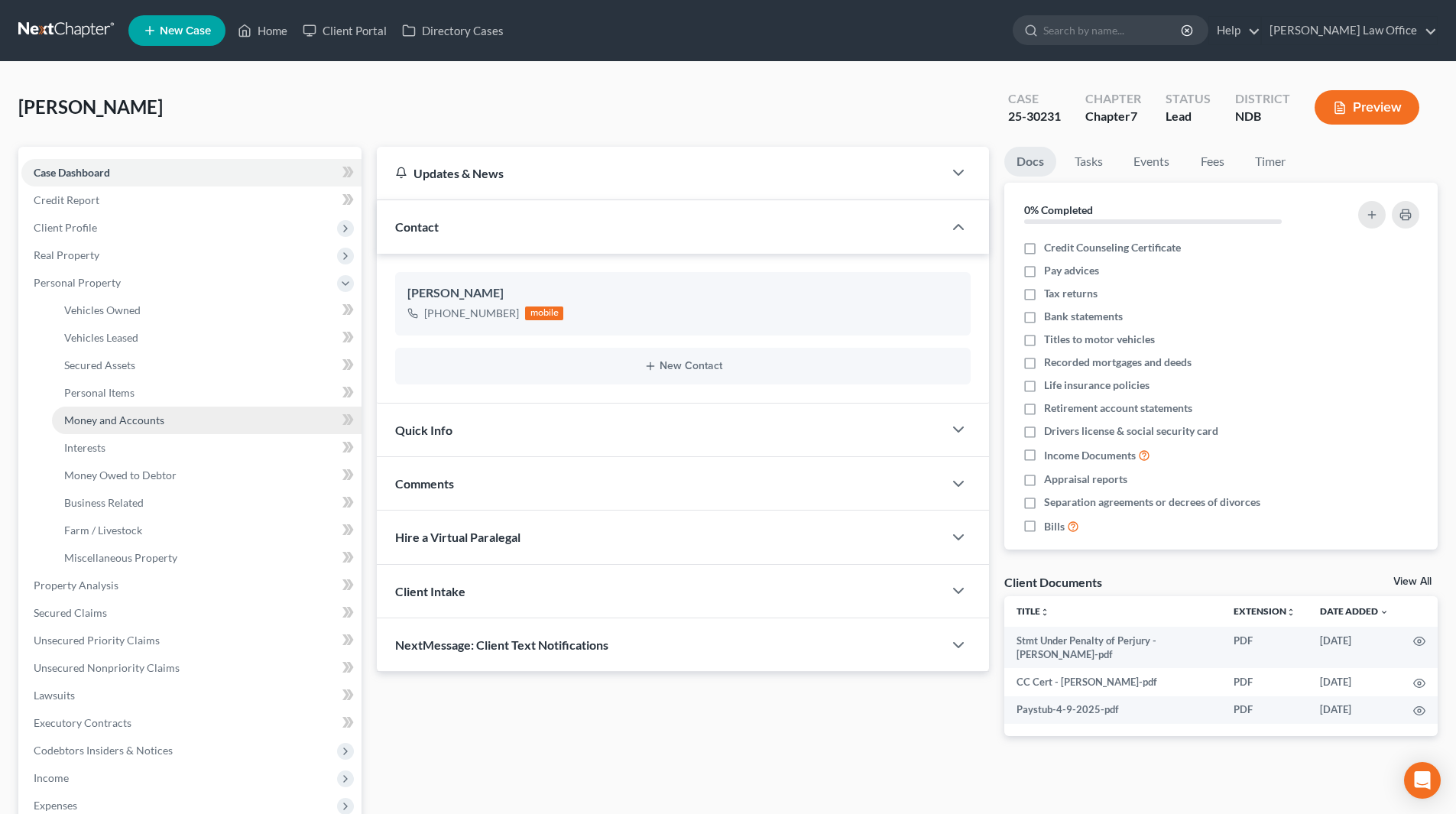
click at [110, 416] on span "Money and Accounts" at bounding box center [115, 421] width 100 height 13
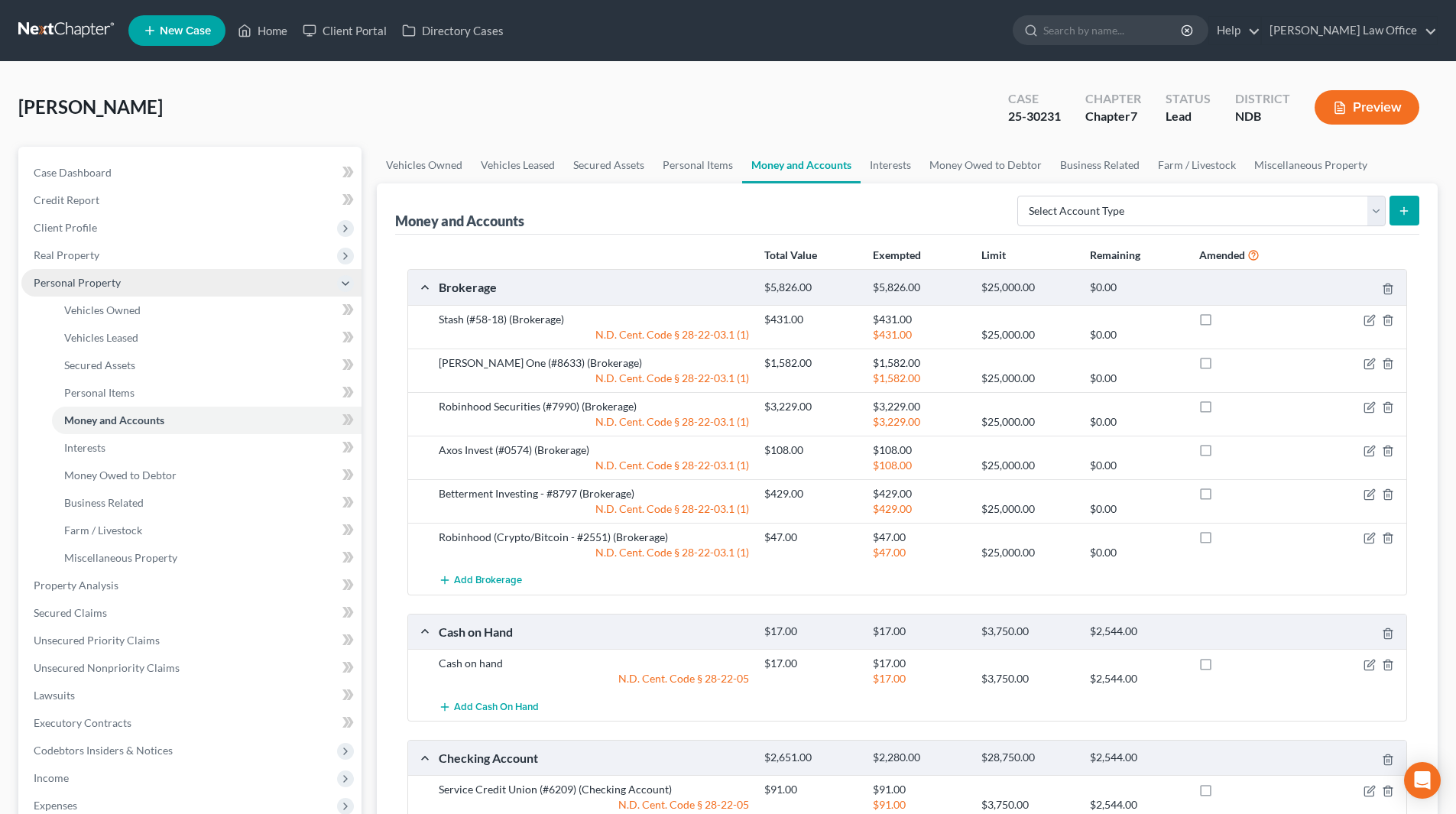
click at [102, 281] on span "Personal Property" at bounding box center [77, 283] width 87 height 13
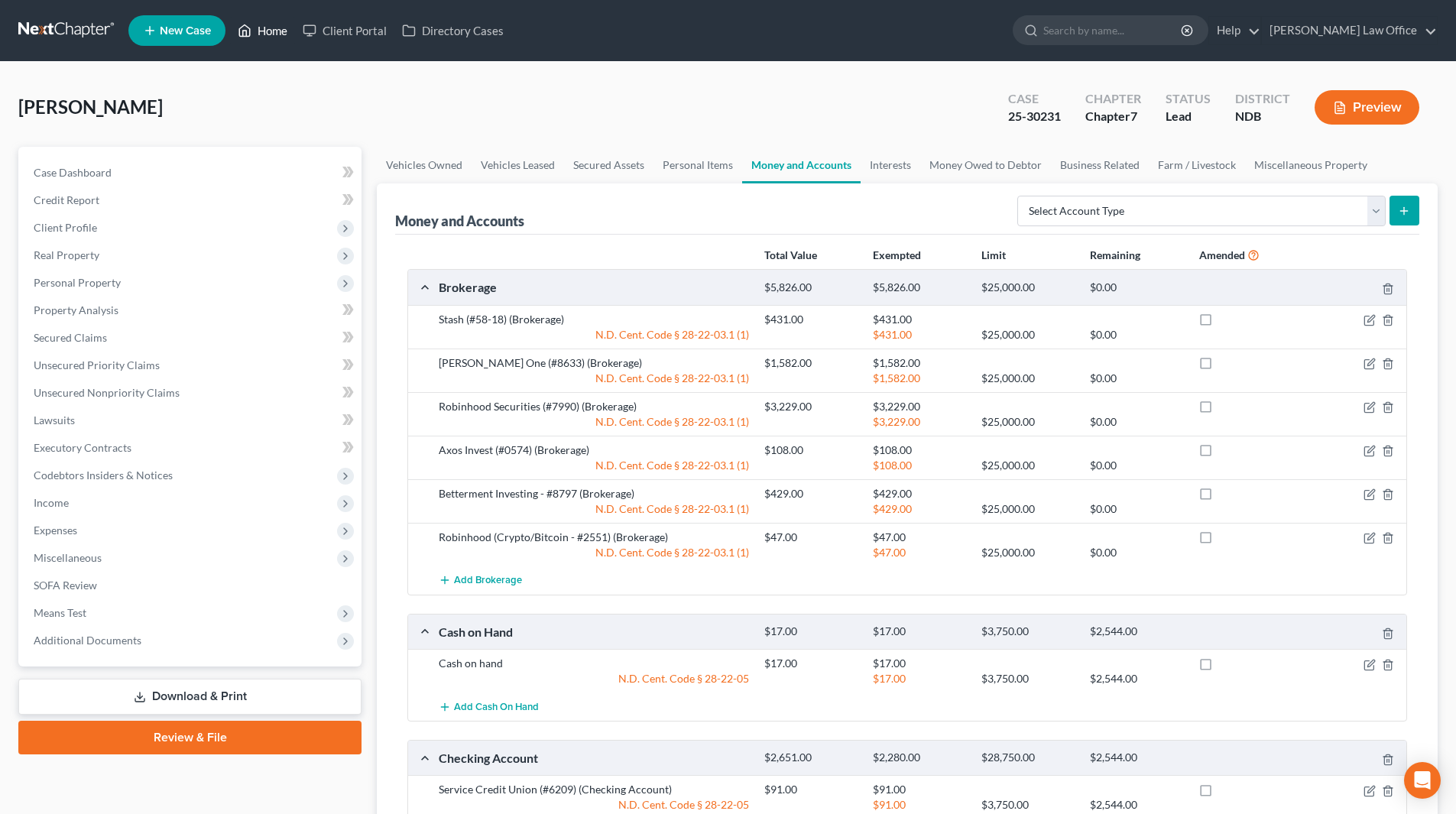
click at [262, 28] on link "Home" at bounding box center [263, 30] width 65 height 28
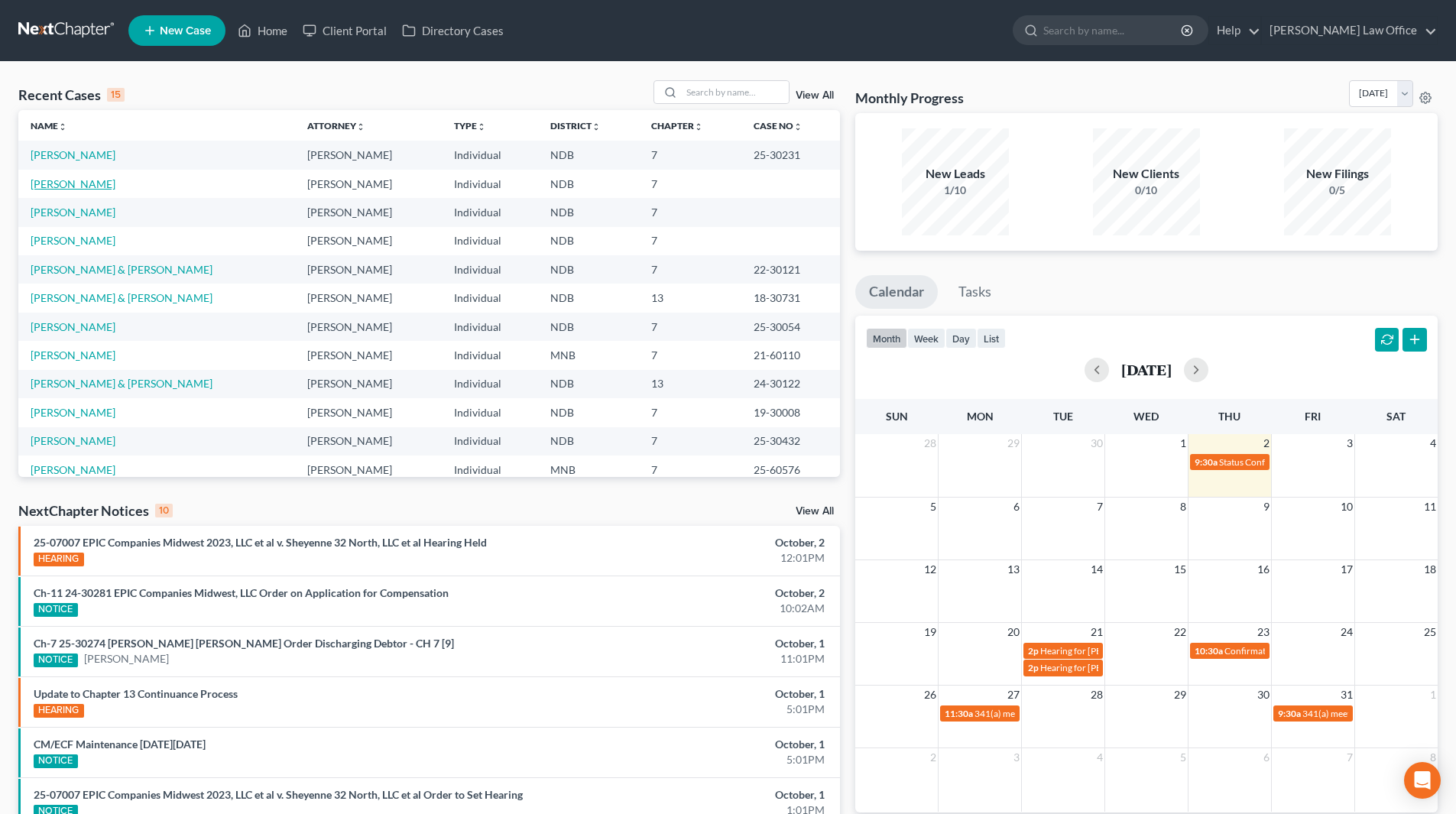
click at [78, 182] on link "[PERSON_NAME]" at bounding box center [73, 184] width 84 height 13
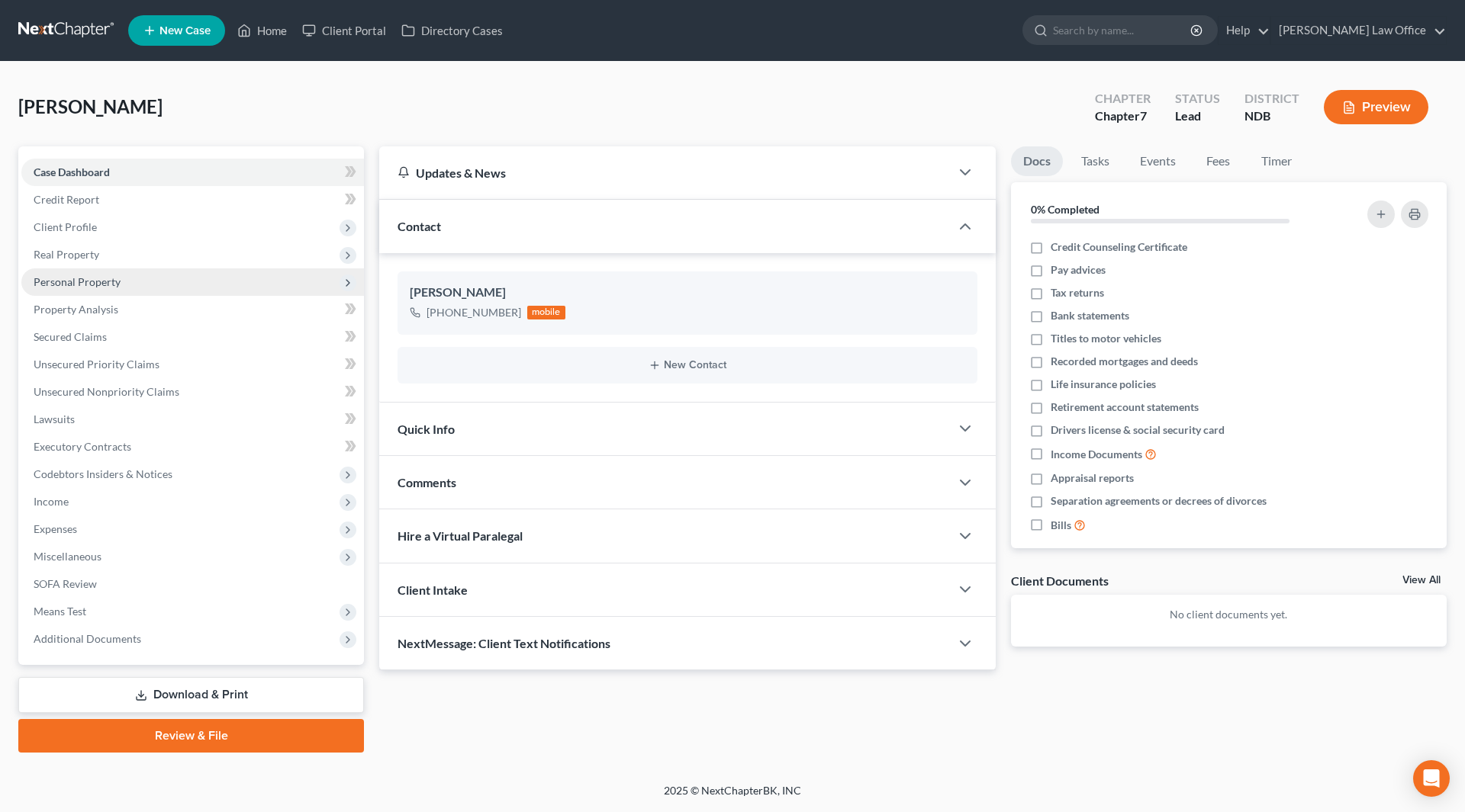
click at [129, 280] on span "Personal Property" at bounding box center [193, 282] width 342 height 28
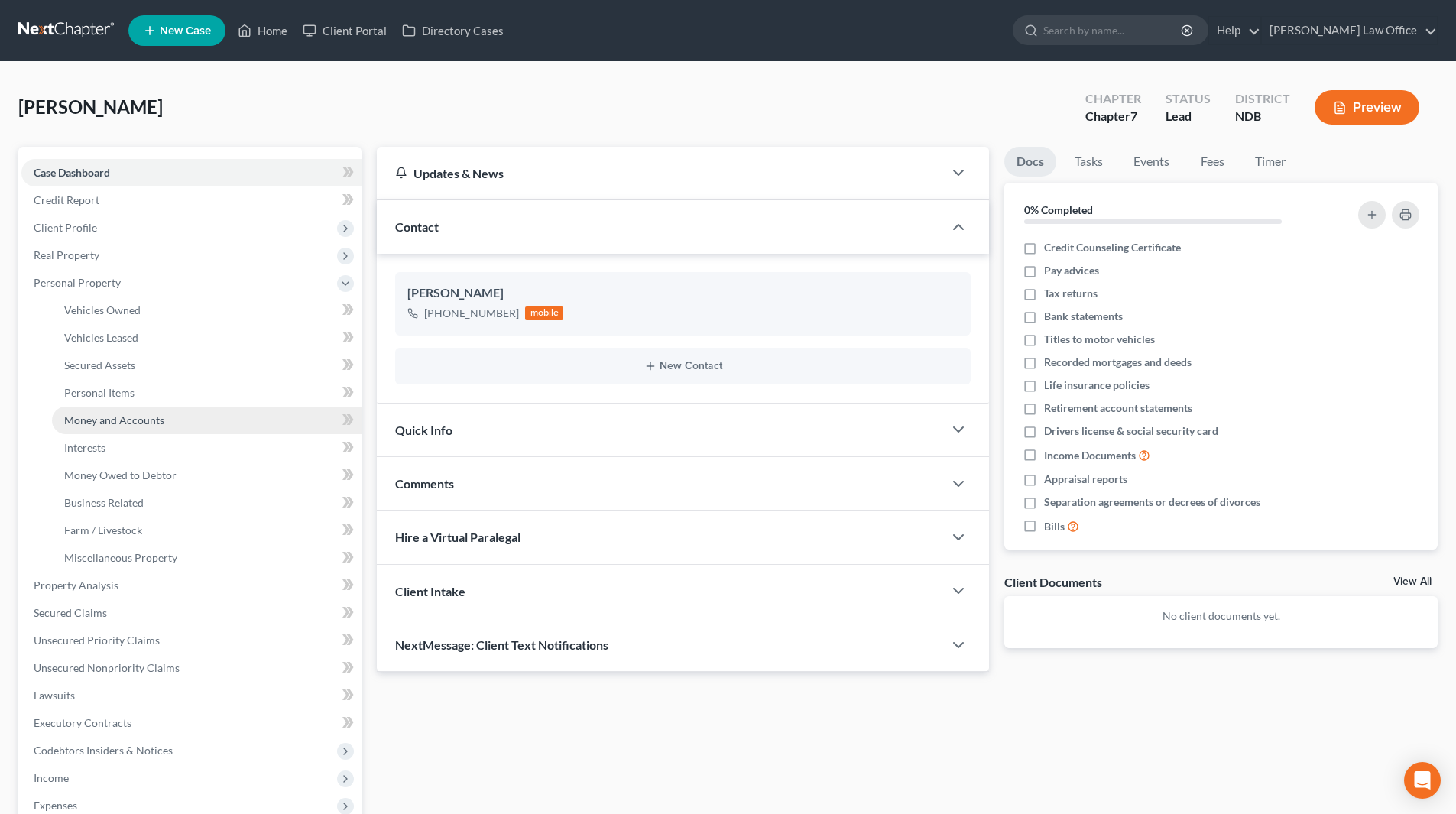
click at [123, 414] on span "Money and Accounts" at bounding box center [115, 421] width 100 height 13
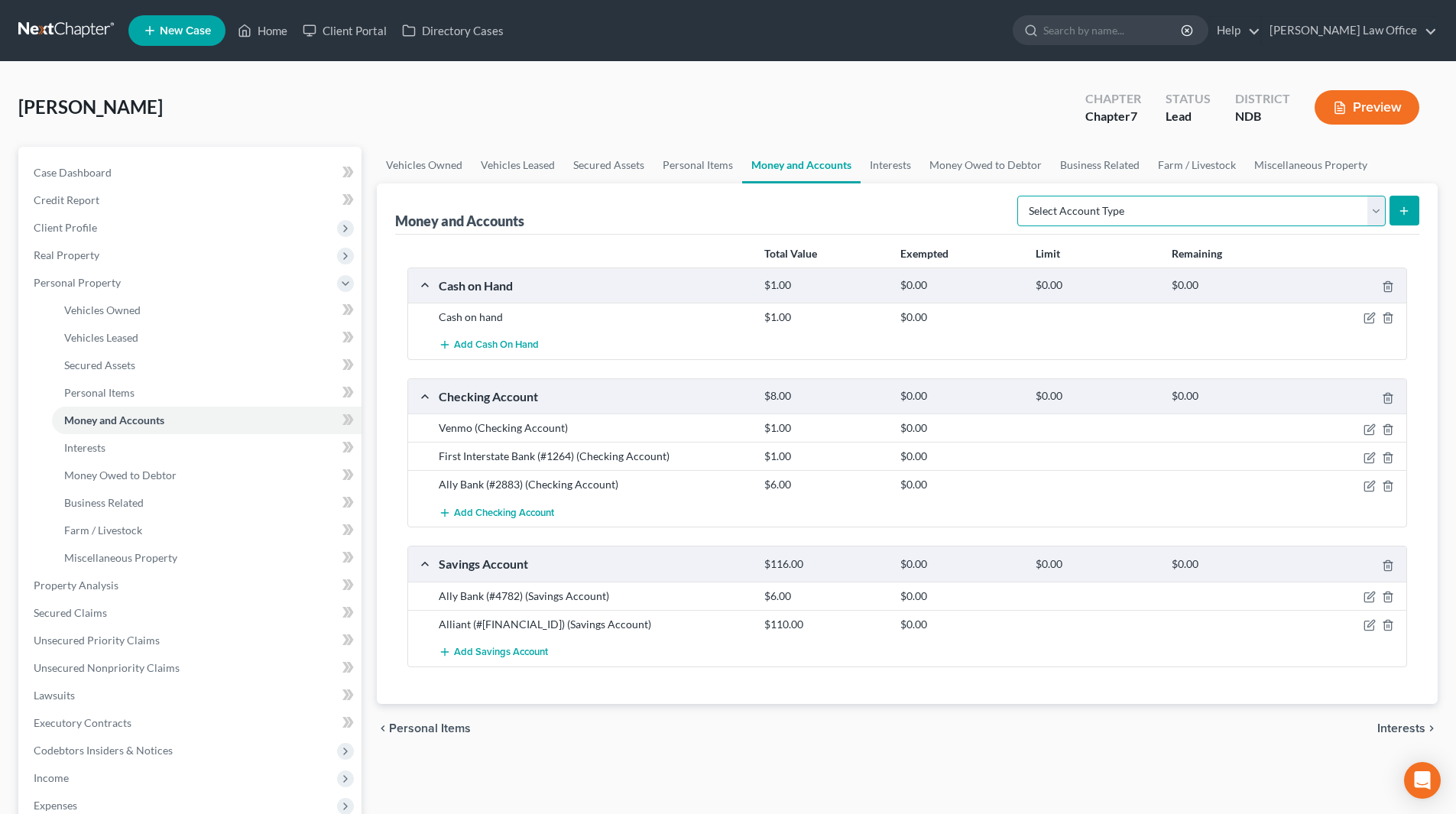
click at [1374, 207] on select "Select Account Type Brokerage (A/B: 18, SOFA: 20) Cash on Hand (A/B: 16) Certif…" at bounding box center [1202, 211] width 369 height 31
select select "brokerage"
click at [1021, 196] on select "Select Account Type Brokerage (A/B: 18, SOFA: 20) Cash on Hand (A/B: 16) Certif…" at bounding box center [1202, 211] width 369 height 31
click at [1410, 202] on button "submit" at bounding box center [1405, 211] width 30 height 30
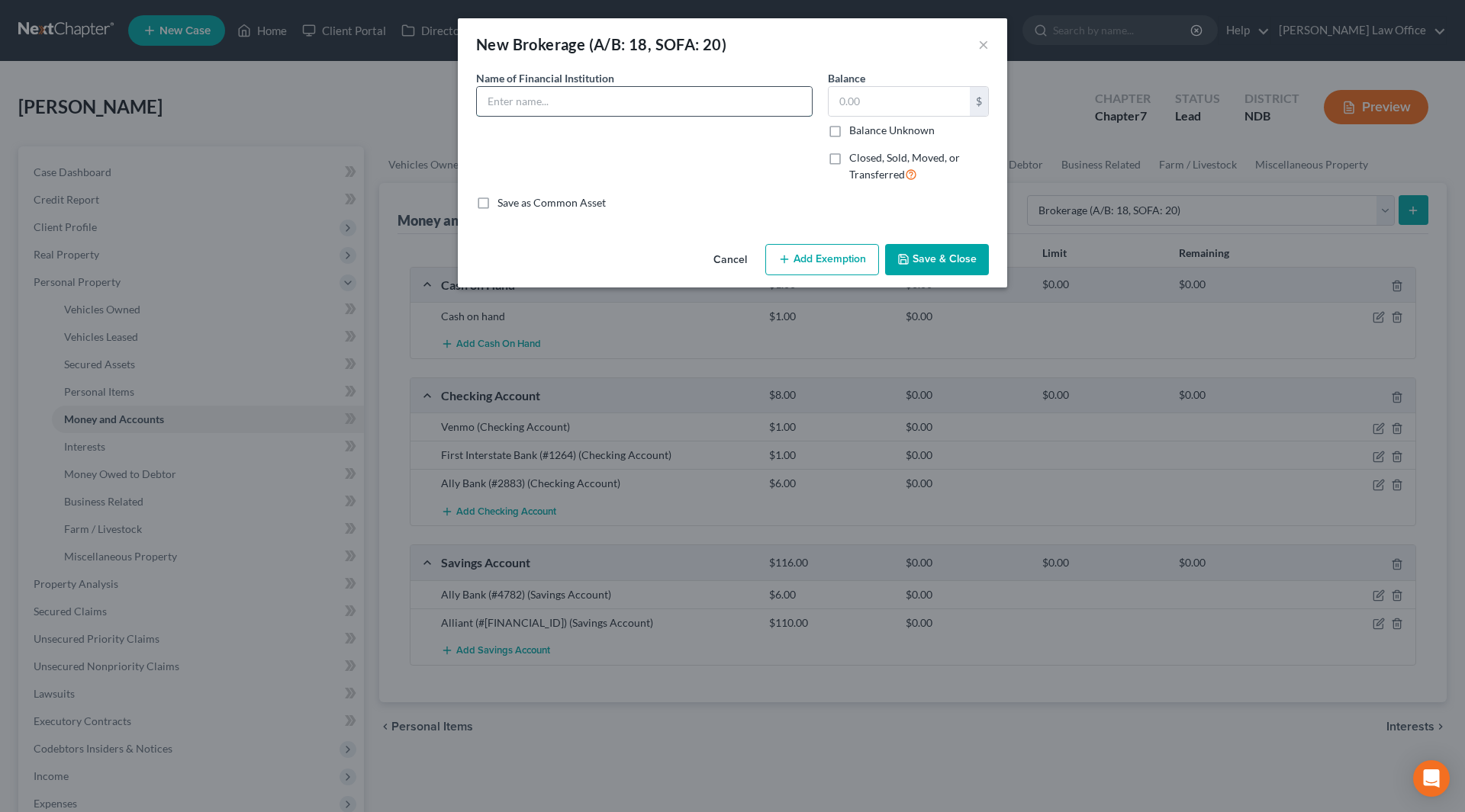
click at [516, 104] on input "text" at bounding box center [644, 101] width 335 height 29
type input "Charles Schwab - Schwab One (#0188)"
type input "0.00"
click at [962, 261] on button "Save & Close" at bounding box center [937, 260] width 104 height 32
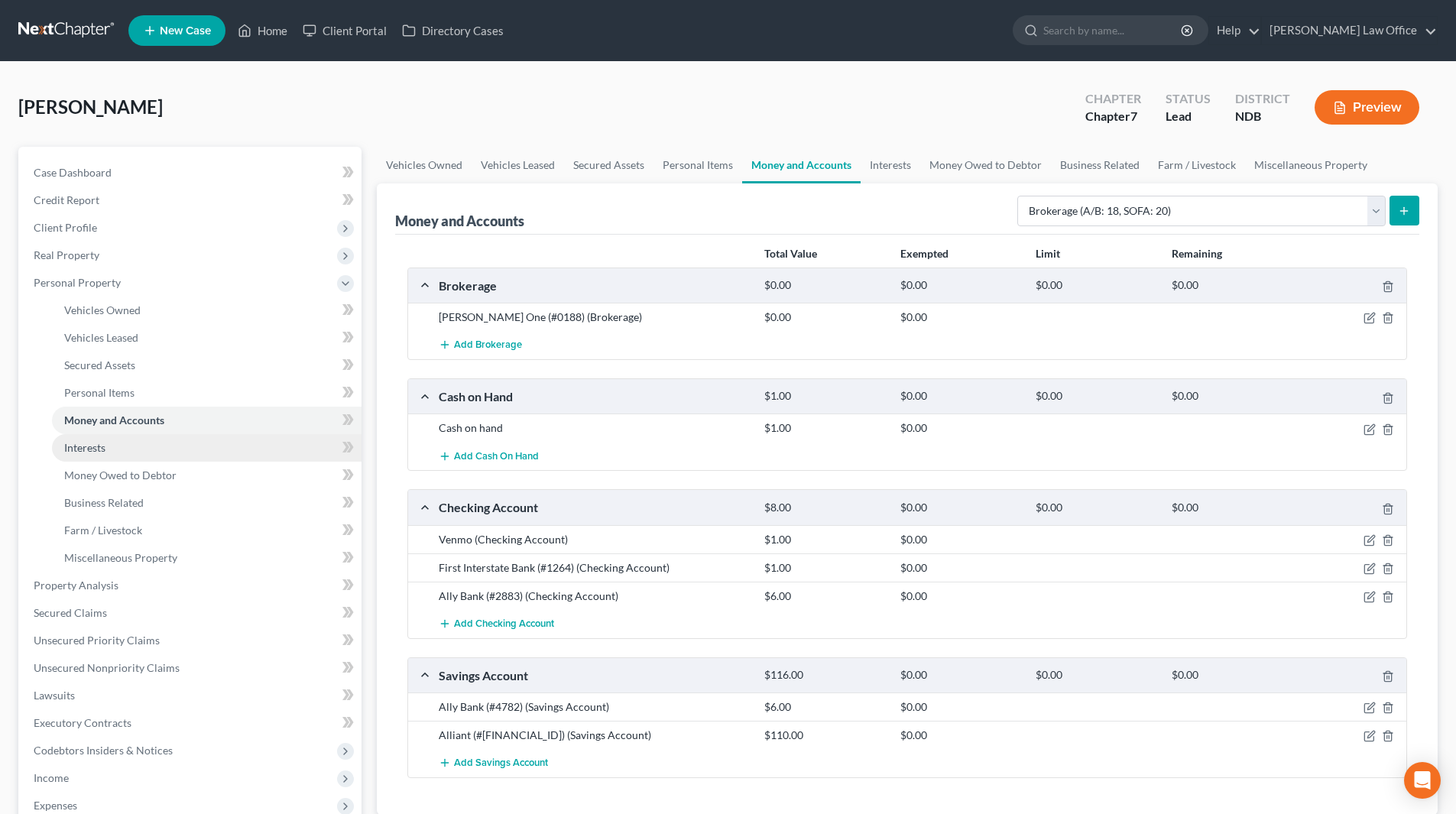
click at [106, 445] on link "Interests" at bounding box center [207, 448] width 309 height 28
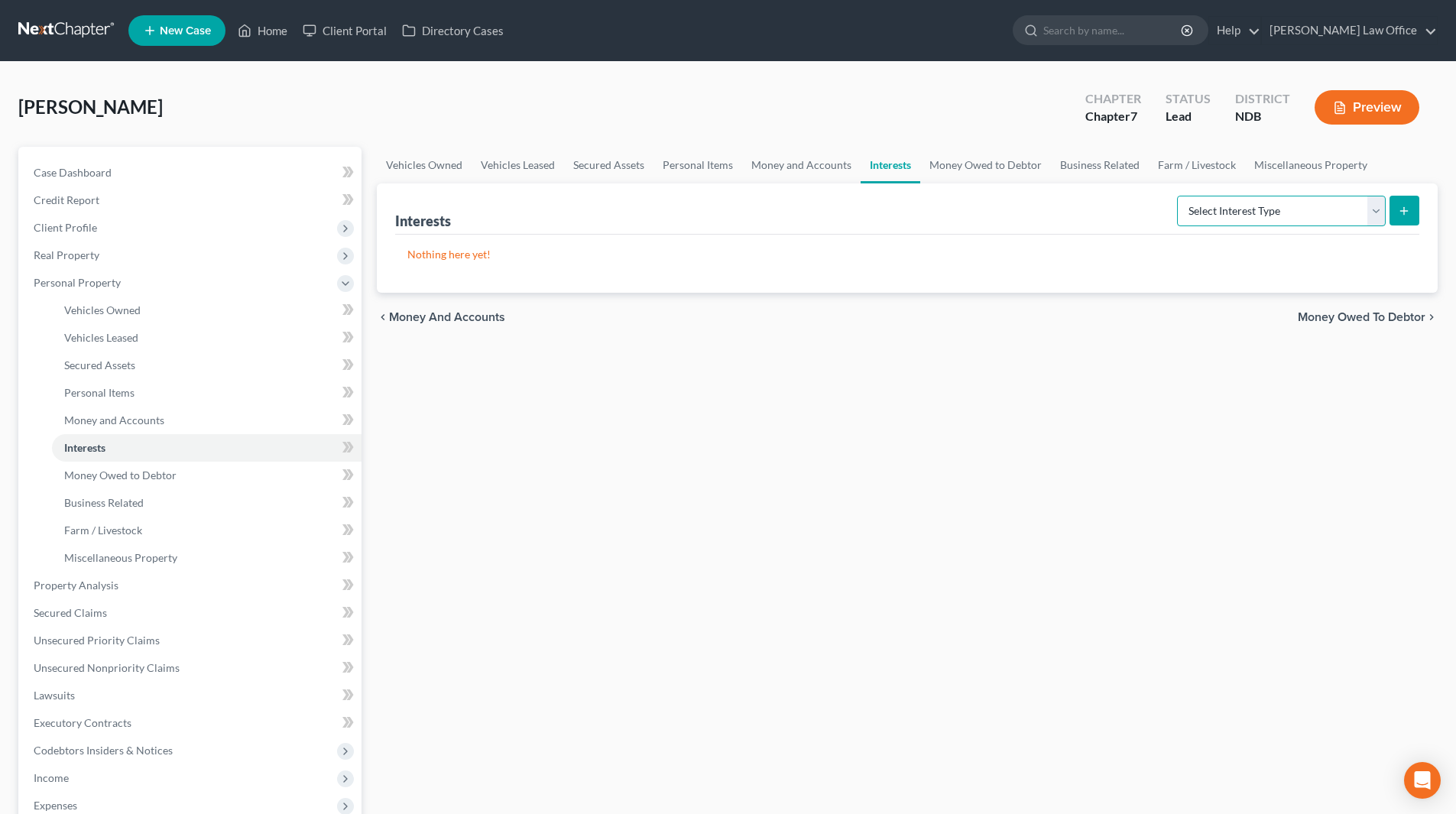
click at [1370, 209] on select "Select Interest Type 401K (A/B: 21) Annuity (A/B: 23) Bond (A/B: 18) Education …" at bounding box center [1282, 211] width 209 height 31
select select "other_retirement_plan"
click at [1179, 196] on select "Select Interest Type 401K (A/B: 21) Annuity (A/B: 23) Bond (A/B: 18) Education …" at bounding box center [1282, 211] width 209 height 31
click at [1401, 218] on button "submit" at bounding box center [1405, 211] width 30 height 30
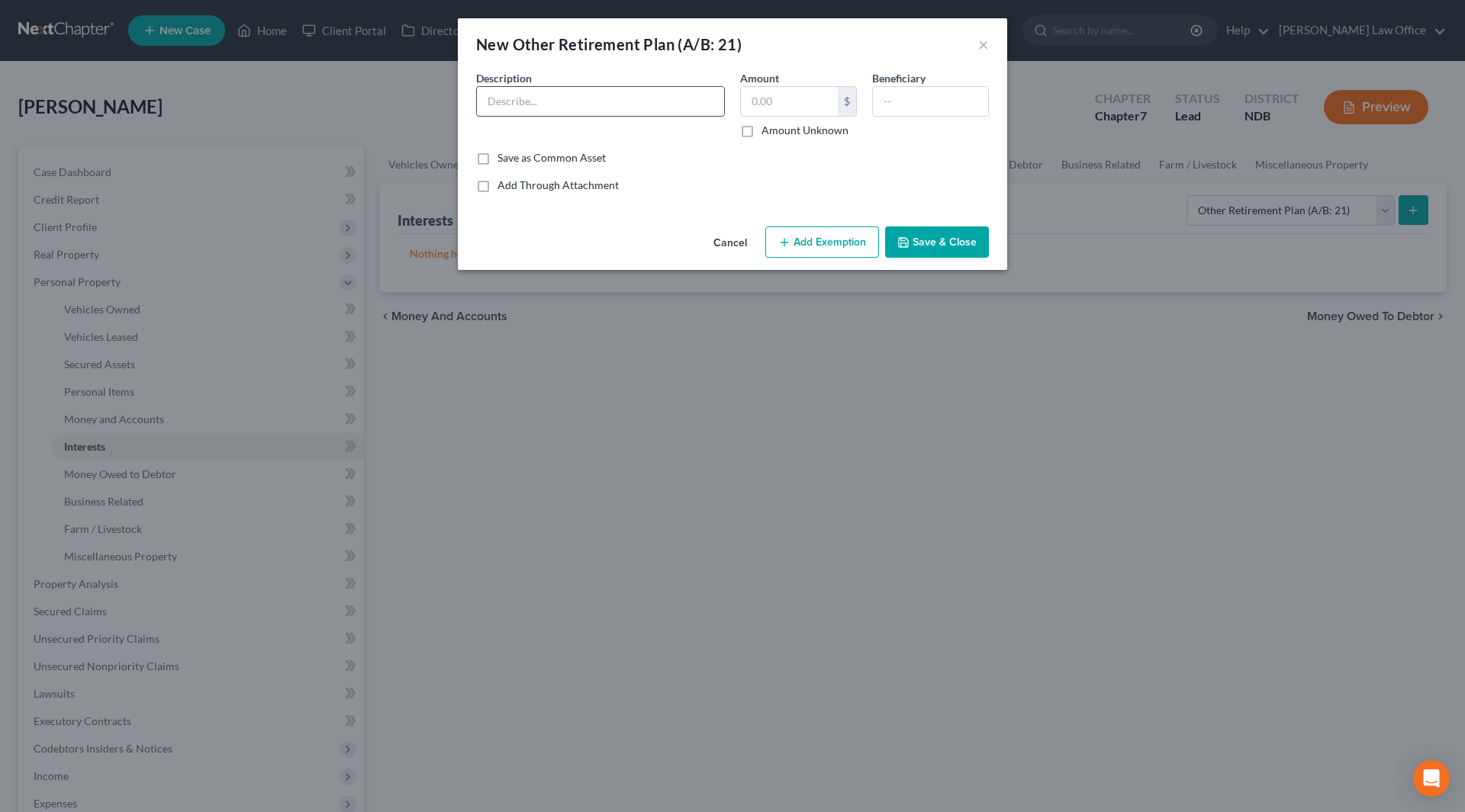
click at [643, 100] on input "text" at bounding box center [600, 101] width 247 height 29
type input "First Interstate Investment (#3604)"
type input "7,383"
click at [946, 244] on button "Save & Close" at bounding box center [937, 242] width 104 height 32
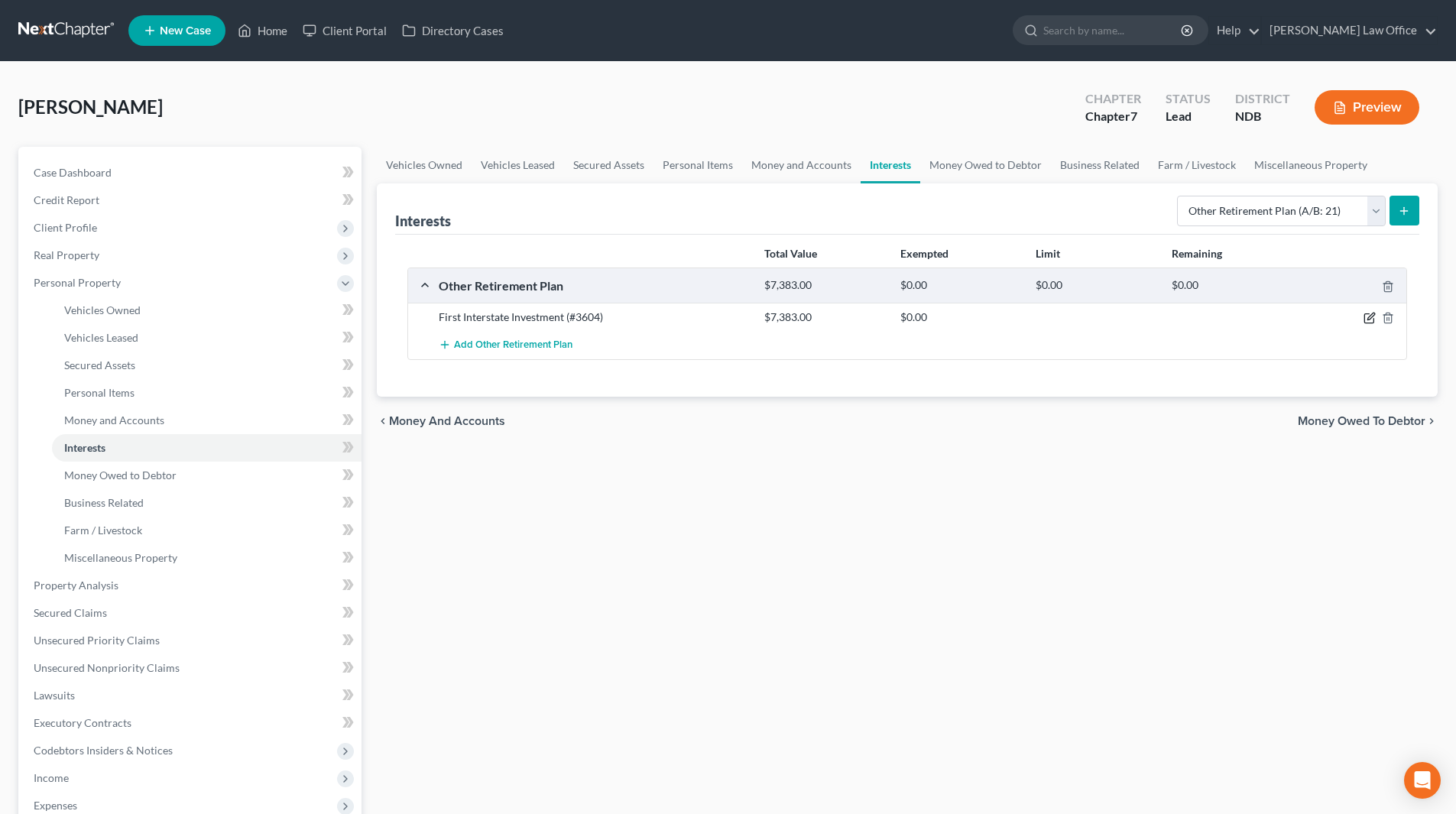
click at [1371, 321] on icon "button" at bounding box center [1370, 318] width 13 height 13
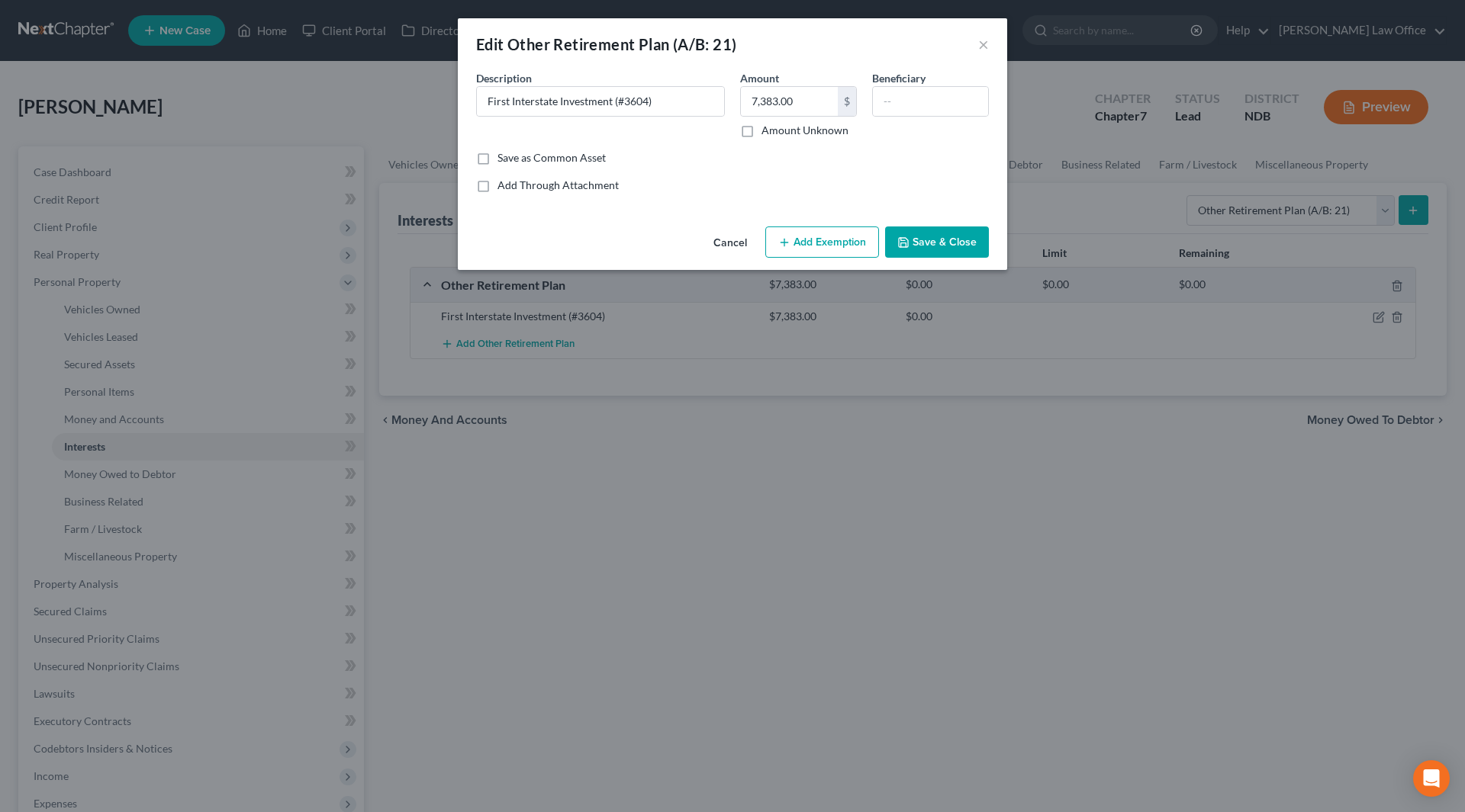
click at [719, 239] on button "Cancel" at bounding box center [730, 243] width 58 height 31
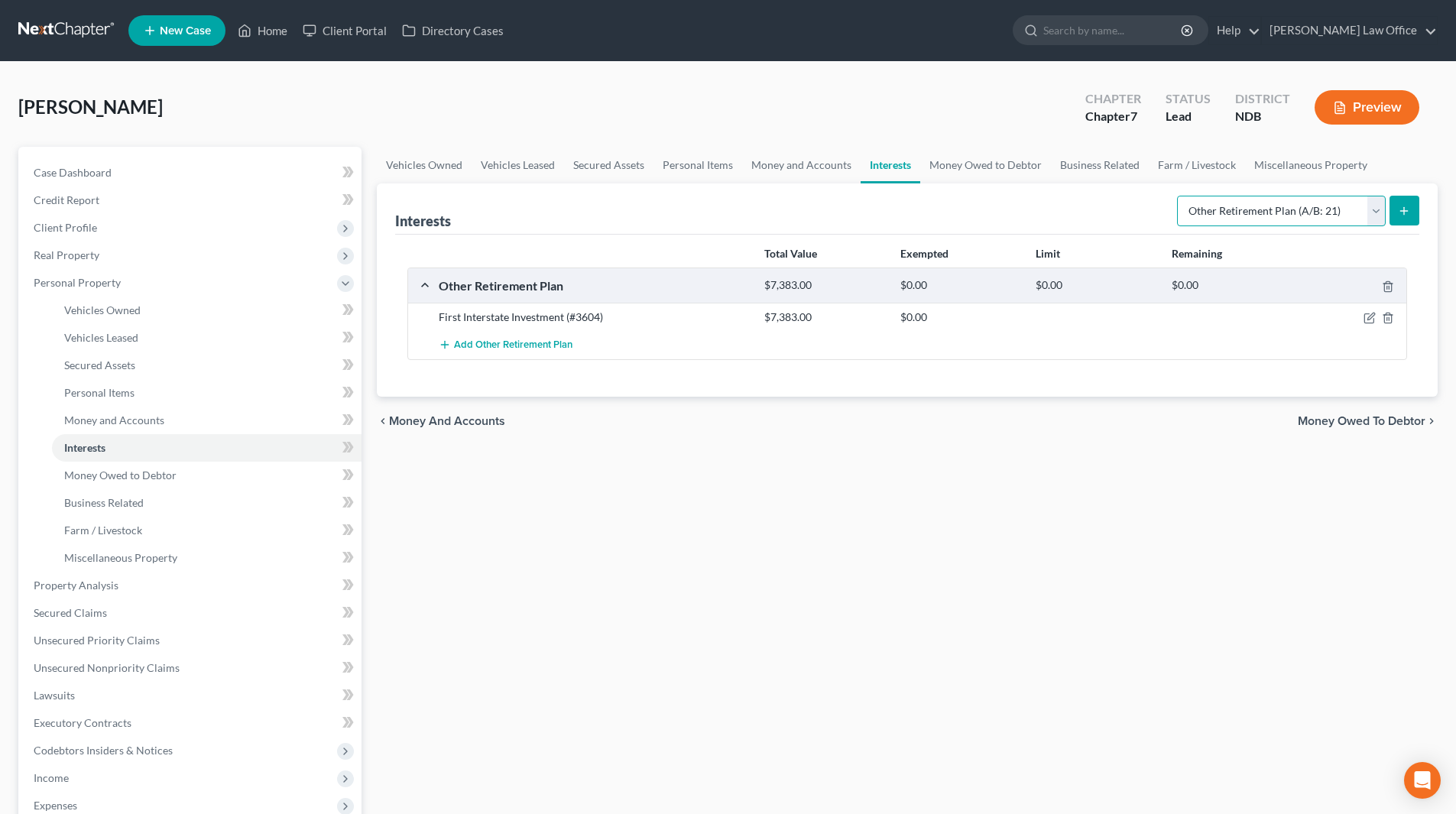
click at [1374, 212] on select "Select Interest Type 401K (A/B: 21) Annuity (A/B: 23) Bond (A/B: 18) Education …" at bounding box center [1282, 211] width 209 height 31
select select "ira"
click at [1179, 196] on select "Select Interest Type 401K (A/B: 21) Annuity (A/B: 23) Bond (A/B: 18) Education …" at bounding box center [1282, 211] width 209 height 31
click at [1404, 212] on line "submit" at bounding box center [1404, 211] width 0 height 7
click at [1382, 215] on select "Select Interest Type 401K (A/B: 21) Annuity (A/B: 23) Bond (A/B: 18) Education …" at bounding box center [1282, 211] width 209 height 31
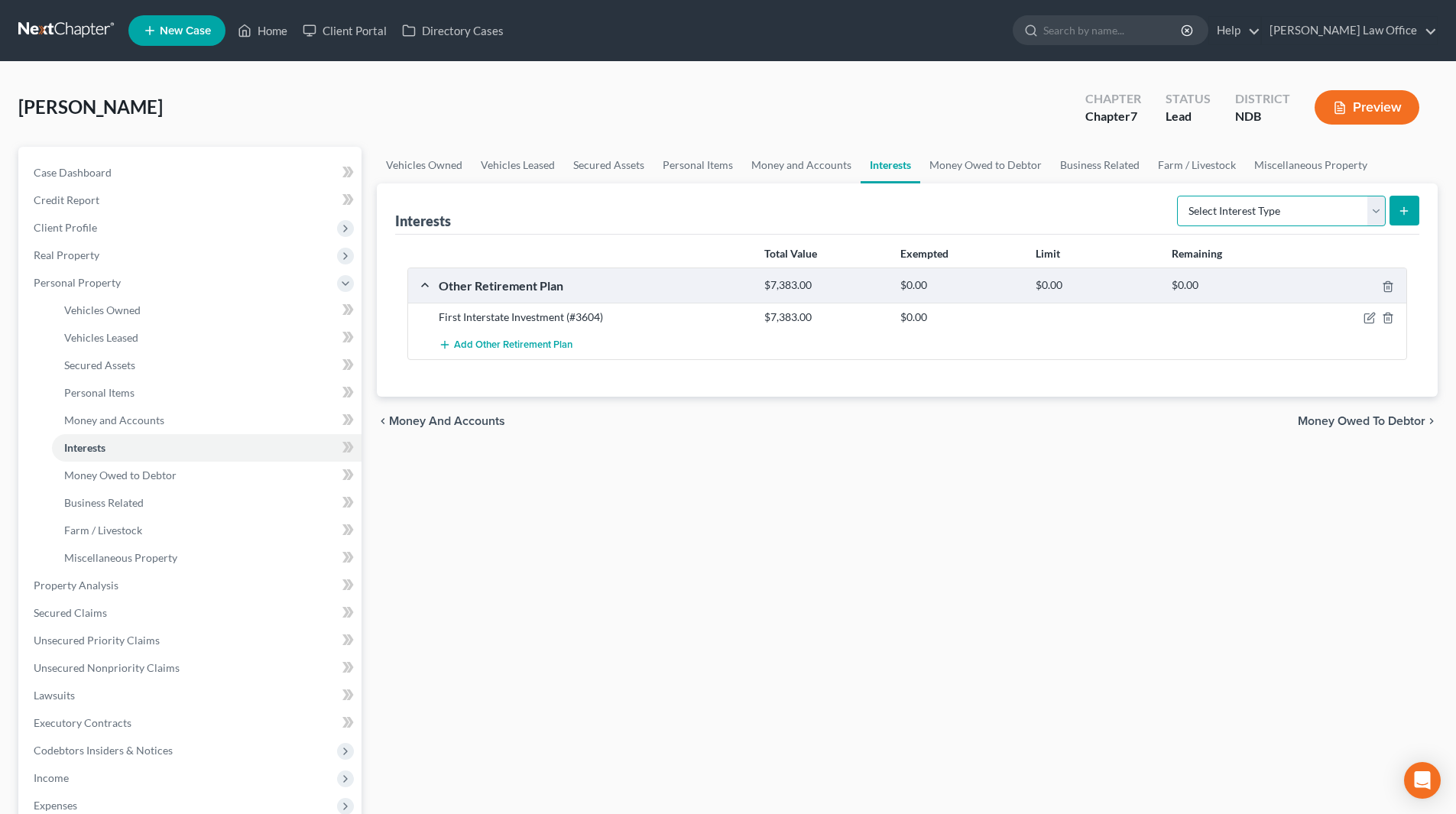
select select "ira"
click at [1179, 196] on select "Select Interest Type 401K (A/B: 21) Annuity (A/B: 23) Bond (A/B: 18) Education …" at bounding box center [1282, 211] width 209 height 31
click at [1403, 219] on button "submit" at bounding box center [1405, 211] width 30 height 30
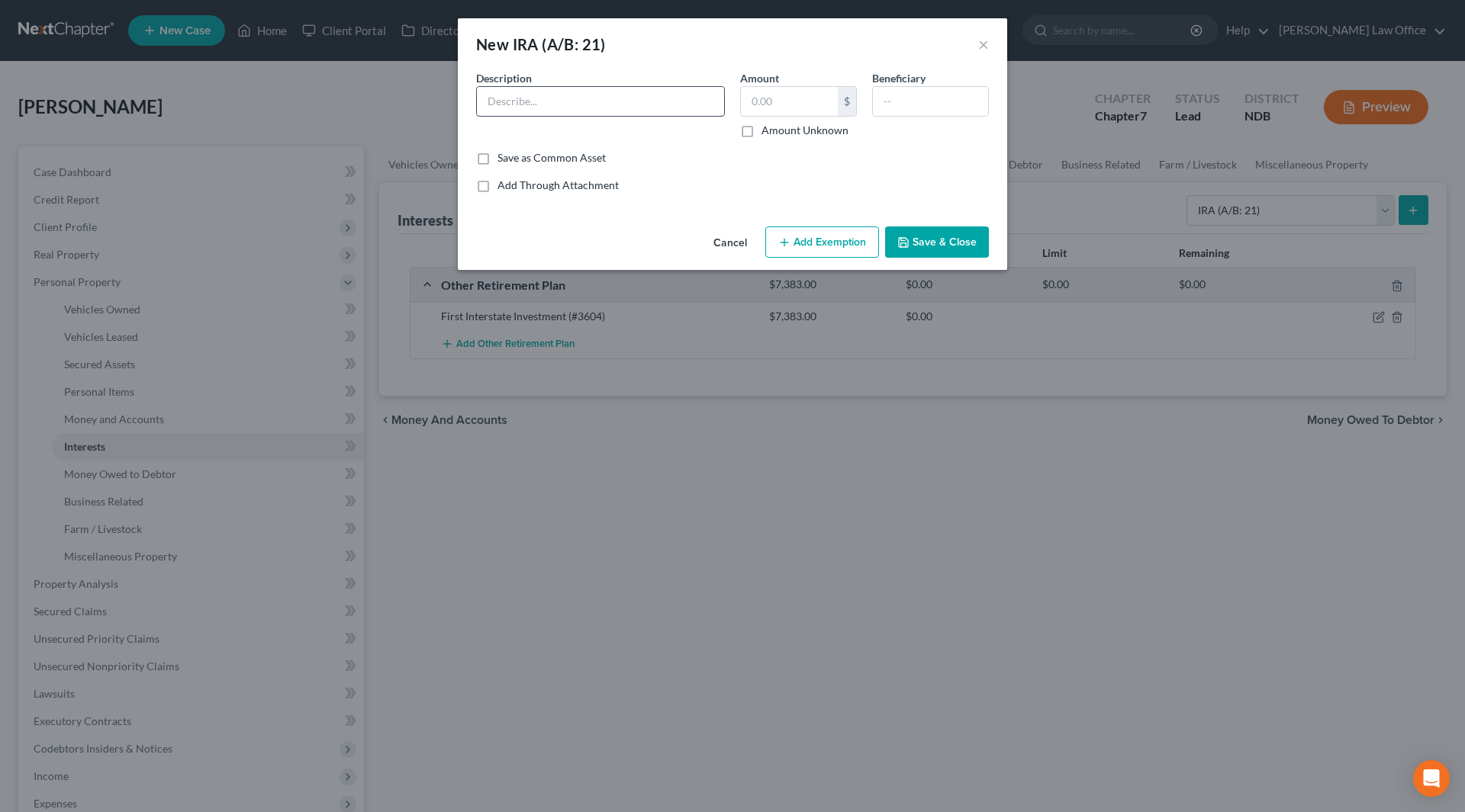
click at [627, 105] on input "text" at bounding box center [600, 101] width 247 height 29
type input "First Interstate Investment (#3604)"
click at [777, 104] on input "text" at bounding box center [790, 101] width 97 height 29
type input "7,383"
click at [937, 240] on button "Save & Close" at bounding box center [937, 242] width 104 height 32
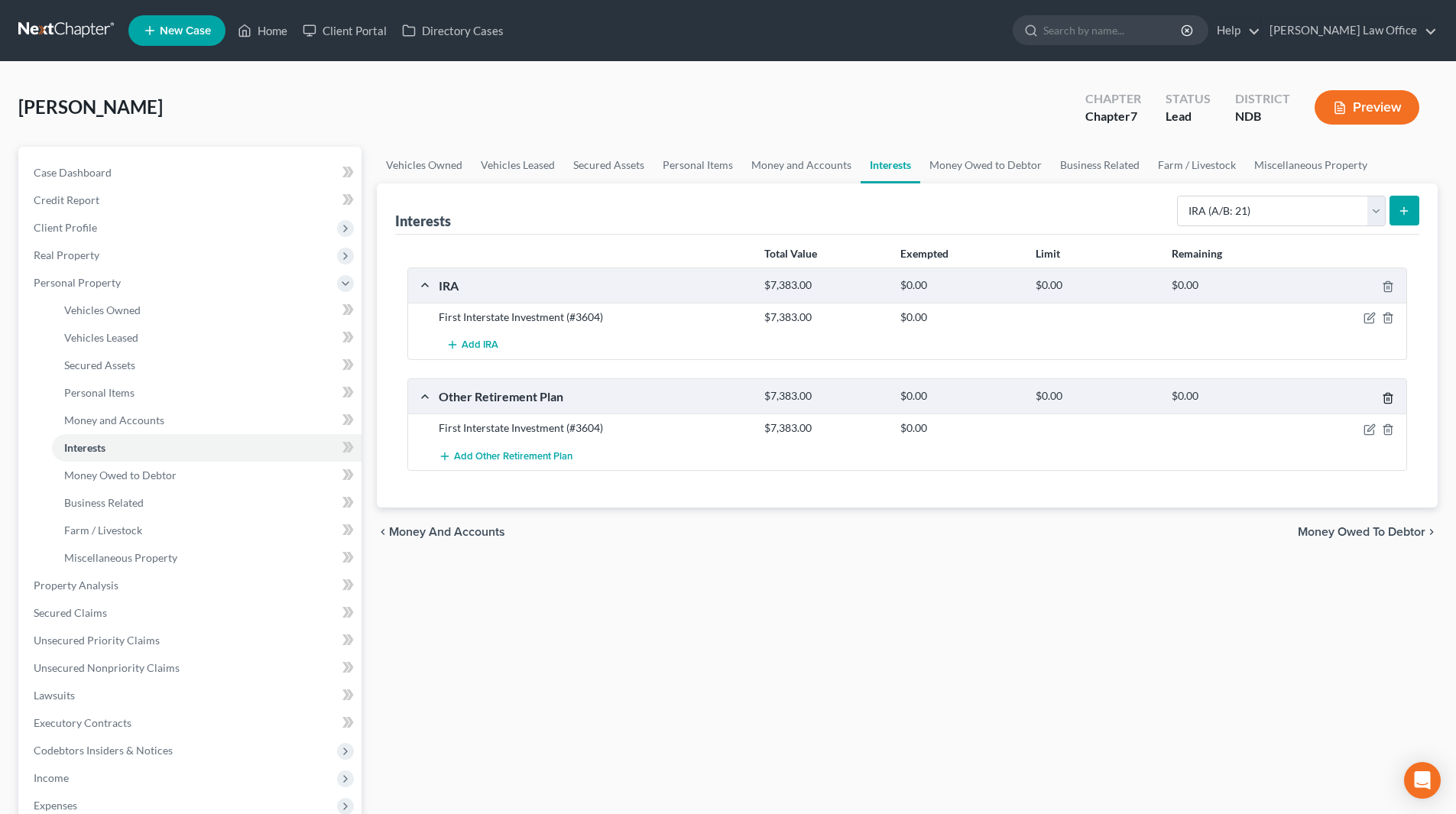
click at [1392, 398] on icon "button" at bounding box center [1387, 398] width 7 height 10
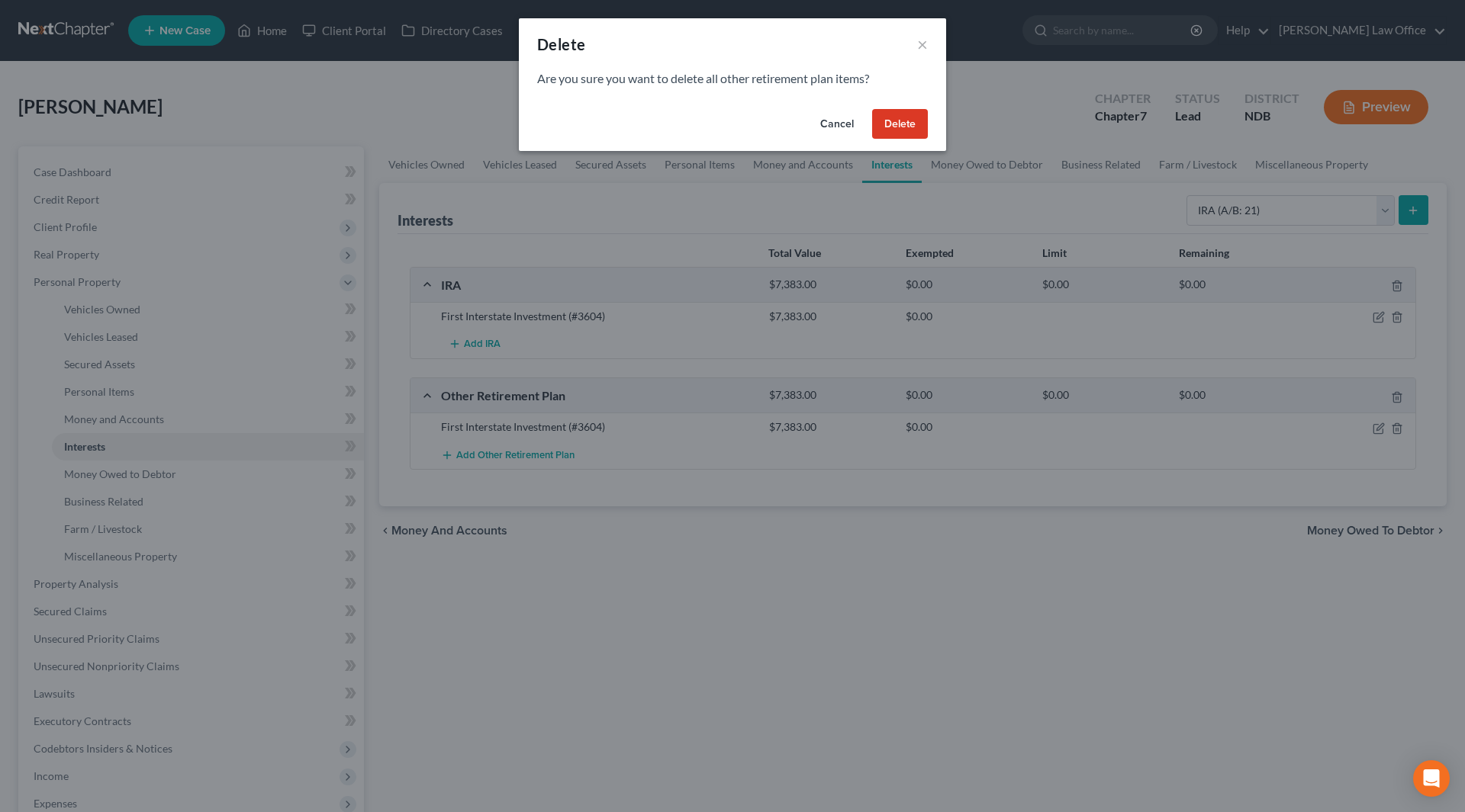
click at [890, 106] on div "Cancel Delete" at bounding box center [733, 127] width 427 height 48
click at [894, 126] on button "Delete" at bounding box center [900, 124] width 56 height 31
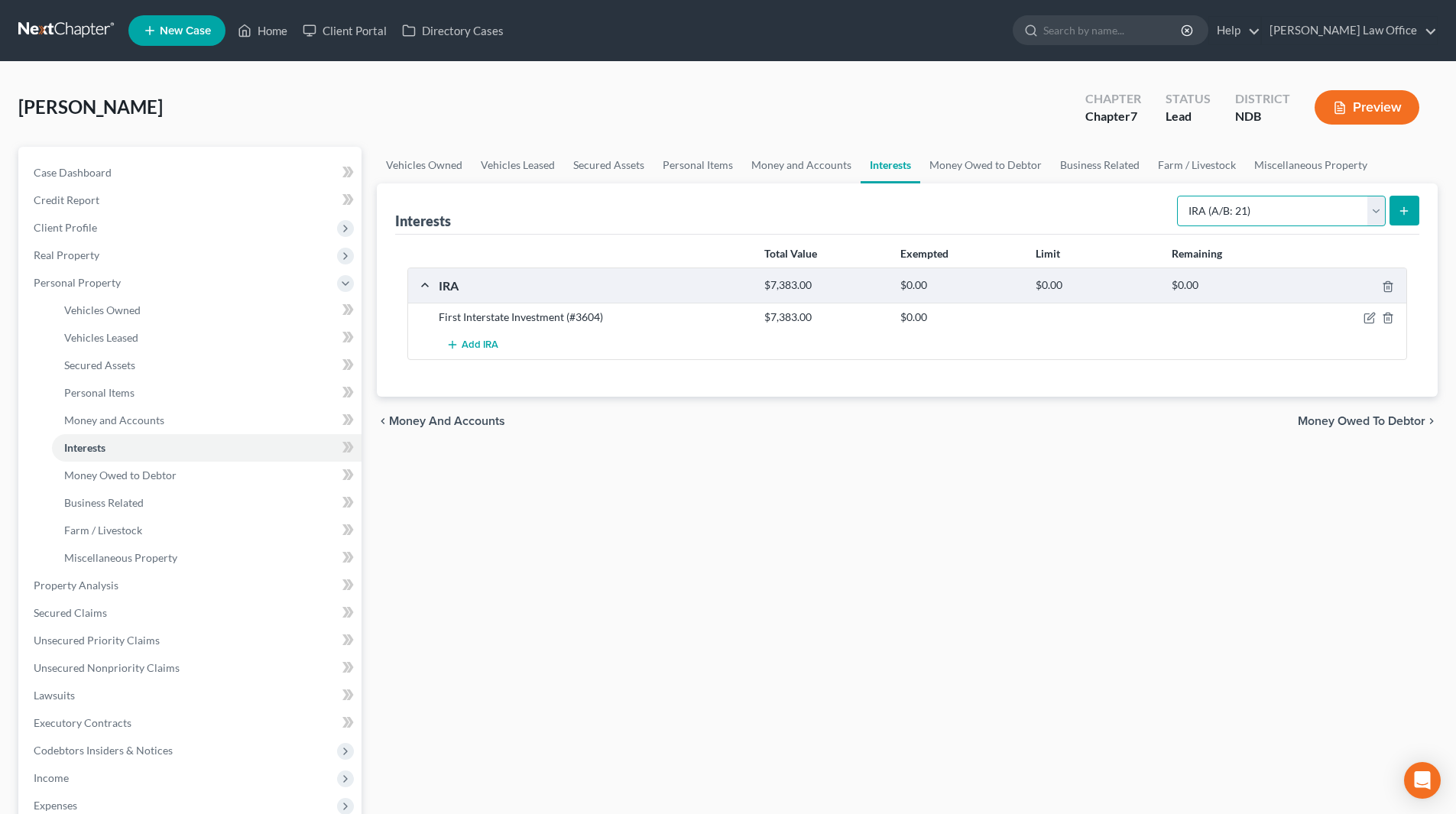
click at [1377, 207] on select "Select Interest Type 401K (A/B: 21) Annuity (A/B: 23) Bond (A/B: 18) Education …" at bounding box center [1282, 211] width 209 height 31
click at [145, 422] on span "Money and Accounts" at bounding box center [115, 421] width 100 height 13
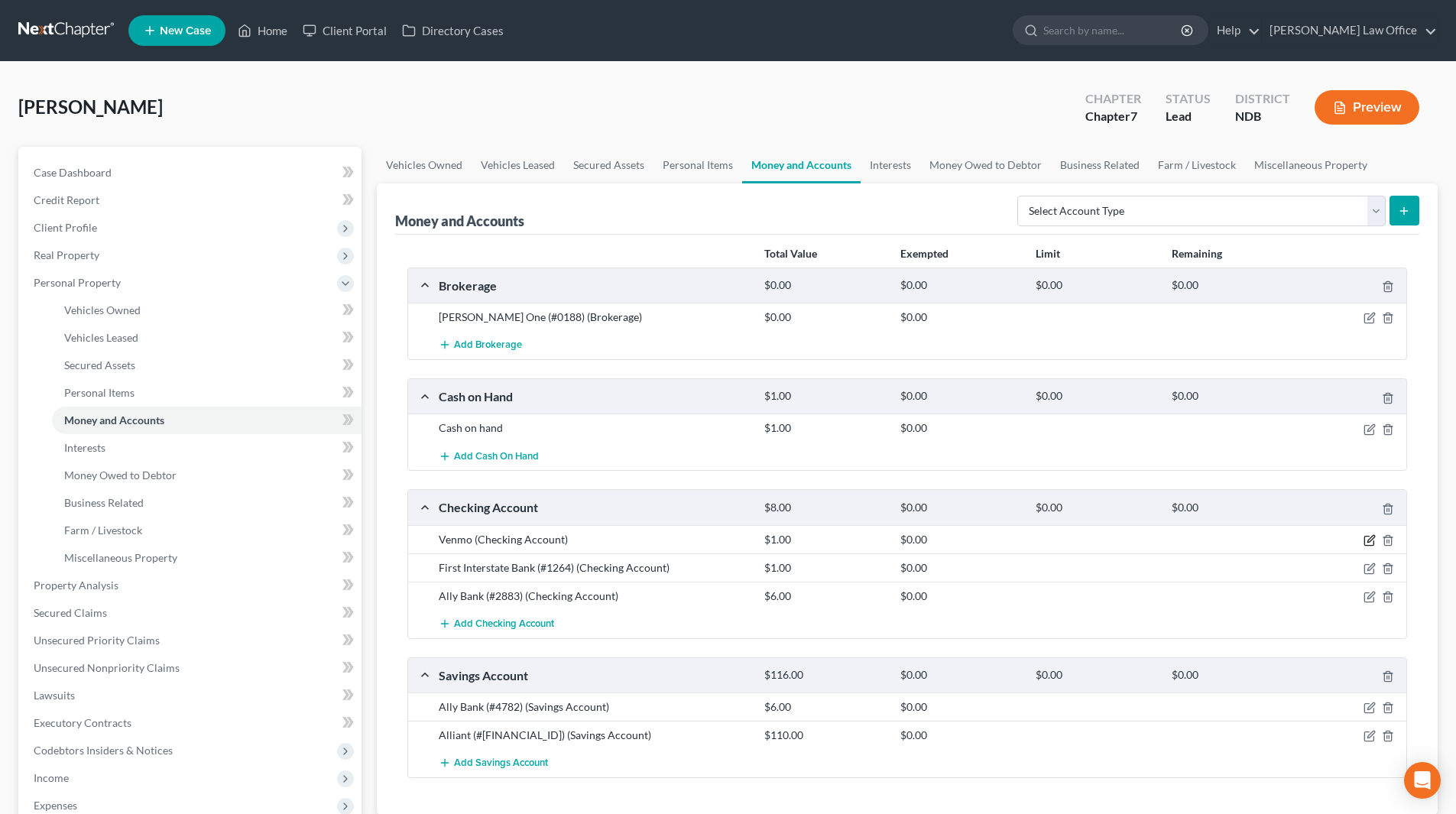
click at [1371, 535] on icon "button" at bounding box center [1370, 540] width 13 height 13
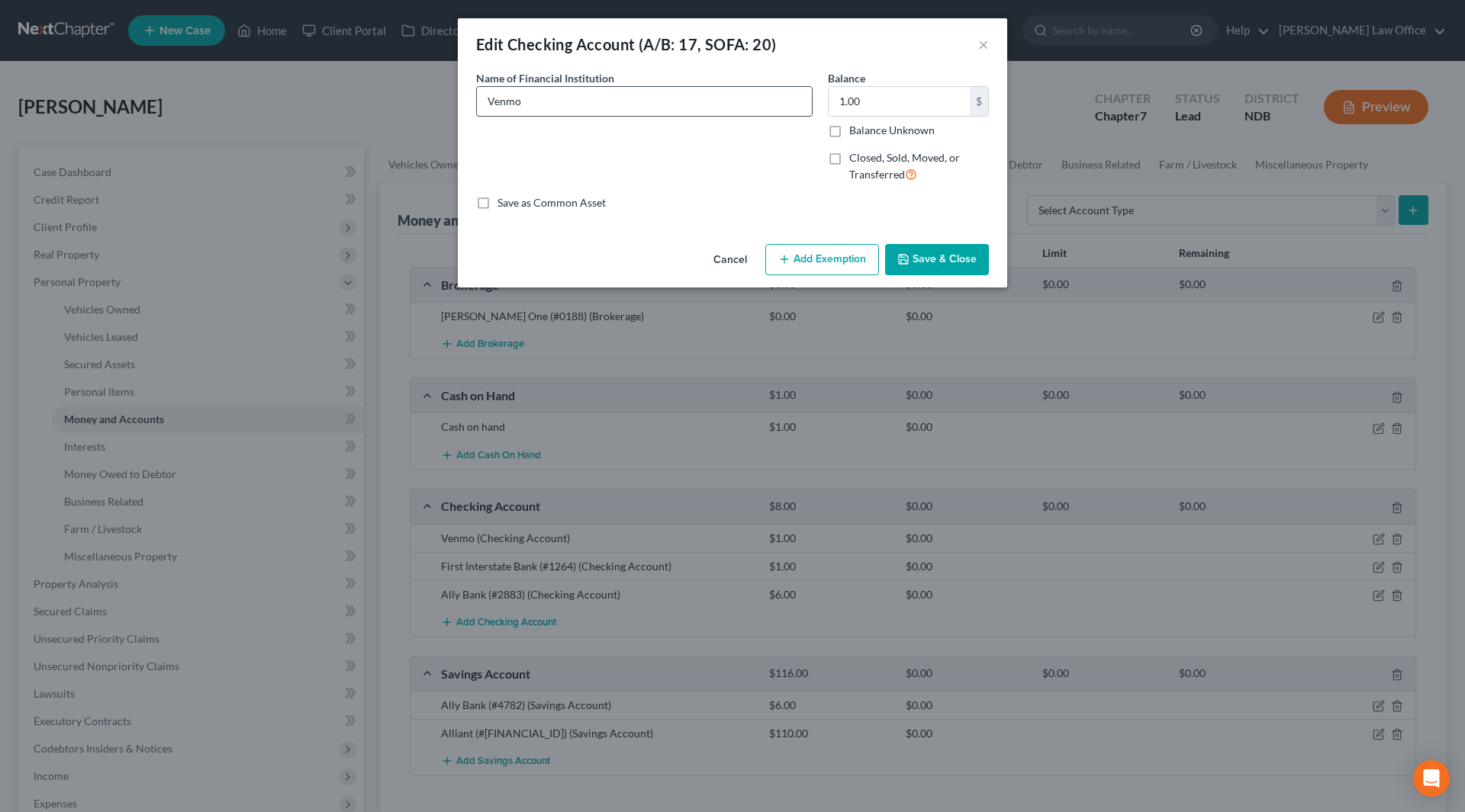
click at [567, 109] on input "Venmo" at bounding box center [644, 101] width 335 height 29
type input "Venmo (linked to First Interstate Bank #1264)"
click at [902, 249] on button "Save & Close" at bounding box center [937, 260] width 104 height 32
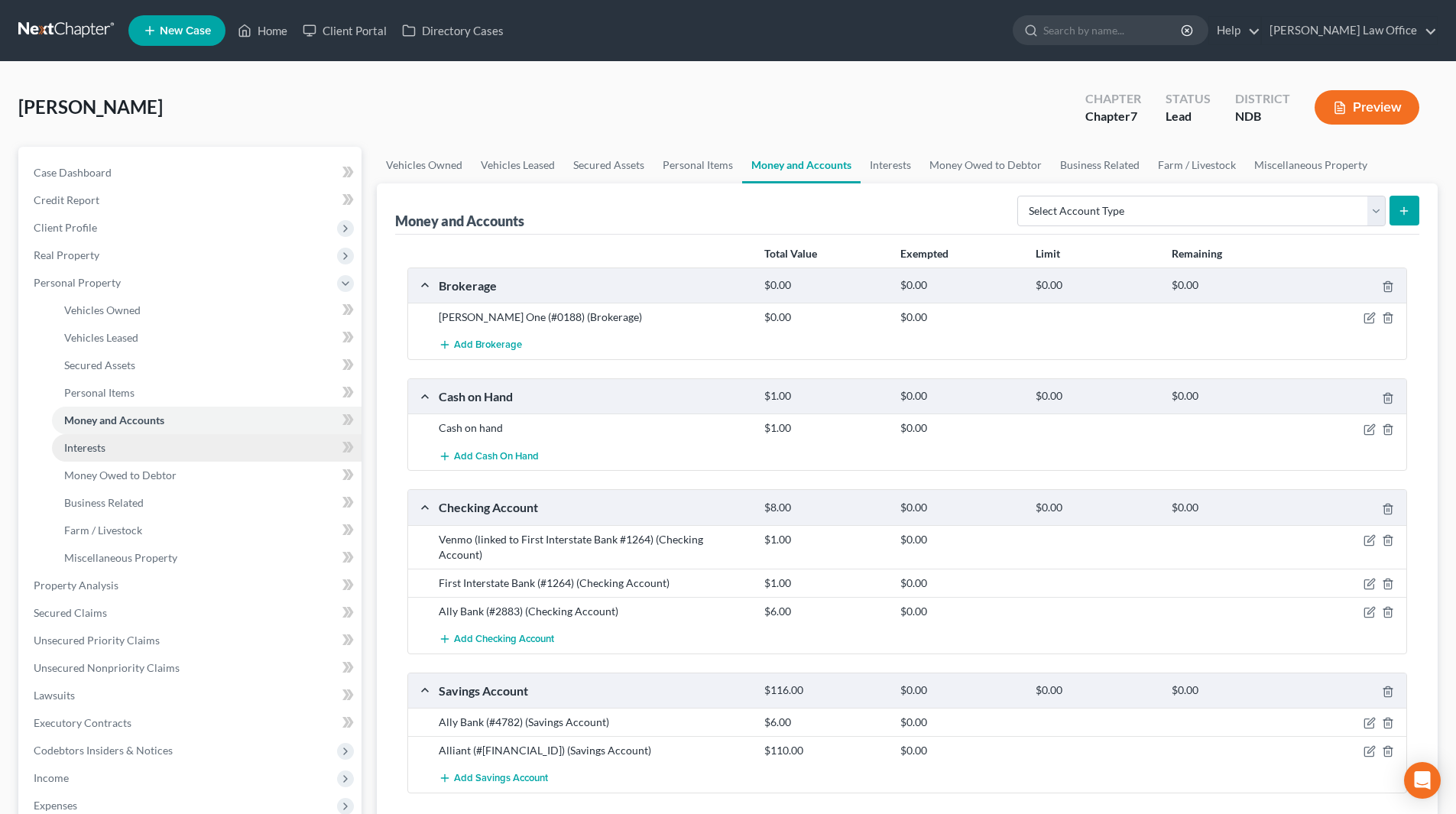
click at [103, 448] on span "Interests" at bounding box center [84, 448] width 41 height 13
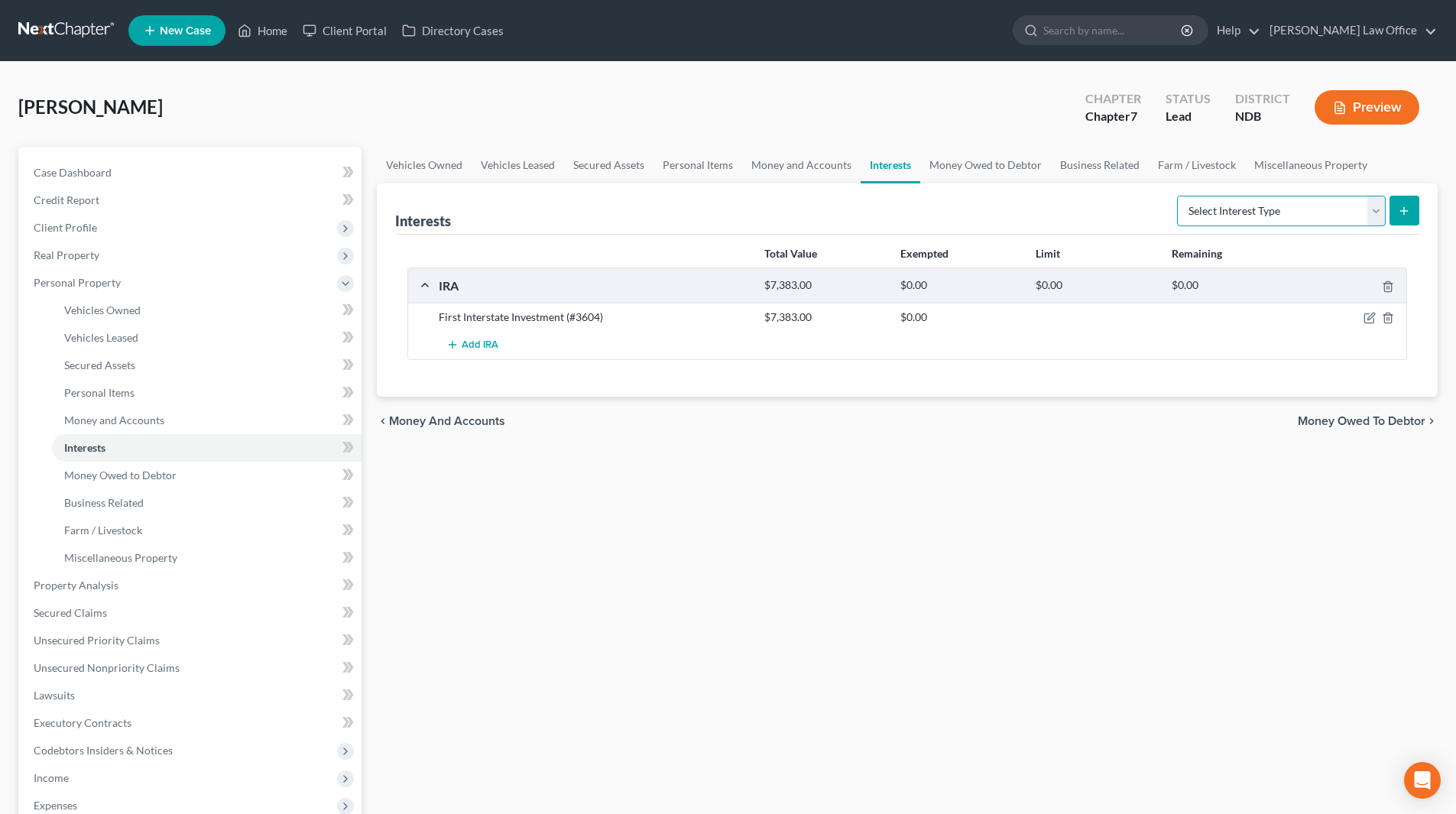
click at [1374, 207] on select "Select Interest Type 401K (A/B: 21) Annuity (A/B: 23) Bond (A/B: 18) Education …" at bounding box center [1282, 211] width 209 height 31
select select "term_life_insurance"
click at [1179, 196] on select "Select Interest Type 401K (A/B: 21) Annuity (A/B: 23) Bond (A/B: 18) Education …" at bounding box center [1282, 211] width 209 height 31
click at [1409, 217] on icon "submit" at bounding box center [1404, 211] width 13 height 13
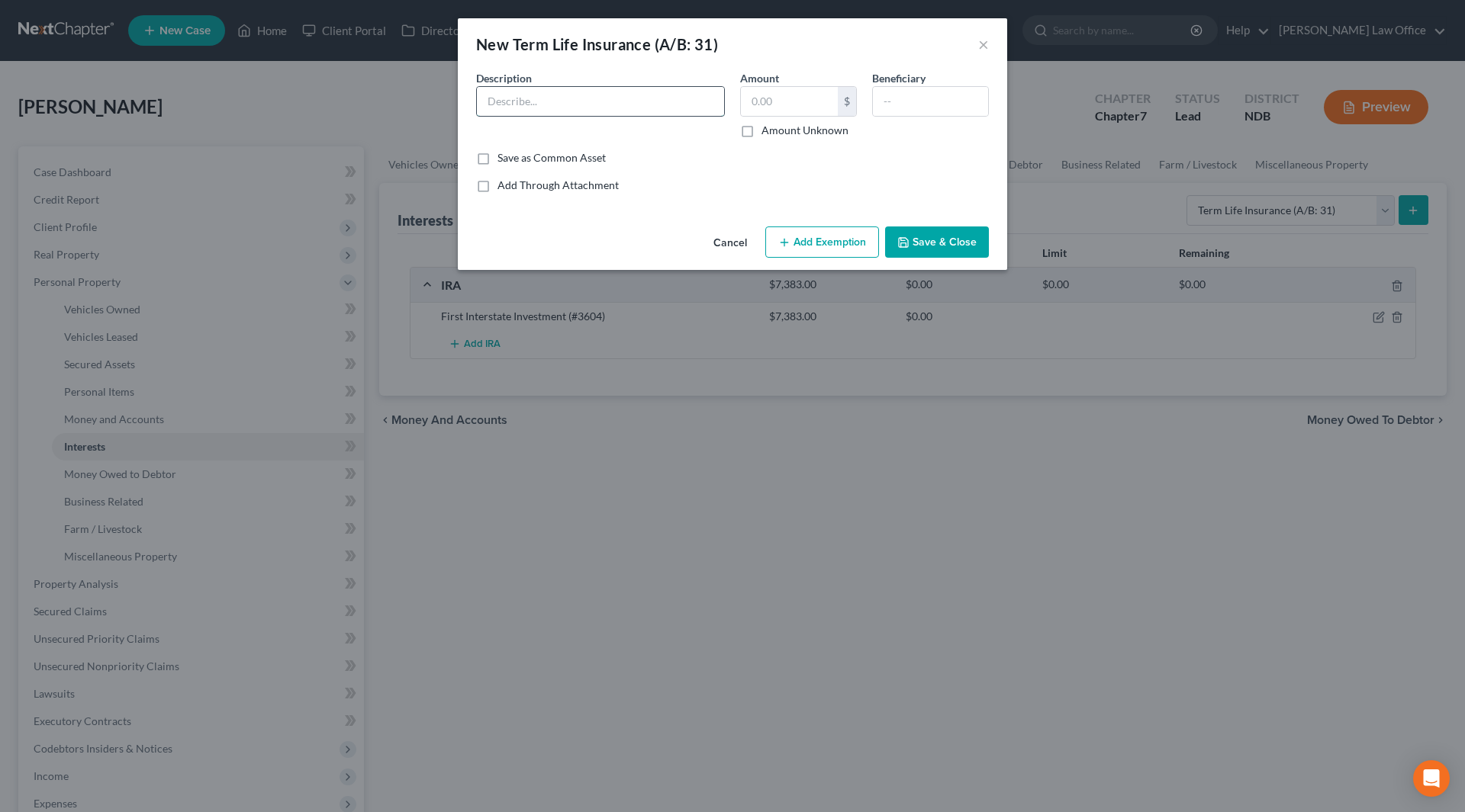
click at [532, 99] on input "text" at bounding box center [600, 101] width 247 height 29
type input "State Farm - Universal Life (#1581)"
type input "696"
click at [911, 235] on button "Save & Close" at bounding box center [937, 242] width 104 height 32
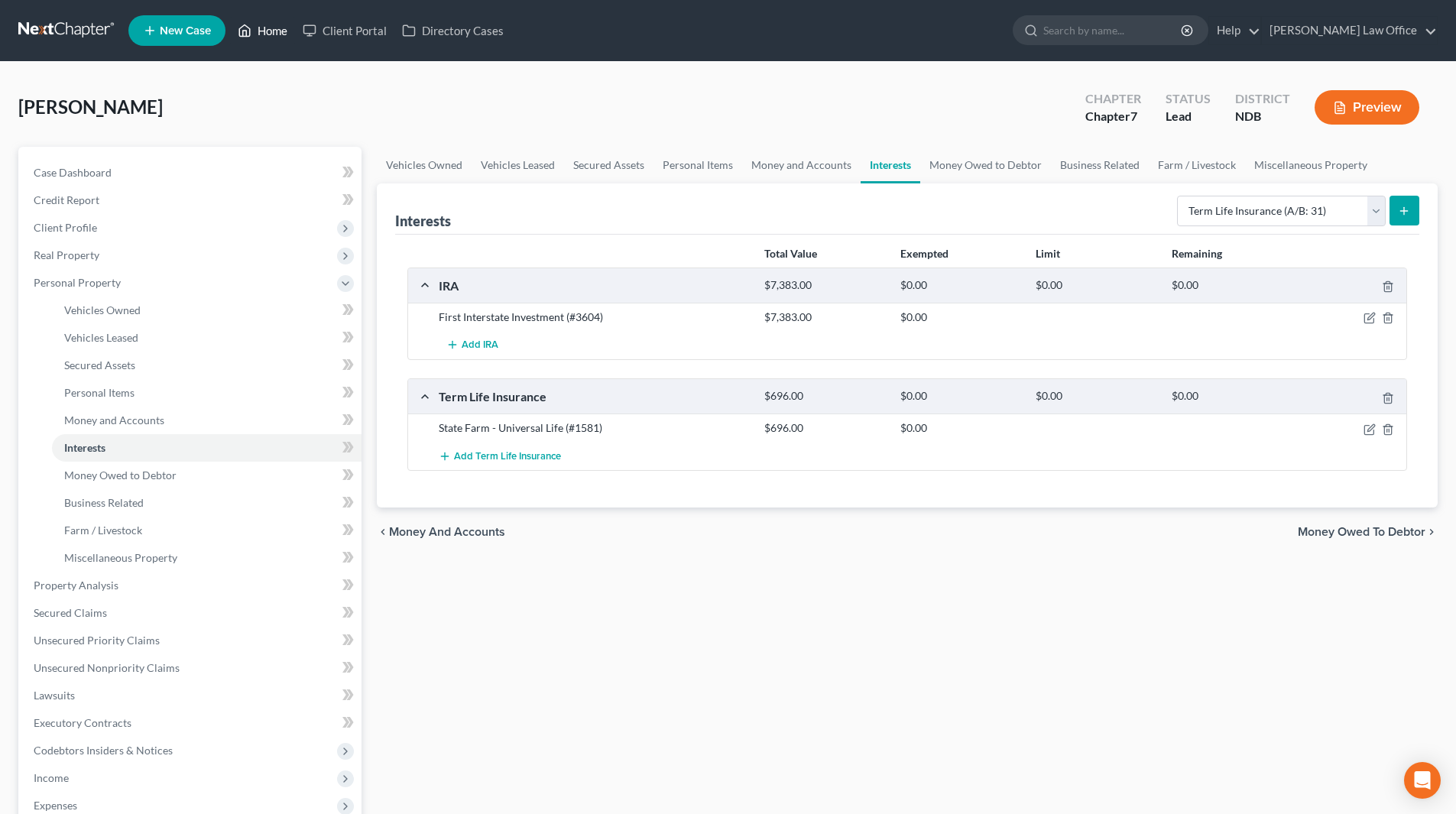
click at [276, 33] on link "Home" at bounding box center [263, 30] width 65 height 28
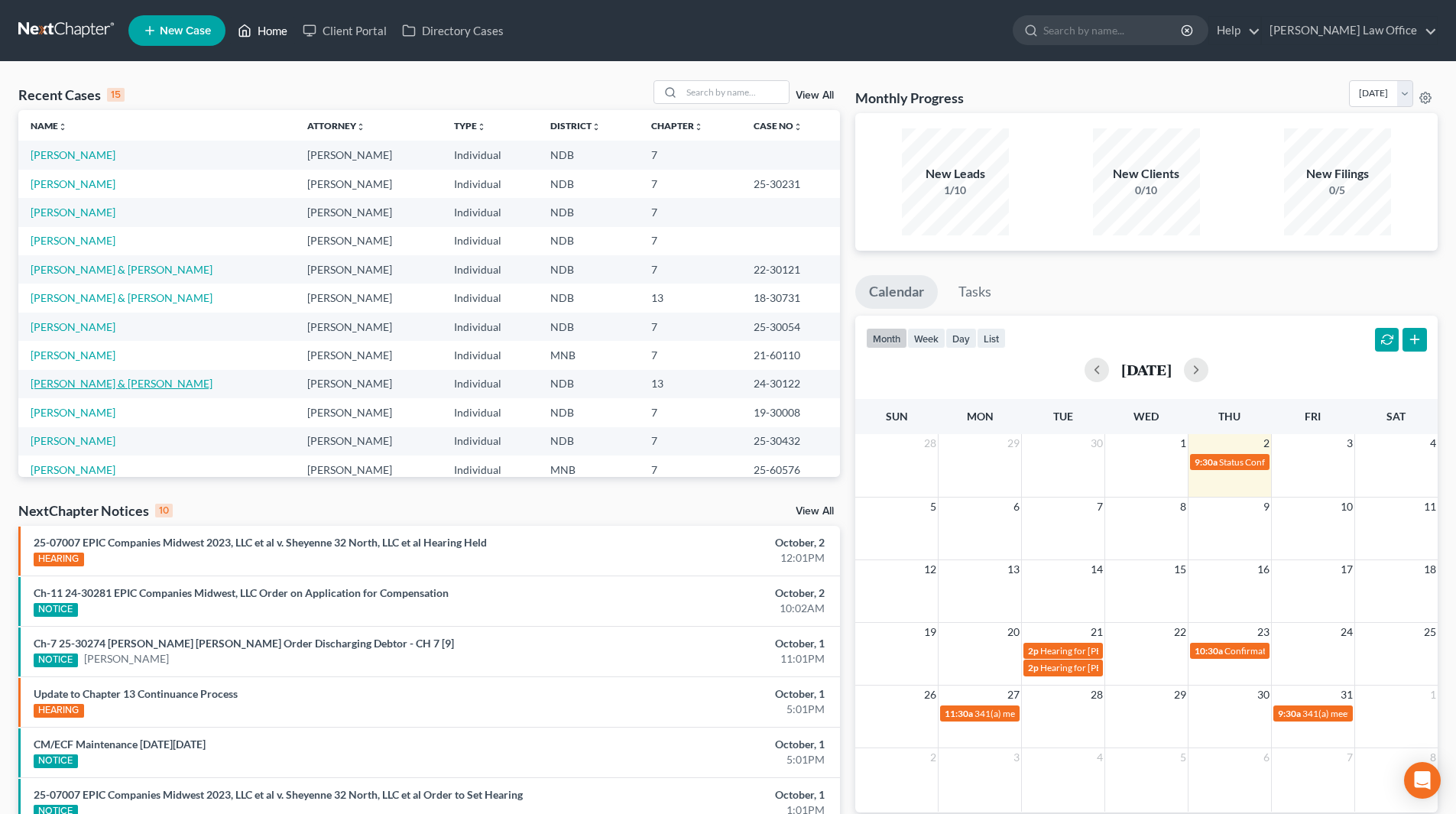
scroll to position [76, 0]
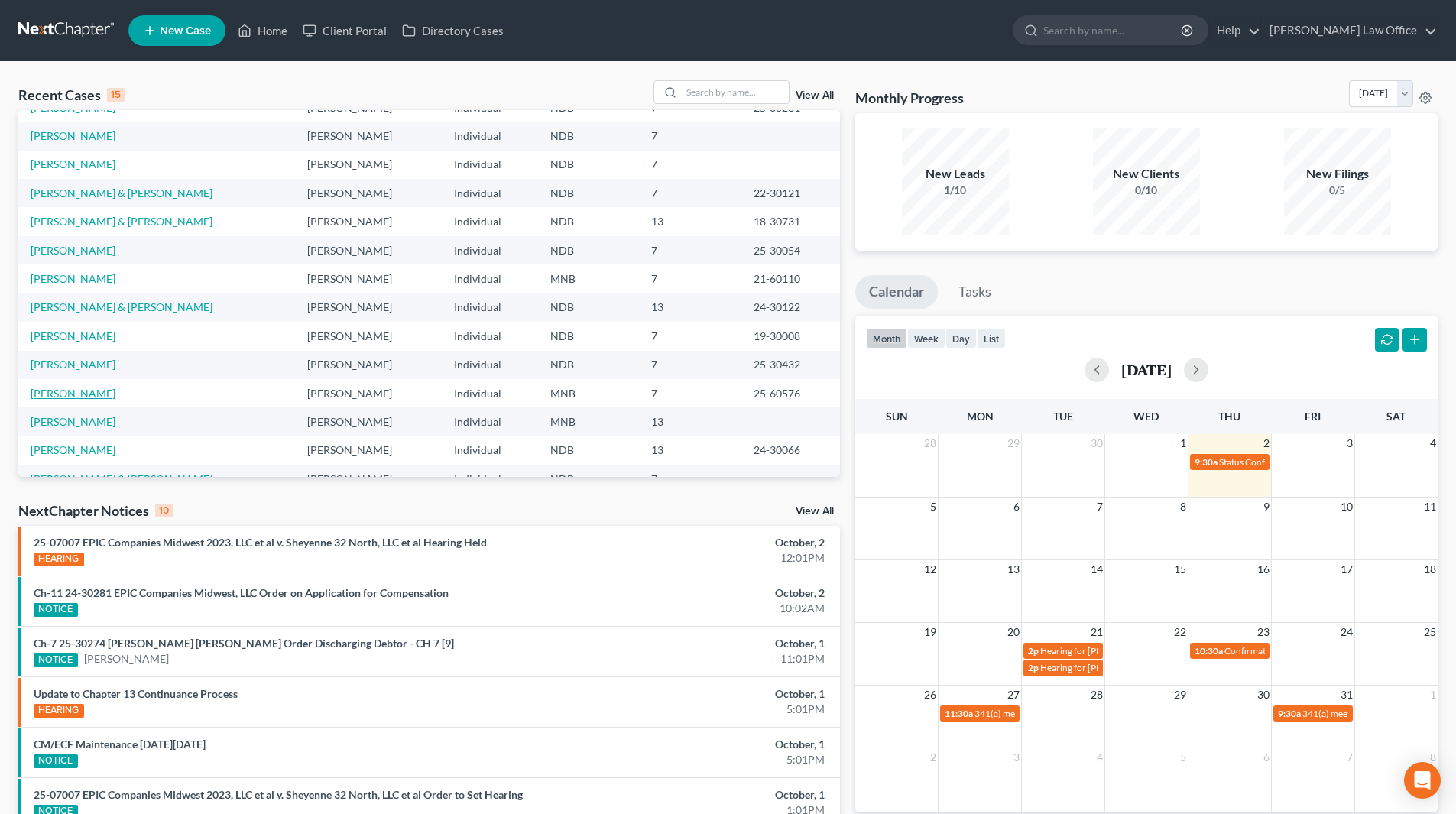
click at [111, 393] on link "[PERSON_NAME]" at bounding box center [73, 394] width 84 height 13
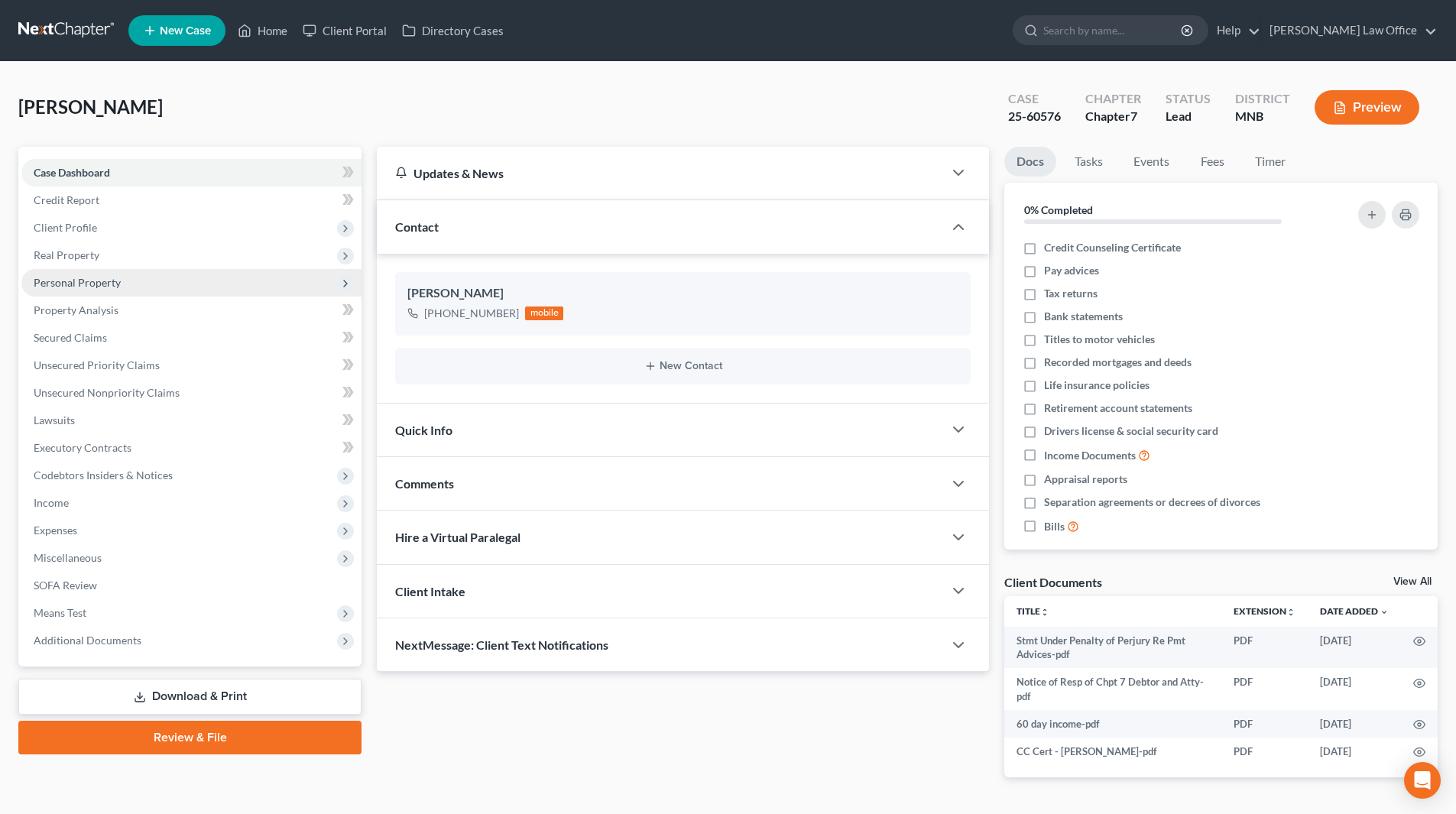
click at [72, 285] on span "Personal Property" at bounding box center [77, 283] width 87 height 13
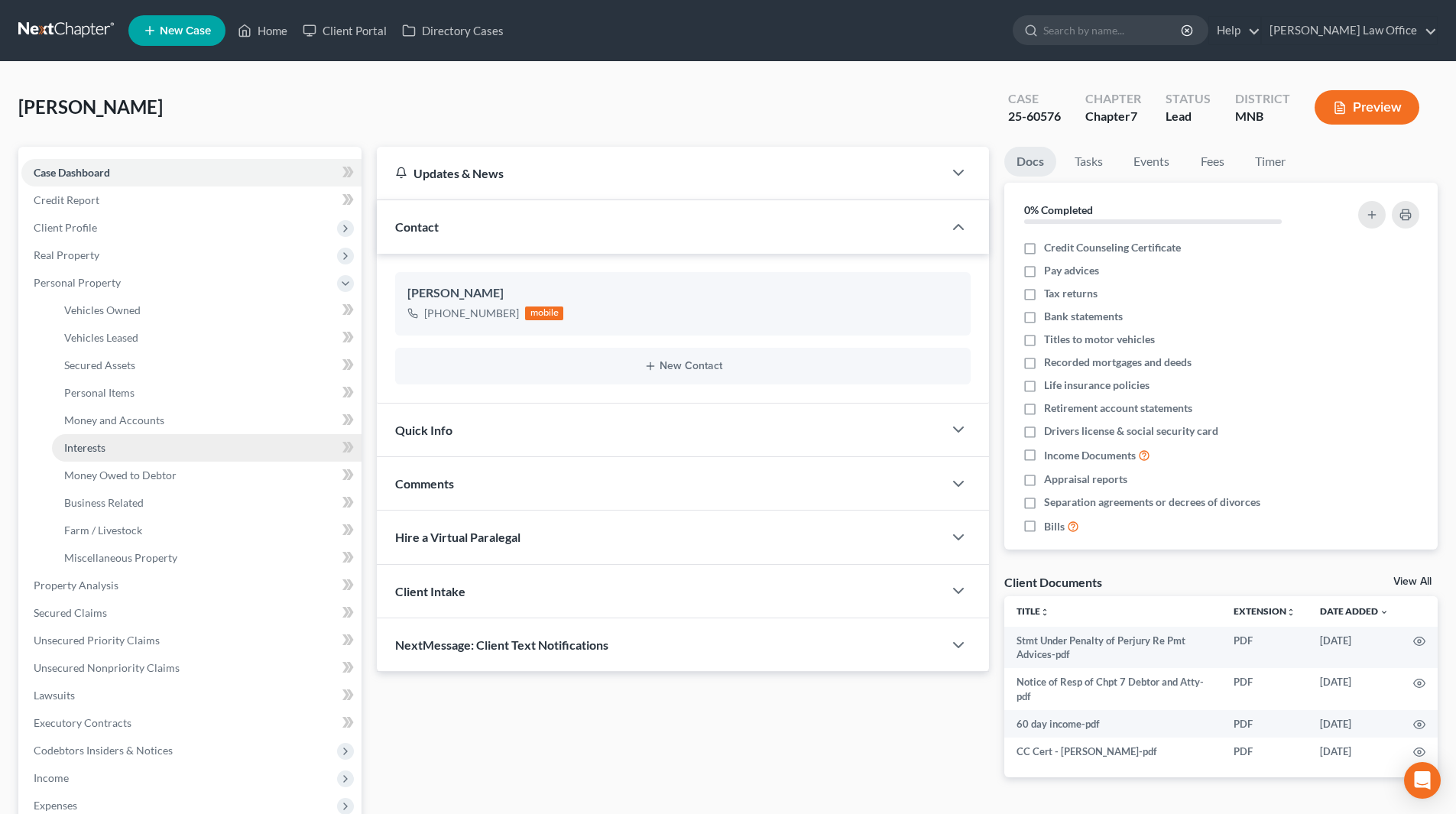
click at [84, 448] on span "Interests" at bounding box center [84, 448] width 41 height 13
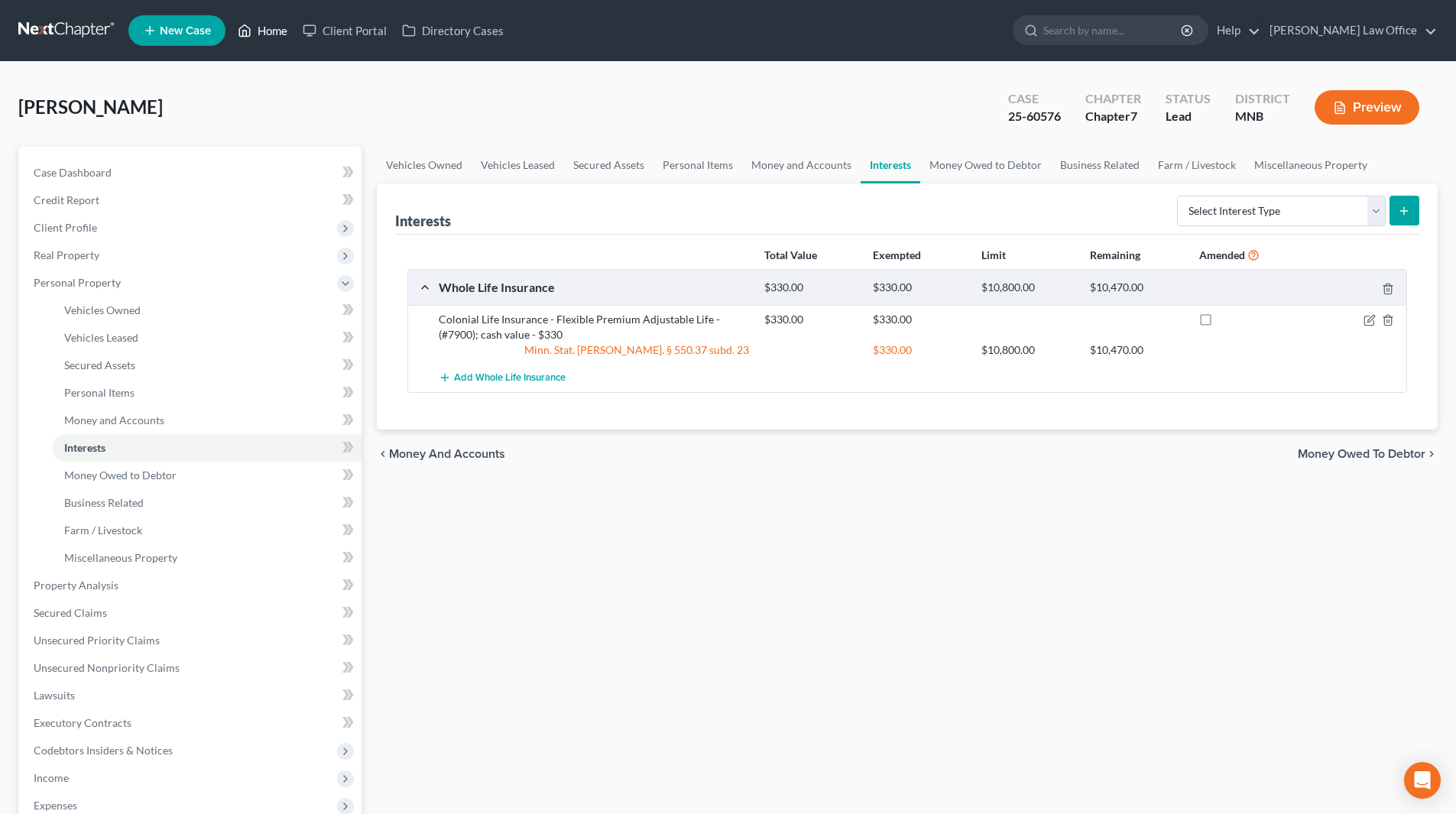
click at [281, 38] on link "Home" at bounding box center [263, 30] width 65 height 28
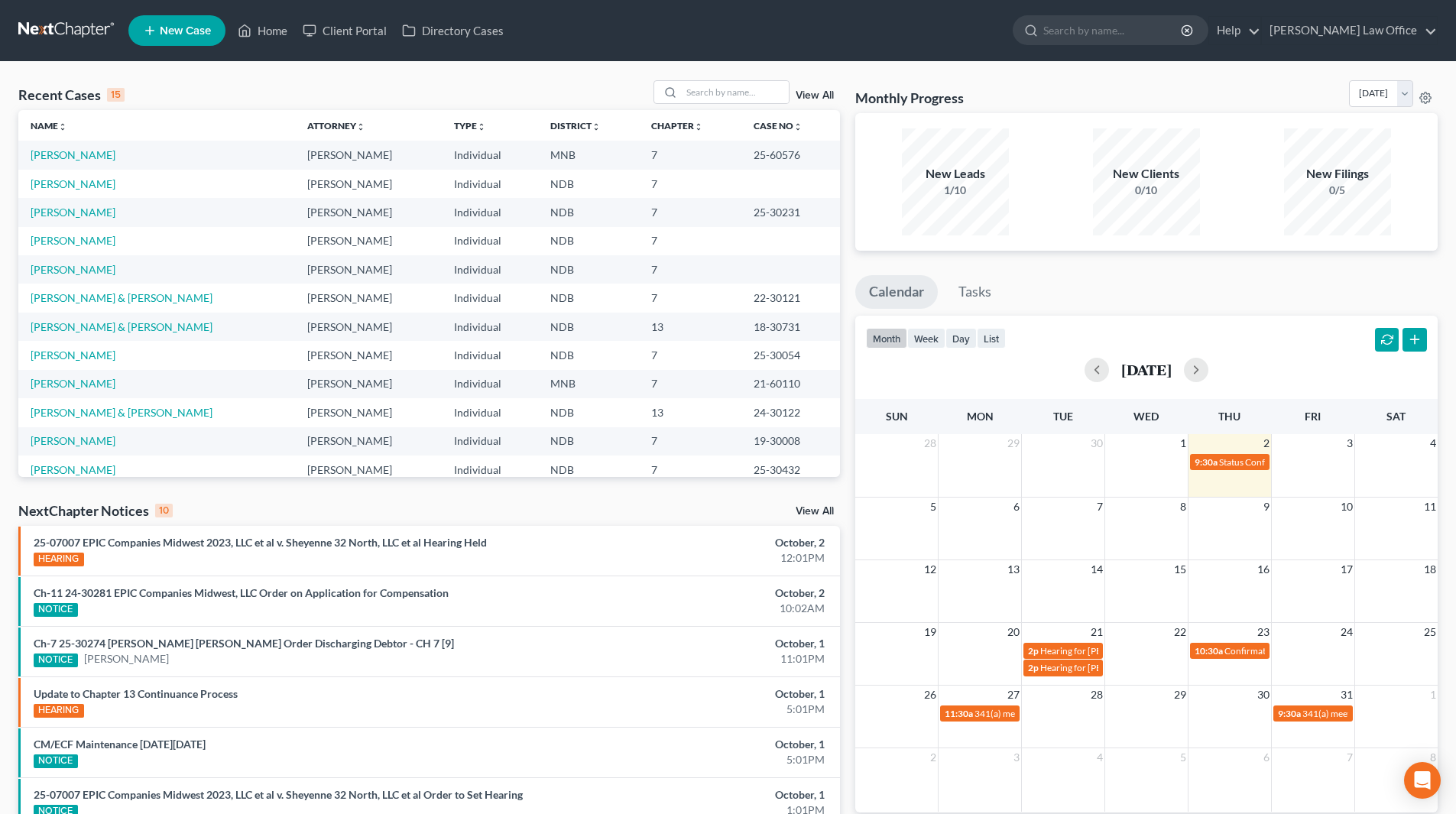
click at [73, 173] on td "[PERSON_NAME]" at bounding box center [156, 184] width 277 height 28
click at [72, 186] on link "[PERSON_NAME]" at bounding box center [73, 184] width 84 height 13
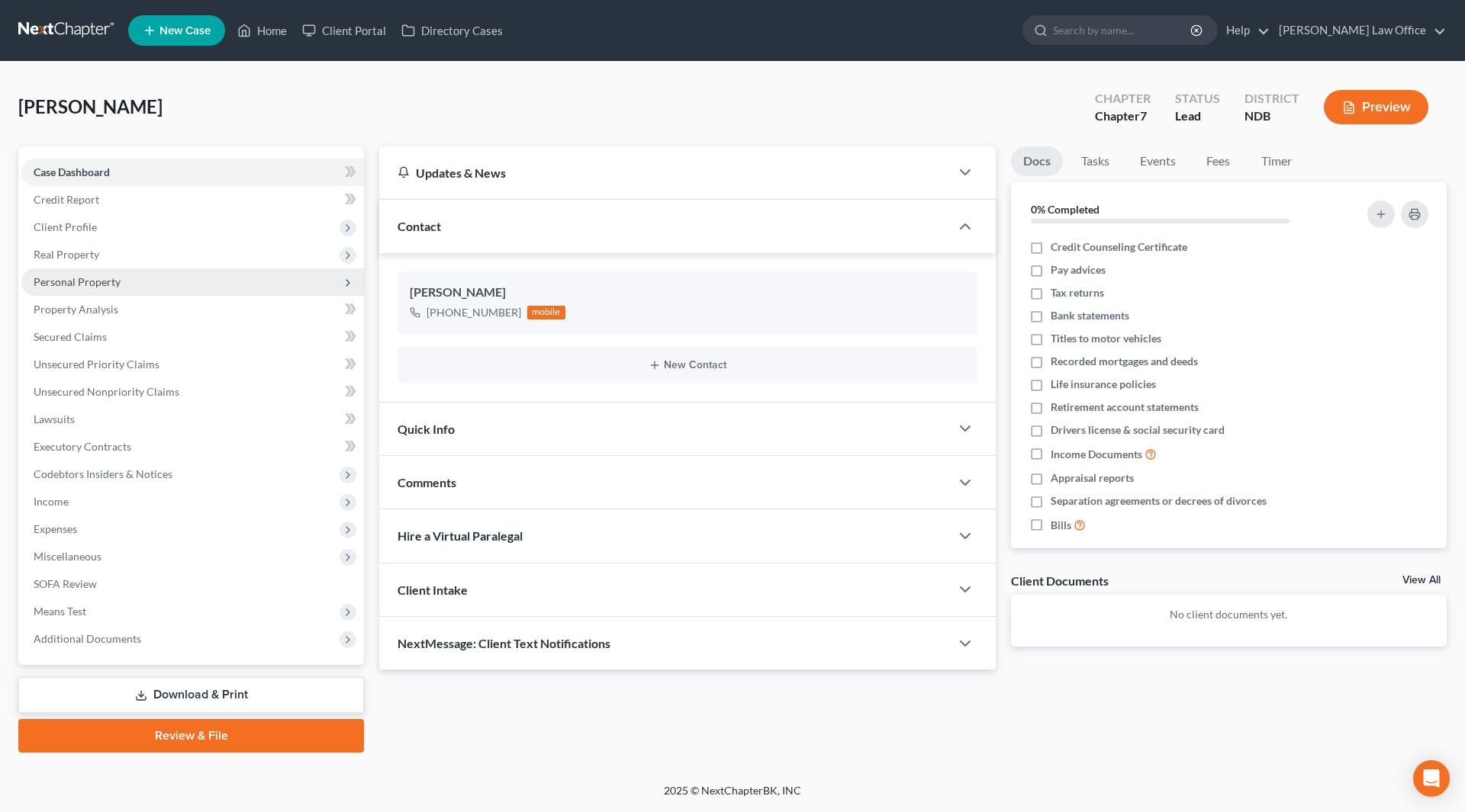
click at [83, 290] on span "Personal Property" at bounding box center [193, 282] width 342 height 28
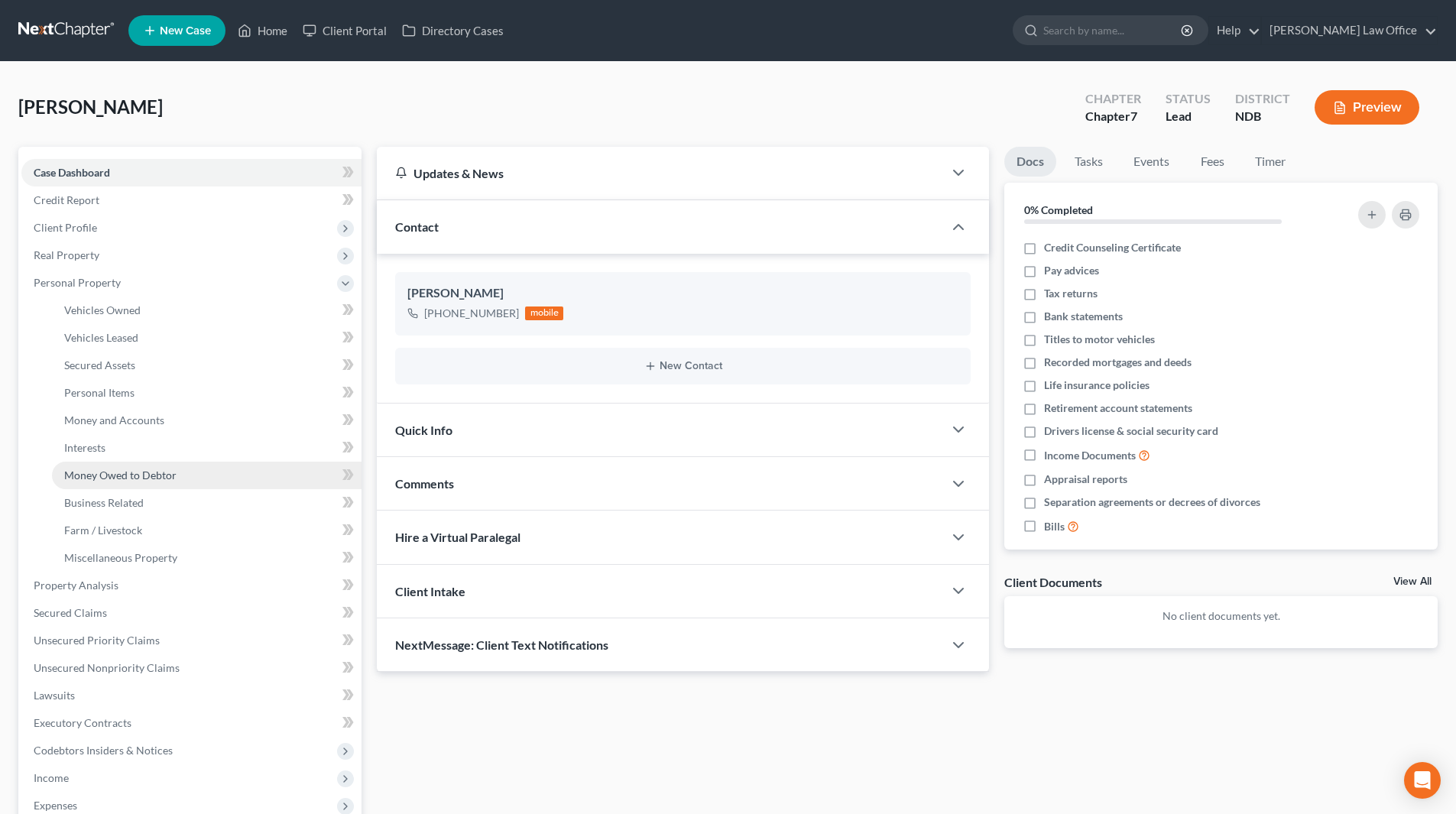
click at [137, 478] on span "Money Owed to Debtor" at bounding box center [120, 475] width 112 height 13
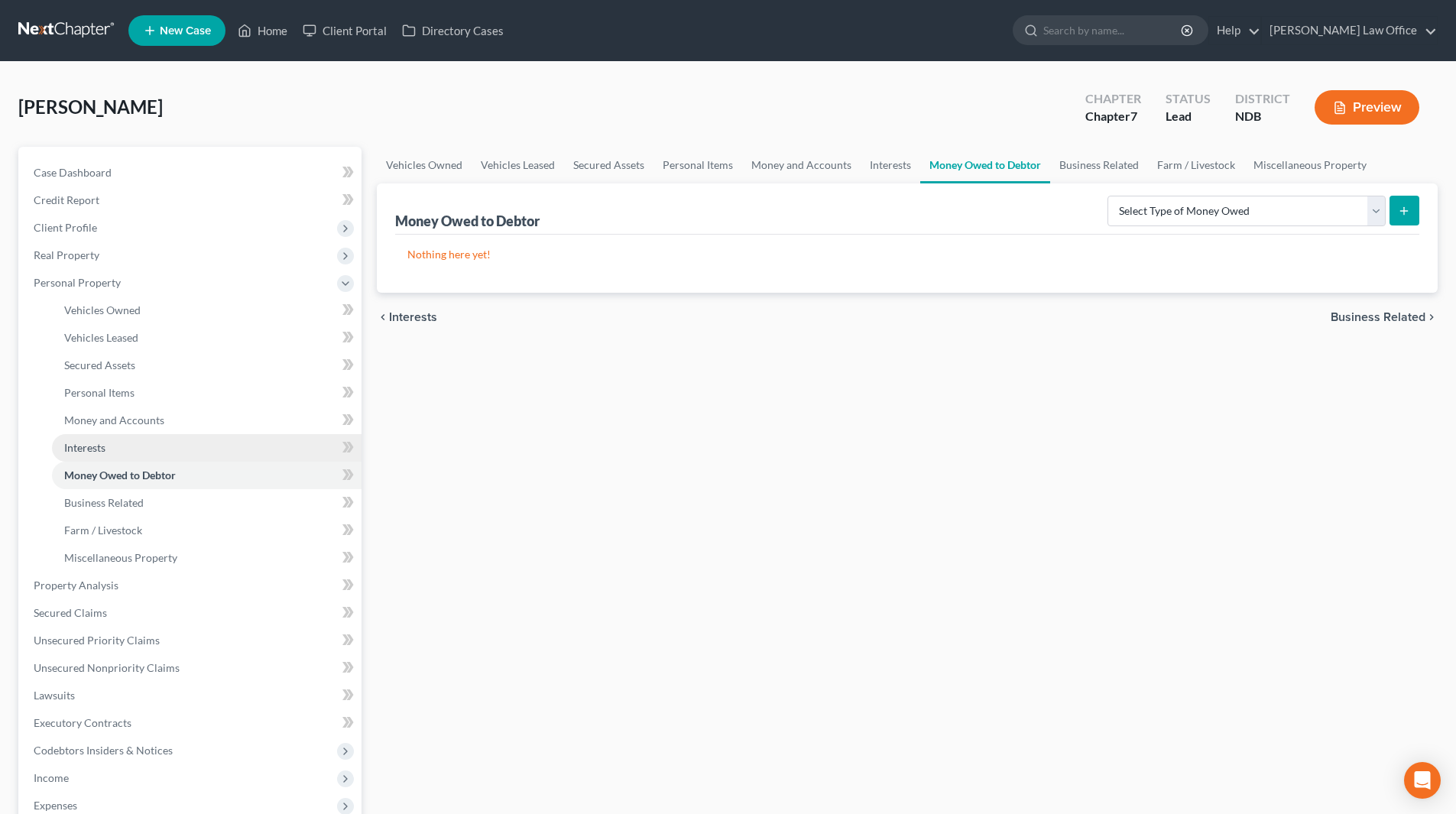
click at [73, 449] on span "Interests" at bounding box center [84, 448] width 41 height 13
